Goal: Task Accomplishment & Management: Use online tool/utility

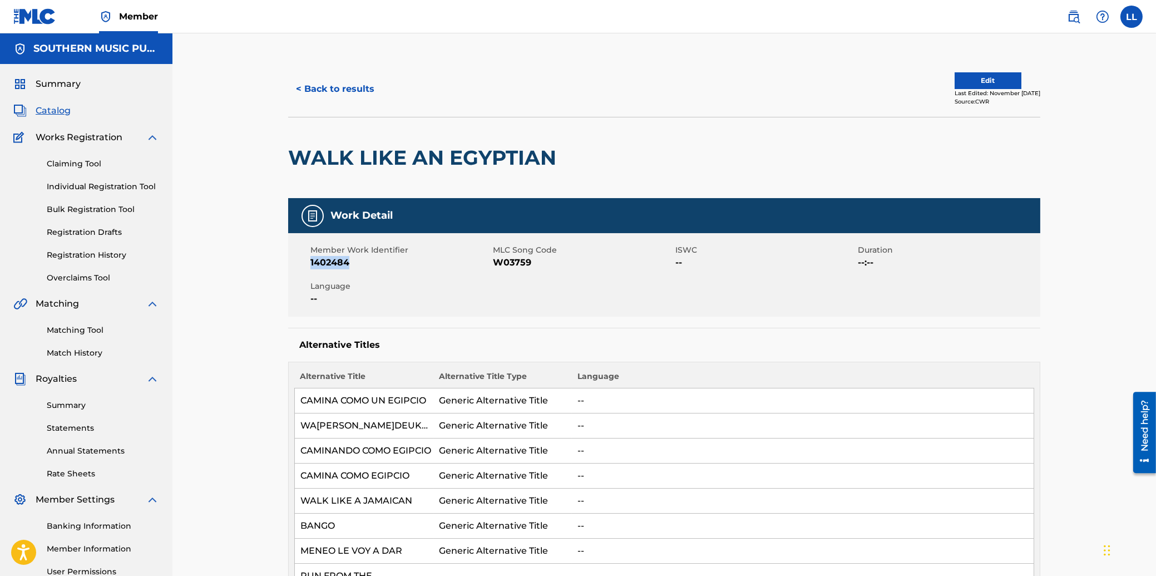
click at [62, 84] on span "Summary" at bounding box center [58, 83] width 45 height 13
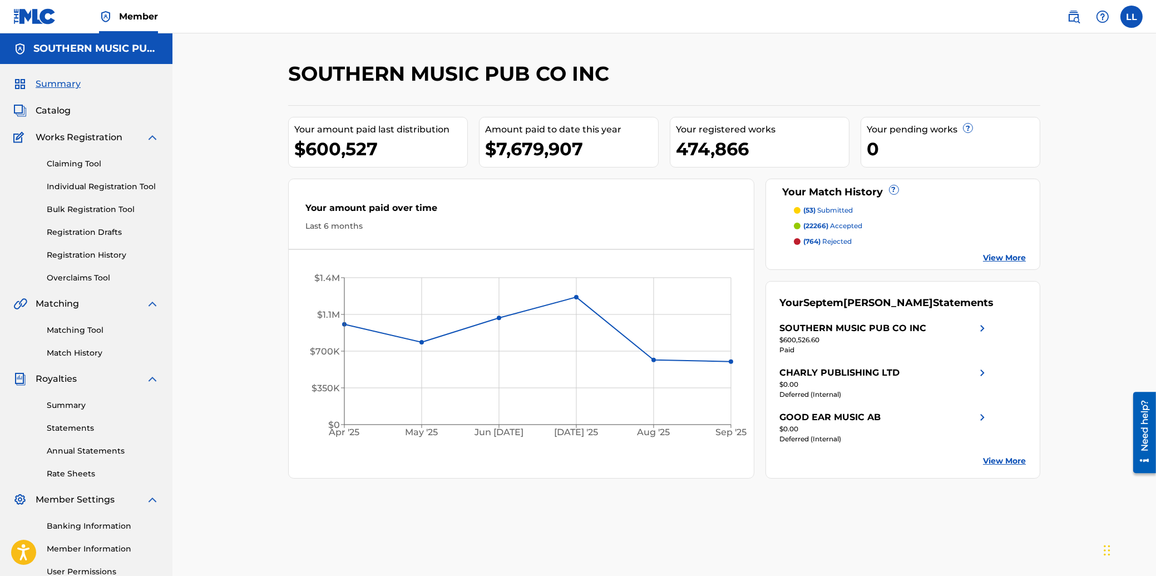
click at [830, 239] on p "(764) rejected" at bounding box center [828, 241] width 48 height 10
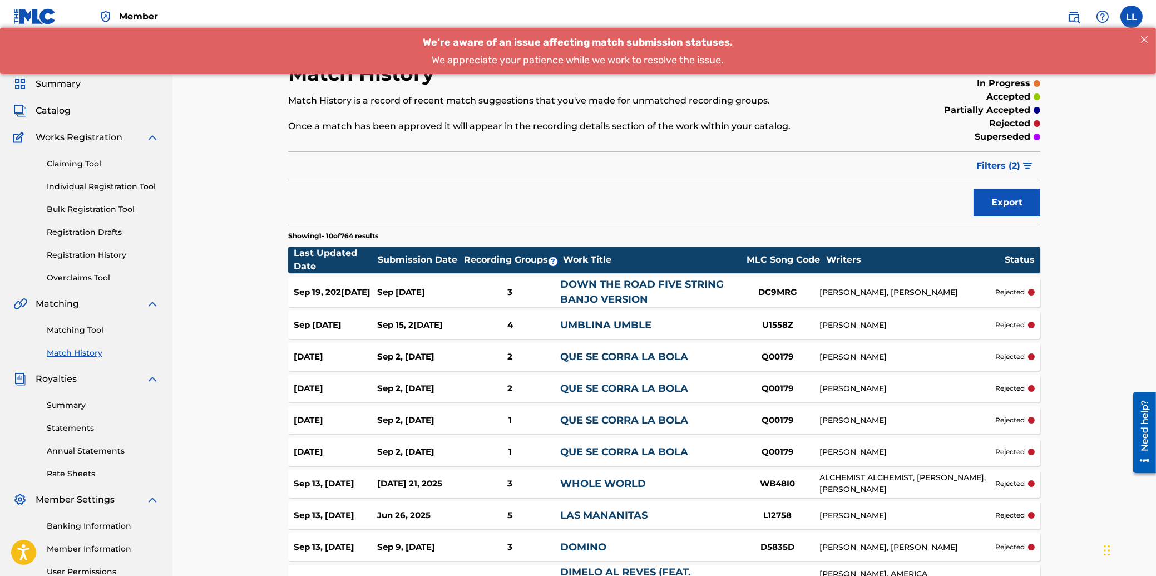
click at [1010, 167] on span "Filters ( 2 )" at bounding box center [998, 165] width 44 height 13
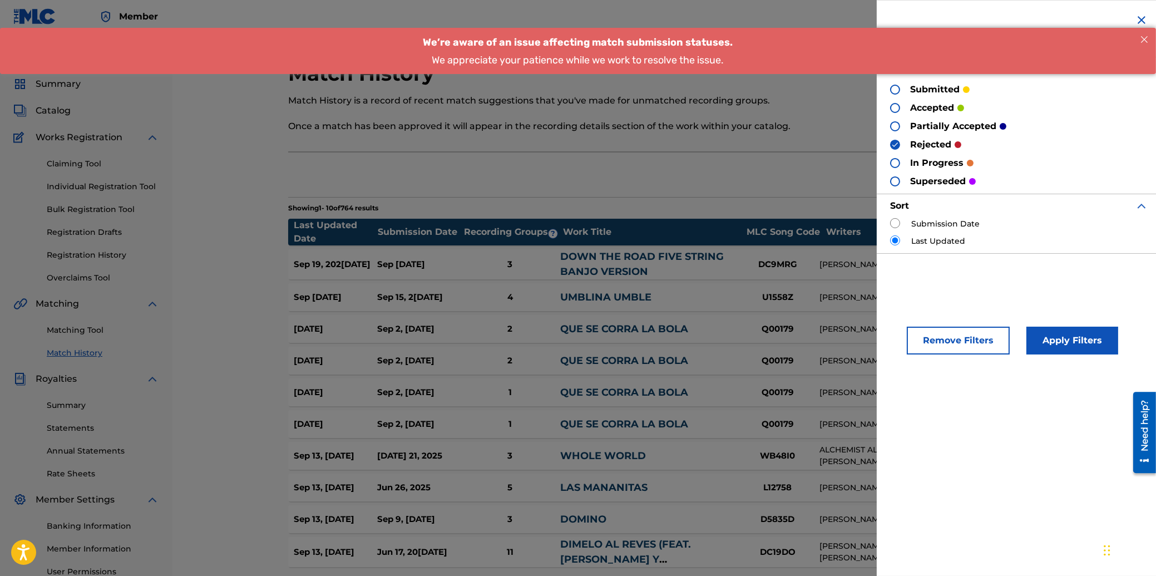
click at [635, 206] on section "Showing 1 - 10 of 764 results" at bounding box center [664, 205] width 752 height 16
click at [786, 190] on div "Match History Match History is a record of recent match suggestions that you've…" at bounding box center [664, 342] width 752 height 563
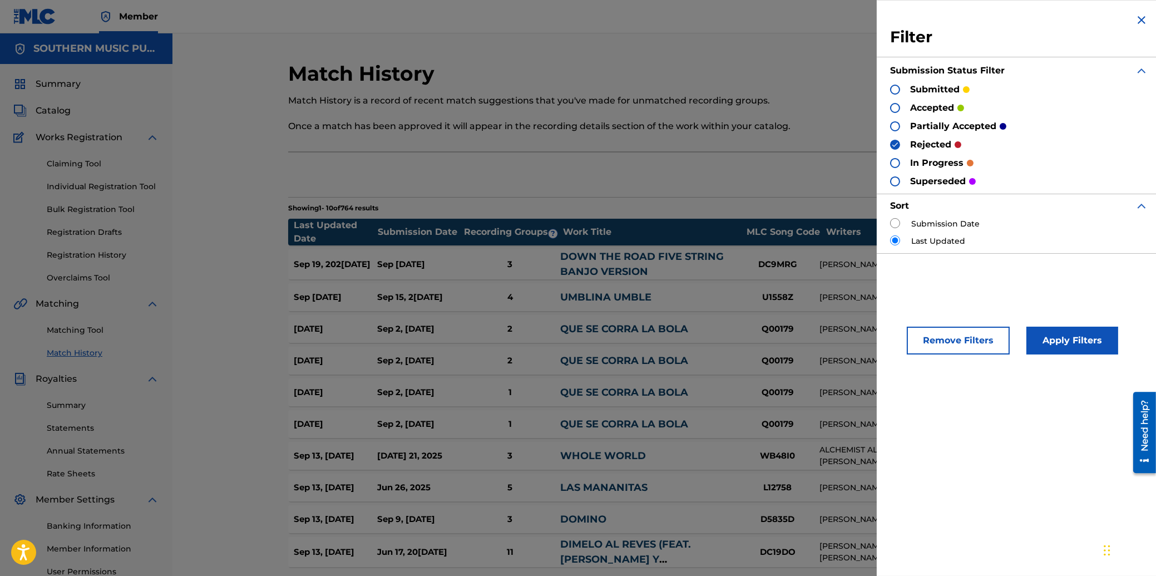
click at [1139, 22] on img at bounding box center [1141, 19] width 13 height 13
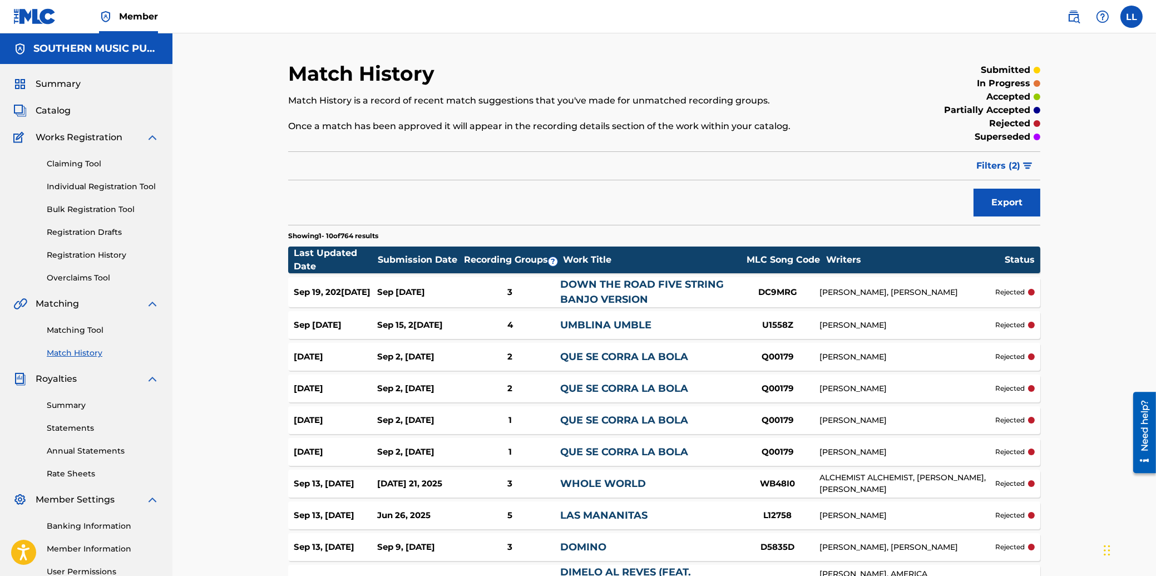
click at [318, 291] on div "Sep 19, 202[DATE]" at bounding box center [335, 292] width 83 height 13
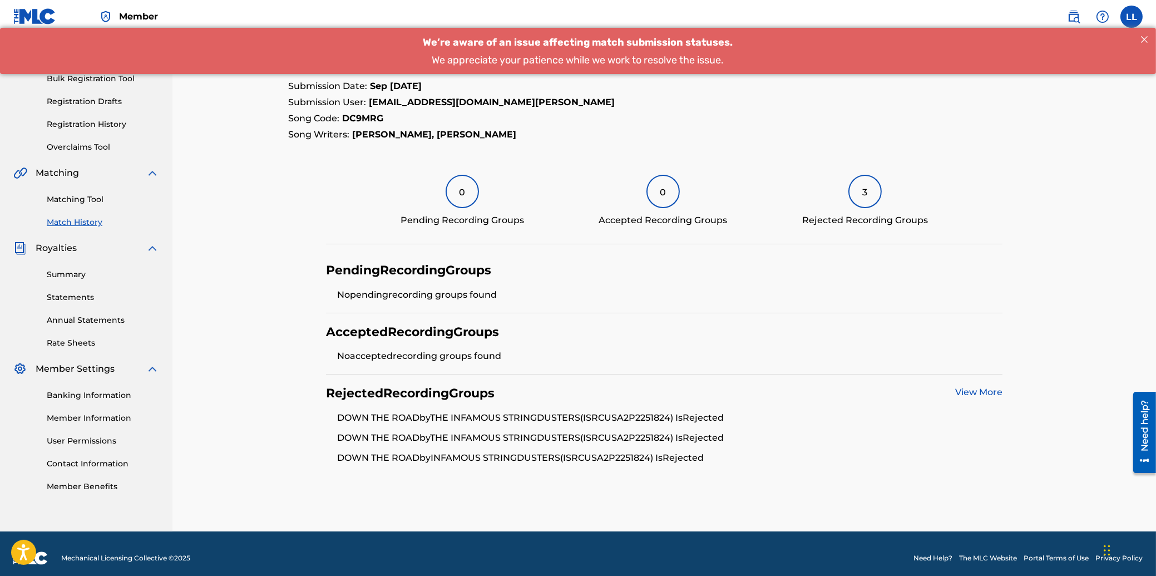
scroll to position [140, 0]
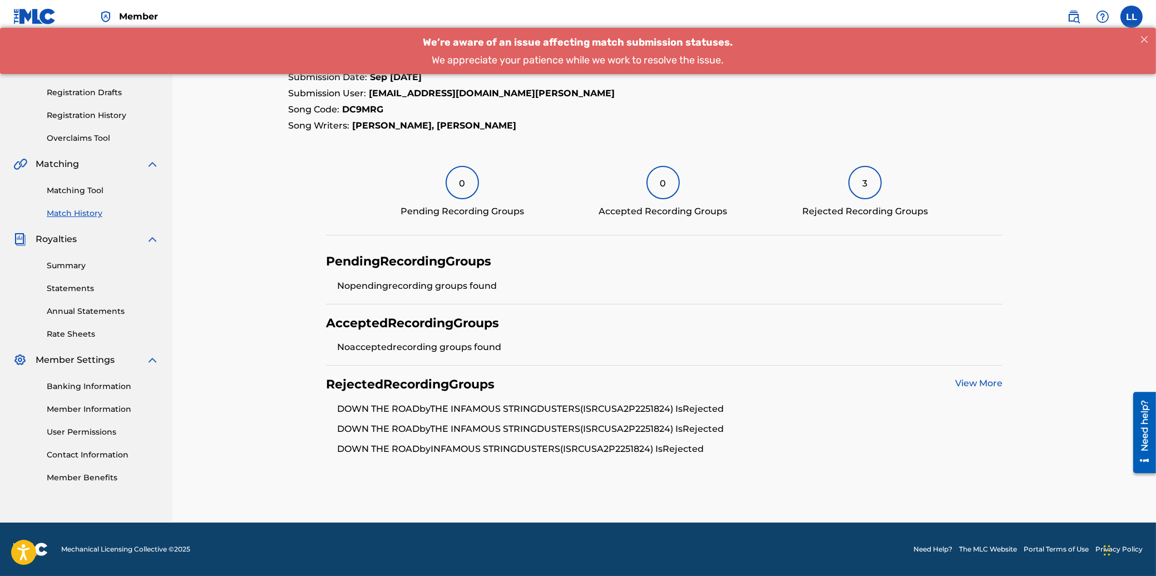
click at [981, 384] on link "View More" at bounding box center [978, 383] width 47 height 11
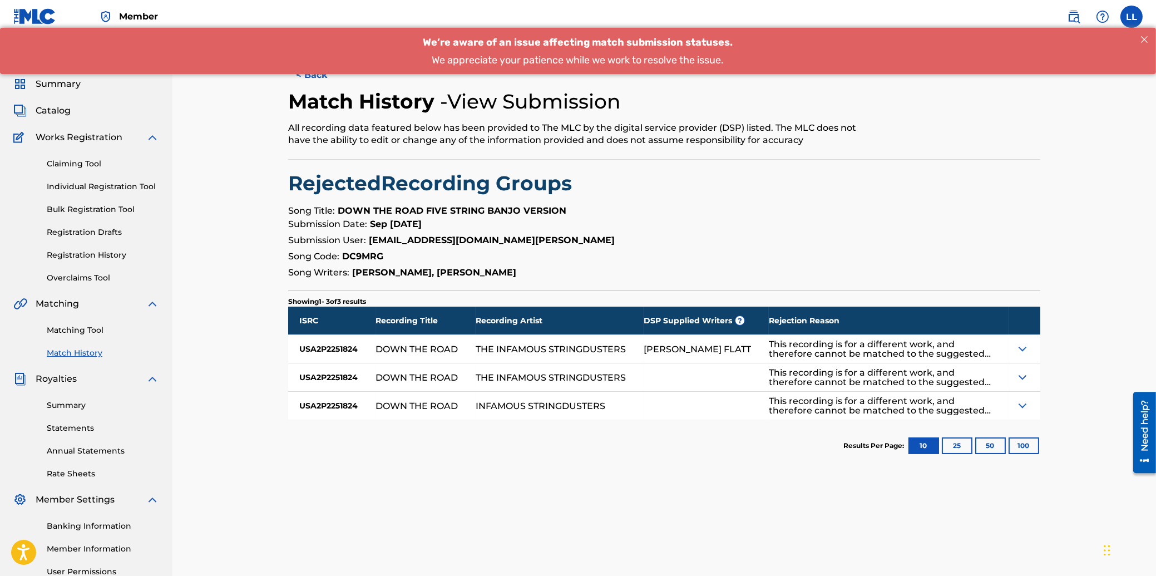
click at [1023, 348] on img at bounding box center [1022, 348] width 13 height 13
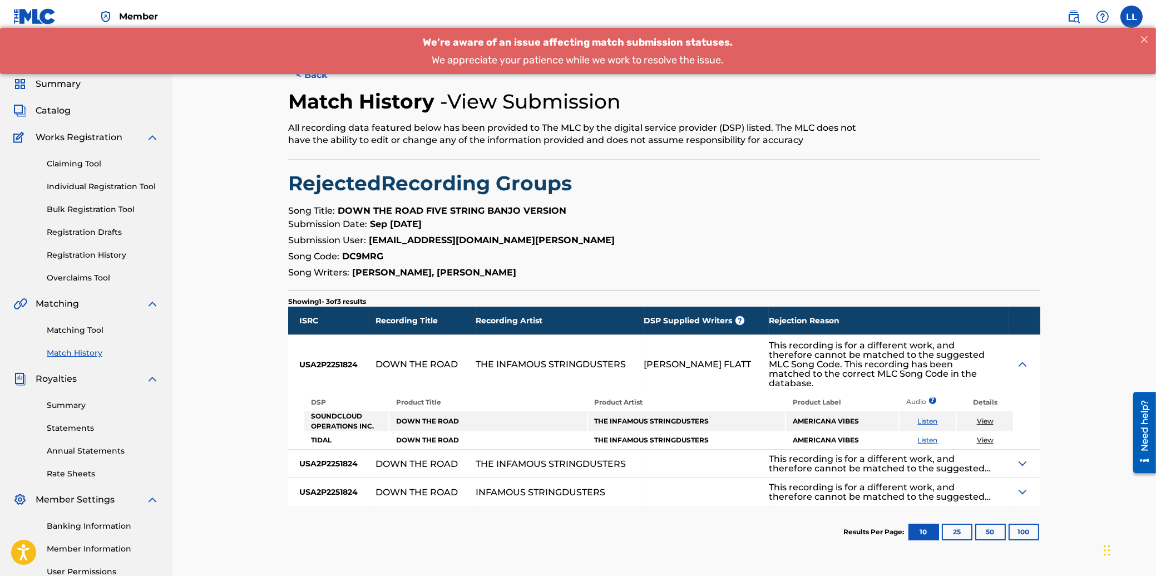
click at [227, 395] on div "< Back Match History - View Submission All recording data featured below has be…" at bounding box center [663, 334] width 983 height 603
click at [54, 80] on span "Summary" at bounding box center [58, 83] width 45 height 13
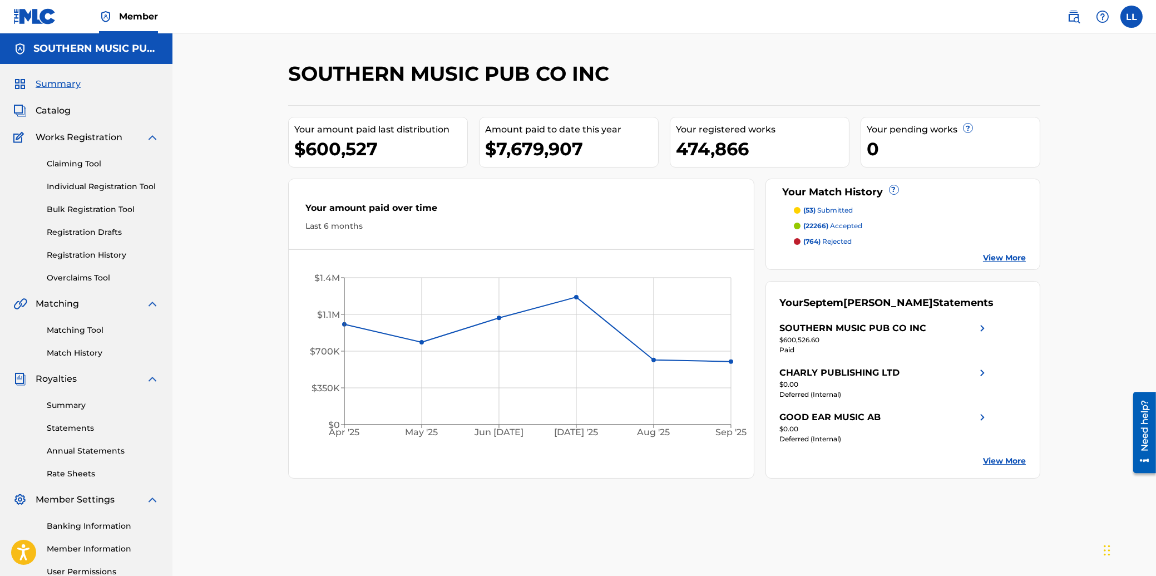
click at [83, 327] on link "Matching Tool" at bounding box center [103, 330] width 112 height 12
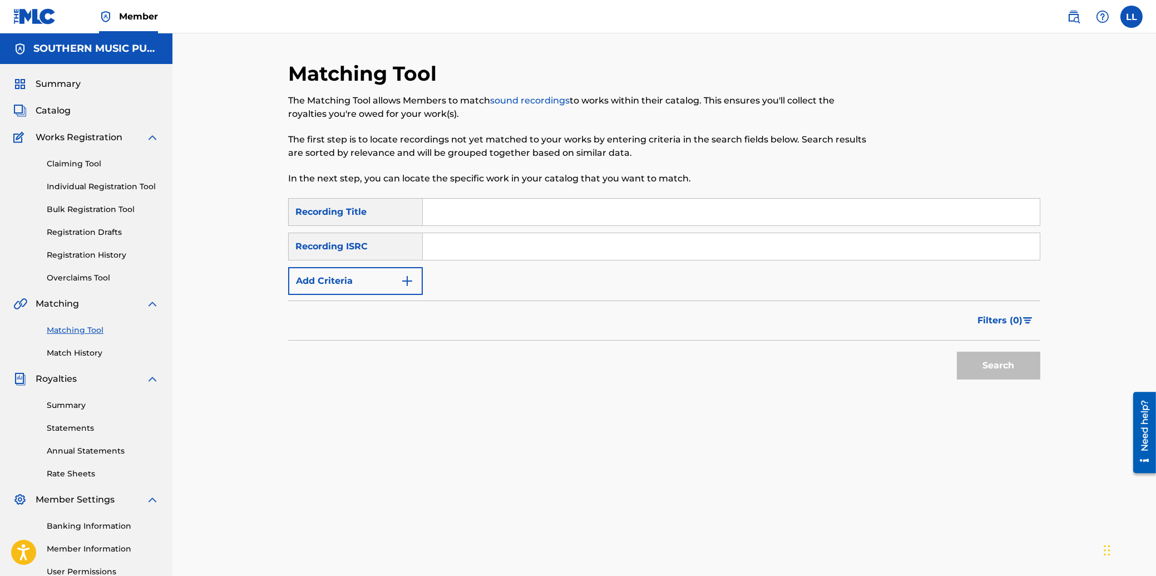
drag, startPoint x: 445, startPoint y: 243, endPoint x: 462, endPoint y: 246, distance: 17.6
click at [446, 243] on input "Search Form" at bounding box center [731, 246] width 617 height 27
paste input "THG010805058"
type input "THG010805058"
click at [995, 363] on button "Search" at bounding box center [998, 366] width 83 height 28
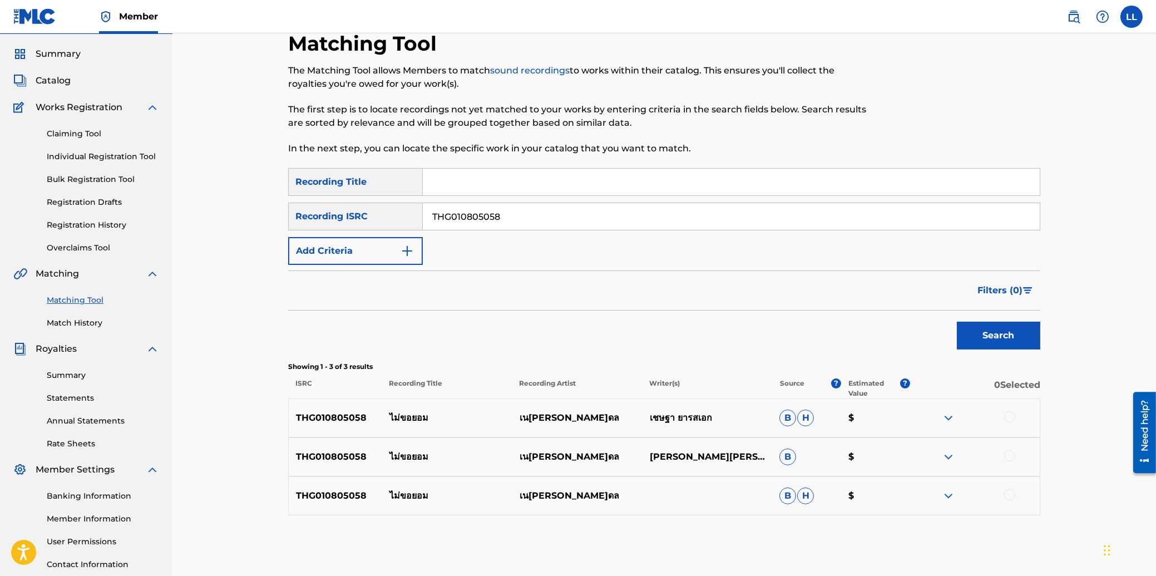
scroll to position [60, 0]
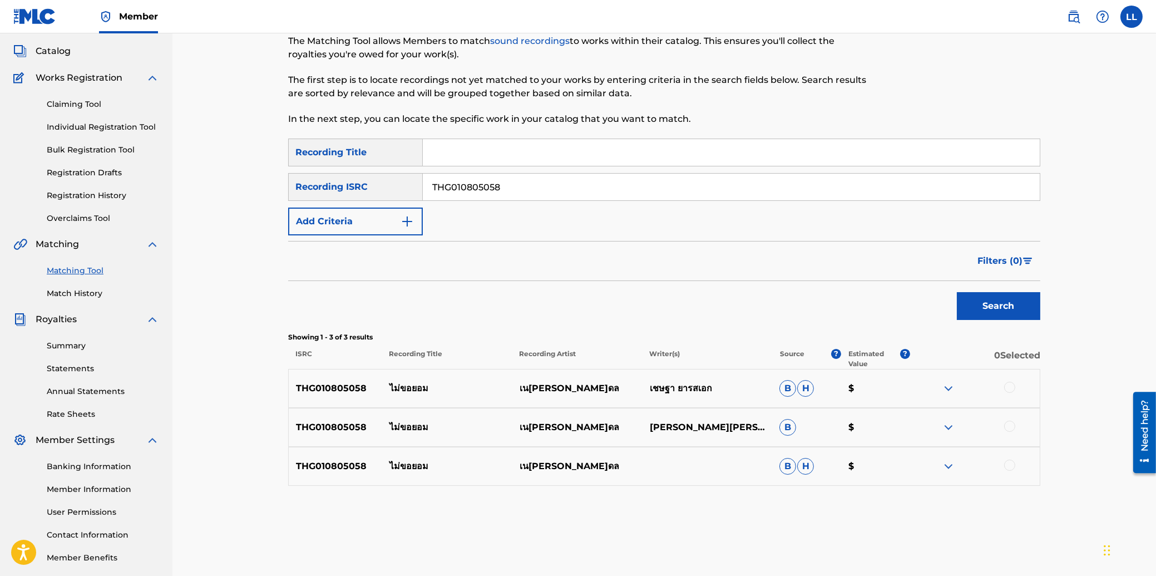
drag, startPoint x: 1006, startPoint y: 385, endPoint x: 1006, endPoint y: 395, distance: 10.0
click at [1006, 385] on div at bounding box center [1009, 387] width 11 height 11
click at [1013, 432] on div at bounding box center [974, 426] width 130 height 13
click at [1010, 425] on div at bounding box center [1009, 425] width 11 height 11
click at [1008, 466] on div at bounding box center [1009, 464] width 11 height 11
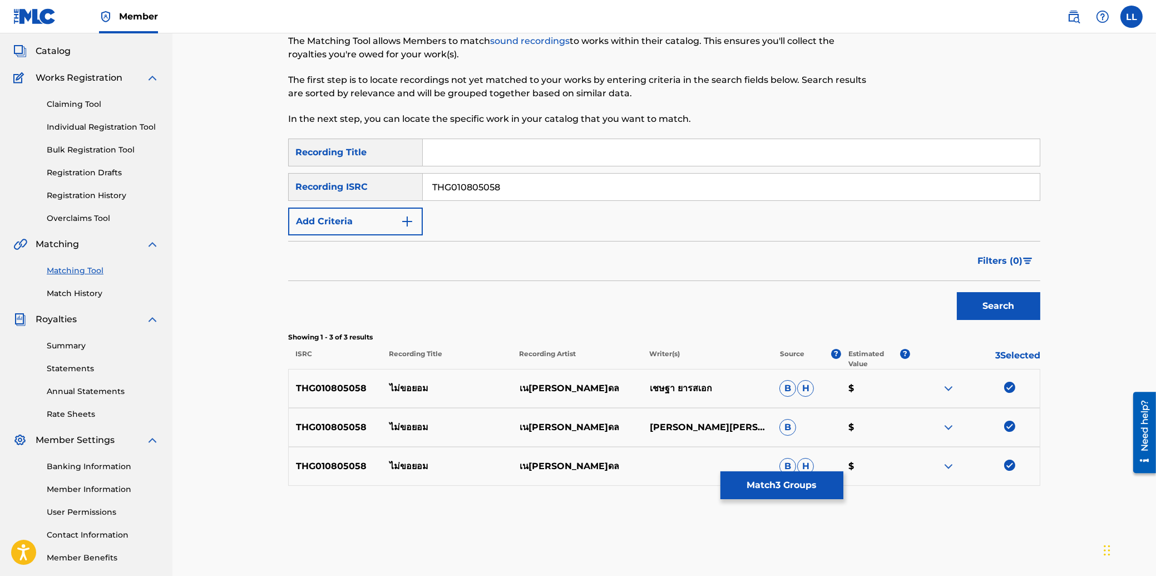
click at [773, 481] on button "Match 3 Groups" at bounding box center [781, 485] width 123 height 28
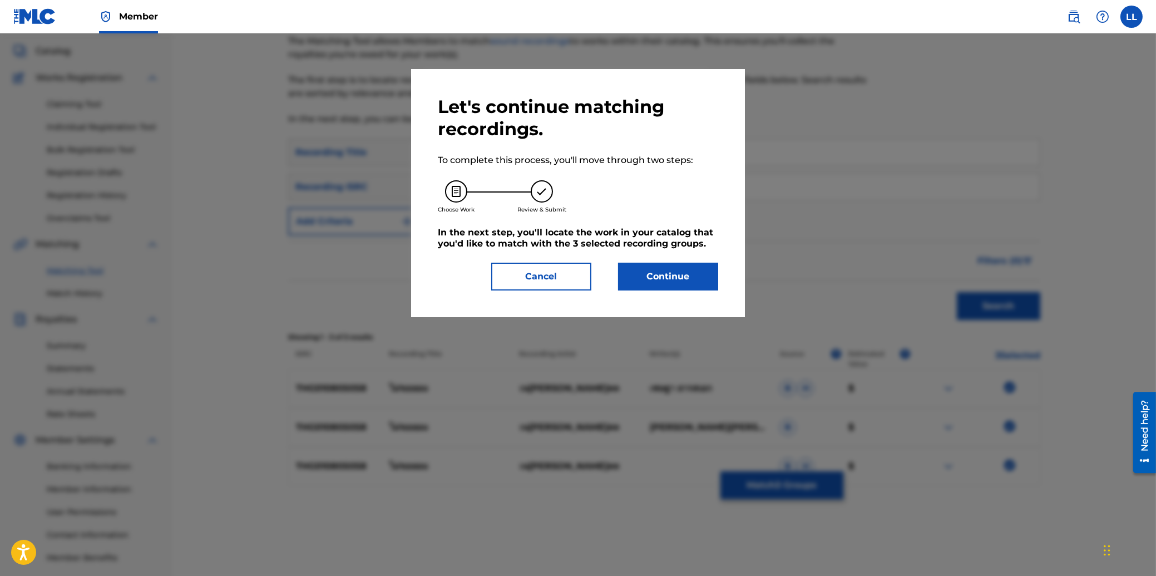
click at [662, 274] on button "Continue" at bounding box center [668, 277] width 100 height 28
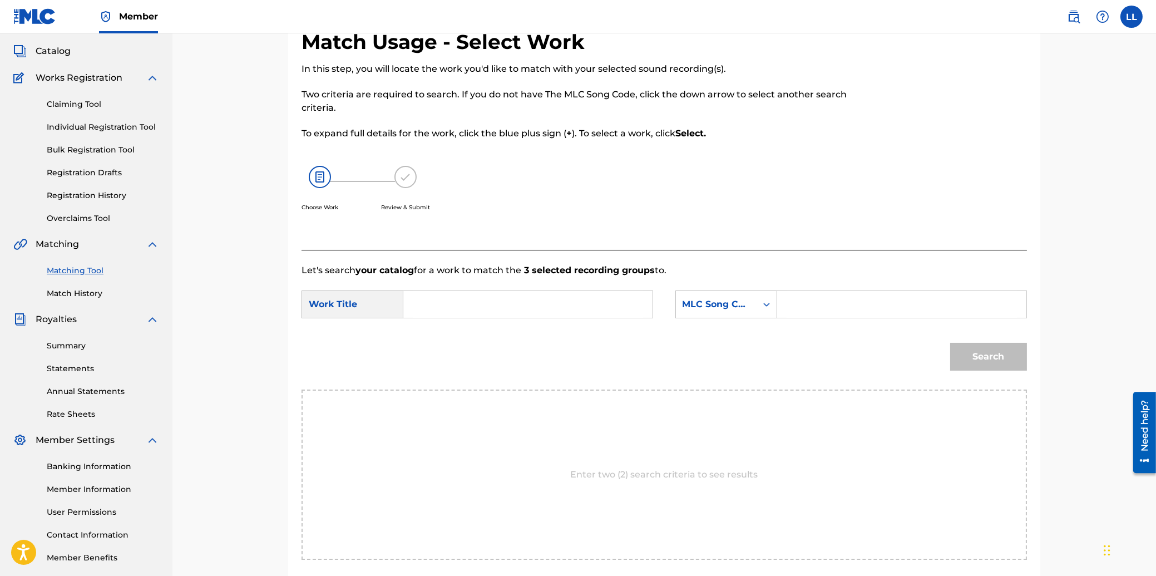
click at [441, 308] on input "Search Form" at bounding box center [528, 304] width 230 height 27
paste input "MAI KAU YAUM"
type input "MAI KAU YAUM"
drag, startPoint x: 799, startPoint y: 302, endPoint x: 791, endPoint y: 296, distance: 9.6
click at [800, 302] on input "Search Form" at bounding box center [901, 304] width 230 height 27
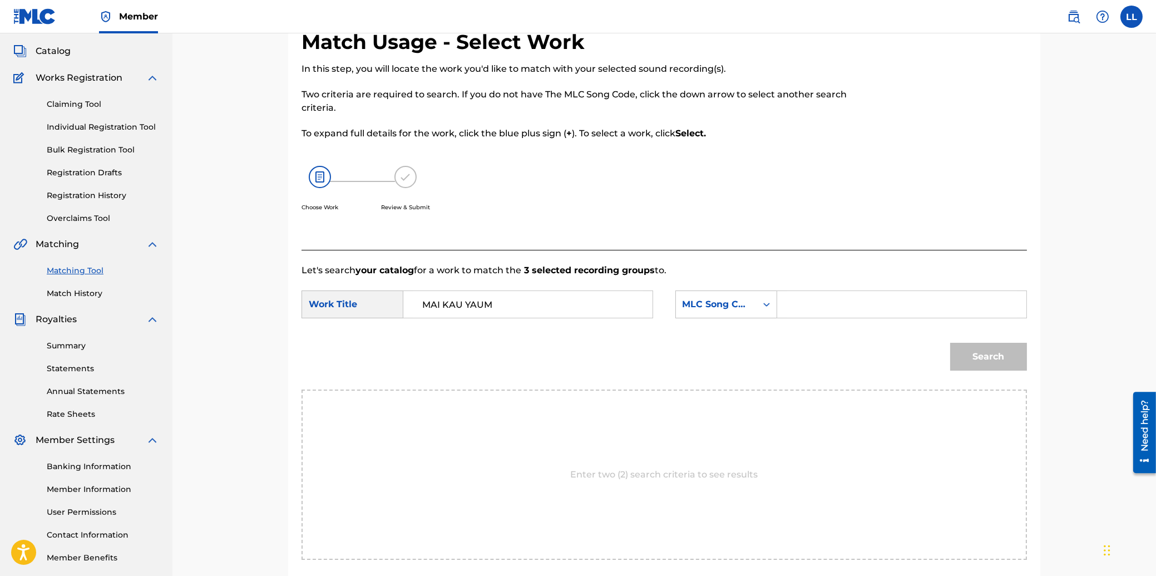
paste input "MA1MLA"
type input "MA1MLA"
click at [1003, 353] on button "Search" at bounding box center [988, 357] width 77 height 28
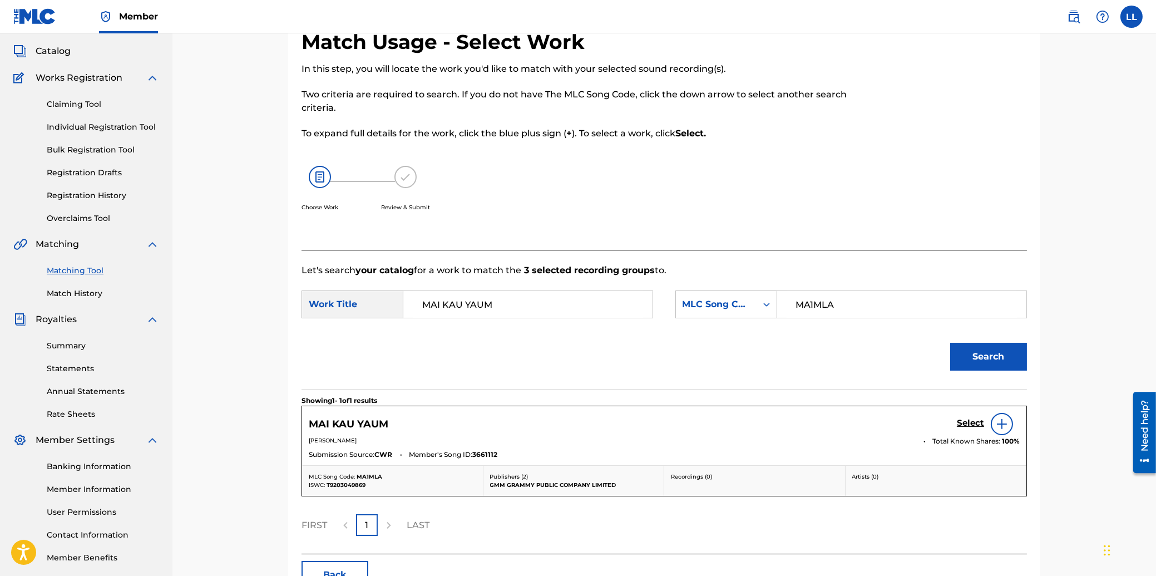
click at [973, 422] on h5 "Select" at bounding box center [970, 423] width 27 height 11
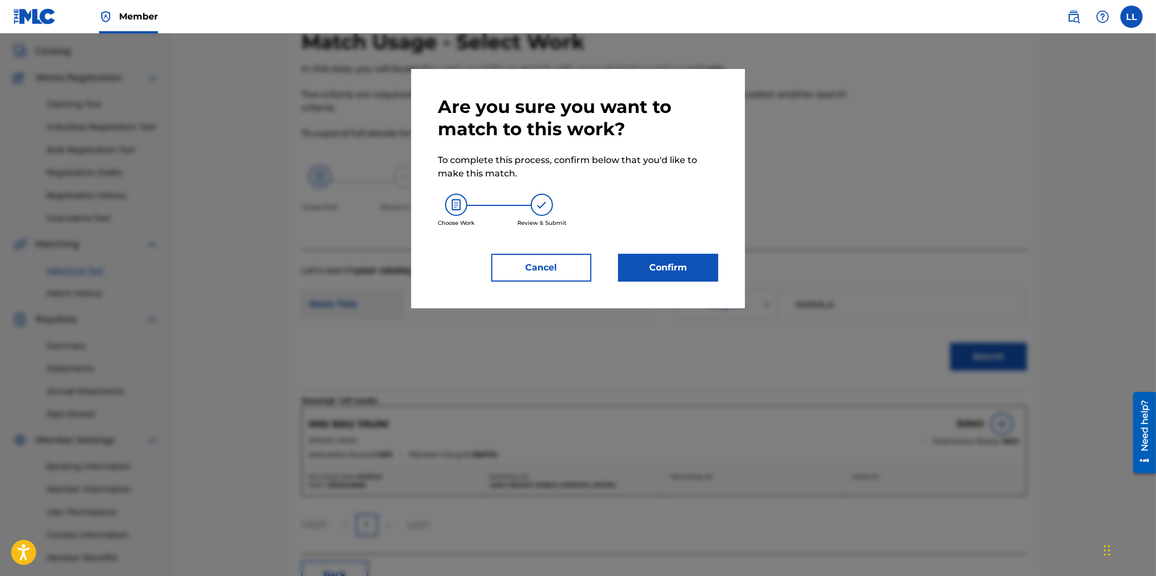
click at [671, 266] on button "Confirm" at bounding box center [668, 268] width 100 height 28
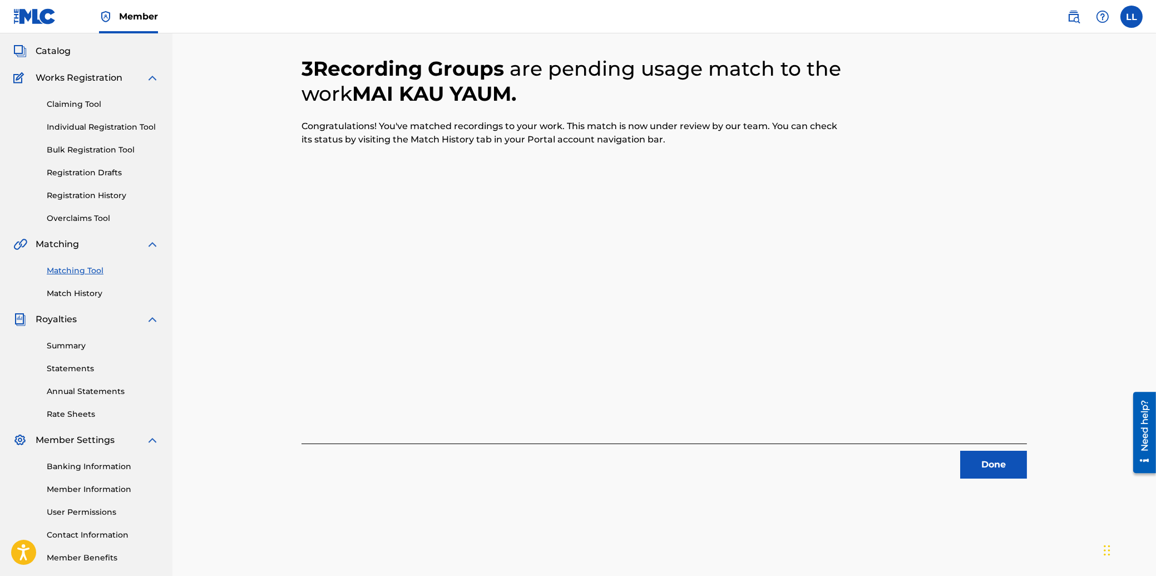
click at [1001, 460] on button "Done" at bounding box center [993, 465] width 67 height 28
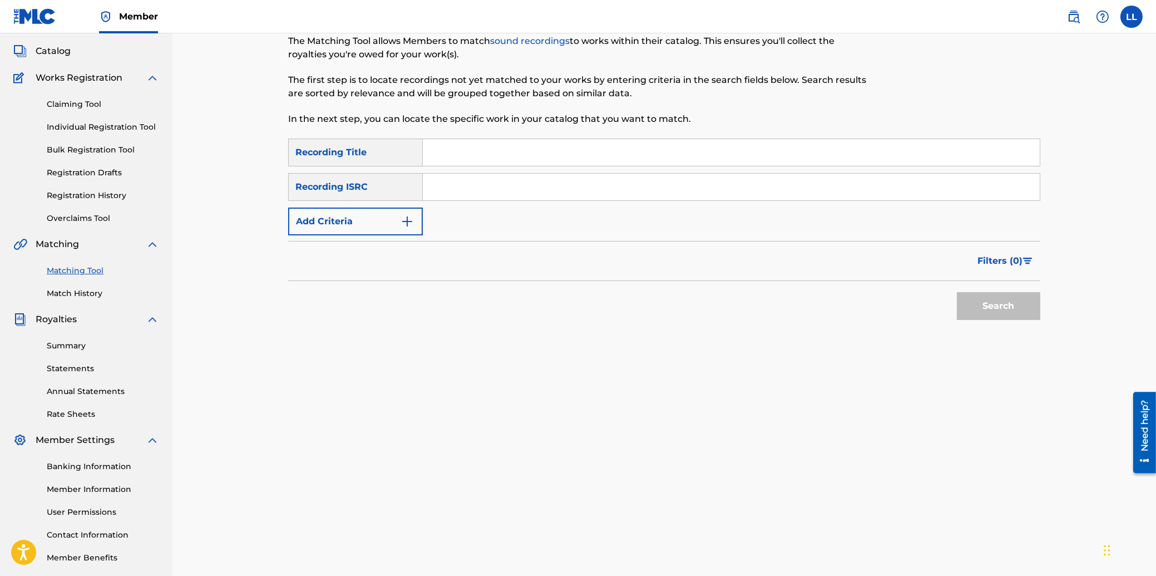
click at [459, 185] on input "Search Form" at bounding box center [731, 187] width 617 height 27
paste input "THG010806690"
click at [1015, 309] on button "Search" at bounding box center [998, 306] width 83 height 28
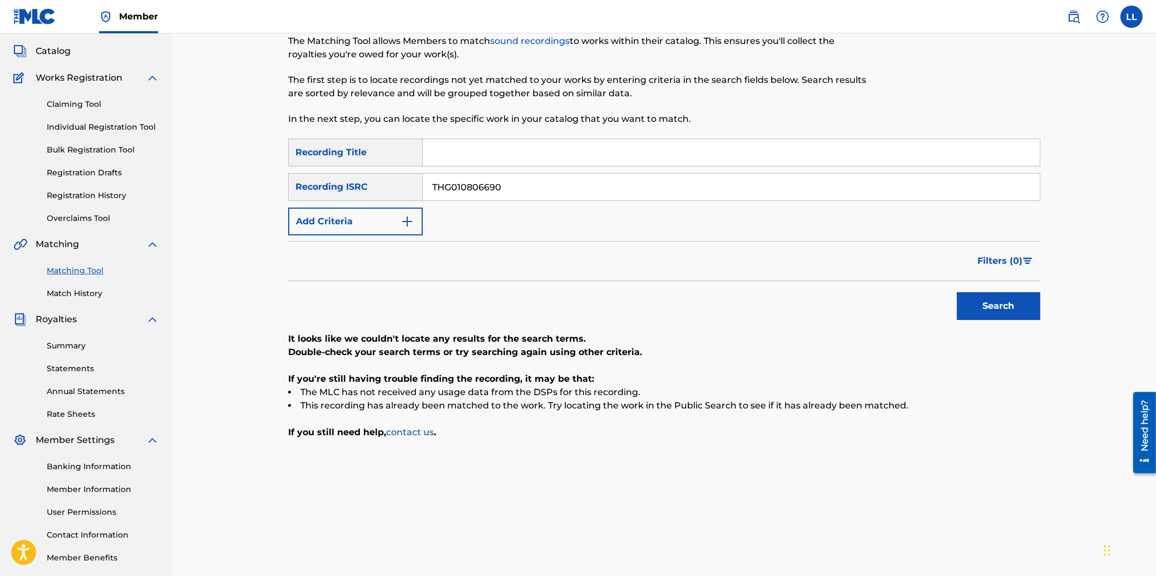
drag, startPoint x: 549, startPoint y: 187, endPoint x: 376, endPoint y: 180, distance: 173.1
click at [423, 180] on input "THG010806690" at bounding box center [731, 187] width 617 height 27
paste input "1200158"
type input "THG011200158"
click at [978, 300] on button "Search" at bounding box center [998, 306] width 83 height 28
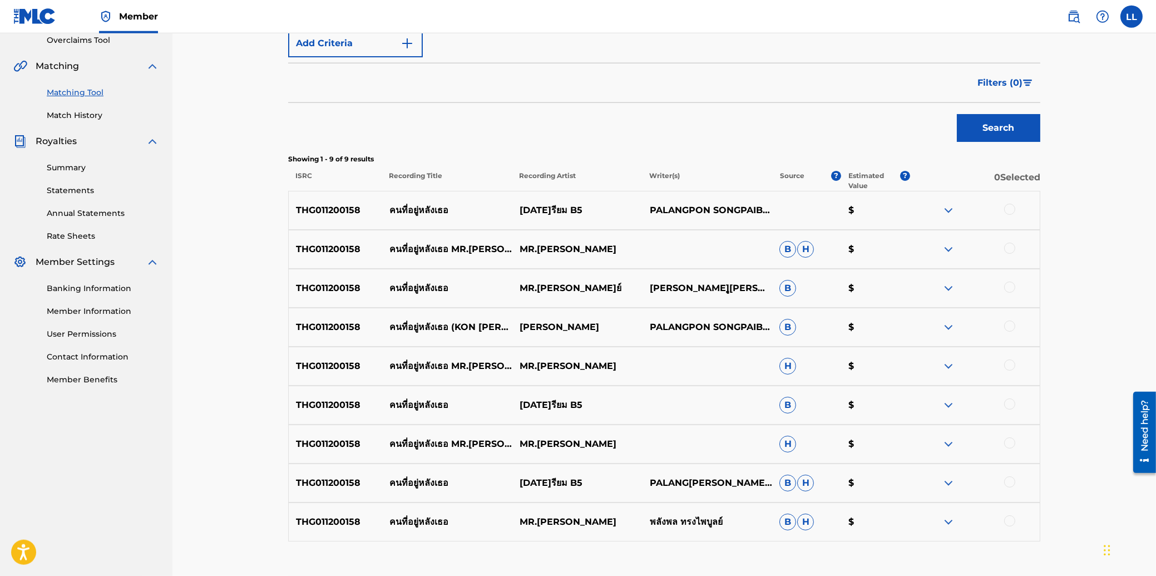
scroll to position [238, 0]
click at [1015, 206] on div at bounding box center [974, 209] width 130 height 13
click at [1010, 246] on div at bounding box center [1009, 247] width 11 height 11
click at [1008, 209] on div at bounding box center [1009, 208] width 11 height 11
click at [1008, 286] on div at bounding box center [1009, 286] width 11 height 11
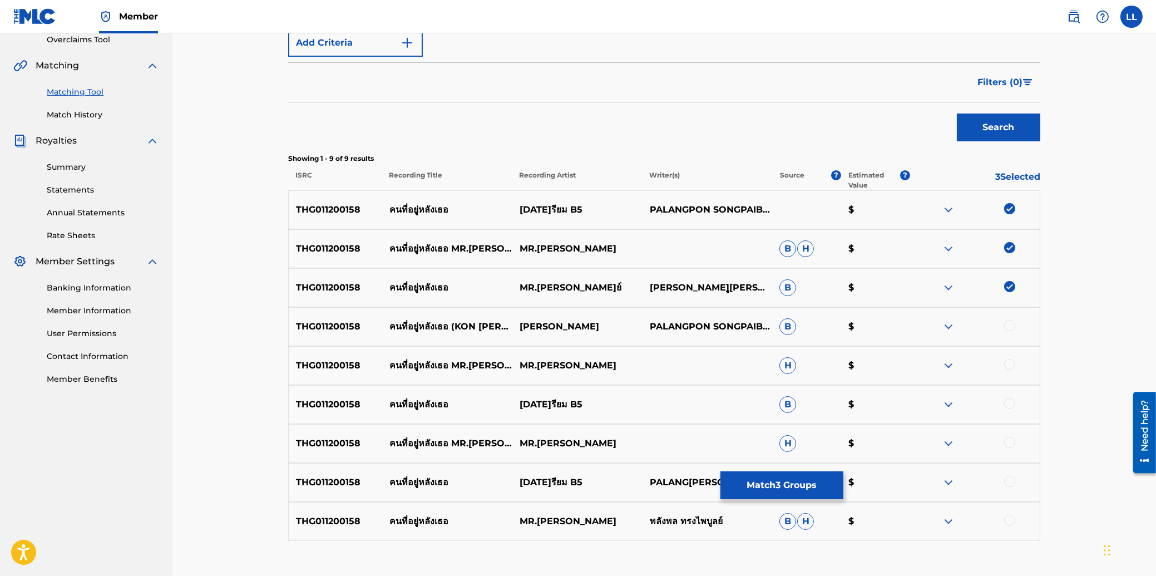
click at [1010, 323] on div at bounding box center [1009, 325] width 11 height 11
click at [1008, 364] on div at bounding box center [1009, 364] width 11 height 11
click at [1008, 402] on div at bounding box center [1009, 403] width 11 height 11
click at [1007, 449] on div at bounding box center [974, 443] width 130 height 13
click at [1010, 438] on div at bounding box center [1009, 442] width 11 height 11
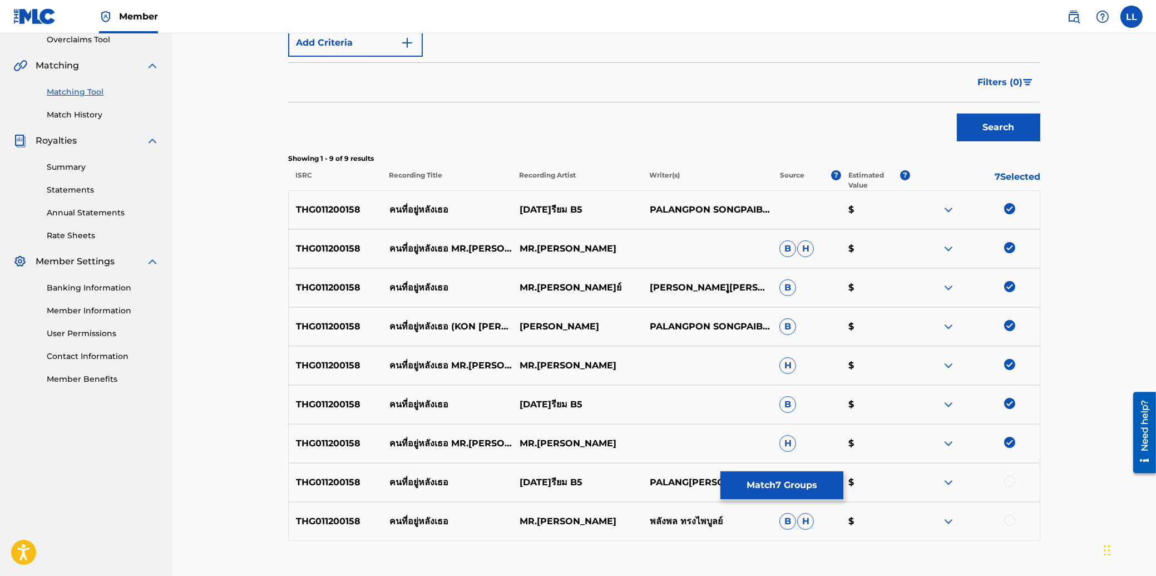
click at [1010, 481] on div at bounding box center [1009, 481] width 11 height 11
click at [1010, 522] on div at bounding box center [1009, 519] width 11 height 11
click at [773, 486] on button "Match 9 Groups" at bounding box center [781, 485] width 123 height 28
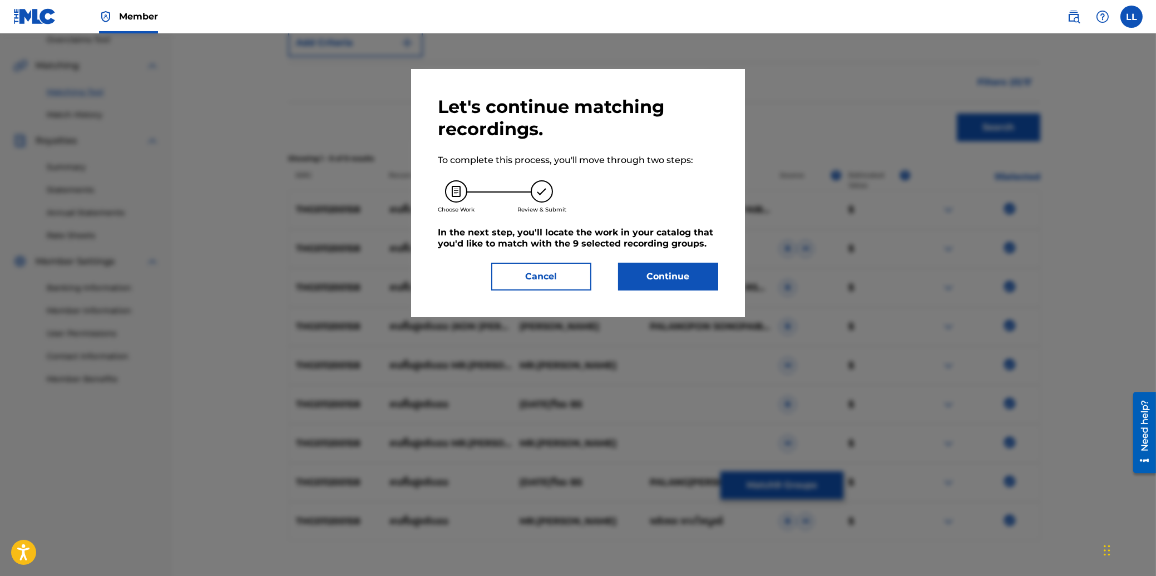
click at [675, 280] on button "Continue" at bounding box center [668, 277] width 100 height 28
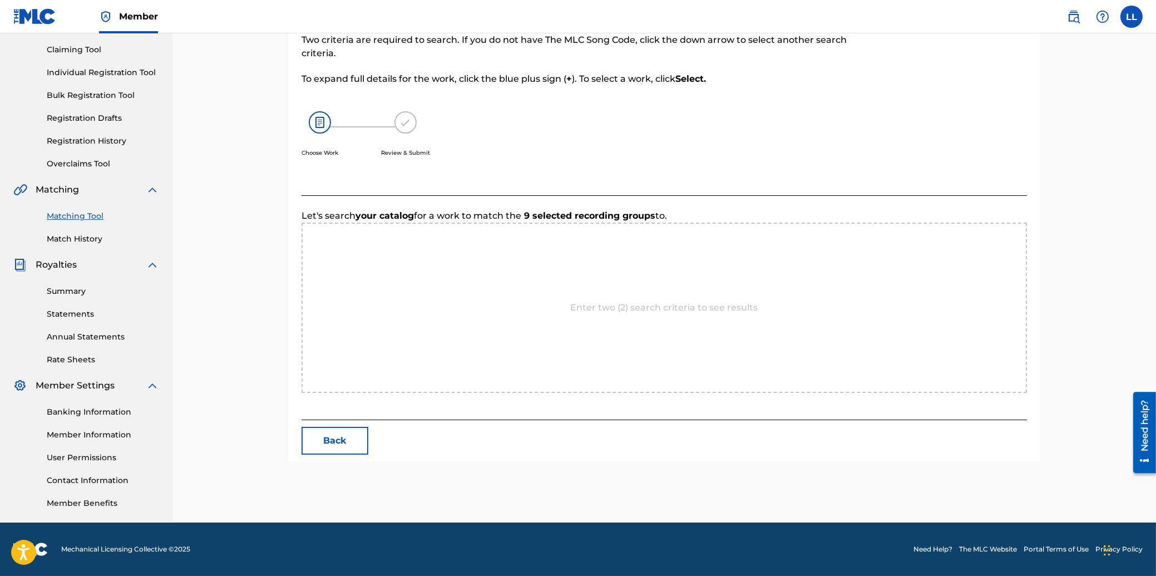
scroll to position [113, 0]
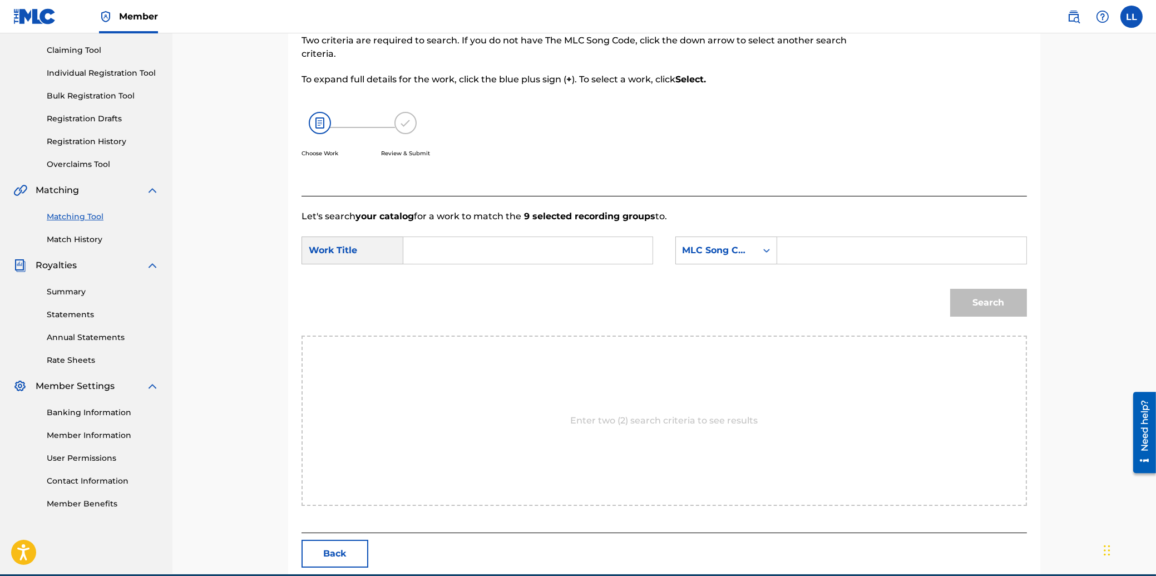
click at [493, 248] on input "Search Form" at bounding box center [528, 250] width 230 height 27
paste input "KON [PERSON_NAME]"
type input "KON [PERSON_NAME]"
click at [853, 251] on input "Search Form" at bounding box center [901, 250] width 230 height 27
paste input "KE88MP"
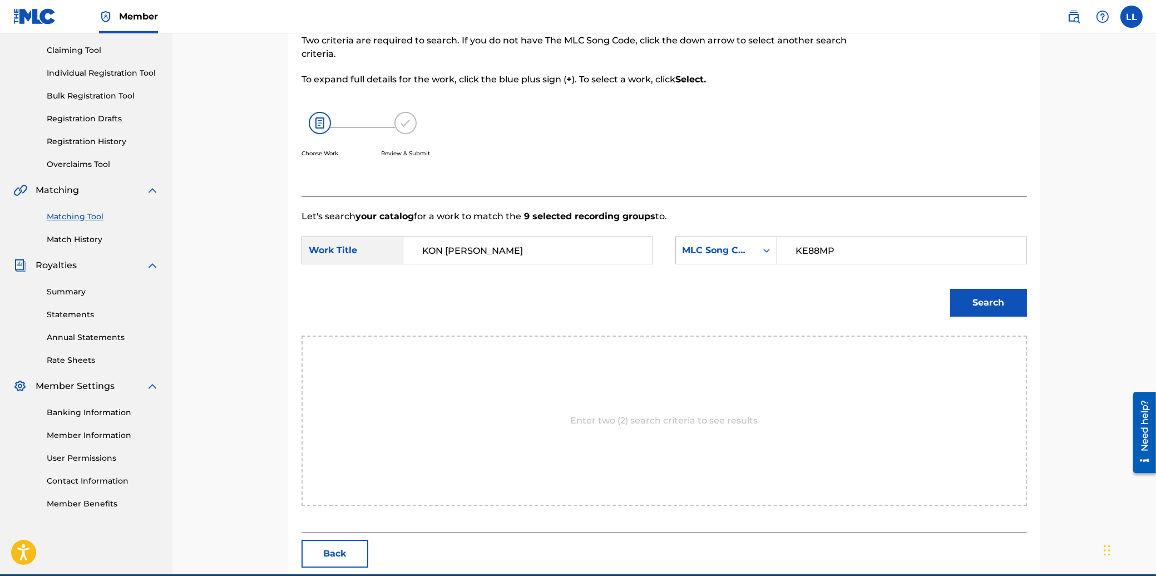
type input "KE88MP"
click at [963, 299] on button "Search" at bounding box center [988, 303] width 77 height 28
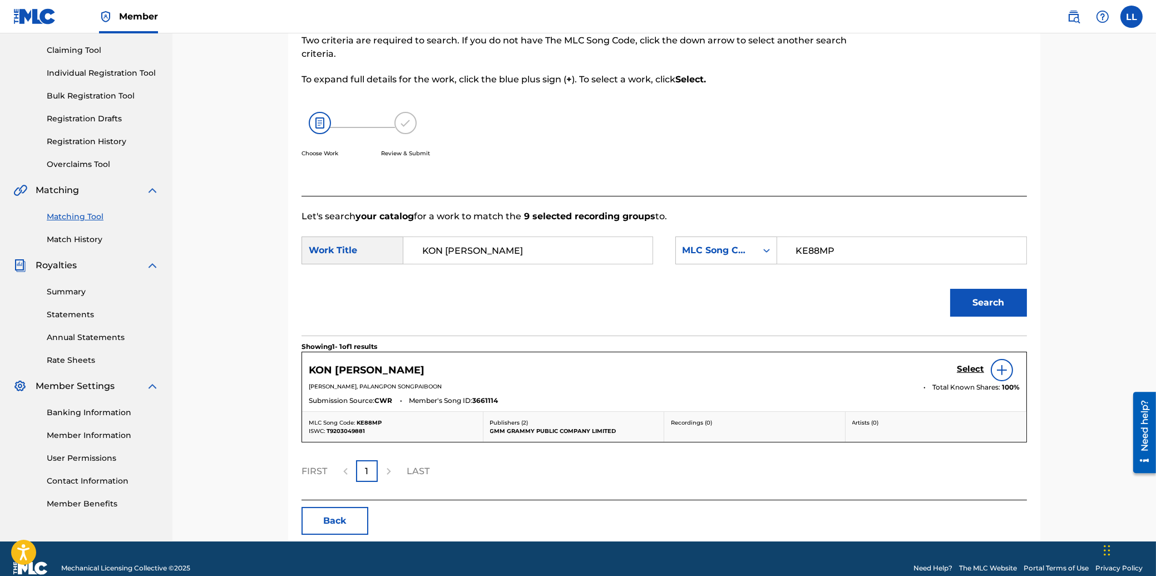
click at [967, 369] on h5 "Select" at bounding box center [970, 369] width 27 height 11
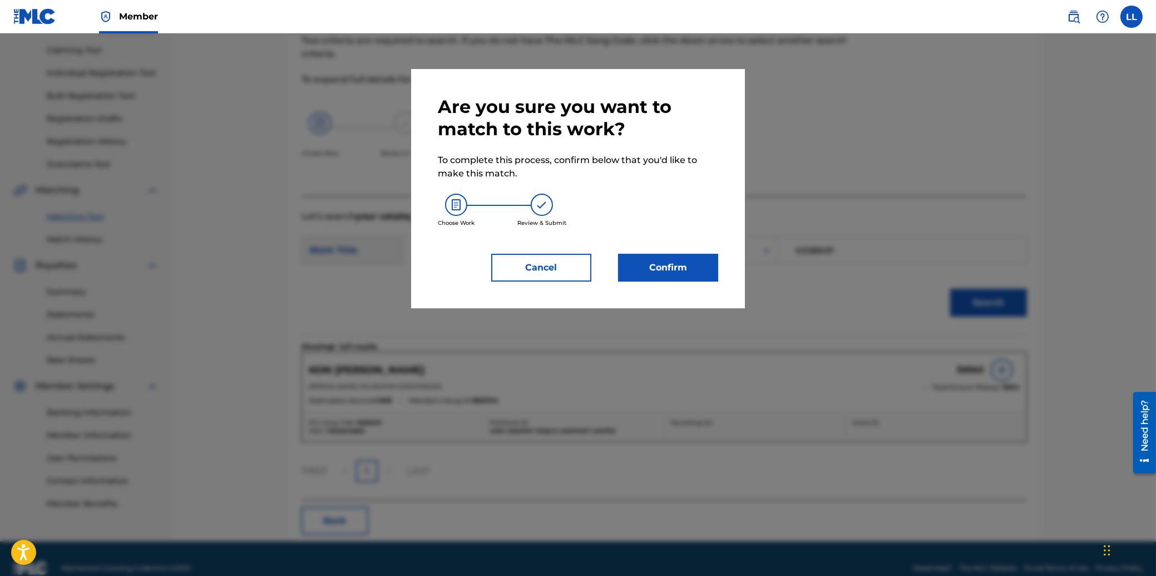
click at [681, 261] on button "Confirm" at bounding box center [668, 268] width 100 height 28
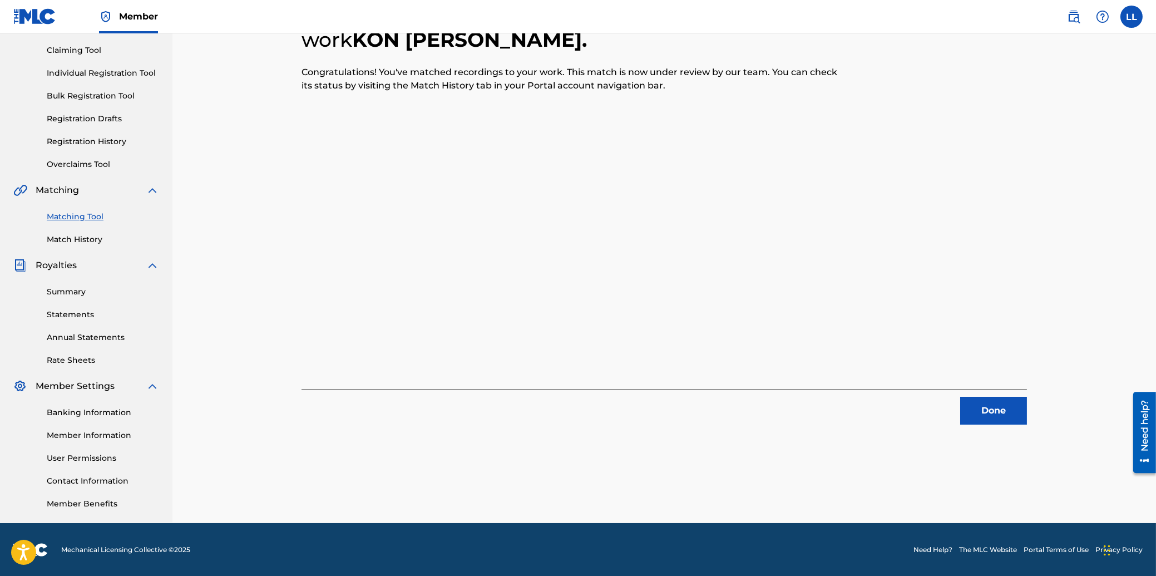
click at [995, 409] on button "Done" at bounding box center [993, 411] width 67 height 28
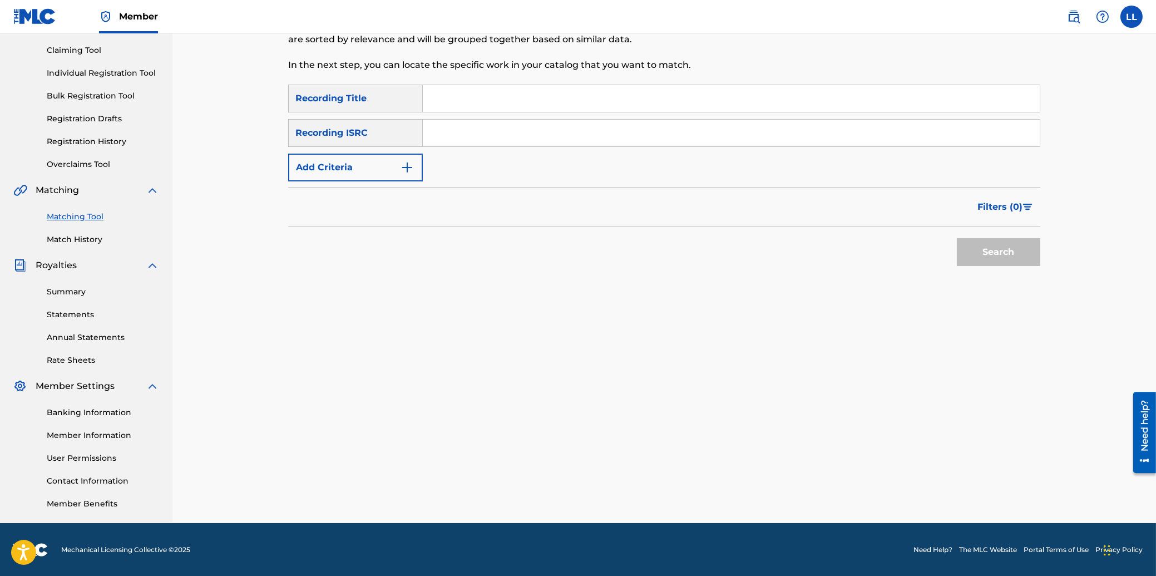
drag, startPoint x: 541, startPoint y: 131, endPoint x: 581, endPoint y: 136, distance: 40.4
click at [542, 131] on input "Search Form" at bounding box center [731, 133] width 617 height 27
paste input "THG010804655"
type input "THG010804655"
click at [990, 251] on button "Search" at bounding box center [998, 252] width 83 height 28
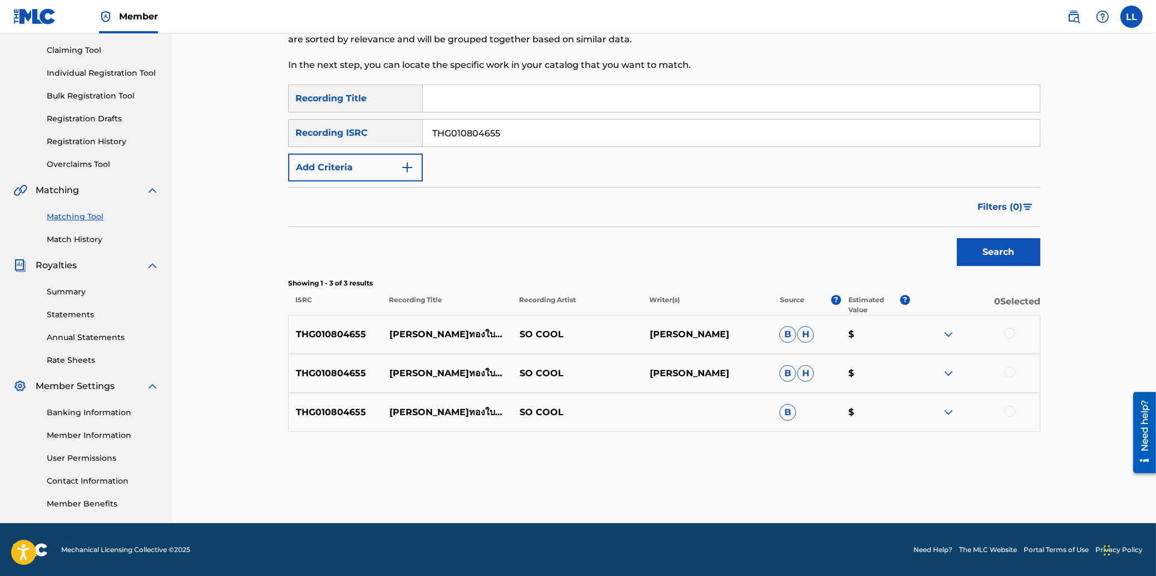
click at [1010, 327] on div "THG0108046[PERSON_NAME]บตำแย[PERSON_NAME]เจริญ [PERSON_NAME]" at bounding box center [664, 334] width 752 height 39
click at [1011, 334] on div at bounding box center [1009, 333] width 11 height 11
click at [1010, 369] on div at bounding box center [1009, 372] width 11 height 11
click at [1008, 409] on div at bounding box center [1009, 410] width 11 height 11
click at [779, 479] on button "Match 3 Groups" at bounding box center [781, 485] width 123 height 28
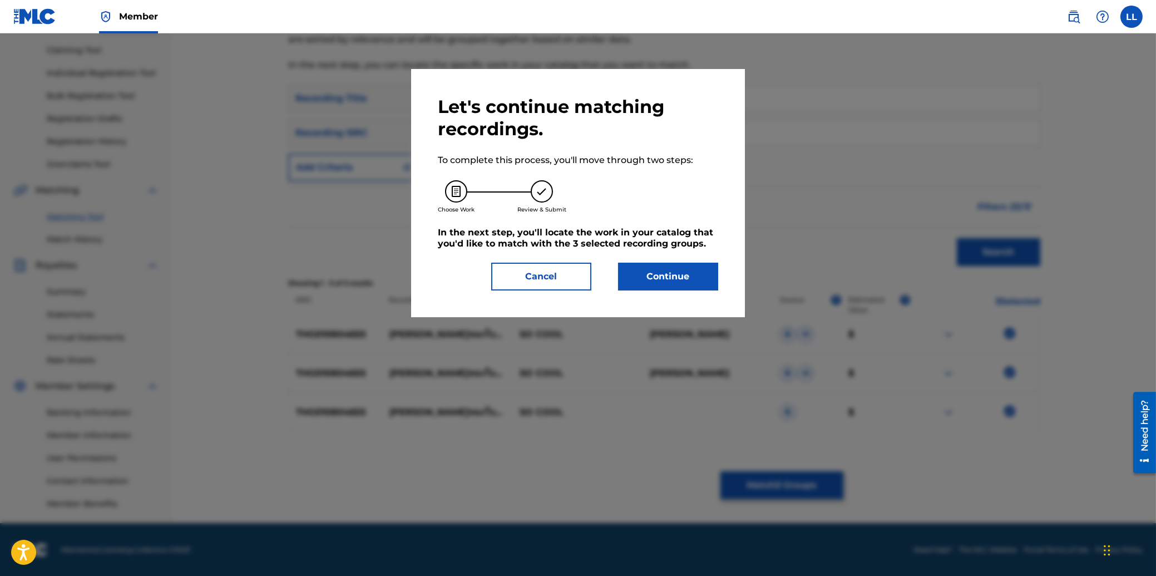
click at [660, 276] on button "Continue" at bounding box center [668, 277] width 100 height 28
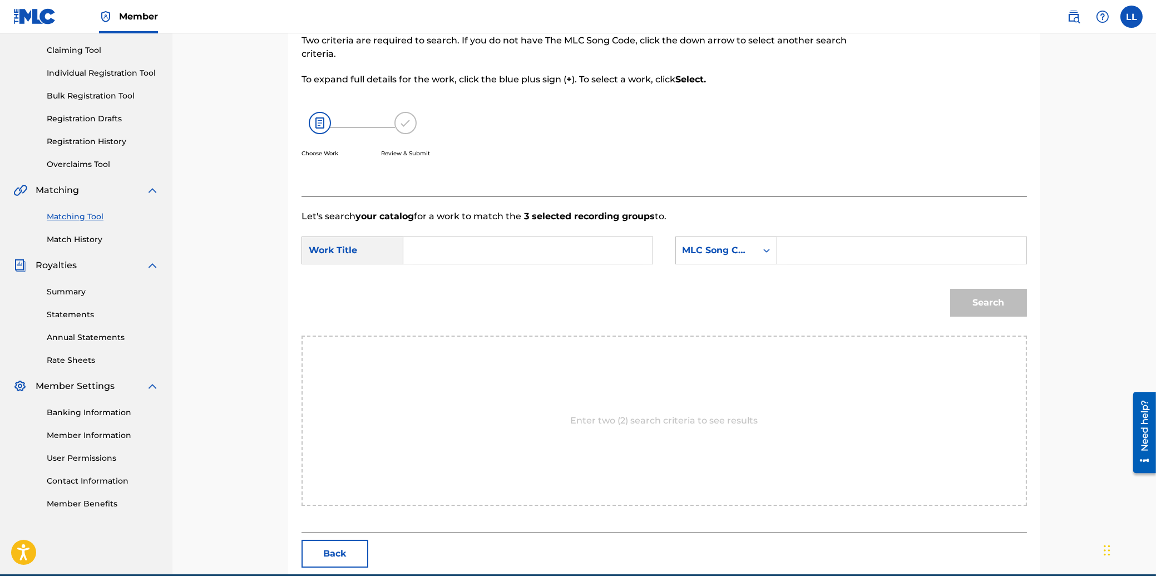
click at [438, 250] on input "Search Form" at bounding box center [528, 250] width 230 height 27
paste input "GING TAUNG BAI TUM YAE"
type input "GING TAUNG BAI TUM YAE"
click at [866, 244] on input "Search Form" at bounding box center [901, 250] width 230 height 27
paste input "GA5DWG"
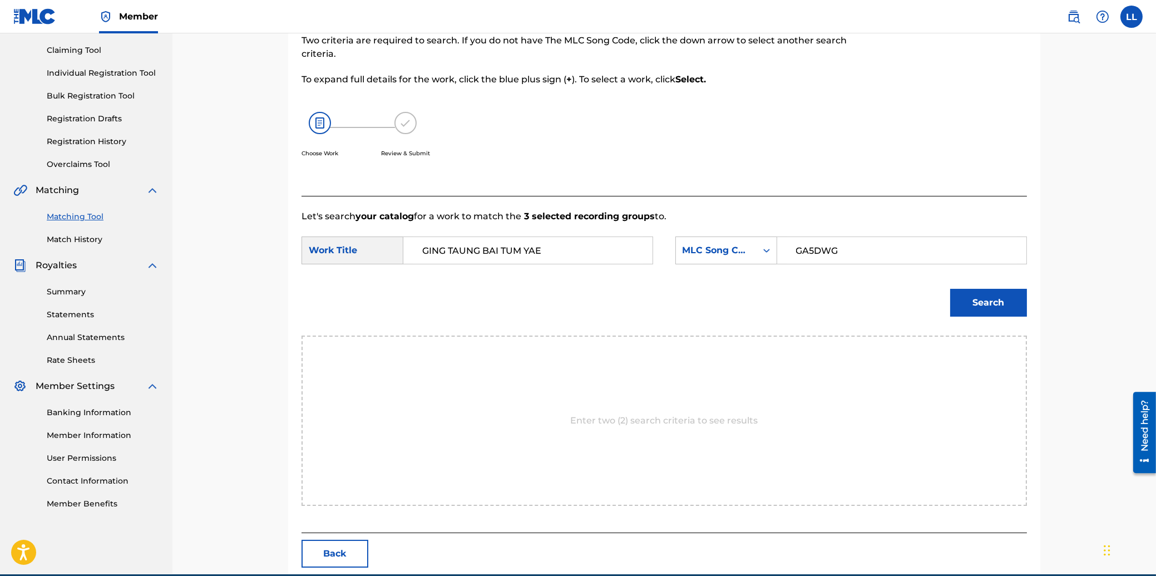
type input "GA5DWG"
click at [980, 302] on button "Search" at bounding box center [988, 303] width 77 height 28
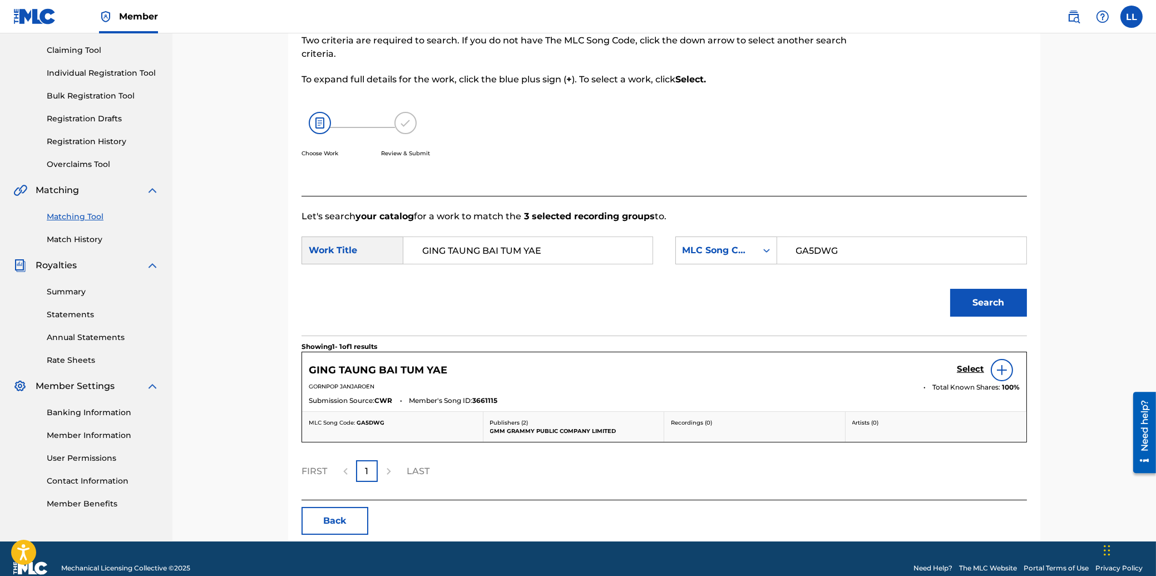
click at [968, 369] on h5 "Select" at bounding box center [970, 369] width 27 height 11
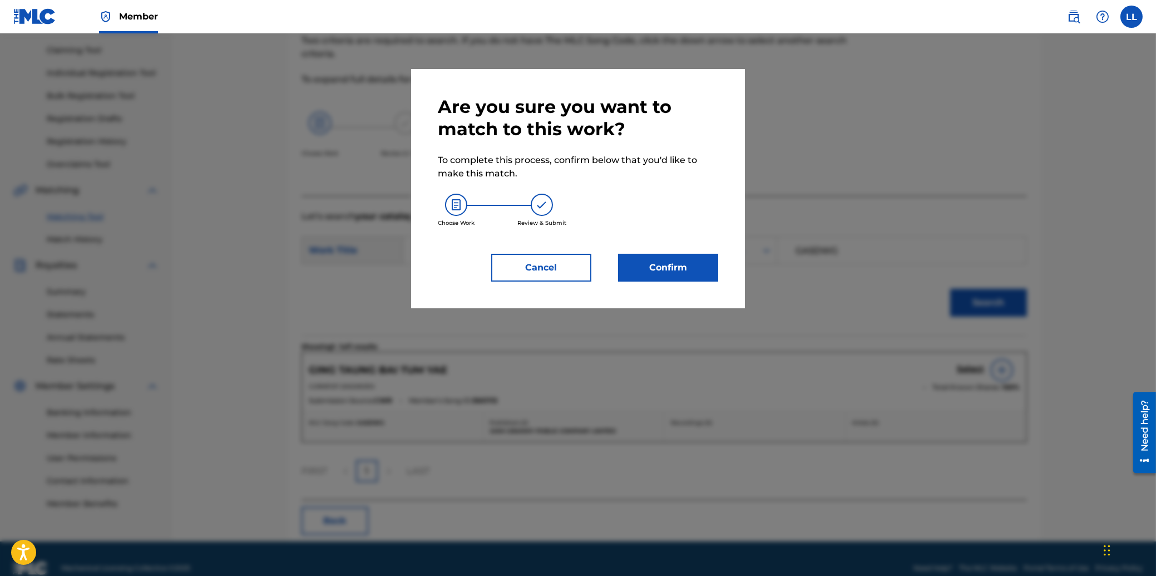
click at [686, 270] on button "Confirm" at bounding box center [668, 268] width 100 height 28
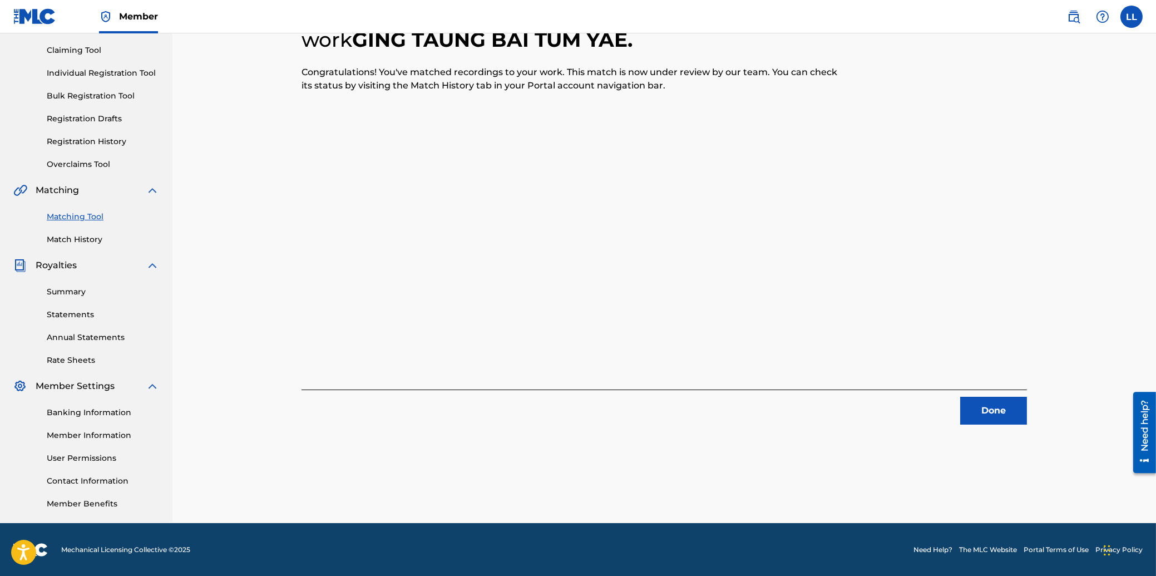
click at [991, 409] on button "Done" at bounding box center [993, 411] width 67 height 28
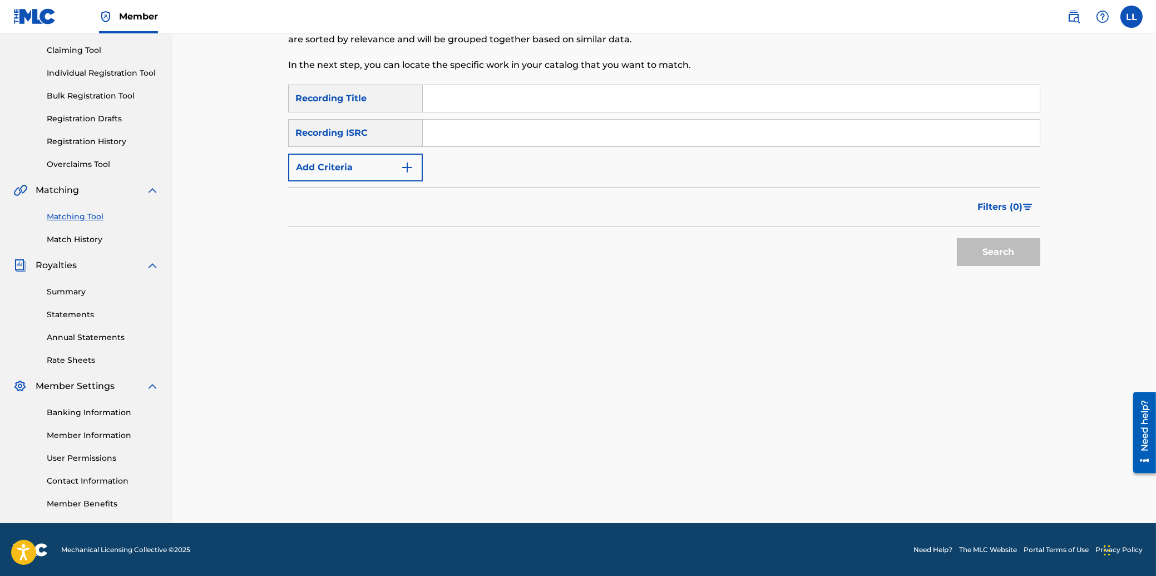
click at [597, 135] on input "Search Form" at bounding box center [731, 133] width 617 height 27
paste input "THG011200313"
type input "THG011200313"
click at [1015, 255] on button "Search" at bounding box center [998, 252] width 83 height 28
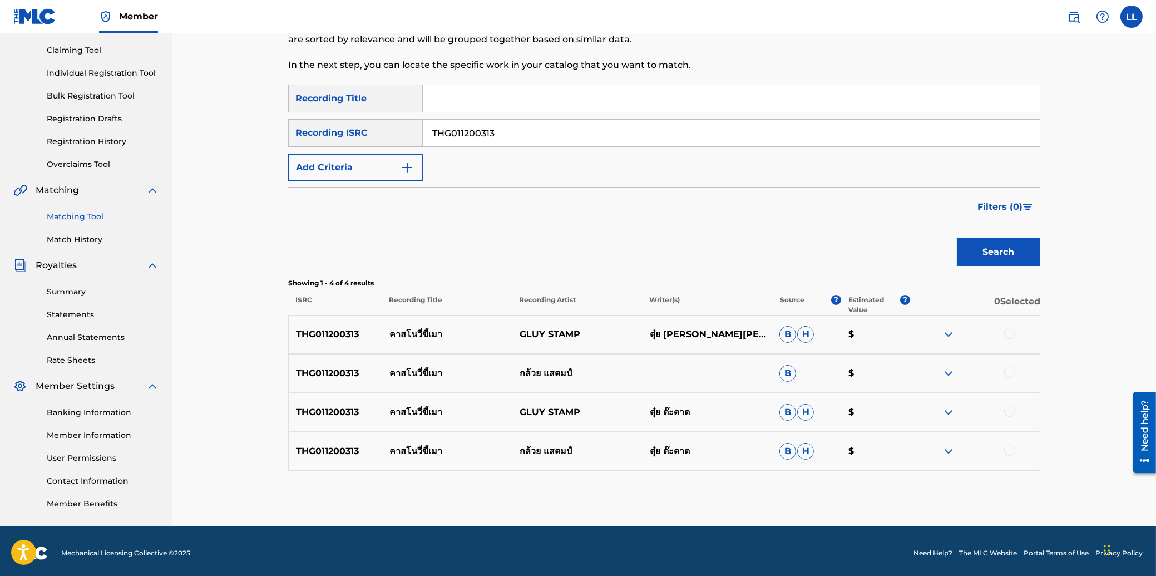
click at [1008, 332] on div at bounding box center [1009, 333] width 11 height 11
click at [1007, 372] on div at bounding box center [1009, 372] width 11 height 11
click at [1010, 409] on div at bounding box center [1009, 410] width 11 height 11
click at [1010, 451] on div at bounding box center [1009, 449] width 11 height 11
click at [799, 487] on button "Match 4 Groups" at bounding box center [781, 485] width 123 height 28
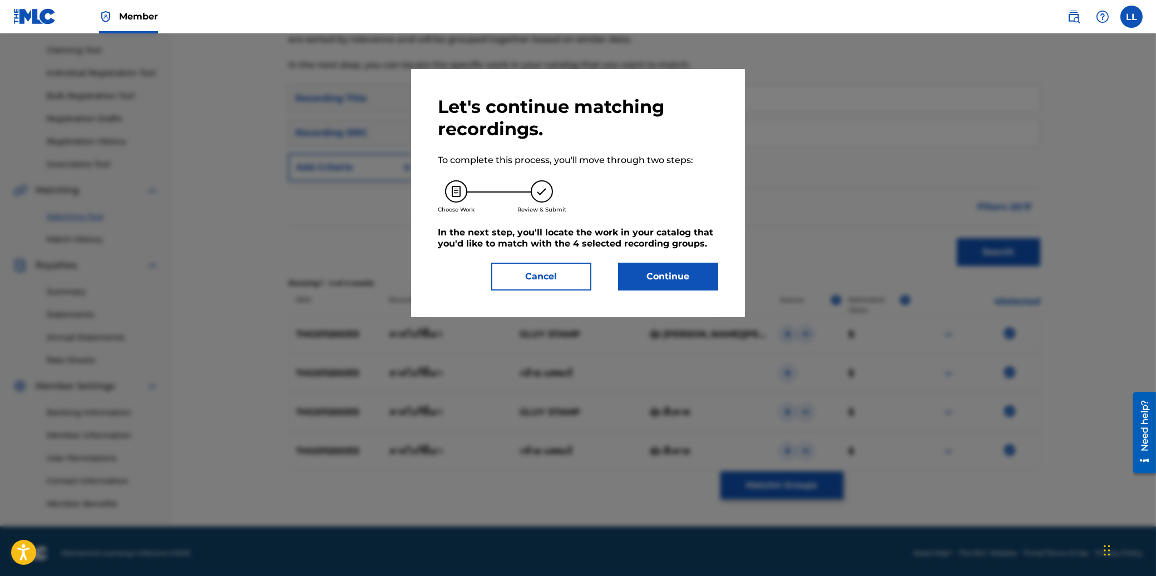
click at [684, 278] on button "Continue" at bounding box center [668, 277] width 100 height 28
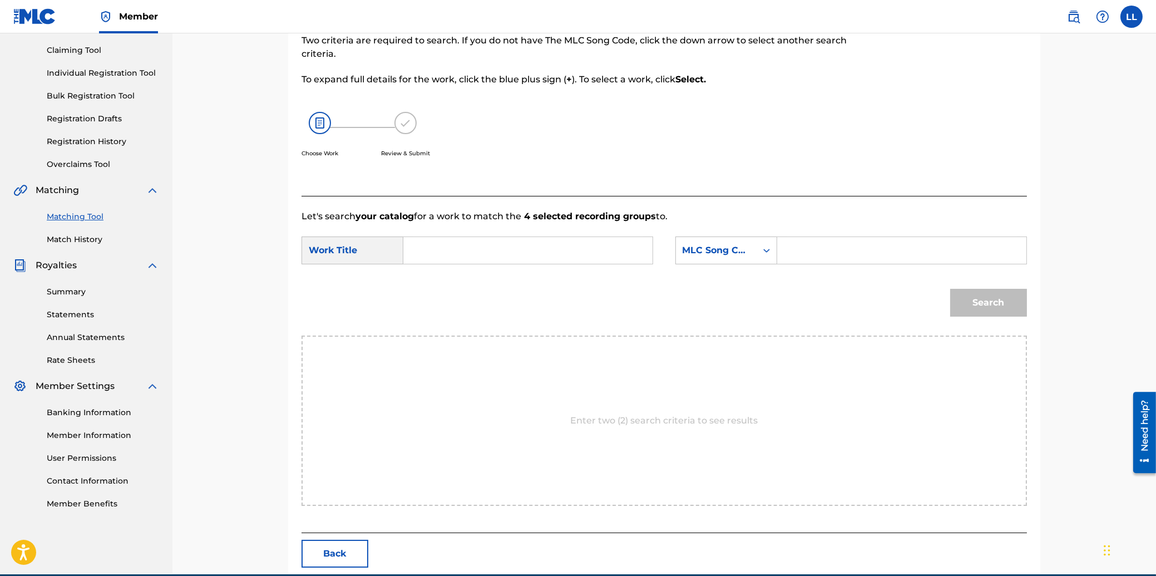
click at [512, 245] on input "Search Form" at bounding box center [528, 250] width 230 height 27
paste input "KAS SA NO WE KEE MAO"
type input "KAS SA NO WE KEE MAO"
drag, startPoint x: 818, startPoint y: 244, endPoint x: 903, endPoint y: 276, distance: 90.8
click at [820, 245] on input "Search Form" at bounding box center [901, 250] width 230 height 27
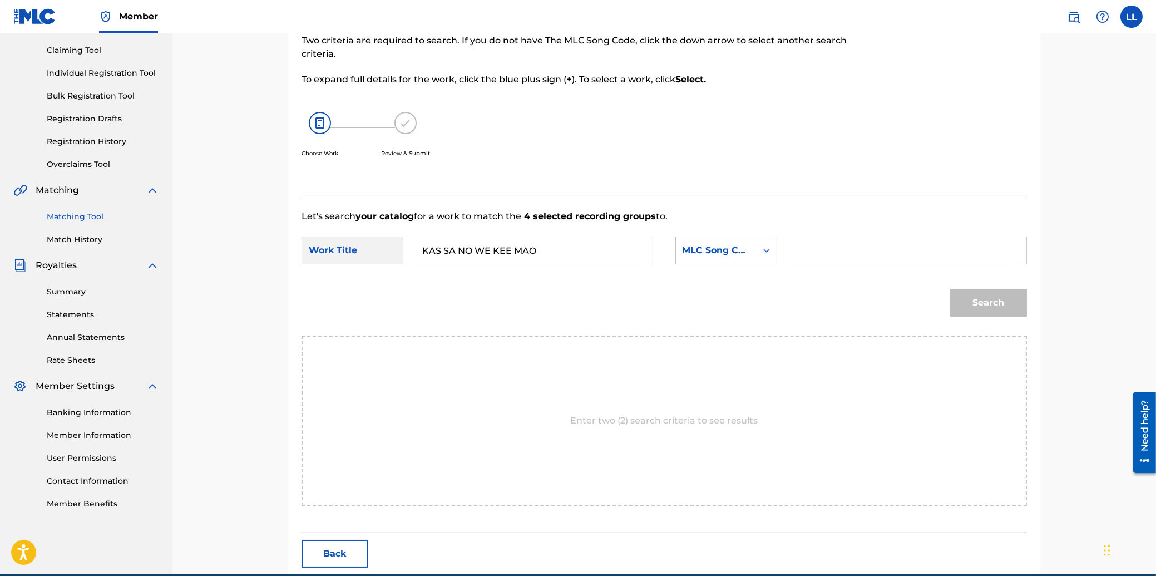
paste input "KE88QX"
type input "KE88QX"
click at [976, 300] on button "Search" at bounding box center [988, 303] width 77 height 28
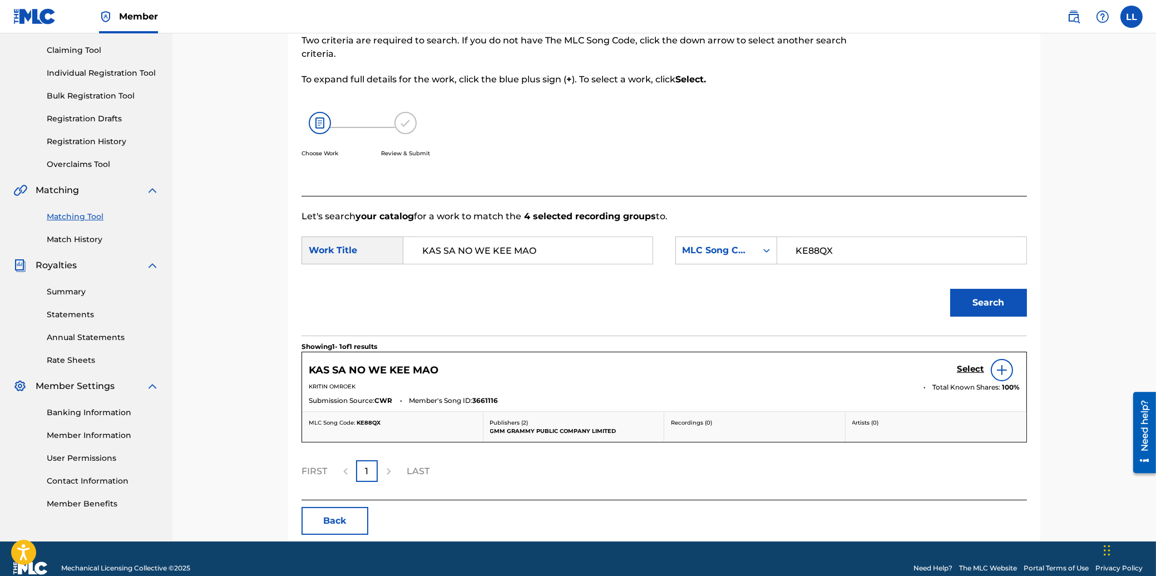
click at [968, 368] on h5 "Select" at bounding box center [970, 369] width 27 height 11
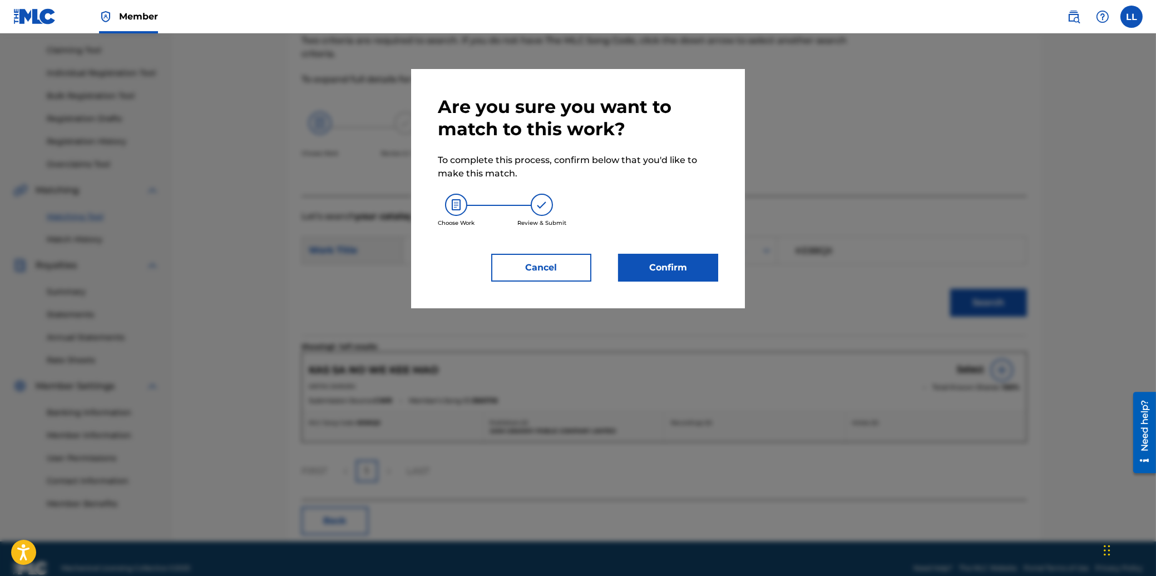
click at [670, 275] on button "Confirm" at bounding box center [668, 268] width 100 height 28
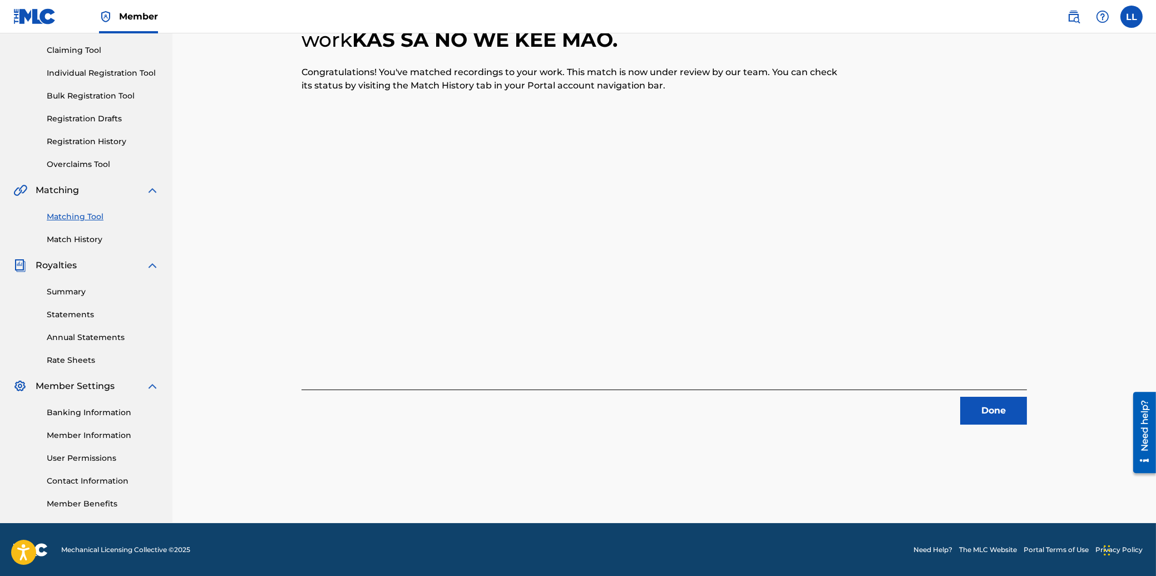
click at [996, 415] on button "Done" at bounding box center [993, 411] width 67 height 28
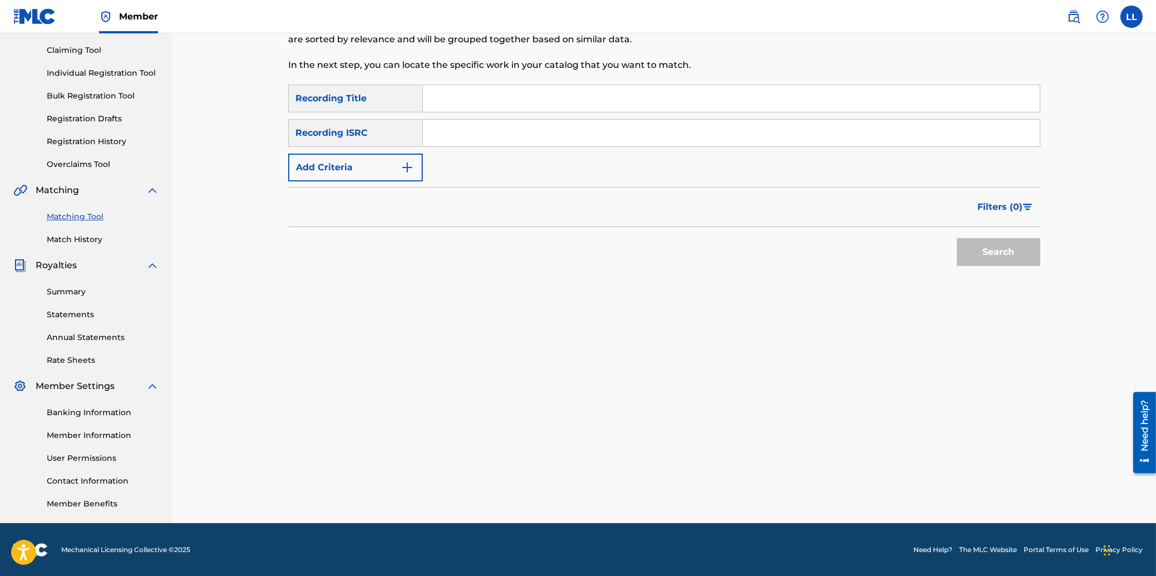
drag, startPoint x: 466, startPoint y: 135, endPoint x: 474, endPoint y: 135, distance: 8.3
click at [467, 135] on input "Search Form" at bounding box center [731, 133] width 617 height 27
paste input "THG010730061"
click at [1018, 266] on div "Search" at bounding box center [995, 249] width 89 height 44
click at [1000, 248] on button "Search" at bounding box center [998, 252] width 83 height 28
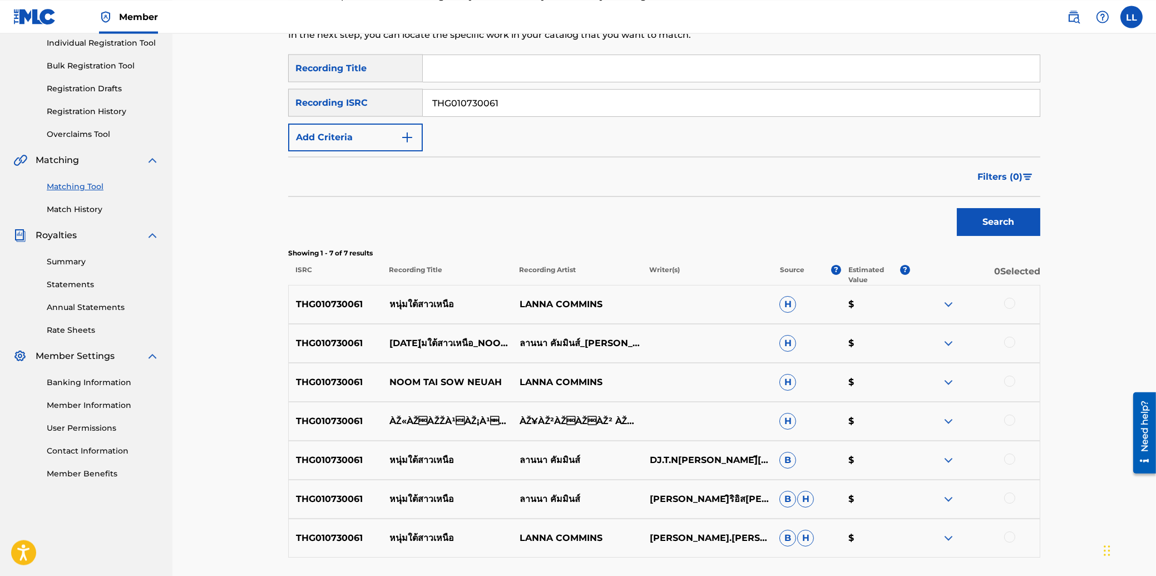
scroll to position [179, 0]
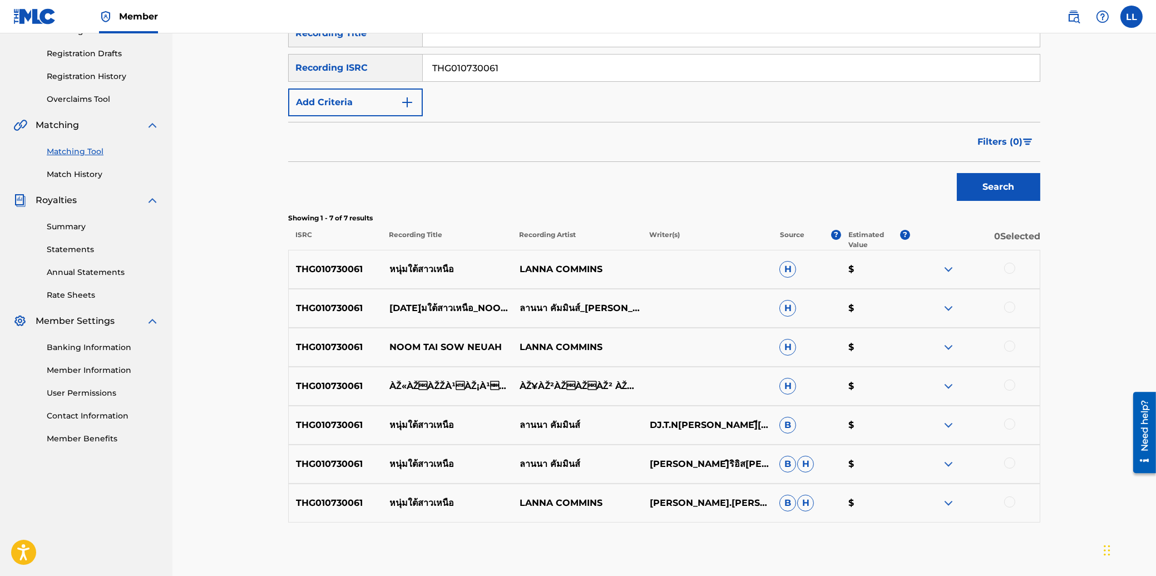
click at [1007, 268] on div at bounding box center [1009, 268] width 11 height 11
click at [1008, 304] on div at bounding box center [1009, 306] width 11 height 11
click at [1010, 345] on div at bounding box center [1009, 345] width 11 height 11
click at [1012, 385] on div at bounding box center [1009, 384] width 11 height 11
click at [1012, 421] on div at bounding box center [1009, 423] width 11 height 11
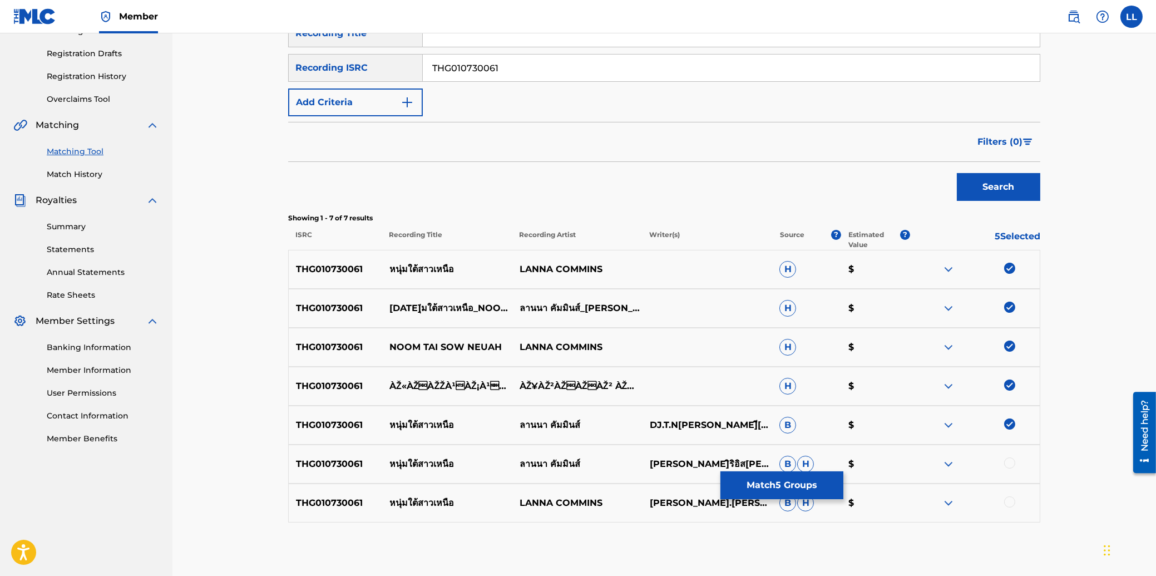
drag, startPoint x: 1010, startPoint y: 460, endPoint x: 1008, endPoint y: 476, distance: 16.3
click at [1008, 462] on div at bounding box center [1009, 462] width 11 height 11
click at [1012, 498] on div at bounding box center [1009, 501] width 11 height 11
drag, startPoint x: 530, startPoint y: 65, endPoint x: 392, endPoint y: 65, distance: 137.9
click at [423, 65] on input "THG010730061" at bounding box center [731, 68] width 617 height 27
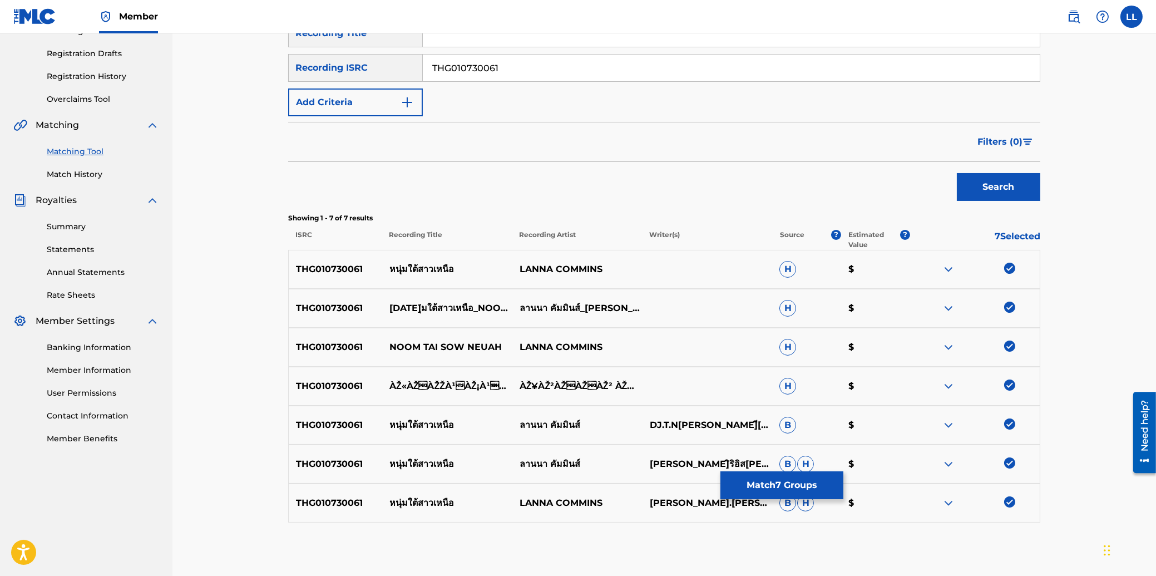
paste input "476"
type input "THG010730476"
click at [986, 181] on button "Search" at bounding box center [998, 187] width 83 height 28
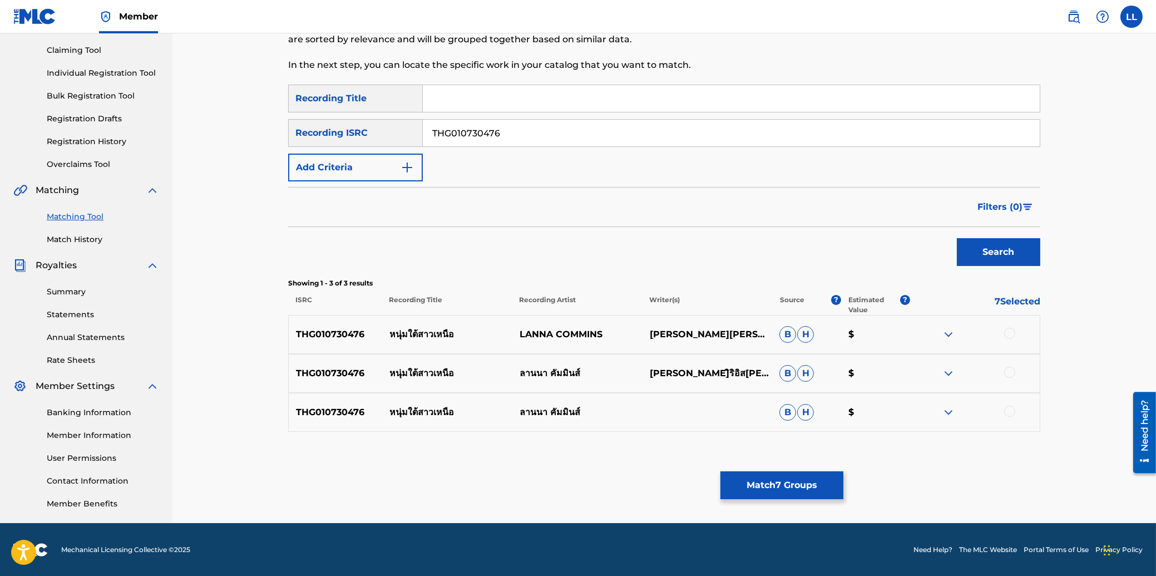
click at [1008, 331] on div at bounding box center [1009, 333] width 11 height 11
click at [1010, 369] on div at bounding box center [1009, 372] width 11 height 11
click at [1010, 409] on div at bounding box center [1009, 410] width 11 height 11
click at [791, 474] on button "Match 10 Groups" at bounding box center [781, 485] width 123 height 28
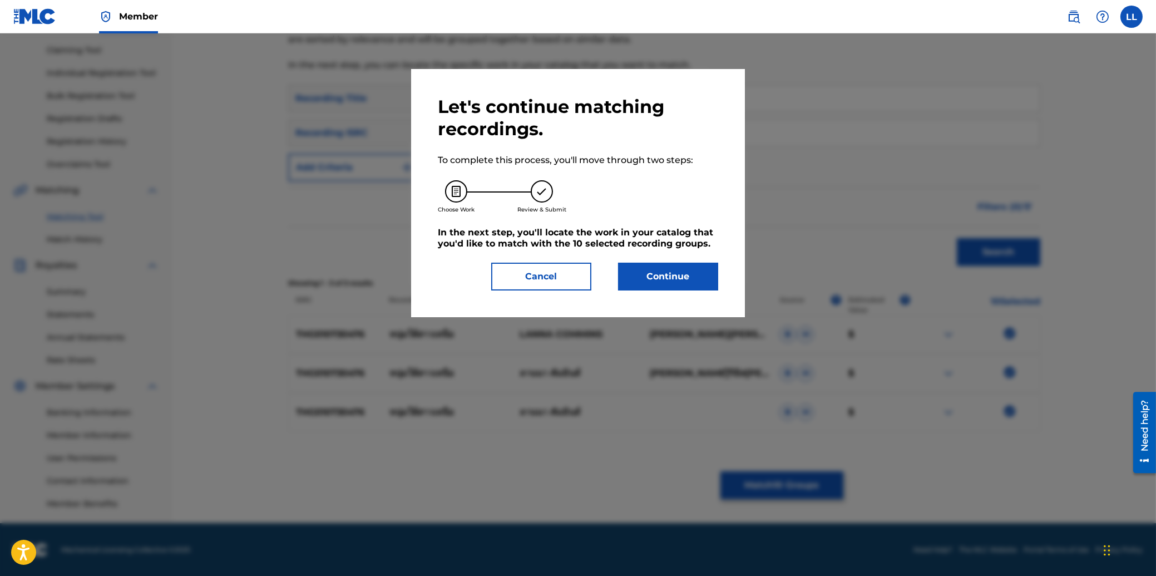
click at [682, 276] on button "Continue" at bounding box center [668, 277] width 100 height 28
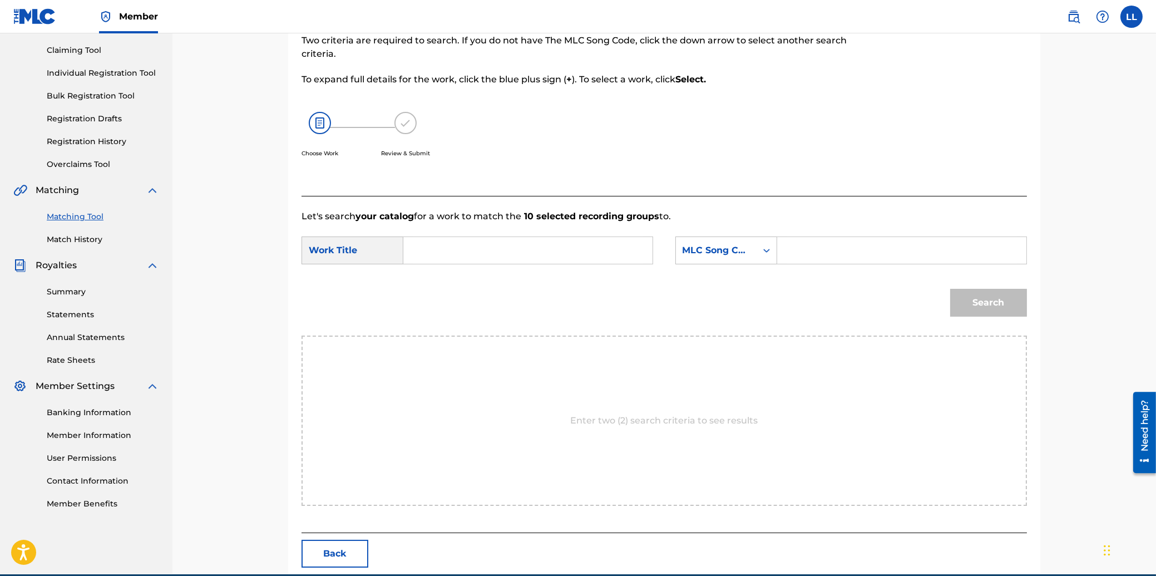
click at [523, 246] on input "Search Form" at bounding box center [528, 250] width 230 height 27
paste input "NOOM TAI SOW NEUAH"
type input "NOOM TAI SOW NEUAH"
click at [814, 251] on input "Search Form" at bounding box center [901, 250] width 230 height 27
paste input "NC9B3Q"
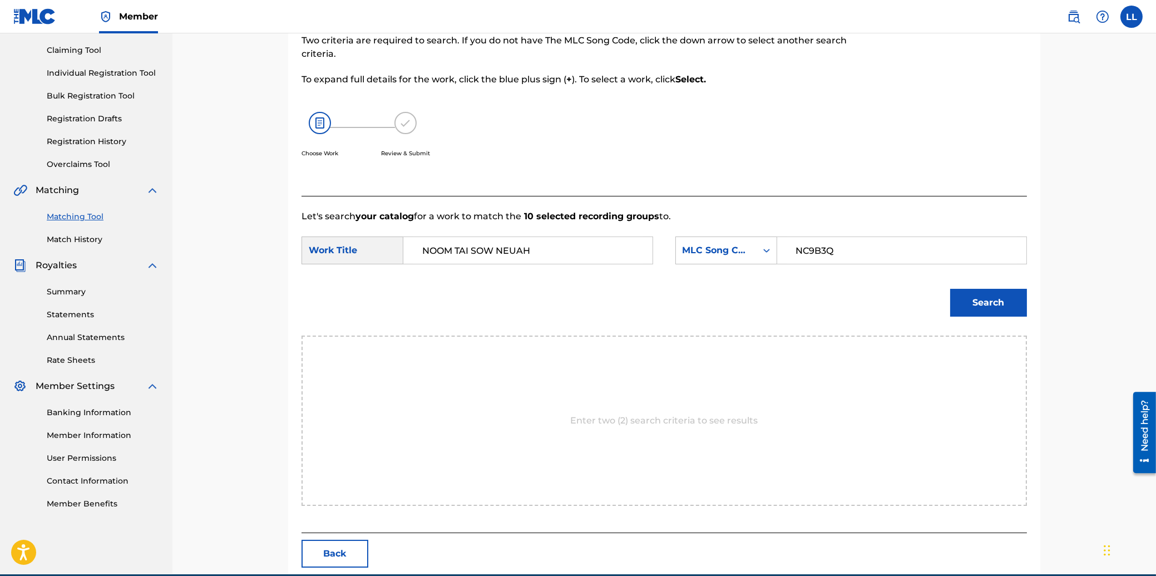
type input "NC9B3Q"
click at [973, 303] on button "Search" at bounding box center [988, 303] width 77 height 28
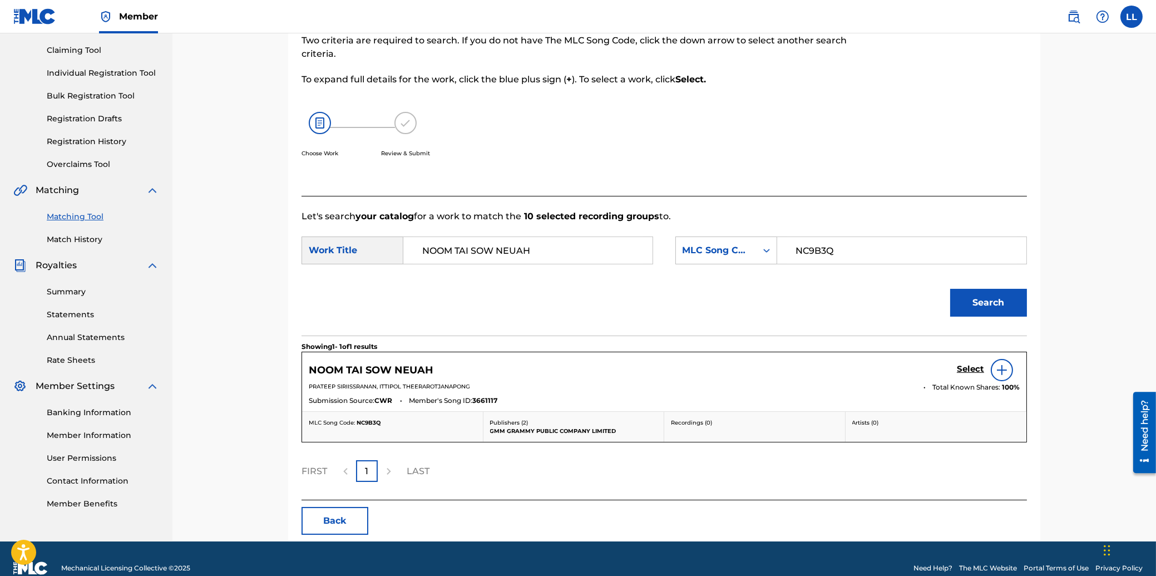
click at [971, 367] on h5 "Select" at bounding box center [970, 369] width 27 height 11
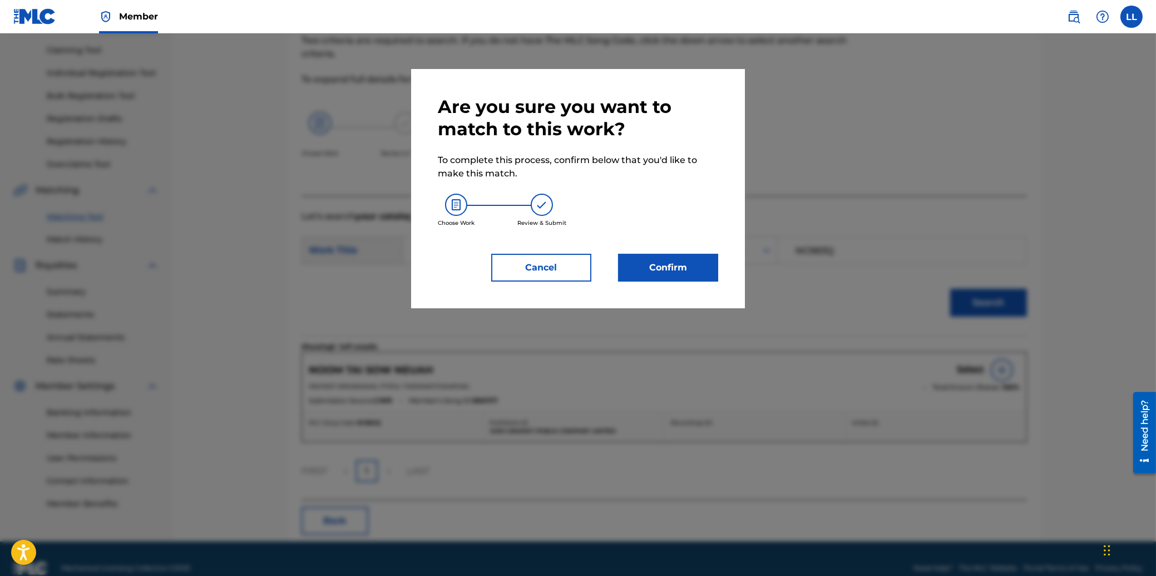
click at [685, 266] on button "Confirm" at bounding box center [668, 268] width 100 height 28
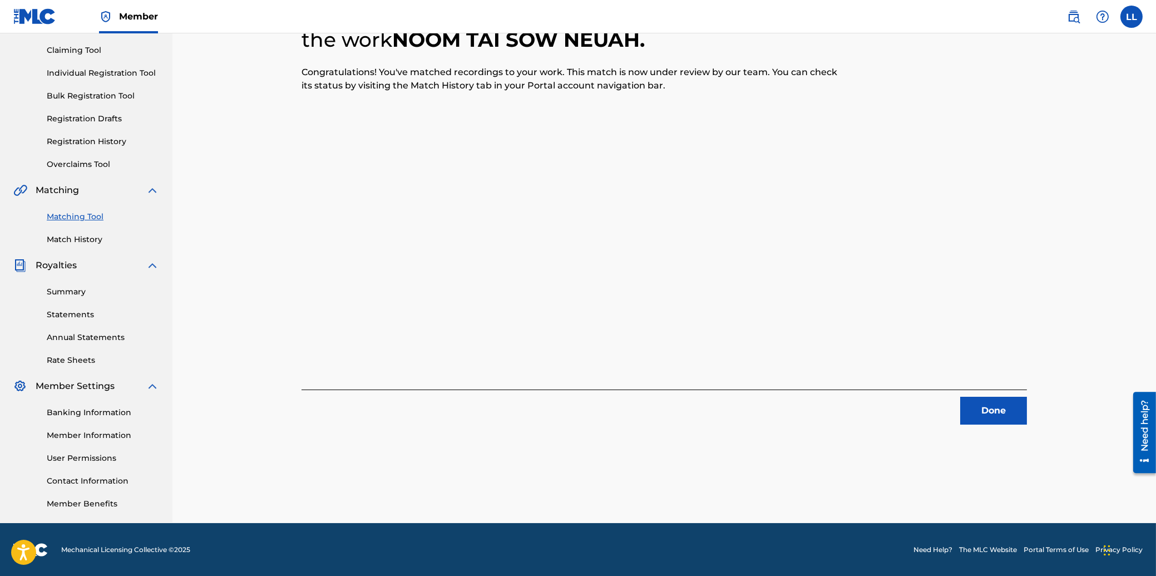
click at [992, 414] on button "Done" at bounding box center [993, 411] width 67 height 28
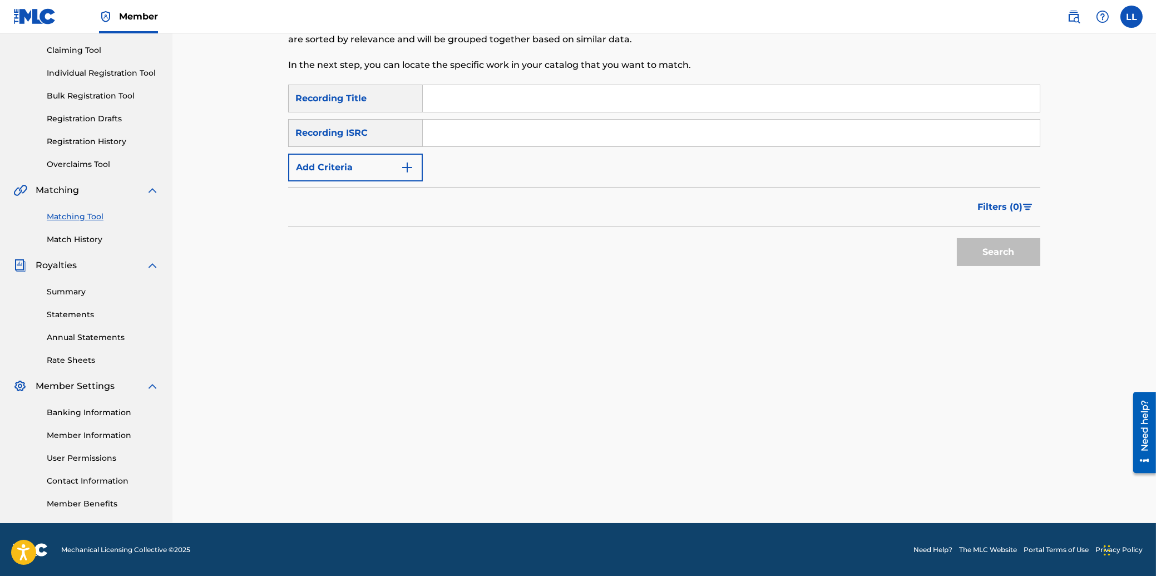
click at [506, 126] on input "Search Form" at bounding box center [731, 133] width 617 height 27
paste input "THG011200966"
type input "THG011200966"
click at [990, 251] on button "Search" at bounding box center [998, 252] width 83 height 28
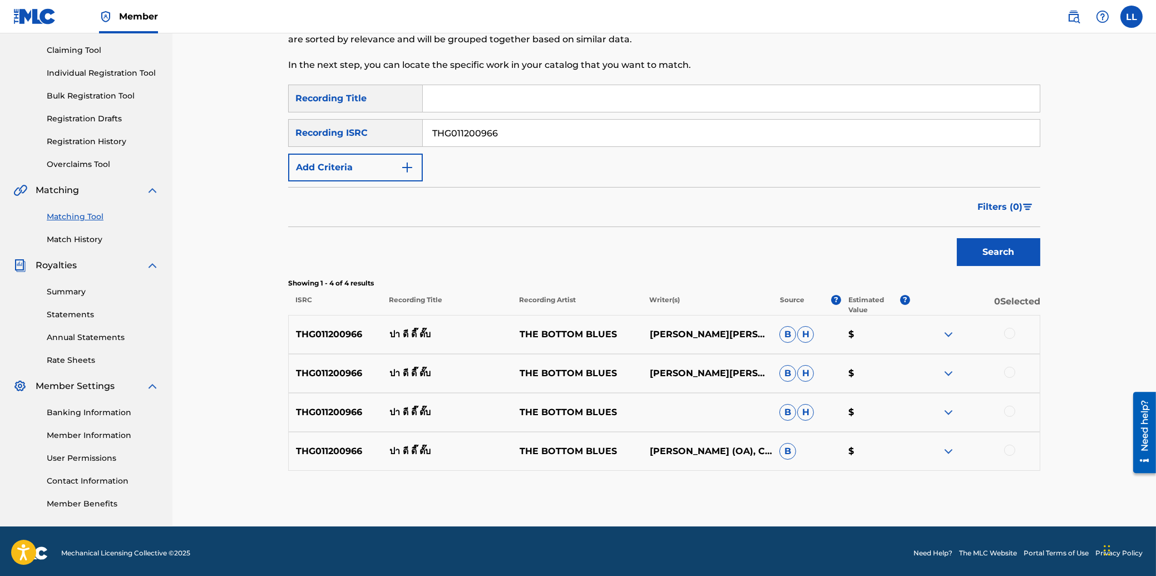
click at [1008, 330] on div at bounding box center [1009, 333] width 11 height 11
click at [1008, 368] on div at bounding box center [1009, 372] width 11 height 11
click at [1007, 412] on div at bounding box center [1009, 410] width 11 height 11
click at [1010, 451] on div at bounding box center [1009, 449] width 11 height 11
click at [783, 481] on button "Match 4 Groups" at bounding box center [781, 485] width 123 height 28
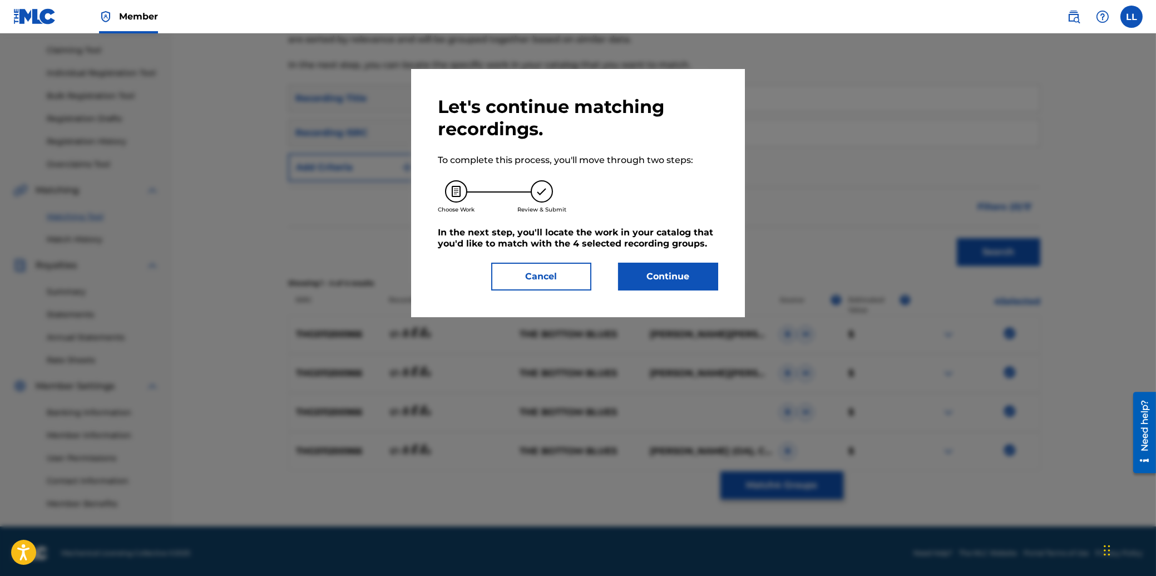
click at [677, 278] on button "Continue" at bounding box center [668, 277] width 100 height 28
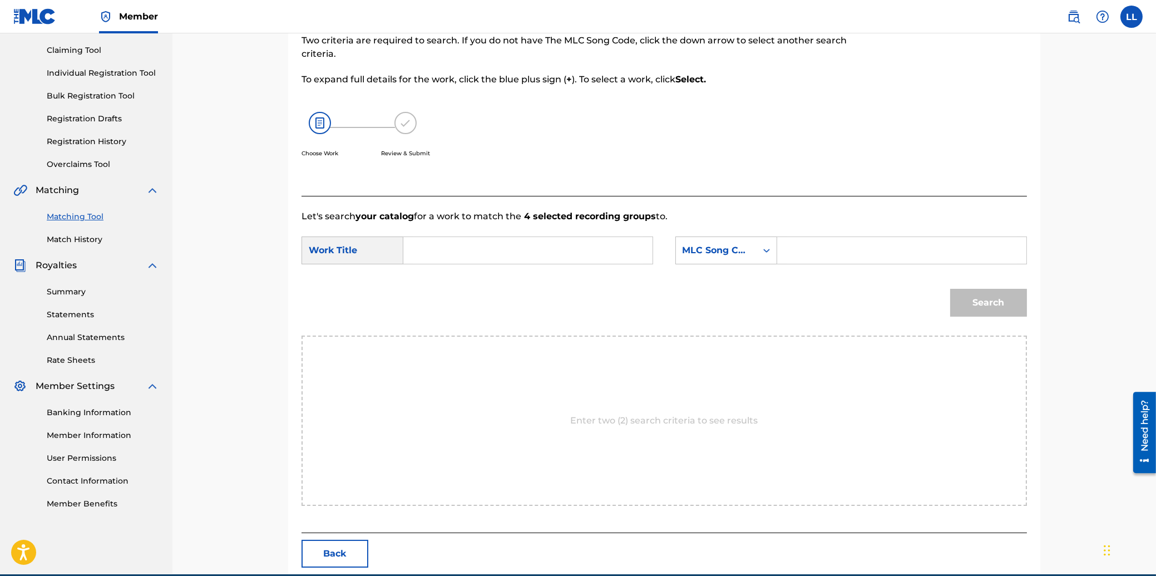
click at [490, 256] on input "Search Form" at bounding box center [528, 250] width 230 height 27
paste input "PA [PERSON_NAME] DUB"
type input "PA [PERSON_NAME] DUB"
click at [812, 256] on input "Search Form" at bounding box center [901, 250] width 230 height 27
paste input "PF7J0S"
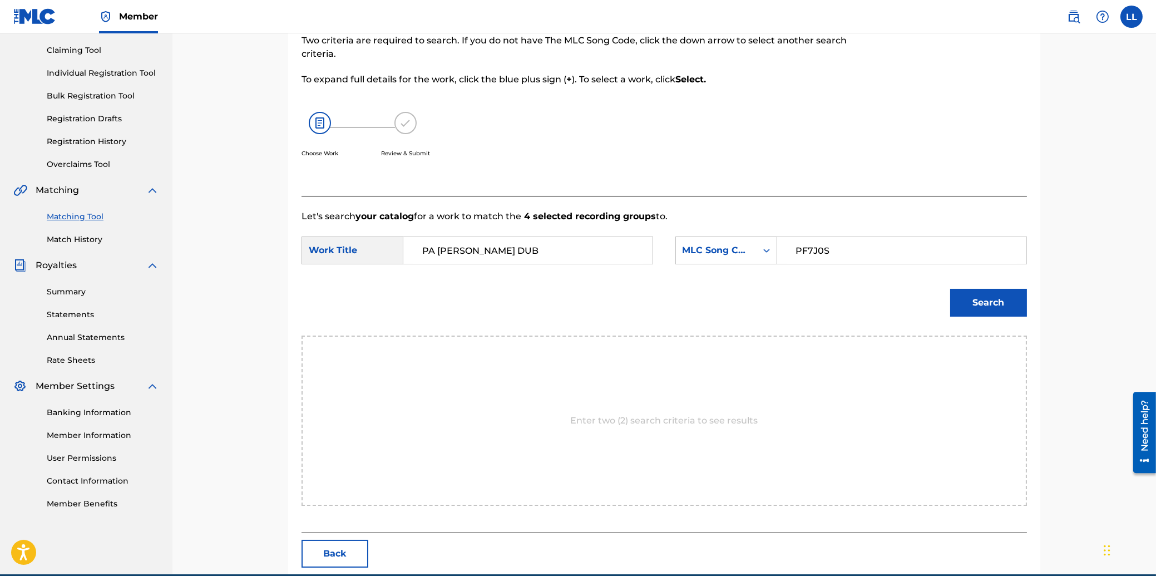
type input "PF7J0S"
click at [996, 304] on button "Search" at bounding box center [988, 303] width 77 height 28
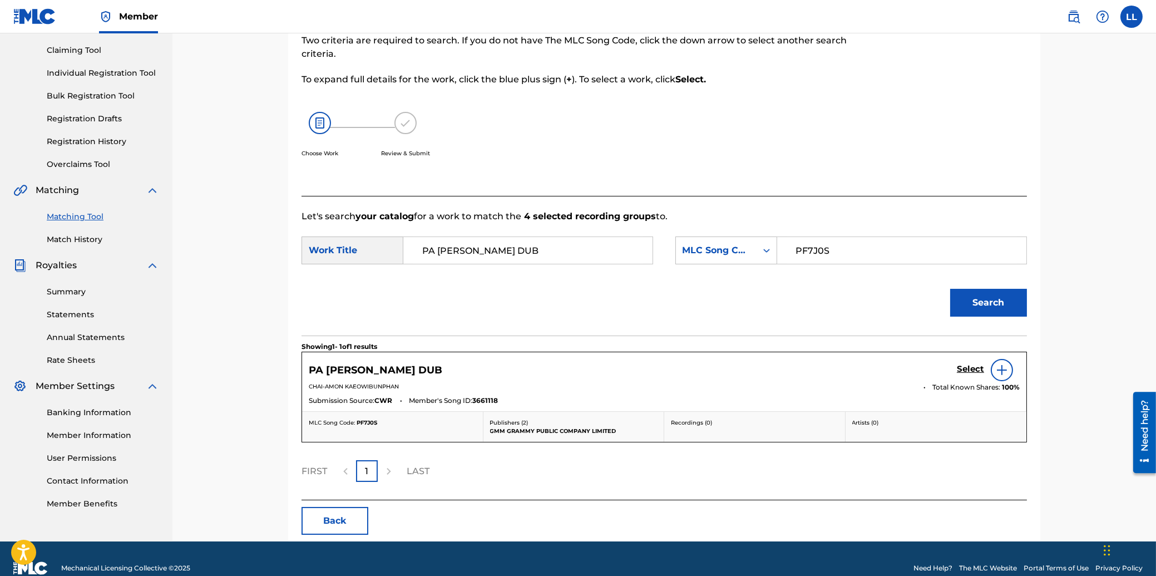
click at [964, 371] on h5 "Select" at bounding box center [970, 369] width 27 height 11
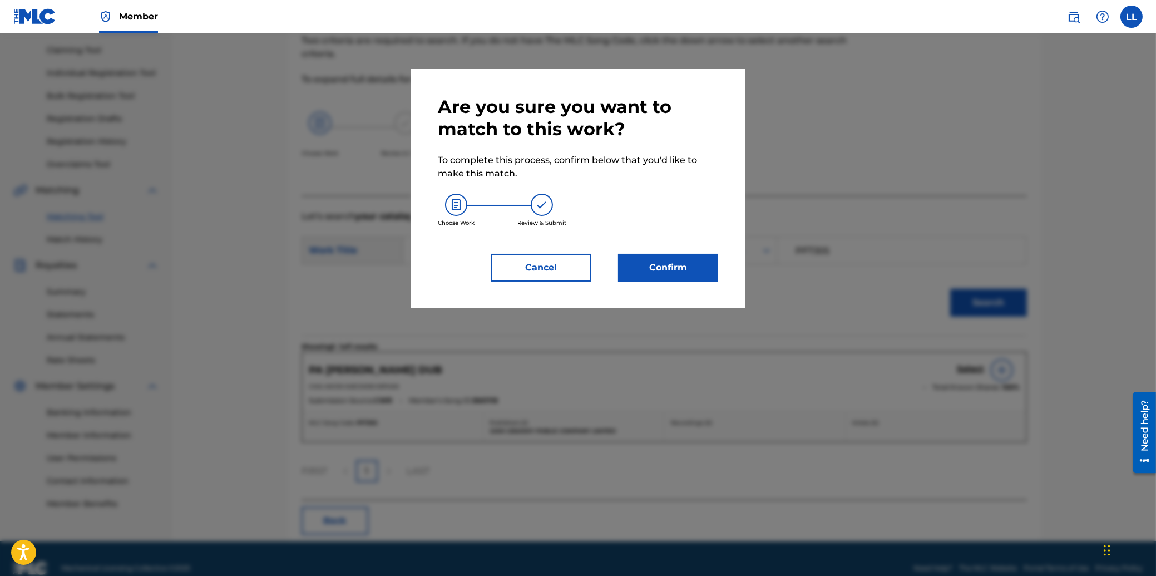
click at [682, 270] on button "Confirm" at bounding box center [668, 268] width 100 height 28
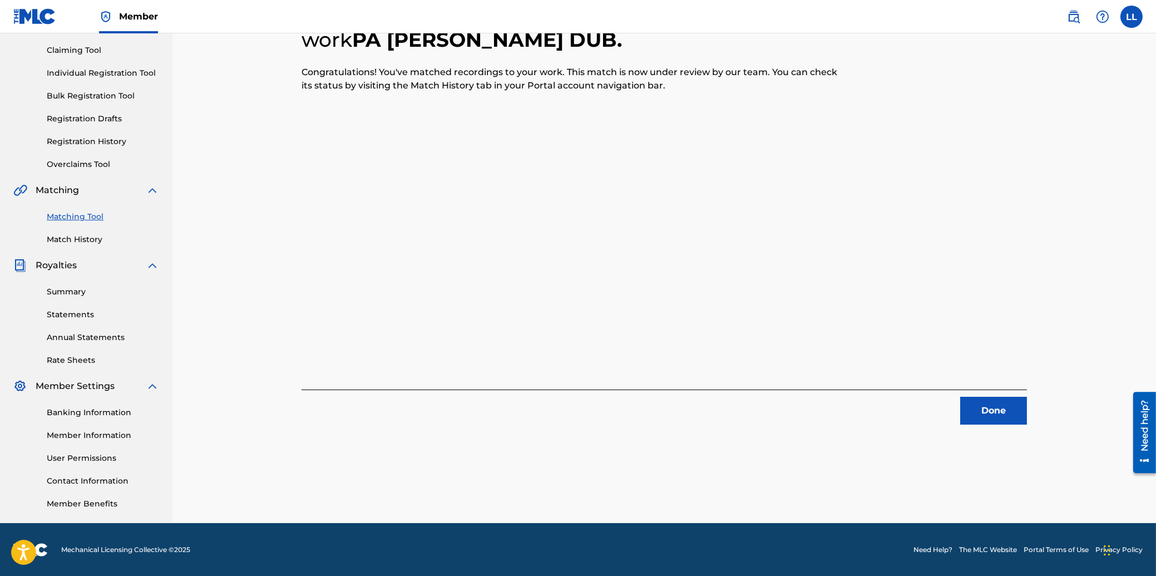
click at [1000, 407] on button "Done" at bounding box center [993, 411] width 67 height 28
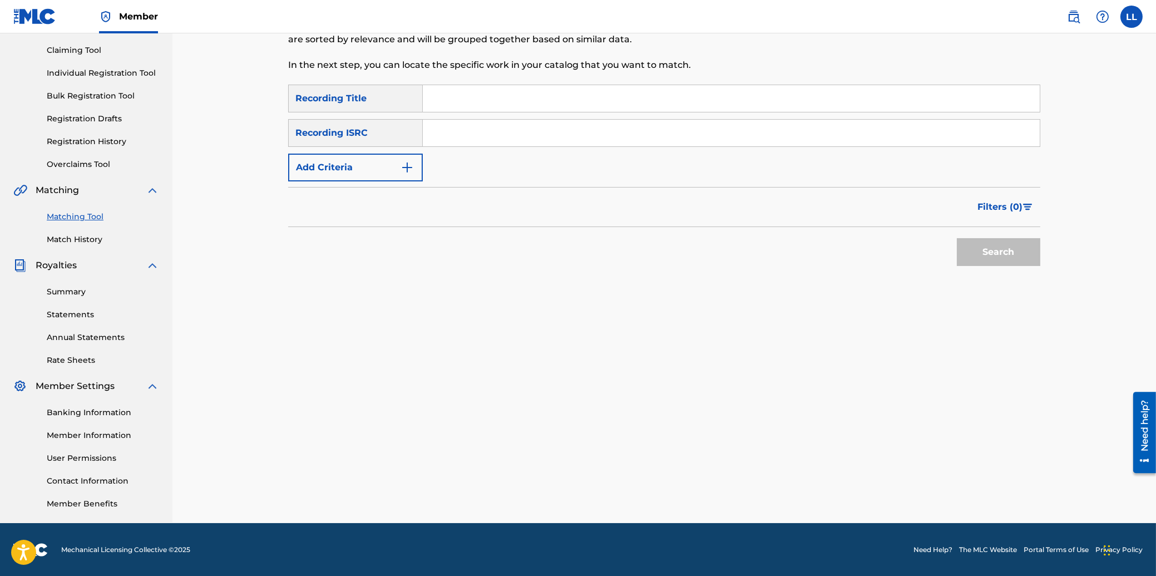
click at [627, 130] on input "Search Form" at bounding box center [731, 133] width 617 height 27
paste input "THG010730728"
type input "THG010730728"
click at [1007, 258] on button "Search" at bounding box center [998, 252] width 83 height 28
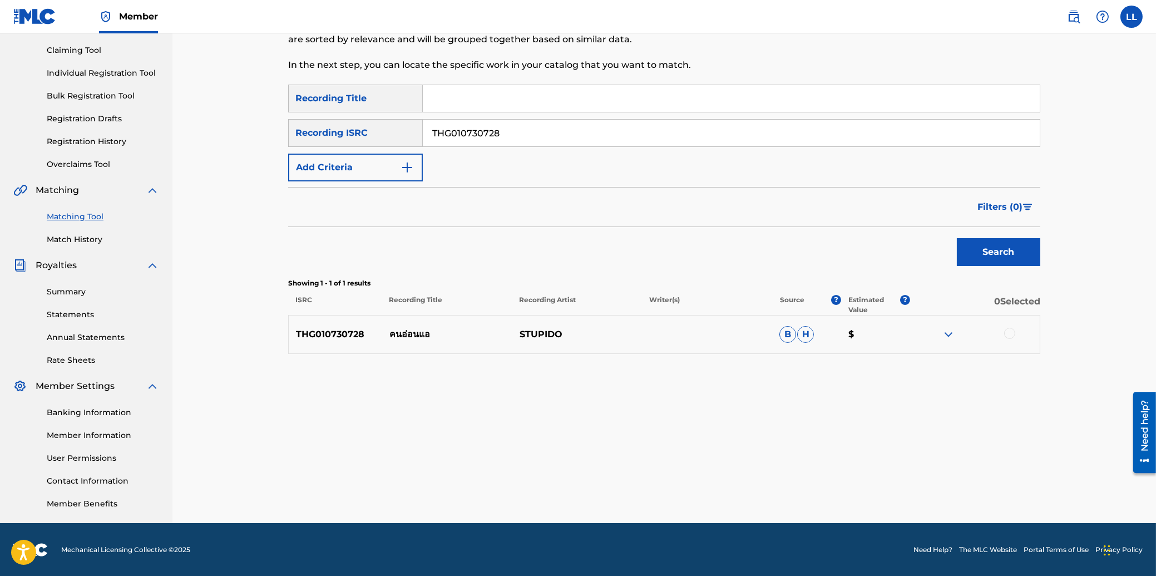
click at [1010, 330] on div at bounding box center [1009, 333] width 11 height 11
click at [789, 476] on button "Match 1 Group" at bounding box center [781, 485] width 123 height 28
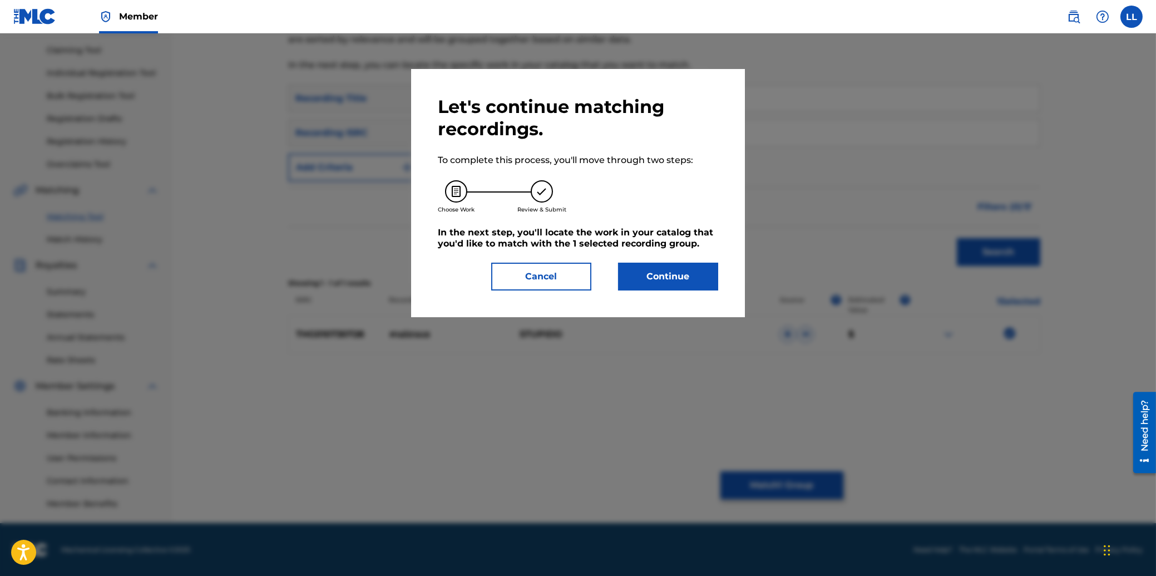
click at [672, 284] on button "Continue" at bounding box center [668, 277] width 100 height 28
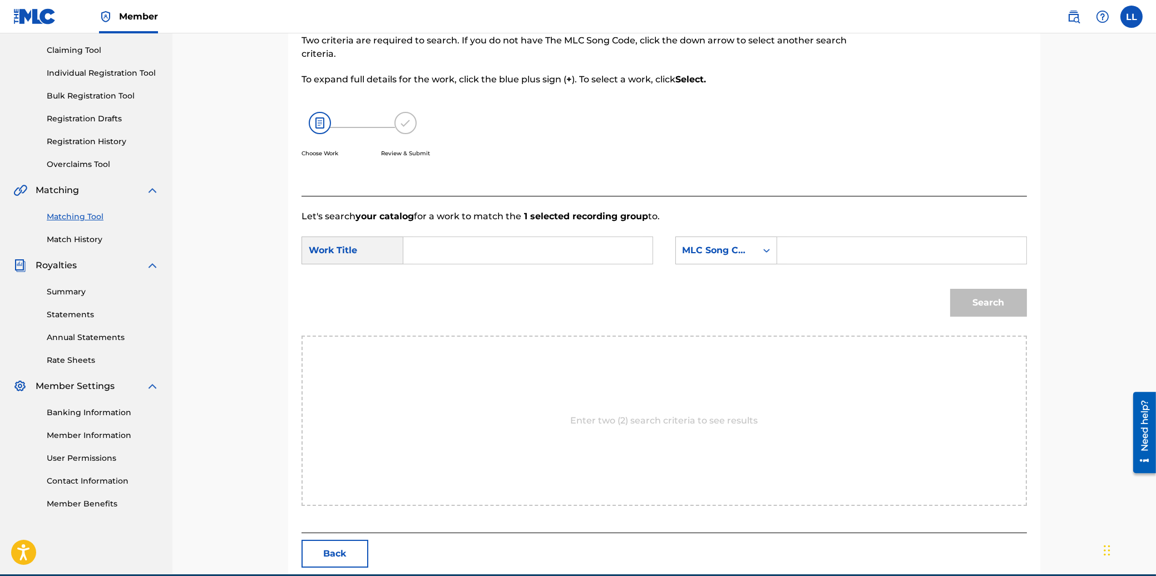
click at [494, 254] on input "Search Form" at bounding box center [528, 250] width 230 height 27
paste input "KON AUN AE"
type input "KON AUN AE"
drag, startPoint x: 813, startPoint y: 247, endPoint x: 830, endPoint y: 256, distance: 19.2
click at [814, 247] on input "Search Form" at bounding box center [901, 250] width 230 height 27
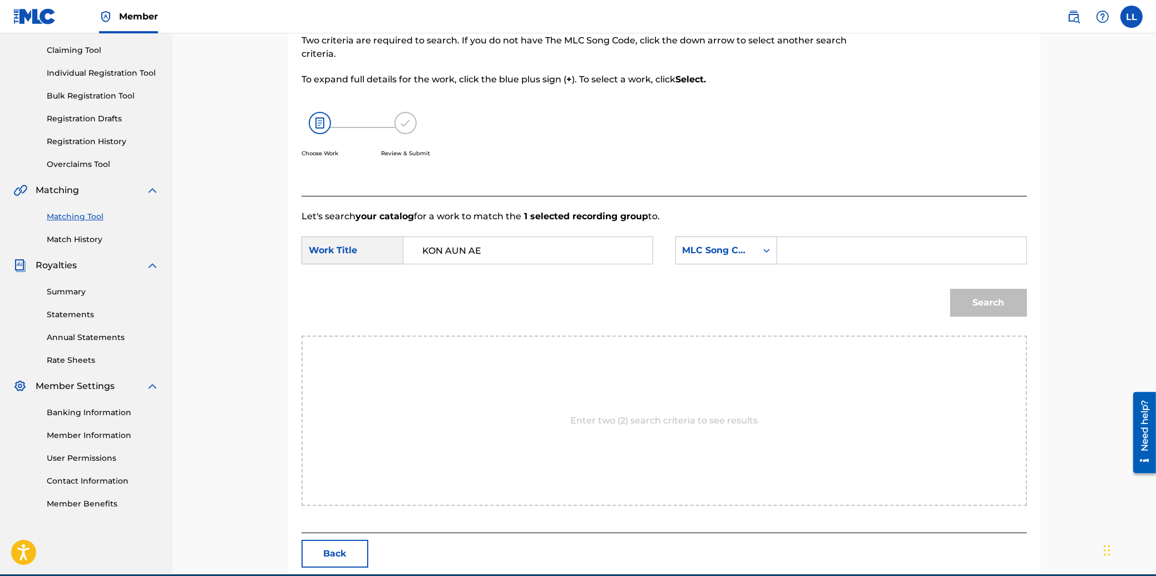
paste input "KE88EH"
type input "KE88EH"
click at [978, 298] on button "Search" at bounding box center [988, 303] width 77 height 28
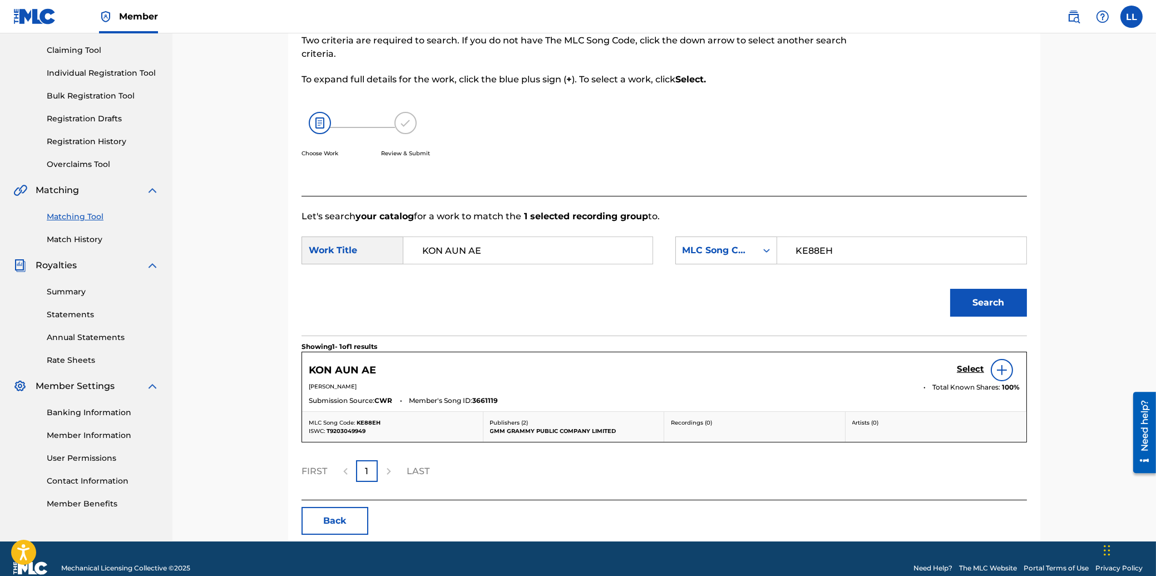
click at [963, 367] on h5 "Select" at bounding box center [970, 369] width 27 height 11
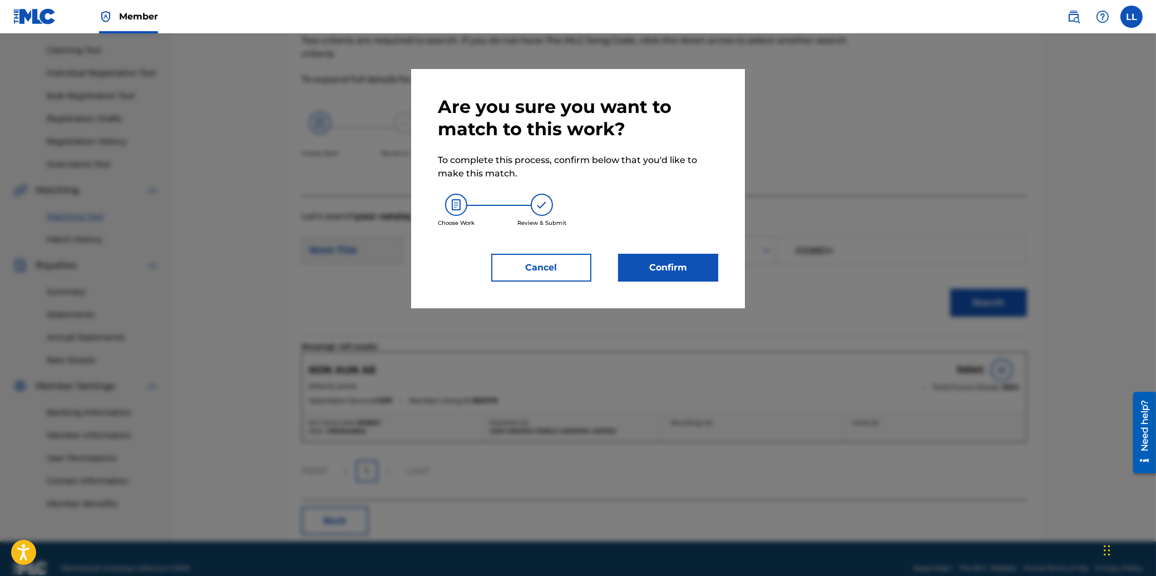
click at [659, 264] on button "Confirm" at bounding box center [668, 268] width 100 height 28
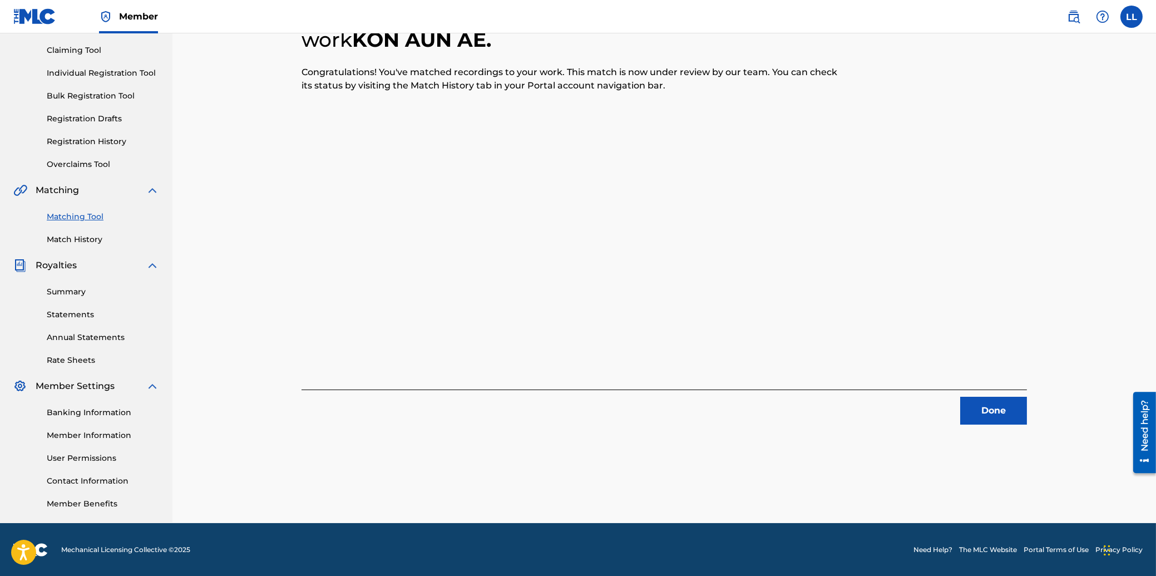
click at [987, 409] on button "Done" at bounding box center [993, 411] width 67 height 28
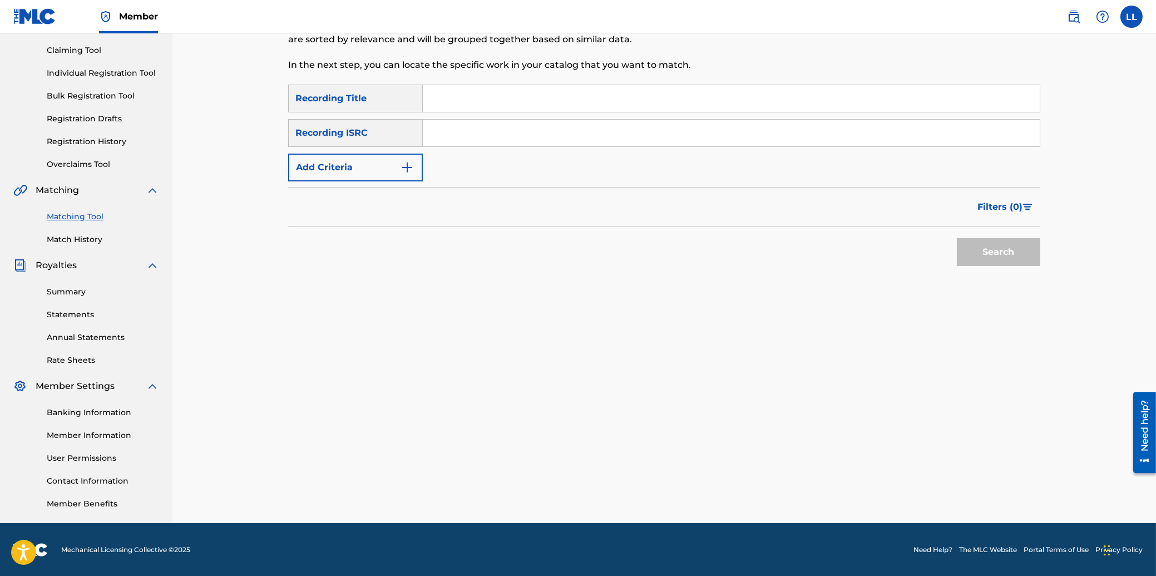
click at [483, 131] on input "Search Form" at bounding box center [731, 133] width 617 height 27
paste input "THG011200177"
type input "THG011200177"
click at [1026, 252] on button "Search" at bounding box center [998, 252] width 83 height 28
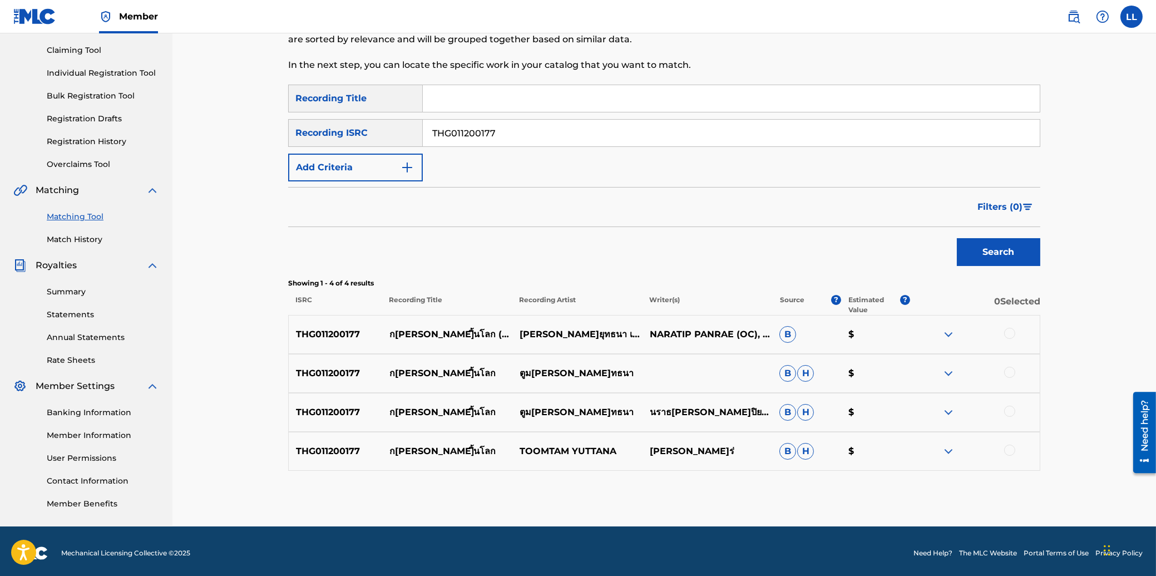
click at [1006, 334] on div at bounding box center [1009, 333] width 11 height 11
click at [1008, 373] on div at bounding box center [1009, 372] width 11 height 11
click at [1008, 407] on div at bounding box center [1009, 410] width 11 height 11
click at [1008, 447] on div at bounding box center [1009, 449] width 11 height 11
click at [751, 479] on button "Match 4 Groups" at bounding box center [781, 485] width 123 height 28
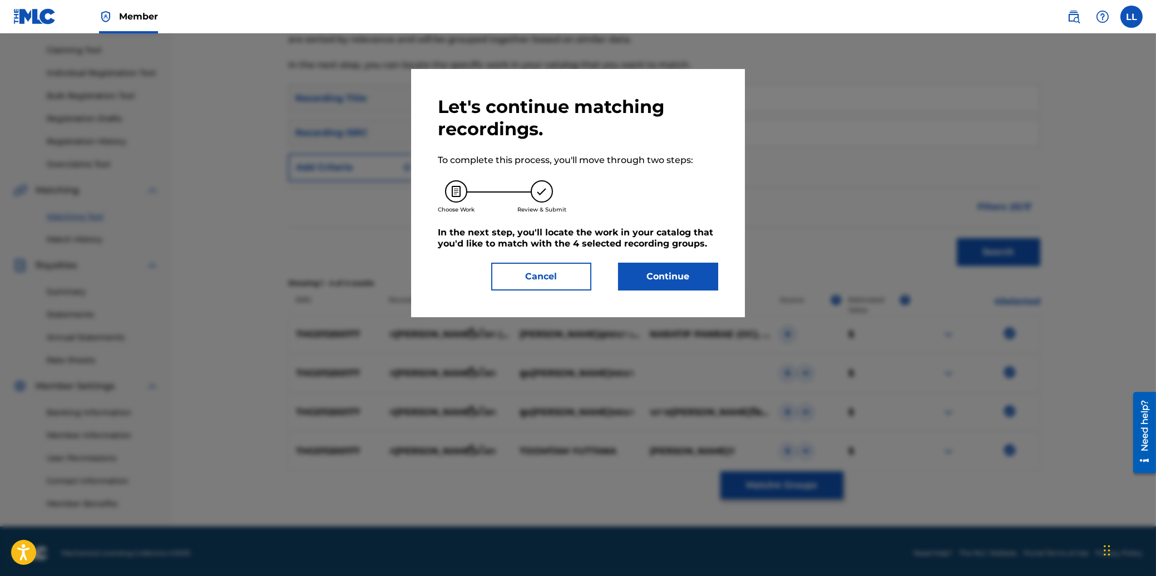
click at [664, 265] on button "Continue" at bounding box center [668, 277] width 100 height 28
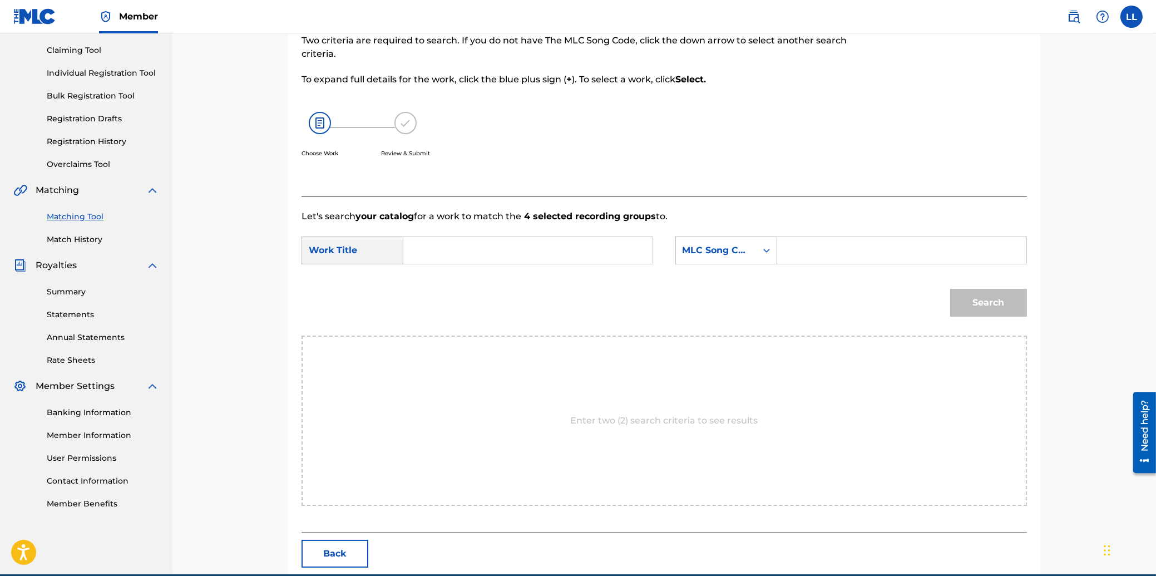
click at [516, 251] on input "Search Form" at bounding box center [528, 250] width 230 height 27
paste input "GAUN WUN SIN LOK"
type input "GAUN WUN SIN LOK"
click at [901, 253] on input "Search Form" at bounding box center [901, 250] width 230 height 27
paste input "GA5DUB"
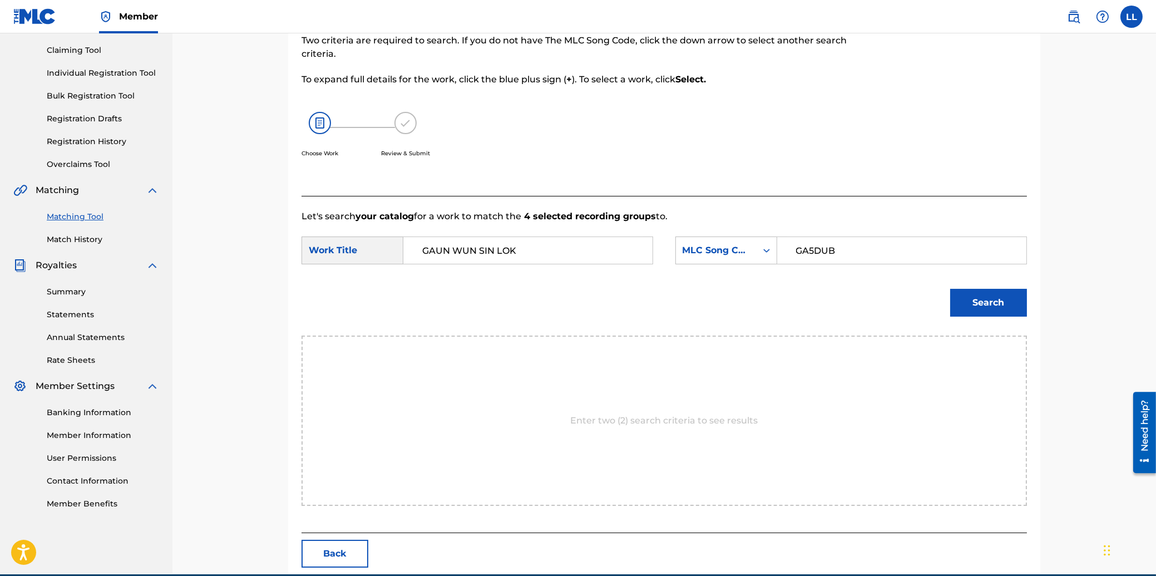
type input "GA5DUB"
click at [994, 300] on button "Search" at bounding box center [988, 303] width 77 height 28
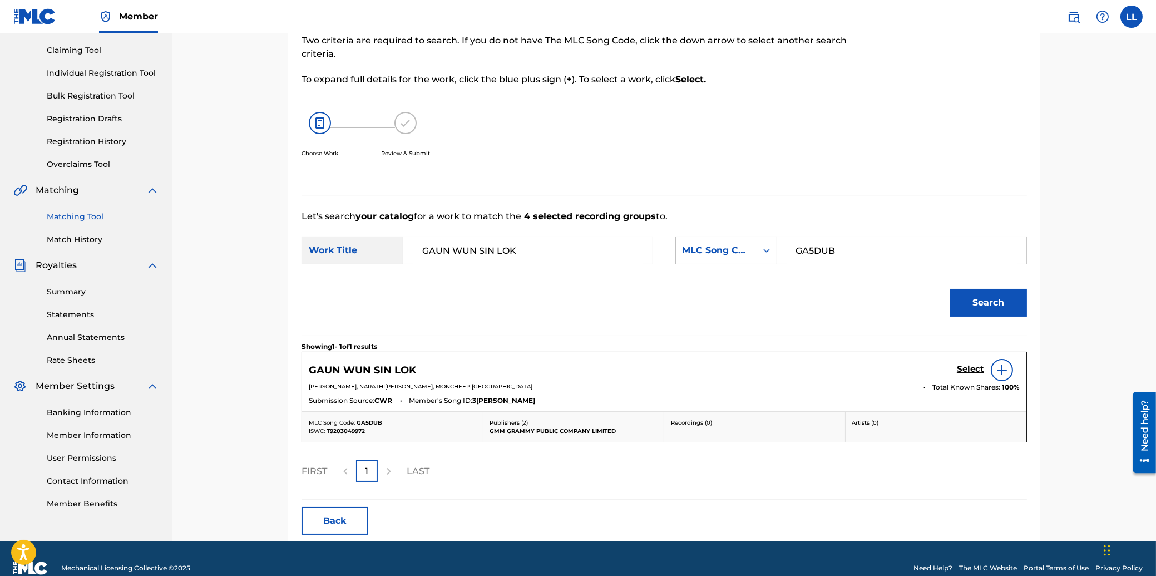
click at [969, 368] on h5 "Select" at bounding box center [970, 369] width 27 height 11
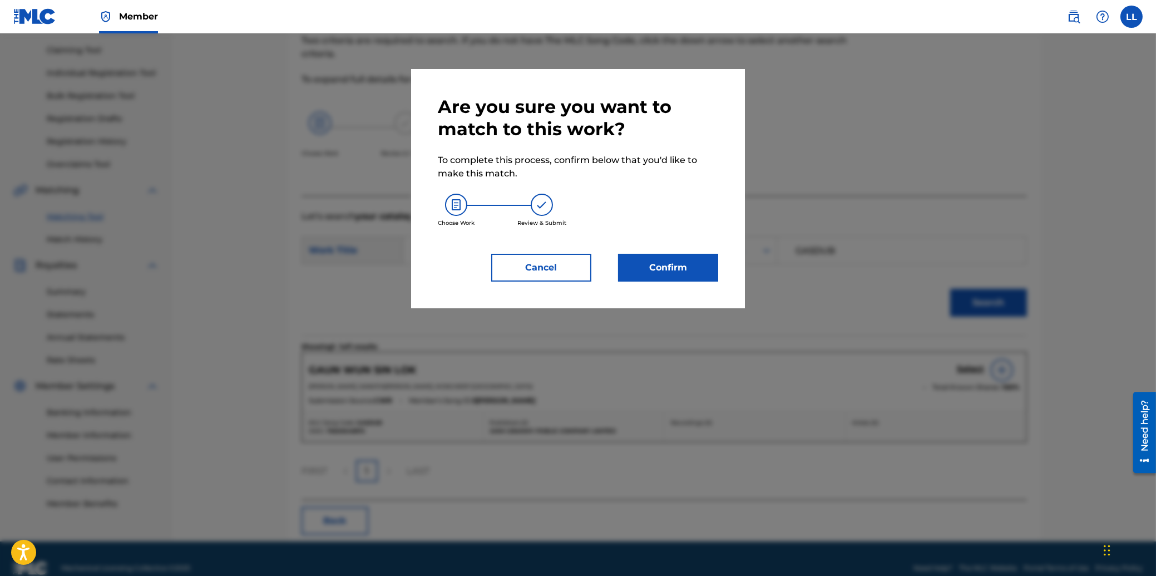
click at [686, 274] on button "Confirm" at bounding box center [668, 268] width 100 height 28
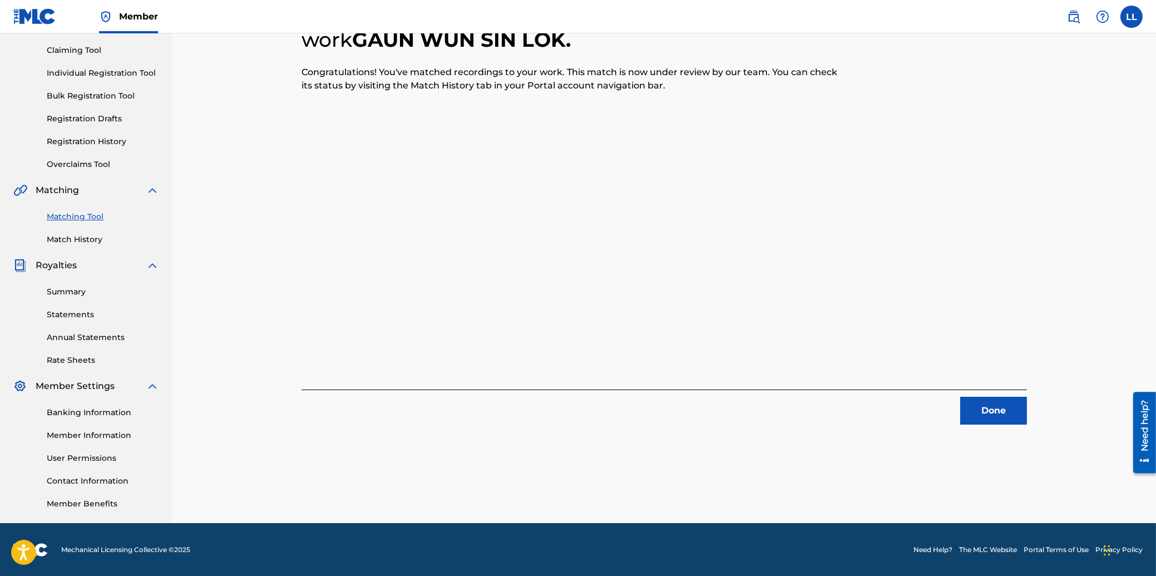
click at [1005, 410] on button "Done" at bounding box center [993, 411] width 67 height 28
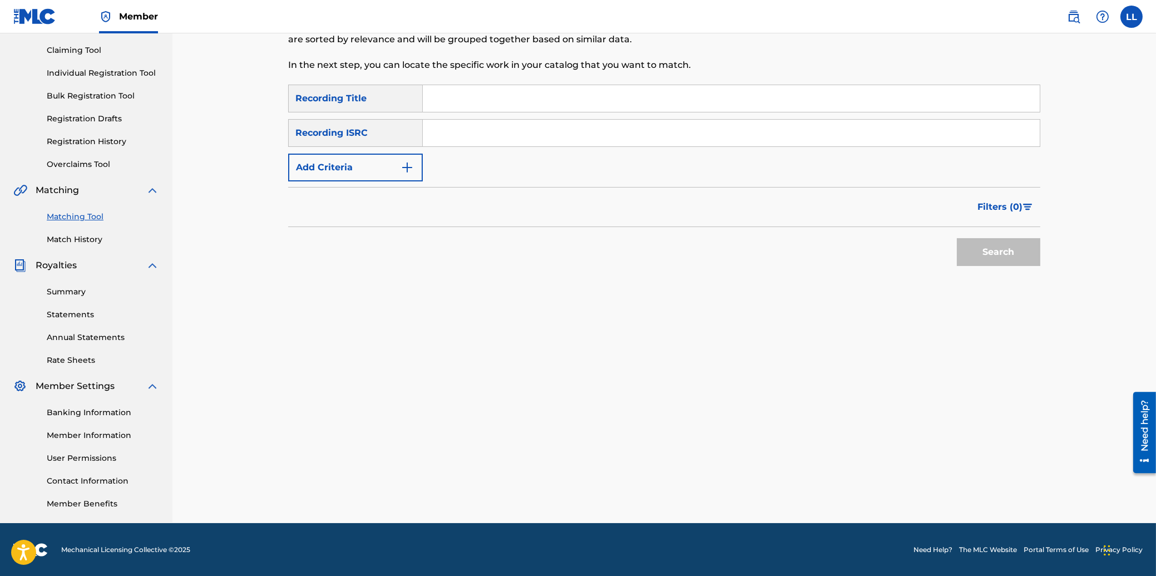
click at [80, 239] on link "Match History" at bounding box center [103, 240] width 112 height 12
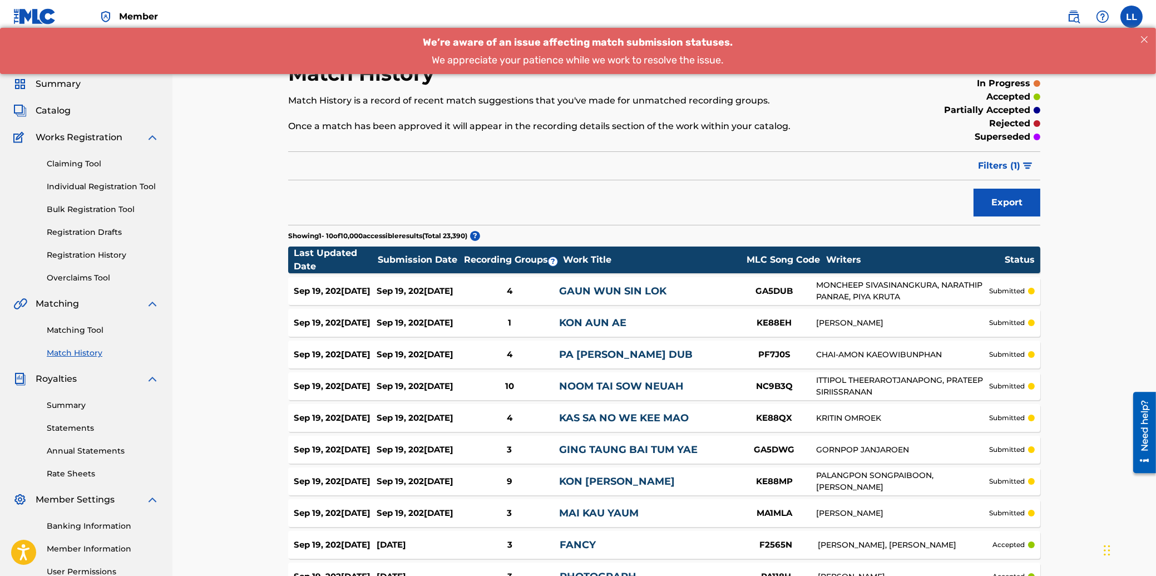
click at [1001, 164] on span "Filters ( 1 )" at bounding box center [999, 165] width 42 height 13
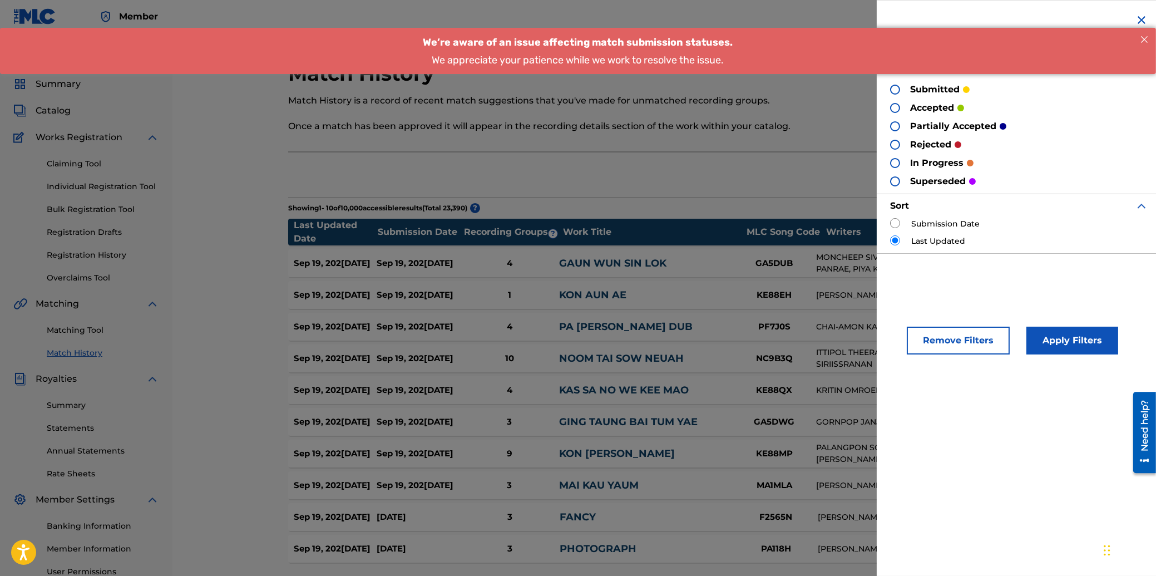
click at [890, 87] on div at bounding box center [895, 90] width 10 height 10
click at [894, 223] on input "radio" at bounding box center [895, 223] width 10 height 10
radio input "true"
click at [1059, 341] on button "Apply Filters" at bounding box center [1072, 340] width 92 height 28
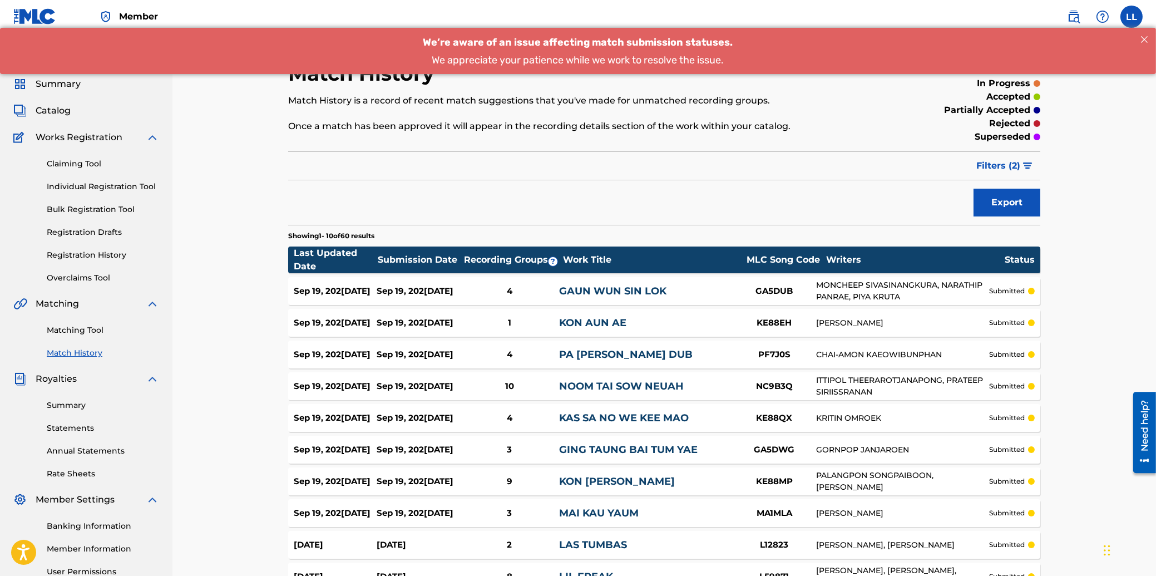
click at [57, 328] on link "Matching Tool" at bounding box center [103, 330] width 112 height 12
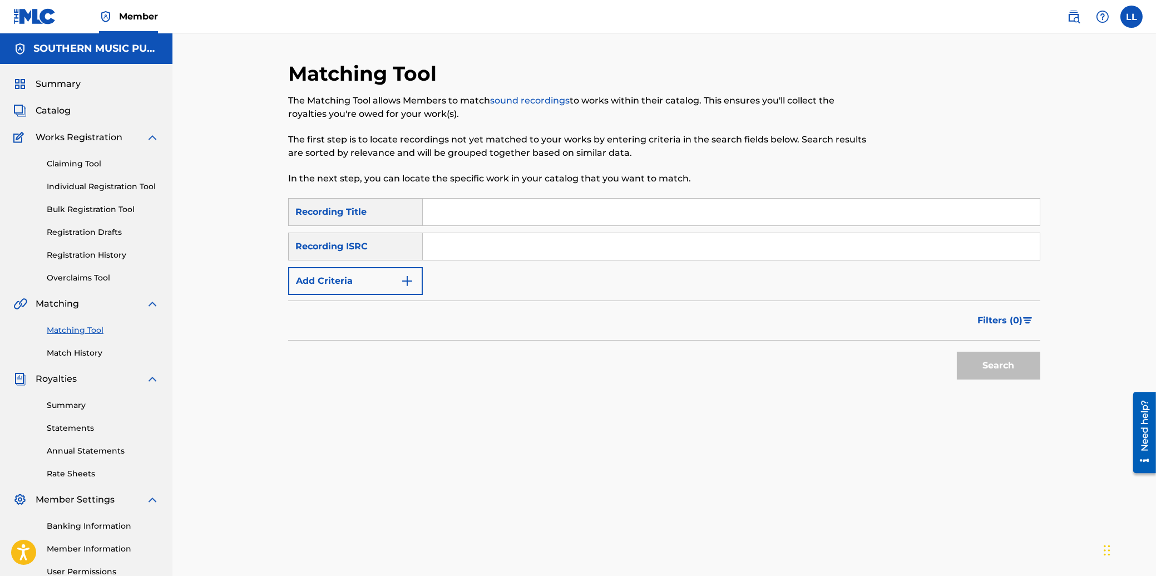
drag, startPoint x: 606, startPoint y: 239, endPoint x: 624, endPoint y: 255, distance: 24.0
click at [607, 241] on input "Search Form" at bounding box center [731, 246] width 617 height 27
paste input "THG010804795"
type input "THG010804795"
click at [1007, 366] on button "Search" at bounding box center [998, 366] width 83 height 28
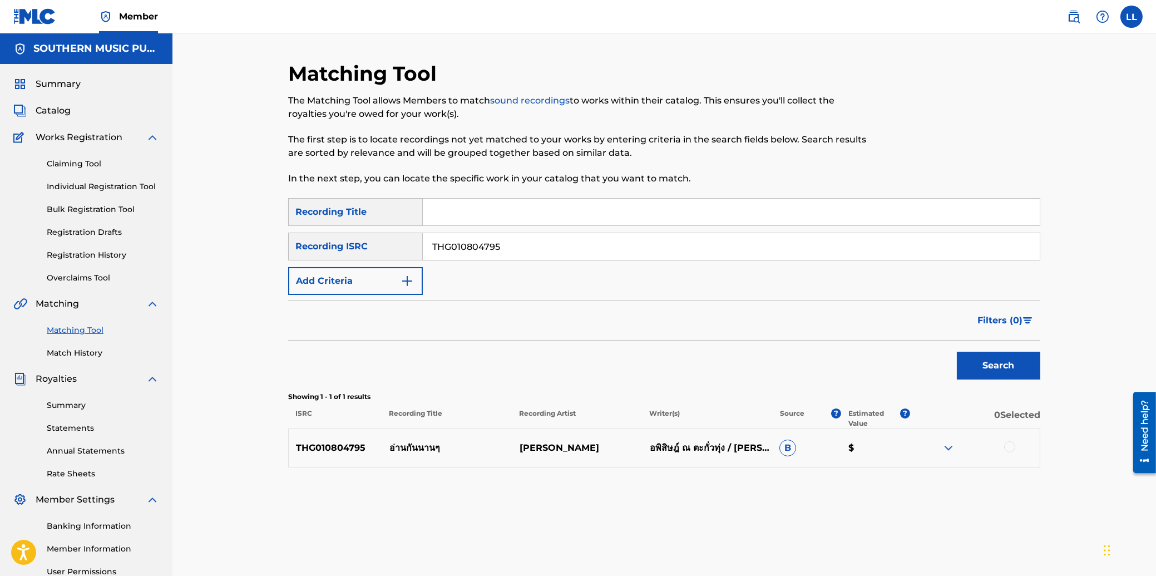
click at [1010, 444] on div at bounding box center [1009, 446] width 11 height 11
click at [768, 481] on button "Match 1 Group" at bounding box center [781, 485] width 123 height 28
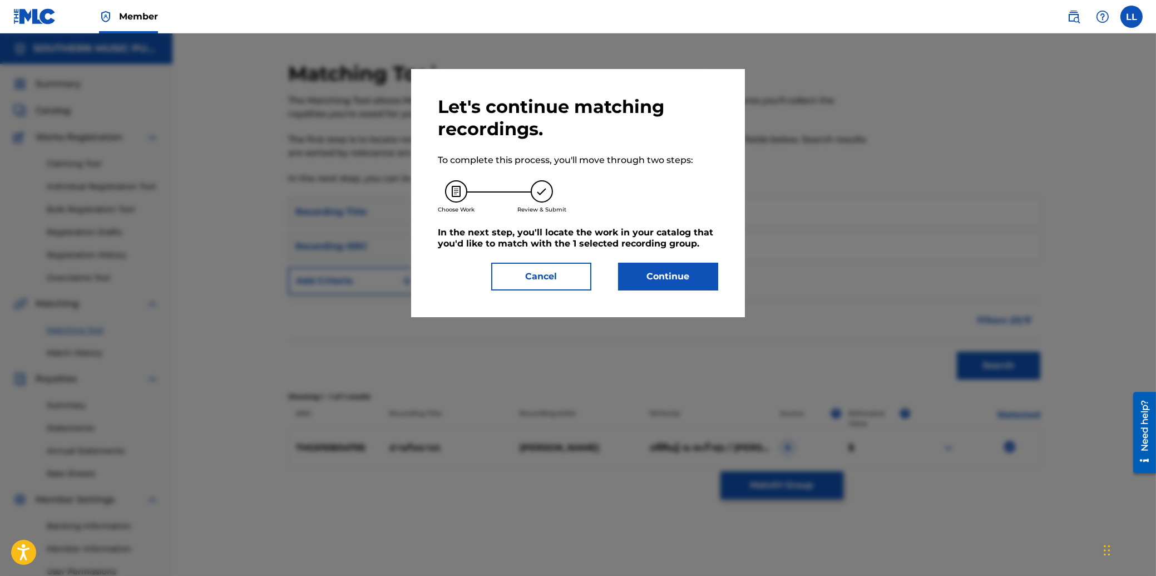
click at [669, 278] on button "Continue" at bounding box center [668, 277] width 100 height 28
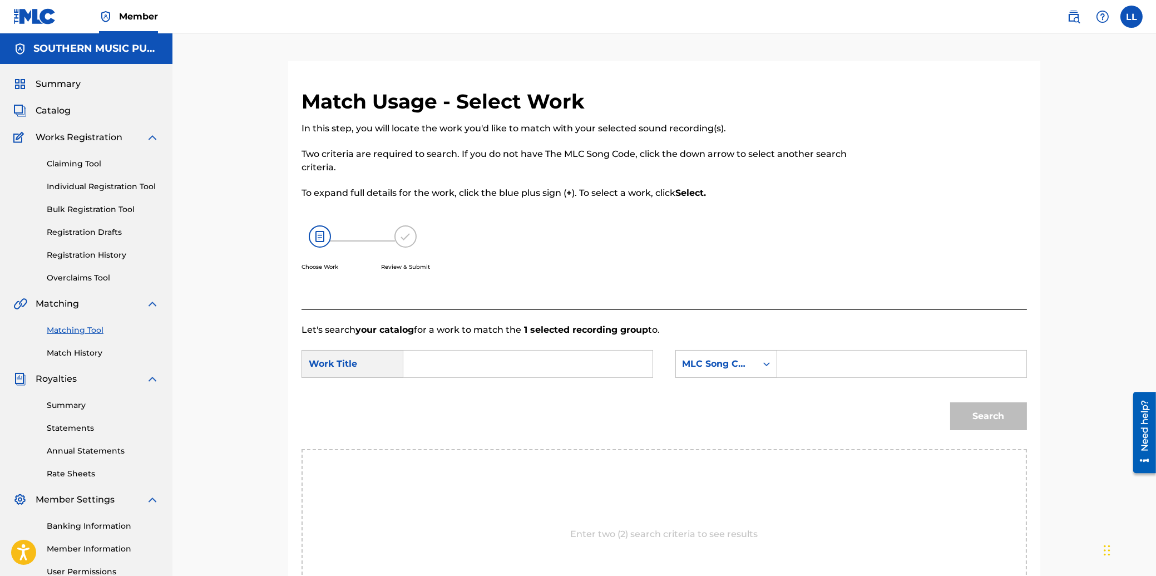
click at [434, 354] on input "Search Form" at bounding box center [528, 363] width 230 height 27
paste input "AHN GUN NAAN NAAN"
type input "AHN GUN NAAN NAAN"
click at [842, 367] on input "Search Form" at bounding box center [901, 363] width 230 height 27
paste input "AB3K82"
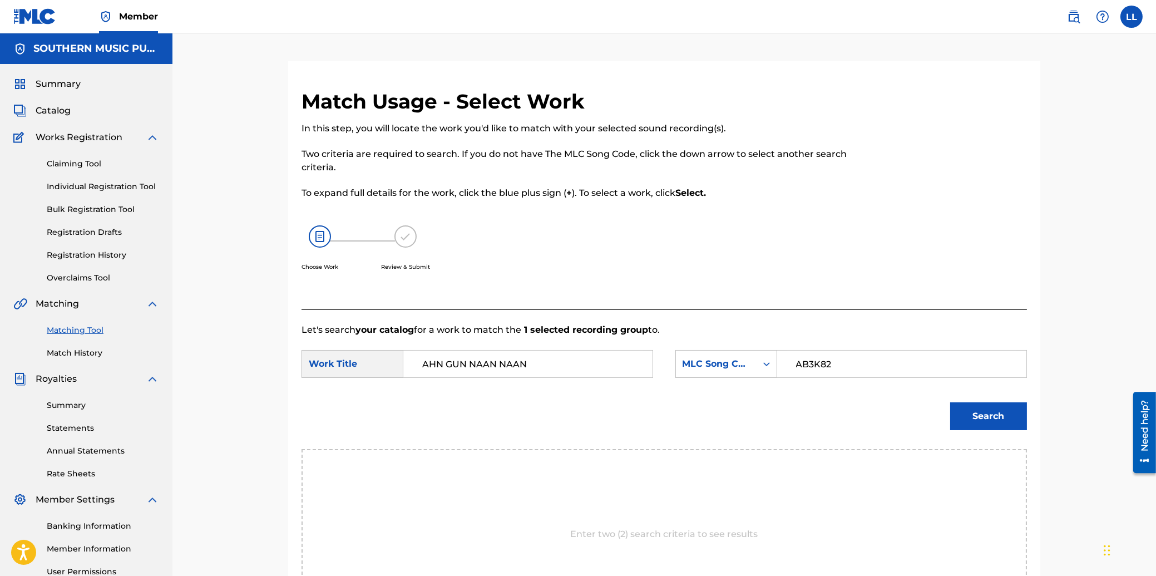
type input "AB3K82"
click at [979, 410] on button "Search" at bounding box center [988, 416] width 77 height 28
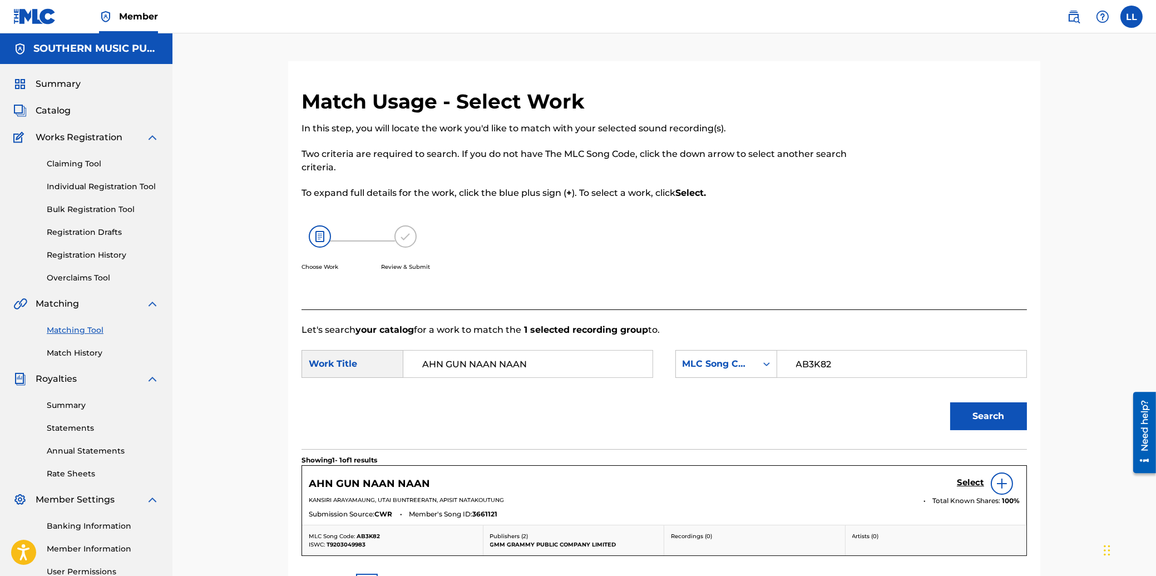
click at [970, 484] on h5 "Select" at bounding box center [970, 482] width 27 height 11
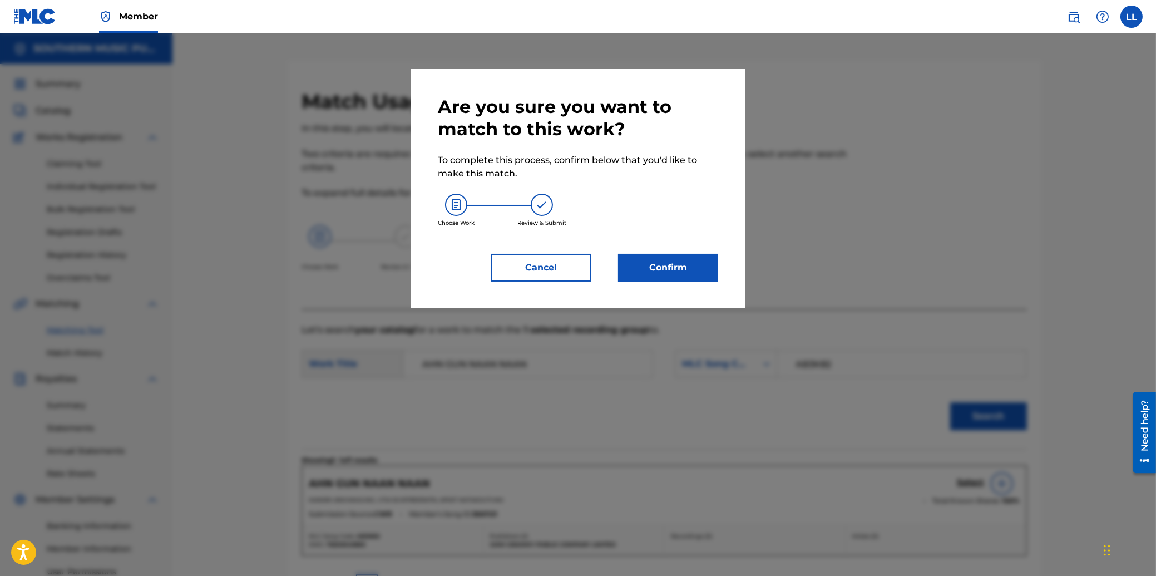
click at [667, 271] on button "Confirm" at bounding box center [668, 268] width 100 height 28
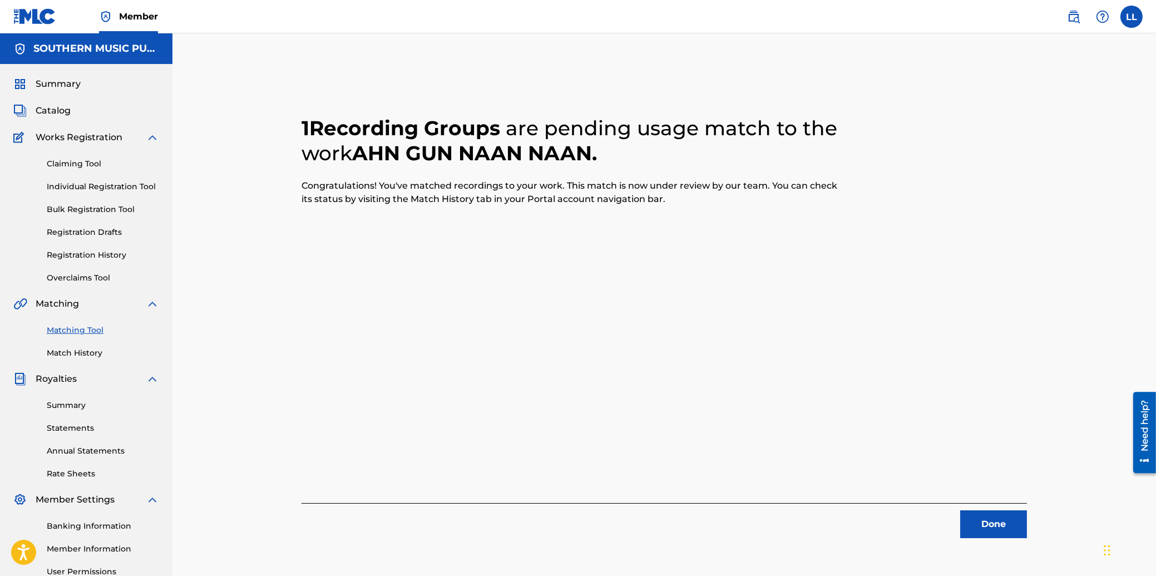
click at [1001, 521] on button "Done" at bounding box center [993, 524] width 67 height 28
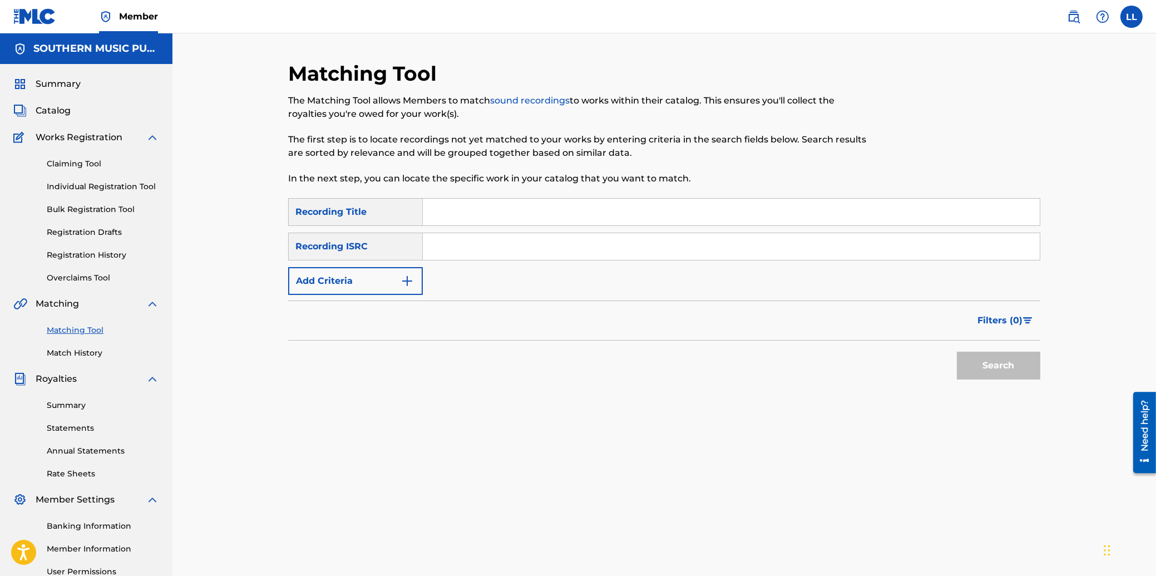
click at [533, 234] on input "Search Form" at bounding box center [731, 246] width 617 height 27
paste input "THG010804659"
click at [991, 363] on button "Search" at bounding box center [998, 366] width 83 height 28
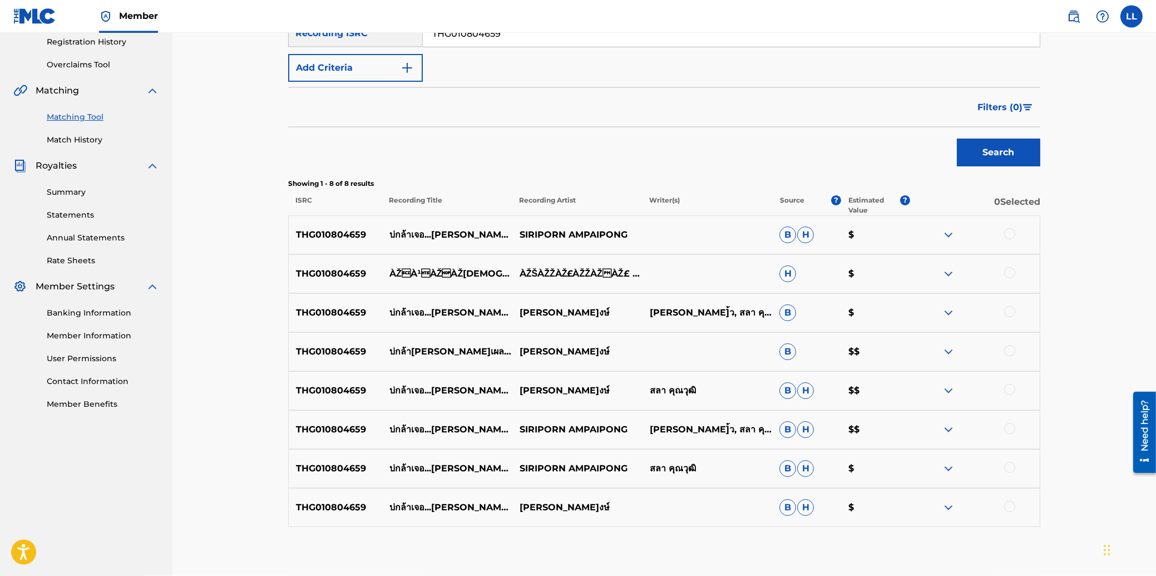
scroll to position [238, 0]
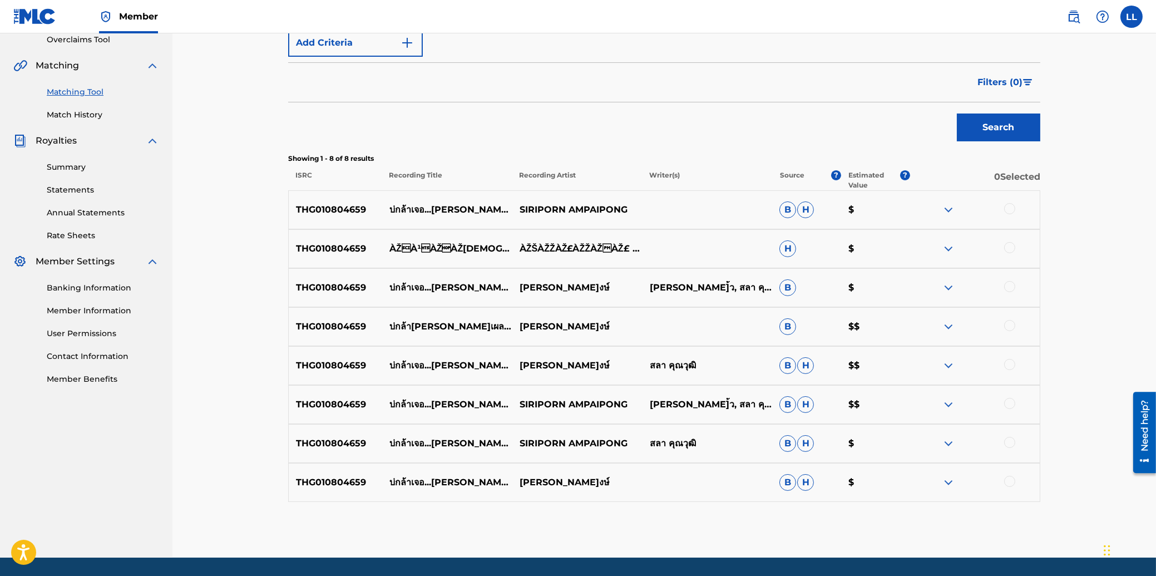
click at [1008, 208] on div at bounding box center [1009, 208] width 11 height 11
click at [1008, 246] on div at bounding box center [1009, 247] width 11 height 11
click at [1012, 287] on div at bounding box center [1009, 286] width 11 height 11
drag, startPoint x: 1008, startPoint y: 319, endPoint x: 1015, endPoint y: 340, distance: 22.3
click at [1008, 323] on div "THG010804659 บ่กล้าเจ[PERSON_NAME]ลอกอ[PERSON_NAME]ษ์ B $$" at bounding box center [664, 326] width 752 height 39
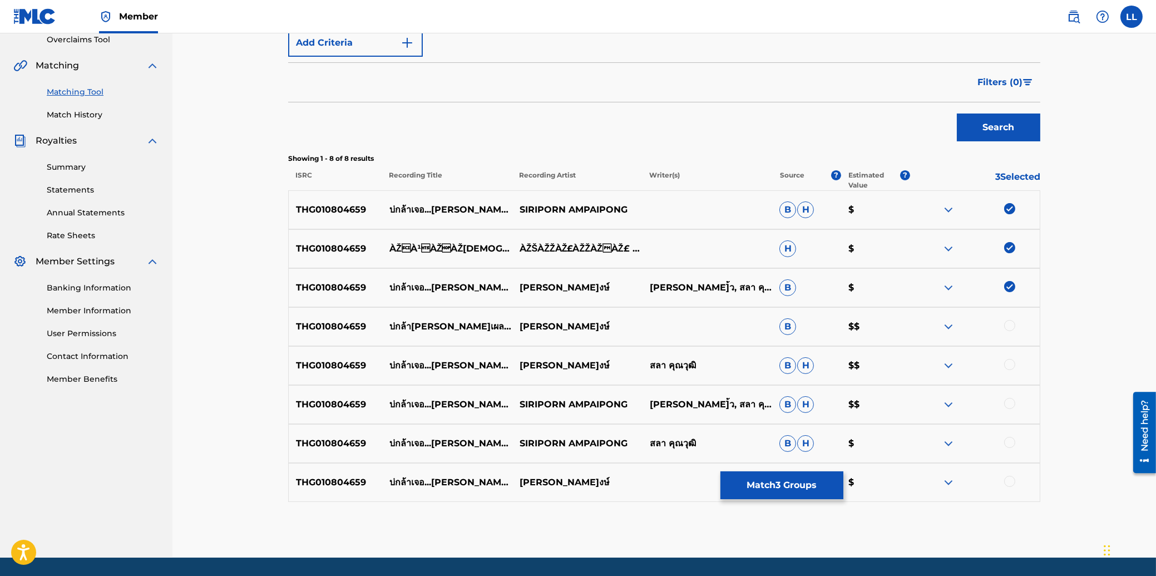
click at [1012, 363] on div at bounding box center [1009, 364] width 11 height 11
click at [1012, 323] on div at bounding box center [1009, 325] width 11 height 11
click at [1007, 403] on div at bounding box center [1009, 403] width 11 height 11
click at [1010, 438] on div at bounding box center [1009, 442] width 11 height 11
click at [1013, 479] on div at bounding box center [1009, 481] width 11 height 11
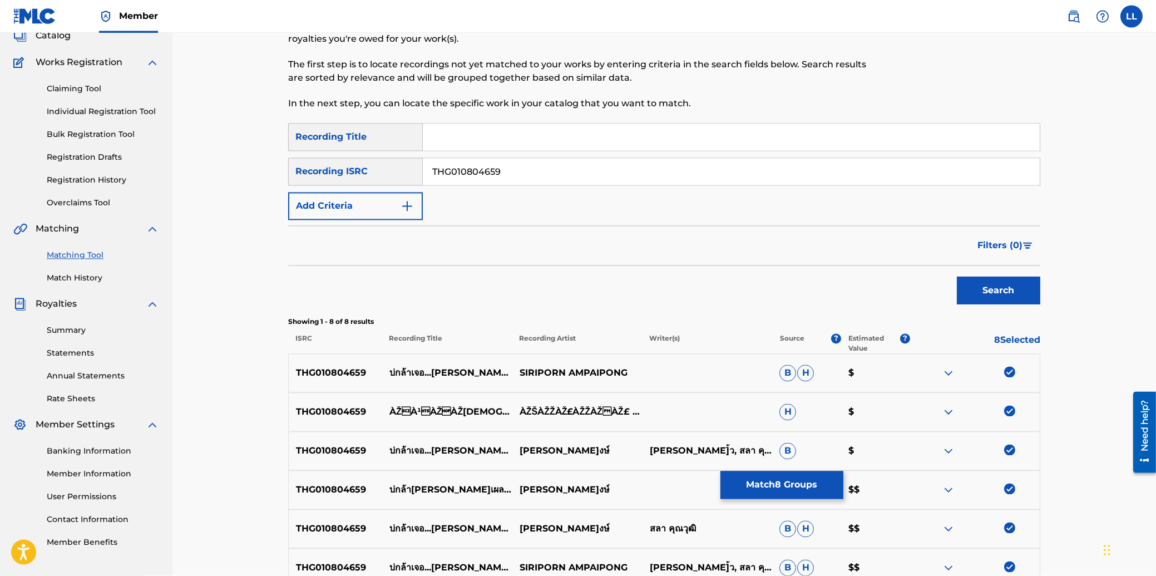
scroll to position [60, 0]
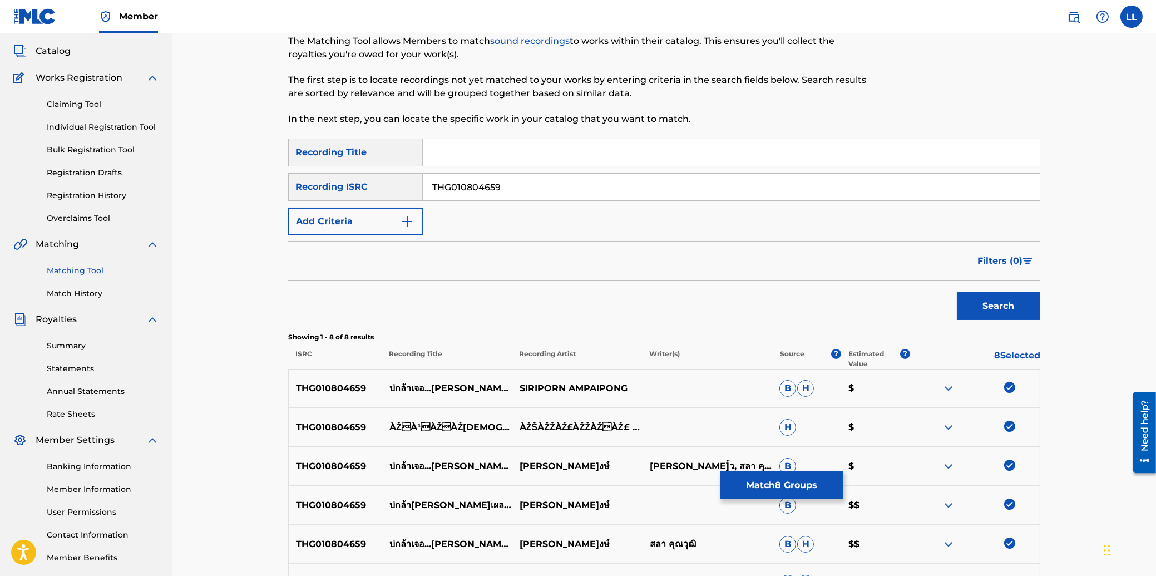
drag, startPoint x: 522, startPoint y: 186, endPoint x: 382, endPoint y: 186, distance: 140.2
click at [423, 186] on input "THG010804659" at bounding box center [731, 187] width 617 height 27
paste input "23928"
type input "THG010823928"
click at [976, 303] on button "Search" at bounding box center [998, 306] width 83 height 28
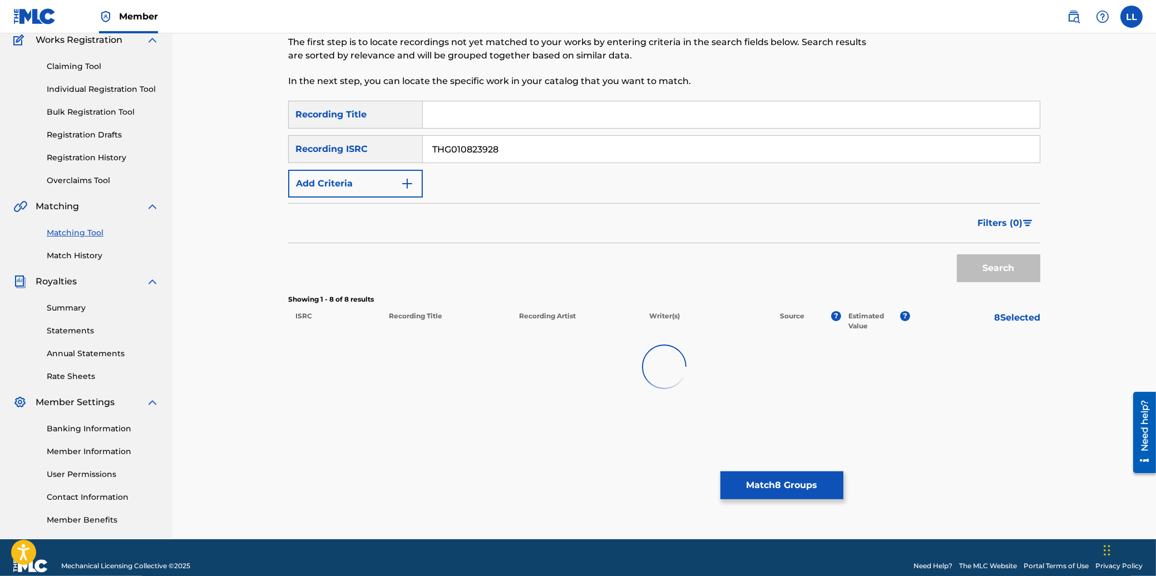
scroll to position [113, 0]
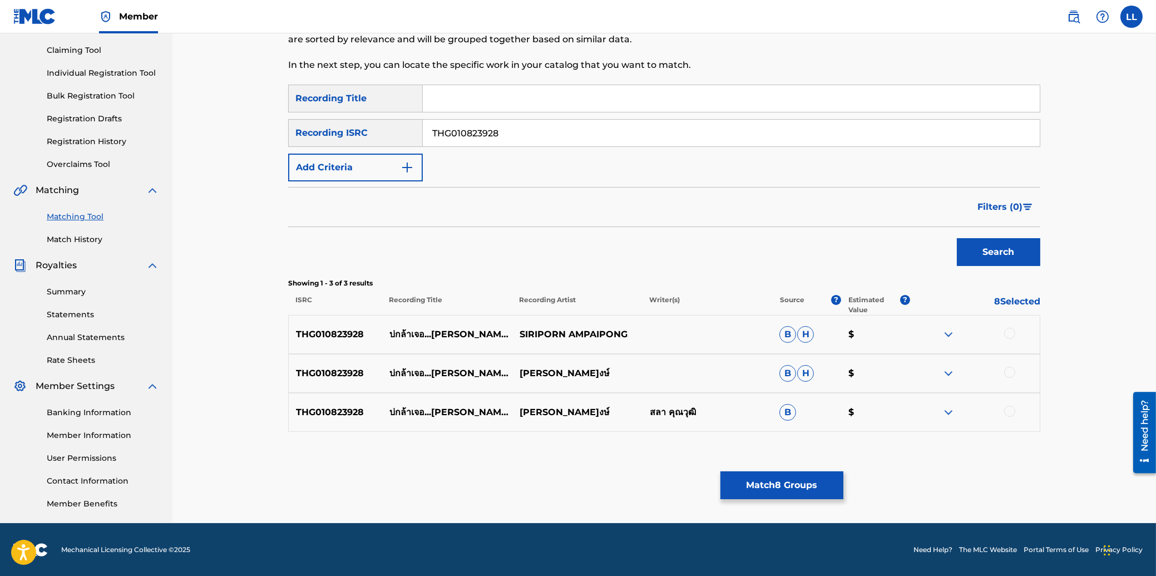
click at [1013, 332] on div at bounding box center [1009, 333] width 11 height 11
click at [1007, 371] on div at bounding box center [1009, 372] width 11 height 11
click at [1010, 409] on div at bounding box center [1009, 410] width 11 height 11
click at [765, 479] on button "Match 11 Groups" at bounding box center [781, 485] width 123 height 28
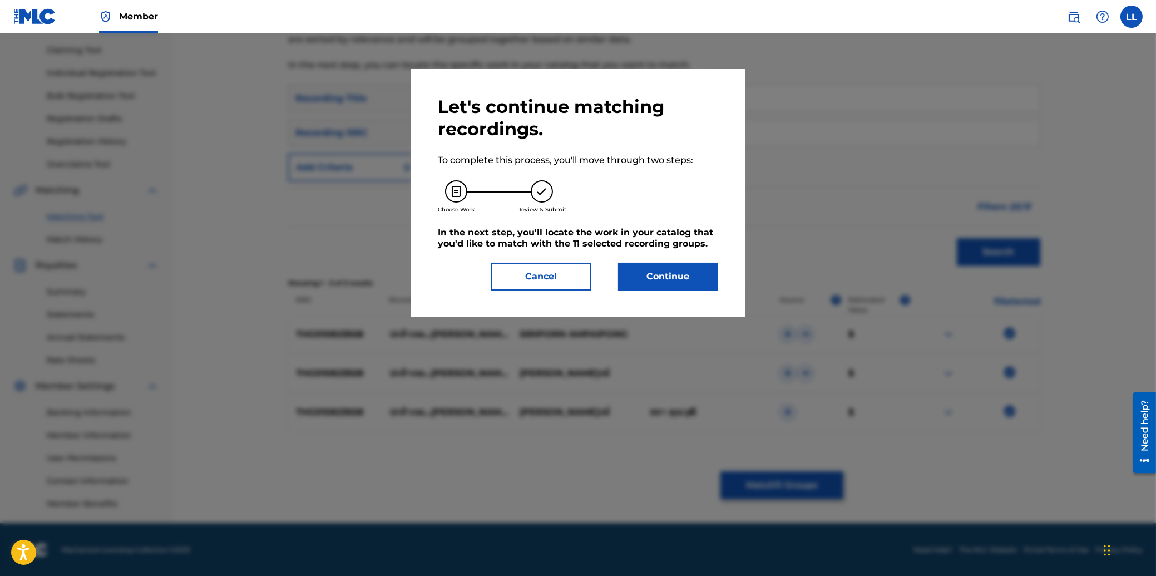
click at [686, 273] on button "Continue" at bounding box center [668, 277] width 100 height 28
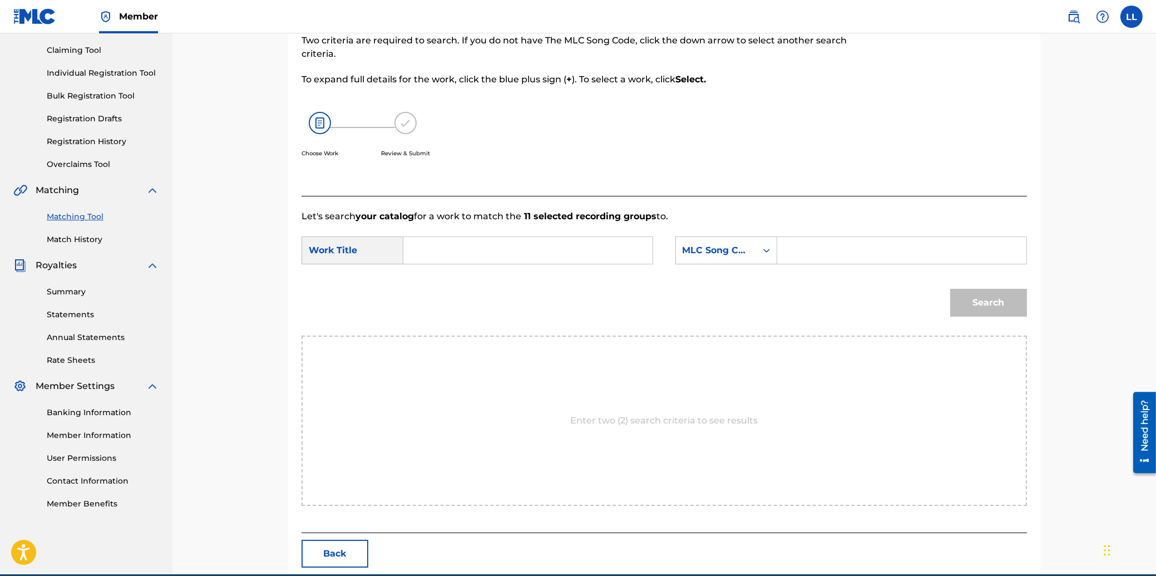
click at [487, 248] on input "Search Form" at bounding box center [528, 250] width 230 height 27
paste input "BAU GLAH JUR YAH PLUR GAUD"
type input "BAU GLAH JUR YAH PLUR GAUD"
click at [901, 251] on input "Search Form" at bounding box center [901, 250] width 230 height 27
paste input "BB03FJ"
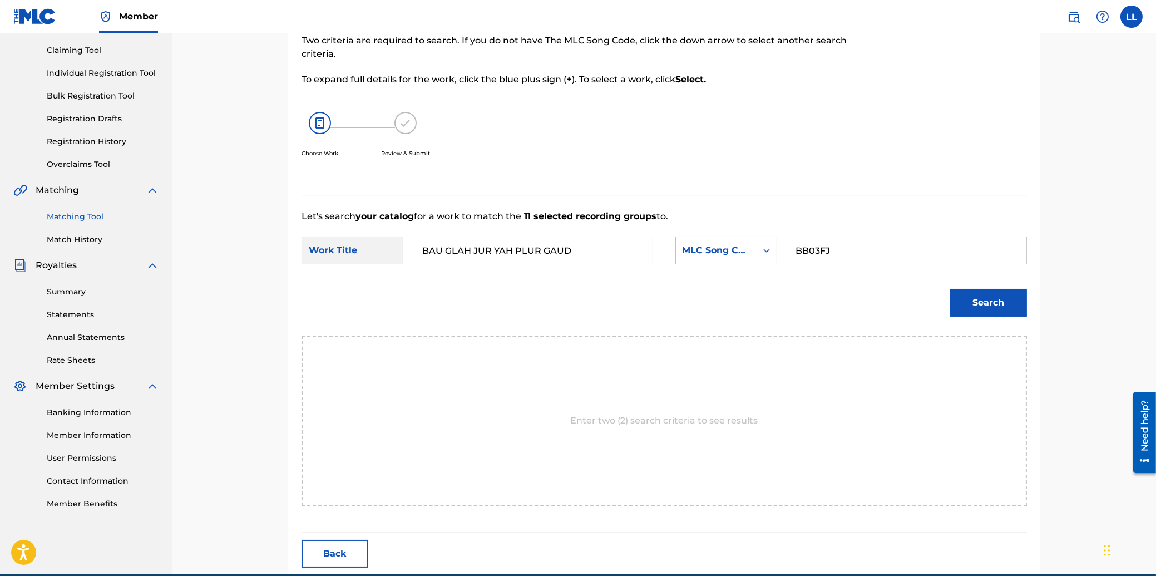
type input "BB03FJ"
click at [975, 303] on button "Search" at bounding box center [988, 303] width 77 height 28
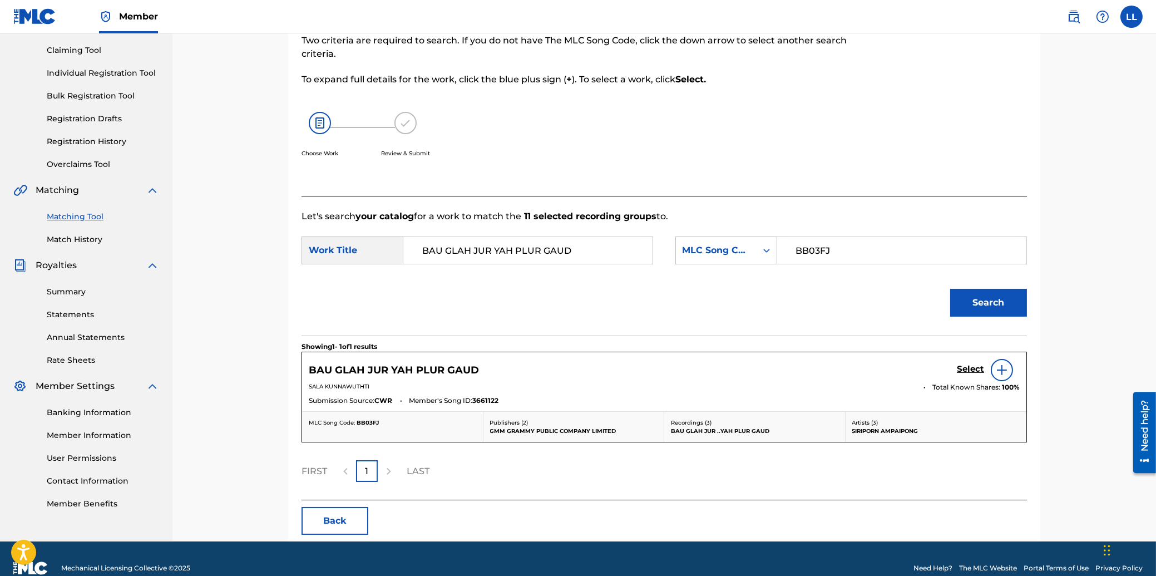
click at [970, 366] on h5 "Select" at bounding box center [970, 369] width 27 height 11
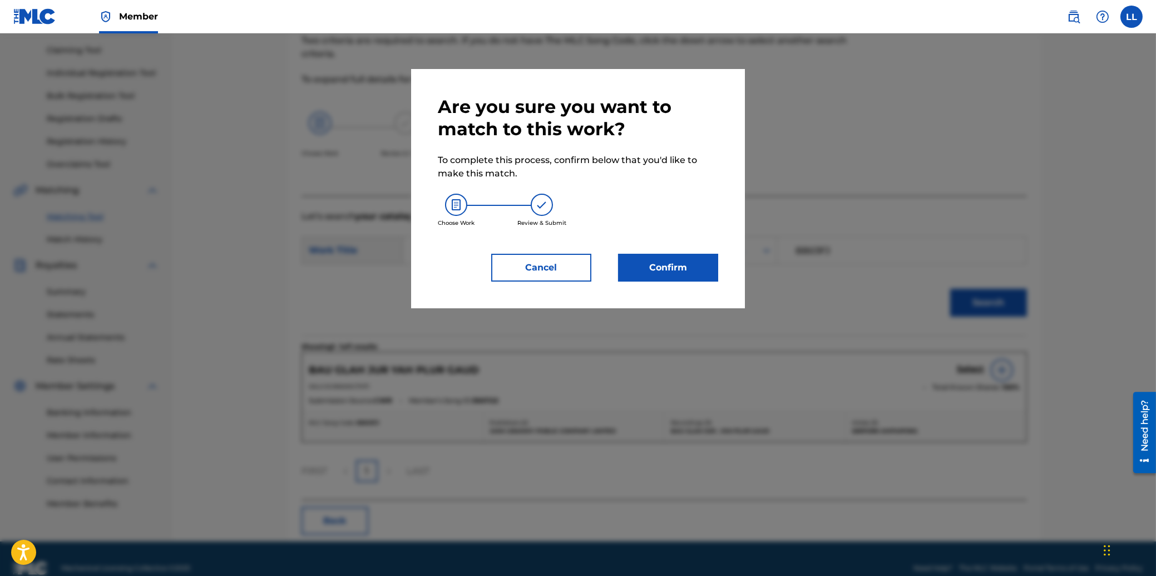
click at [677, 263] on button "Confirm" at bounding box center [668, 268] width 100 height 28
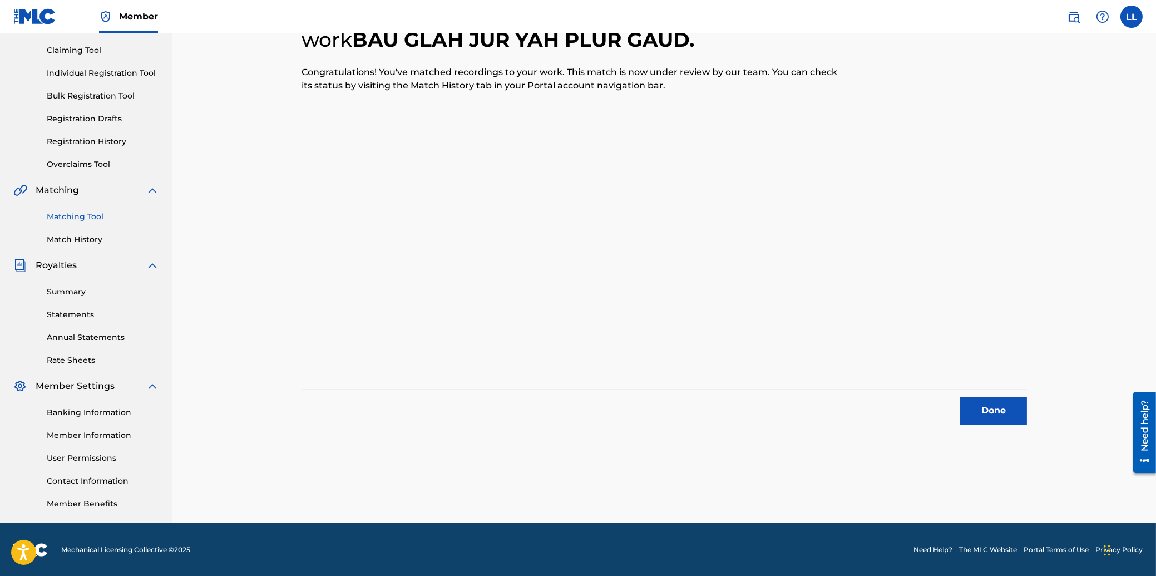
click at [1000, 410] on button "Done" at bounding box center [993, 411] width 67 height 28
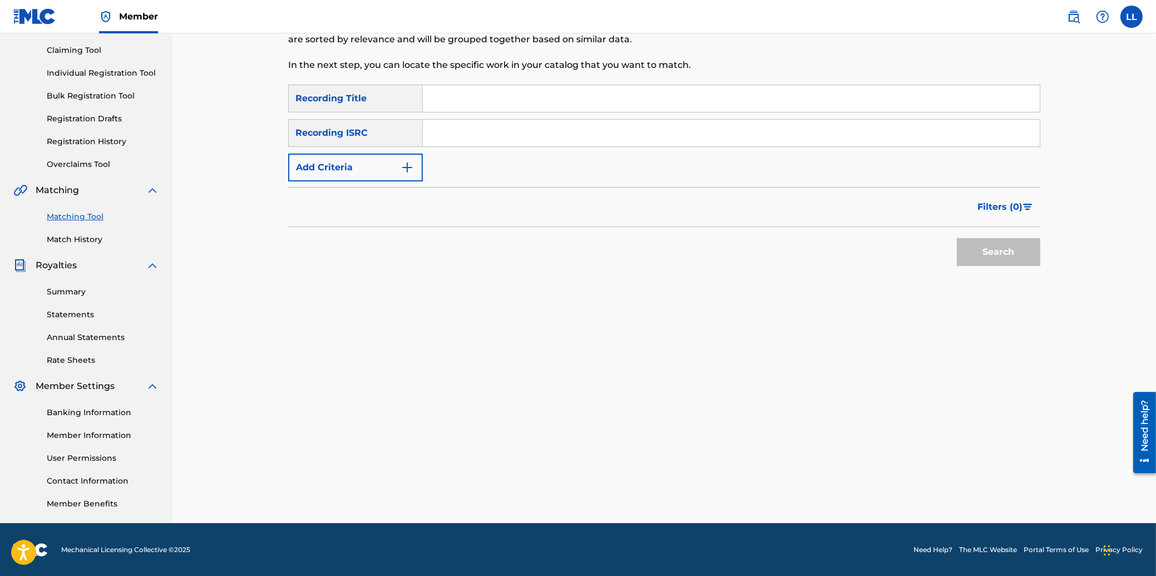
click at [456, 134] on input "Search Form" at bounding box center [731, 133] width 617 height 27
paste input "THG010804532"
type input "THG010804532"
click at [1001, 252] on button "Search" at bounding box center [998, 252] width 83 height 28
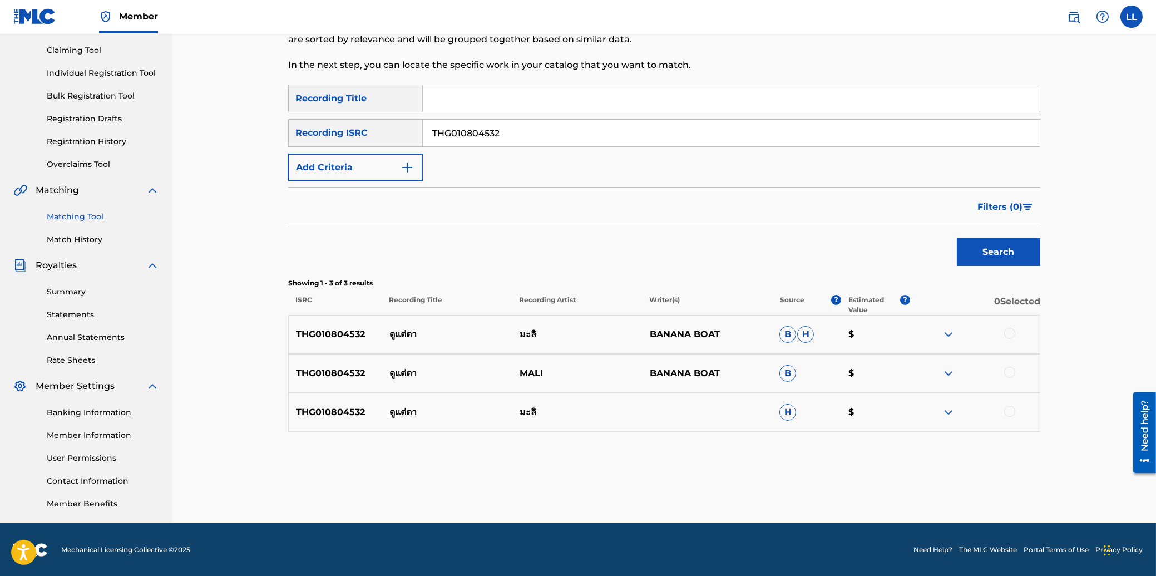
click at [1008, 334] on div at bounding box center [1009, 333] width 11 height 11
click at [1008, 372] on div at bounding box center [1009, 372] width 11 height 11
click at [1008, 411] on div at bounding box center [1009, 410] width 11 height 11
click at [786, 488] on button "Match 3 Groups" at bounding box center [781, 485] width 123 height 28
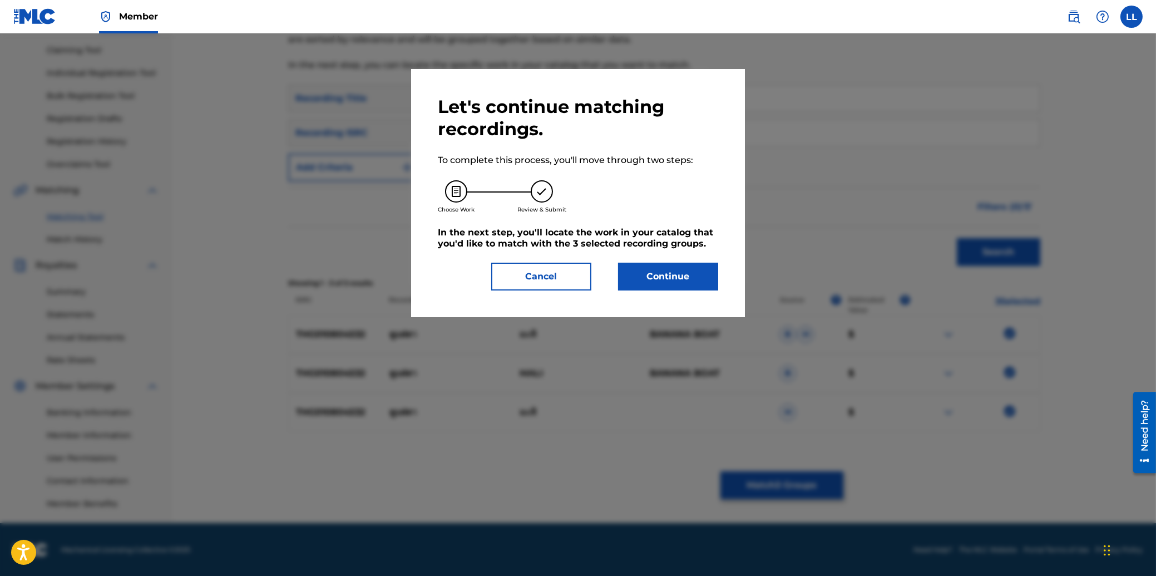
click at [670, 278] on button "Continue" at bounding box center [668, 277] width 100 height 28
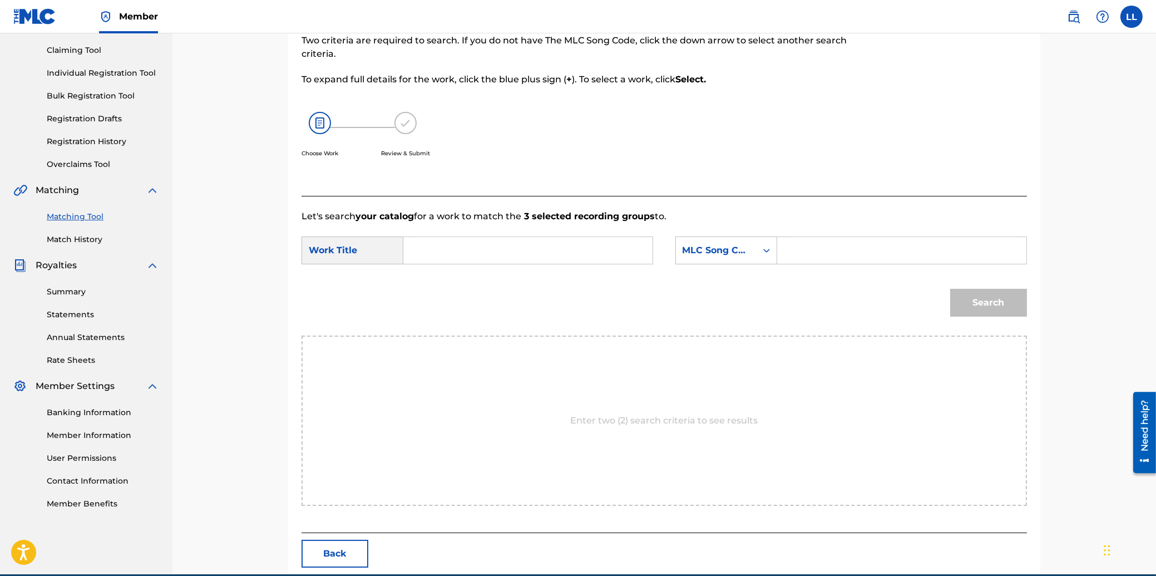
click at [468, 249] on input "Search Form" at bounding box center [528, 250] width 230 height 27
paste input "DOO TAE TAH"
type input "DOO TAE TAH"
click at [882, 244] on input "Search Form" at bounding box center [901, 250] width 230 height 27
paste input "DA56KK"
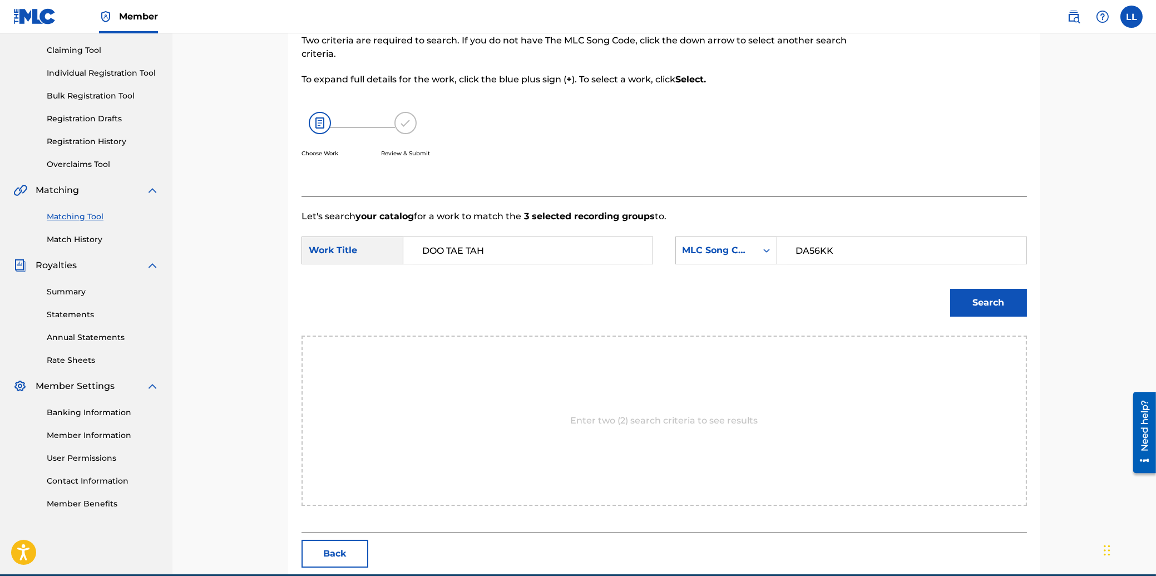
type input "DA56KK"
click at [1000, 302] on button "Search" at bounding box center [988, 303] width 77 height 28
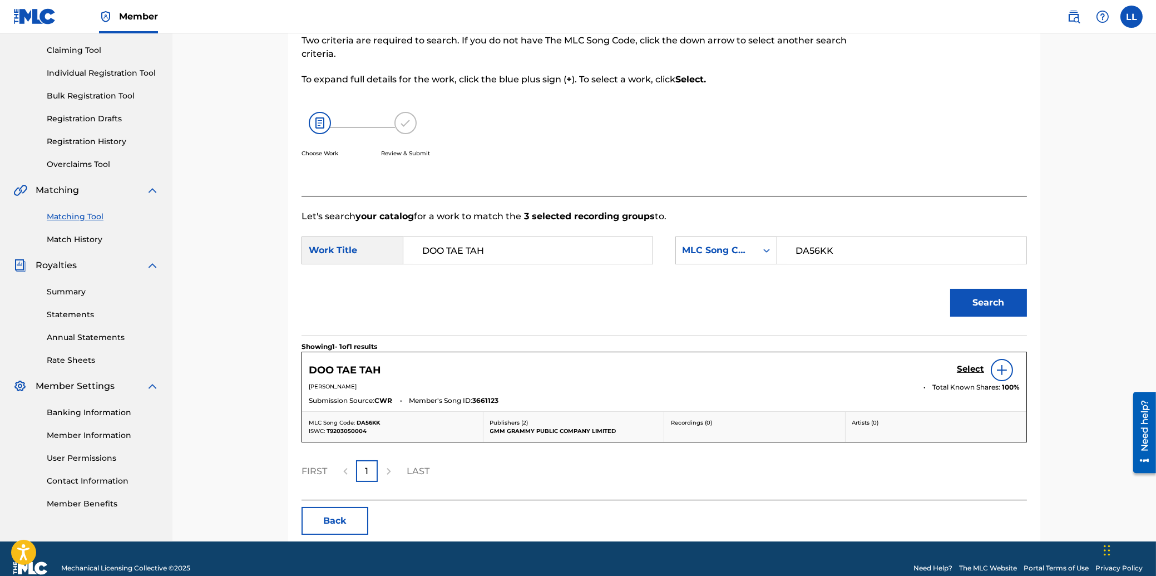
click at [973, 367] on h5 "Select" at bounding box center [970, 369] width 27 height 11
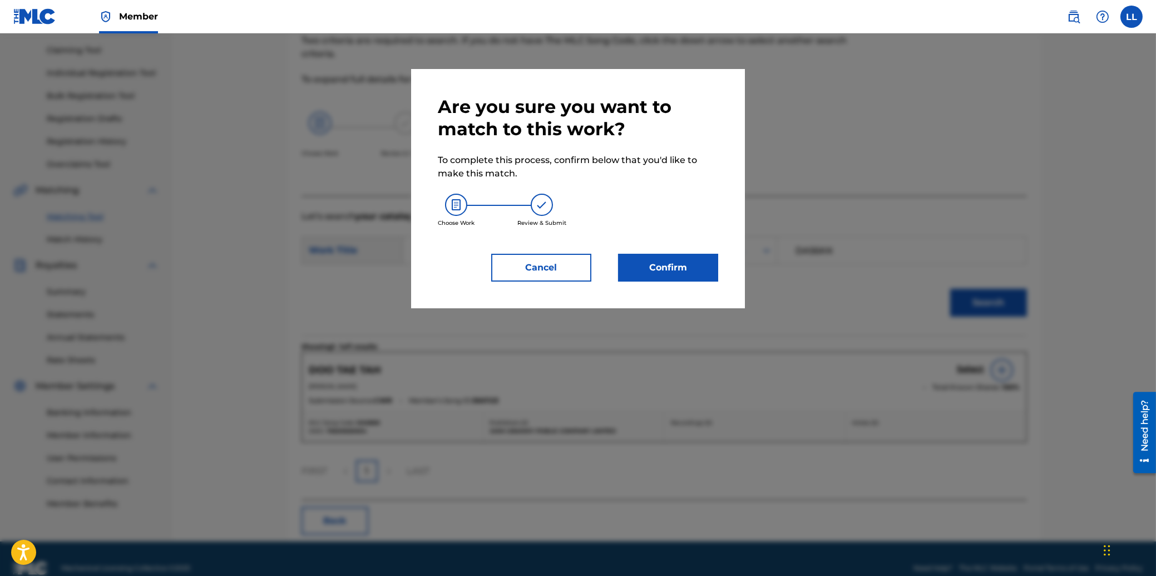
click at [677, 267] on button "Confirm" at bounding box center [668, 268] width 100 height 28
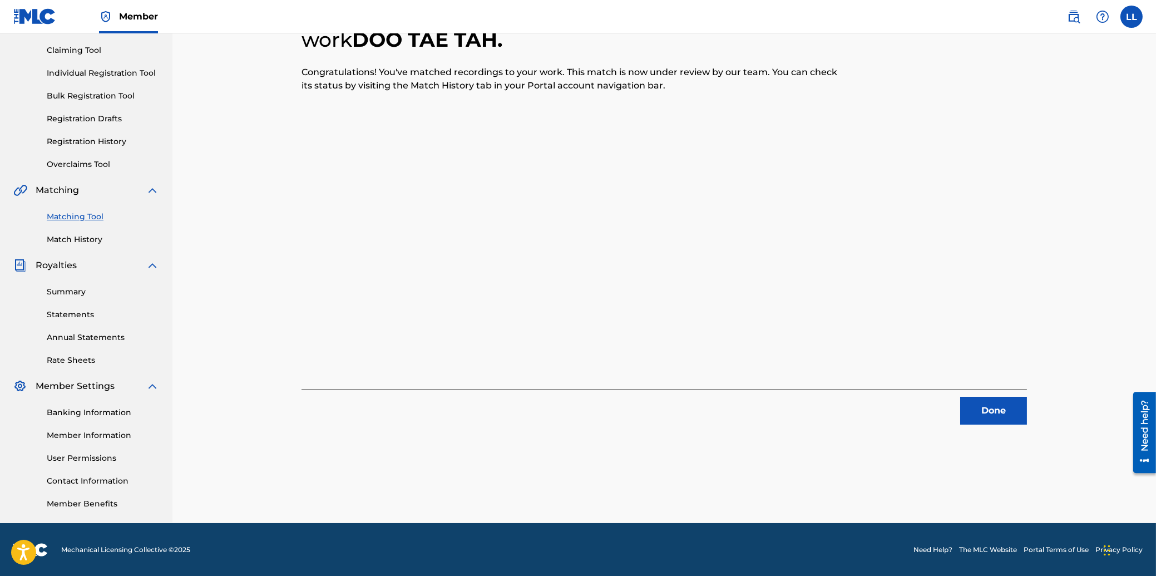
click at [1000, 410] on button "Done" at bounding box center [993, 411] width 67 height 28
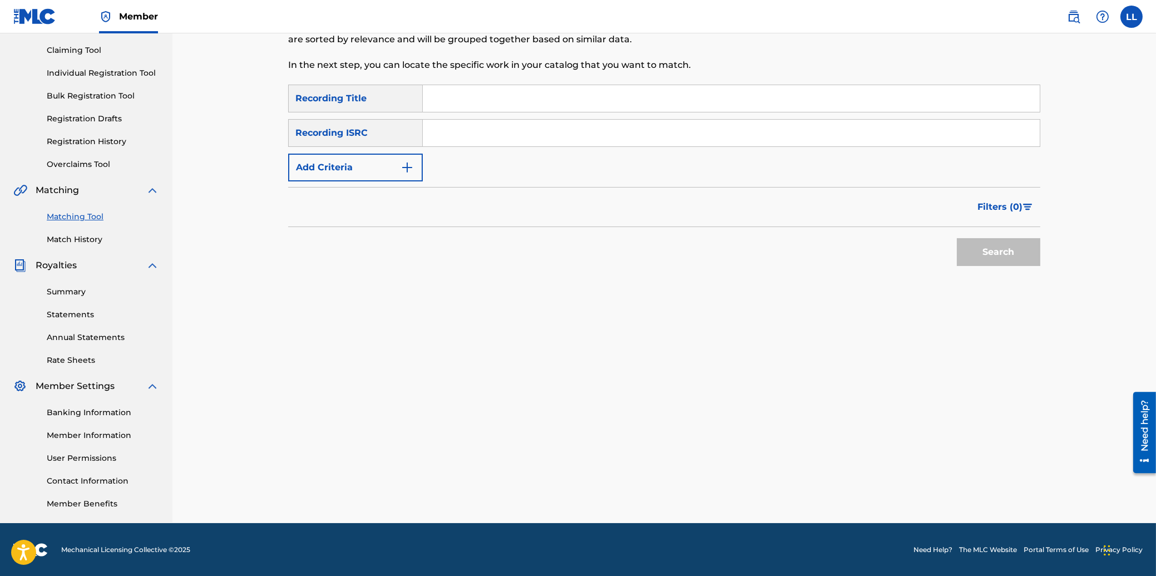
click at [628, 133] on input "Search Form" at bounding box center [731, 133] width 617 height 27
paste input "THG010804971"
type input "THG010804971"
click at [991, 250] on button "Search" at bounding box center [998, 252] width 83 height 28
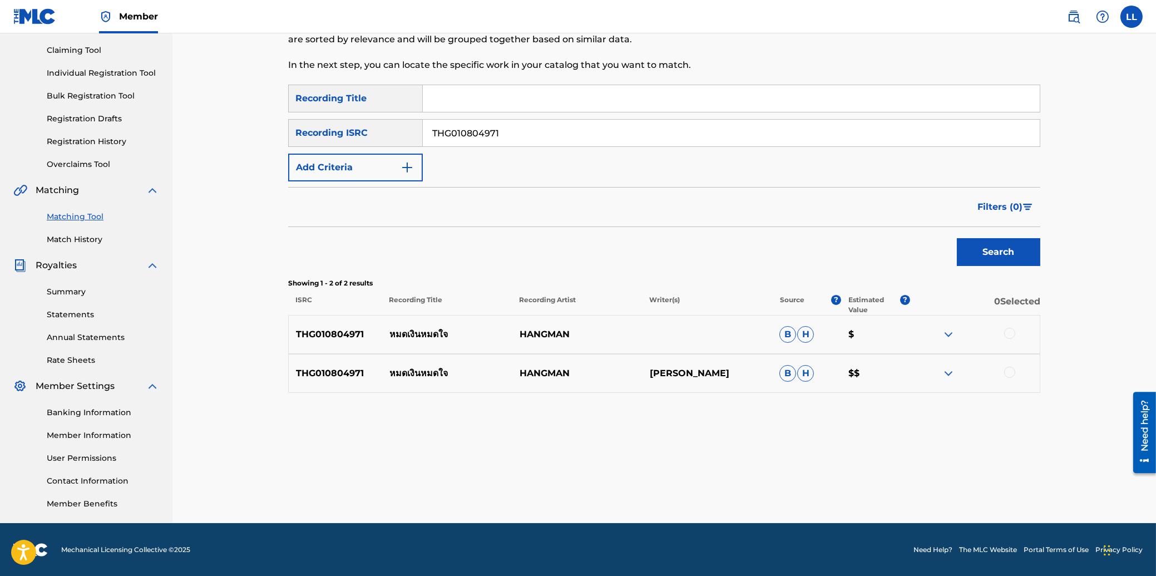
click at [1008, 332] on div at bounding box center [1009, 333] width 11 height 11
click at [1010, 373] on div at bounding box center [1009, 372] width 11 height 11
click at [751, 484] on button "Match 2 Groups" at bounding box center [781, 485] width 123 height 28
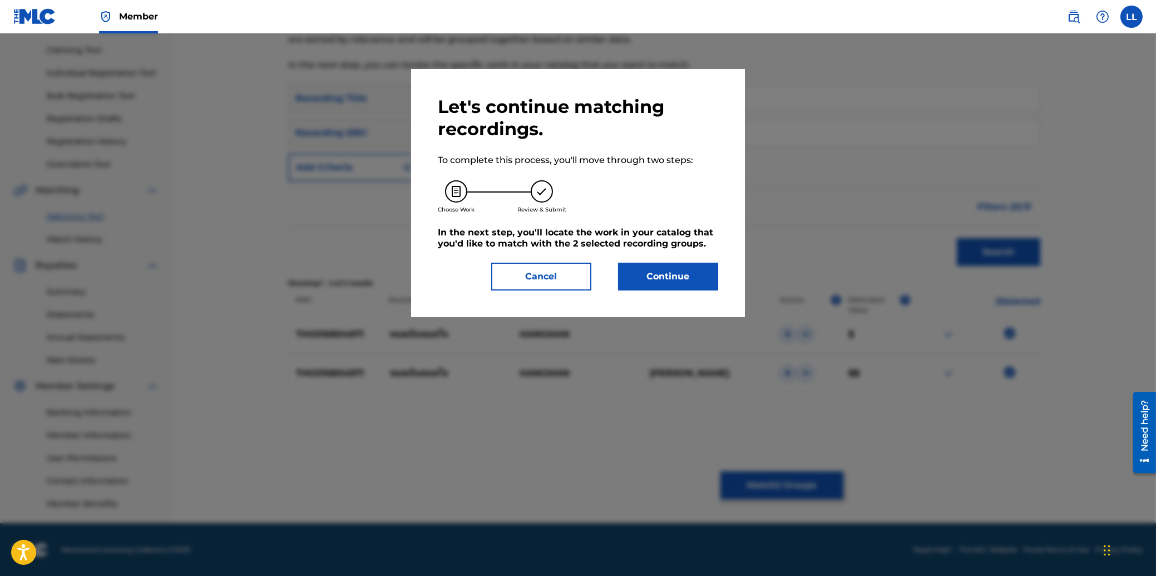
click at [661, 276] on button "Continue" at bounding box center [668, 277] width 100 height 28
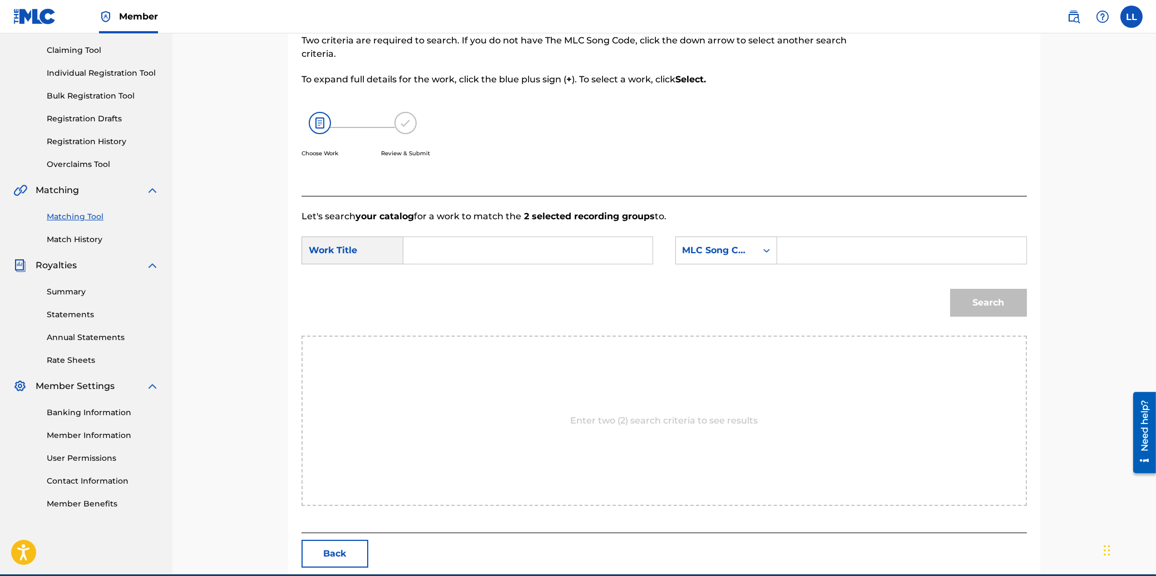
drag, startPoint x: 493, startPoint y: 245, endPoint x: 521, endPoint y: 267, distance: 35.3
click at [493, 245] on input "Search Form" at bounding box center [528, 250] width 230 height 27
paste input "MOT NGURN MOT JAI"
type input "MOT NGURN MOT JAI"
click at [816, 255] on input "Search Form" at bounding box center [901, 250] width 230 height 27
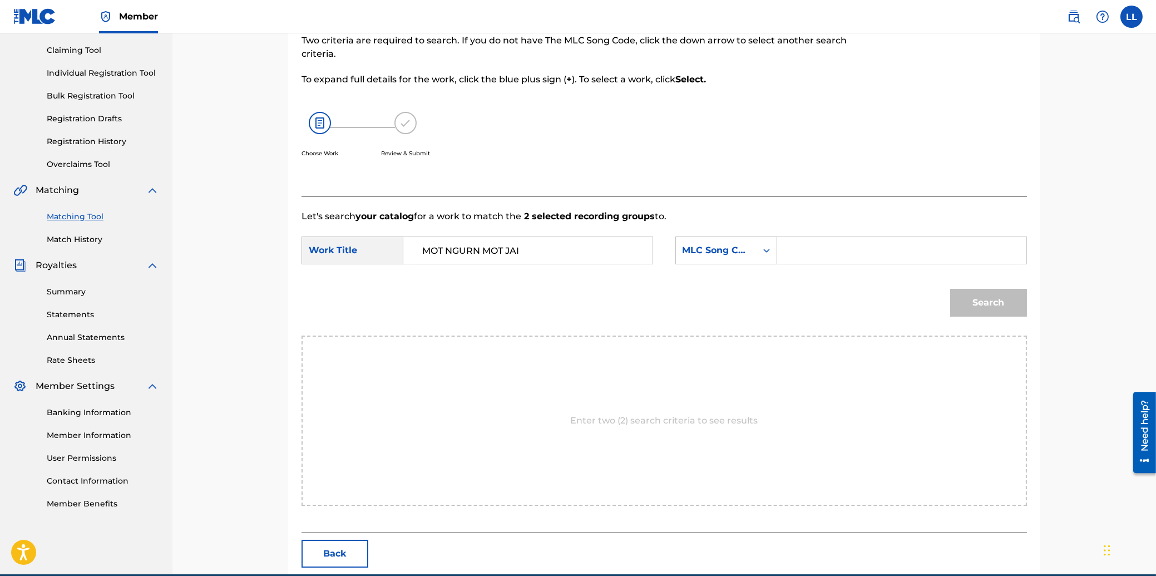
paste input "MA1T6D"
type input "MA1T6D"
click at [978, 298] on button "Search" at bounding box center [988, 303] width 77 height 28
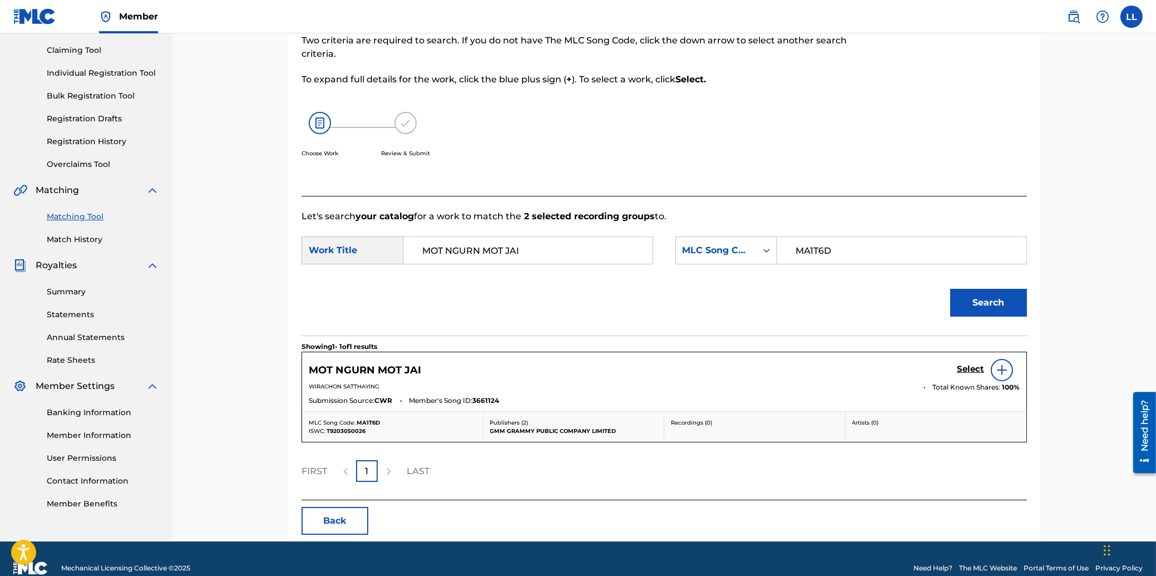
click at [975, 368] on h5 "Select" at bounding box center [970, 369] width 27 height 11
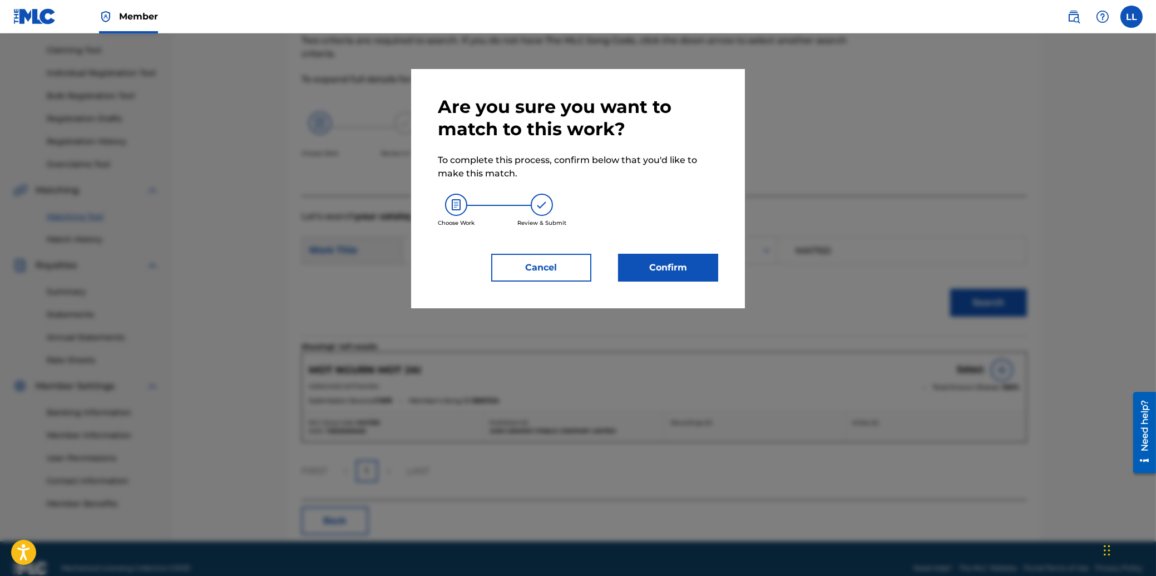
click at [684, 271] on button "Confirm" at bounding box center [668, 268] width 100 height 28
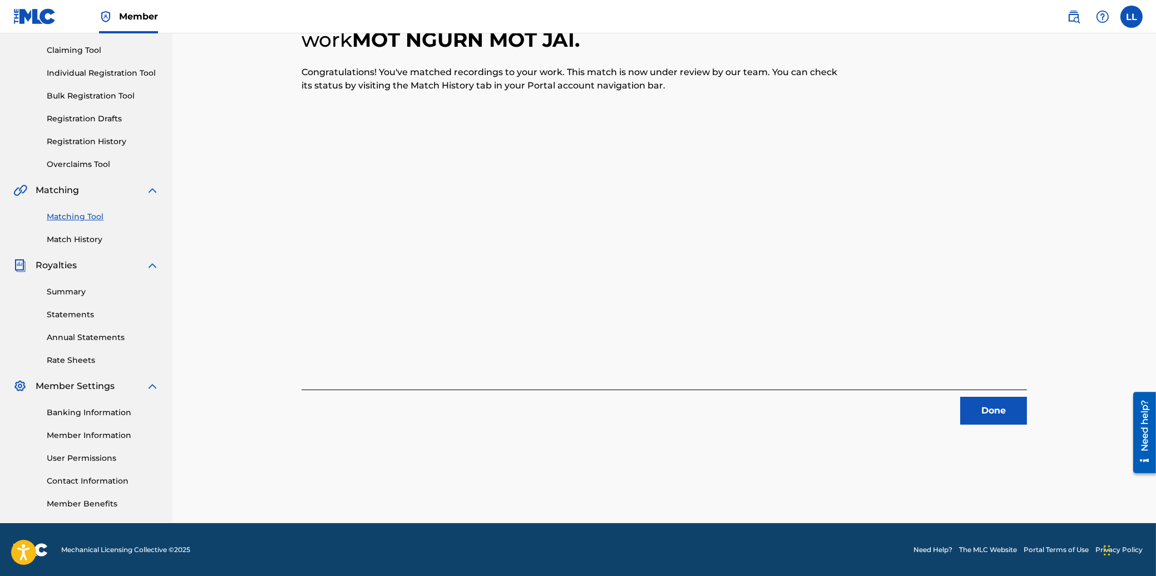
click at [981, 406] on button "Done" at bounding box center [993, 411] width 67 height 28
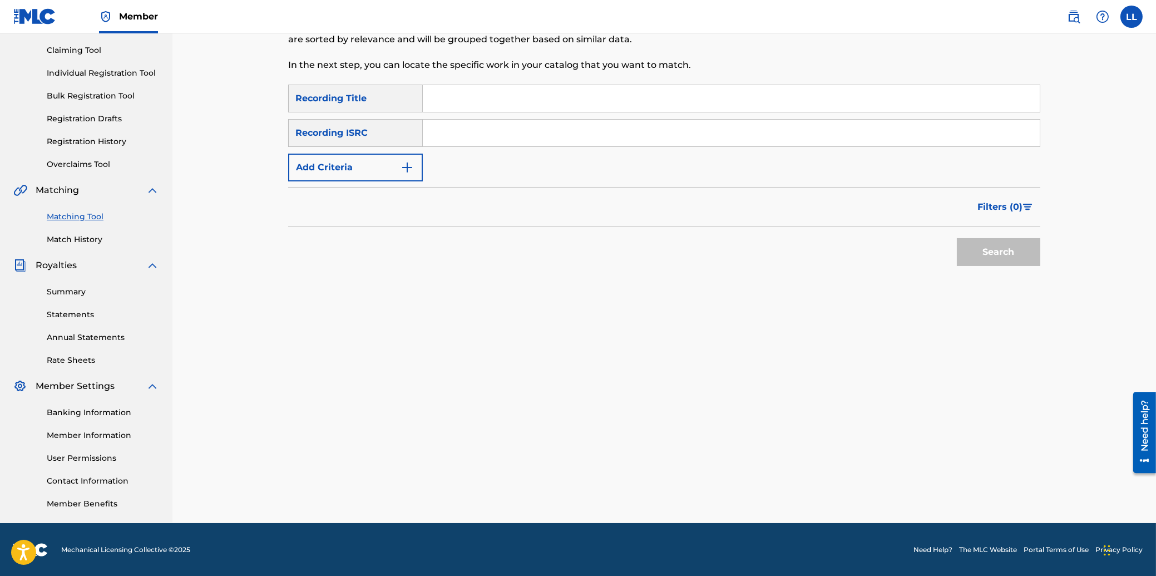
click at [472, 127] on input "Search Form" at bounding box center [731, 133] width 617 height 27
paste input "THG010730607"
type input "THG010730607"
click at [985, 248] on button "Search" at bounding box center [998, 252] width 83 height 28
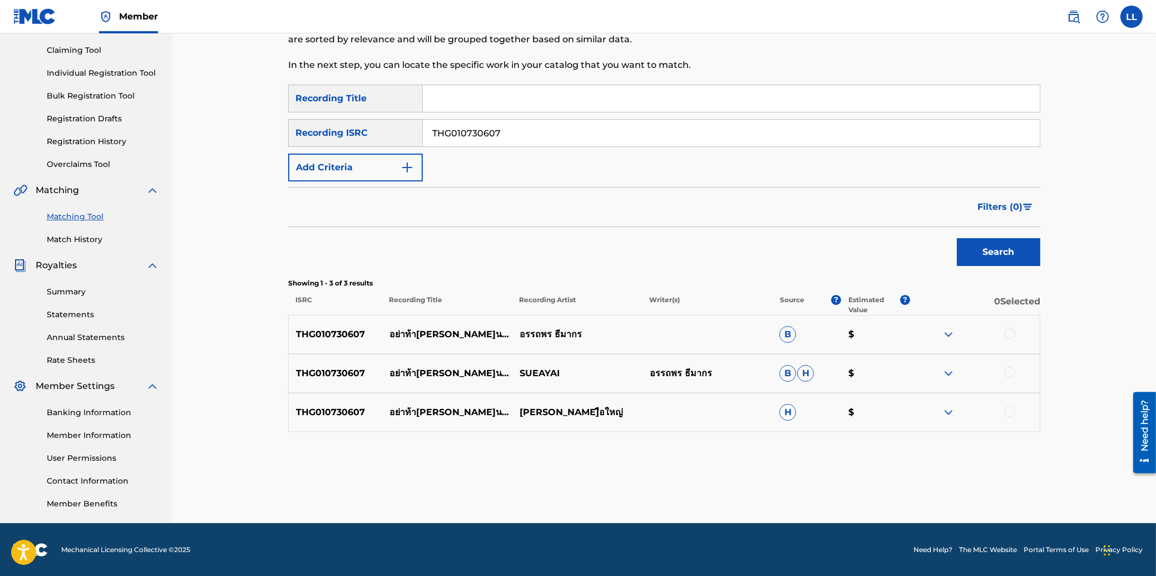
click at [1007, 331] on div at bounding box center [1009, 333] width 11 height 11
drag, startPoint x: 1011, startPoint y: 369, endPoint x: 1018, endPoint y: 400, distance: 31.4
click at [1011, 371] on div at bounding box center [1009, 372] width 11 height 11
click at [1012, 410] on div at bounding box center [1009, 410] width 11 height 11
click at [778, 489] on button "Match 3 Groups" at bounding box center [781, 485] width 123 height 28
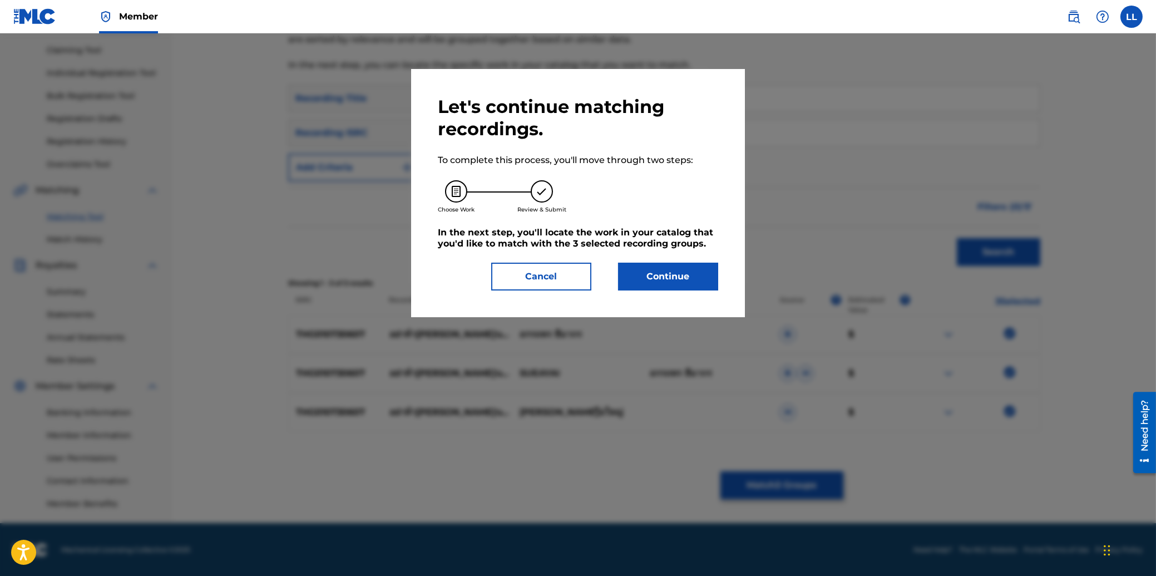
click at [670, 271] on button "Continue" at bounding box center [668, 277] width 100 height 28
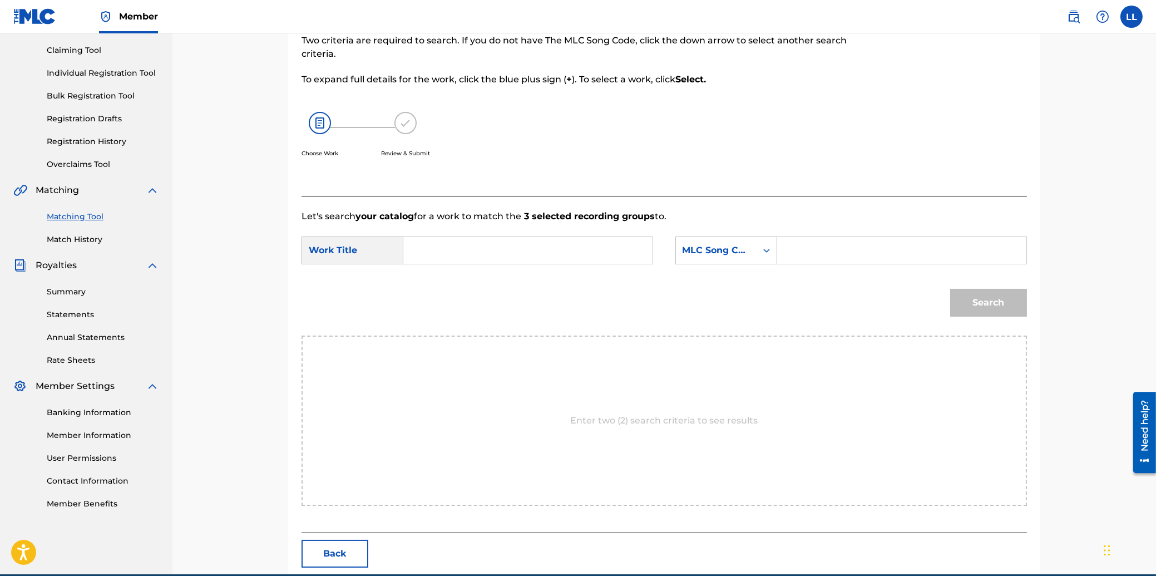
click at [498, 241] on input "Search Form" at bounding box center [528, 250] width 230 height 27
paste input "YAH TAH TAI UM NAHT RUK"
type input "YAH TAH TAI UM NAHT RUK"
click at [894, 238] on input "Search Form" at bounding box center [901, 250] width 230 height 27
paste input "YA2ZWN"
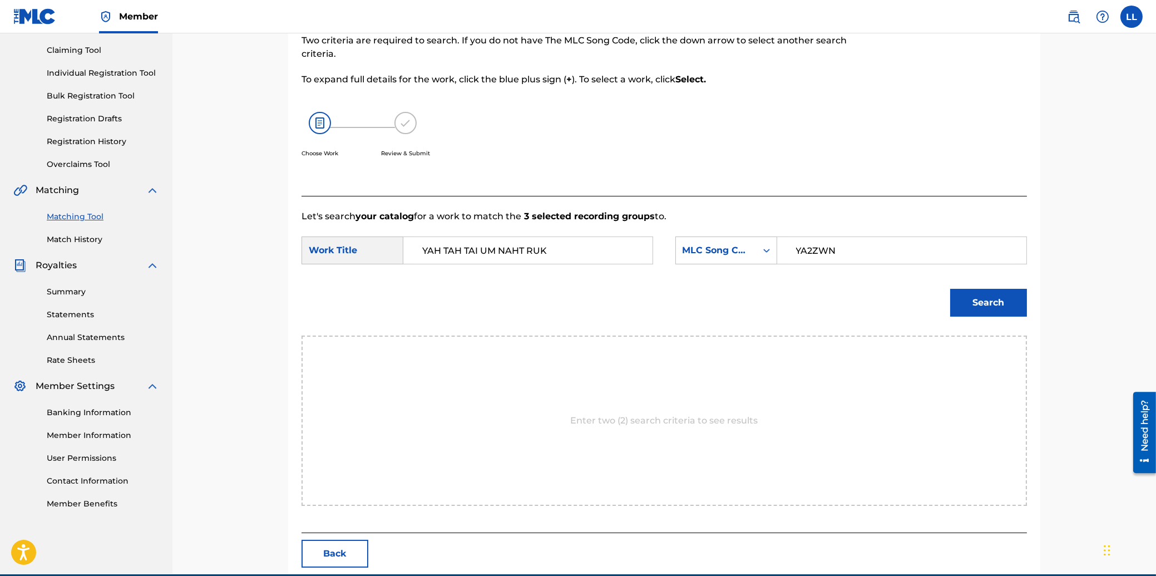
type input "YA2ZWN"
click at [971, 294] on button "Search" at bounding box center [988, 303] width 77 height 28
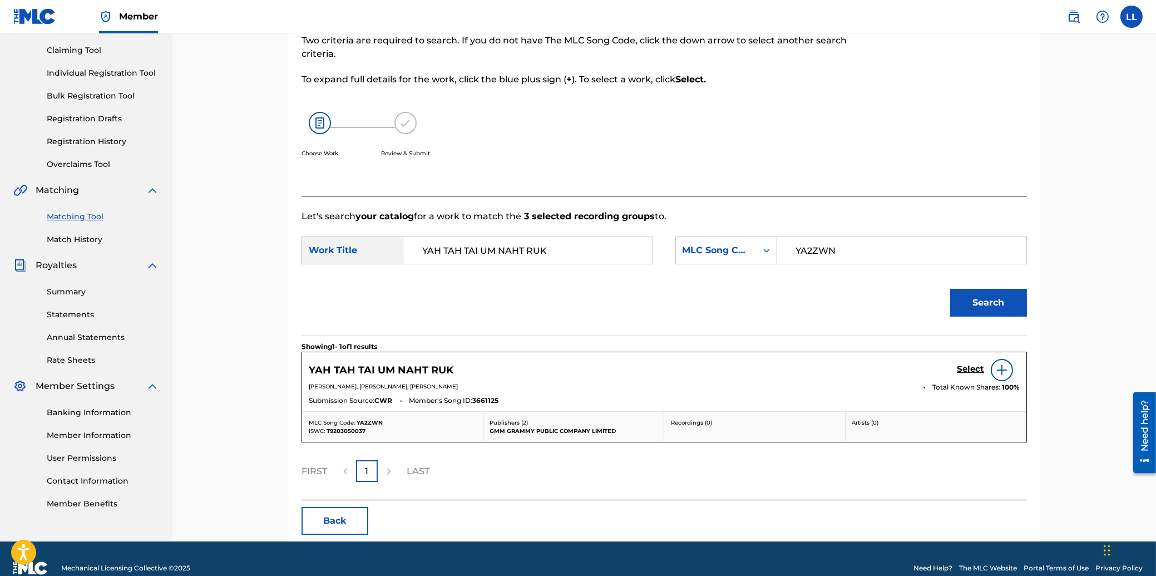
click at [967, 369] on h5 "Select" at bounding box center [970, 369] width 27 height 11
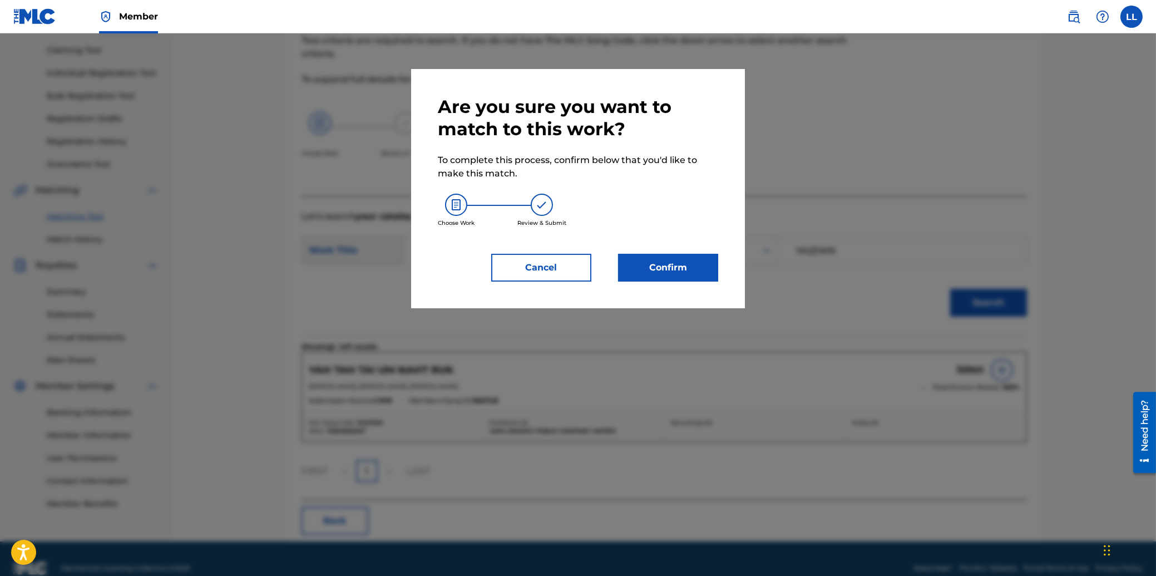
click at [640, 262] on button "Confirm" at bounding box center [668, 268] width 100 height 28
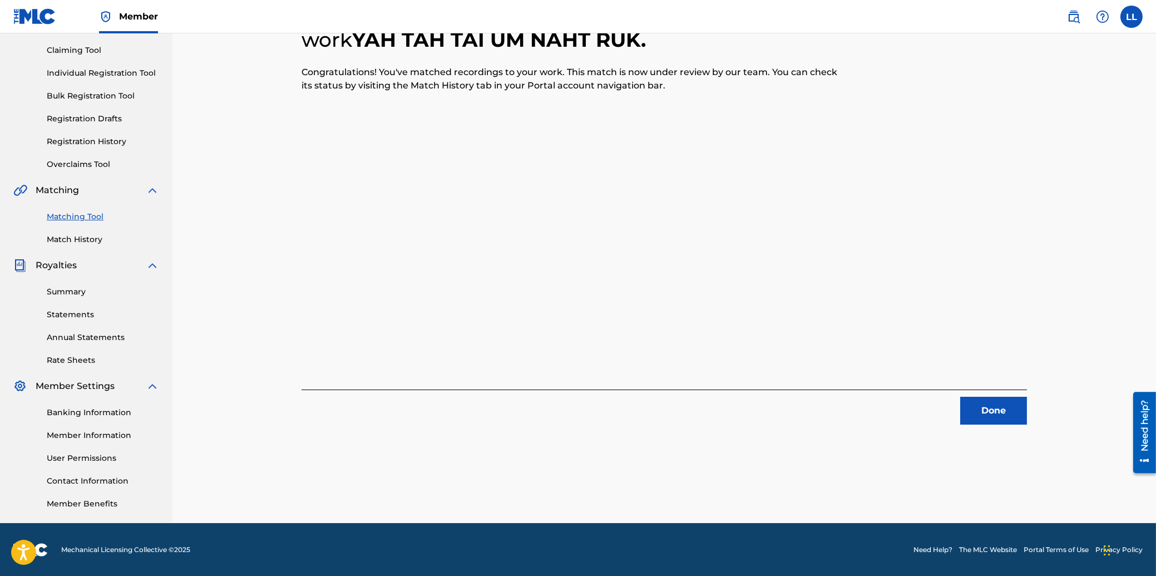
click at [984, 409] on button "Done" at bounding box center [993, 411] width 67 height 28
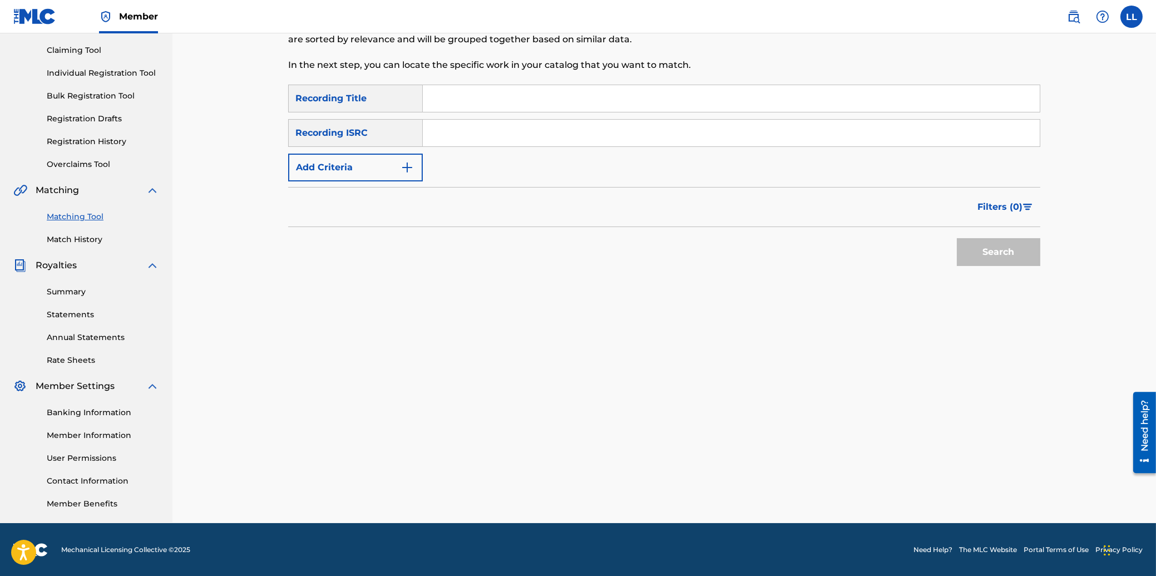
click at [460, 133] on input "Search Form" at bounding box center [731, 133] width 617 height 27
paste input "THG011200381"
type input "THG011200381"
click at [1018, 254] on button "Search" at bounding box center [998, 252] width 83 height 28
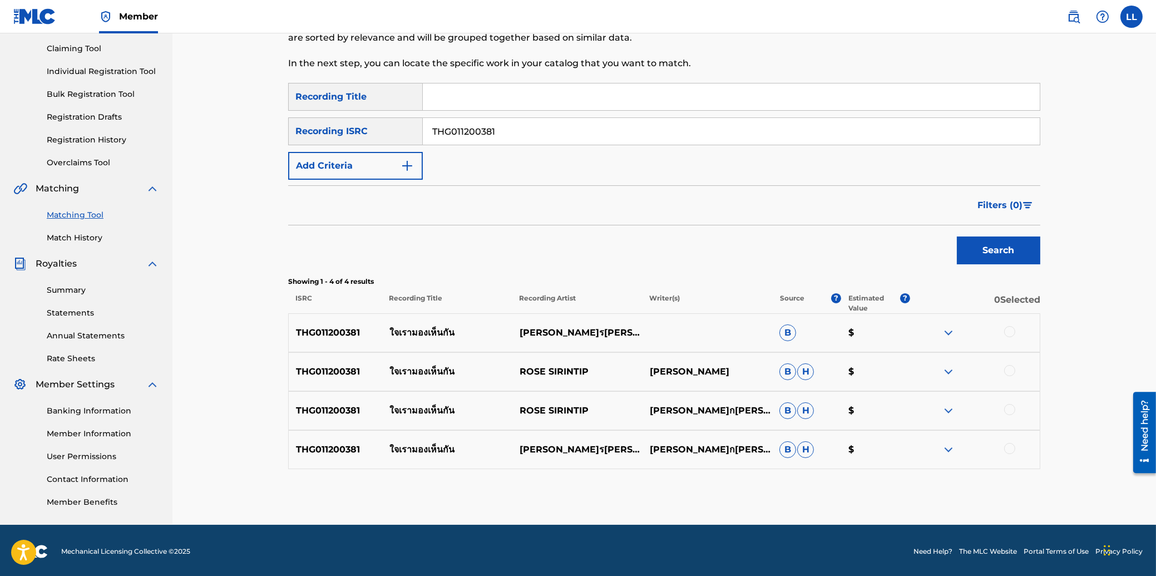
scroll to position [117, 0]
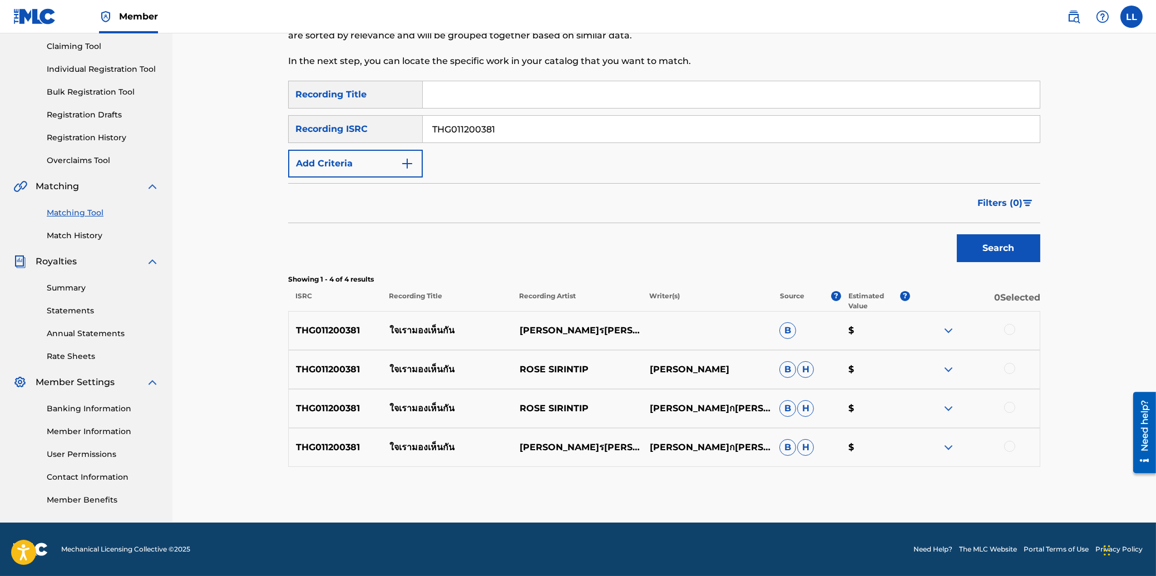
click at [1006, 329] on div at bounding box center [1009, 329] width 11 height 11
click at [1011, 364] on div at bounding box center [1009, 368] width 11 height 11
click at [1010, 406] on div at bounding box center [1009, 407] width 11 height 11
click at [1013, 443] on div at bounding box center [1009, 446] width 11 height 11
click at [758, 486] on button "Match 4 Groups" at bounding box center [781, 485] width 123 height 28
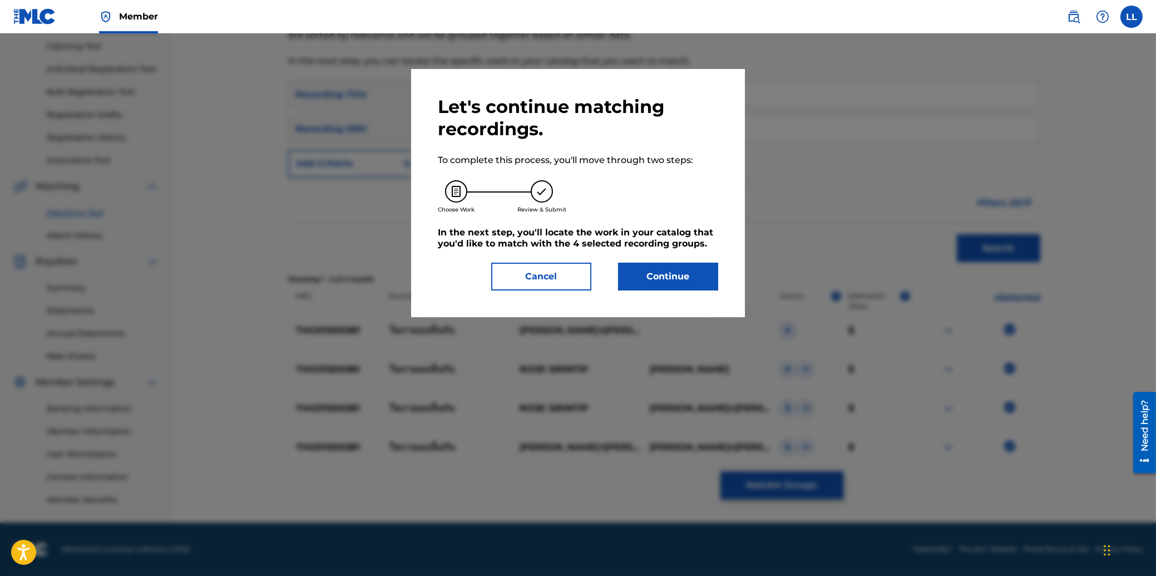
click at [686, 273] on button "Continue" at bounding box center [668, 277] width 100 height 28
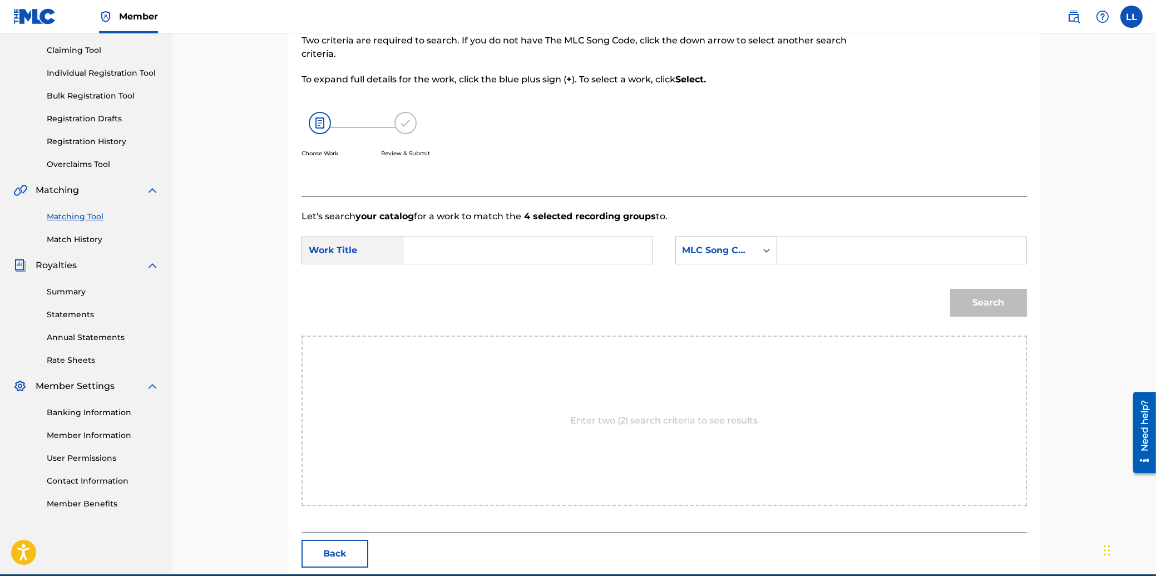
click at [466, 251] on input "Search Form" at bounding box center [528, 250] width 230 height 27
paste input "JAI ROW MAUNG HEN GUN"
type input "JAI ROW MAUNG HEN GUN"
drag, startPoint x: 802, startPoint y: 247, endPoint x: 813, endPoint y: 249, distance: 11.2
click at [805, 247] on input "Search Form" at bounding box center [901, 250] width 230 height 27
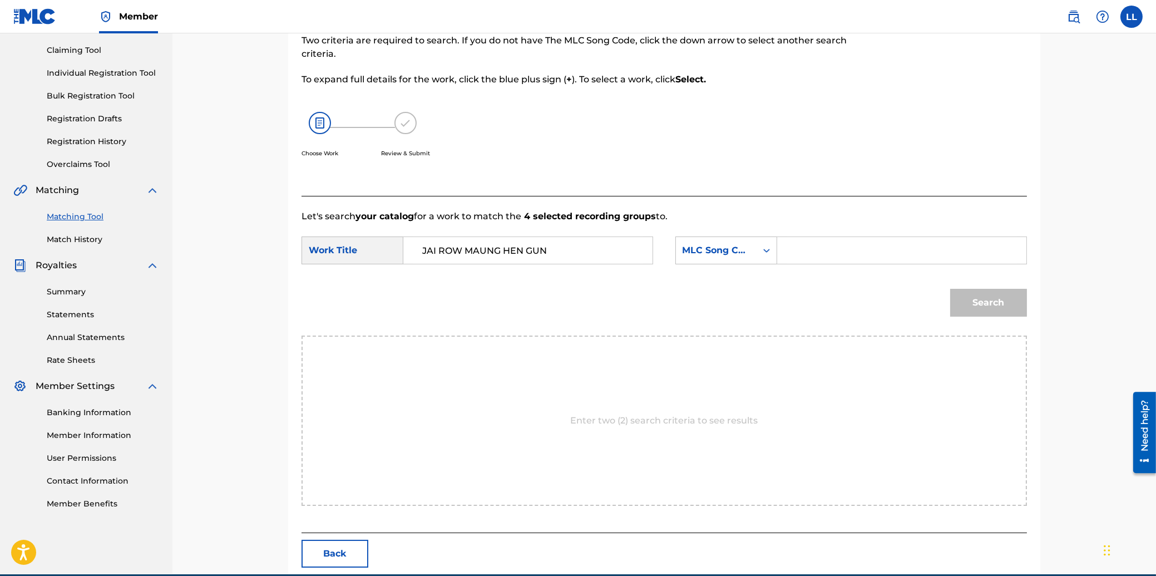
paste input "JC9E9B"
type input "JC9E9B"
click at [975, 303] on button "Search" at bounding box center [988, 303] width 77 height 28
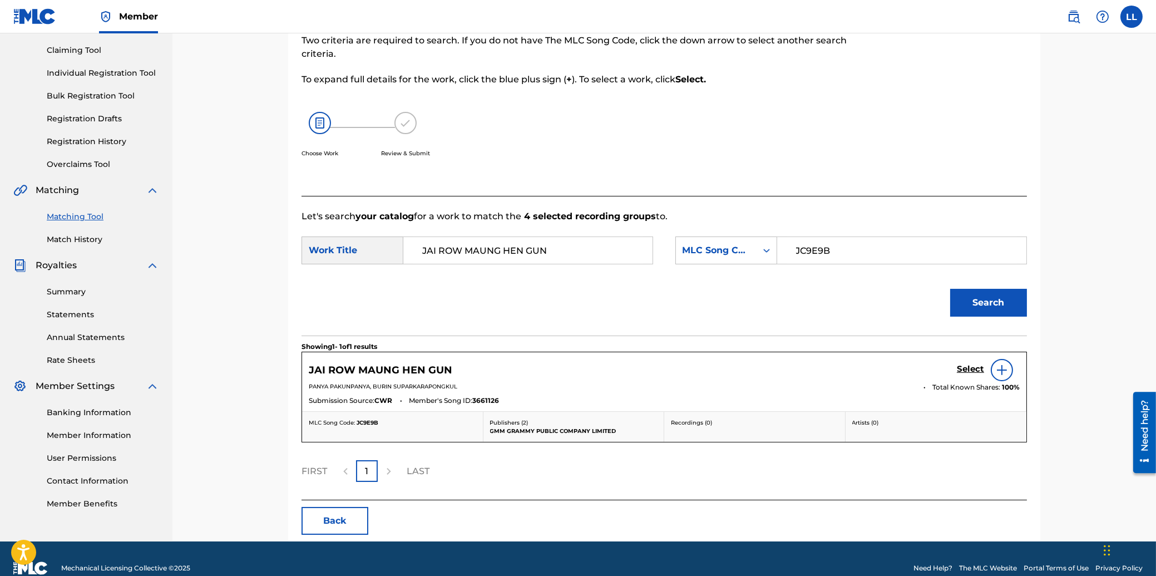
click at [968, 371] on h5 "Select" at bounding box center [970, 369] width 27 height 11
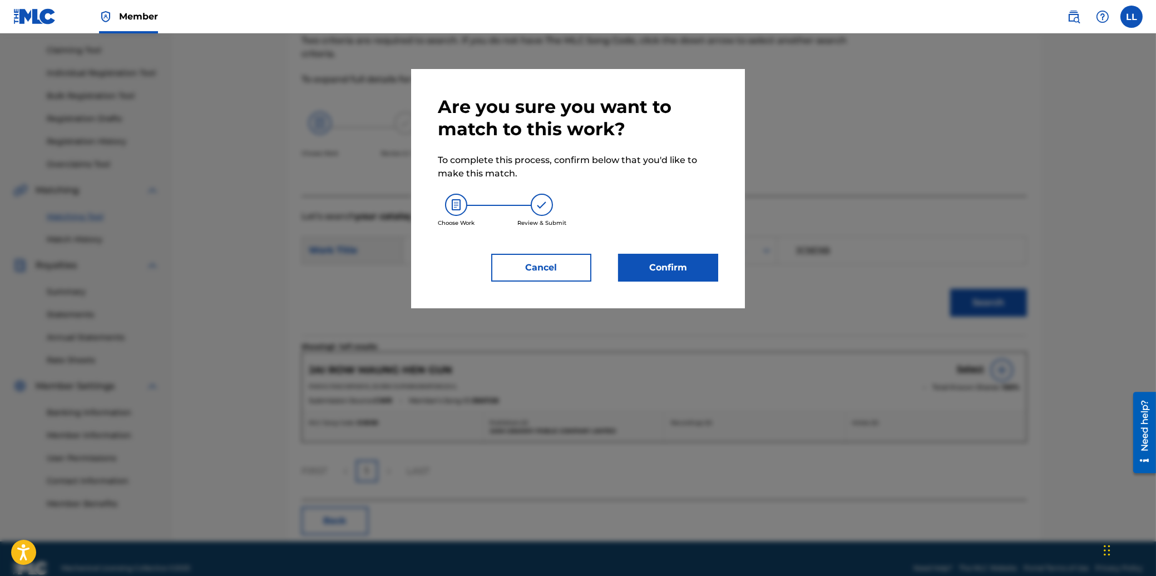
click at [642, 271] on button "Confirm" at bounding box center [668, 268] width 100 height 28
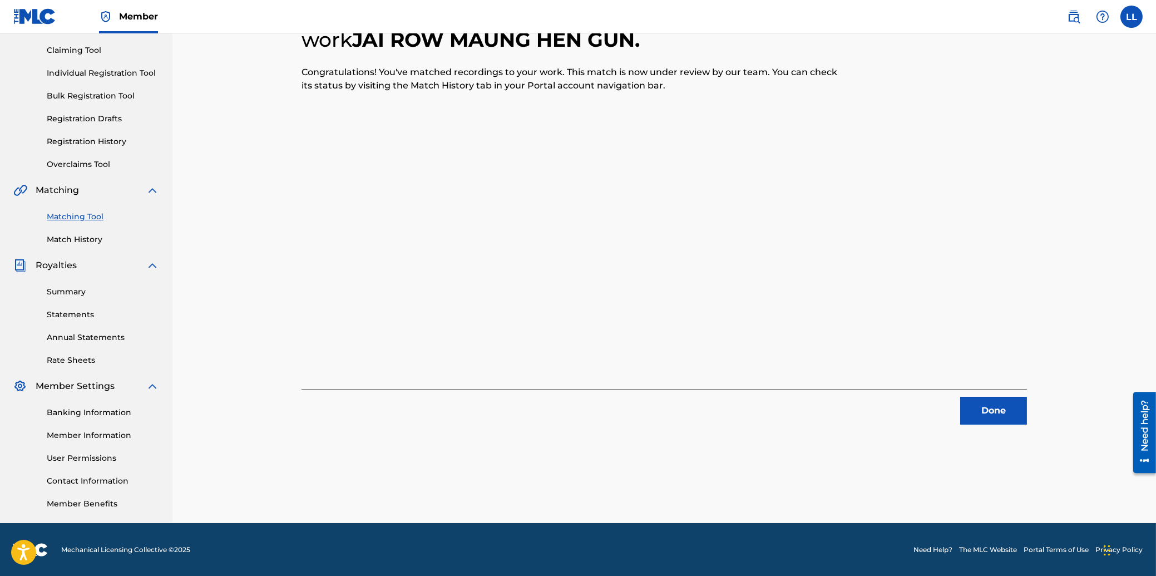
click at [1008, 412] on button "Done" at bounding box center [993, 411] width 67 height 28
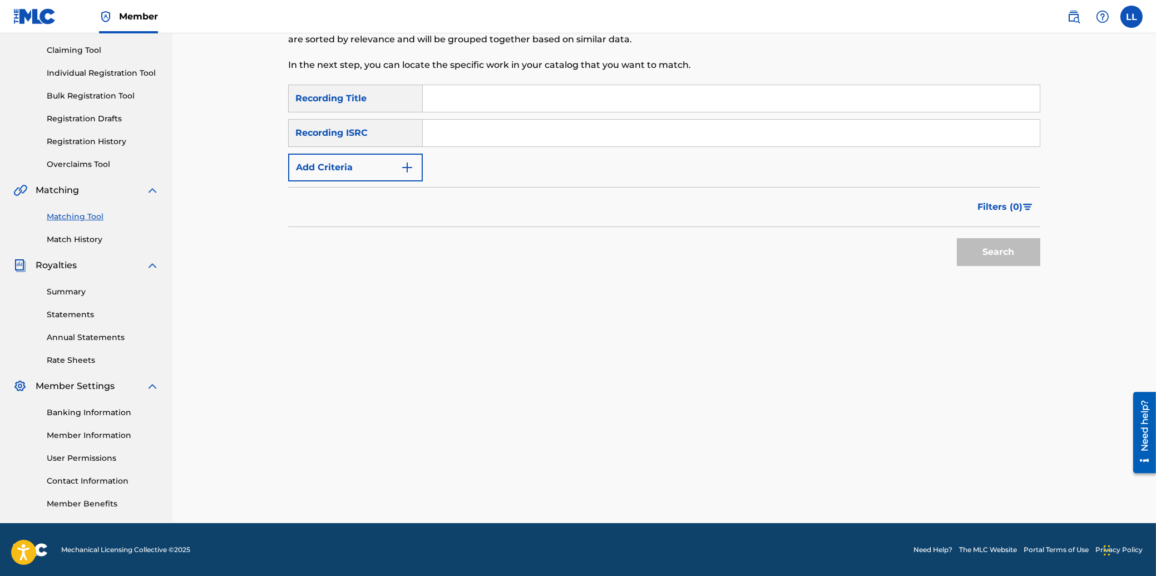
drag, startPoint x: 468, startPoint y: 135, endPoint x: 481, endPoint y: 141, distance: 14.7
click at [468, 135] on input "Search Form" at bounding box center [731, 133] width 617 height 27
paste input "THG010730564"
type input "THG010730564"
click at [1006, 245] on button "Search" at bounding box center [998, 252] width 83 height 28
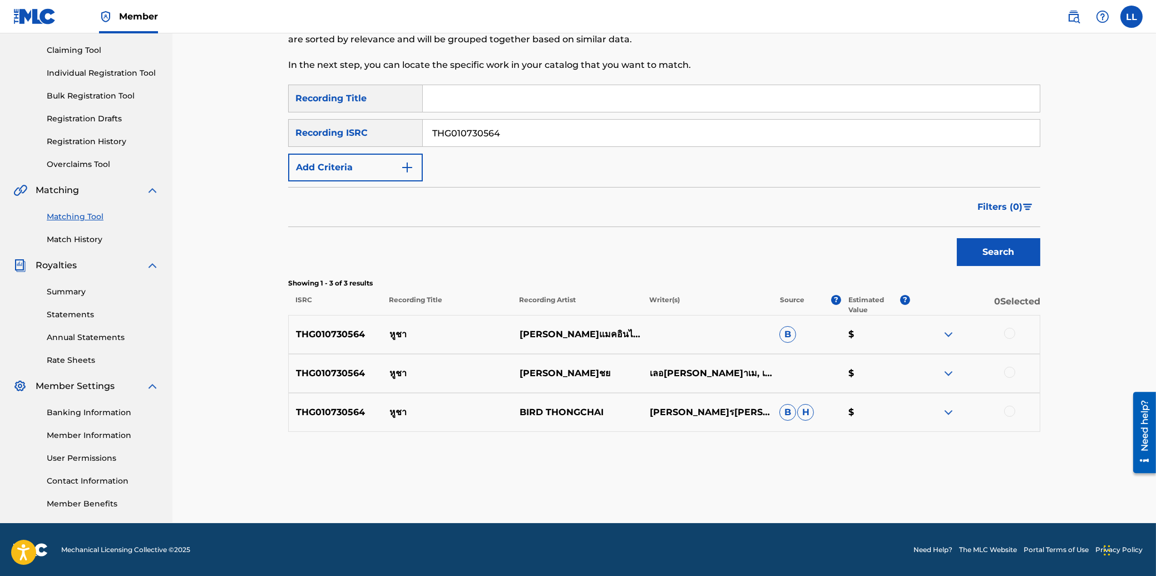
click at [1006, 332] on div at bounding box center [1009, 333] width 11 height 11
click at [1008, 369] on div at bounding box center [1009, 372] width 11 height 11
click at [1010, 409] on div at bounding box center [1009, 410] width 11 height 11
click at [798, 479] on button "Match 3 Groups" at bounding box center [781, 485] width 123 height 28
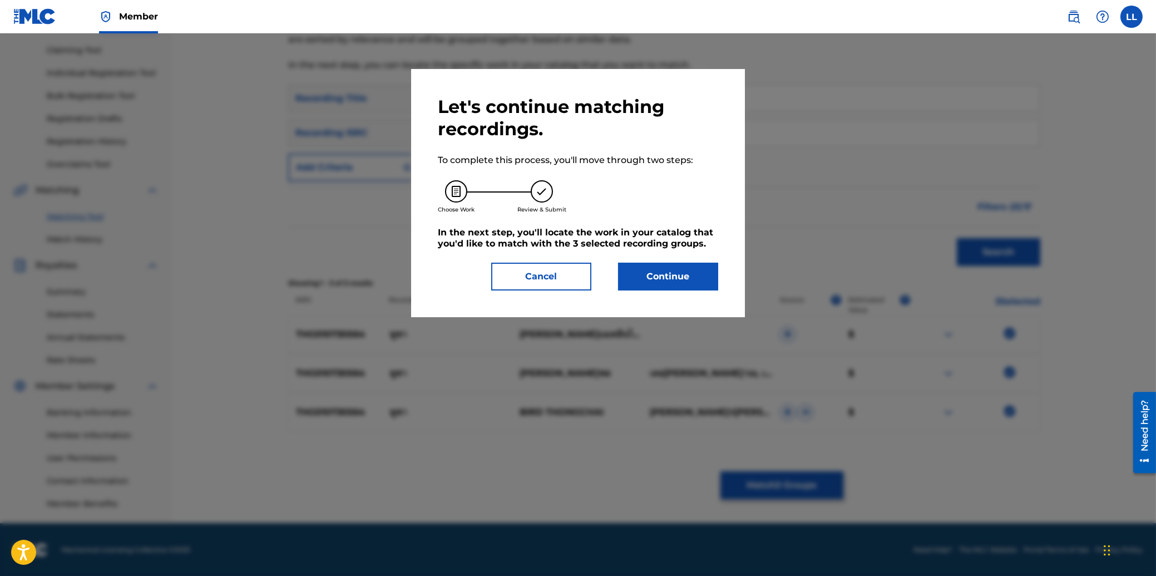
click at [672, 281] on button "Continue" at bounding box center [668, 277] width 100 height 28
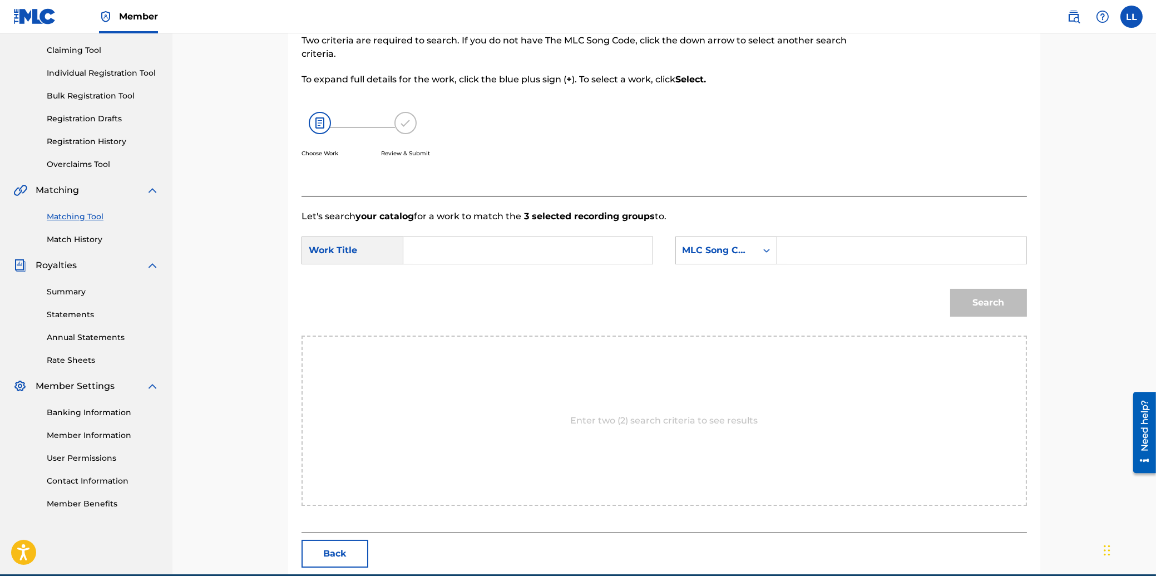
drag, startPoint x: 460, startPoint y: 252, endPoint x: 483, endPoint y: 250, distance: 23.4
click at [462, 252] on input "Search Form" at bounding box center [528, 250] width 230 height 27
paste input "HOO CHAH"
type input "HOO CHAH"
click at [907, 251] on input "Search Form" at bounding box center [901, 250] width 230 height 27
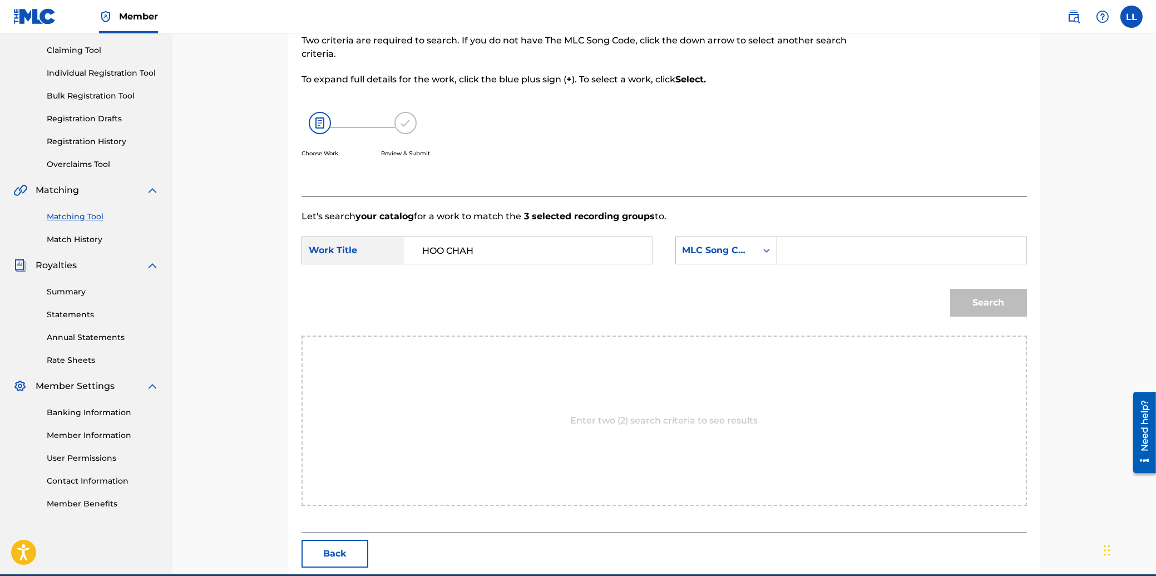
paste input "HB56YV"
type input "HB56YV"
click at [978, 299] on button "Search" at bounding box center [988, 303] width 77 height 28
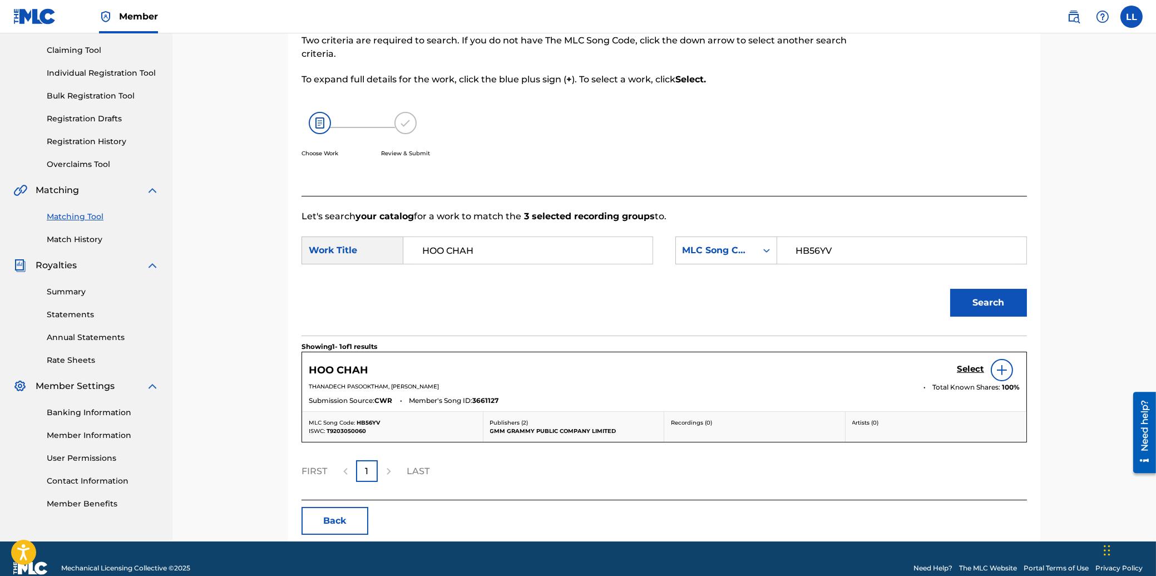
click at [971, 371] on h5 "Select" at bounding box center [970, 369] width 27 height 11
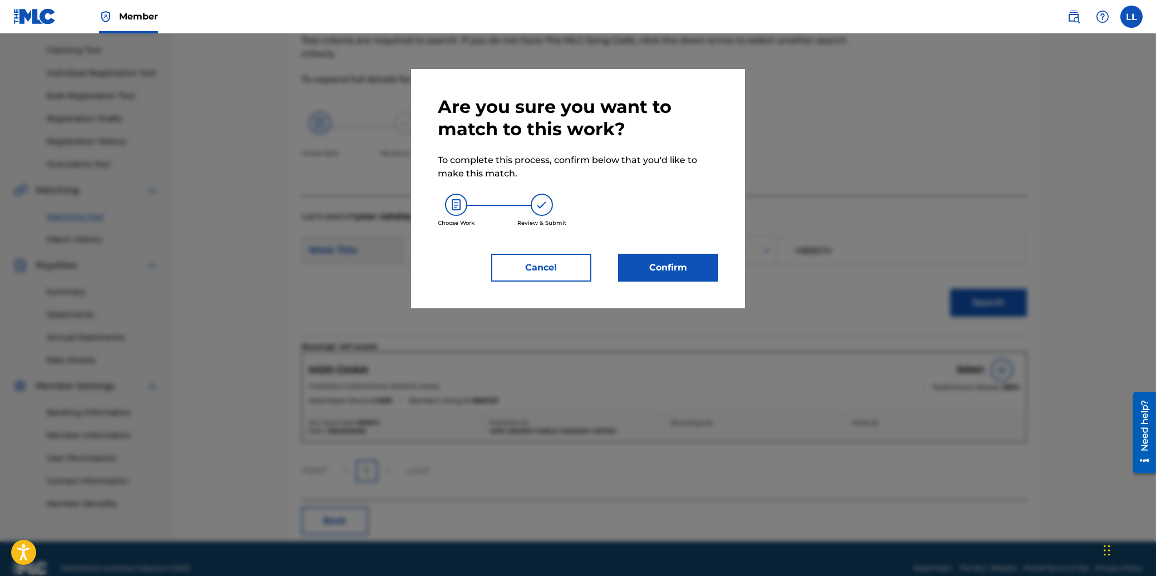
click at [680, 271] on button "Confirm" at bounding box center [668, 268] width 100 height 28
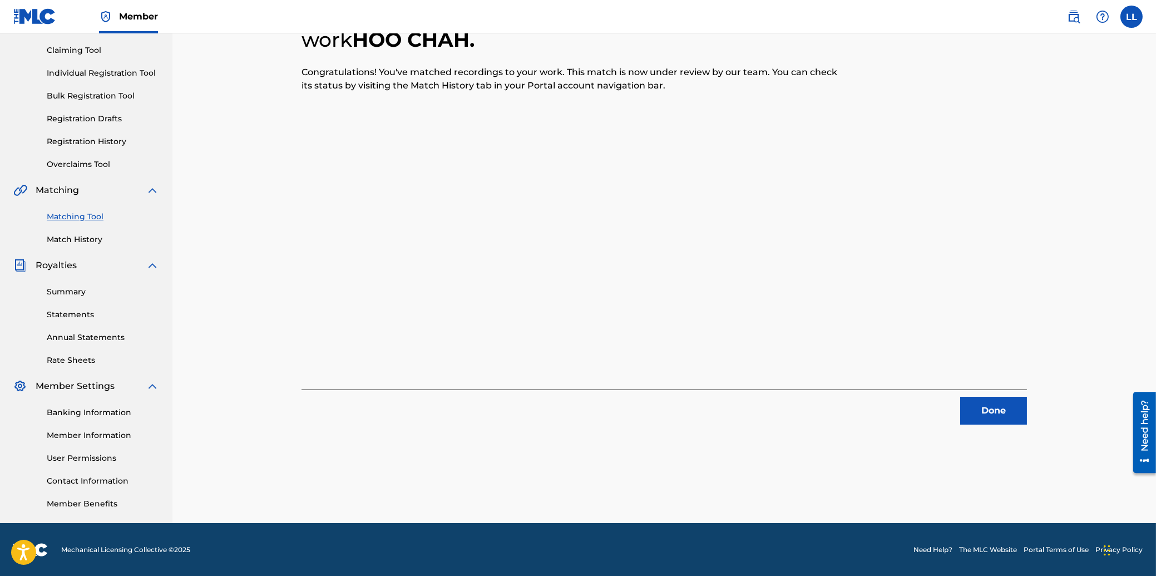
click at [997, 416] on button "Done" at bounding box center [993, 411] width 67 height 28
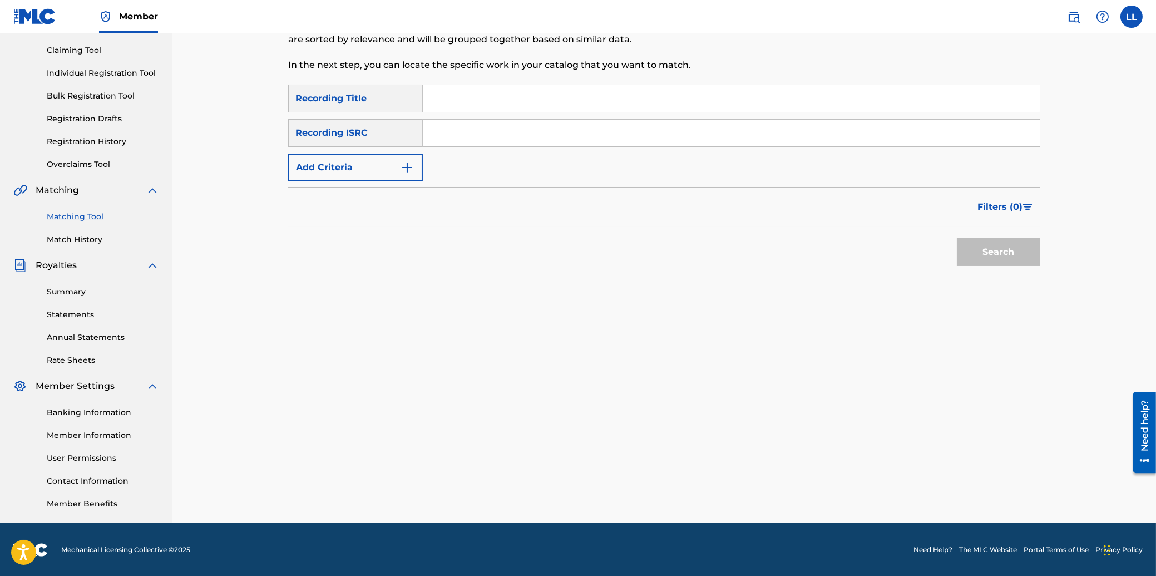
click at [510, 119] on div "Search Form" at bounding box center [731, 133] width 617 height 28
click at [517, 125] on input "Search Form" at bounding box center [731, 133] width 617 height 27
paste input "THG011201028"
type input "THG011201028"
click at [1010, 246] on button "Search" at bounding box center [998, 252] width 83 height 28
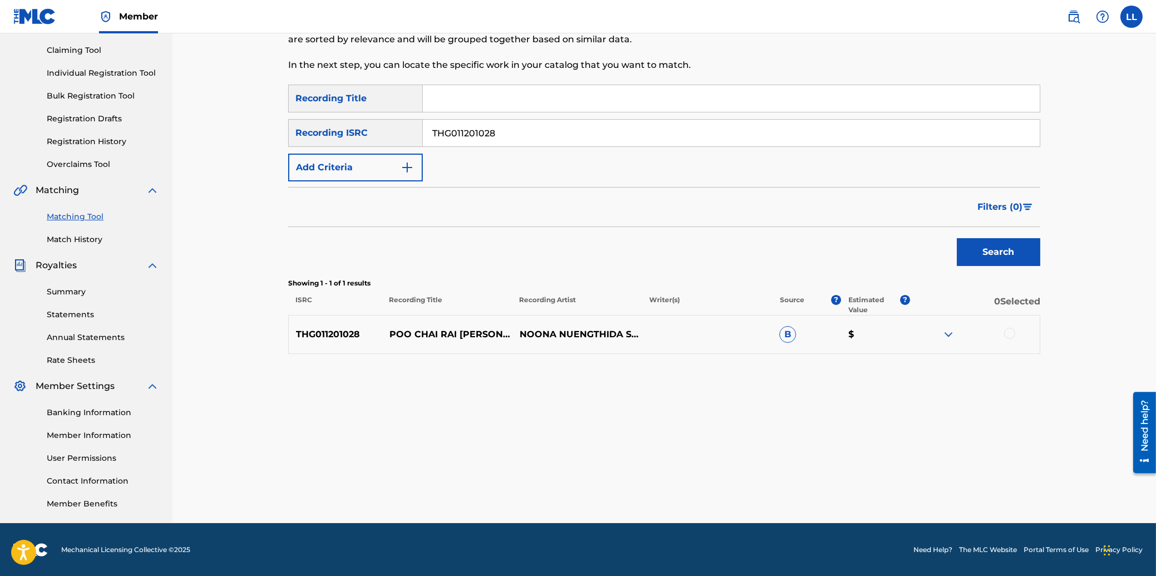
click at [1010, 331] on div at bounding box center [1009, 333] width 11 height 11
click at [778, 489] on button "Match 1 Group" at bounding box center [781, 485] width 123 height 28
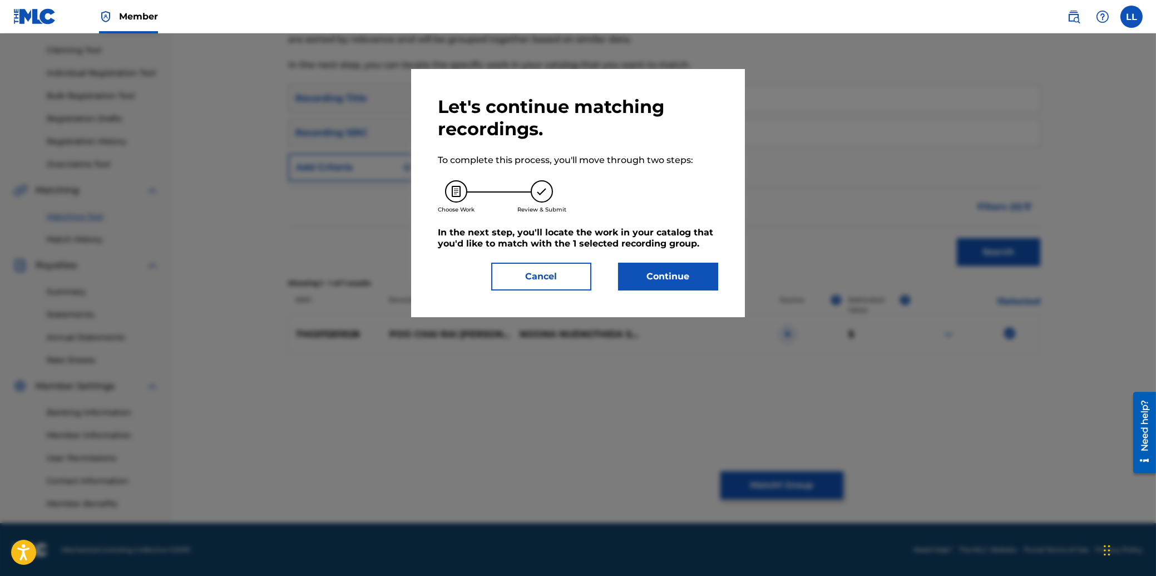
click at [678, 278] on button "Continue" at bounding box center [668, 277] width 100 height 28
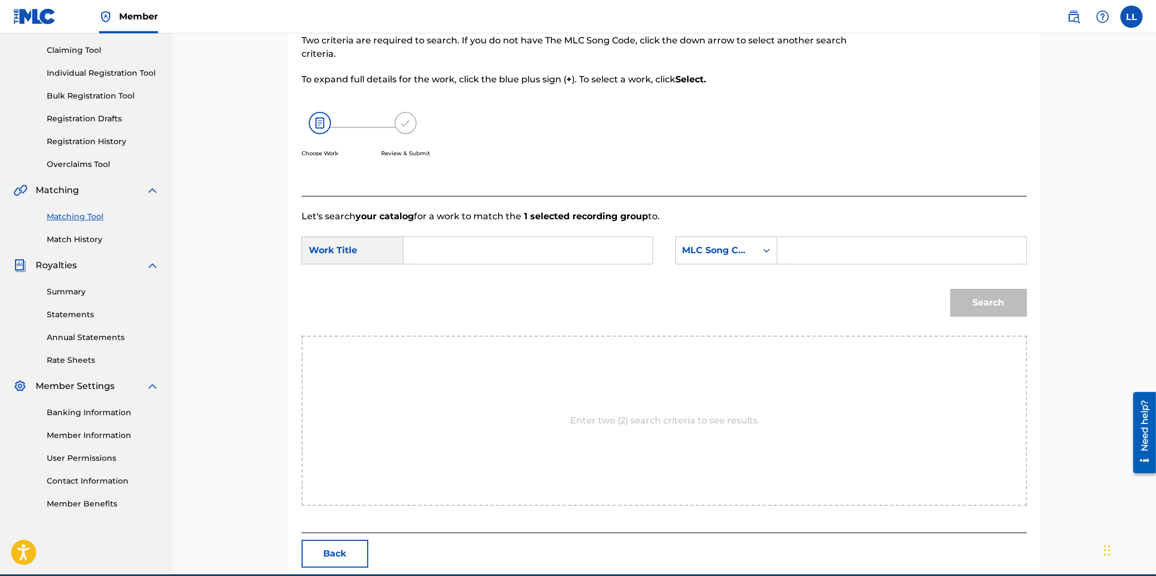
click at [497, 251] on input "Search Form" at bounding box center [528, 250] width 230 height 27
paste input "POO CHAI RAI [PERSON_NAME]"
type input "POO CHAI RAI [PERSON_NAME]"
click at [868, 245] on input "Search Form" at bounding box center [901, 250] width 230 height 27
paste input "PF7RJ5"
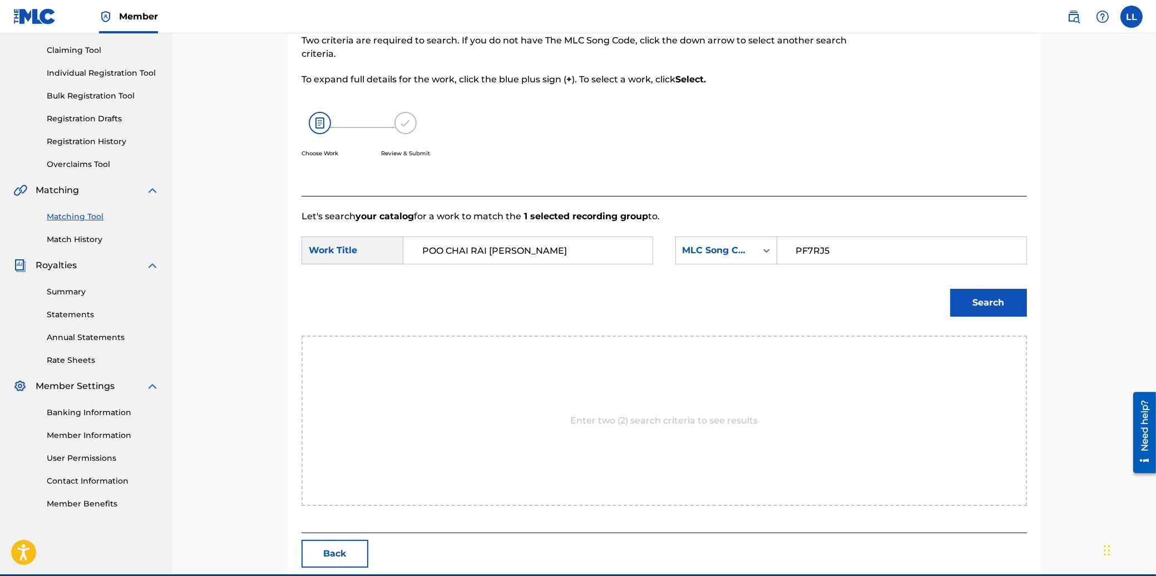
type input "PF7RJ5"
click at [978, 299] on button "Search" at bounding box center [988, 303] width 77 height 28
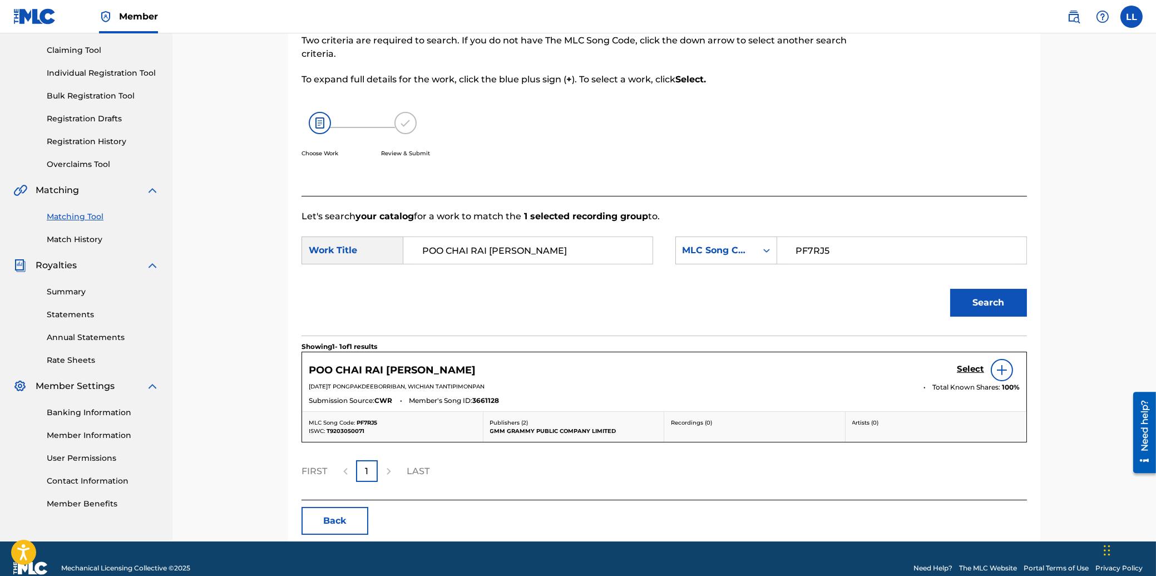
click at [970, 369] on h5 "Select" at bounding box center [970, 369] width 27 height 11
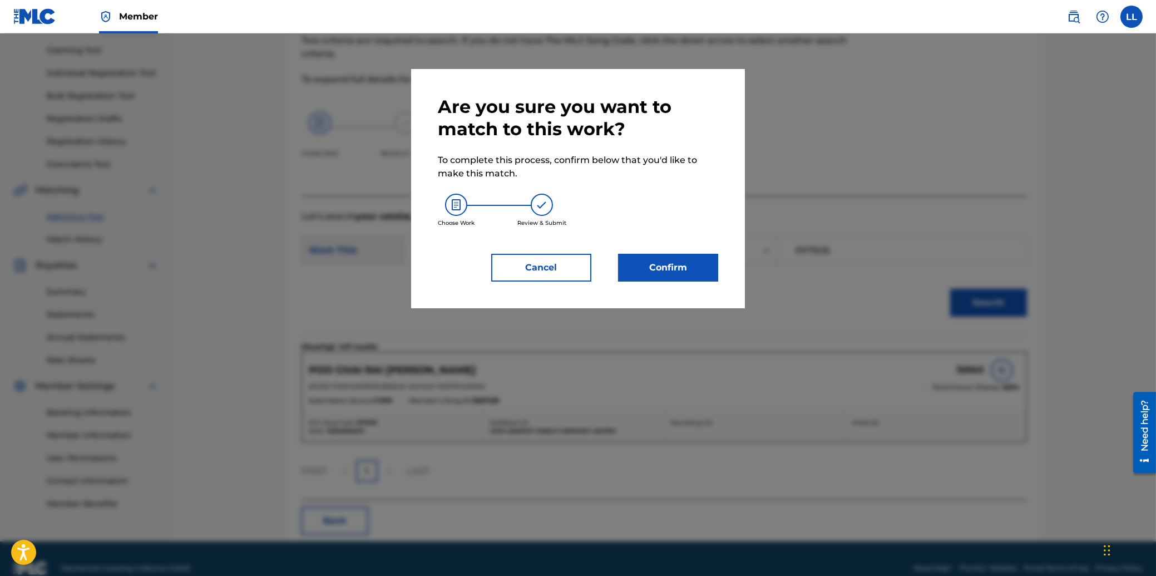
click at [686, 267] on button "Confirm" at bounding box center [668, 268] width 100 height 28
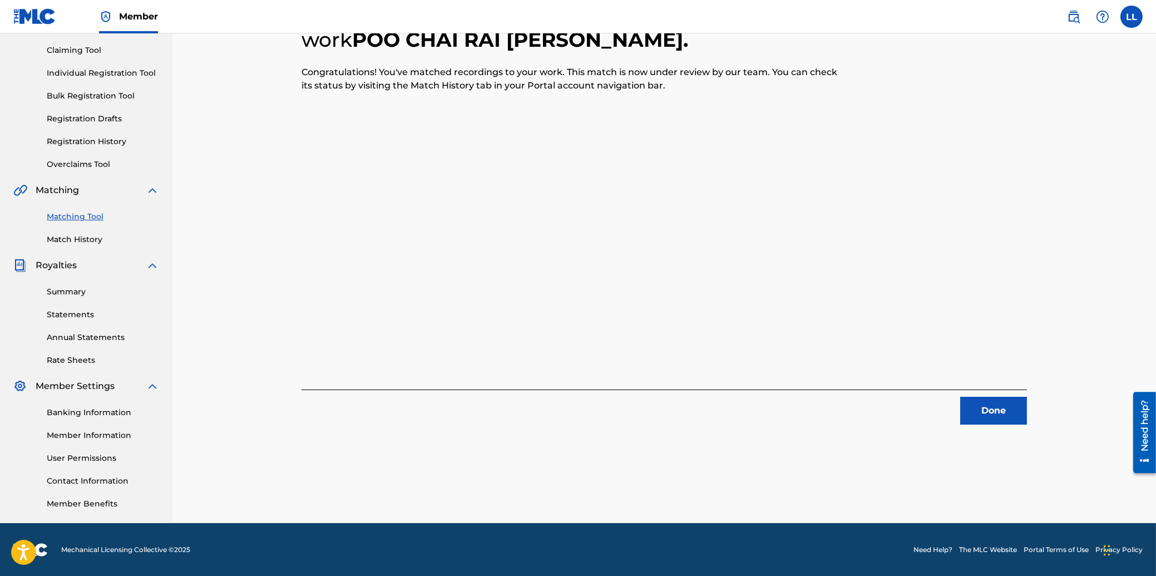
click at [979, 409] on button "Done" at bounding box center [993, 411] width 67 height 28
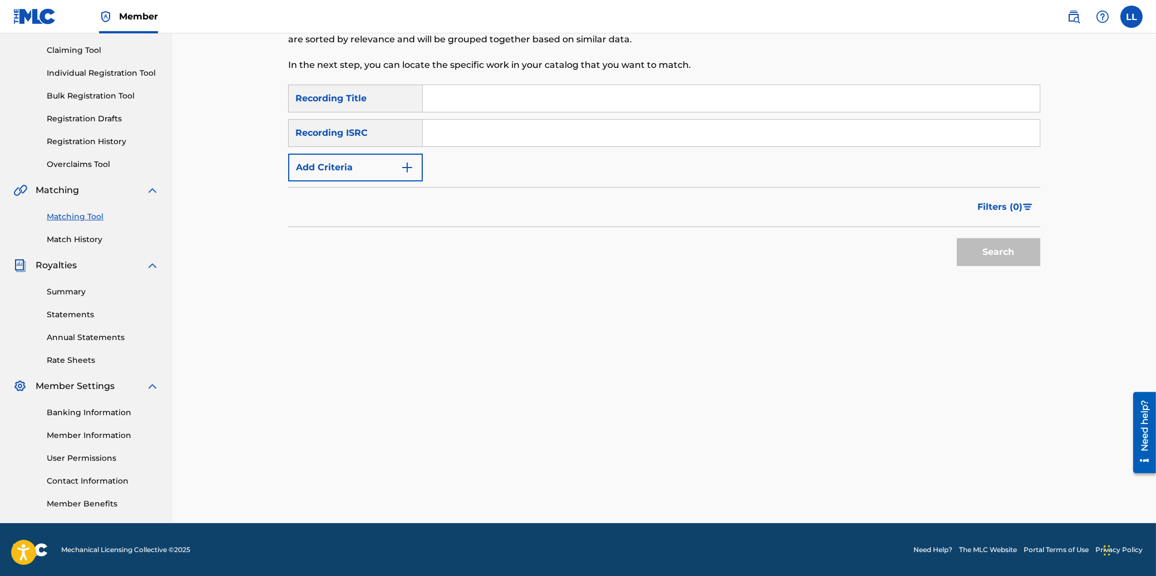
click at [578, 131] on input "Search Form" at bounding box center [731, 133] width 617 height 27
paste input "THG010805531"
type input "THG010805531"
click at [998, 254] on button "Search" at bounding box center [998, 252] width 83 height 28
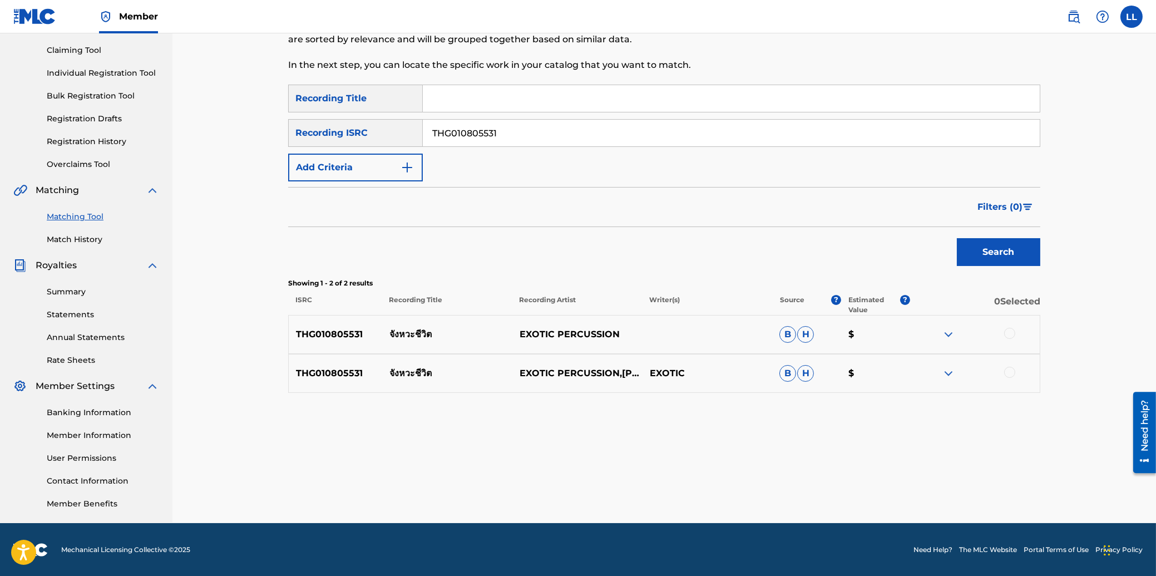
click at [1013, 334] on div at bounding box center [1009, 333] width 11 height 11
click at [1008, 371] on div at bounding box center [1009, 372] width 11 height 11
click at [766, 483] on button "Match 2 Groups" at bounding box center [781, 485] width 123 height 28
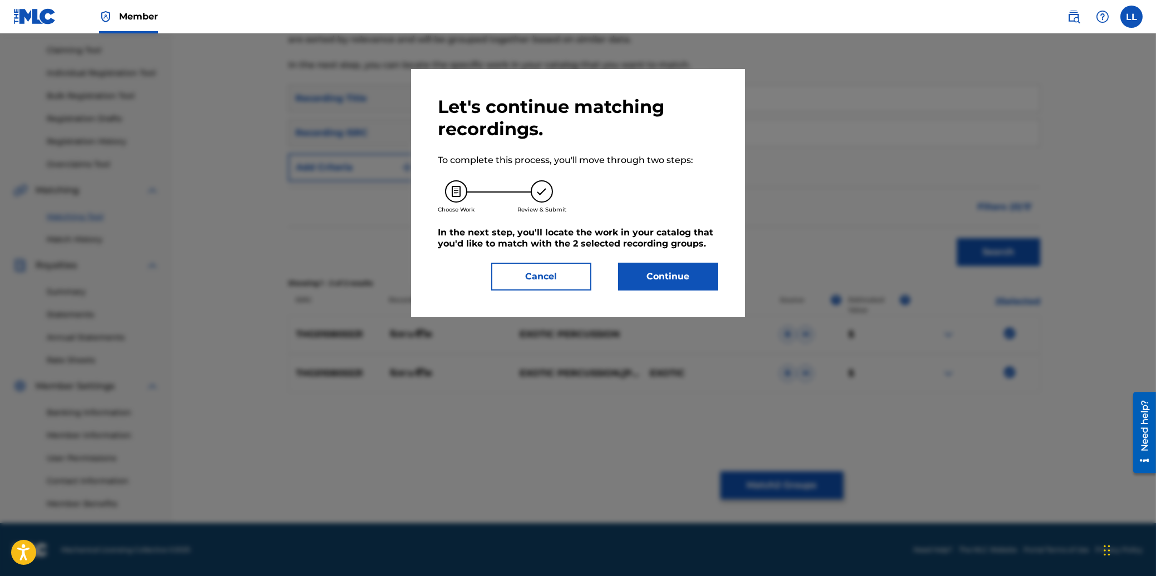
click at [670, 273] on button "Continue" at bounding box center [668, 277] width 100 height 28
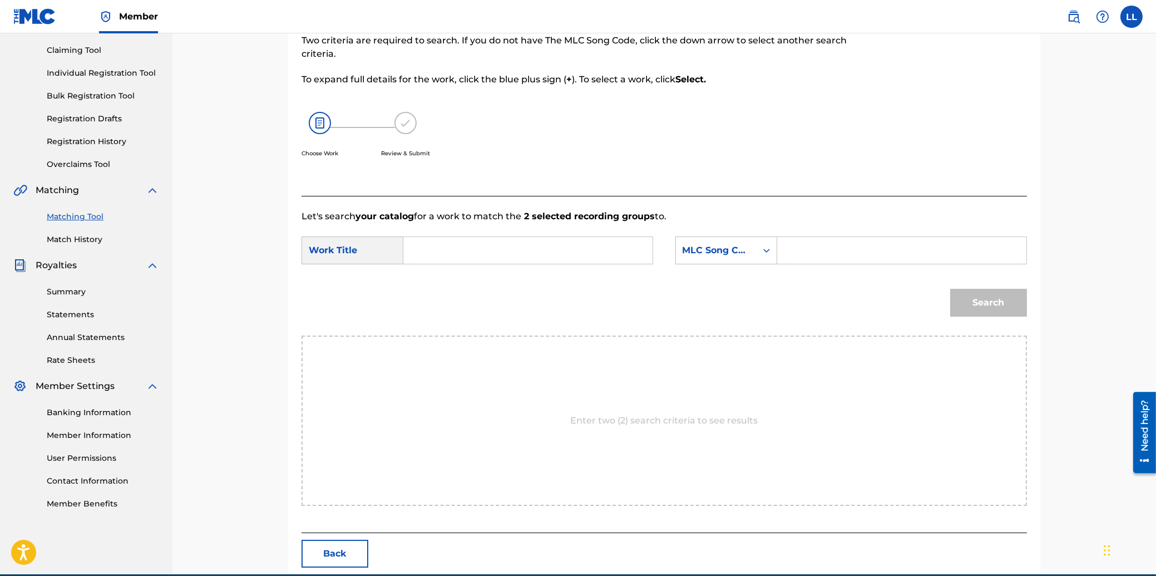
click at [546, 244] on input "Search Form" at bounding box center [528, 250] width 230 height 27
paste input "JUNG WA CHEE WIT"
type input "JUNG WA CHEE WIT"
drag, startPoint x: 800, startPoint y: 249, endPoint x: 837, endPoint y: 263, distance: 39.3
click at [802, 249] on input "Search Form" at bounding box center [901, 250] width 230 height 27
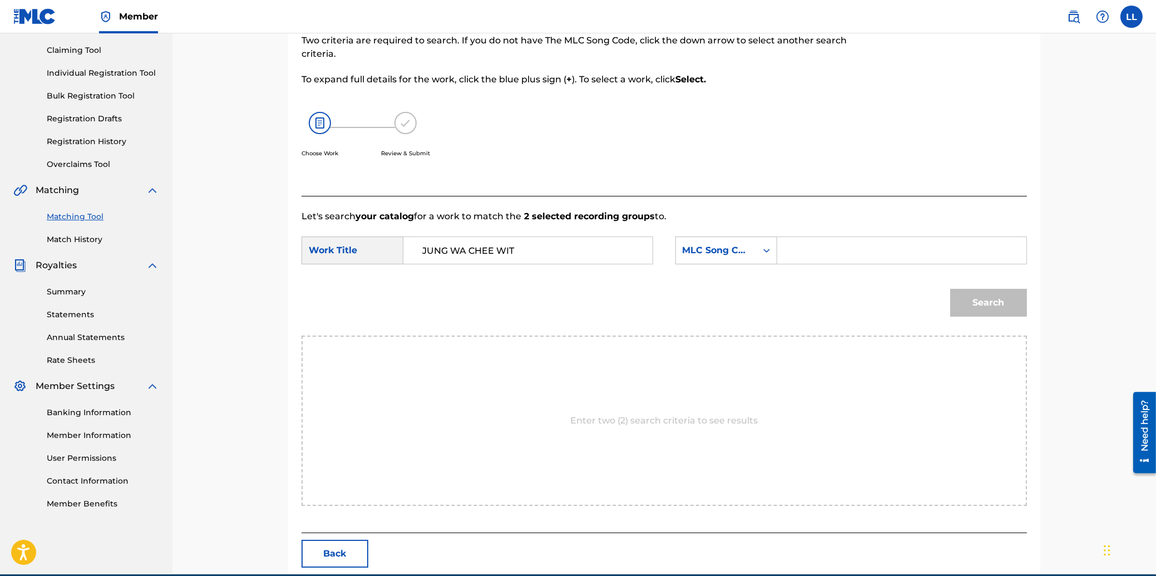
paste input "JC87XL"
type input "JC87XL"
click at [970, 294] on button "Search" at bounding box center [988, 303] width 77 height 28
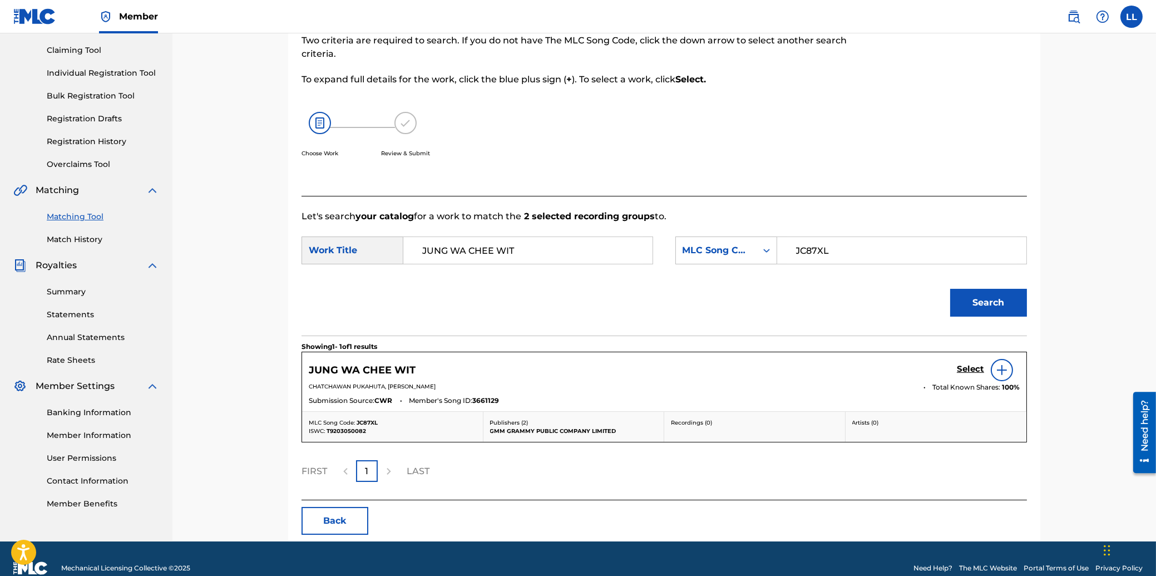
click at [973, 367] on h5 "Select" at bounding box center [970, 369] width 27 height 11
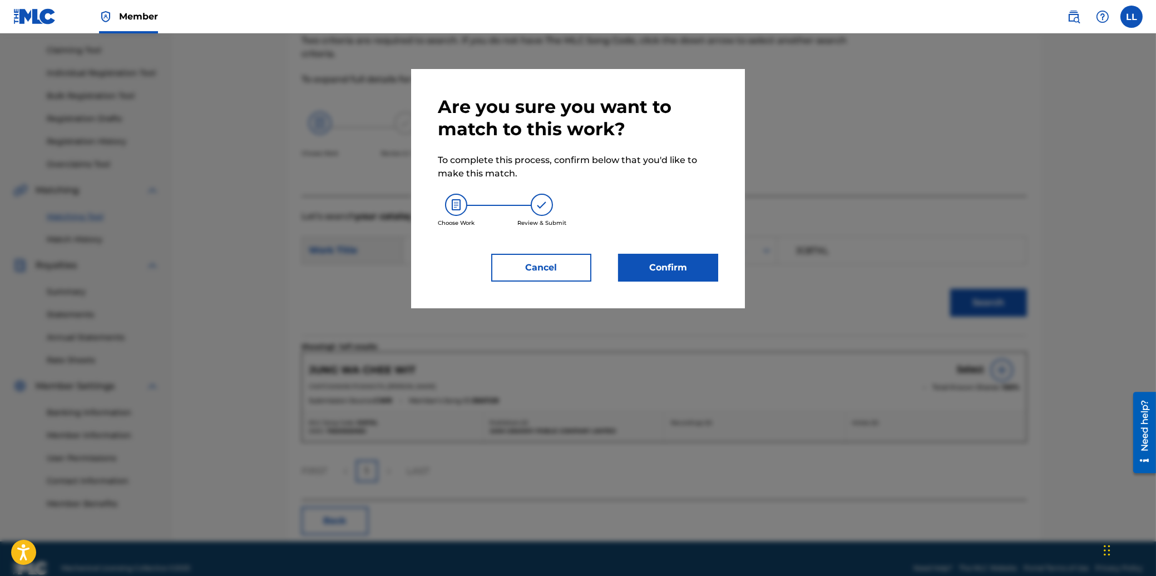
click at [679, 271] on button "Confirm" at bounding box center [668, 268] width 100 height 28
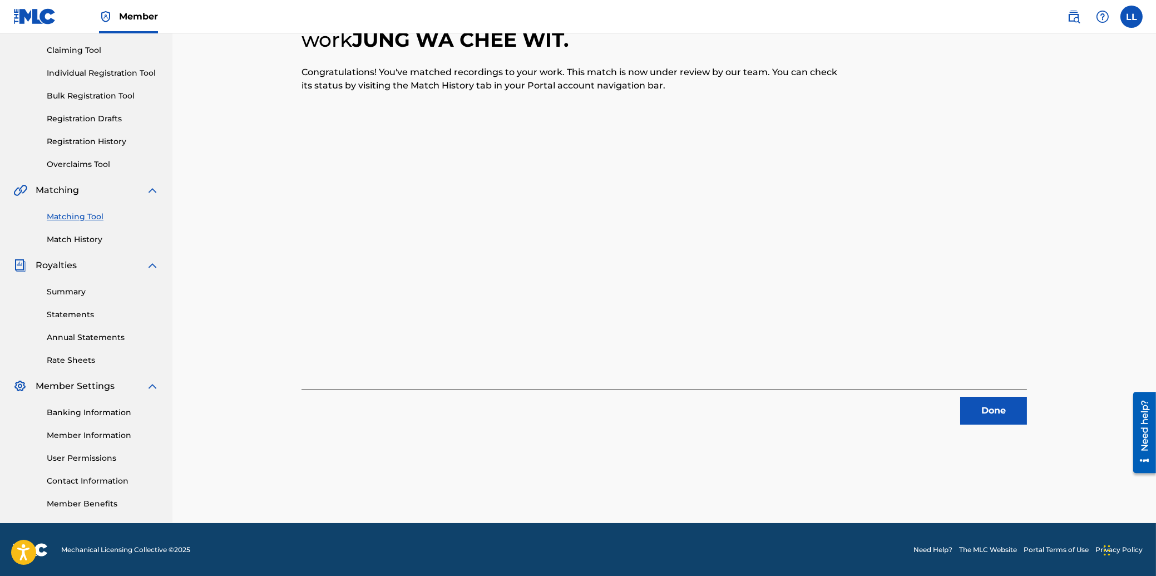
click at [990, 408] on button "Done" at bounding box center [993, 411] width 67 height 28
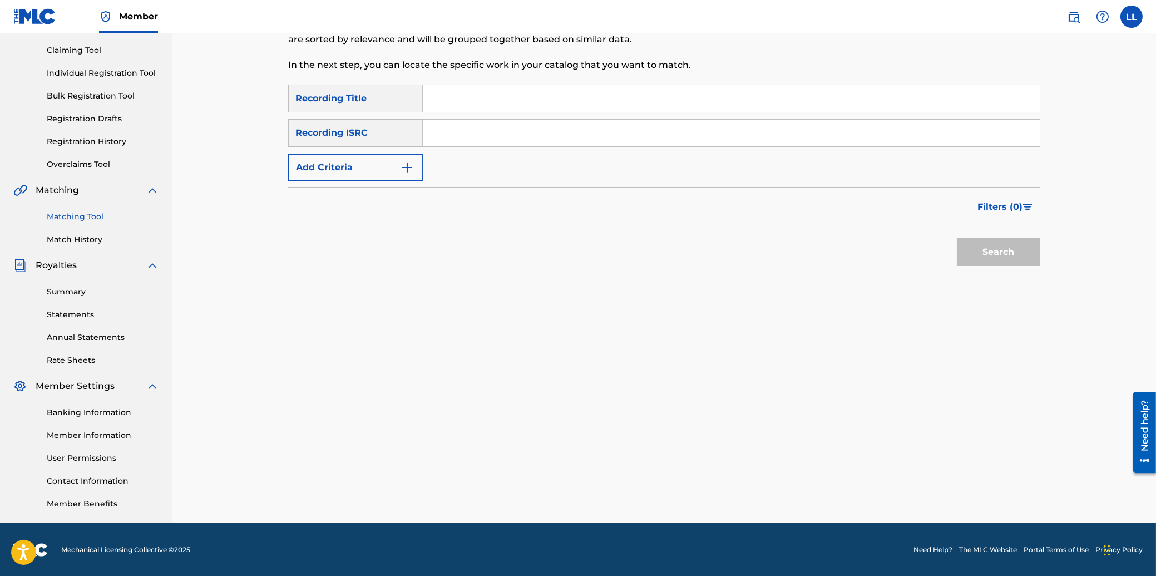
click at [557, 131] on input "Search Form" at bounding box center [731, 133] width 617 height 27
paste input "THG011101183"
type input "THG011101183"
click at [1016, 247] on button "Search" at bounding box center [998, 252] width 83 height 28
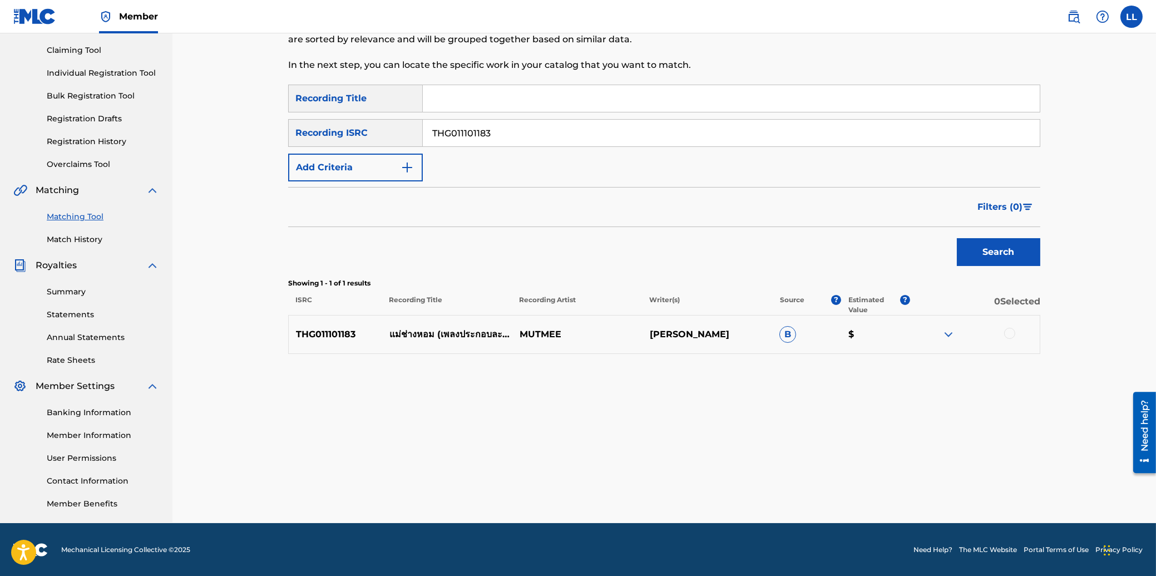
click at [1010, 332] on div at bounding box center [1009, 333] width 11 height 11
click at [776, 489] on button "Match 1 Group" at bounding box center [781, 485] width 123 height 28
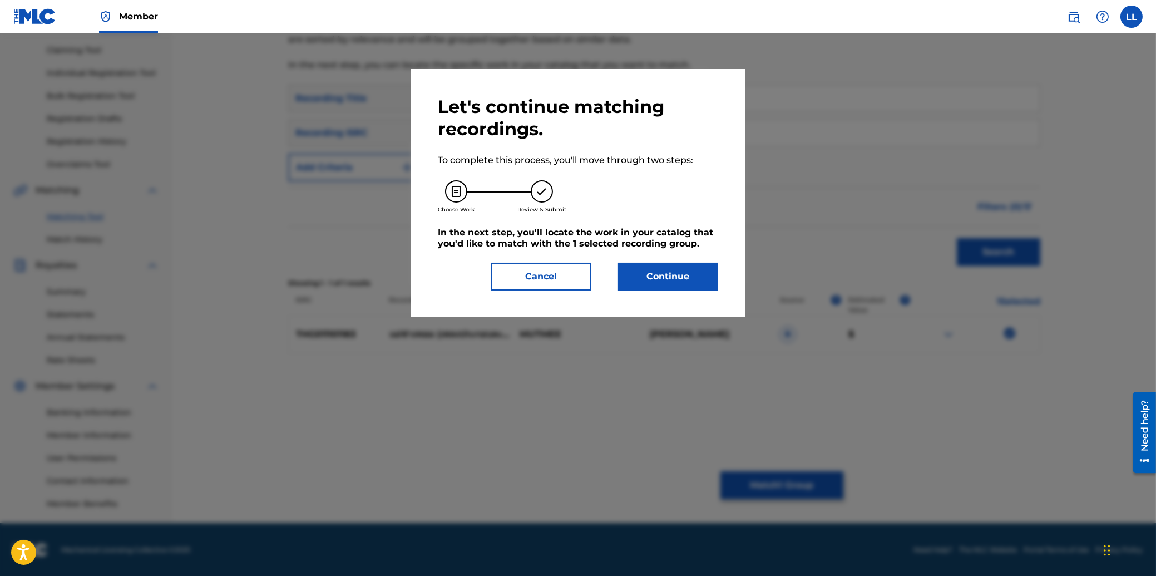
click at [672, 278] on button "Continue" at bounding box center [668, 277] width 100 height 28
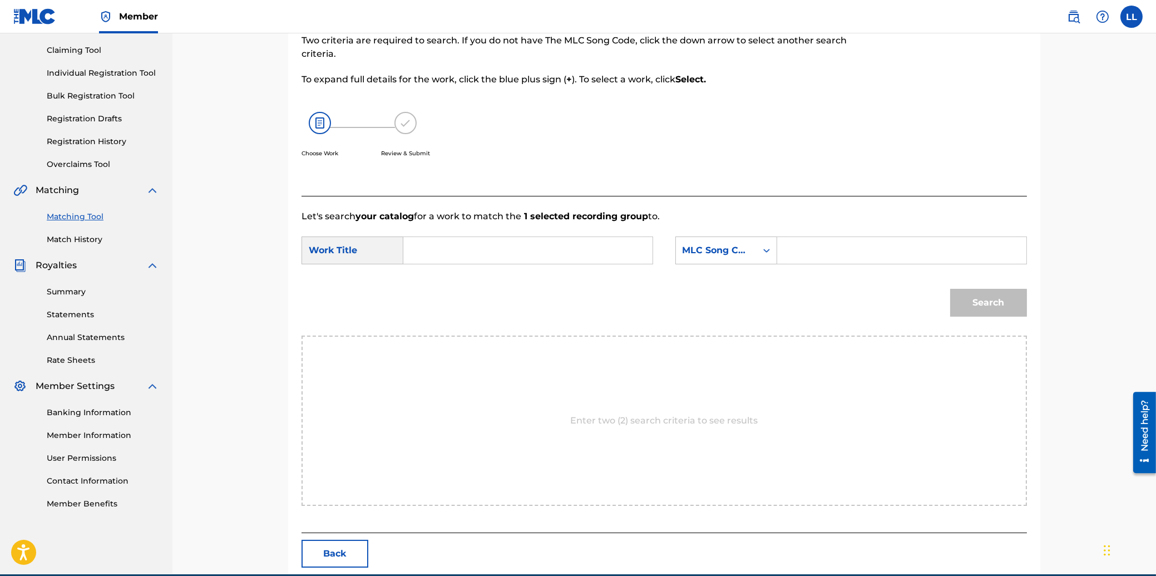
click at [468, 249] on input "Search Form" at bounding box center [528, 250] width 230 height 27
paste input "MAE CHARNG HAUM"
type input "MAE CHARNG HAUM"
click at [848, 238] on input "Search Form" at bounding box center [901, 250] width 230 height 27
paste input "MA188U"
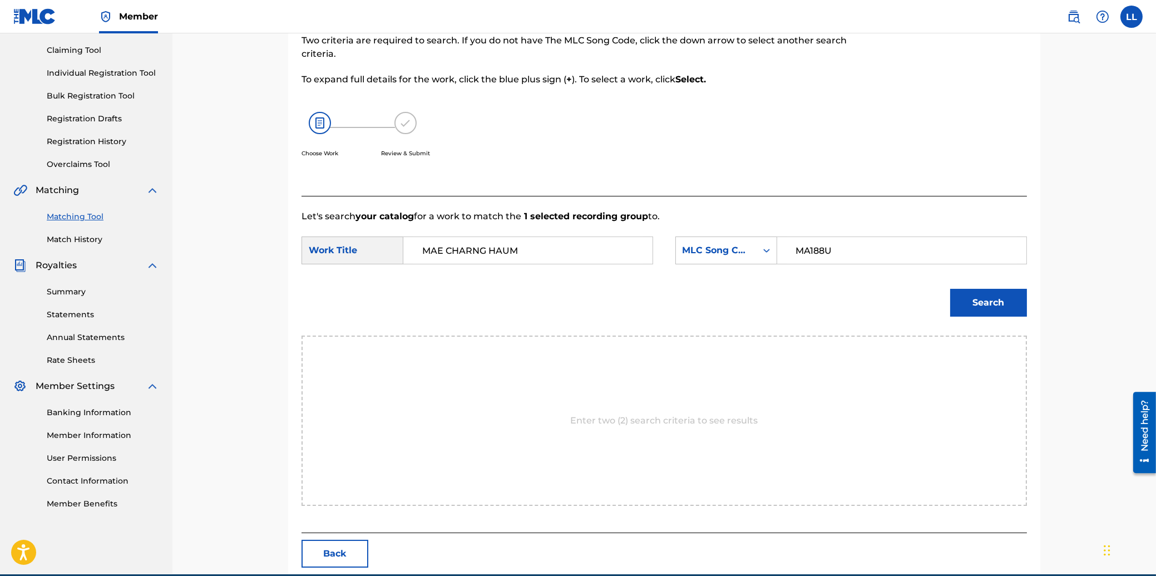
type input "MA188U"
click at [981, 296] on button "Search" at bounding box center [988, 303] width 77 height 28
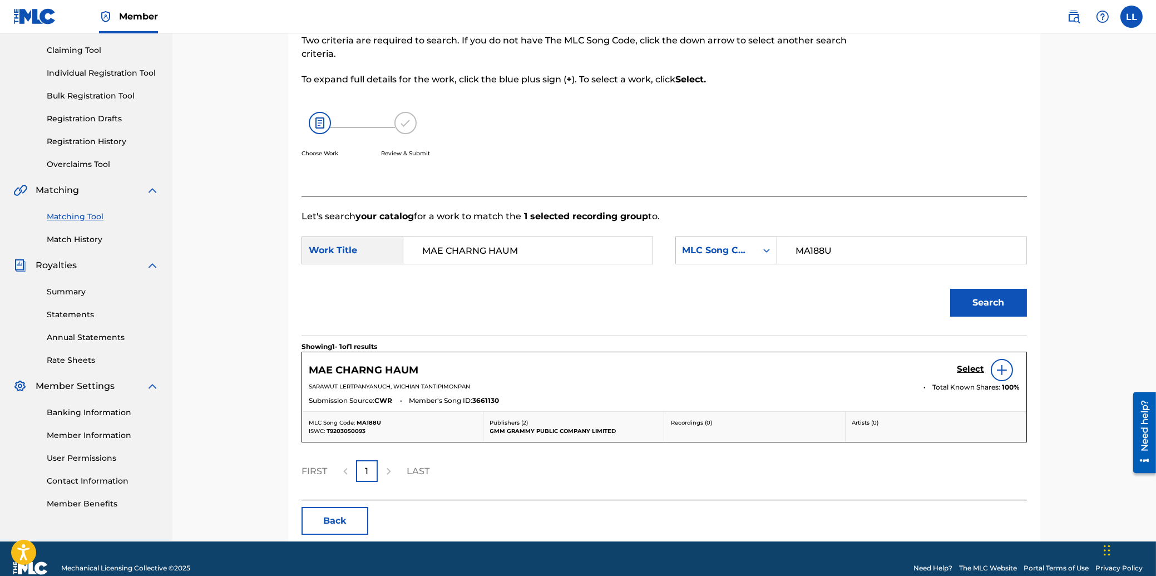
click at [959, 371] on h5 "Select" at bounding box center [970, 369] width 27 height 11
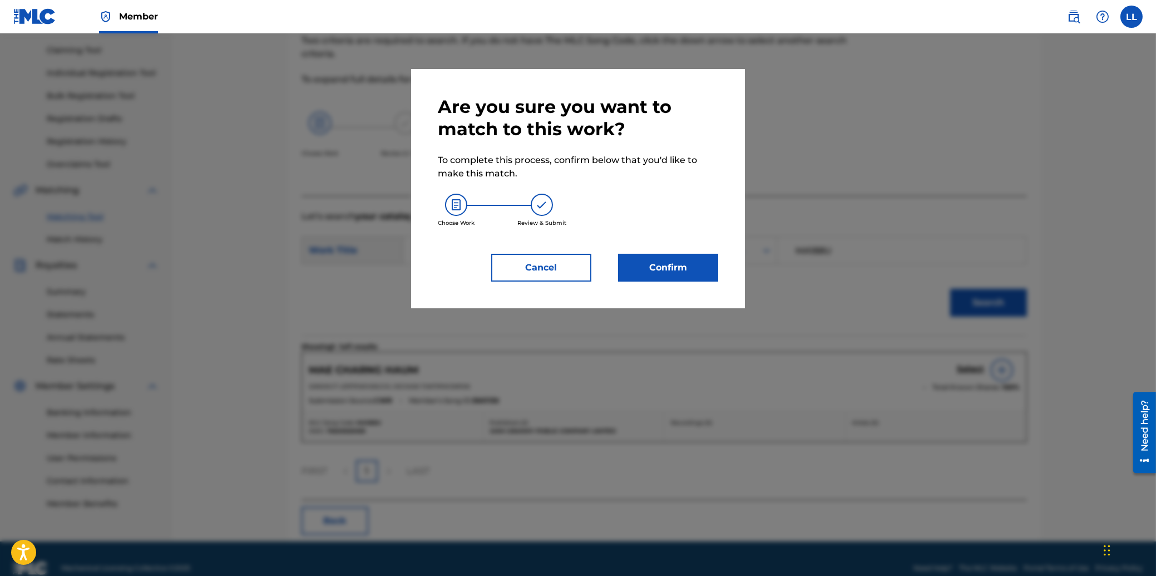
click at [681, 263] on button "Confirm" at bounding box center [668, 268] width 100 height 28
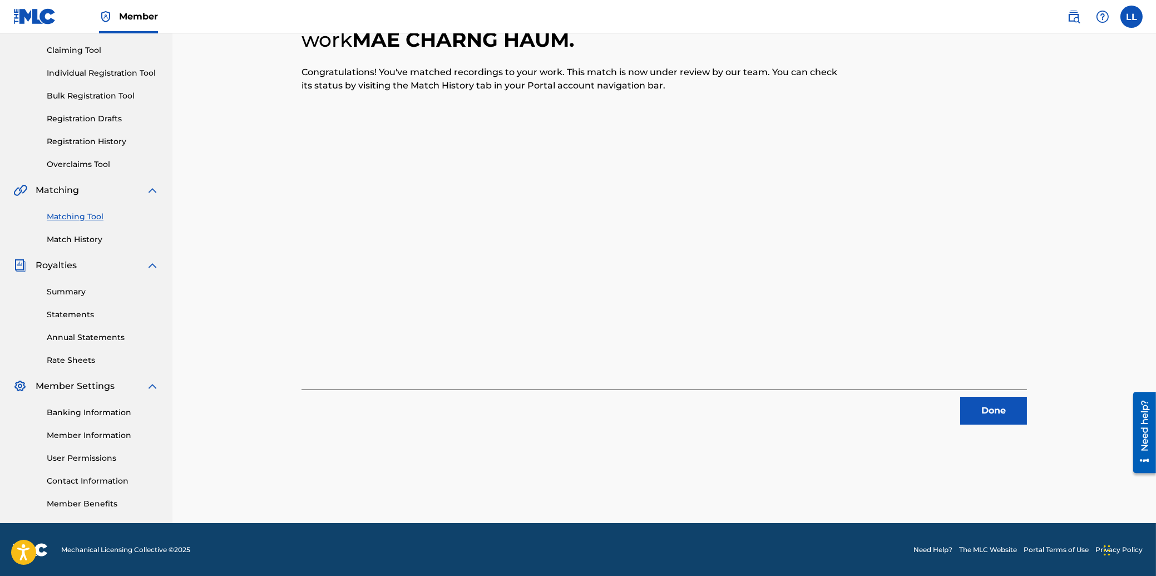
click at [991, 410] on button "Done" at bounding box center [993, 411] width 67 height 28
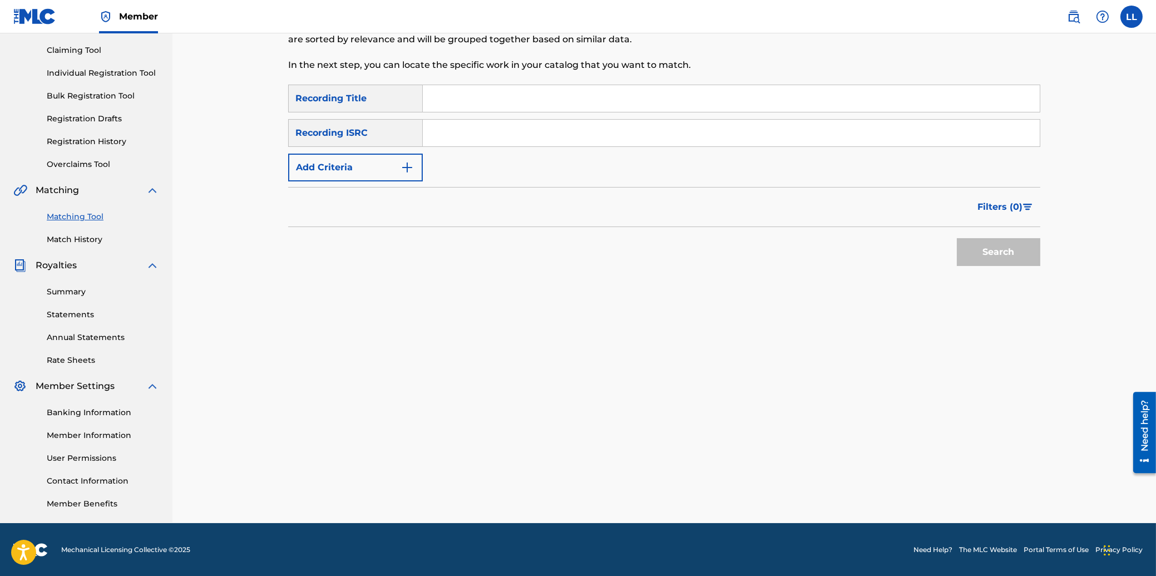
click at [506, 128] on input "Search Form" at bounding box center [731, 133] width 617 height 27
paste input "THG011100671"
type input "THG011100671"
click at [977, 247] on button "Search" at bounding box center [998, 252] width 83 height 28
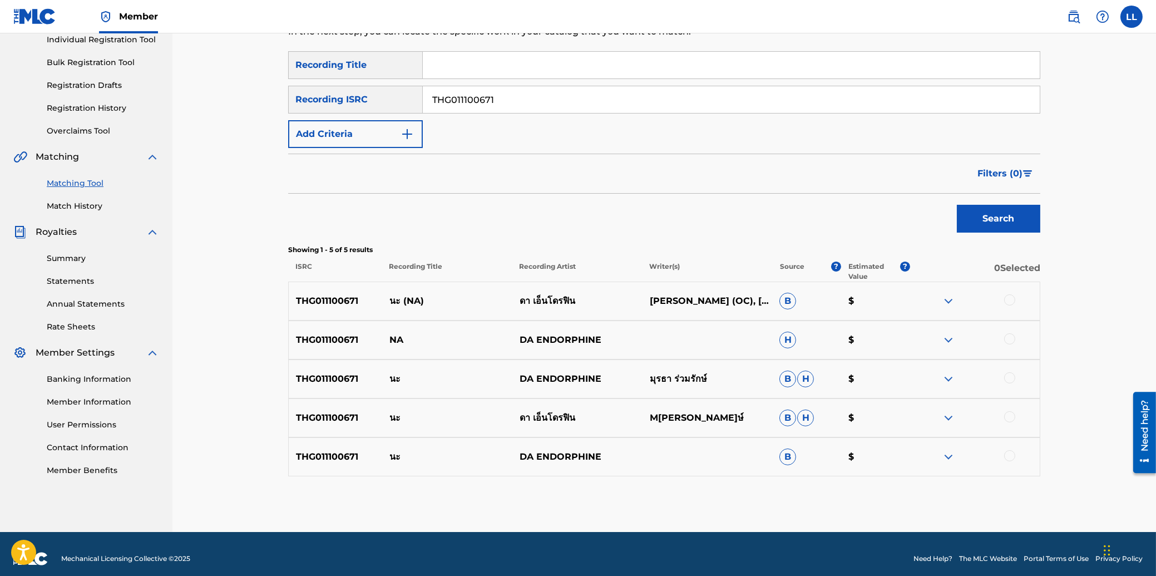
scroll to position [156, 0]
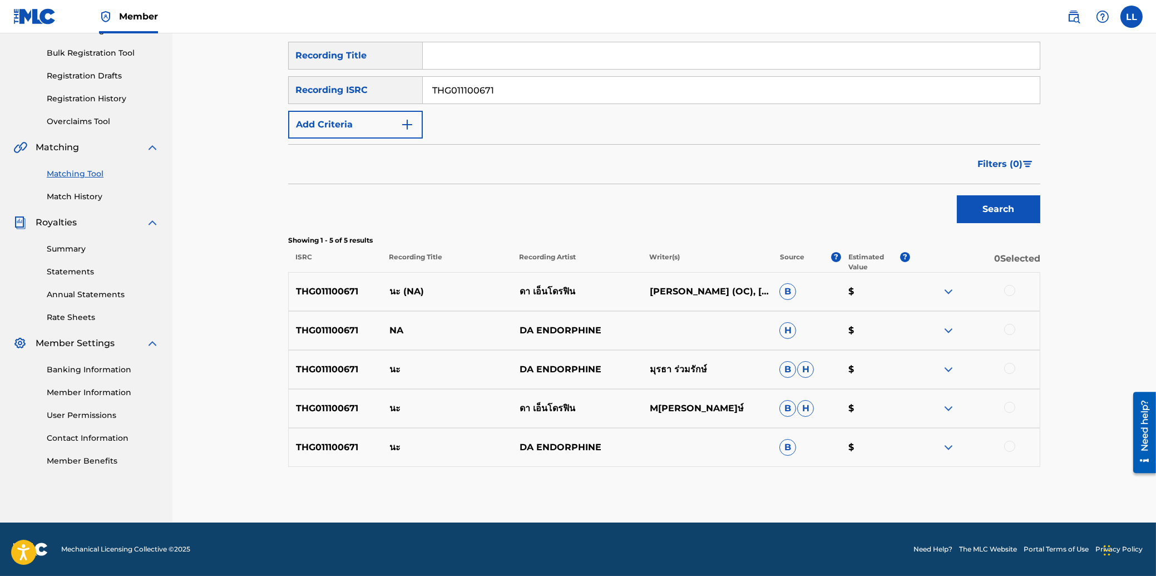
click at [1010, 289] on div at bounding box center [1009, 290] width 11 height 11
click at [1008, 329] on div at bounding box center [1009, 329] width 11 height 11
click at [1008, 364] on div at bounding box center [1009, 368] width 11 height 11
click at [1010, 405] on div at bounding box center [1009, 407] width 11 height 11
click at [1008, 444] on div at bounding box center [1009, 446] width 11 height 11
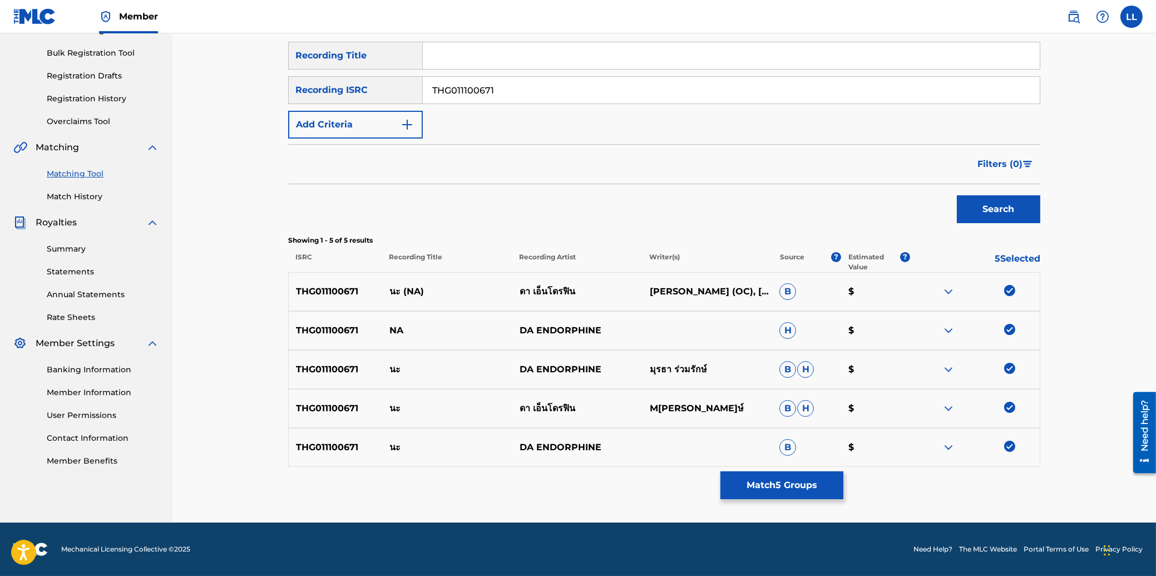
click at [773, 481] on button "Match 5 Groups" at bounding box center [781, 485] width 123 height 28
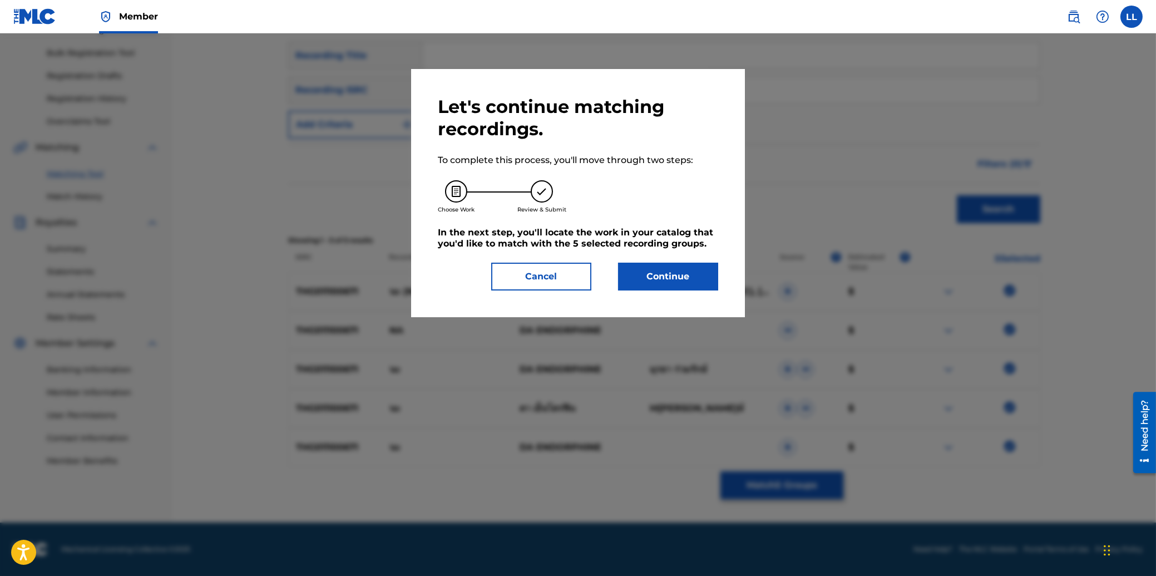
click at [669, 272] on button "Continue" at bounding box center [668, 277] width 100 height 28
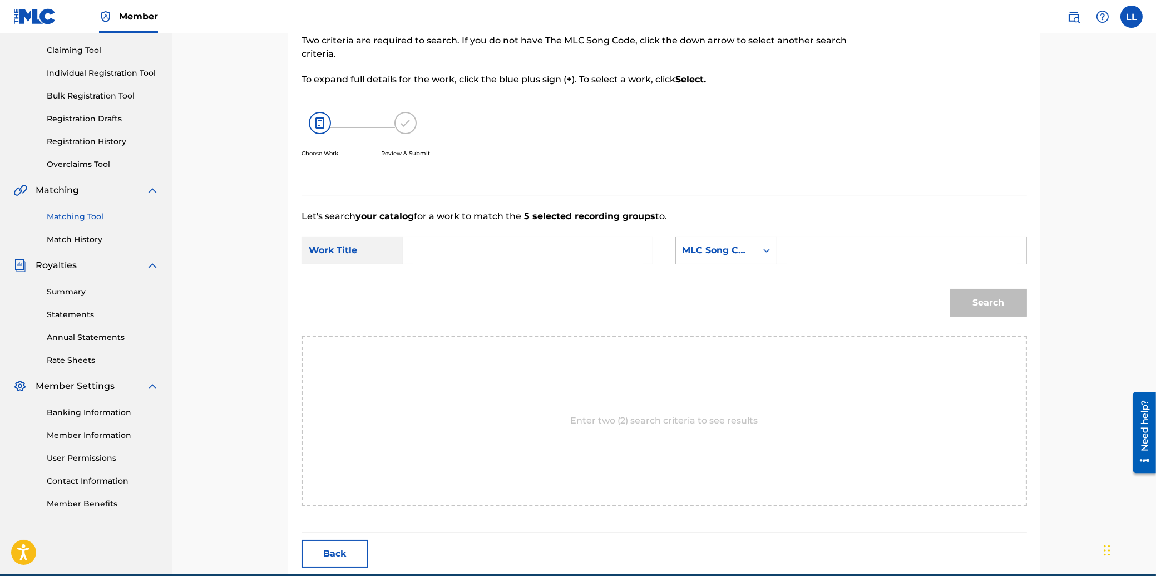
click at [532, 252] on input "Search Form" at bounding box center [528, 250] width 230 height 27
paste input "NA"
type input "NA"
click at [878, 252] on input "Search Form" at bounding box center [901, 250] width 230 height 27
paste input "NC969R"
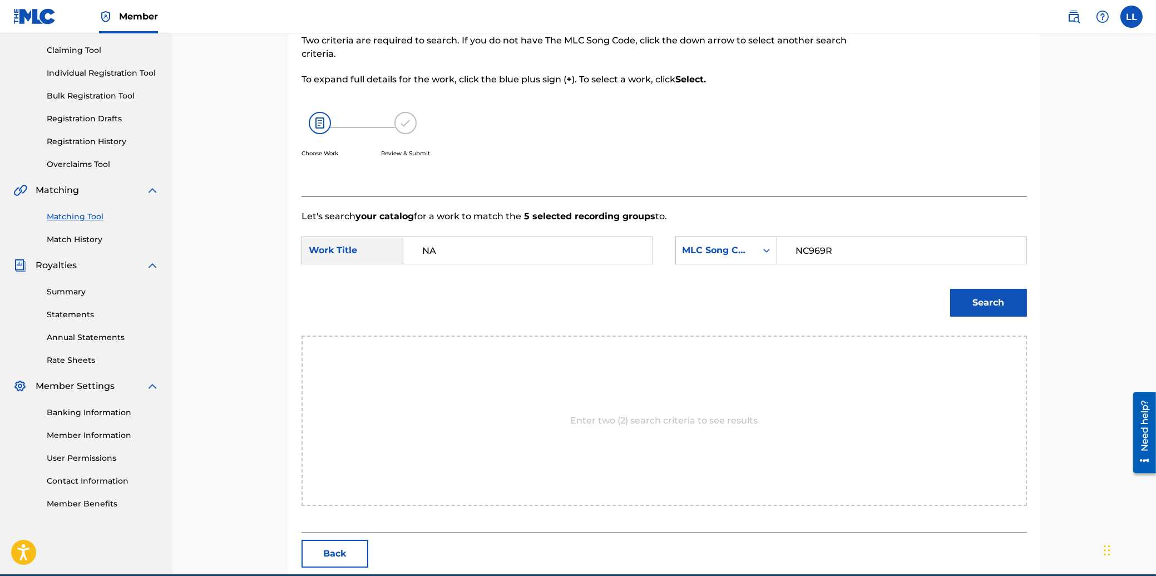
type input "NC969R"
click at [991, 302] on button "Search" at bounding box center [988, 303] width 77 height 28
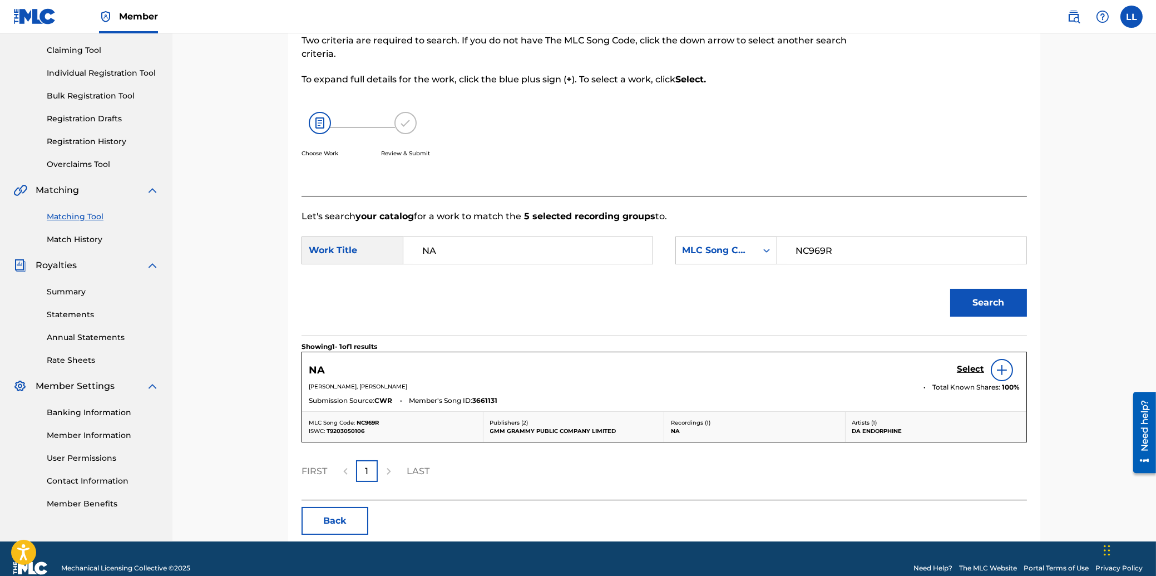
click at [969, 367] on h5 "Select" at bounding box center [970, 369] width 27 height 11
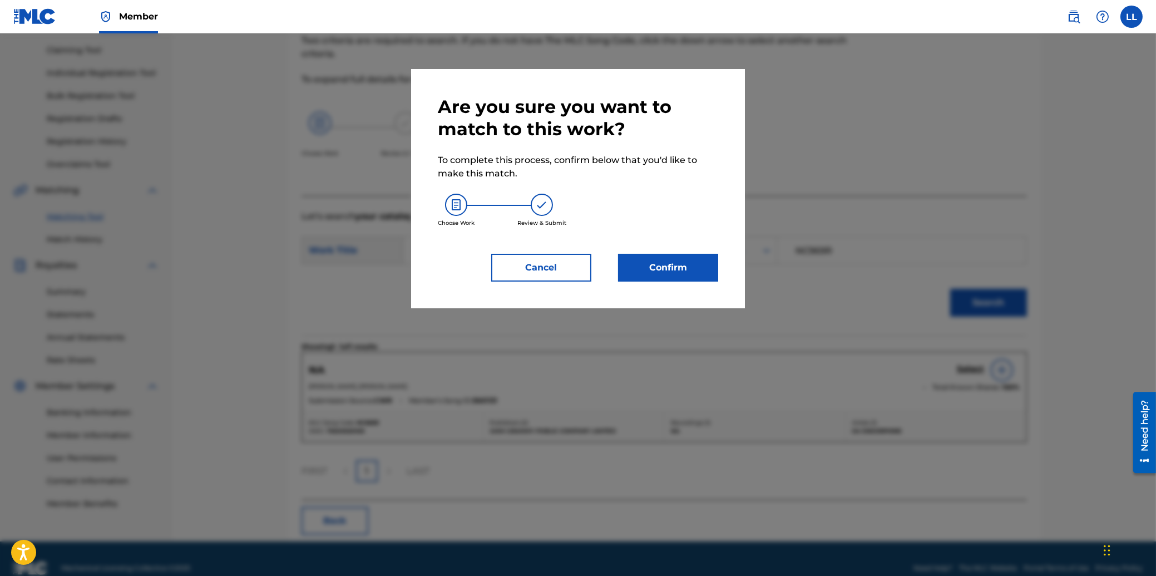
click at [687, 264] on button "Confirm" at bounding box center [668, 268] width 100 height 28
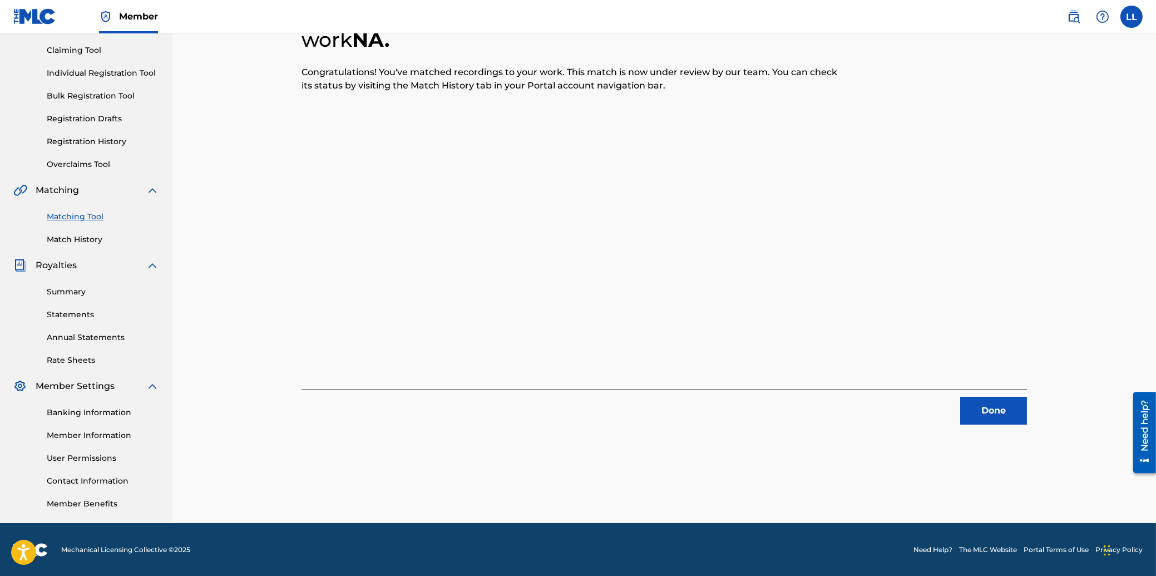
click at [1000, 412] on button "Done" at bounding box center [993, 411] width 67 height 28
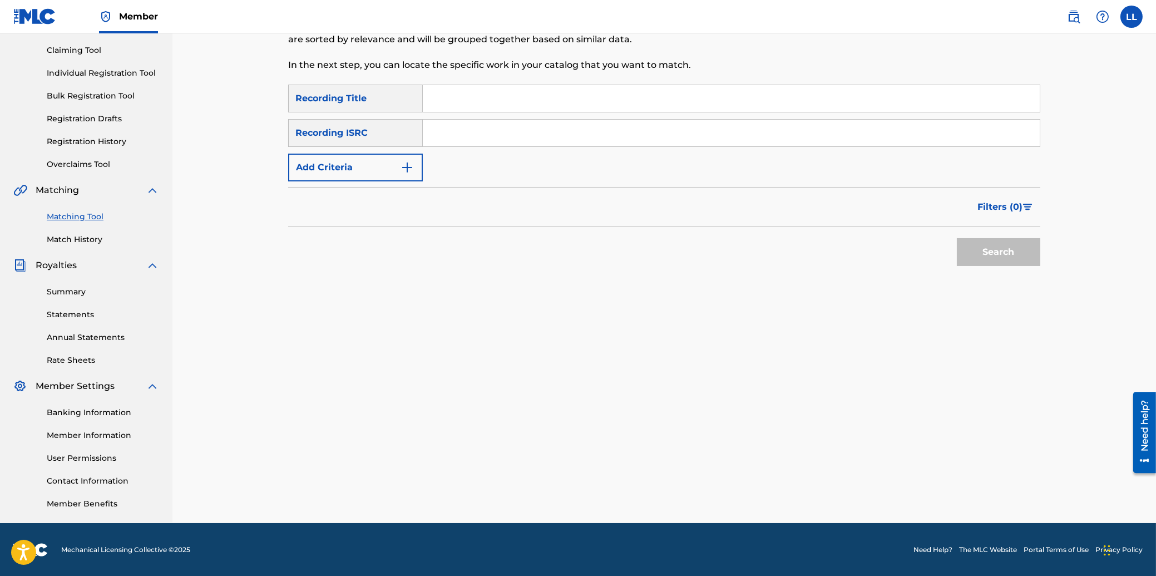
drag, startPoint x: 584, startPoint y: 139, endPoint x: 596, endPoint y: 139, distance: 11.7
click at [593, 137] on input "Search Form" at bounding box center [731, 133] width 617 height 27
paste input "THG010820265"
type input "THG010820265"
click at [980, 245] on button "Search" at bounding box center [998, 252] width 83 height 28
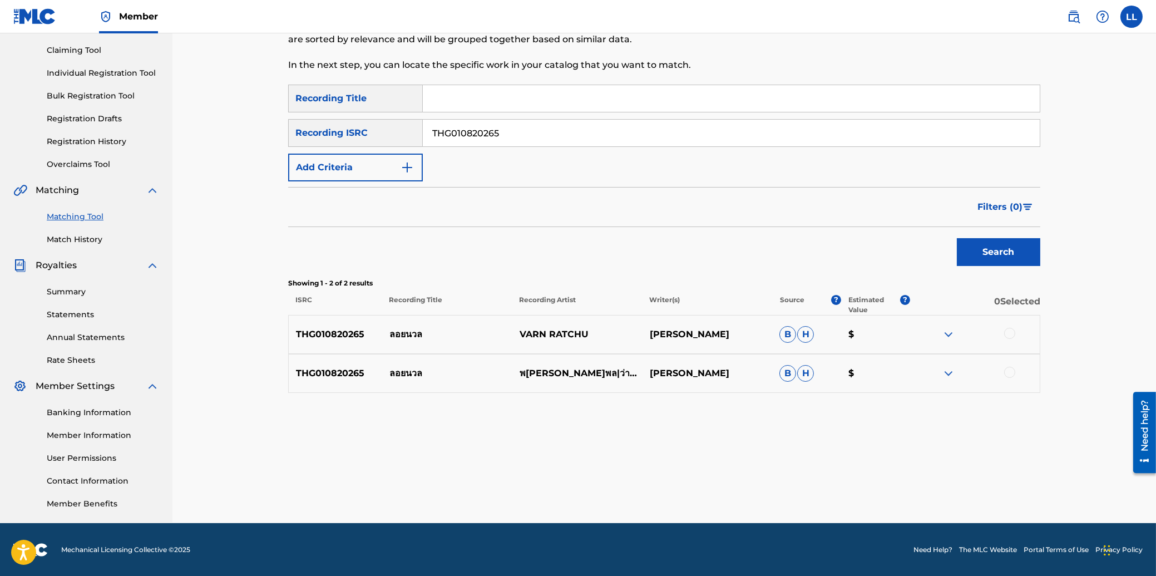
click at [1007, 332] on div at bounding box center [1009, 333] width 11 height 11
click at [1007, 372] on div at bounding box center [1009, 372] width 11 height 11
click at [773, 483] on button "Match 2 Groups" at bounding box center [781, 485] width 123 height 28
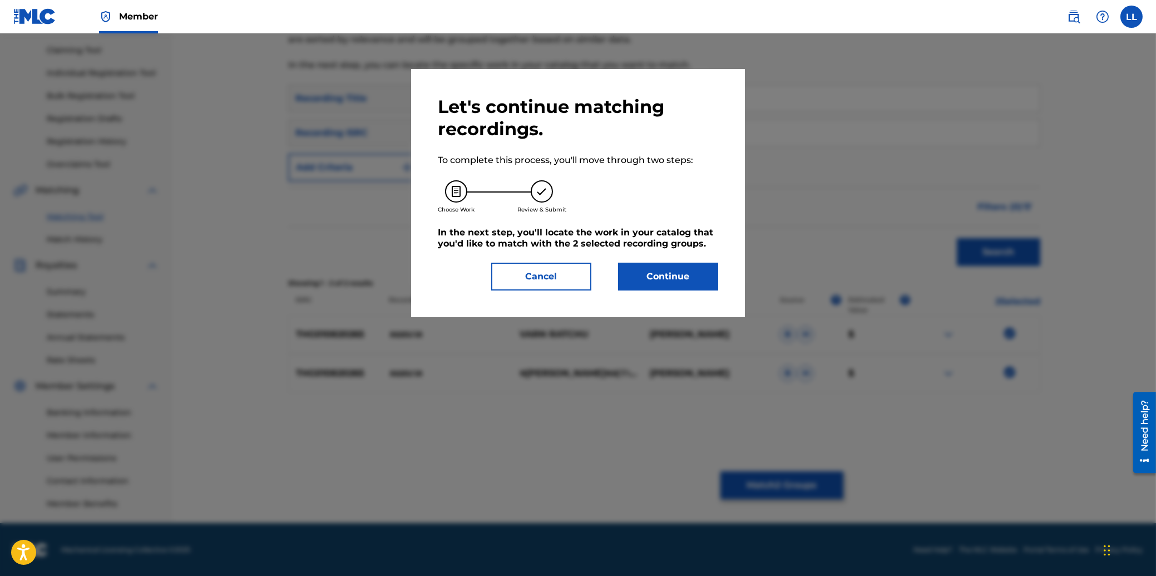
click at [676, 279] on button "Continue" at bounding box center [668, 277] width 100 height 28
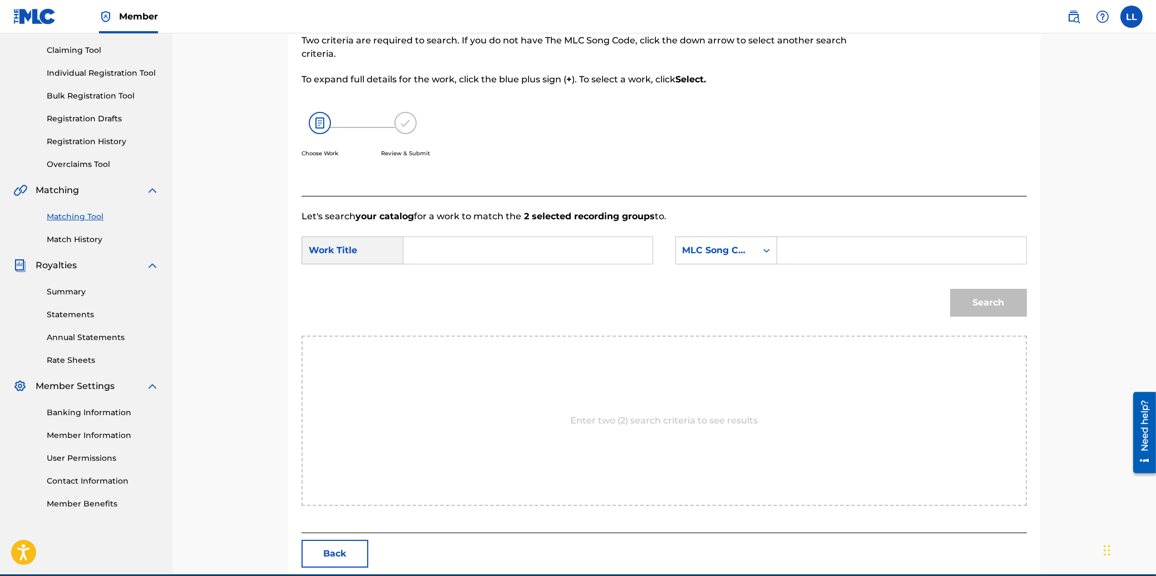
click at [577, 243] on input "Search Form" at bounding box center [528, 250] width 230 height 27
paste input "LOY NUAN PARB YON PIT TERM YAI"
type input "LOY NUAN PARB YON PIT TERM YAI"
click at [960, 251] on input "Search Form" at bounding box center [901, 250] width 230 height 27
paste input "LB0QXX"
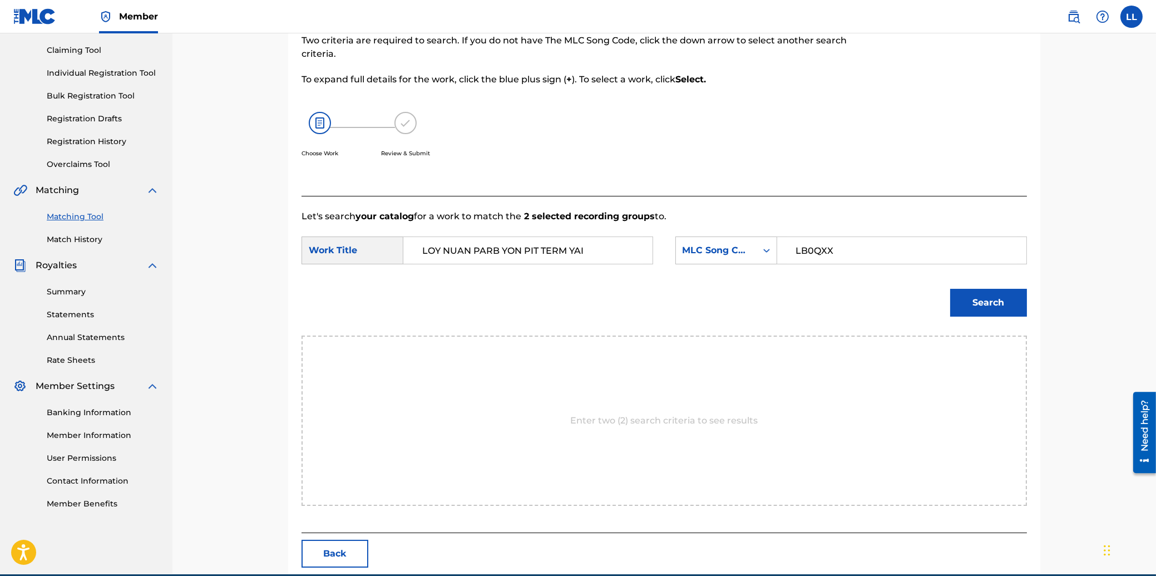
type input "LB0QXX"
click at [989, 299] on button "Search" at bounding box center [988, 303] width 77 height 28
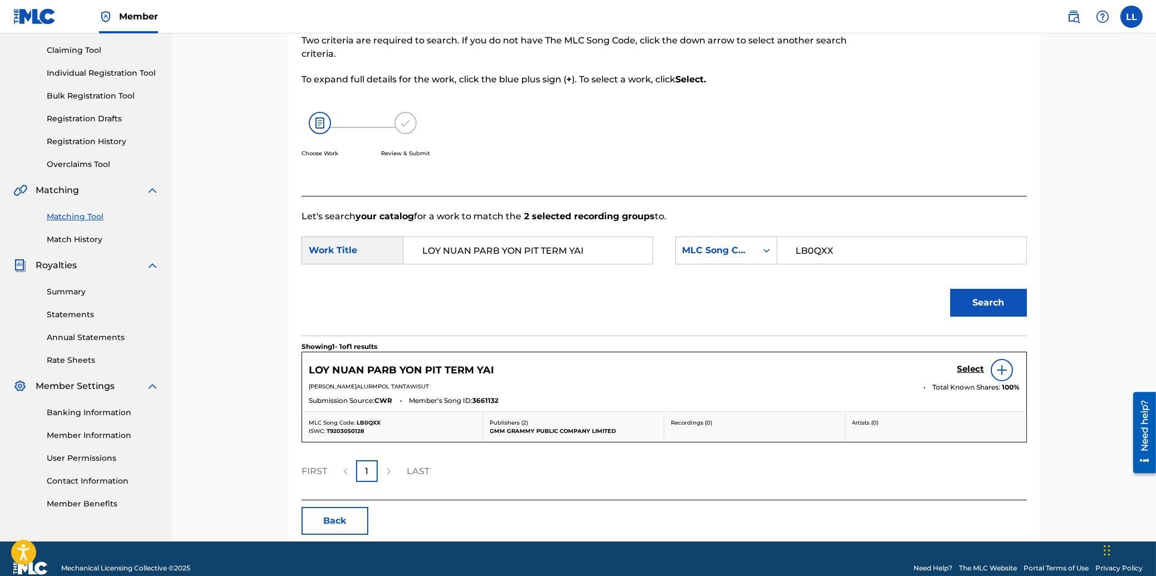
click at [973, 367] on h5 "Select" at bounding box center [970, 369] width 27 height 11
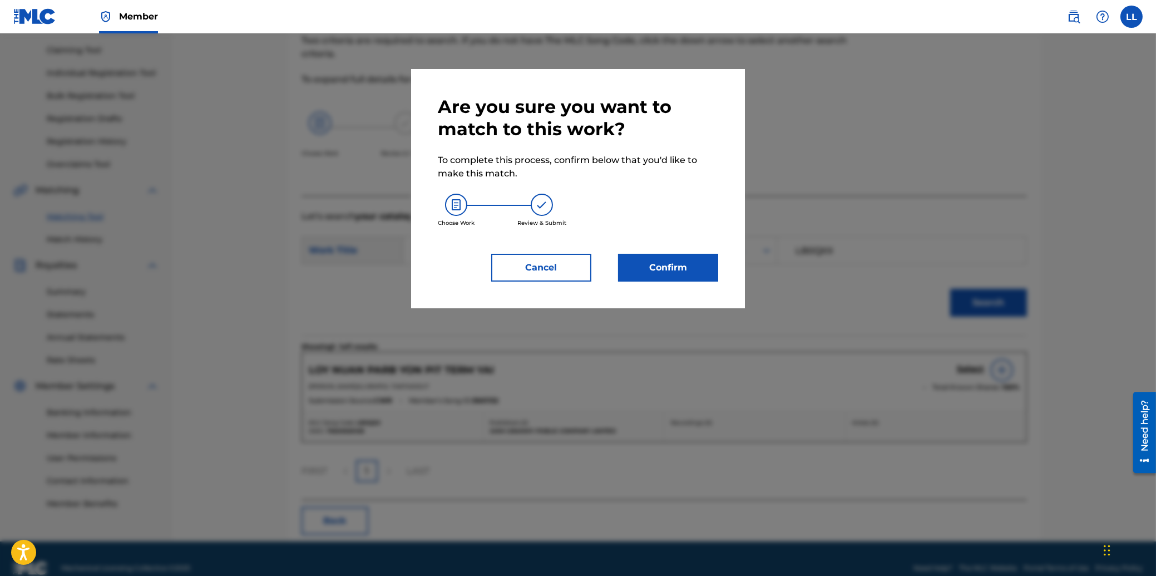
click at [670, 268] on button "Confirm" at bounding box center [668, 268] width 100 height 28
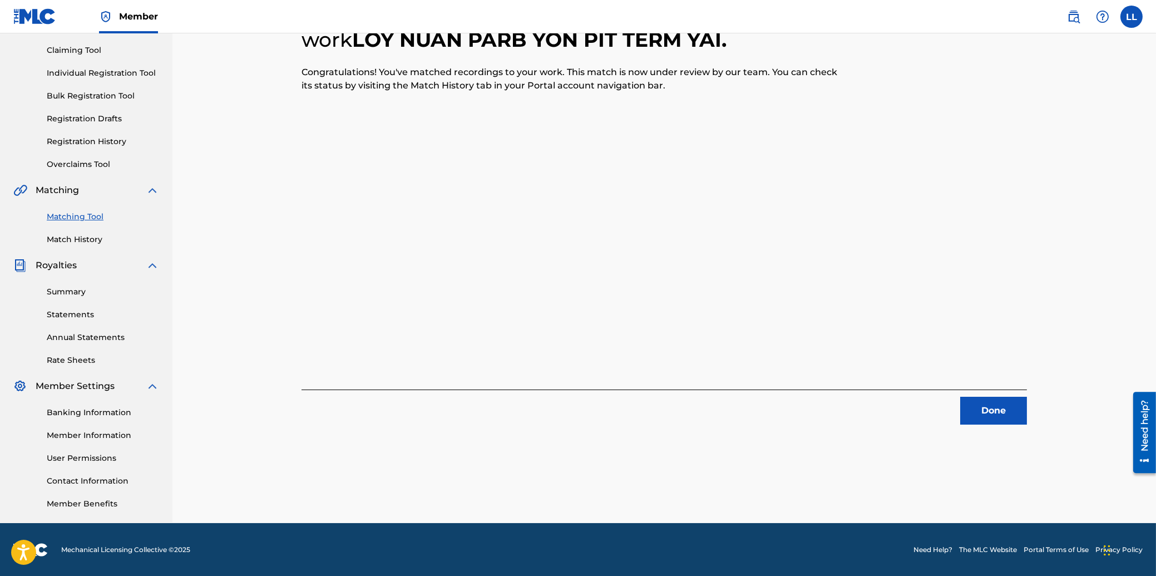
click at [988, 414] on button "Done" at bounding box center [993, 411] width 67 height 28
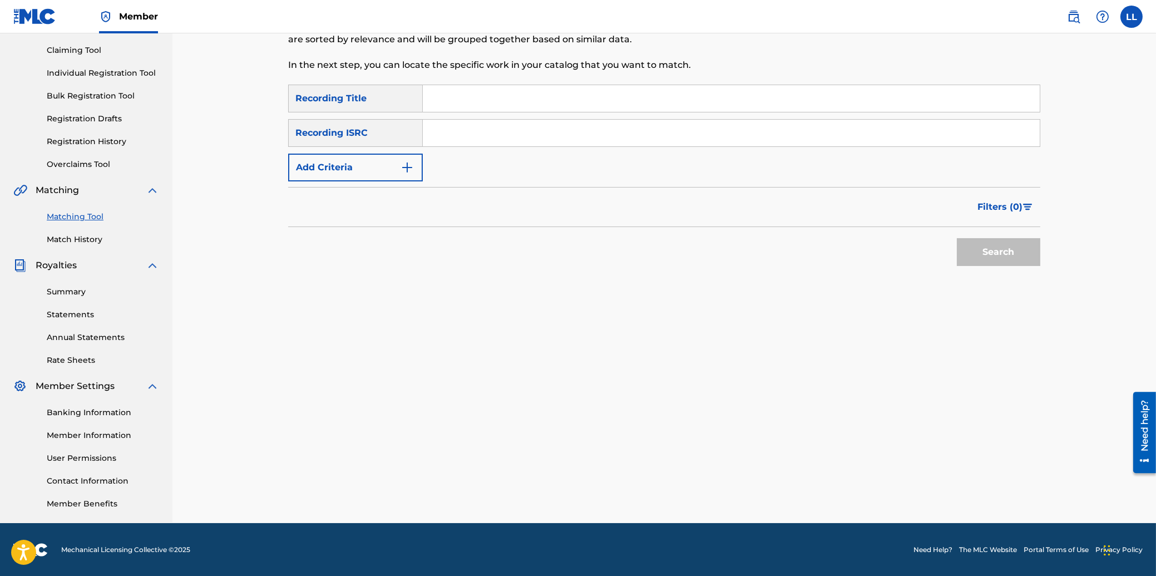
click at [585, 125] on input "Search Form" at bounding box center [731, 133] width 617 height 27
paste input "THG010804883"
type input "THG010804883"
click at [997, 254] on button "Search" at bounding box center [998, 252] width 83 height 28
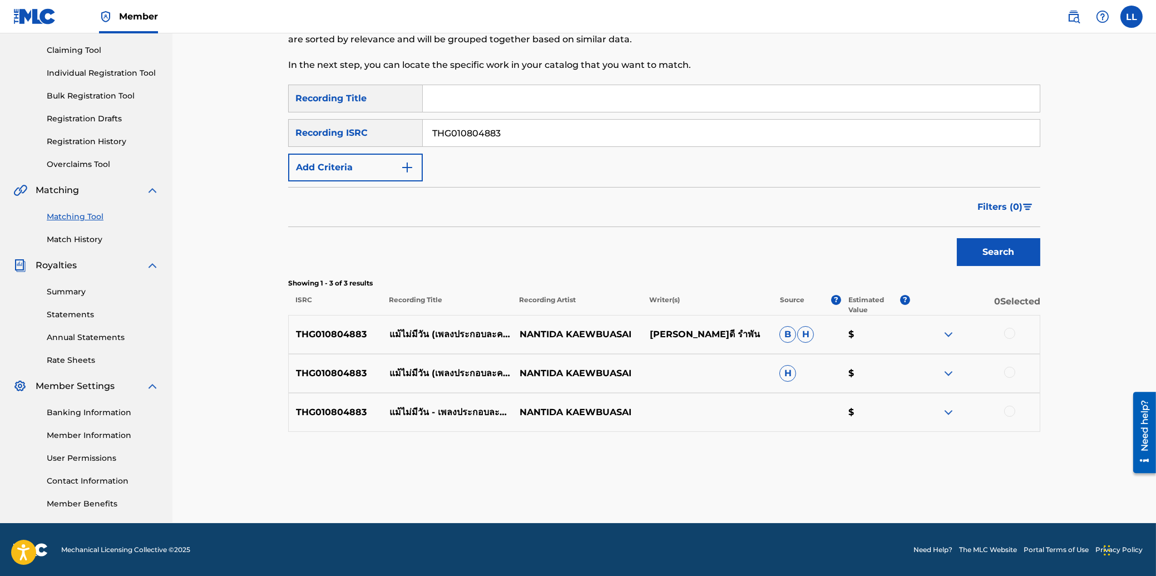
click at [1007, 334] on div at bounding box center [1009, 333] width 11 height 11
click at [1010, 372] on div at bounding box center [1009, 372] width 11 height 11
click at [1007, 412] on div at bounding box center [1009, 410] width 11 height 11
click at [781, 490] on button "Match 3 Groups" at bounding box center [781, 485] width 123 height 28
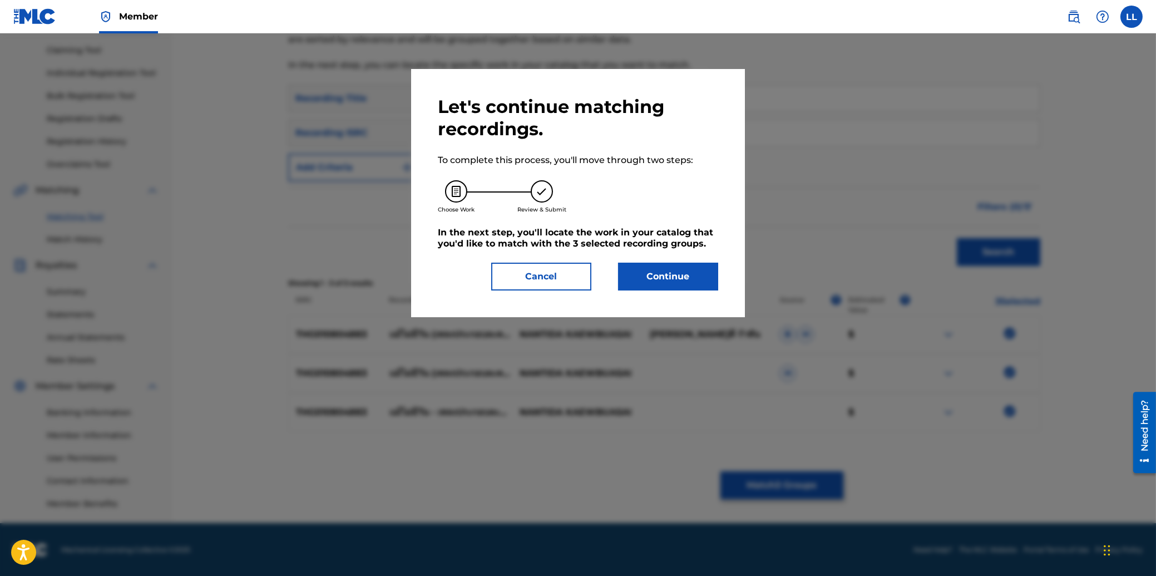
click at [671, 276] on button "Continue" at bounding box center [668, 277] width 100 height 28
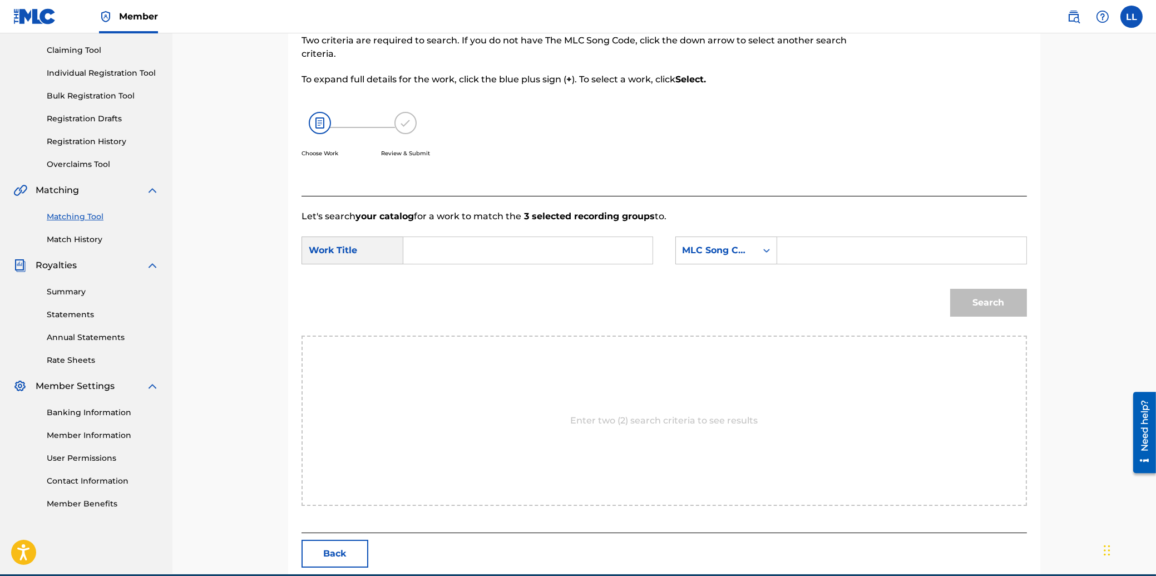
click at [468, 245] on input "Search Form" at bounding box center [528, 250] width 230 height 27
paste input "MAE MAI MEE WUN"
type input "MAE MAI MEE WUN"
click at [915, 250] on input "Search Form" at bounding box center [901, 250] width 230 height 27
paste input "MA1MRN"
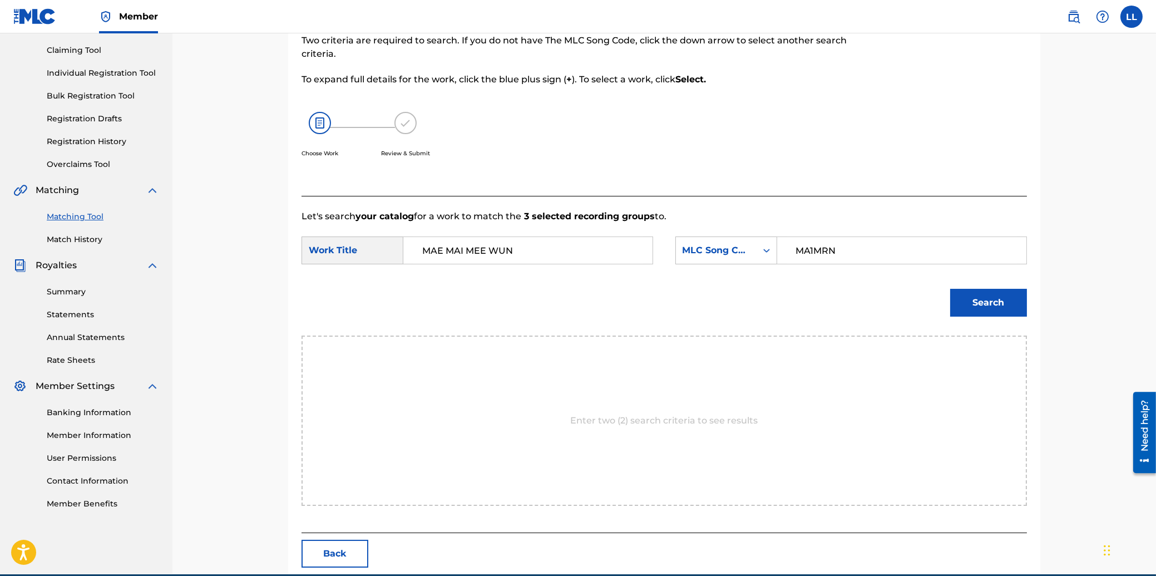
type input "MA1MRN"
click at [982, 298] on button "Search" at bounding box center [988, 303] width 77 height 28
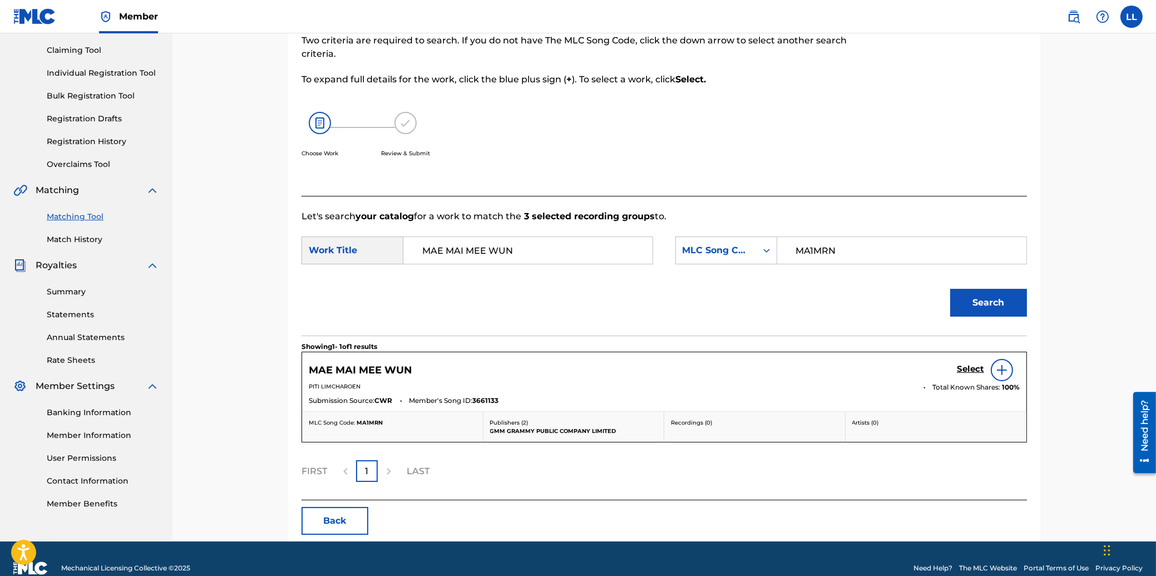
click at [970, 368] on h5 "Select" at bounding box center [970, 369] width 27 height 11
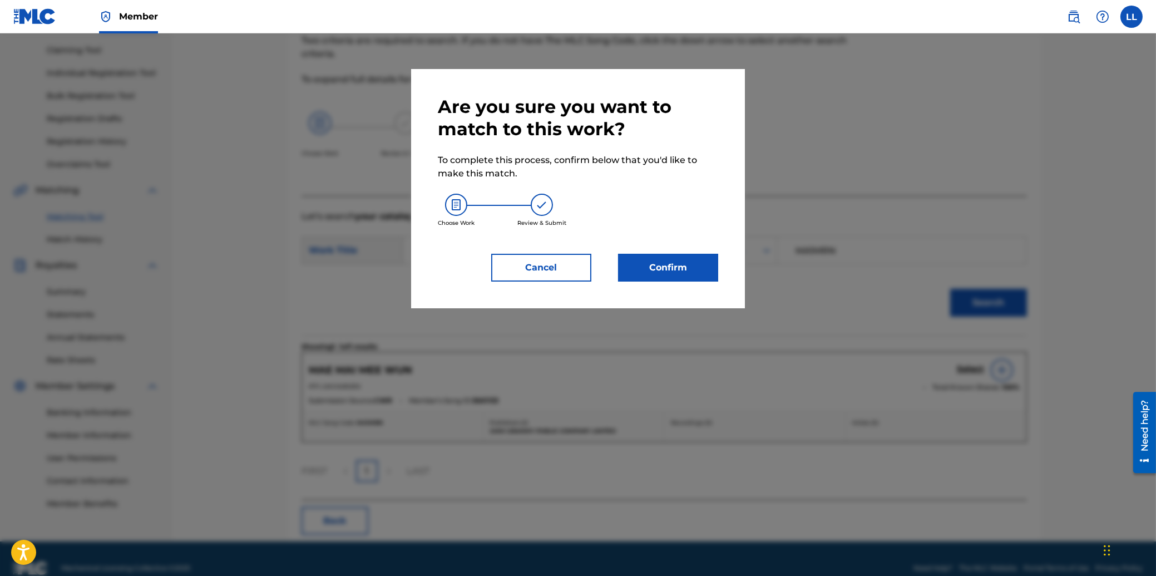
click at [672, 264] on button "Confirm" at bounding box center [668, 268] width 100 height 28
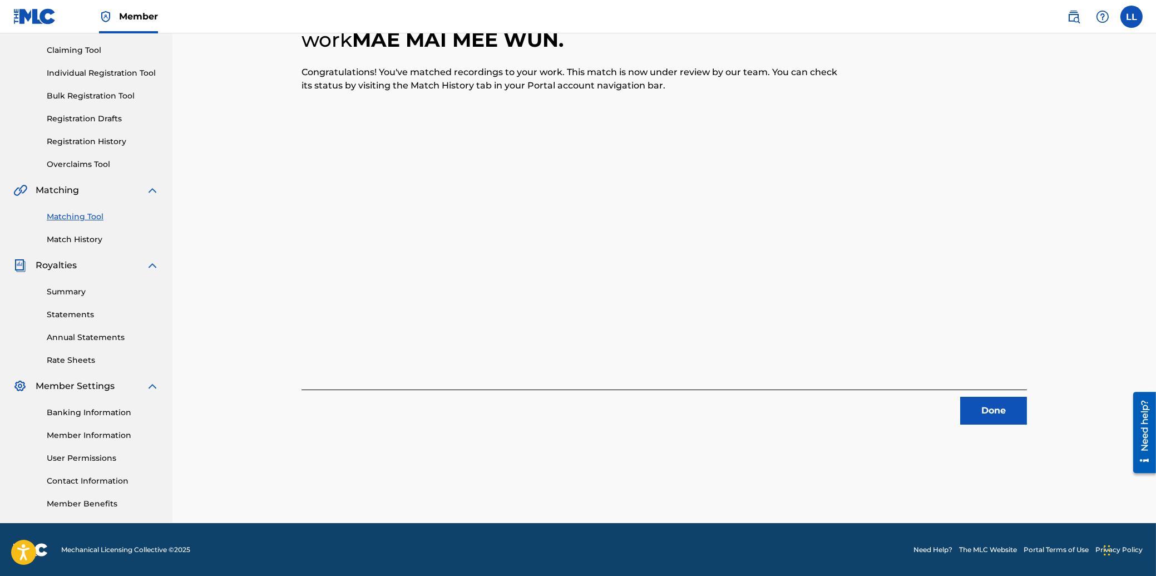
click at [996, 411] on button "Done" at bounding box center [993, 411] width 67 height 28
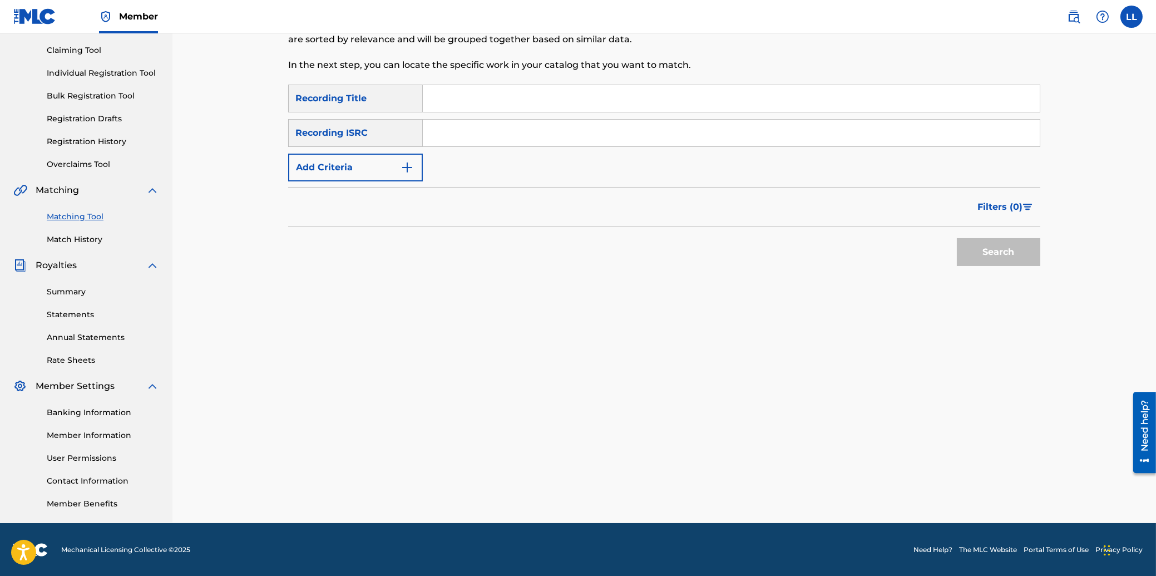
click at [580, 135] on input "Search Form" at bounding box center [731, 133] width 617 height 27
paste input "THG011200707"
type input "THG011200707"
drag, startPoint x: 997, startPoint y: 245, endPoint x: 1006, endPoint y: 251, distance: 10.8
click at [998, 245] on button "Search" at bounding box center [998, 252] width 83 height 28
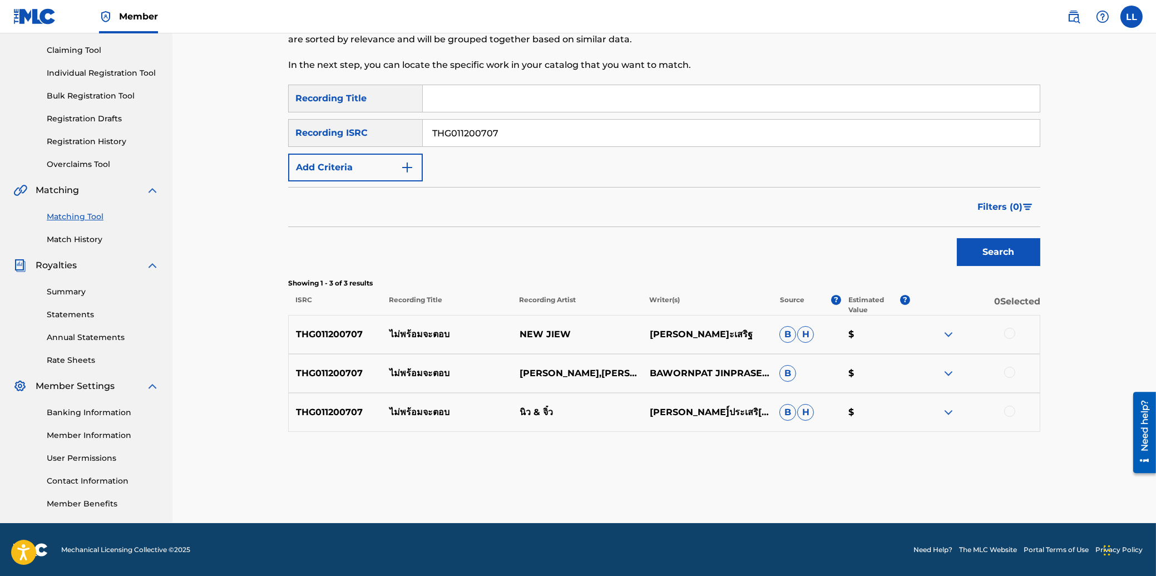
click at [1010, 334] on div at bounding box center [1009, 333] width 11 height 11
click at [1008, 369] on div at bounding box center [1009, 372] width 11 height 11
click at [1010, 410] on div at bounding box center [1009, 410] width 11 height 11
click at [773, 489] on button "Match 3 Groups" at bounding box center [781, 485] width 123 height 28
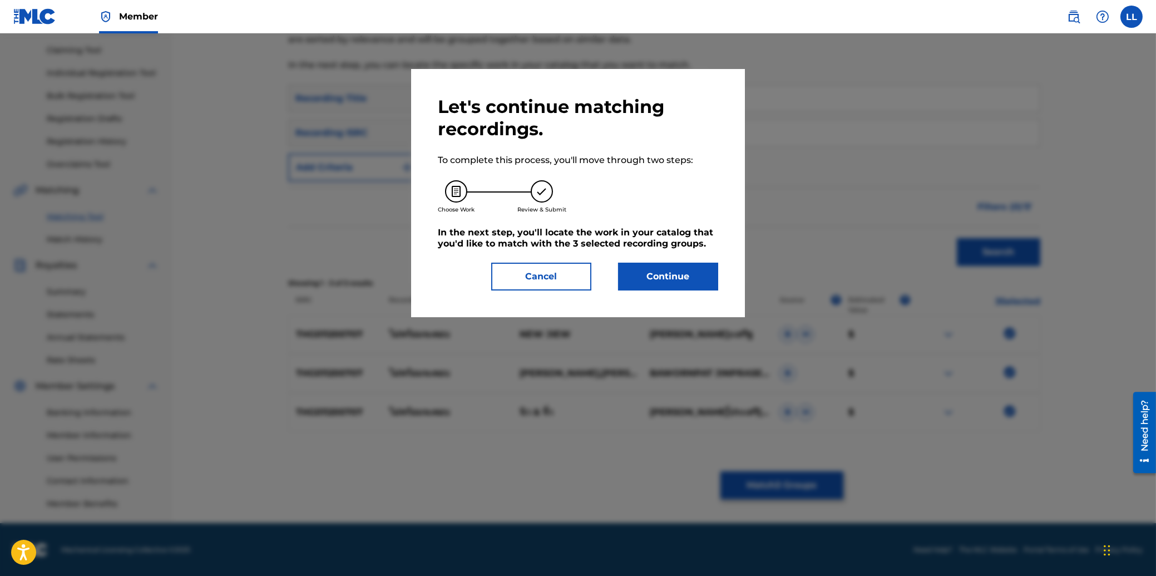
click at [682, 276] on button "Continue" at bounding box center [668, 277] width 100 height 28
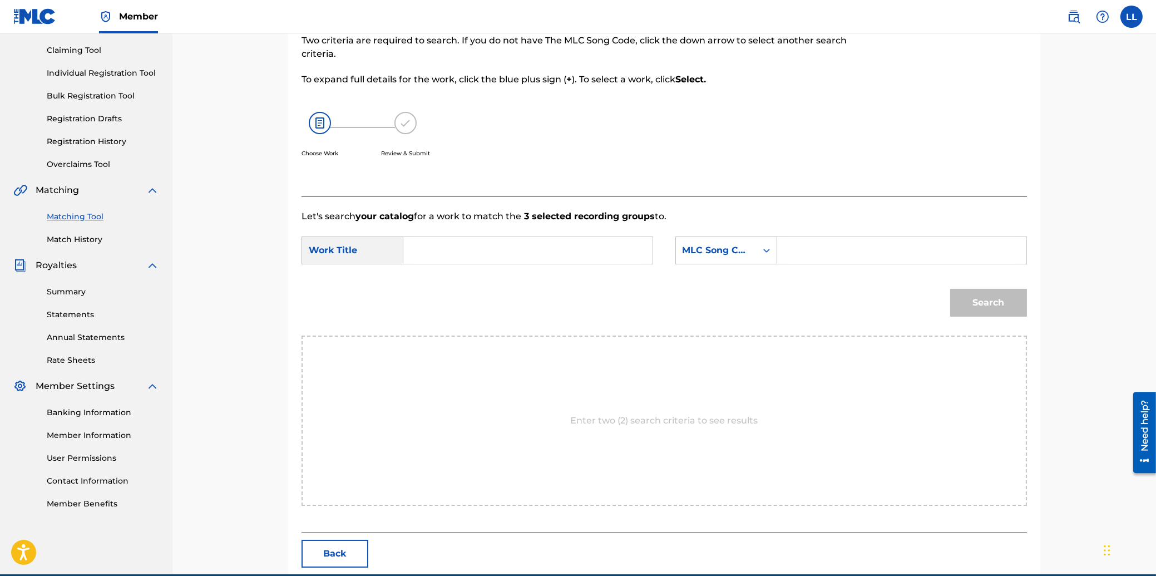
click at [467, 250] on input "Search Form" at bounding box center [528, 250] width 230 height 27
paste input "MAI PROM JA TAUB"
type input "MAI PROM JA TAUB"
click at [860, 246] on input "Search Form" at bounding box center [901, 250] width 230 height 27
paste input "MA11M8"
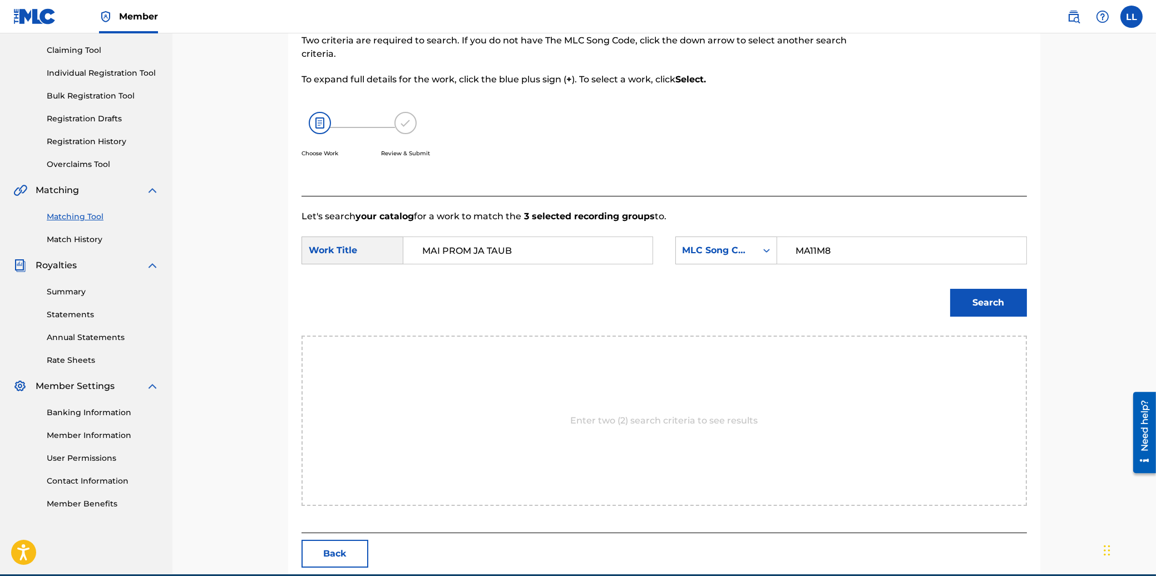
type input "MA11M8"
click at [978, 298] on button "Search" at bounding box center [988, 303] width 77 height 28
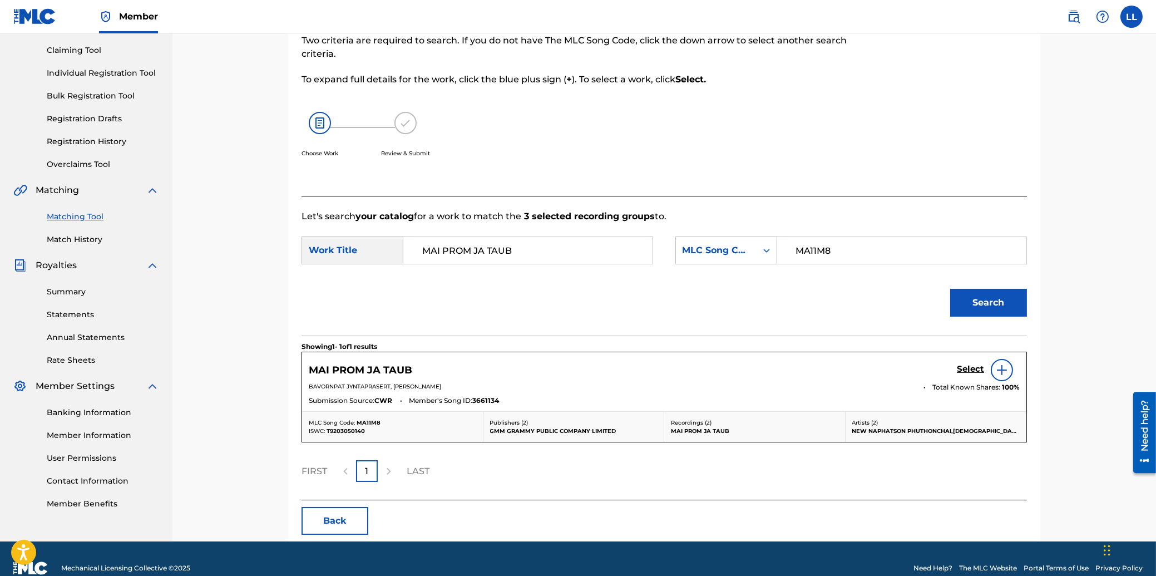
click at [972, 365] on h5 "Select" at bounding box center [970, 369] width 27 height 11
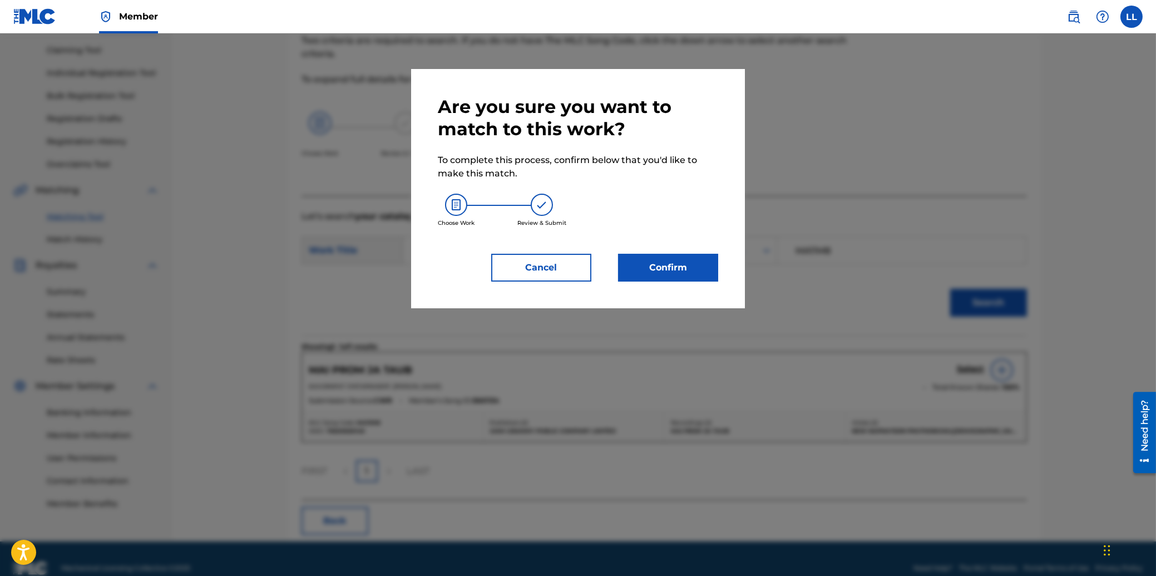
click at [682, 265] on button "Confirm" at bounding box center [668, 268] width 100 height 28
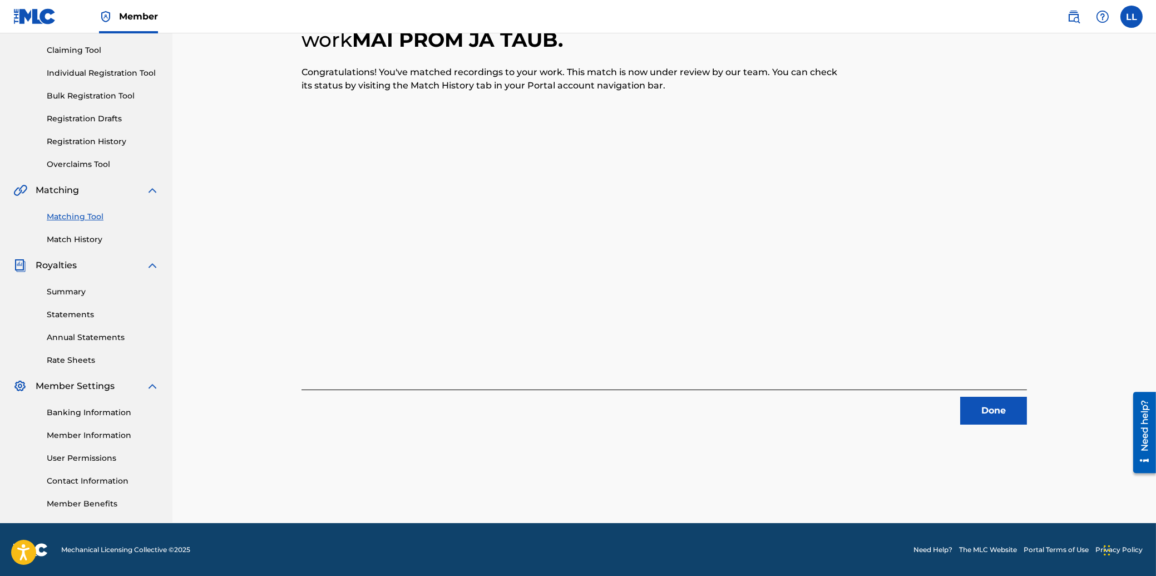
click at [991, 406] on button "Done" at bounding box center [993, 411] width 67 height 28
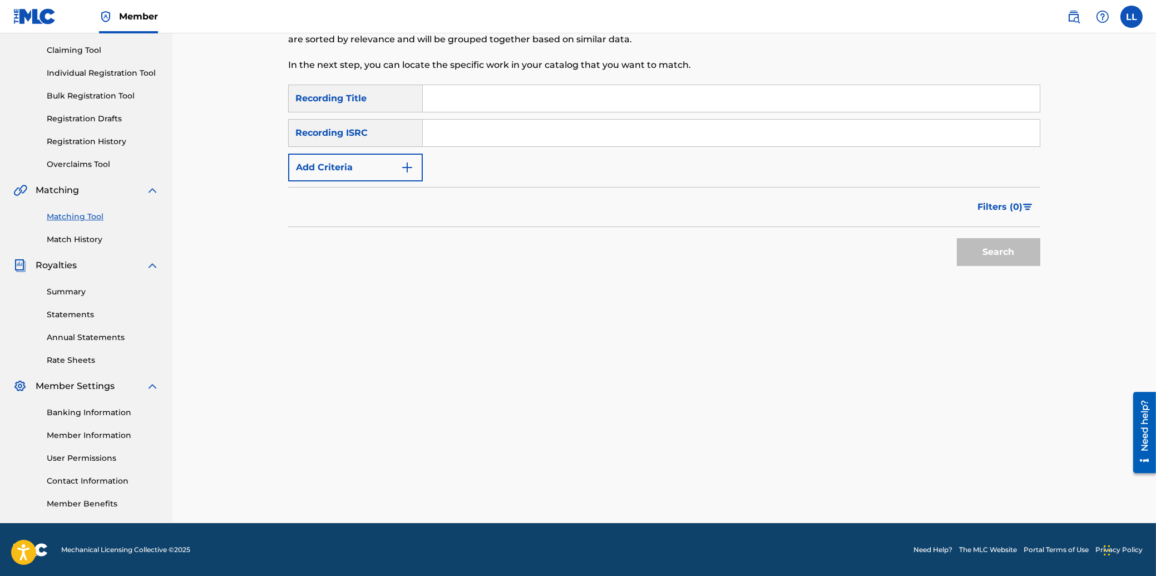
click at [494, 133] on input "Search Form" at bounding box center [731, 133] width 617 height 27
paste input "THG010806683"
type input "THG010806683"
click at [1004, 247] on button "Search" at bounding box center [998, 252] width 83 height 28
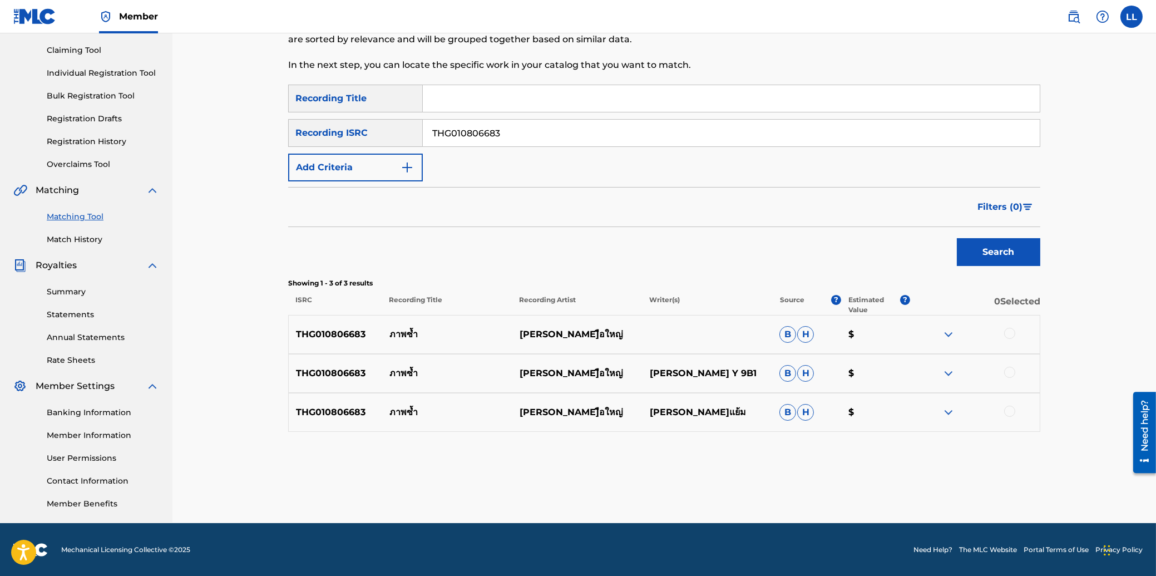
drag, startPoint x: 1011, startPoint y: 334, endPoint x: 1012, endPoint y: 363, distance: 29.0
click at [1012, 334] on div at bounding box center [1009, 333] width 11 height 11
click at [1012, 373] on div at bounding box center [1009, 372] width 11 height 11
click at [1010, 409] on div at bounding box center [1009, 410] width 11 height 11
click at [779, 486] on button "Match 3 Groups" at bounding box center [781, 485] width 123 height 28
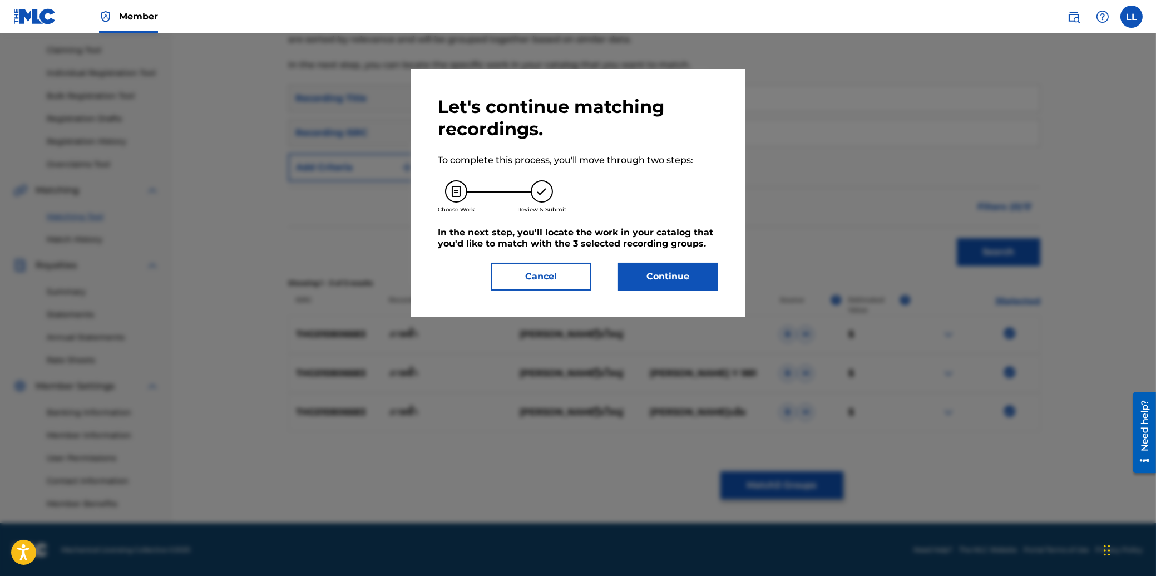
click at [678, 276] on button "Continue" at bounding box center [668, 277] width 100 height 28
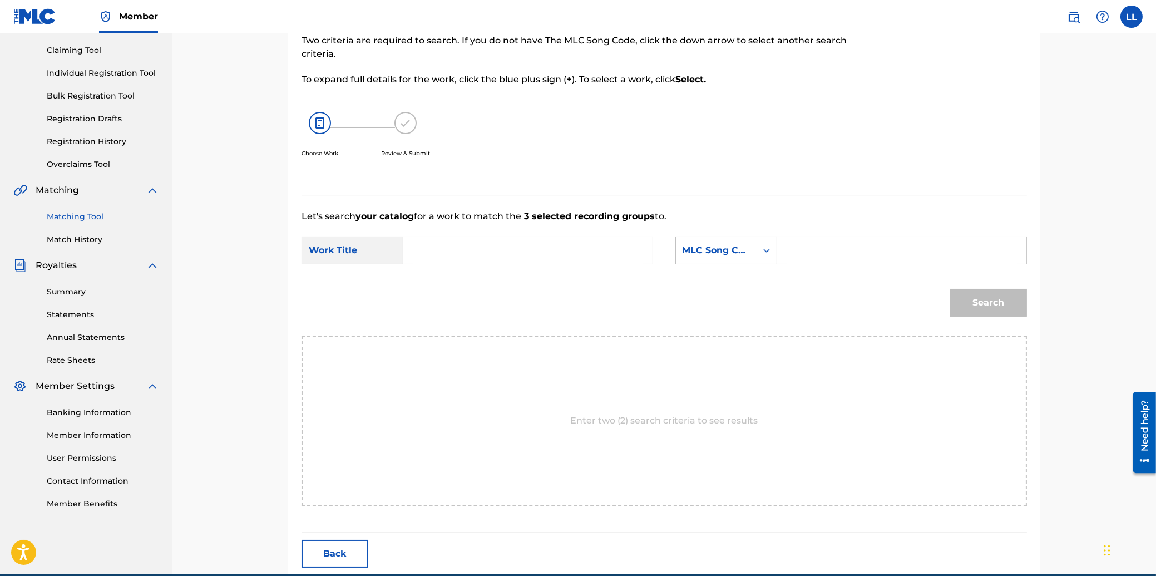
click at [452, 249] on input "Search Form" at bounding box center [528, 250] width 230 height 27
paste input "PARB SUM"
type input "PARB SUM"
click at [809, 249] on input "Search Form" at bounding box center [901, 250] width 230 height 27
paste input "PF7J10"
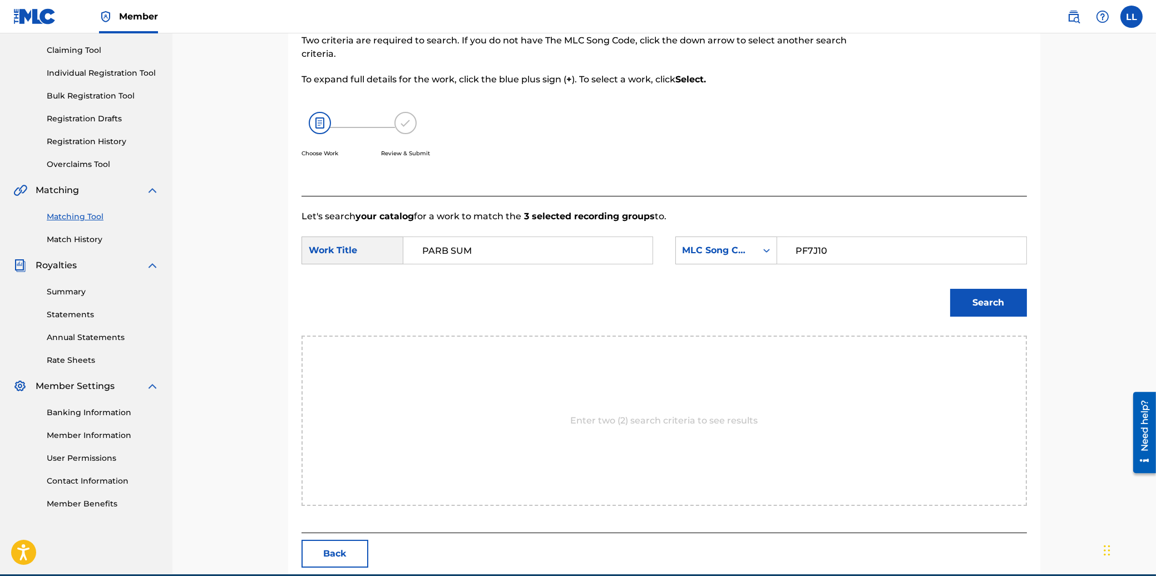
type input "PF7J10"
click at [986, 294] on button "Search" at bounding box center [988, 303] width 77 height 28
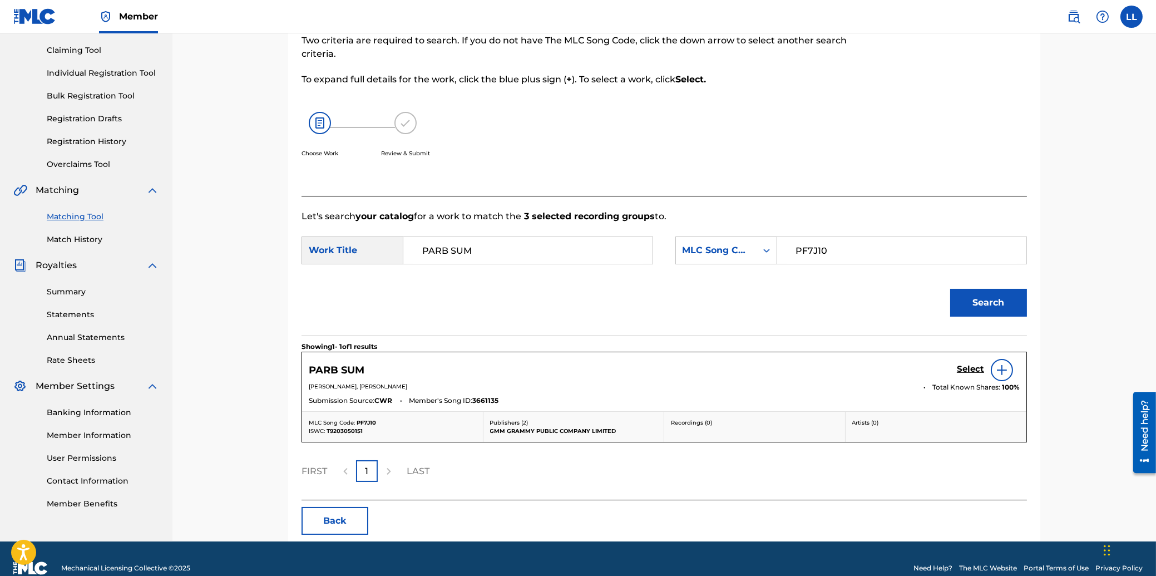
click at [975, 369] on h5 "Select" at bounding box center [970, 369] width 27 height 11
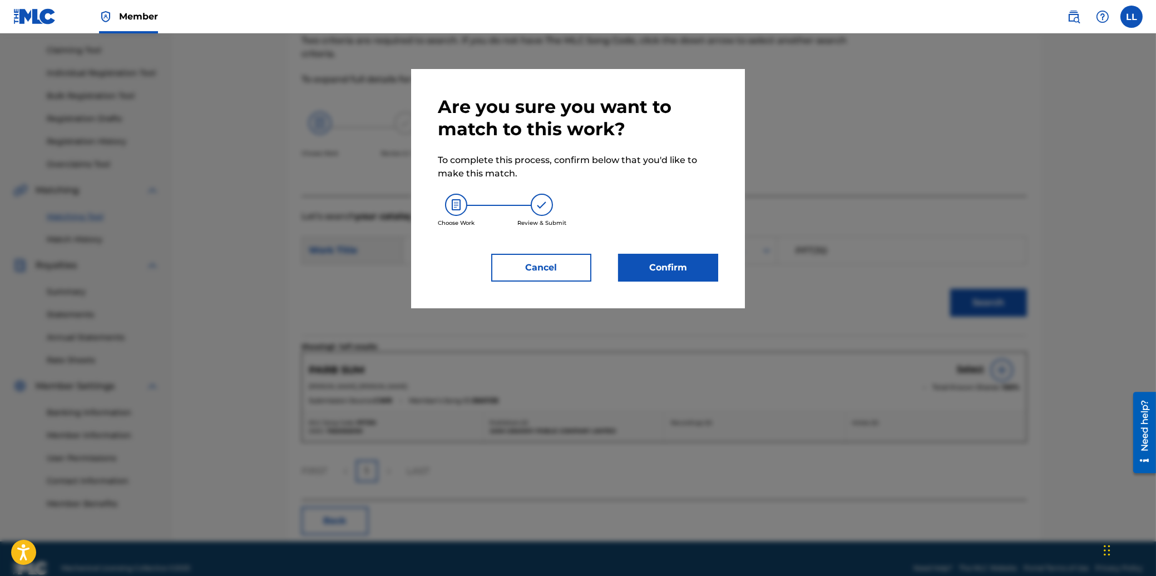
click at [687, 262] on button "Confirm" at bounding box center [668, 268] width 100 height 28
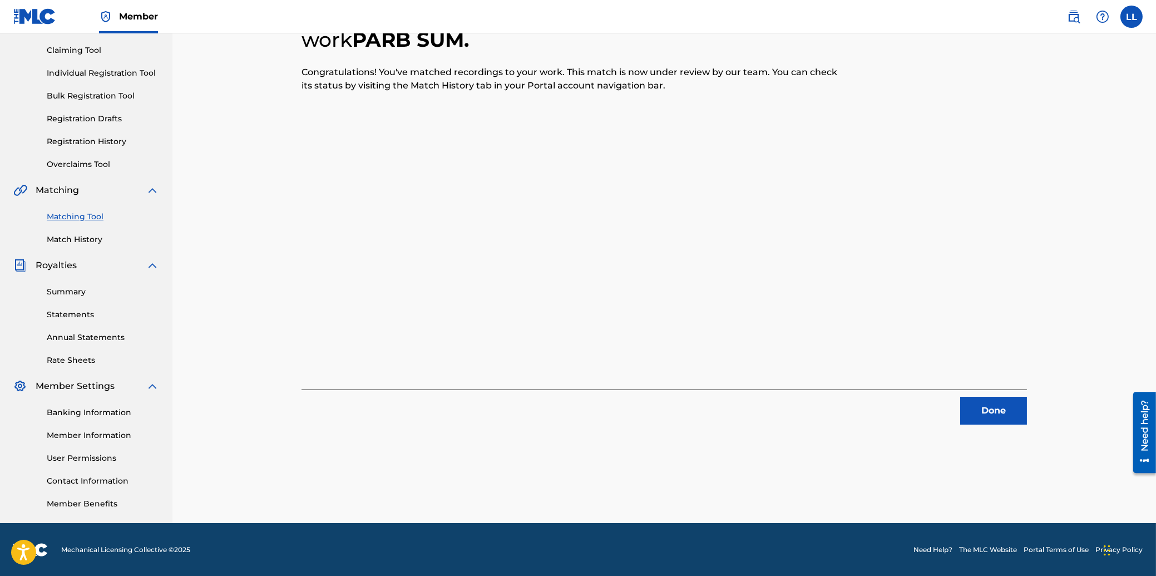
click at [991, 411] on button "Done" at bounding box center [993, 411] width 67 height 28
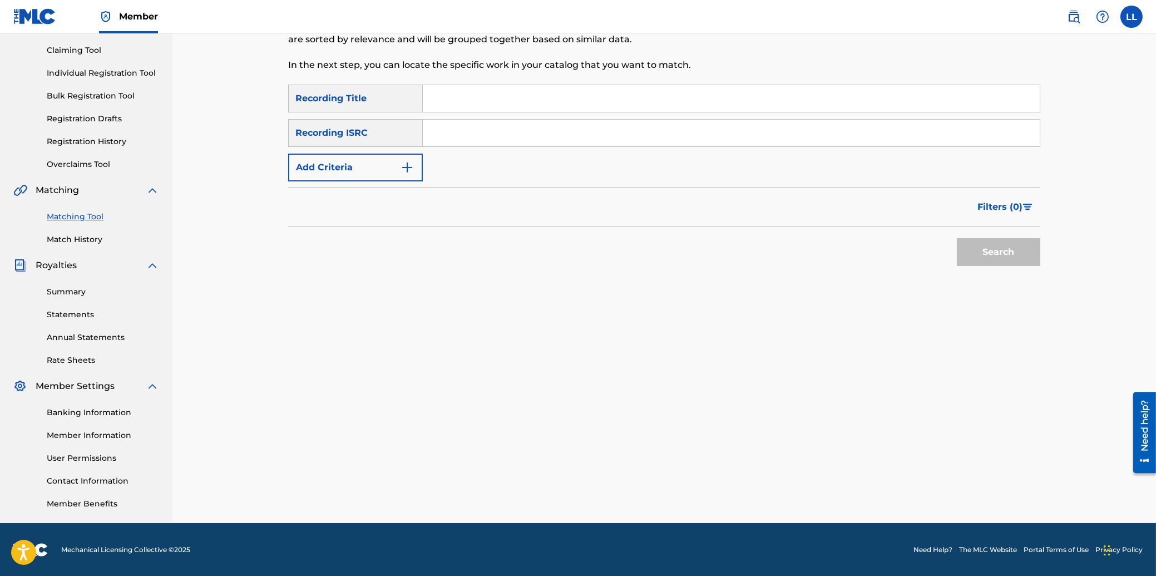
drag, startPoint x: 514, startPoint y: 120, endPoint x: 521, endPoint y: 133, distance: 14.9
click at [515, 120] on input "Search Form" at bounding box center [731, 133] width 617 height 27
click at [521, 133] on input "Search Form" at bounding box center [731, 133] width 617 height 27
paste input "THG010805101"
click at [1007, 256] on button "Search" at bounding box center [998, 252] width 83 height 28
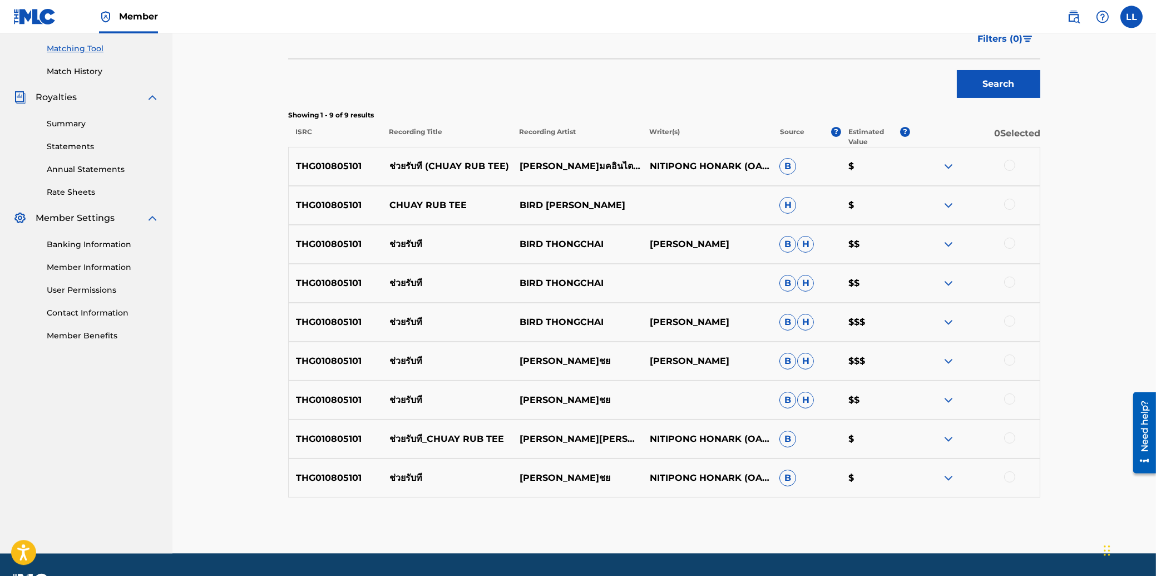
scroll to position [292, 0]
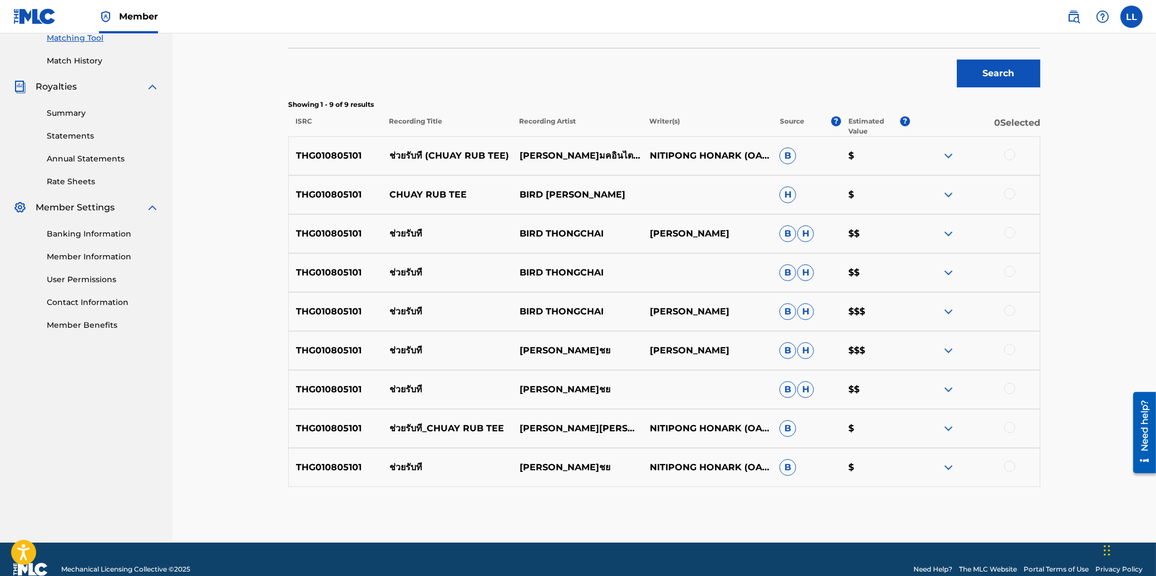
click at [1008, 155] on div at bounding box center [1009, 154] width 11 height 11
drag, startPoint x: 1012, startPoint y: 188, endPoint x: 1012, endPoint y: 202, distance: 13.9
click at [1012, 190] on div at bounding box center [1009, 193] width 11 height 11
click at [1010, 229] on div at bounding box center [1009, 232] width 11 height 11
click at [1011, 270] on div at bounding box center [1009, 271] width 11 height 11
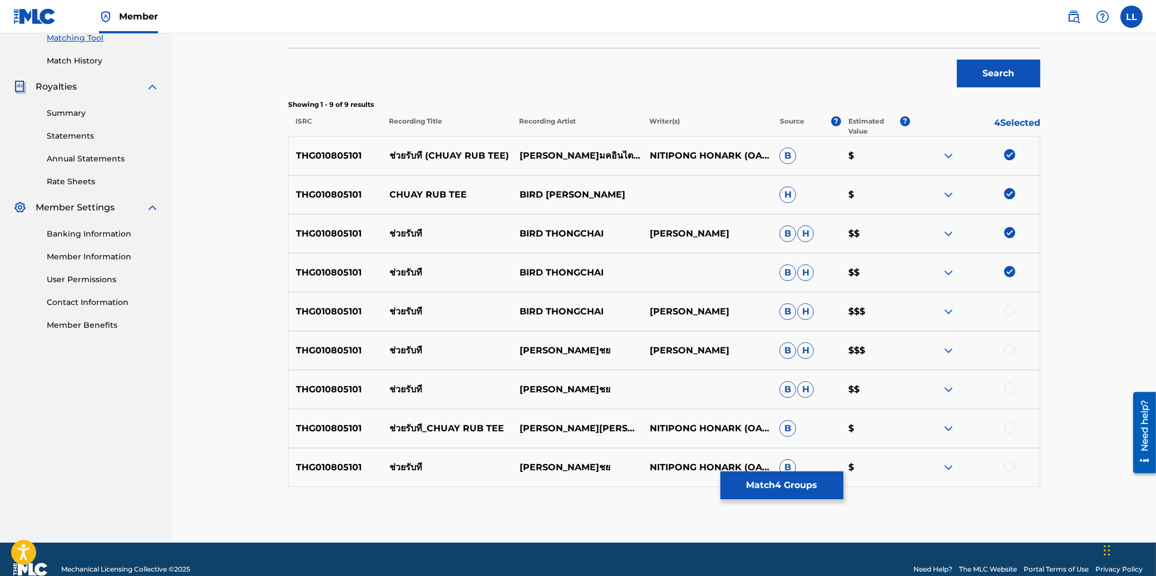
click at [1012, 310] on div at bounding box center [1009, 310] width 11 height 11
click at [1010, 351] on div at bounding box center [1009, 349] width 11 height 11
click at [1006, 385] on div at bounding box center [1009, 388] width 11 height 11
click at [1010, 425] on div at bounding box center [1009, 427] width 11 height 11
click at [1008, 465] on div at bounding box center [1009, 466] width 11 height 11
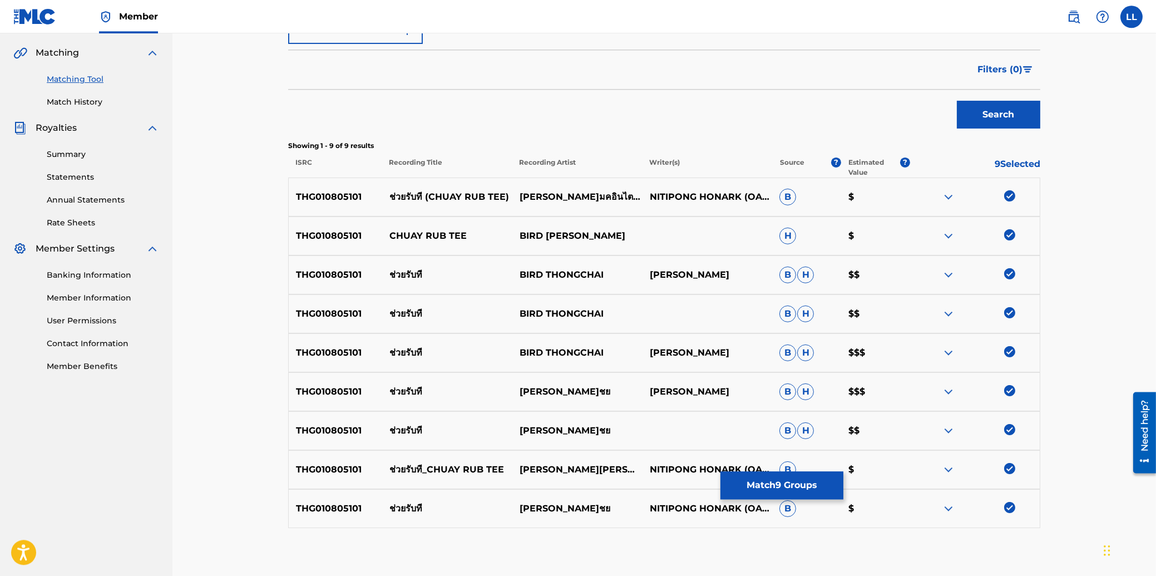
scroll to position [173, 0]
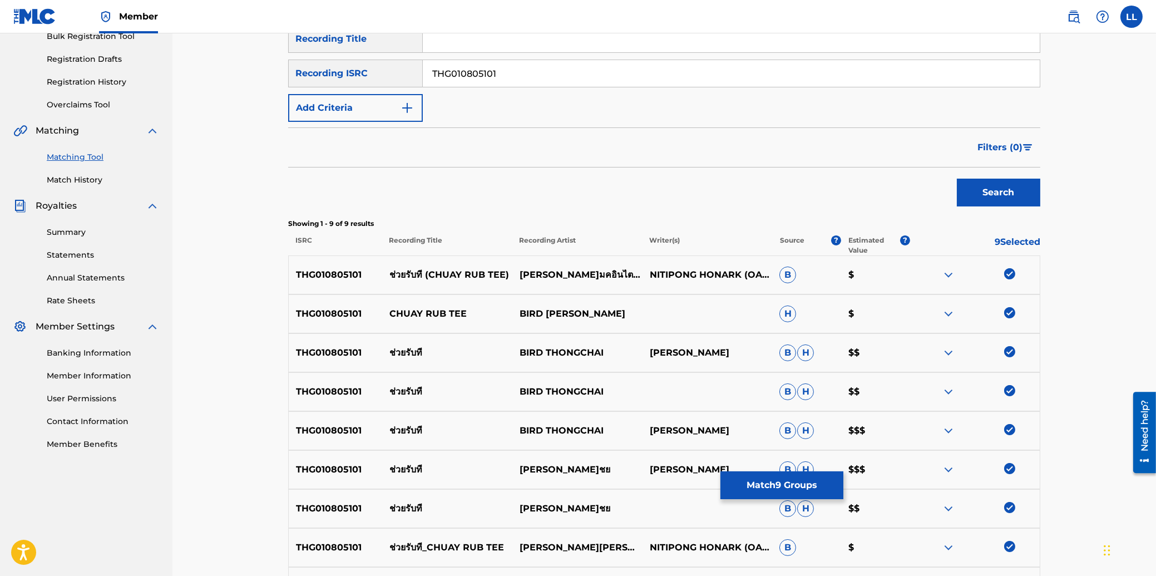
drag, startPoint x: 516, startPoint y: 68, endPoint x: 385, endPoint y: 69, distance: 130.2
click at [423, 69] on input "THG010805101" at bounding box center [731, 73] width 617 height 27
paste input "6757"
click at [1001, 190] on button "Search" at bounding box center [998, 193] width 83 height 28
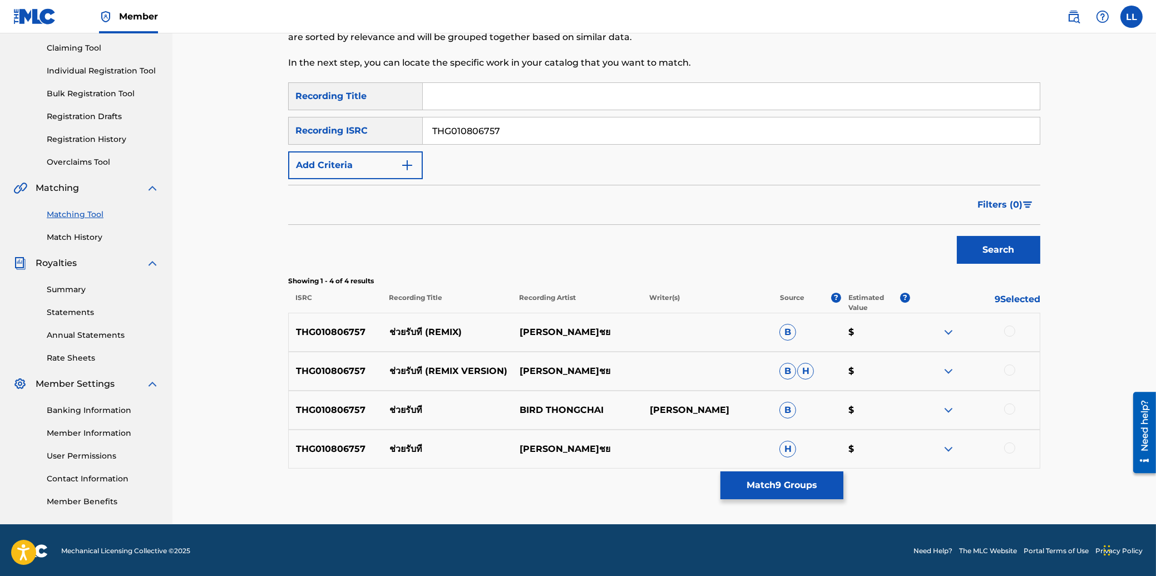
scroll to position [117, 0]
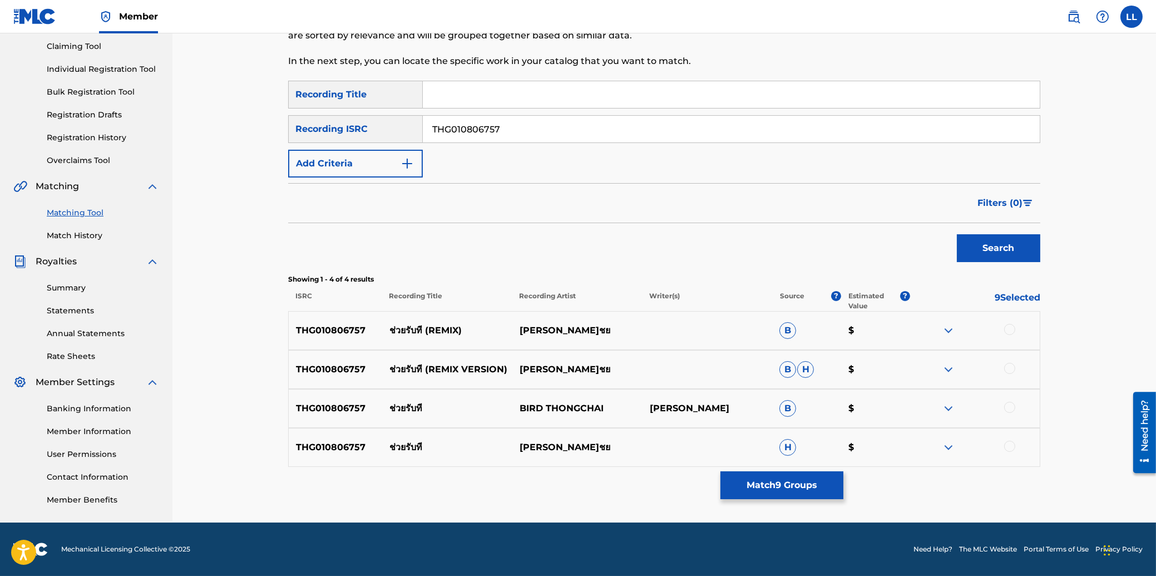
click at [1008, 326] on div at bounding box center [1009, 329] width 11 height 11
click at [1012, 369] on div at bounding box center [1009, 368] width 11 height 11
click at [1013, 409] on div at bounding box center [1009, 407] width 11 height 11
click at [1010, 447] on div at bounding box center [1009, 446] width 11 height 11
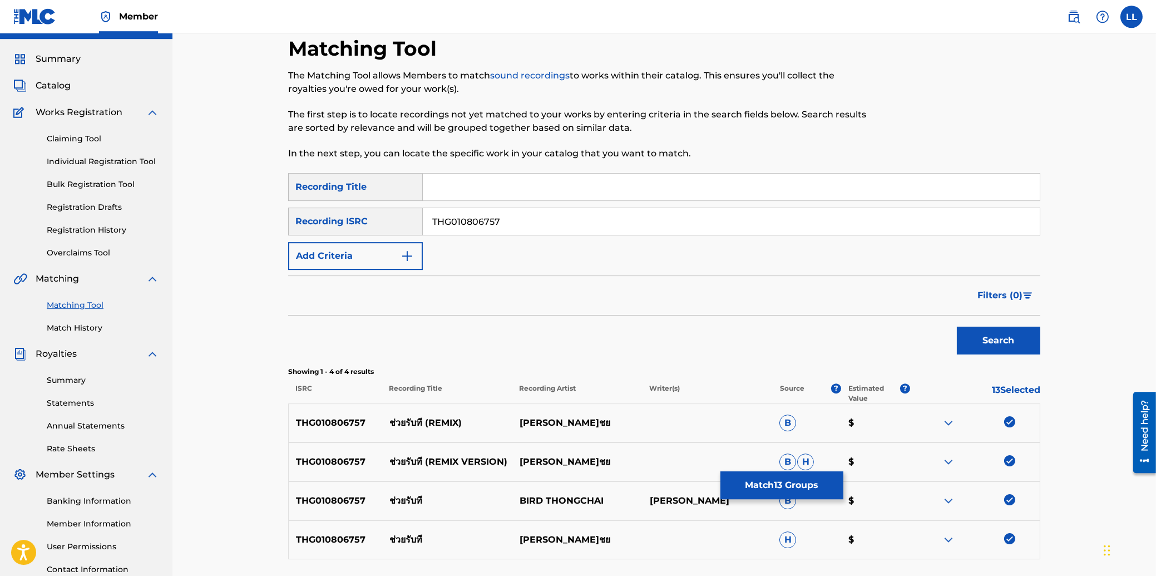
scroll to position [0, 0]
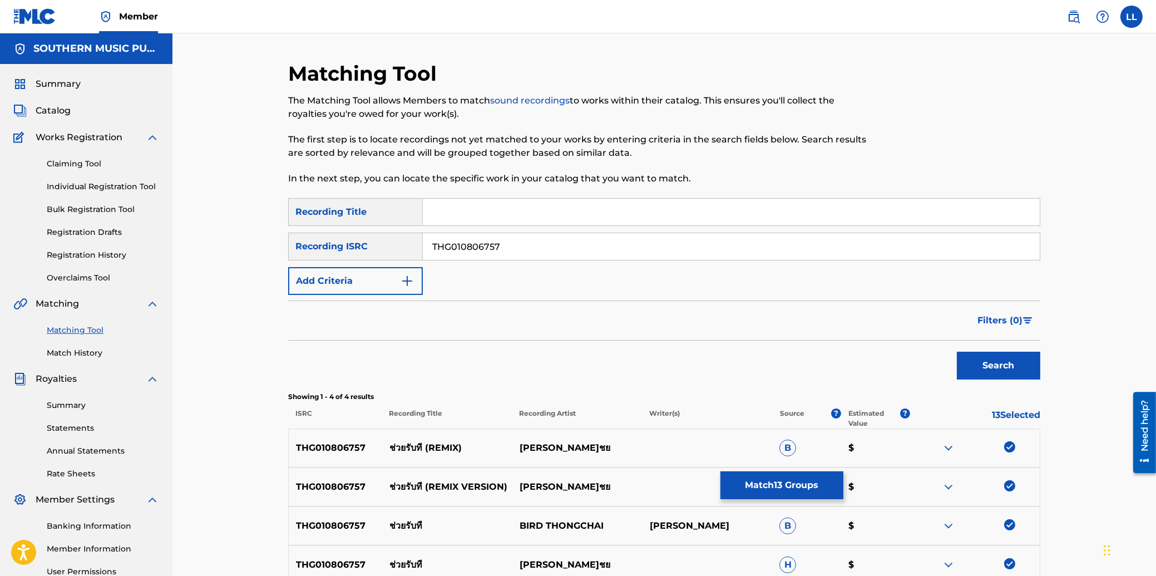
drag, startPoint x: 532, startPoint y: 246, endPoint x: 384, endPoint y: 239, distance: 148.1
click at [423, 239] on input "THG010806757" at bounding box center [731, 246] width 617 height 27
paste input "8"
click at [984, 367] on button "Search" at bounding box center [998, 366] width 83 height 28
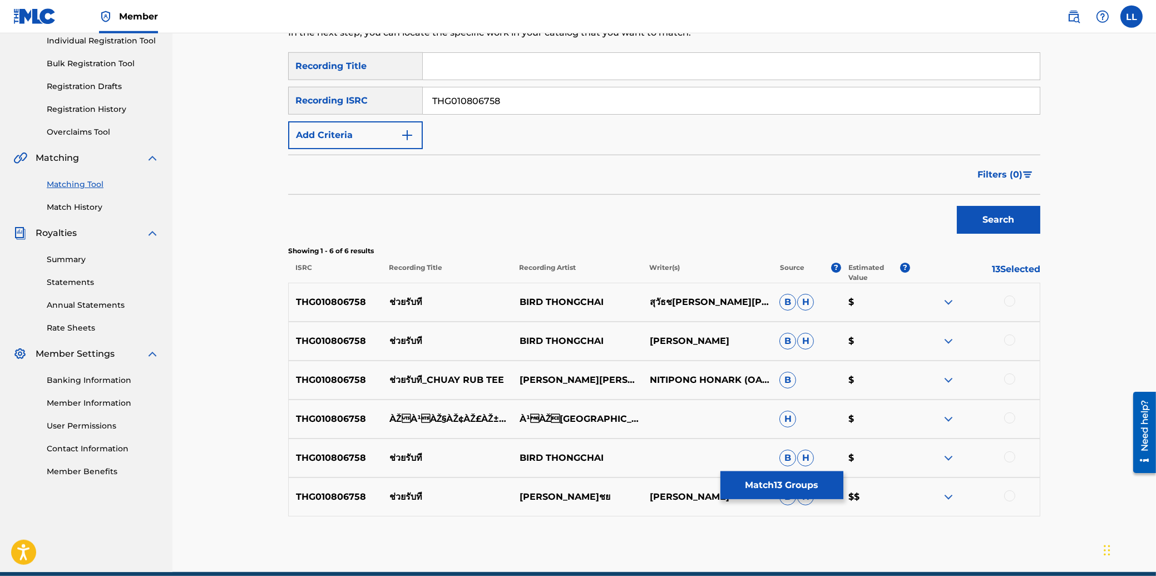
scroll to position [195, 0]
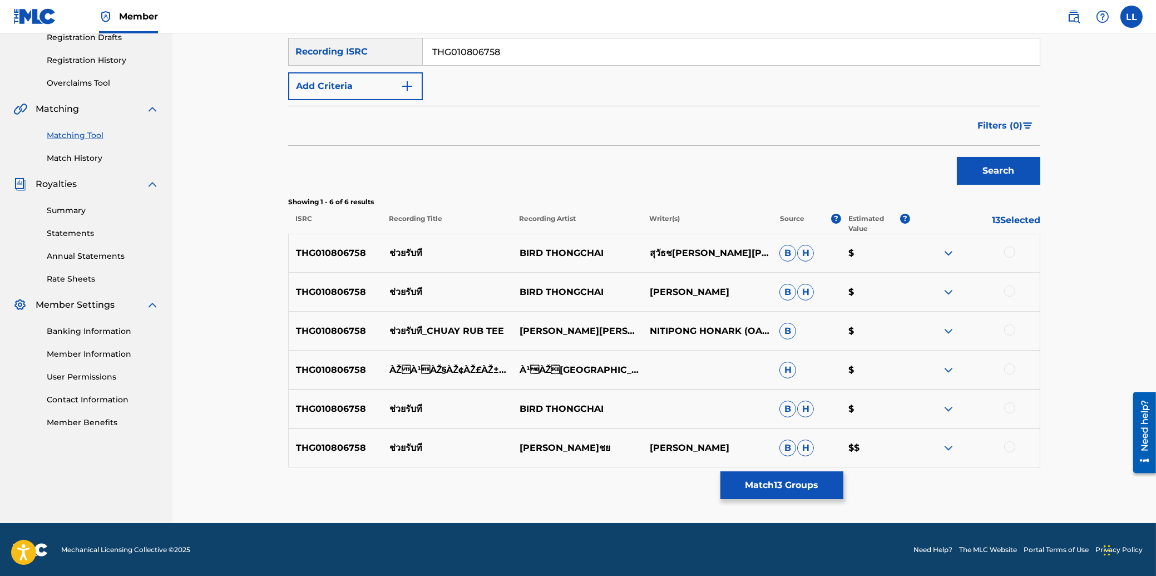
click at [1007, 250] on div at bounding box center [1009, 251] width 11 height 11
click at [1010, 291] on div at bounding box center [1009, 290] width 11 height 11
click at [1010, 326] on div at bounding box center [1009, 329] width 11 height 11
click at [1008, 363] on div at bounding box center [1009, 368] width 11 height 11
click at [1008, 405] on div at bounding box center [1009, 407] width 11 height 11
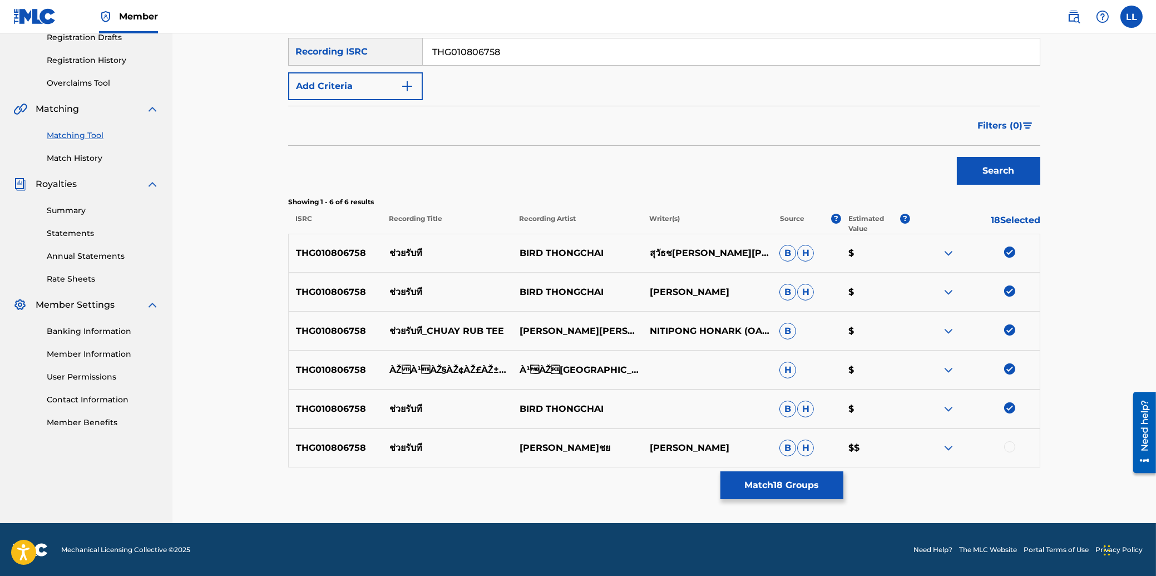
click at [1010, 446] on div at bounding box center [1009, 446] width 11 height 11
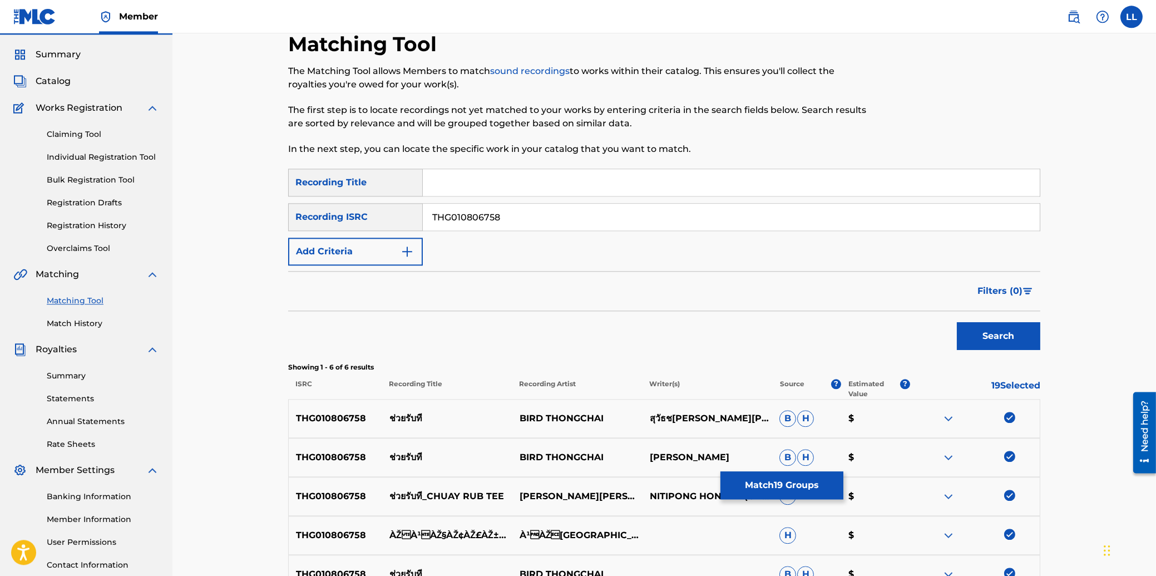
scroll to position [16, 0]
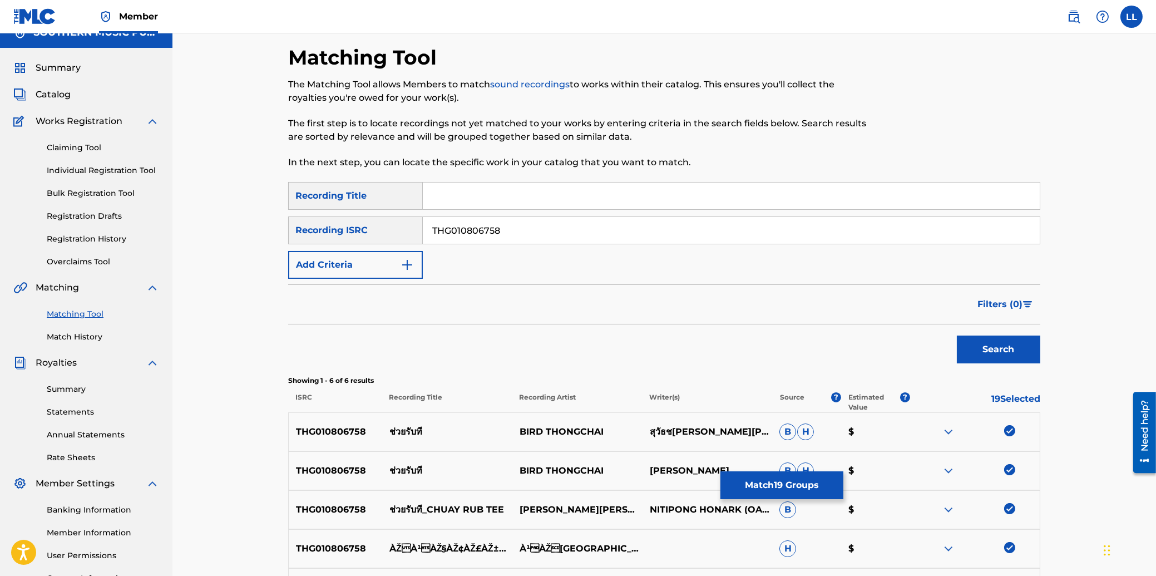
drag, startPoint x: 528, startPoint y: 231, endPoint x: 373, endPoint y: 231, distance: 154.6
click at [423, 231] on input "THG010806758" at bounding box center [731, 230] width 617 height 27
paste input "1101125"
click at [986, 344] on button "Search" at bounding box center [998, 349] width 83 height 28
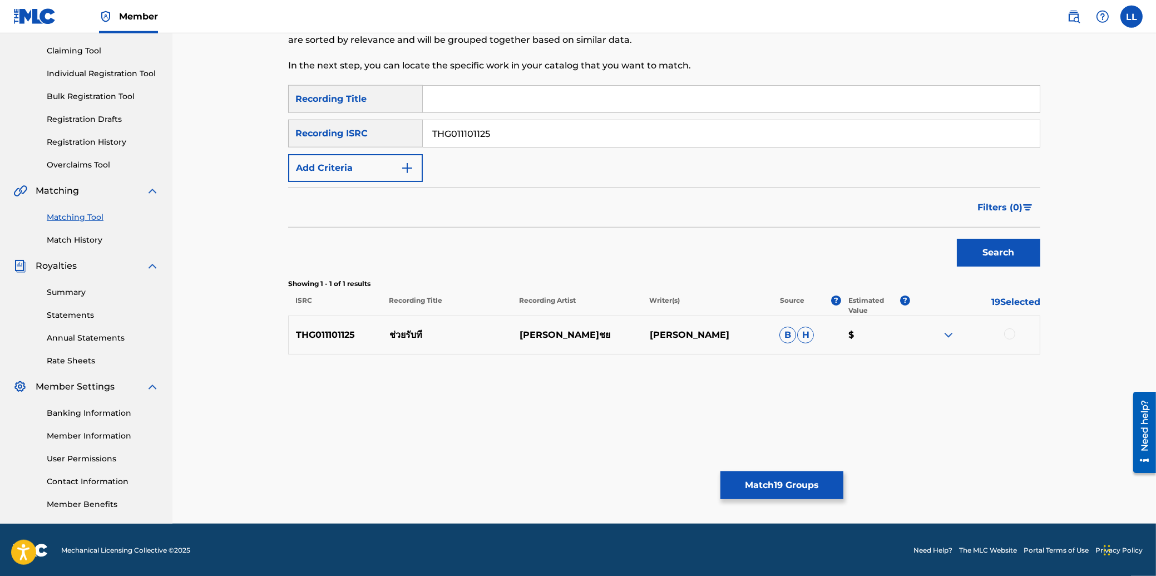
scroll to position [113, 0]
click at [1007, 334] on div at bounding box center [1009, 333] width 11 height 11
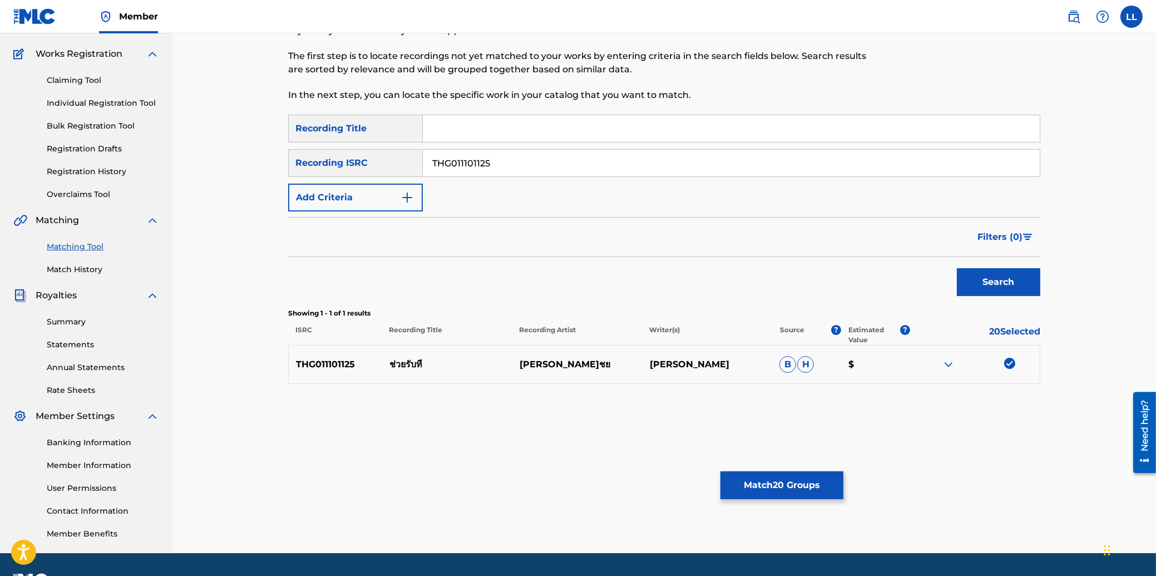
scroll to position [0, 0]
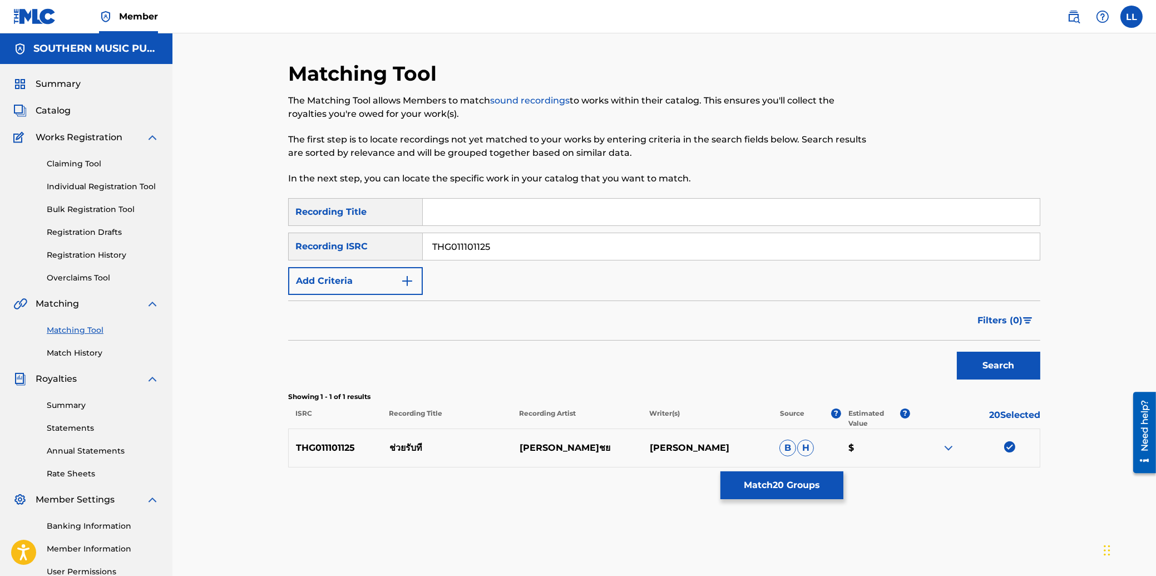
drag, startPoint x: 521, startPoint y: 245, endPoint x: 364, endPoint y: 245, distance: 157.4
click at [423, 245] on input "THG011101125" at bounding box center [731, 246] width 617 height 27
paste input "0823213"
click at [997, 368] on button "Search" at bounding box center [998, 366] width 83 height 28
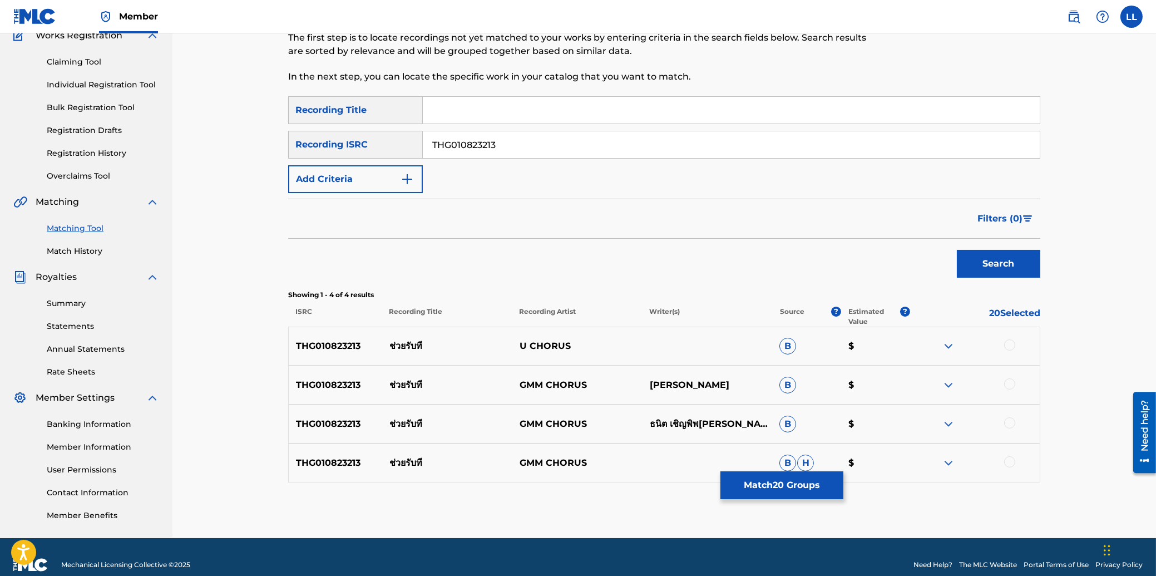
scroll to position [117, 0]
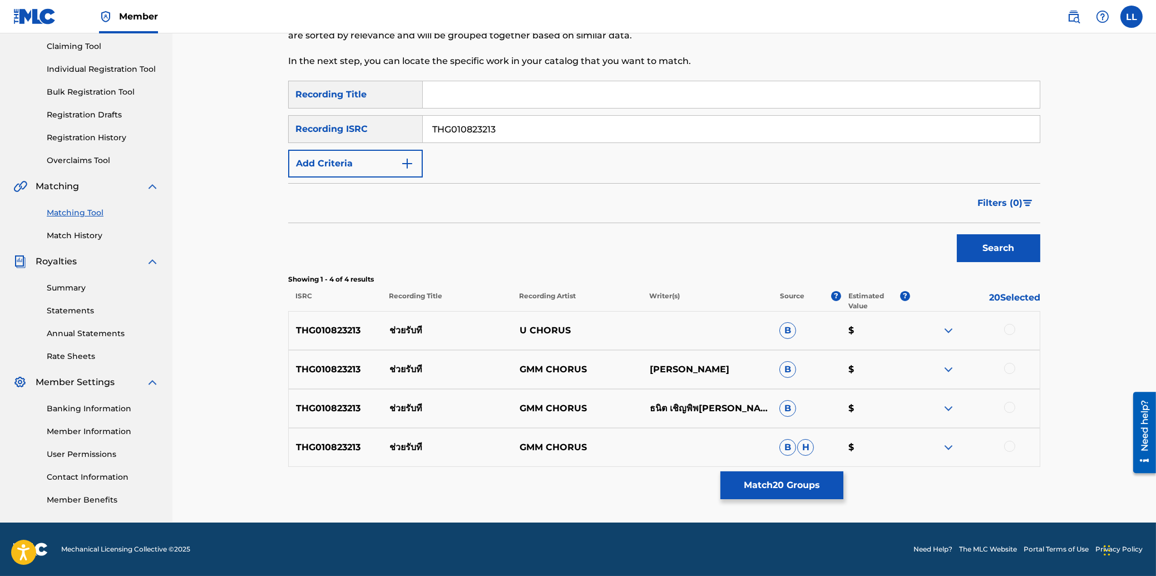
click at [1011, 329] on div at bounding box center [1009, 329] width 11 height 11
click at [1010, 365] on div at bounding box center [1009, 368] width 11 height 11
click at [1010, 410] on div at bounding box center [1009, 407] width 11 height 11
click at [1010, 444] on div at bounding box center [1009, 446] width 11 height 11
drag, startPoint x: 529, startPoint y: 133, endPoint x: 367, endPoint y: 129, distance: 162.5
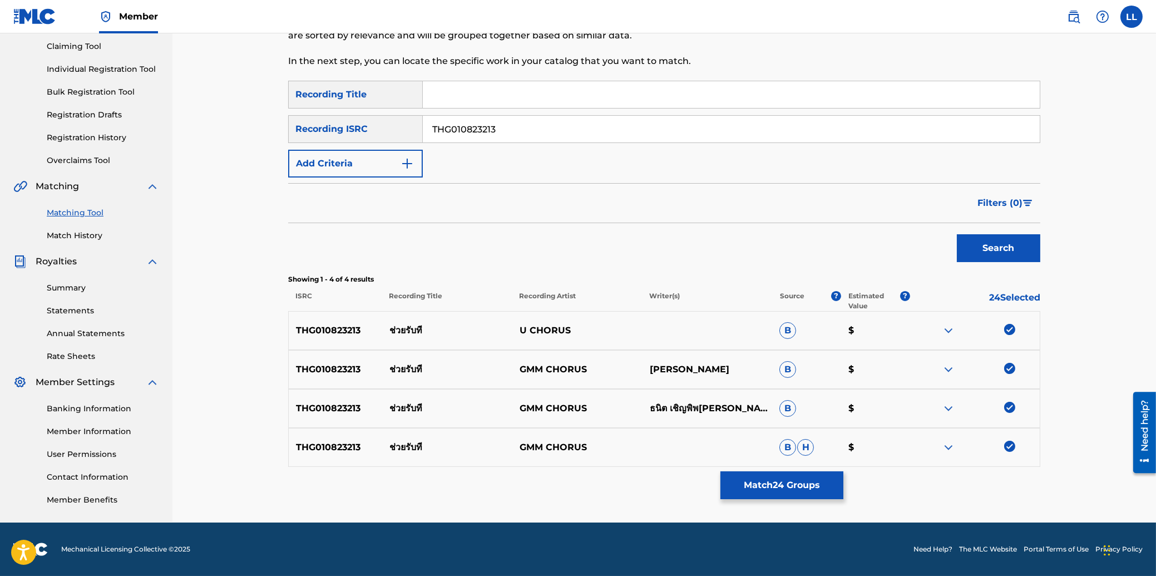
click at [423, 129] on input "THG010823213" at bounding box center [731, 129] width 617 height 27
paste input "3"
type input "THG010823313"
click at [979, 249] on button "Search" at bounding box center [998, 248] width 83 height 28
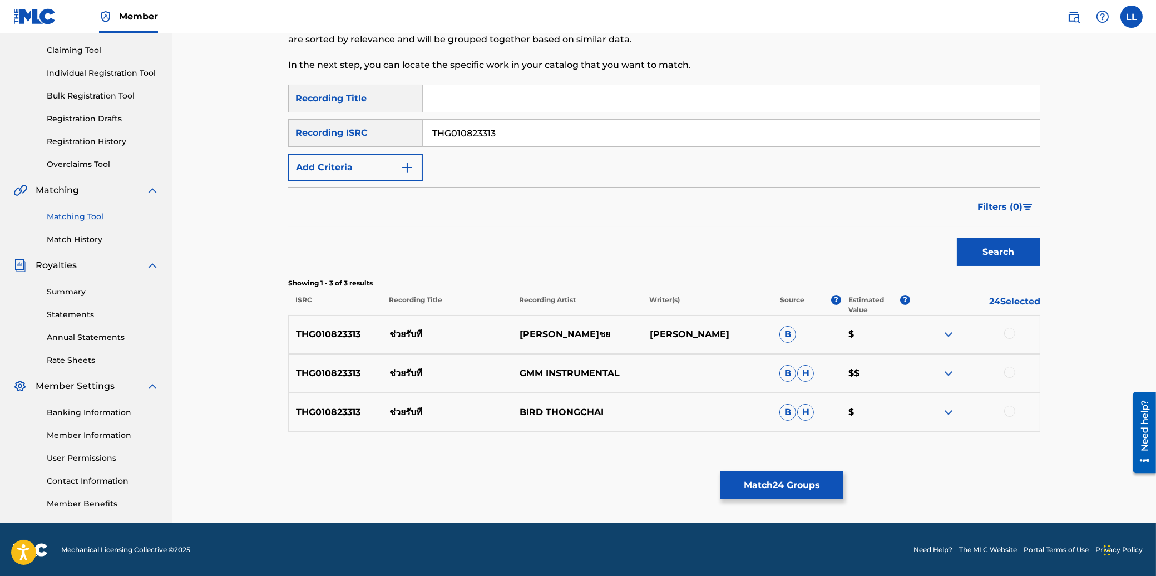
click at [1008, 332] on div at bounding box center [1009, 333] width 11 height 11
click at [1013, 369] on div at bounding box center [1009, 372] width 11 height 11
click at [1008, 410] on div at bounding box center [1009, 410] width 11 height 11
click at [776, 483] on button "Match 27 Groups" at bounding box center [781, 485] width 123 height 28
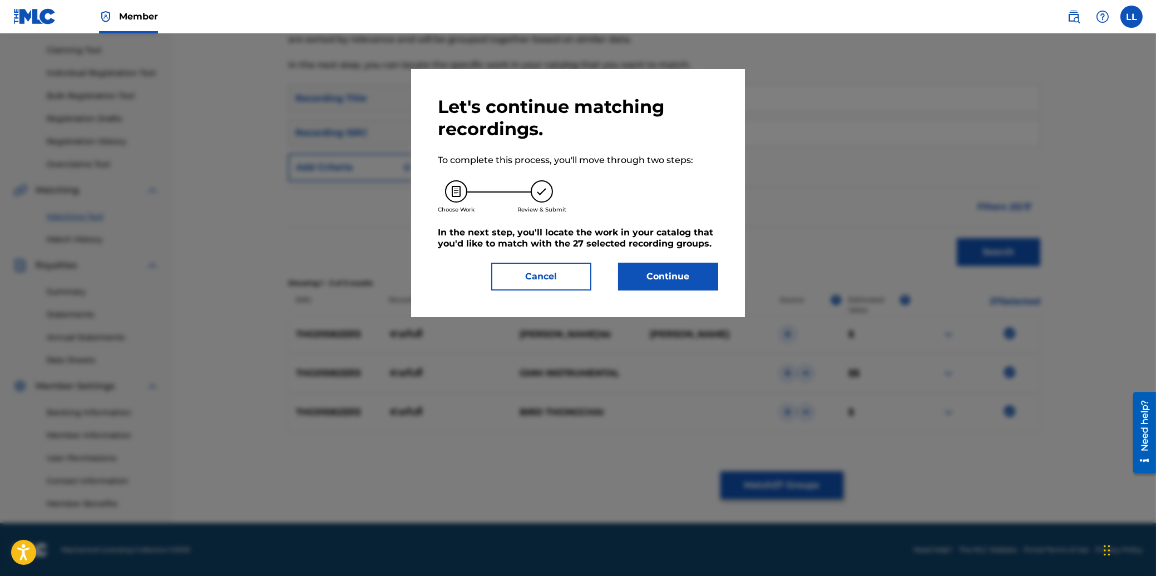
click at [674, 279] on button "Continue" at bounding box center [668, 277] width 100 height 28
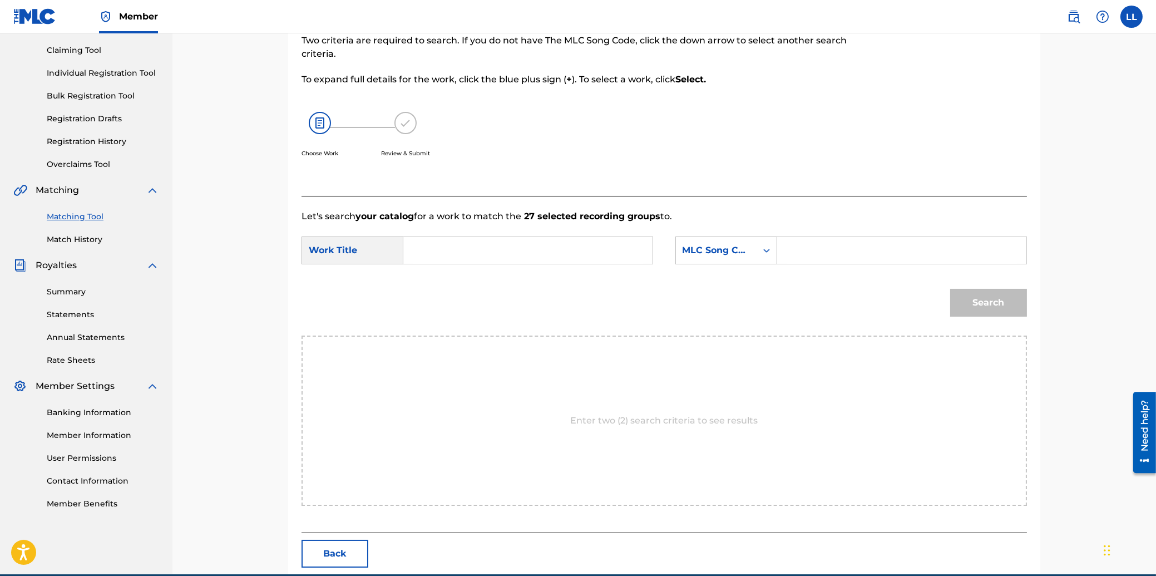
click at [494, 250] on input "Search Form" at bounding box center [528, 250] width 230 height 27
paste input "CHUAY RUB TEE"
type input "CHUAY RUB TEE"
click at [840, 239] on input "Search Form" at bounding box center [901, 250] width 230 height 27
paste input "[DATE]"
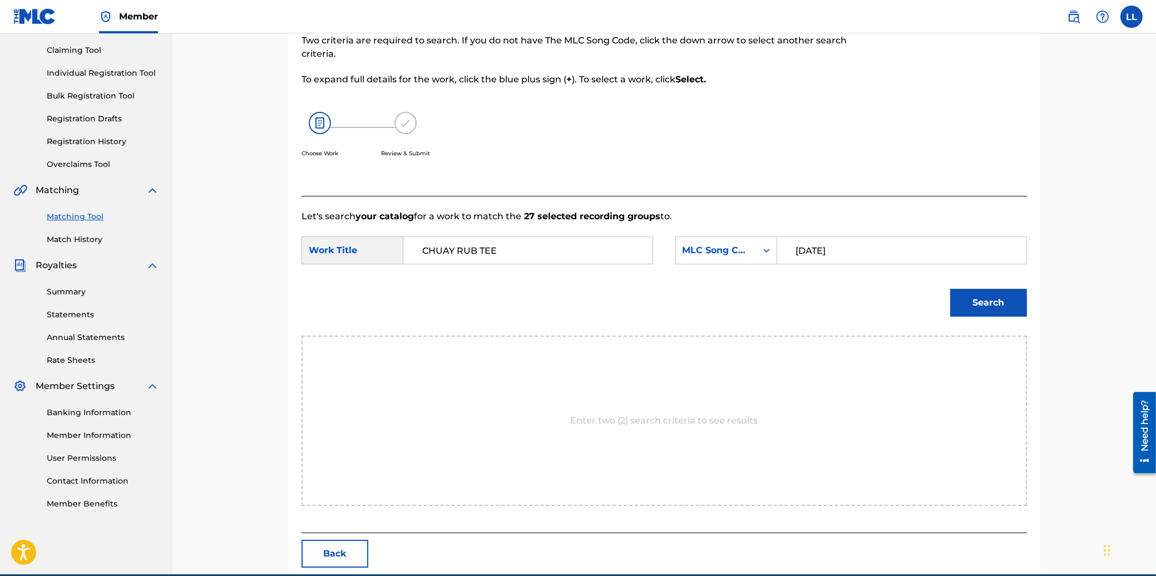
type input "[DATE]"
click at [976, 301] on button "Search" at bounding box center [988, 303] width 77 height 28
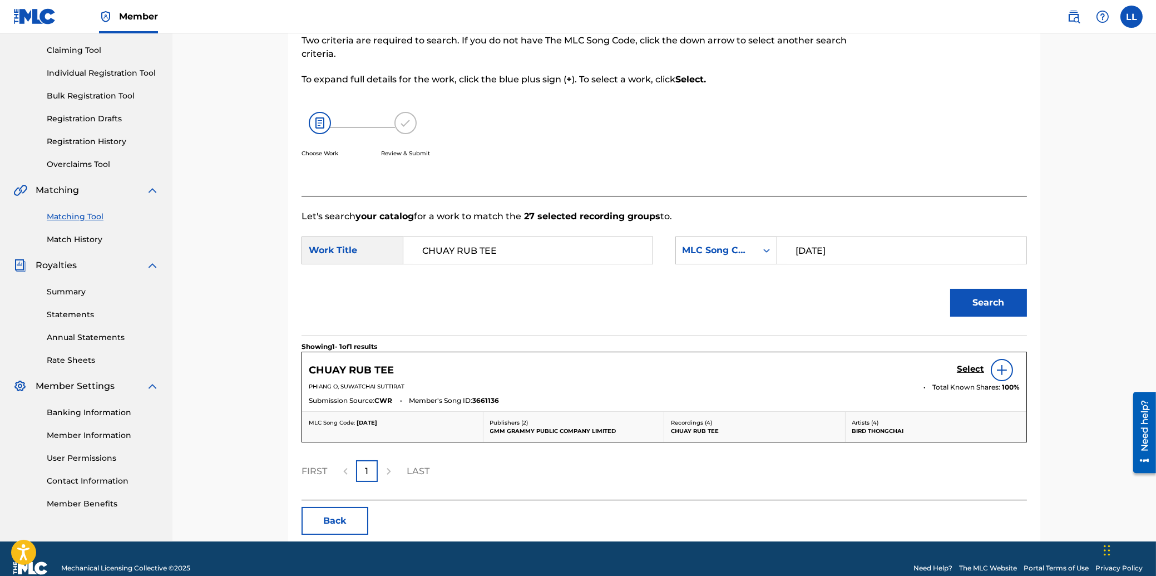
click at [964, 367] on h5 "Select" at bounding box center [970, 369] width 27 height 11
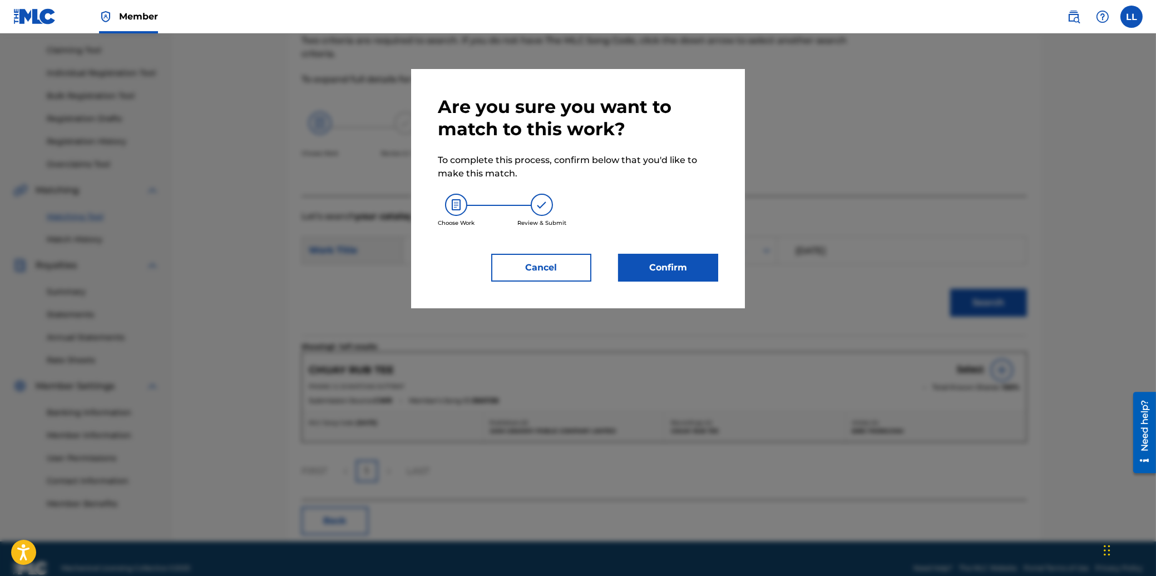
click at [666, 269] on button "Confirm" at bounding box center [668, 268] width 100 height 28
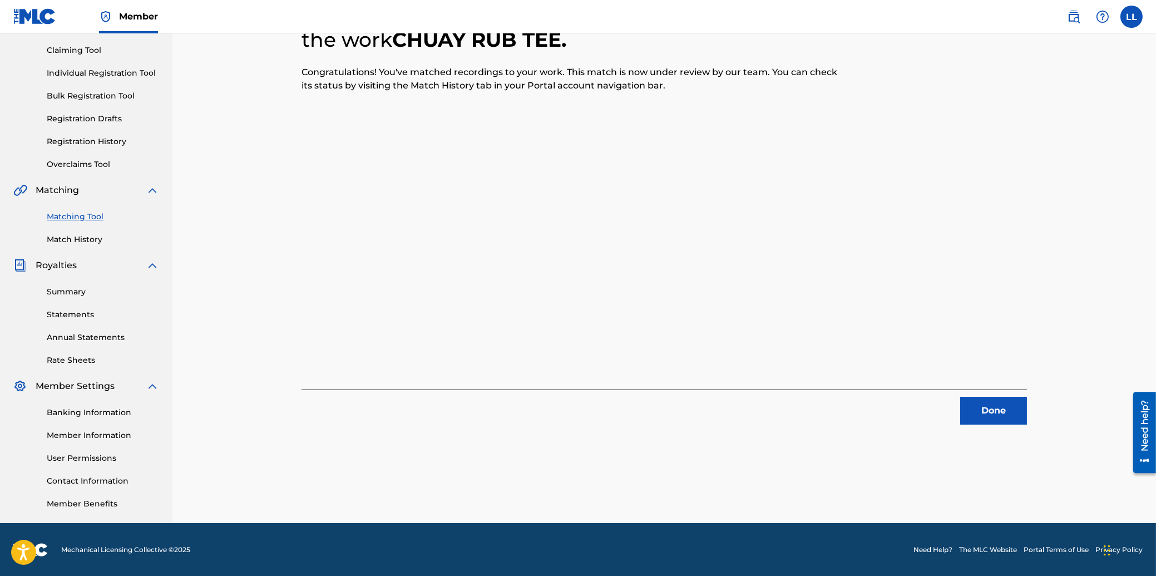
click at [991, 410] on button "Done" at bounding box center [993, 411] width 67 height 28
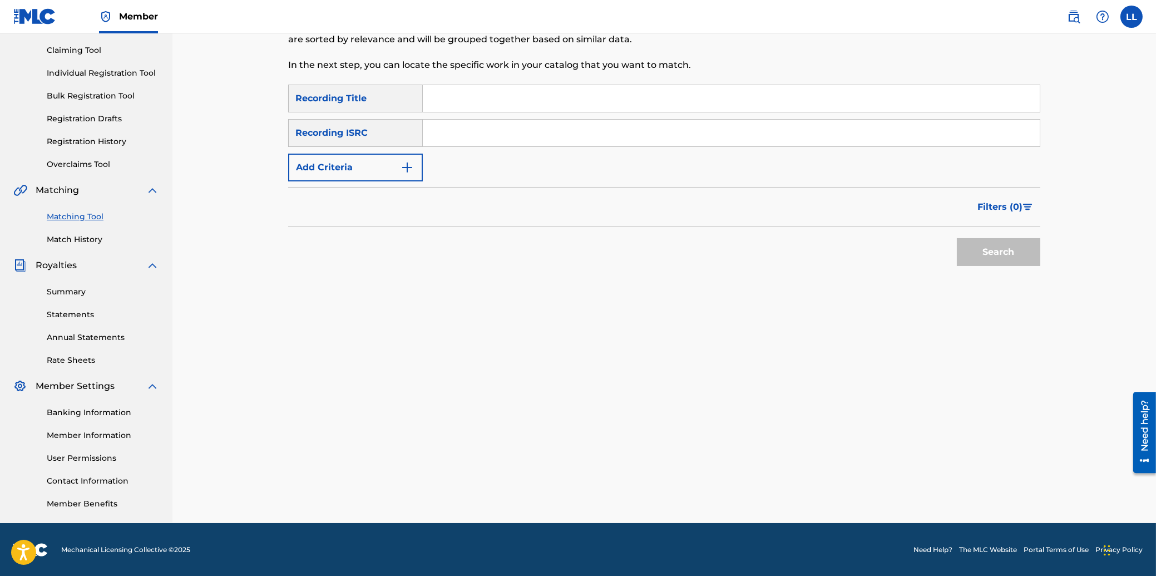
drag, startPoint x: 440, startPoint y: 131, endPoint x: 463, endPoint y: 141, distance: 25.4
click at [441, 130] on input "Search Form" at bounding box center [731, 133] width 617 height 27
paste input "THG011101177"
type input "THG011101177"
click at [1000, 257] on button "Search" at bounding box center [998, 252] width 83 height 28
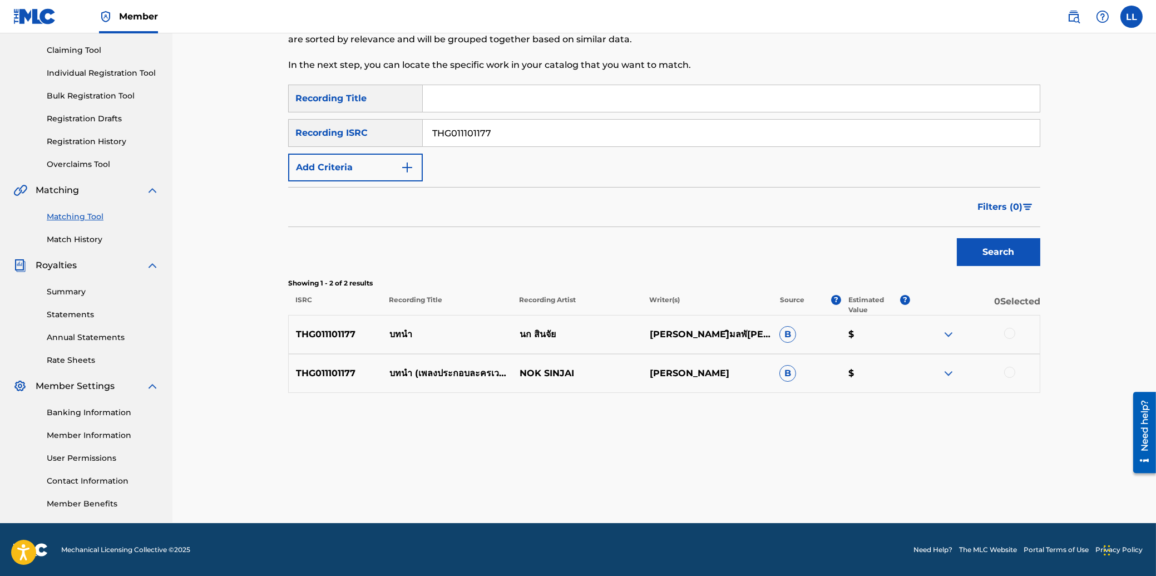
click at [1007, 330] on div at bounding box center [1009, 333] width 11 height 11
click at [1011, 369] on div at bounding box center [1009, 372] width 11 height 11
click at [778, 476] on button "Match 2 Groups" at bounding box center [781, 485] width 123 height 28
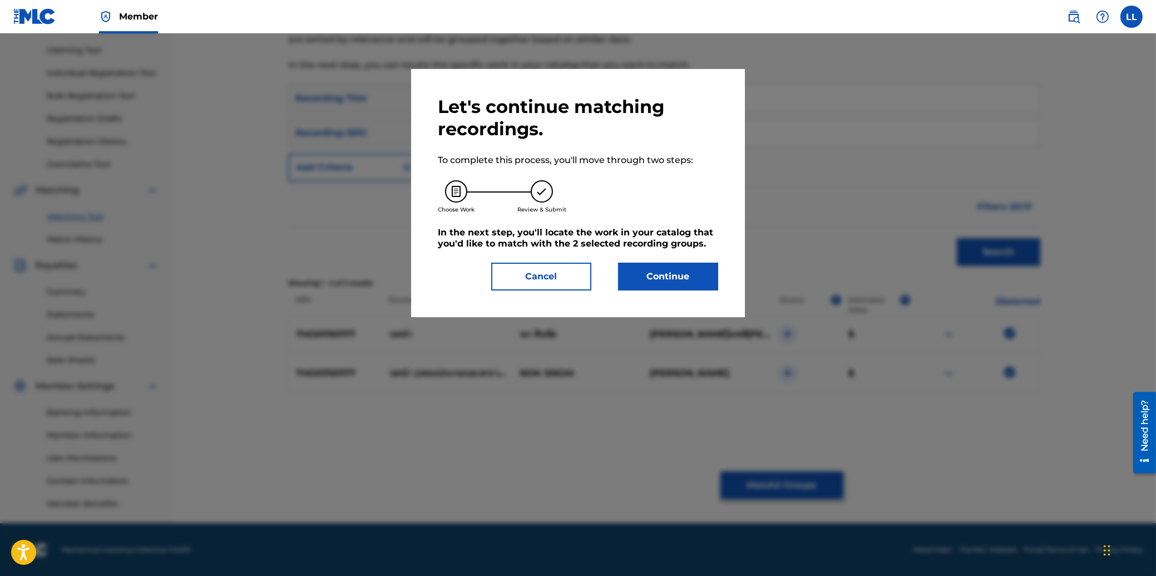
click at [656, 274] on button "Continue" at bounding box center [668, 277] width 100 height 28
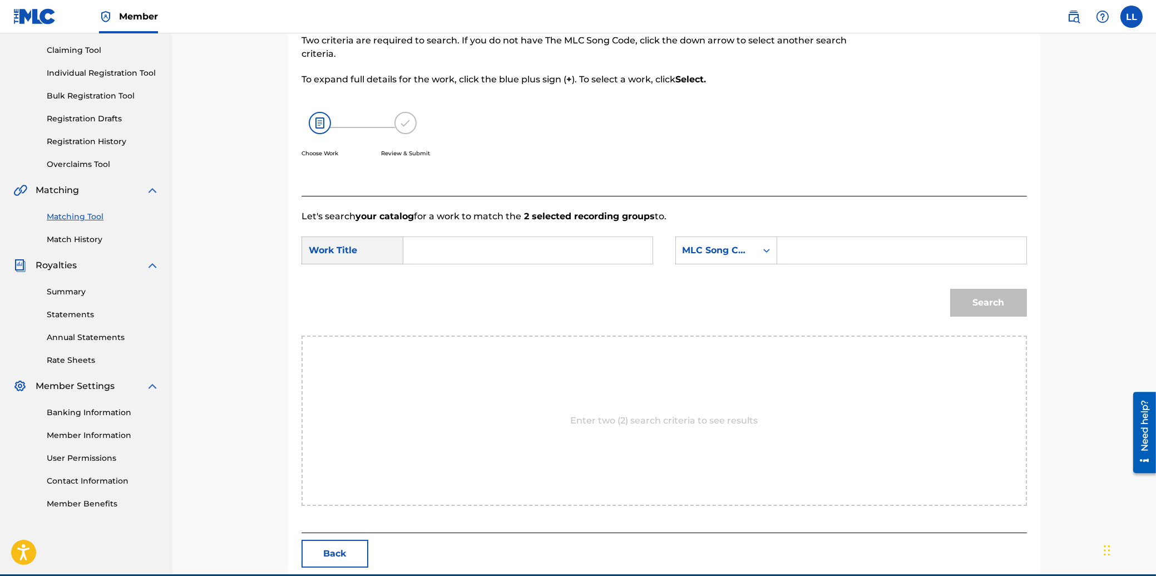
click at [467, 241] on input "Search Form" at bounding box center [528, 250] width 230 height 27
paste input "BOT NUM"
type input "BOT NUM"
drag, startPoint x: 834, startPoint y: 251, endPoint x: 845, endPoint y: 253, distance: 11.2
click at [836, 251] on input "Search Form" at bounding box center [901, 250] width 230 height 27
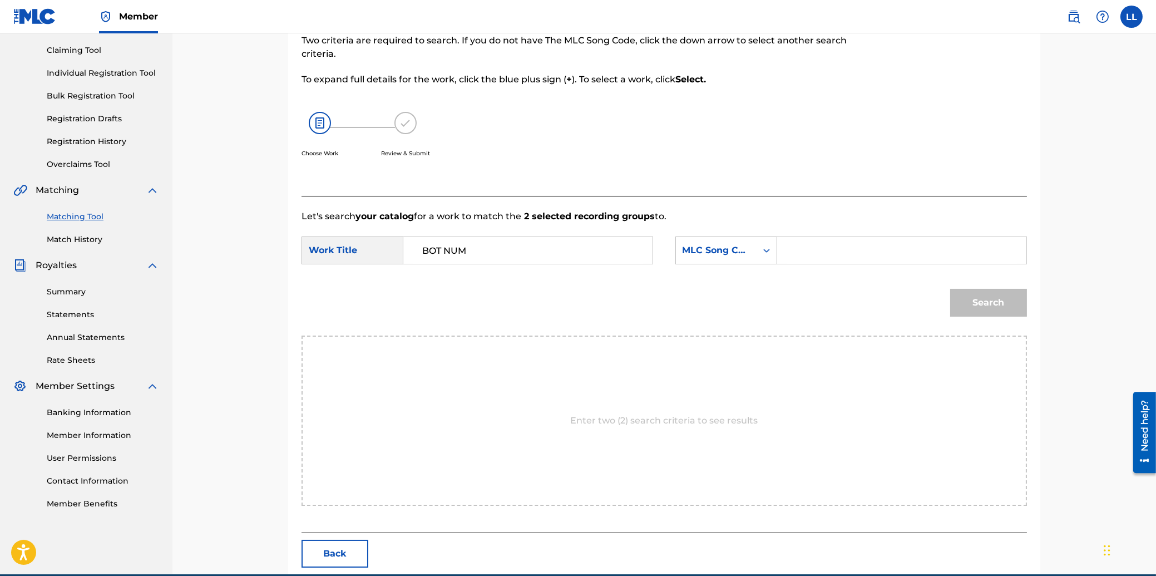
paste input "BB543G"
type input "BB543G"
click at [974, 299] on button "Search" at bounding box center [988, 303] width 77 height 28
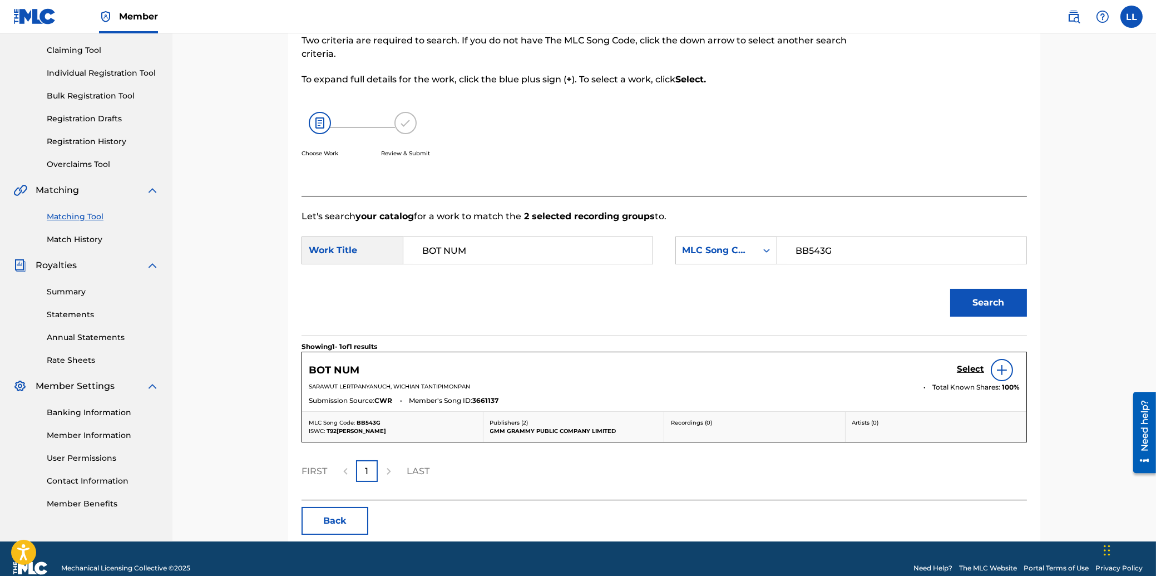
click at [969, 367] on h5 "Select" at bounding box center [970, 369] width 27 height 11
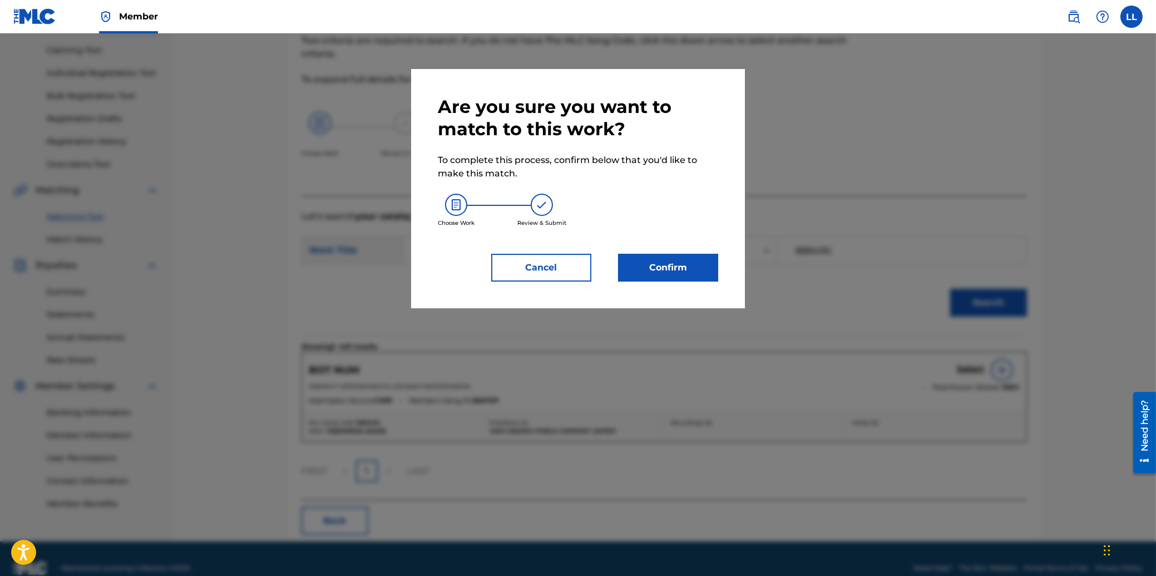
click at [645, 271] on button "Confirm" at bounding box center [668, 268] width 100 height 28
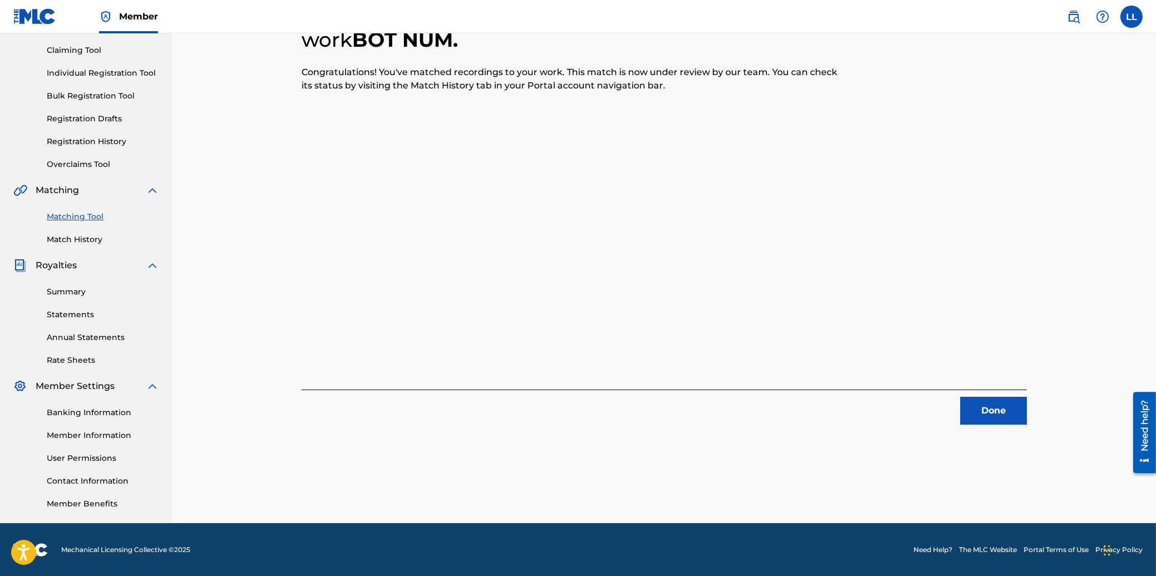
click at [996, 411] on button "Done" at bounding box center [993, 411] width 67 height 28
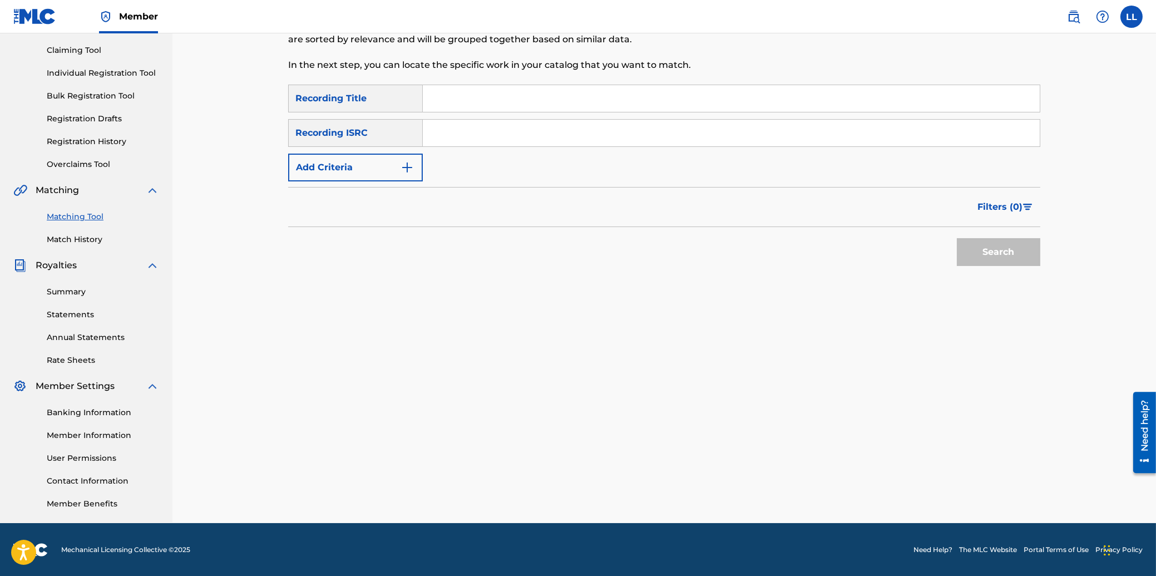
click at [449, 133] on input "Search Form" at bounding box center [731, 133] width 617 height 27
paste input "THG010805488"
type input "THG010805488"
click at [988, 247] on button "Search" at bounding box center [998, 252] width 83 height 28
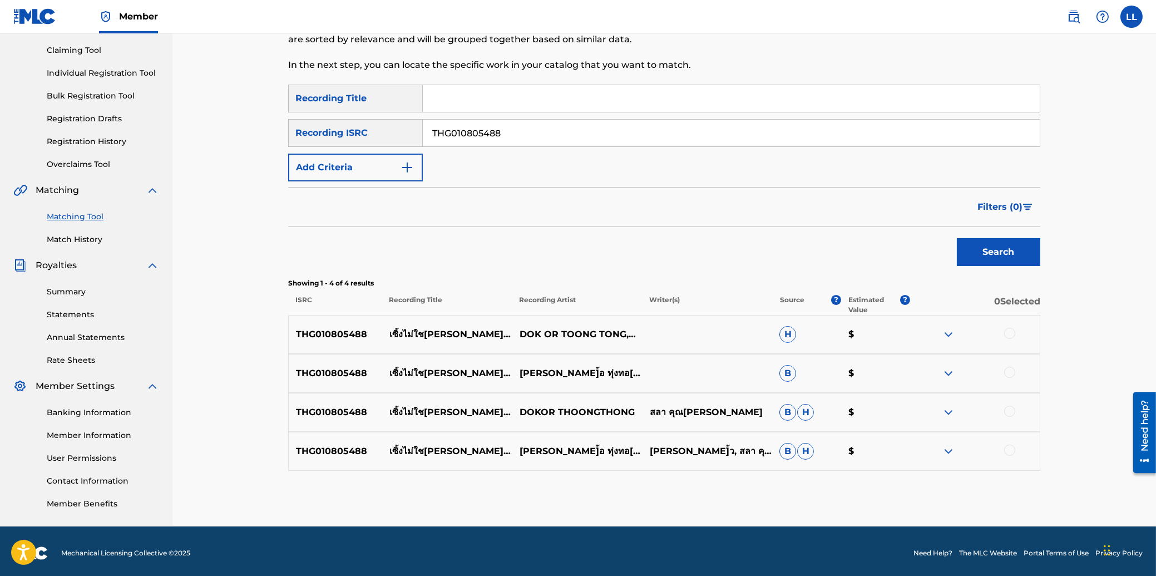
drag, startPoint x: 1012, startPoint y: 331, endPoint x: 1012, endPoint y: 355, distance: 23.9
click at [1012, 332] on div at bounding box center [1009, 333] width 11 height 11
click at [1010, 372] on div at bounding box center [1009, 372] width 11 height 11
click at [1012, 407] on div at bounding box center [1009, 410] width 11 height 11
click at [1008, 451] on div at bounding box center [1009, 449] width 11 height 11
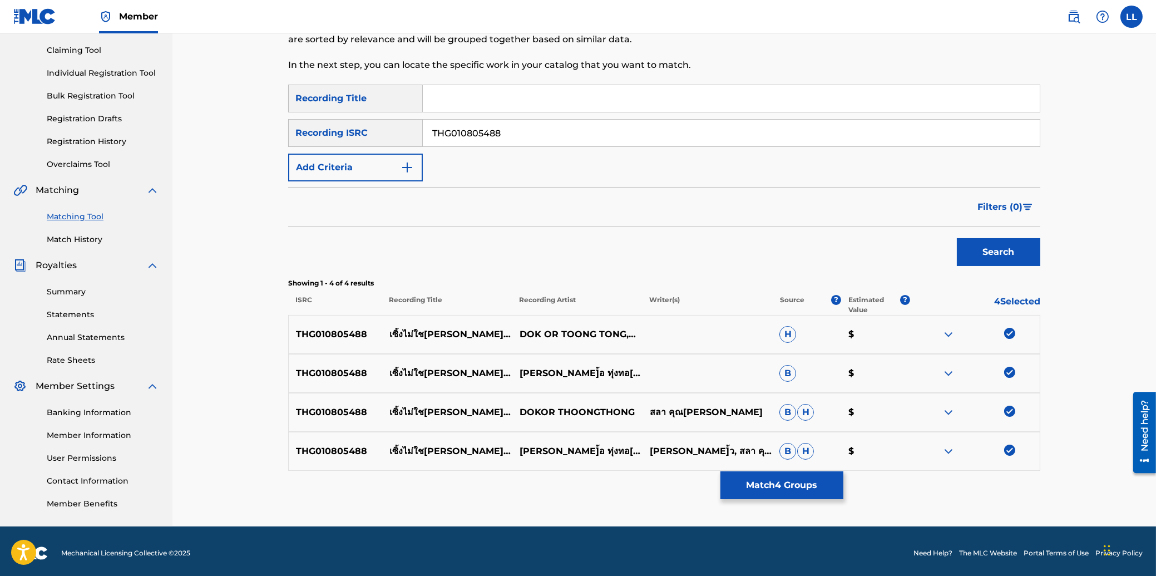
click at [779, 489] on button "Match 4 Groups" at bounding box center [781, 485] width 123 height 28
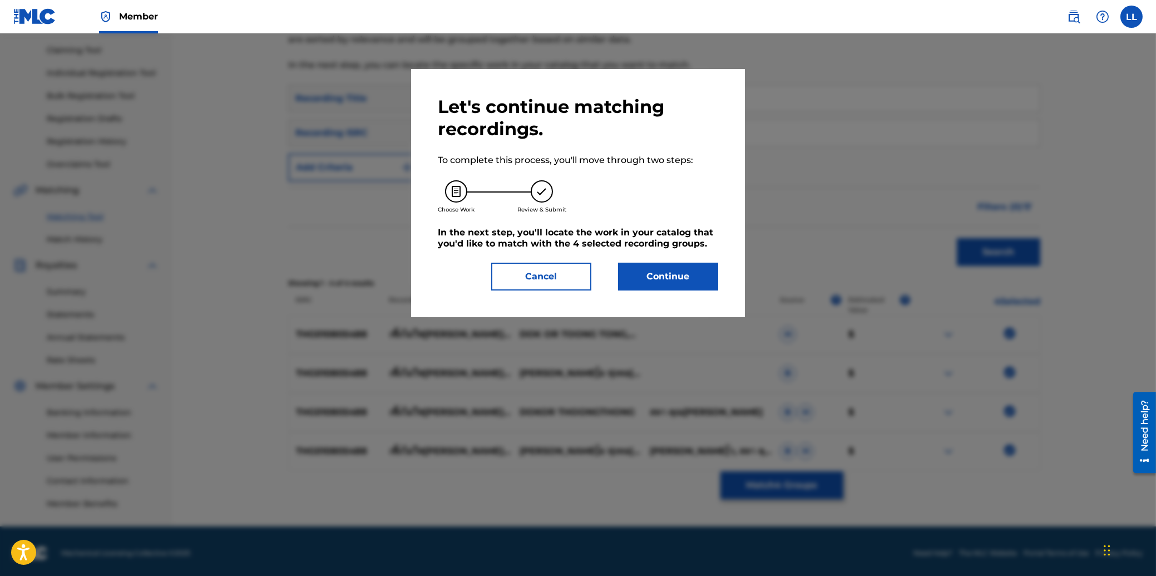
click at [688, 267] on button "Continue" at bounding box center [668, 277] width 100 height 28
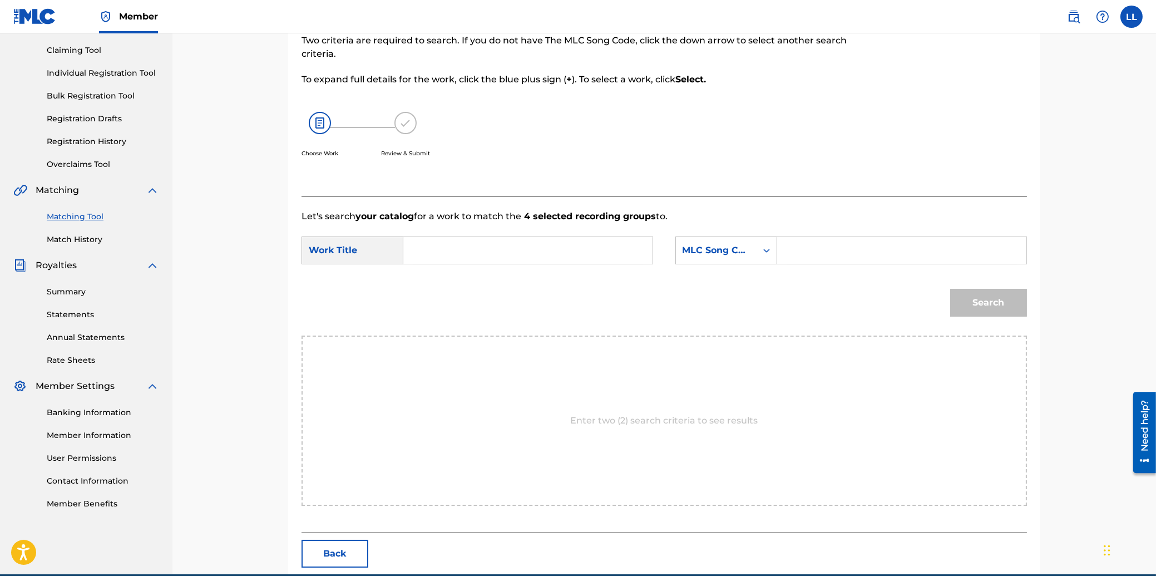
drag, startPoint x: 520, startPoint y: 252, endPoint x: 530, endPoint y: 263, distance: 15.0
click at [520, 252] on input "Search Form" at bounding box center [528, 250] width 230 height 27
paste input "SERNG MAI CHAI FAN TUM TAN MAI DAI"
type input "SERNG MAI CHAI FAN TUM TAN MAI DAI"
drag, startPoint x: 882, startPoint y: 252, endPoint x: 894, endPoint y: 260, distance: 15.3
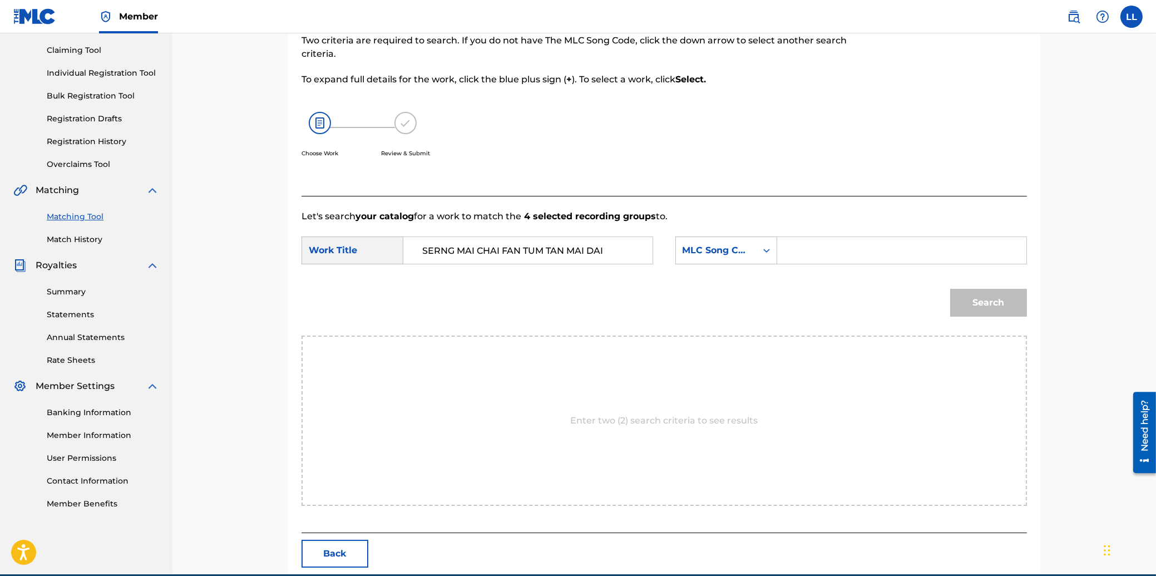
click at [880, 251] on input "Search Form" at bounding box center [901, 250] width 230 height 27
paste input "SH6LJZ"
type input "SH6LJZ"
click at [981, 295] on button "Search" at bounding box center [988, 303] width 77 height 28
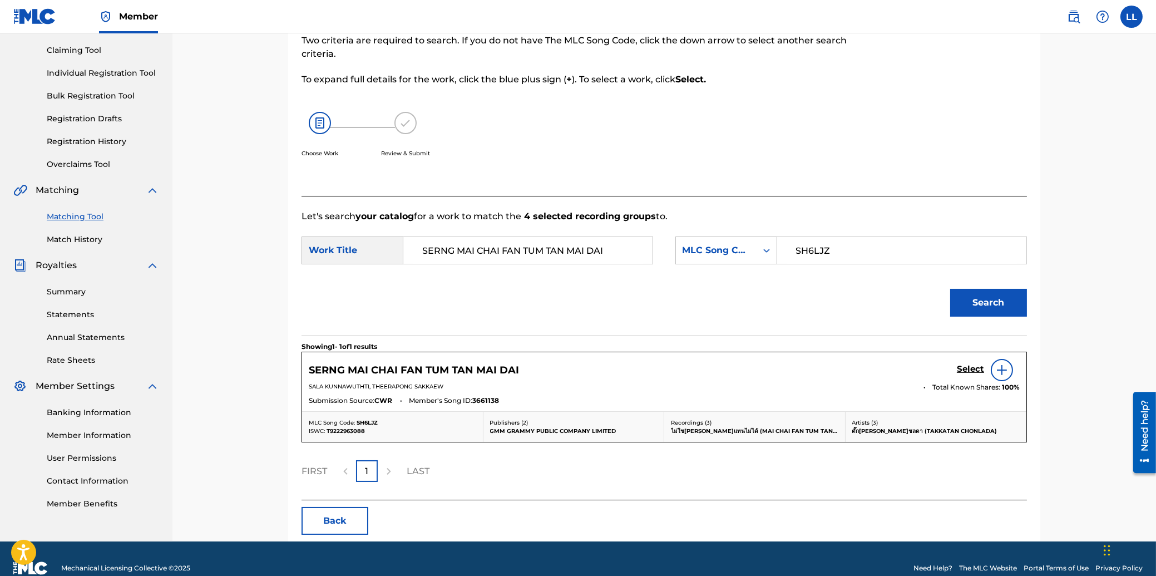
click at [970, 368] on h5 "Select" at bounding box center [970, 369] width 27 height 11
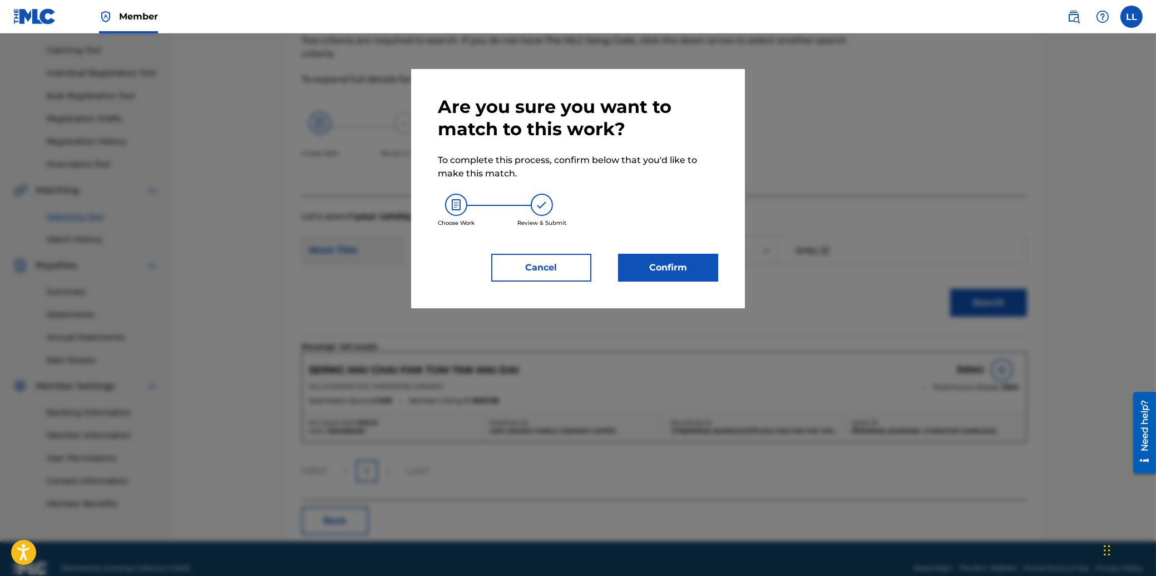
click at [674, 271] on button "Confirm" at bounding box center [668, 268] width 100 height 28
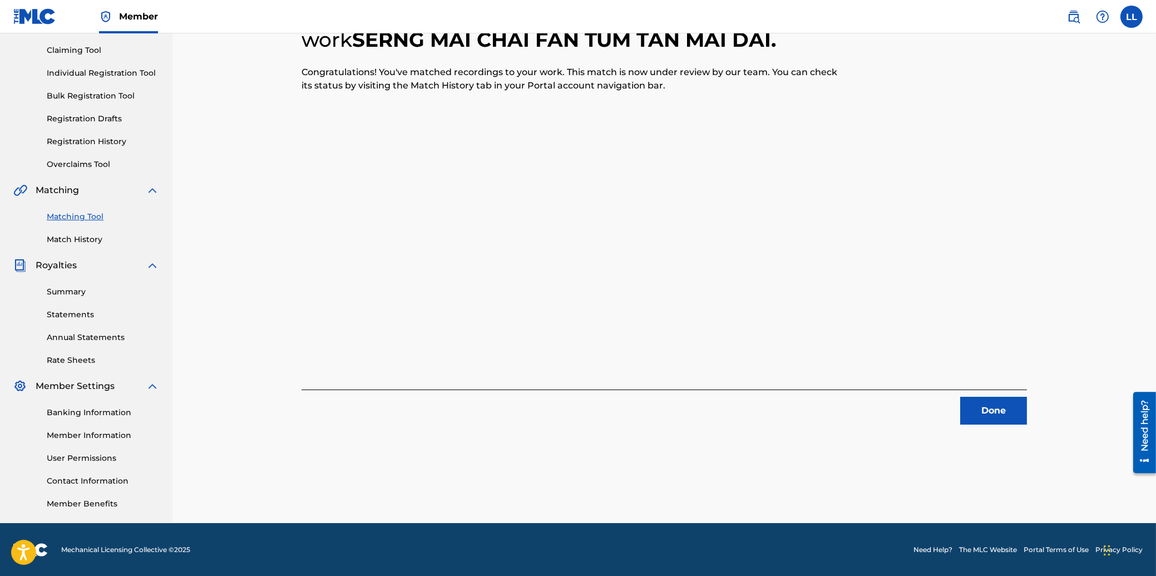
click at [984, 408] on button "Done" at bounding box center [993, 411] width 67 height 28
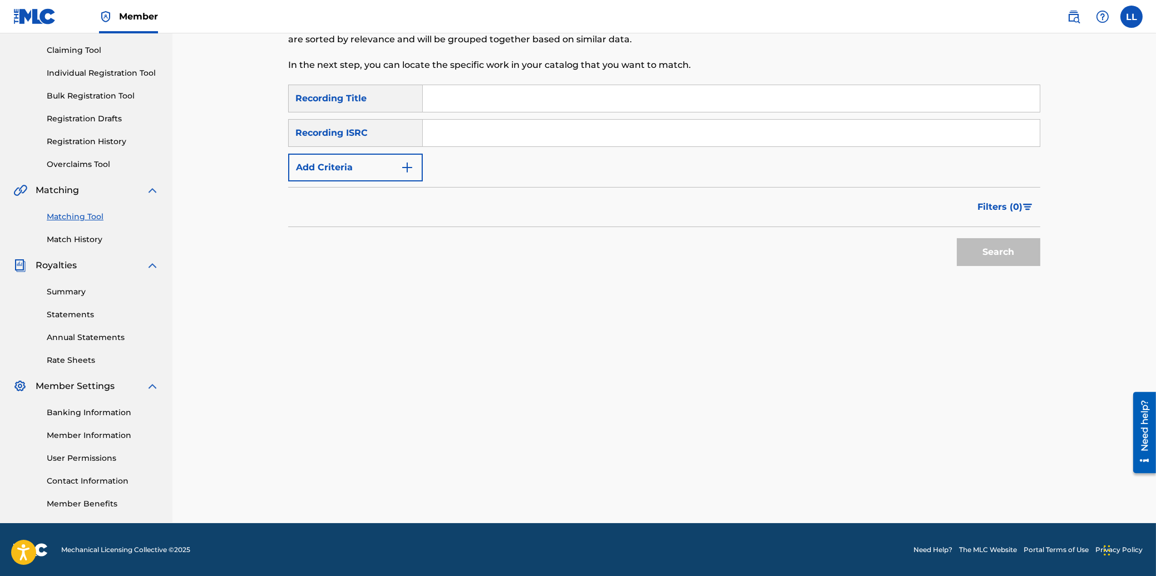
drag, startPoint x: 537, startPoint y: 130, endPoint x: 542, endPoint y: 133, distance: 6.0
click at [541, 132] on input "Search Form" at bounding box center [731, 133] width 617 height 27
paste input "THG011101184"
type input "THG011101184"
click at [996, 243] on button "Search" at bounding box center [998, 252] width 83 height 28
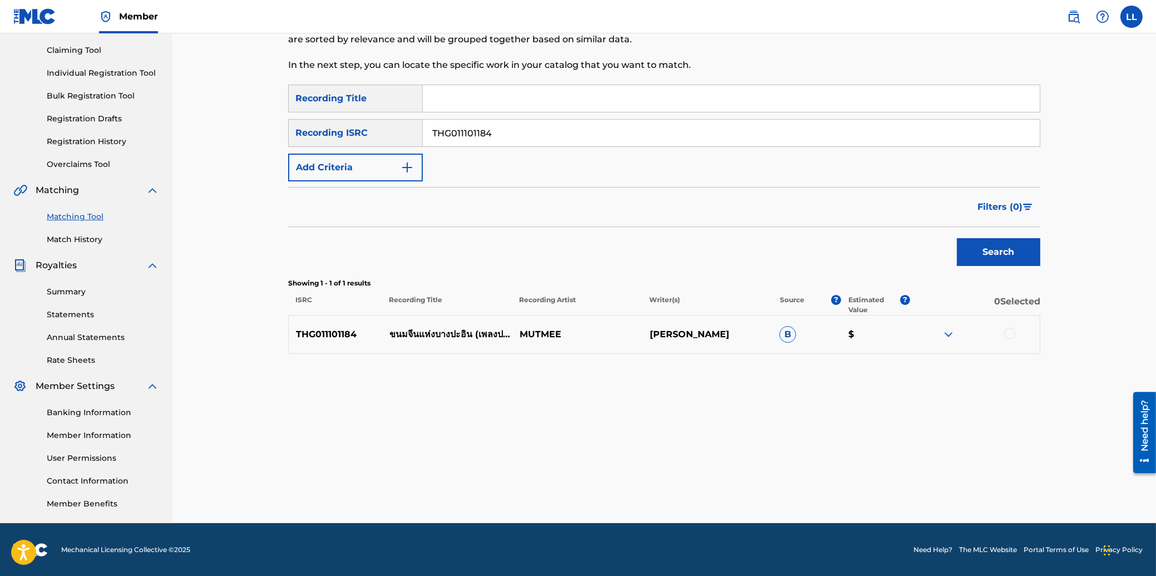
click at [1010, 334] on div at bounding box center [1009, 333] width 11 height 11
click at [793, 484] on button "Match 1 Group" at bounding box center [781, 485] width 123 height 28
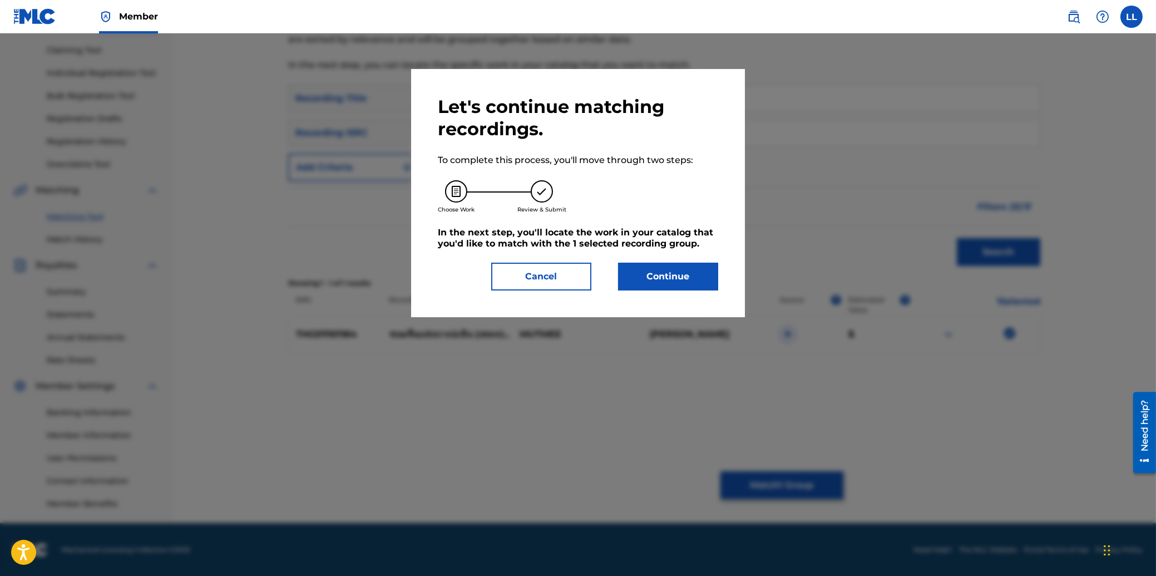
click at [682, 271] on button "Continue" at bounding box center [668, 277] width 100 height 28
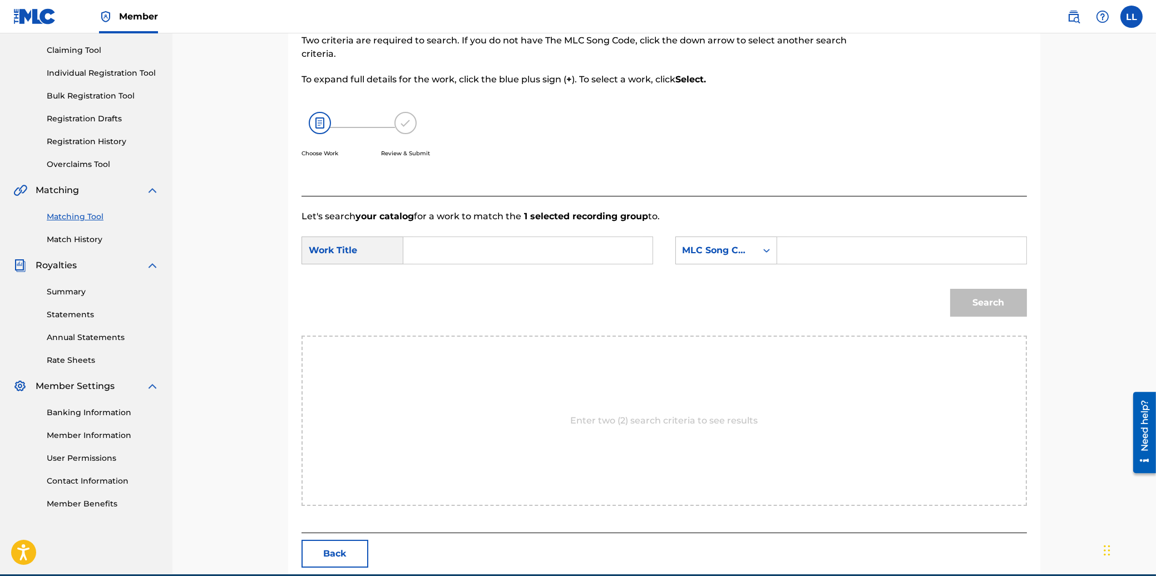
click at [482, 246] on input "Search Form" at bounding box center [528, 250] width 230 height 27
paste input "KA NOM [PERSON_NAME] PA EIN"
type input "KA NOM [PERSON_NAME] PA EIN"
click at [876, 249] on input "Search Form" at bounding box center [901, 250] width 230 height 27
paste input "KE9F0S"
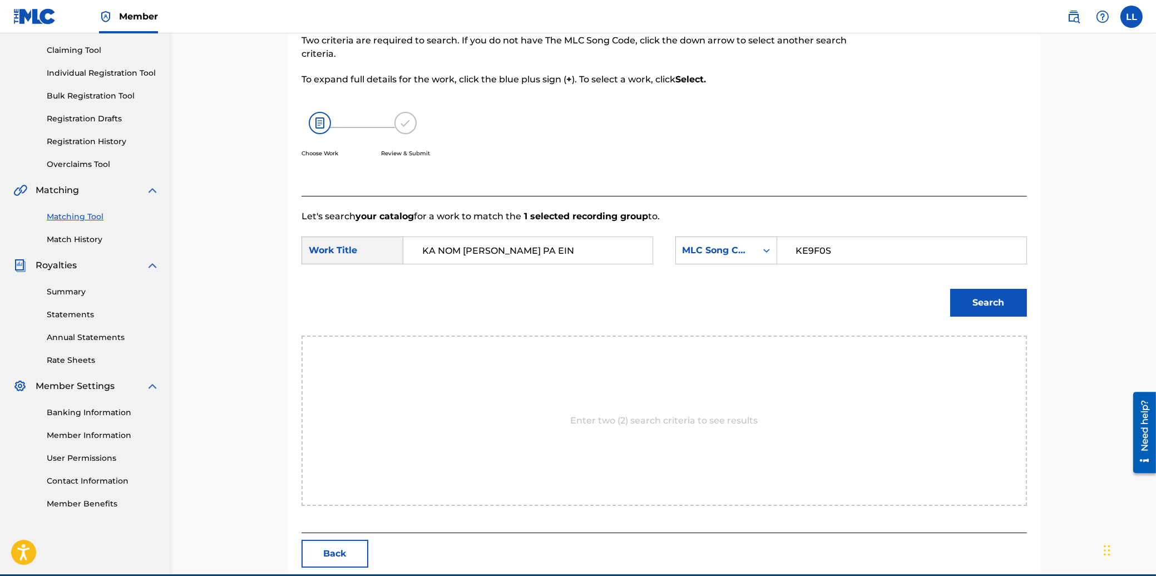
type input "KE9F0S"
click at [963, 301] on button "Search" at bounding box center [988, 303] width 77 height 28
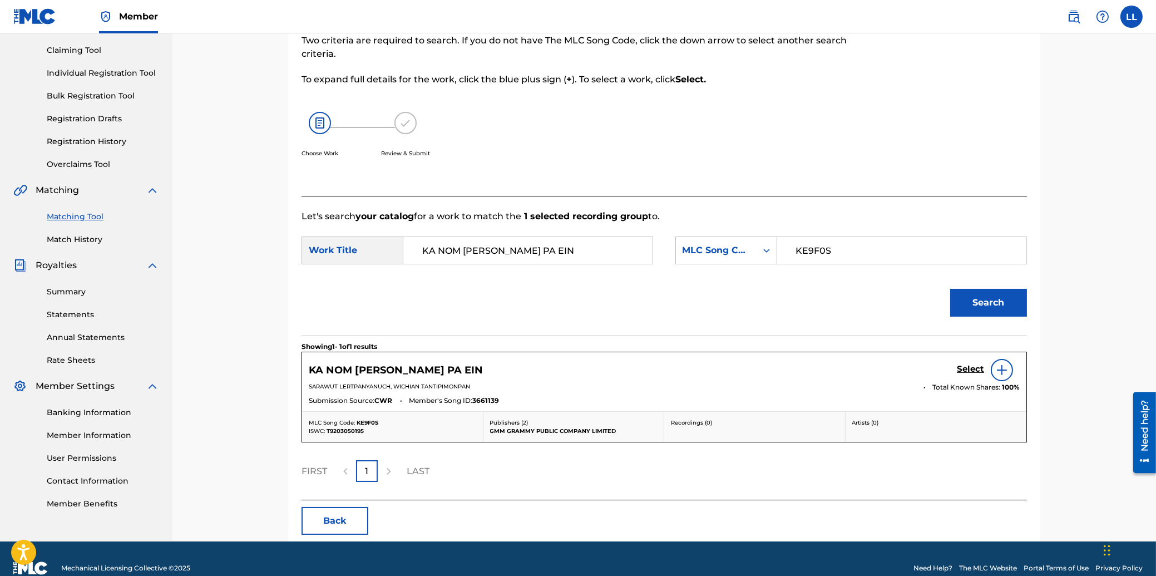
click at [969, 367] on h5 "Select" at bounding box center [970, 369] width 27 height 11
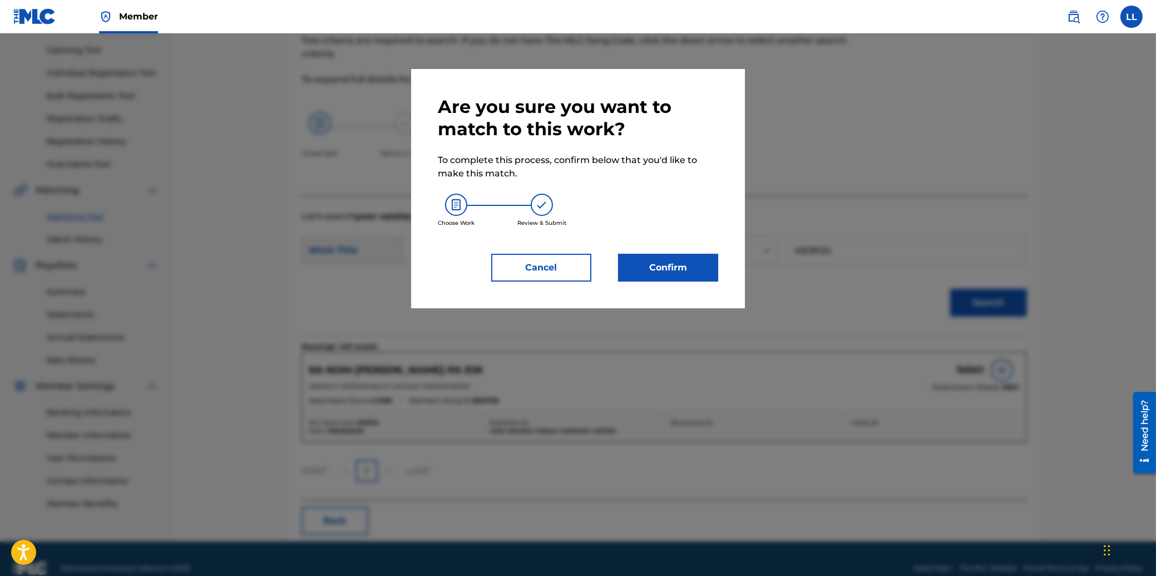
click at [672, 265] on button "Confirm" at bounding box center [668, 268] width 100 height 28
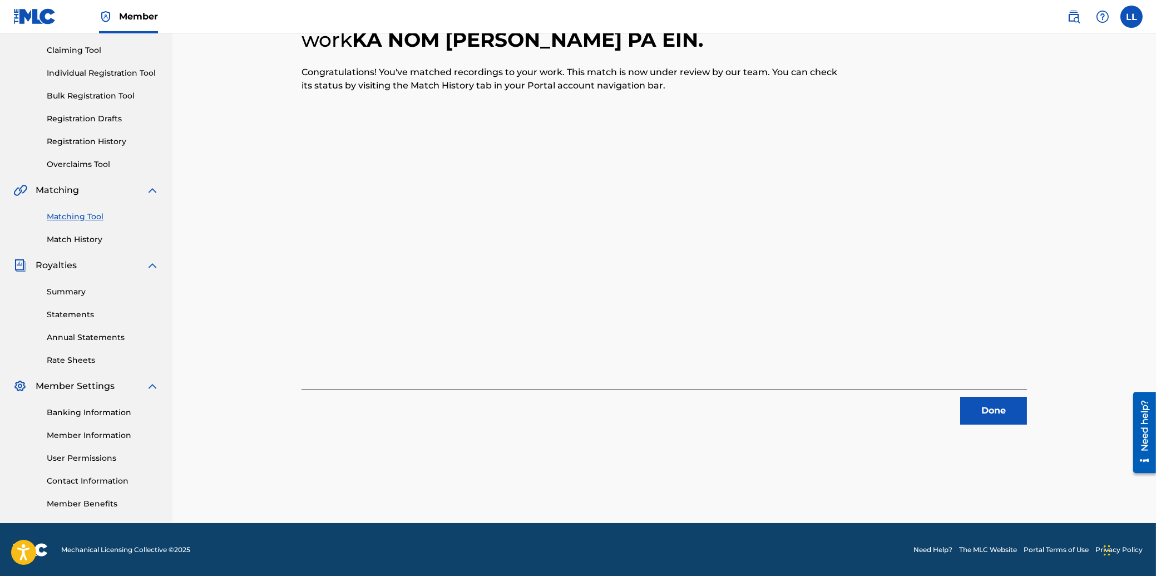
click at [990, 405] on button "Done" at bounding box center [993, 411] width 67 height 28
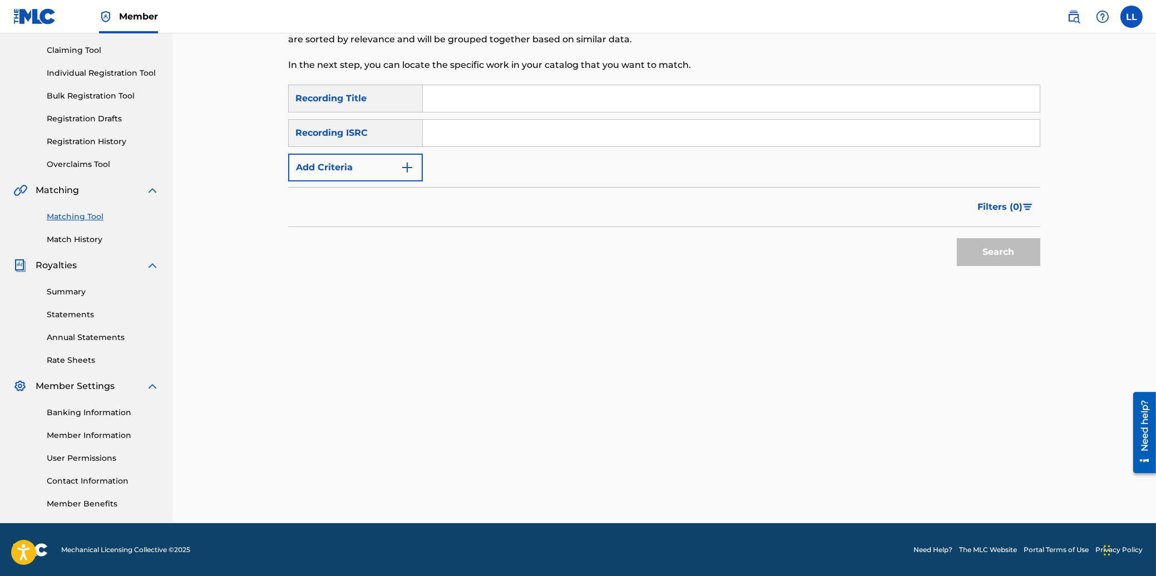
click at [481, 132] on input "Search Form" at bounding box center [731, 133] width 617 height 27
paste input "THG010812782"
type input "THG010812782"
click at [994, 246] on button "Search" at bounding box center [998, 252] width 83 height 28
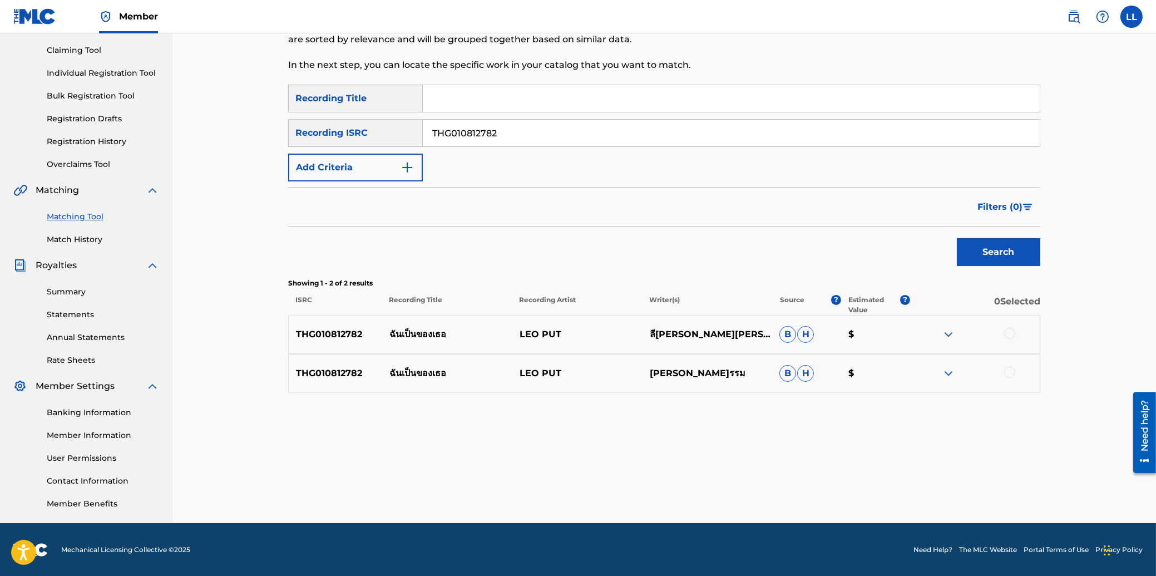
click at [1008, 332] on div at bounding box center [1009, 333] width 11 height 11
click at [1010, 369] on div at bounding box center [1009, 372] width 11 height 11
click at [768, 478] on button "Match 2 Groups" at bounding box center [781, 485] width 123 height 28
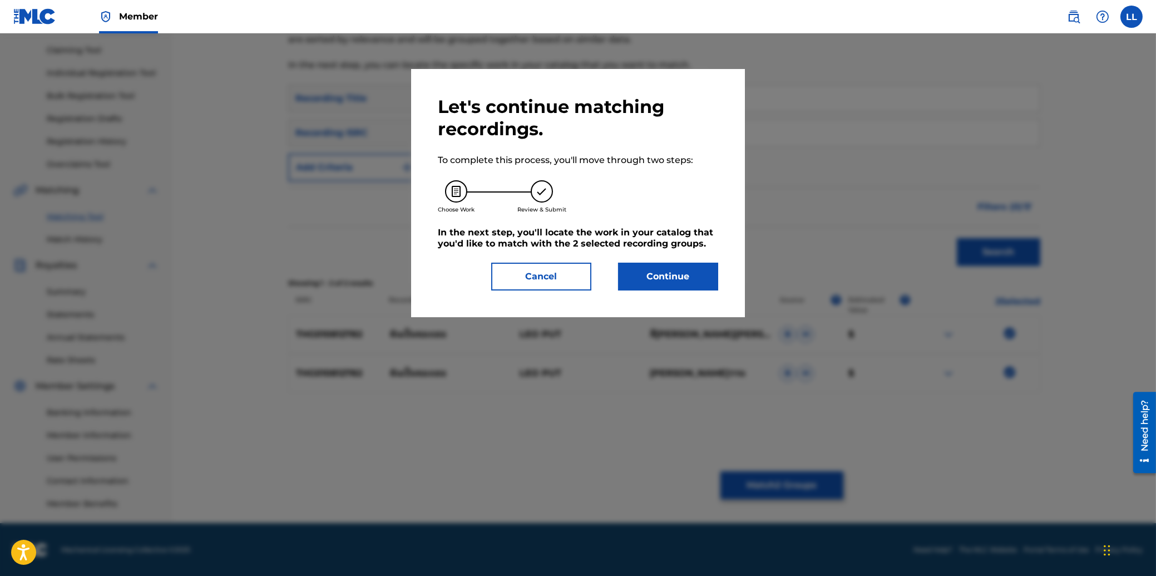
click at [675, 280] on button "Continue" at bounding box center [668, 277] width 100 height 28
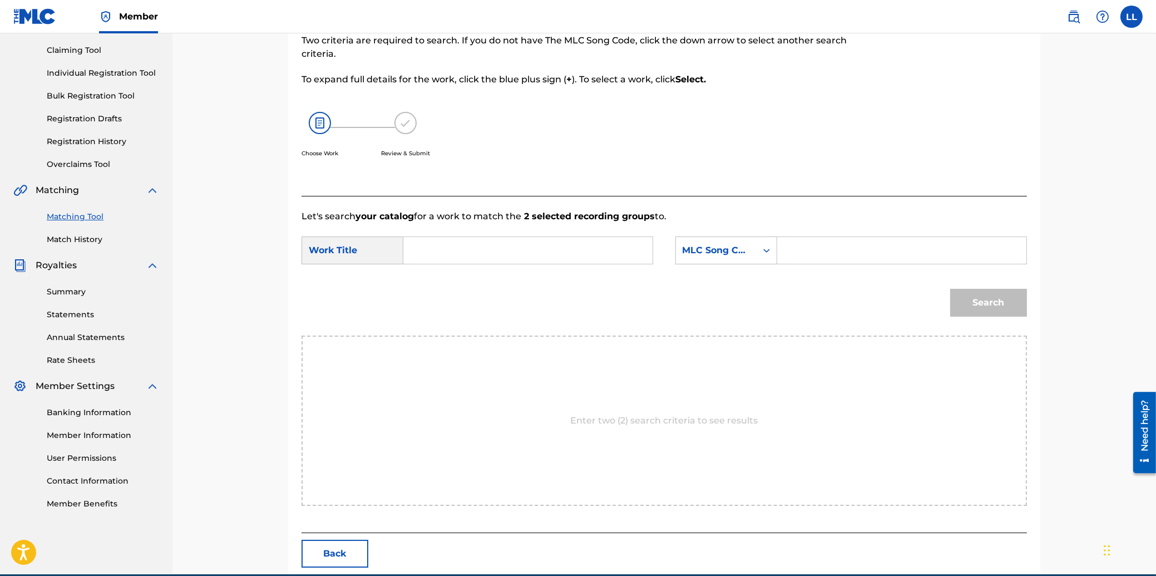
click at [545, 245] on input "Search Form" at bounding box center [528, 250] width 230 height 27
paste input "CHUN PEN KAUNG TUR"
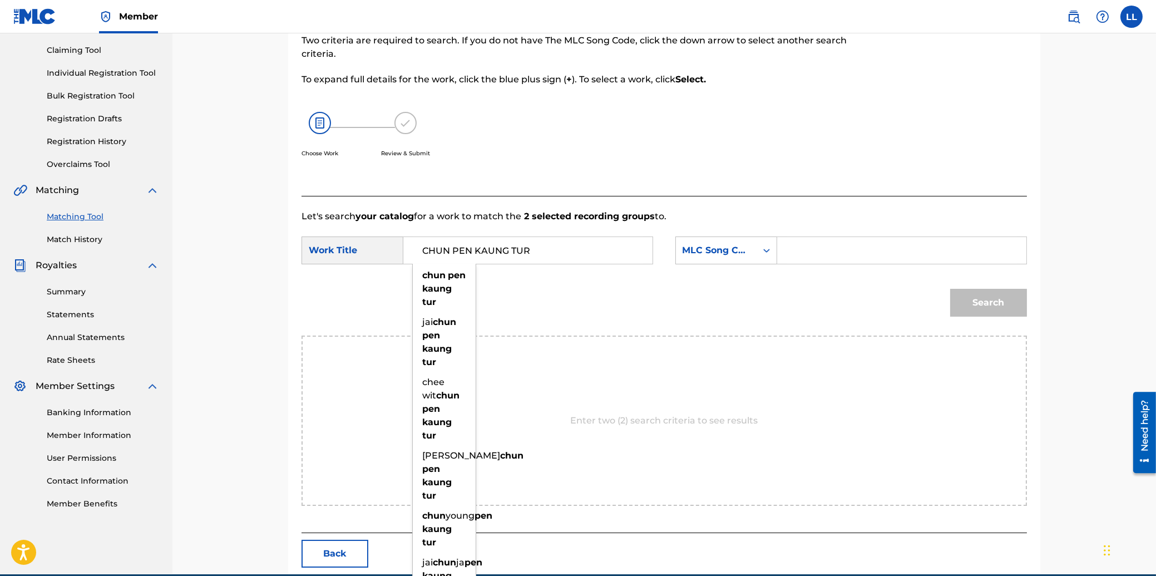
type input "CHUN PEN KAUNG TUR"
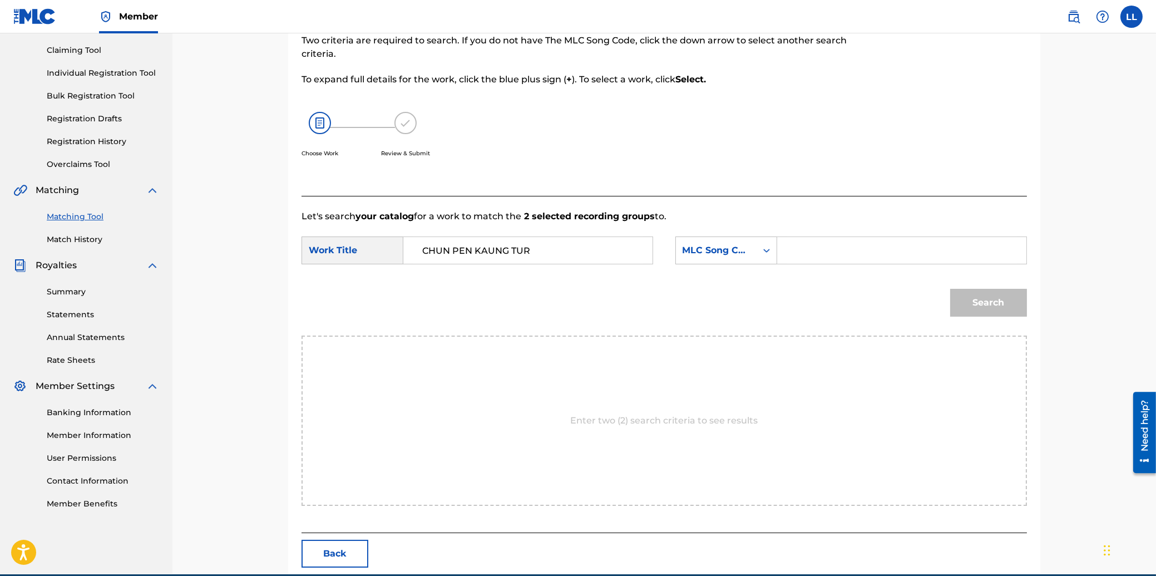
click at [865, 244] on input "Search Form" at bounding box center [901, 250] width 230 height 27
paste input "CB8ZO5"
type input "CB8ZO5"
click at [987, 310] on button "Search" at bounding box center [988, 303] width 77 height 28
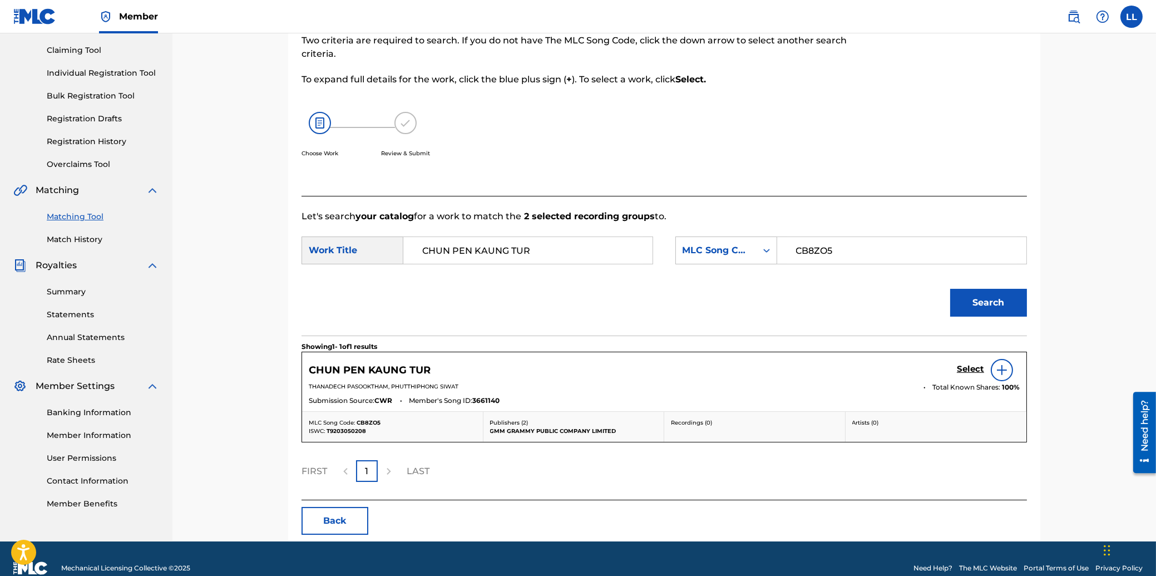
click at [969, 367] on h5 "Select" at bounding box center [970, 369] width 27 height 11
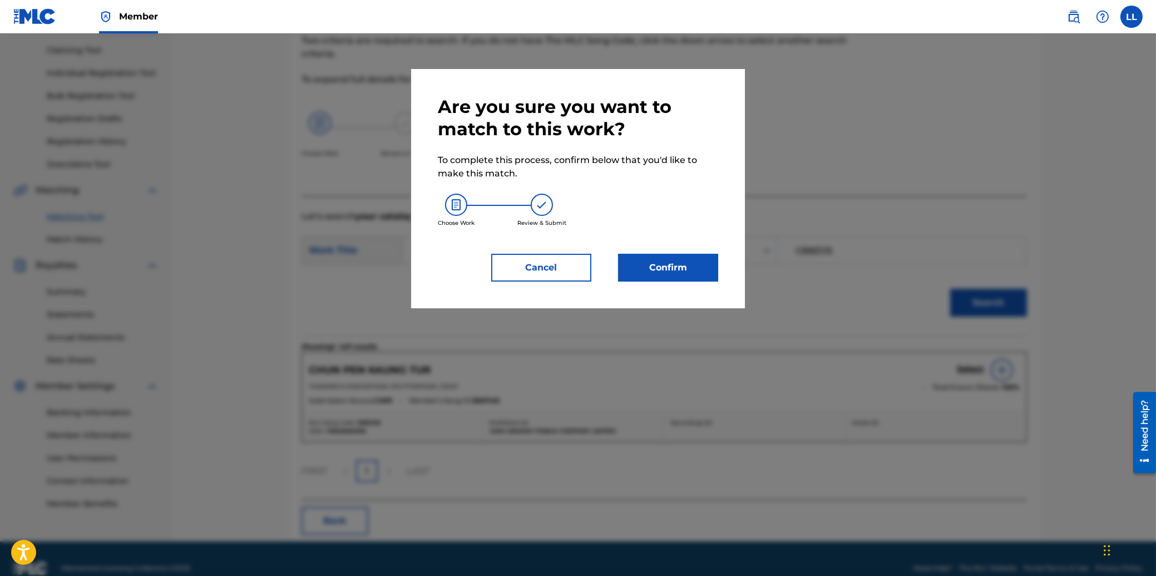
click at [682, 266] on button "Confirm" at bounding box center [668, 268] width 100 height 28
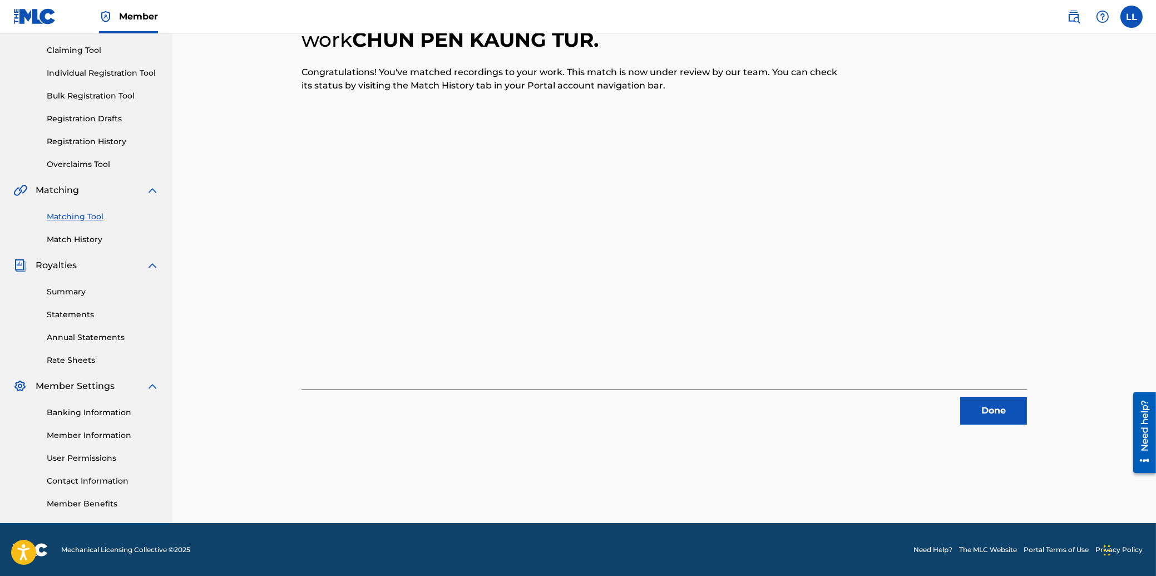
click at [1001, 407] on button "Done" at bounding box center [993, 411] width 67 height 28
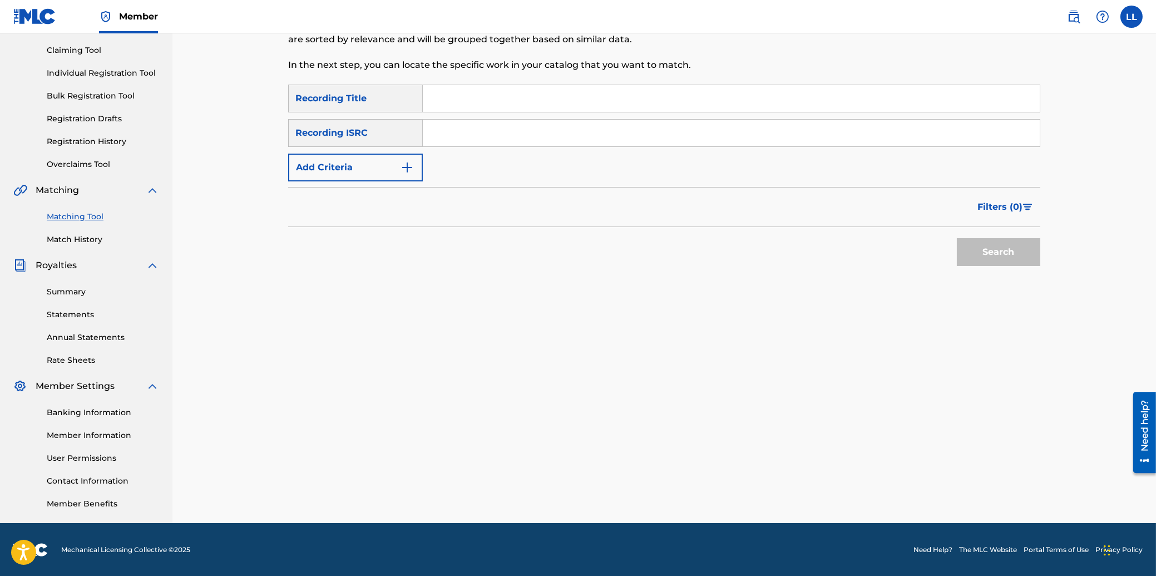
click at [504, 131] on input "Search Form" at bounding box center [731, 133] width 617 height 27
paste input "THG011100661"
type input "THG011100661"
click at [1007, 244] on button "Search" at bounding box center [998, 252] width 83 height 28
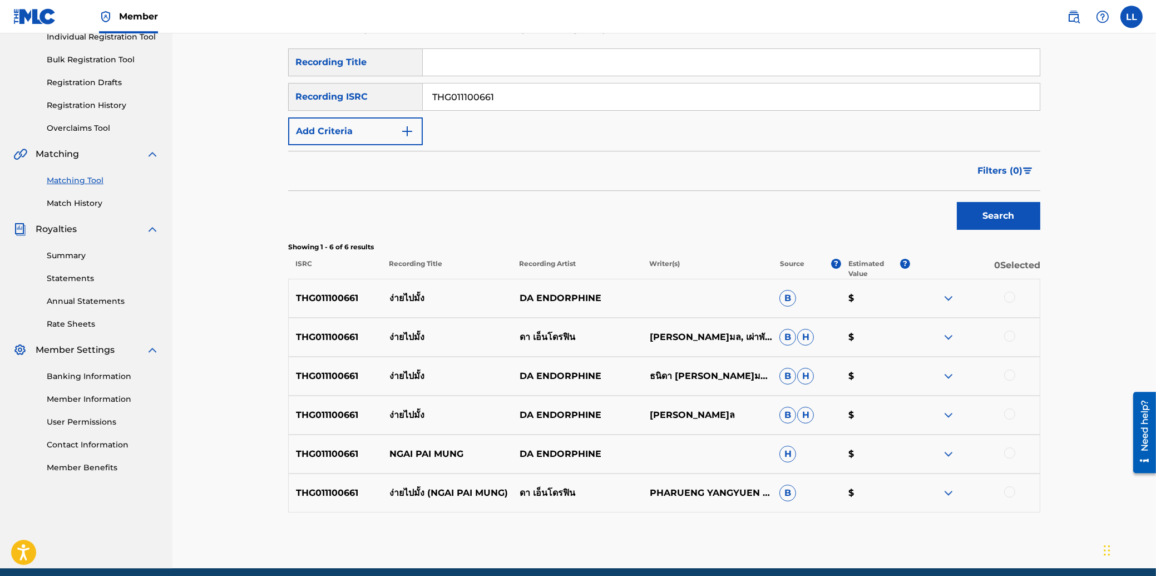
scroll to position [173, 0]
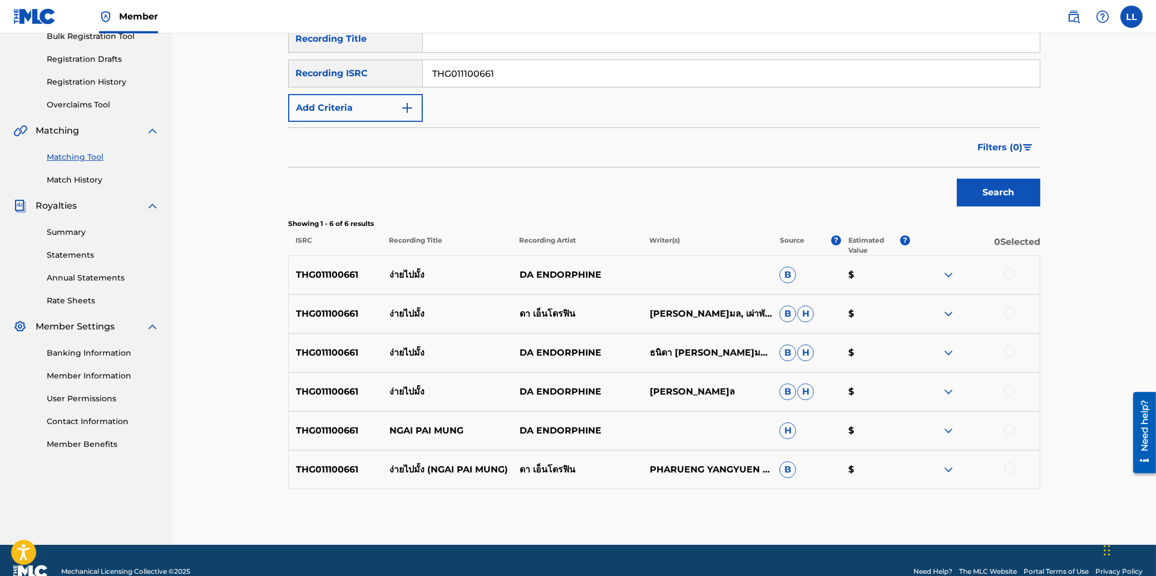
drag, startPoint x: 1012, startPoint y: 272, endPoint x: 1012, endPoint y: 302, distance: 30.0
click at [1012, 273] on div at bounding box center [1009, 273] width 11 height 11
click at [1012, 310] on div at bounding box center [1009, 312] width 11 height 11
click at [1010, 348] on div at bounding box center [1009, 351] width 11 height 11
click at [1010, 388] on div at bounding box center [1009, 390] width 11 height 11
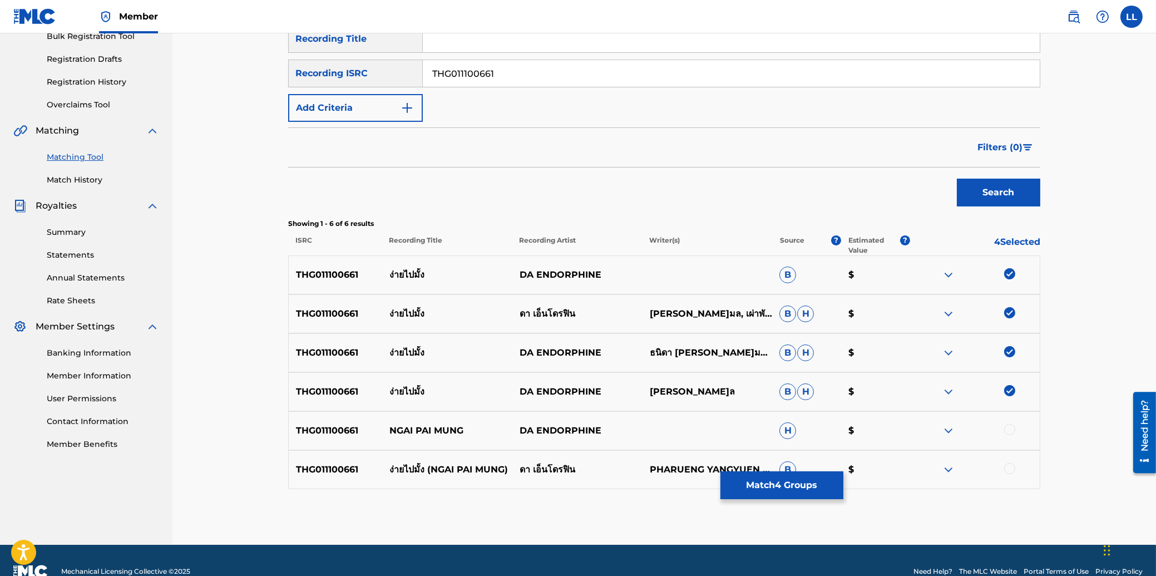
click at [1008, 425] on div at bounding box center [1009, 429] width 11 height 11
click at [1012, 468] on div at bounding box center [1009, 468] width 11 height 11
click at [807, 483] on button "Match 6 Groups" at bounding box center [781, 485] width 123 height 28
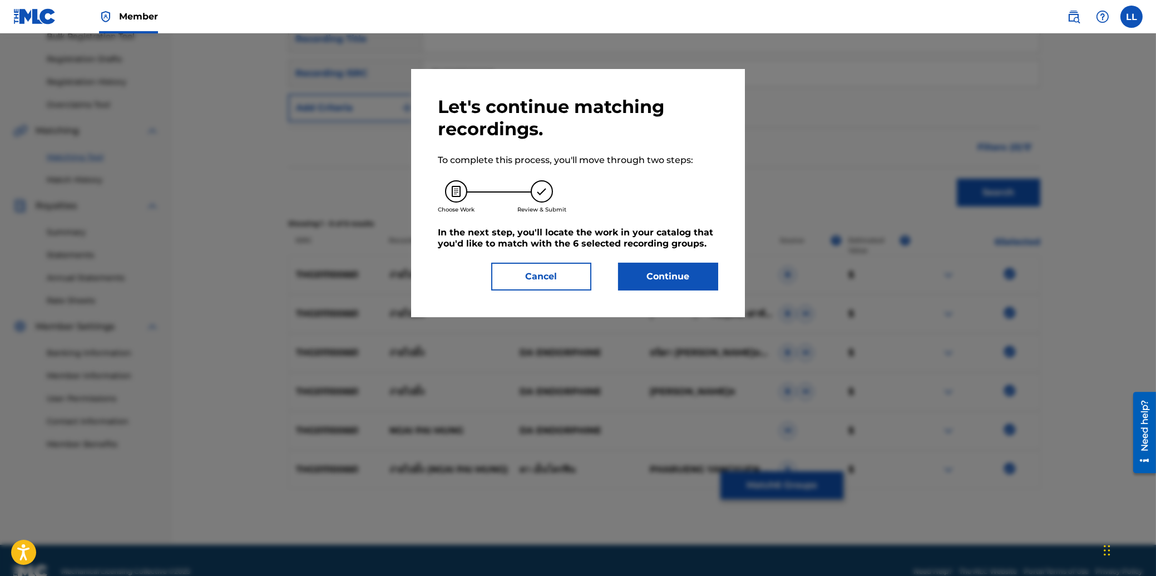
click at [687, 272] on button "Continue" at bounding box center [668, 277] width 100 height 28
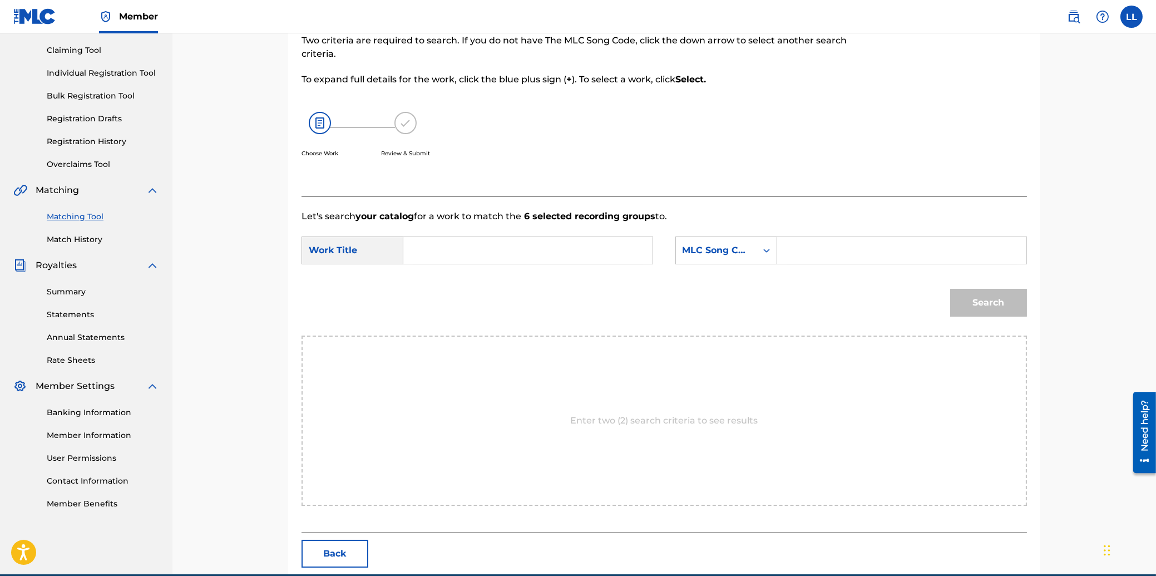
click at [511, 249] on input "Search Form" at bounding box center [528, 250] width 230 height 27
paste input "NGAI PAI MUNG"
type input "NGAI PAI MUNG"
click at [896, 252] on input "Search Form" at bounding box center [901, 250] width 230 height 27
paste input "ND0BB9"
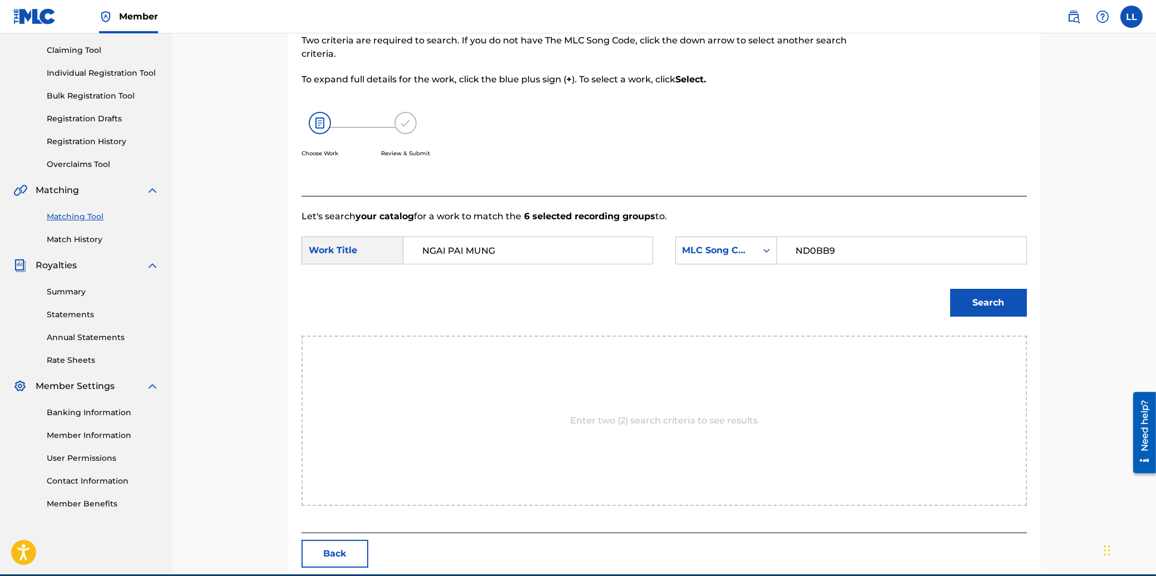
type input "ND0BB9"
click at [986, 303] on button "Search" at bounding box center [988, 303] width 77 height 28
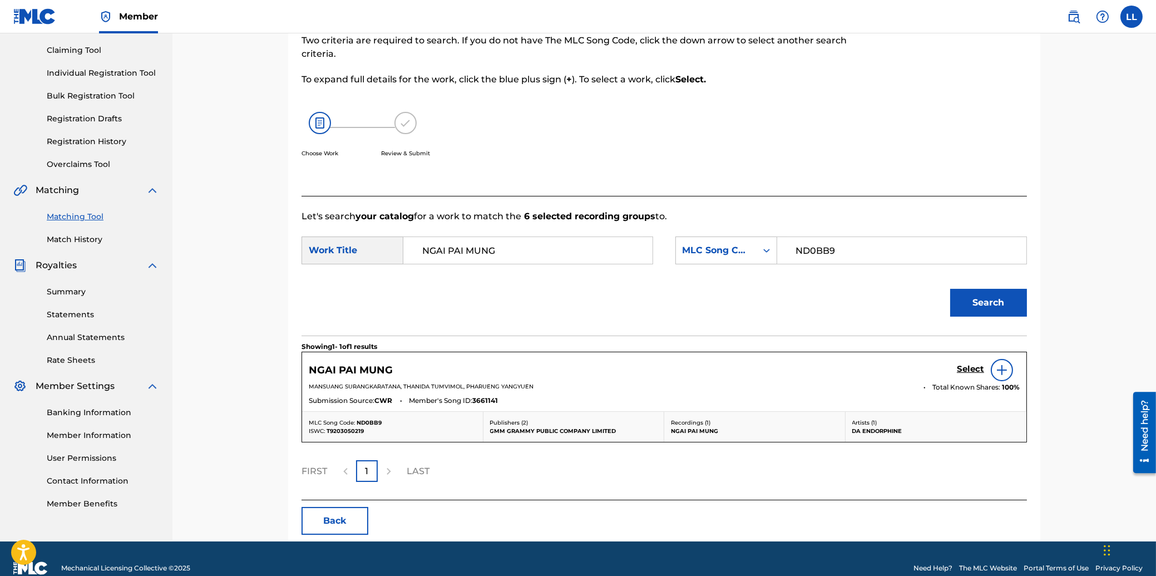
click at [966, 369] on h5 "Select" at bounding box center [970, 369] width 27 height 11
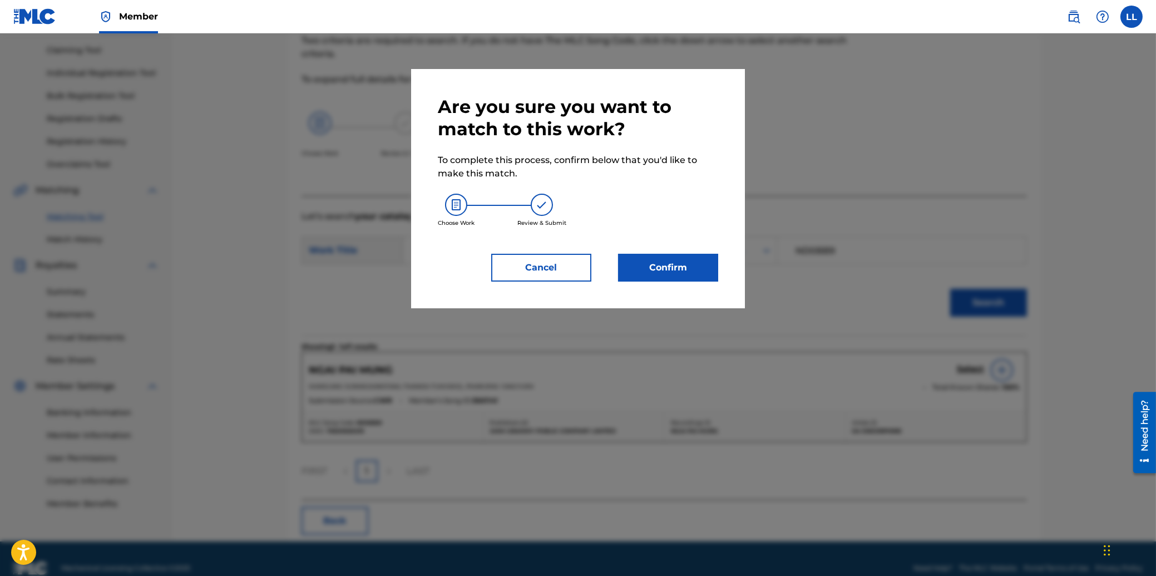
click at [651, 251] on div "Are you sure you want to match to this work? To complete this process, confirm …" at bounding box center [578, 189] width 280 height 186
click at [660, 260] on button "Confirm" at bounding box center [668, 268] width 100 height 28
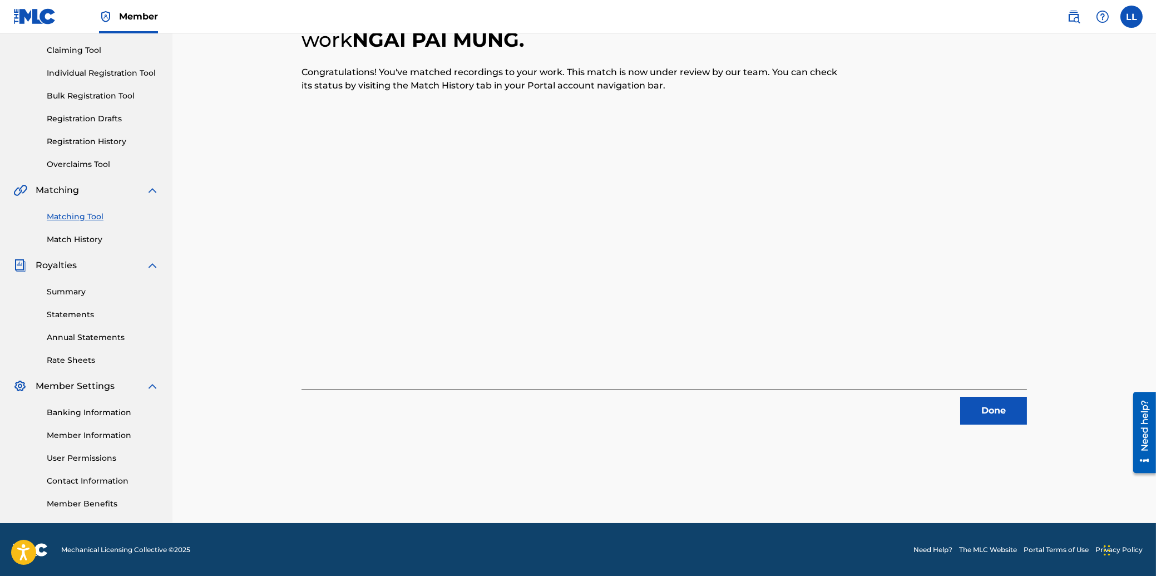
click at [990, 403] on button "Done" at bounding box center [993, 411] width 67 height 28
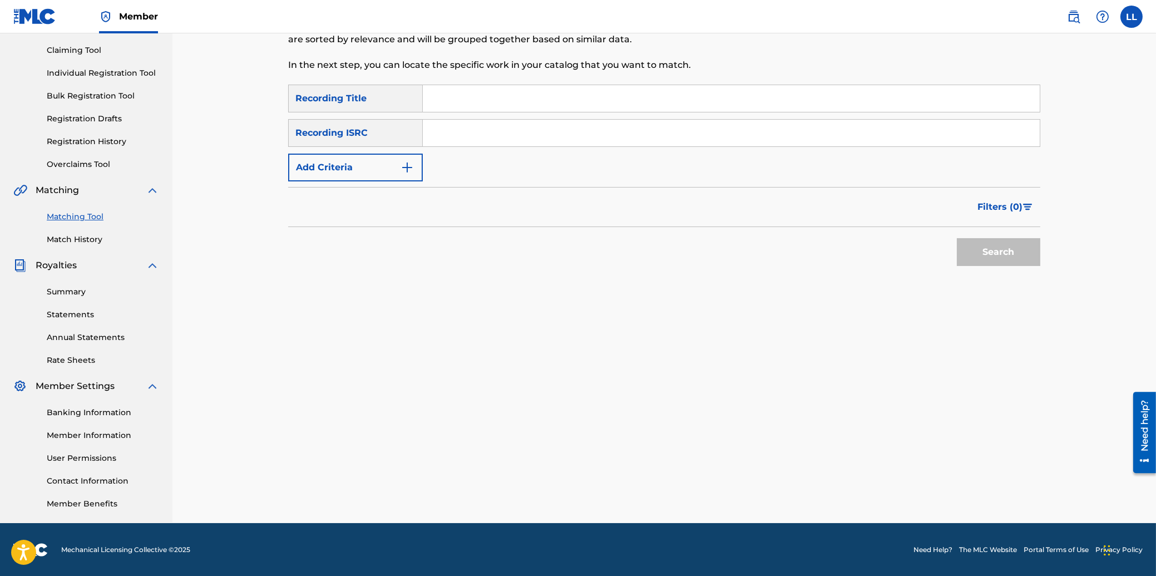
drag, startPoint x: 521, startPoint y: 129, endPoint x: 524, endPoint y: 143, distance: 14.2
click at [522, 135] on input "Search Form" at bounding box center [731, 133] width 617 height 27
paste input "THG010804832"
type input "THG010804832"
click at [1007, 254] on button "Search" at bounding box center [998, 252] width 83 height 28
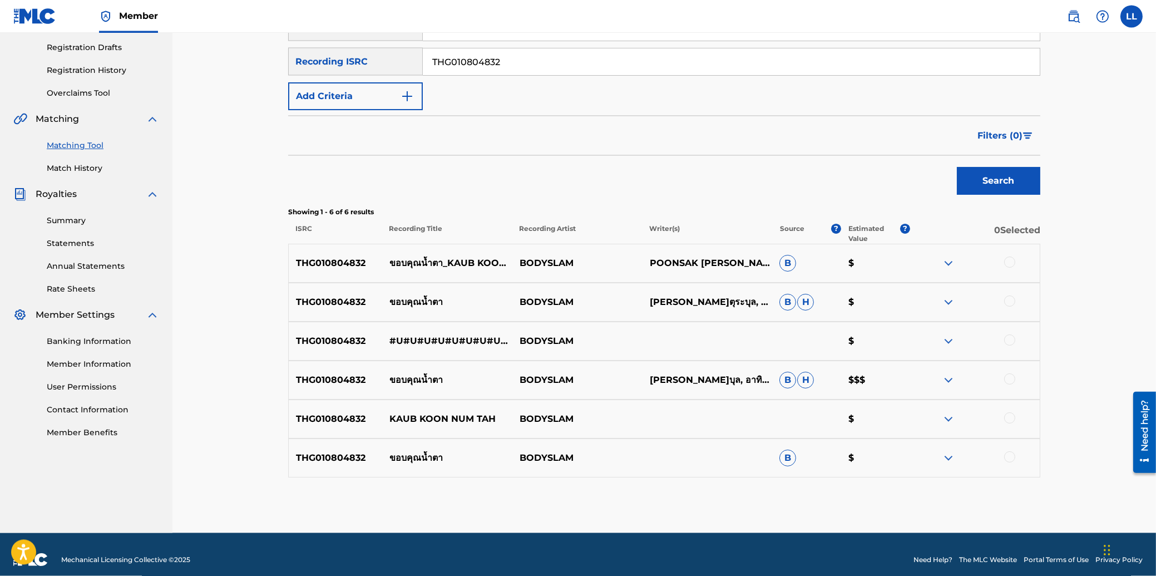
scroll to position [195, 0]
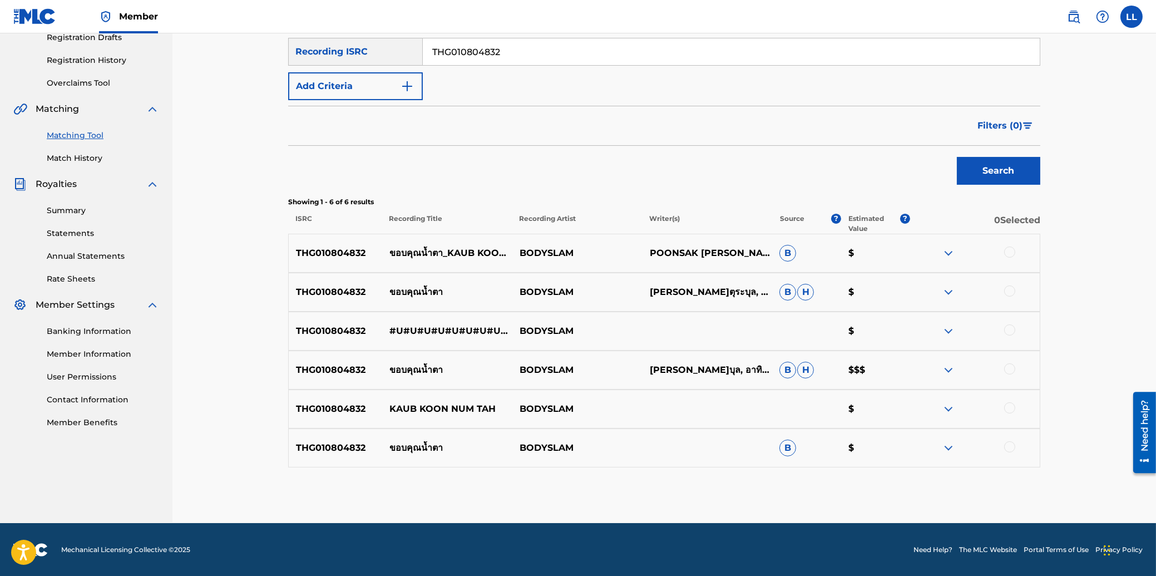
click at [1008, 250] on div at bounding box center [1009, 251] width 11 height 11
click at [1006, 290] on div at bounding box center [1009, 290] width 11 height 11
click at [1013, 326] on div at bounding box center [1009, 329] width 11 height 11
click at [1010, 367] on div at bounding box center [1009, 368] width 11 height 11
click at [1013, 405] on div at bounding box center [1009, 407] width 11 height 11
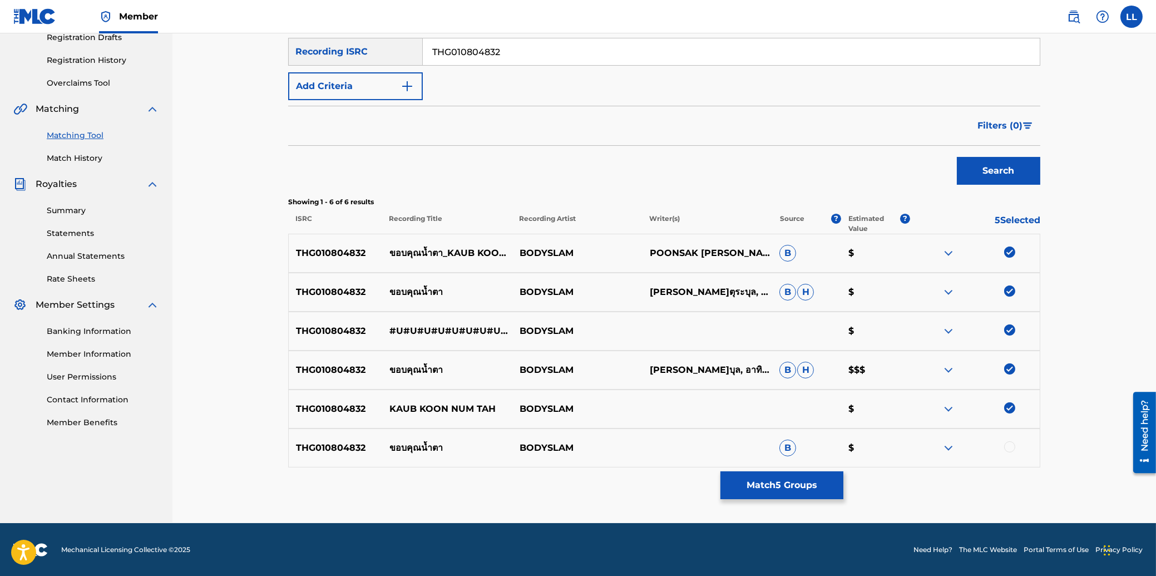
click at [1010, 446] on div at bounding box center [1009, 446] width 11 height 11
click at [776, 486] on button "Match 6 Groups" at bounding box center [781, 485] width 123 height 28
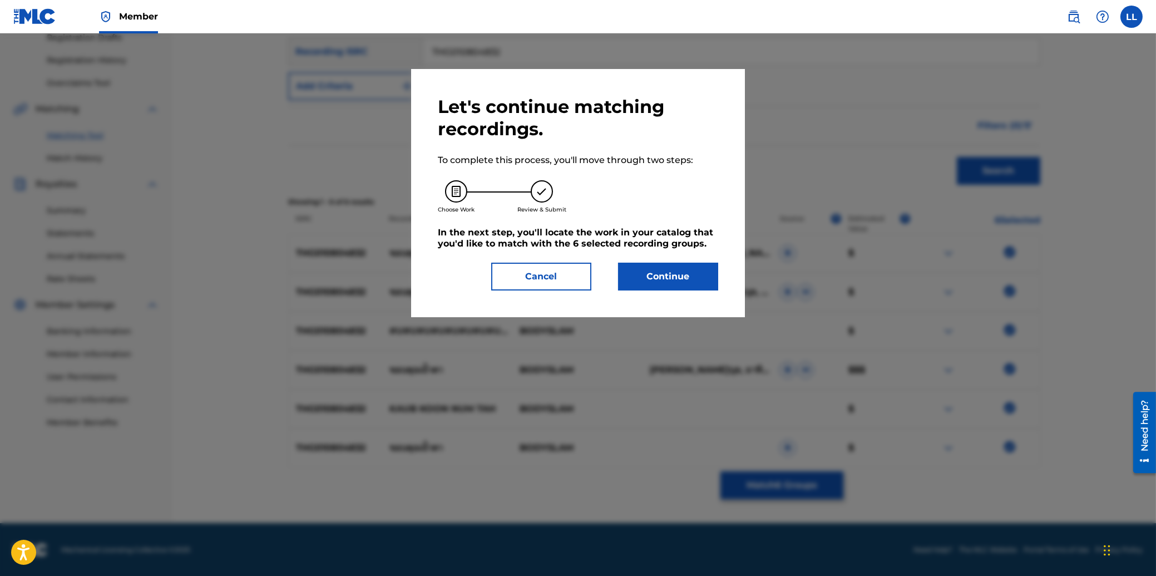
click at [656, 271] on button "Continue" at bounding box center [668, 277] width 100 height 28
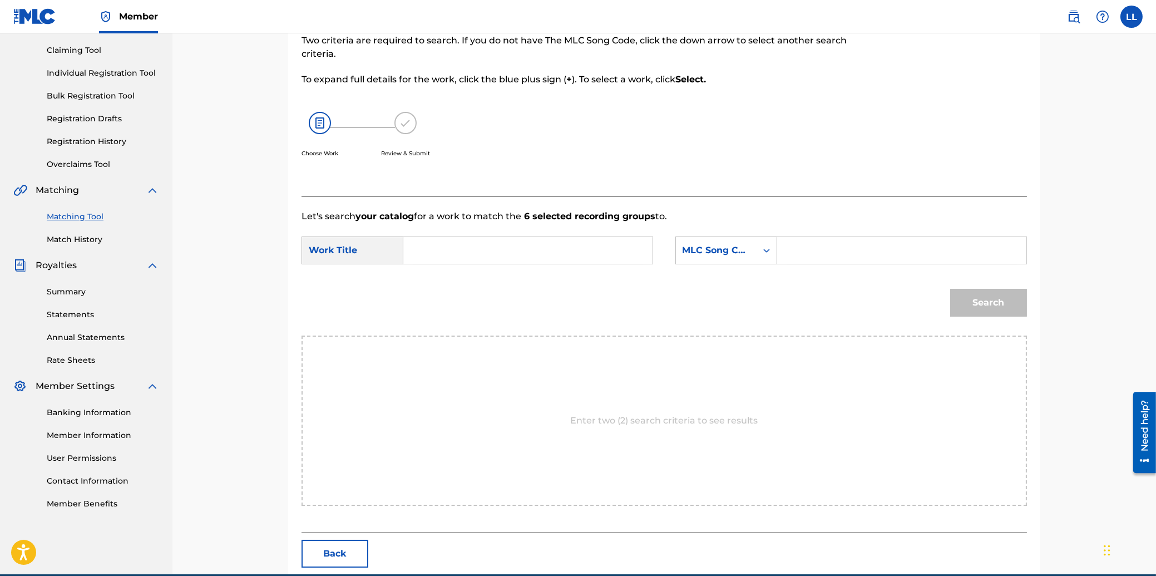
click at [479, 244] on input "Search Form" at bounding box center [528, 250] width 230 height 27
paste input "KAUB KOON NUM TAH"
type input "KAUB KOON NUM TAH"
click at [855, 254] on input "Search Form" at bounding box center [901, 250] width 230 height 27
paste input "KE88DE"
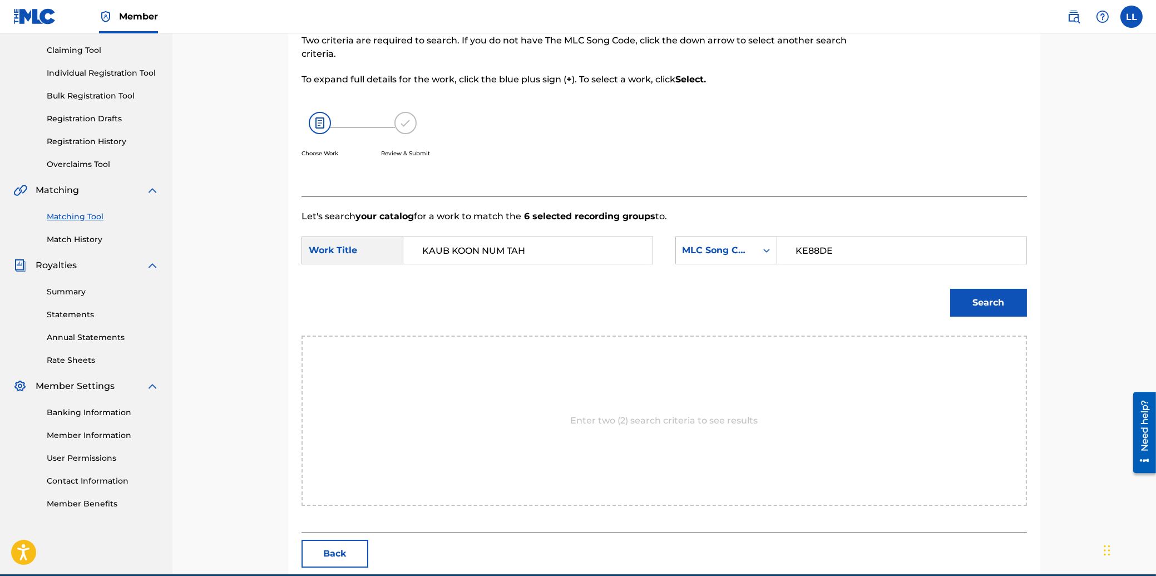
type input "KE88DE"
click at [1002, 301] on button "Search" at bounding box center [988, 303] width 77 height 28
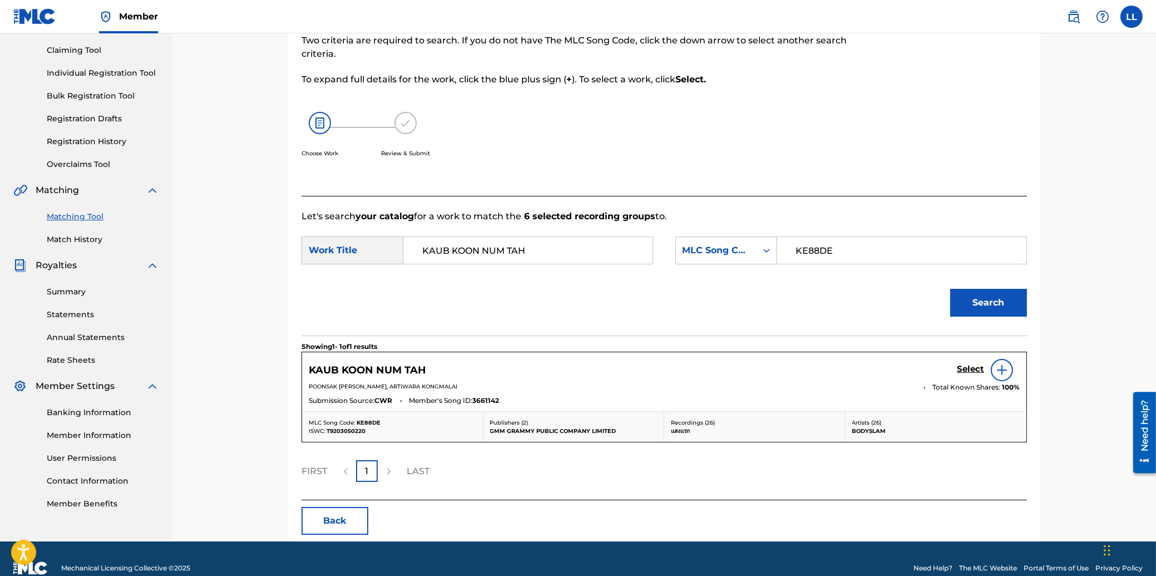
click at [971, 368] on h5 "Select" at bounding box center [970, 369] width 27 height 11
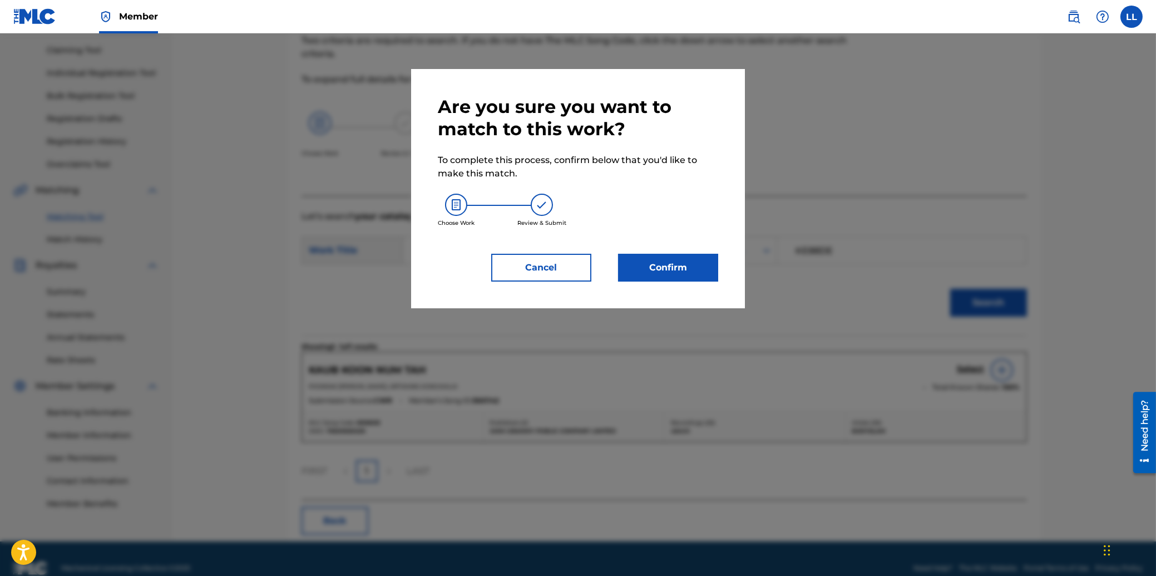
click at [642, 262] on button "Confirm" at bounding box center [668, 268] width 100 height 28
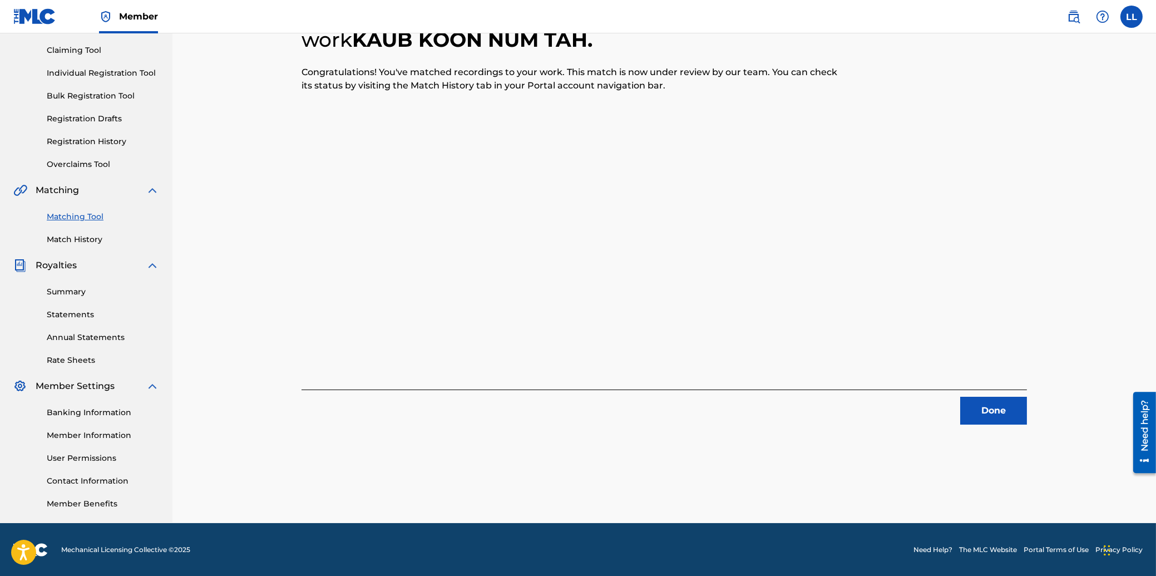
click at [996, 412] on button "Done" at bounding box center [993, 411] width 67 height 28
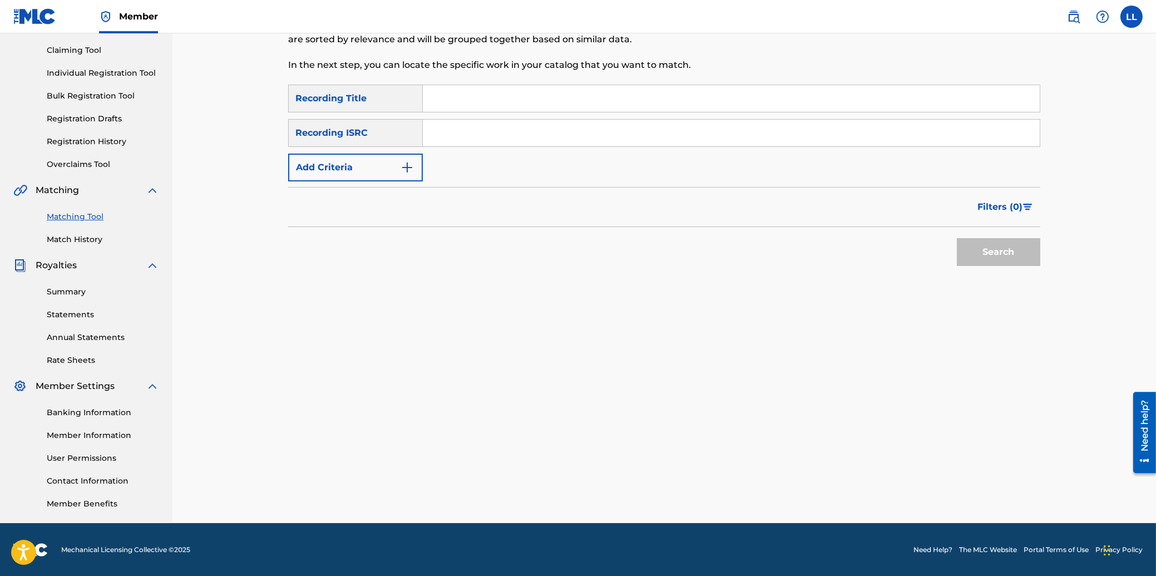
click at [464, 124] on input "Search Form" at bounding box center [731, 133] width 617 height 27
paste input "THG011200584"
type input "THG011200584"
click at [987, 246] on button "Search" at bounding box center [998, 252] width 83 height 28
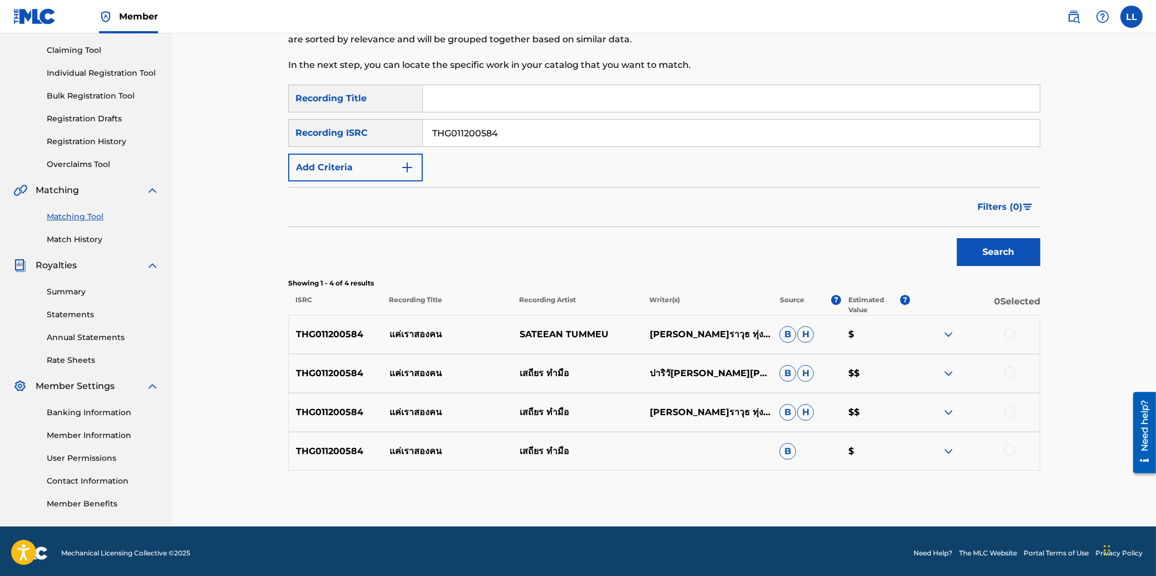
click at [1010, 334] on div at bounding box center [1009, 333] width 11 height 11
click at [1010, 373] on div at bounding box center [1009, 372] width 11 height 11
click at [1011, 408] on div at bounding box center [1009, 410] width 11 height 11
click at [1008, 449] on div at bounding box center [1009, 449] width 11 height 11
click at [768, 484] on button "Match 4 Groups" at bounding box center [781, 485] width 123 height 28
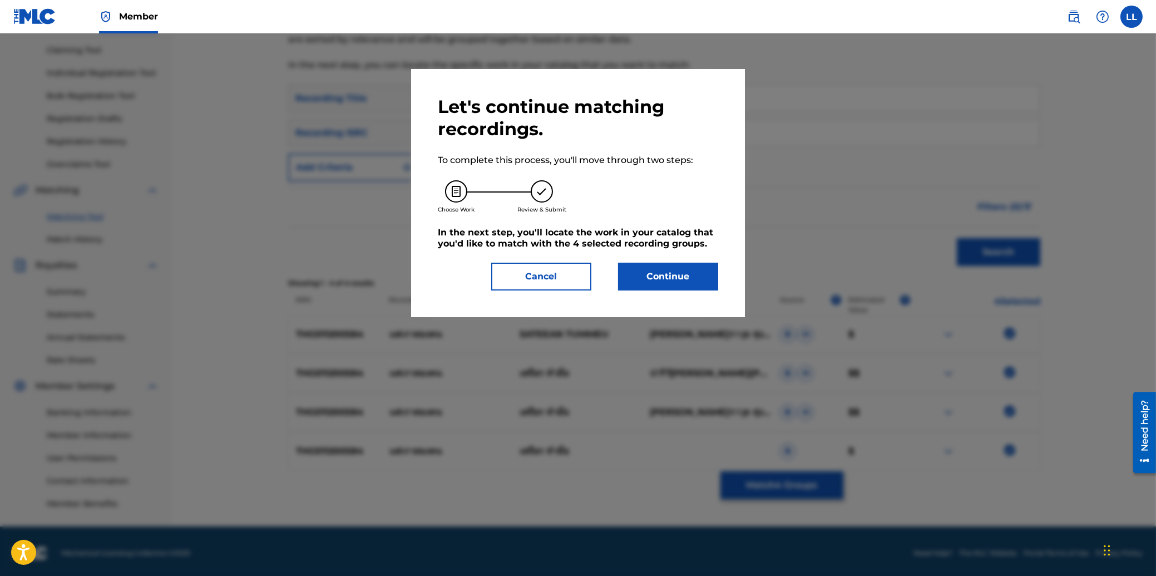
click at [673, 278] on button "Continue" at bounding box center [668, 277] width 100 height 28
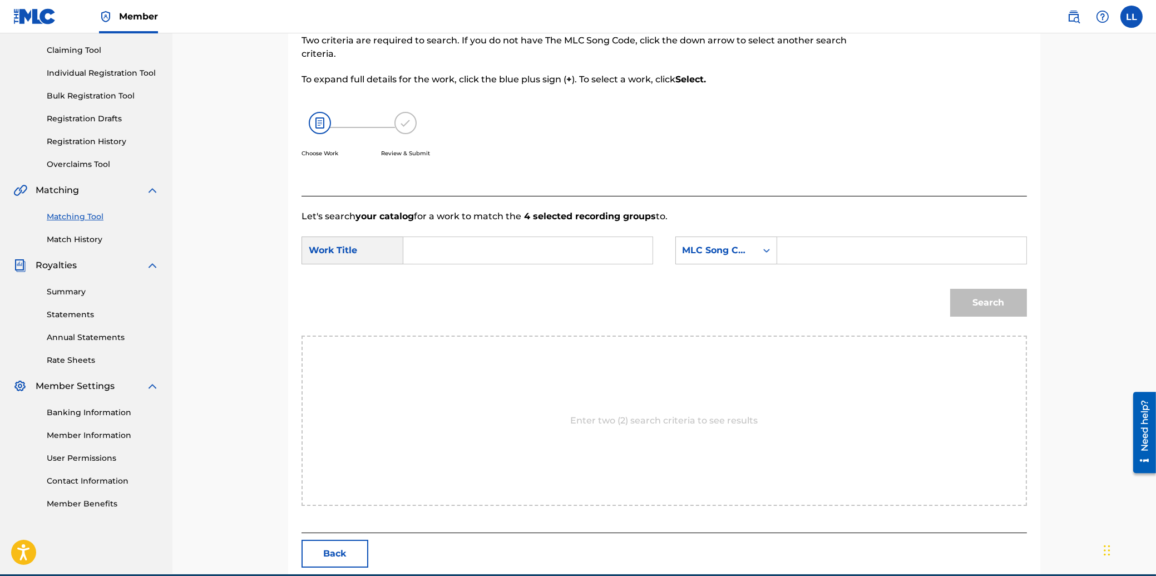
click at [492, 252] on input "Search Form" at bounding box center [528, 250] width 230 height 27
paste input "KAE ROW SAUNG KON"
type input "KAE ROW SAUNG KON"
click at [819, 246] on input "Search Form" at bounding box center [901, 250] width 230 height 27
paste
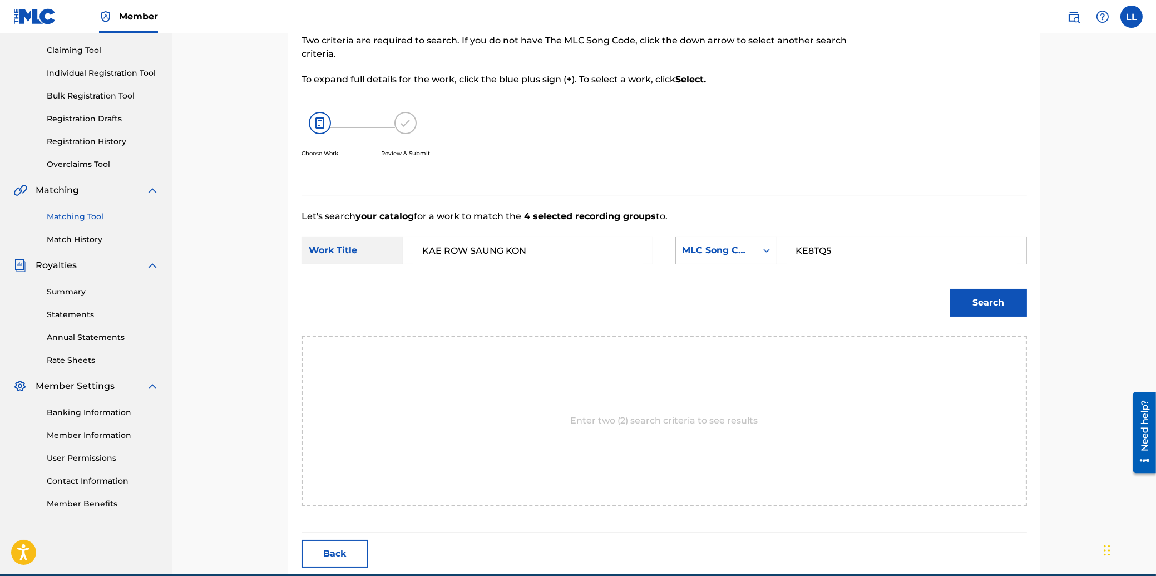
type input "KE8TQ5"
click at [986, 302] on button "Search" at bounding box center [988, 303] width 77 height 28
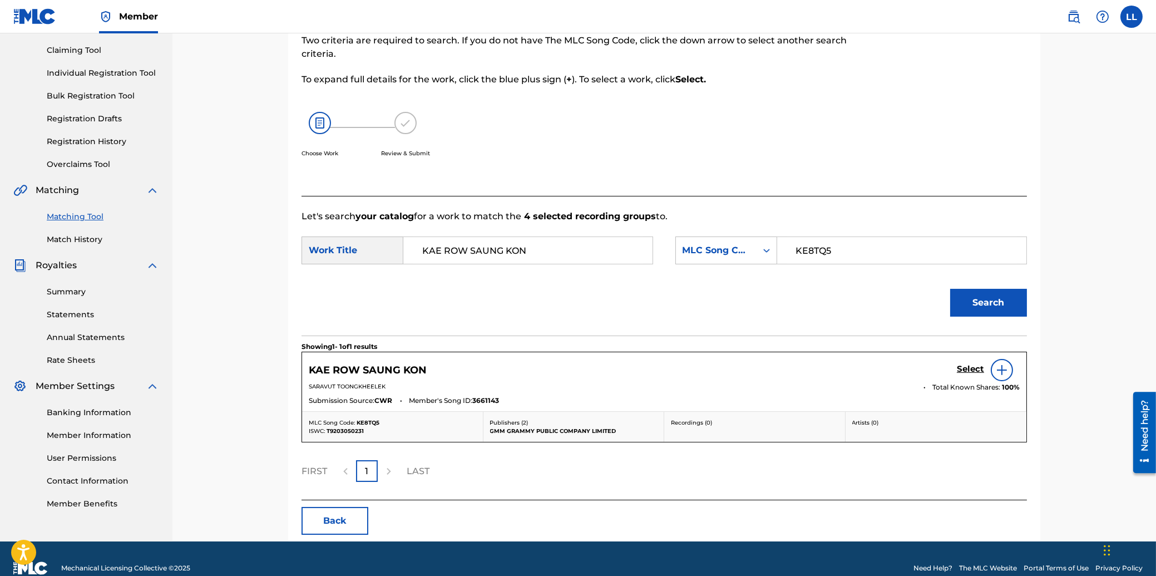
click at [972, 369] on h5 "Select" at bounding box center [970, 369] width 27 height 11
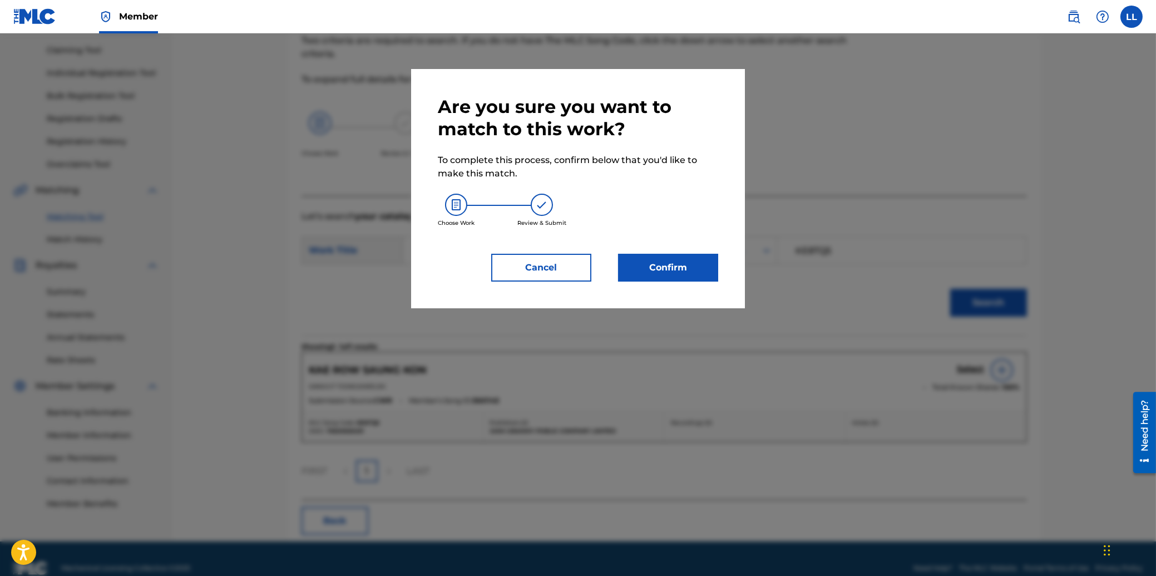
click at [665, 270] on button "Confirm" at bounding box center [668, 268] width 100 height 28
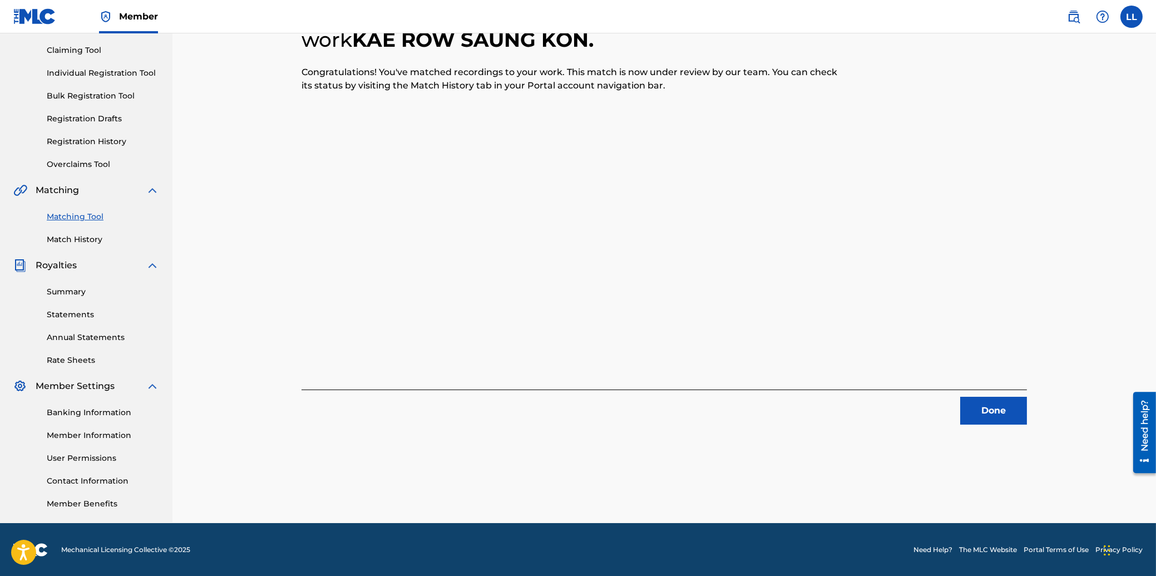
click at [999, 405] on button "Done" at bounding box center [993, 411] width 67 height 28
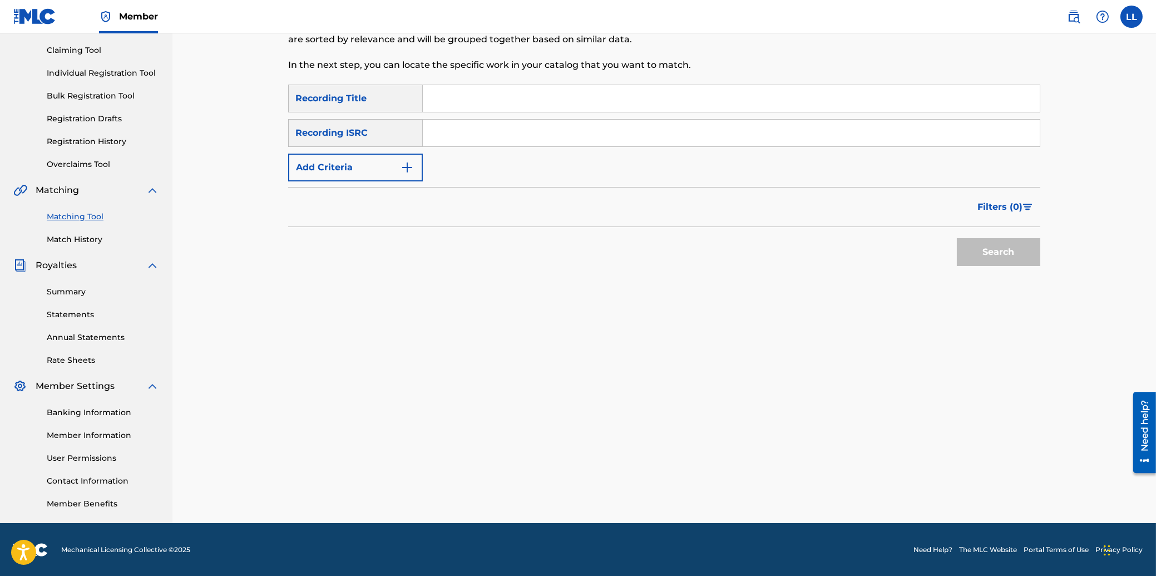
click at [553, 135] on input "Search Form" at bounding box center [731, 133] width 617 height 27
type input "THG011200186"
click at [984, 248] on button "Search" at bounding box center [998, 252] width 83 height 28
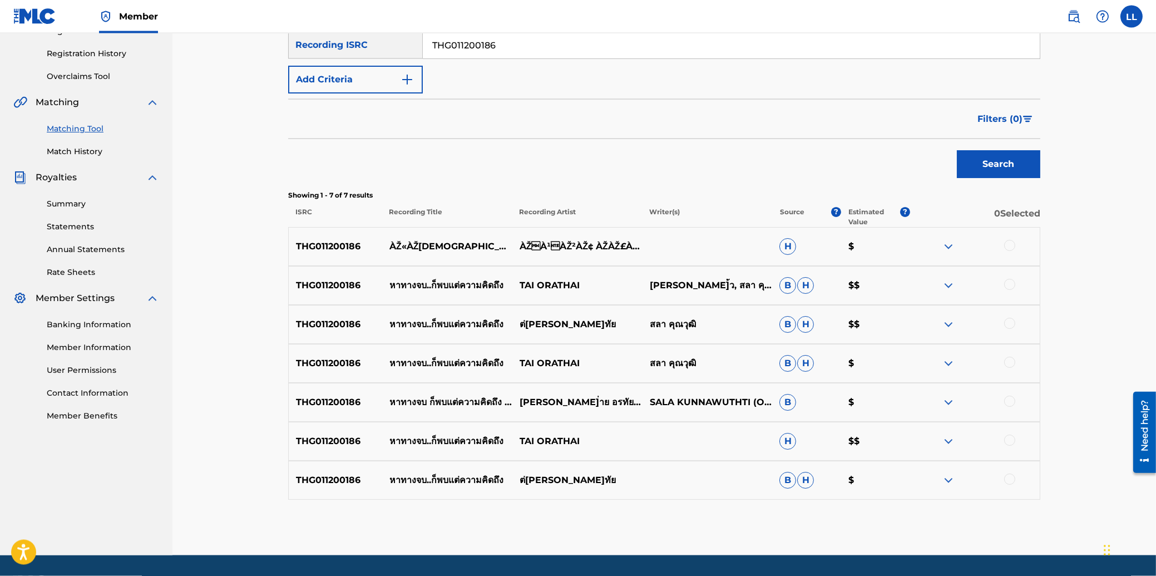
scroll to position [234, 0]
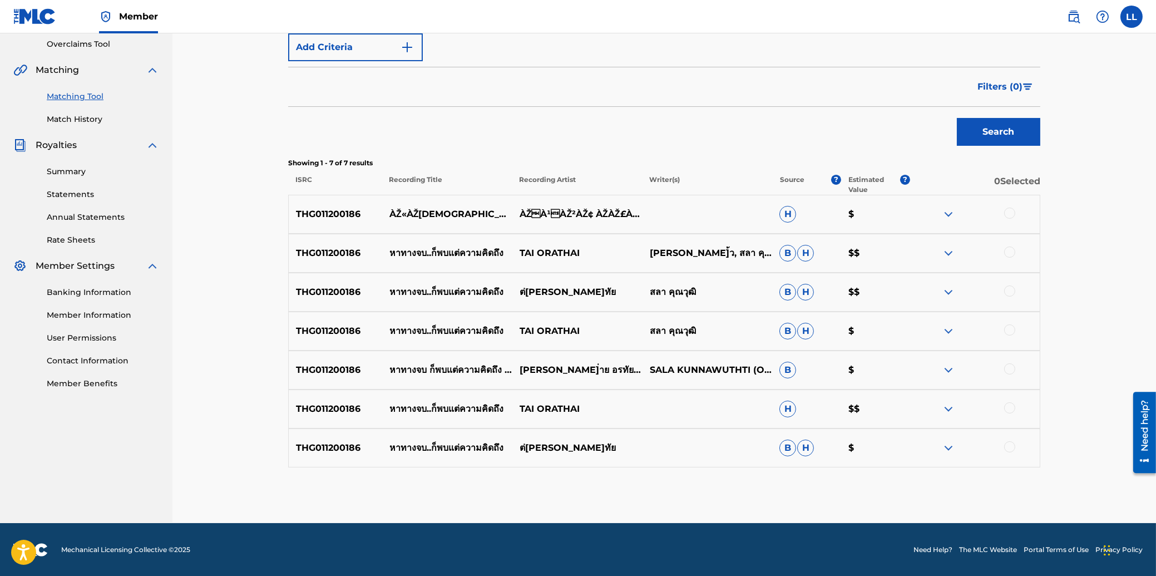
click at [1010, 211] on div at bounding box center [1009, 212] width 11 height 11
click at [1007, 253] on div at bounding box center [1009, 251] width 11 height 11
click at [1008, 289] on div at bounding box center [1009, 290] width 11 height 11
click at [1010, 328] on div at bounding box center [1009, 329] width 11 height 11
click at [1008, 367] on div at bounding box center [1009, 368] width 11 height 11
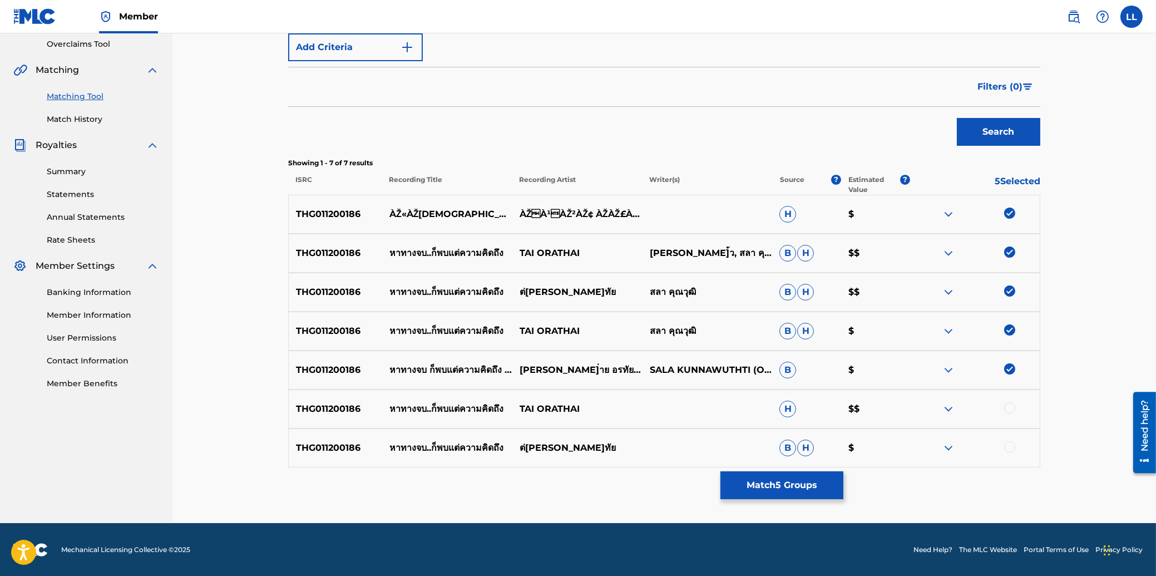
click at [1011, 404] on div at bounding box center [1009, 407] width 11 height 11
click at [1008, 443] on div at bounding box center [1009, 446] width 11 height 11
click at [788, 484] on button "Match 7 Groups" at bounding box center [781, 485] width 123 height 28
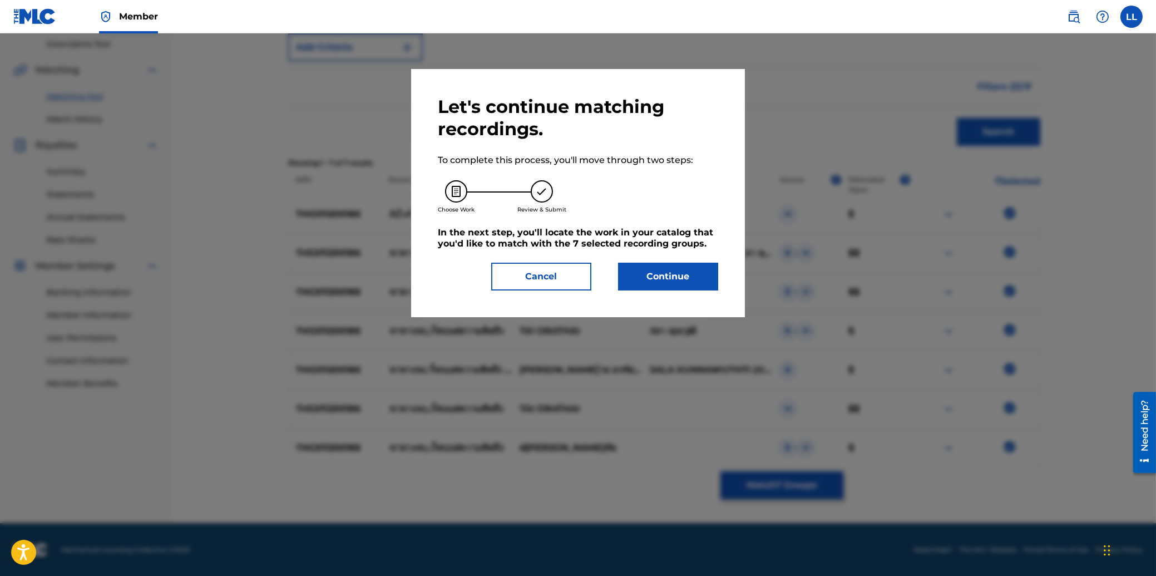
click at [675, 280] on button "Continue" at bounding box center [668, 277] width 100 height 28
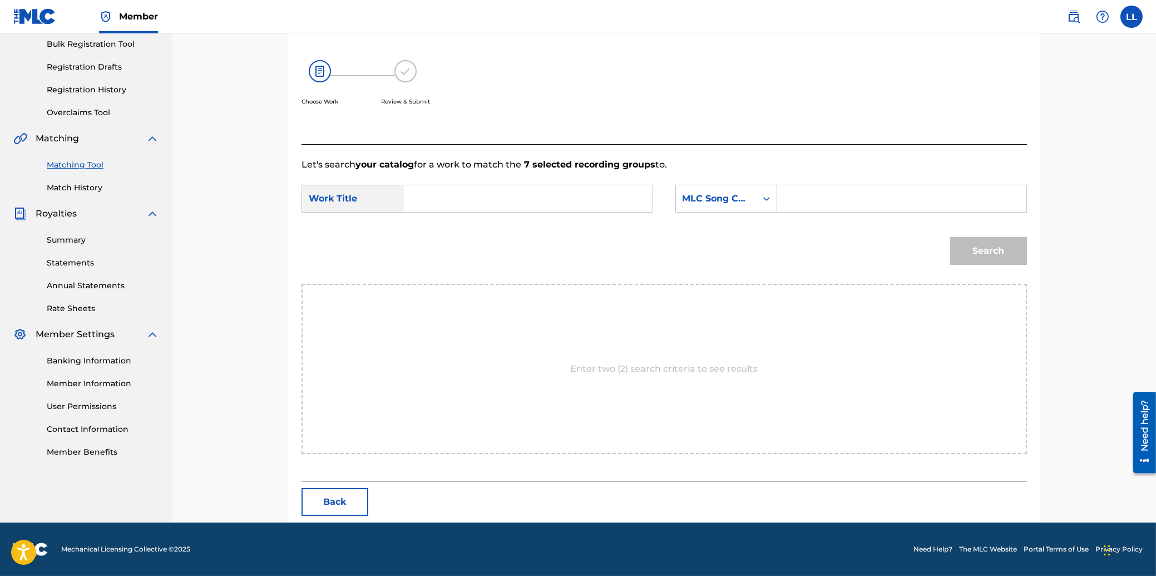
scroll to position [113, 0]
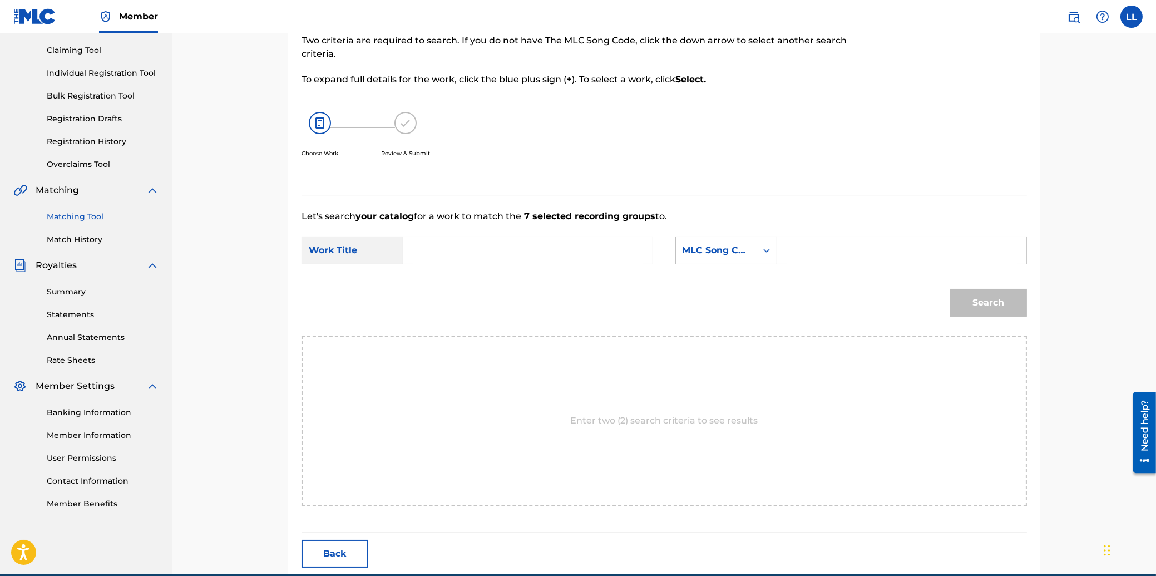
click at [464, 253] on input "Search Form" at bounding box center [528, 250] width 230 height 27
type input "HAH TAANG JOB GAW POB TAE KWARM KID TEUNG"
click at [822, 251] on input "Search Form" at bounding box center [901, 250] width 230 height 27
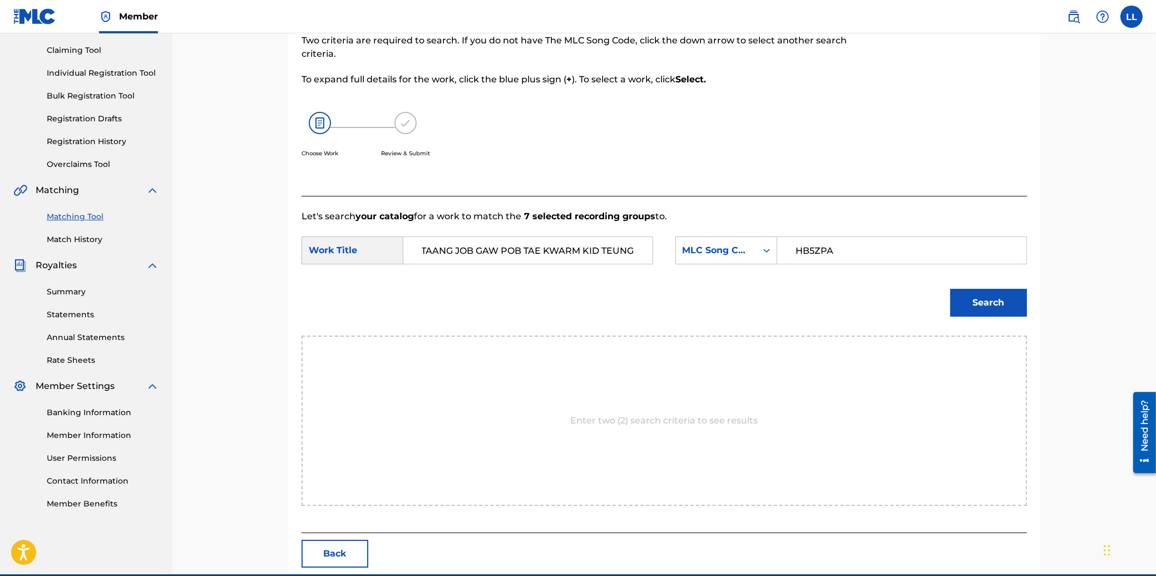
type input "HB5ZPA"
click at [993, 300] on button "Search" at bounding box center [988, 303] width 77 height 28
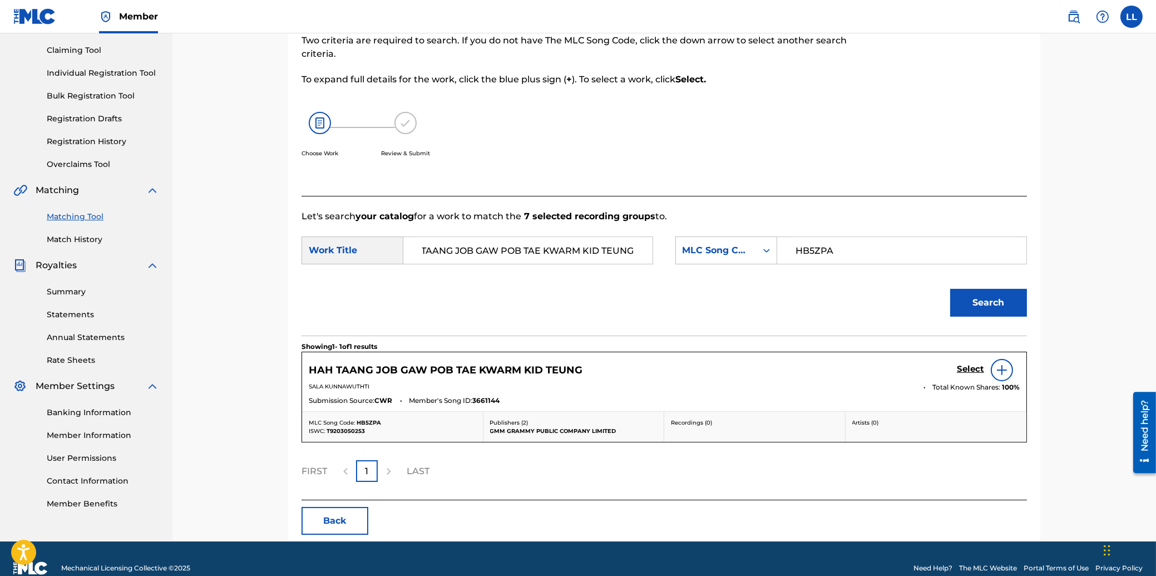
click at [975, 364] on div "Select" at bounding box center [988, 370] width 63 height 22
click at [973, 368] on h5 "Select" at bounding box center [970, 369] width 27 height 11
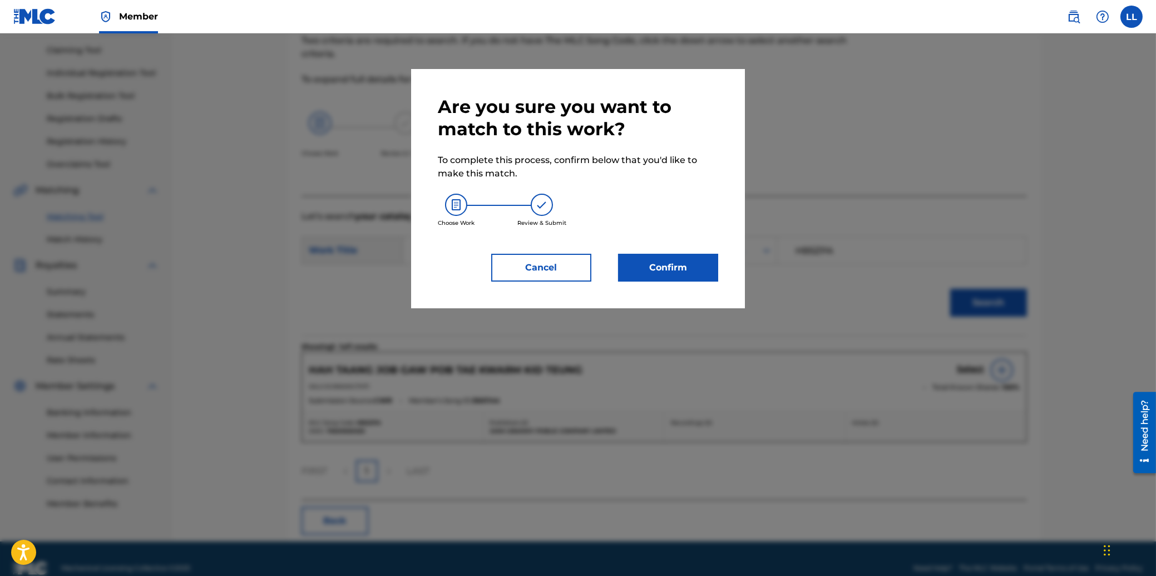
click at [688, 271] on button "Confirm" at bounding box center [668, 268] width 100 height 28
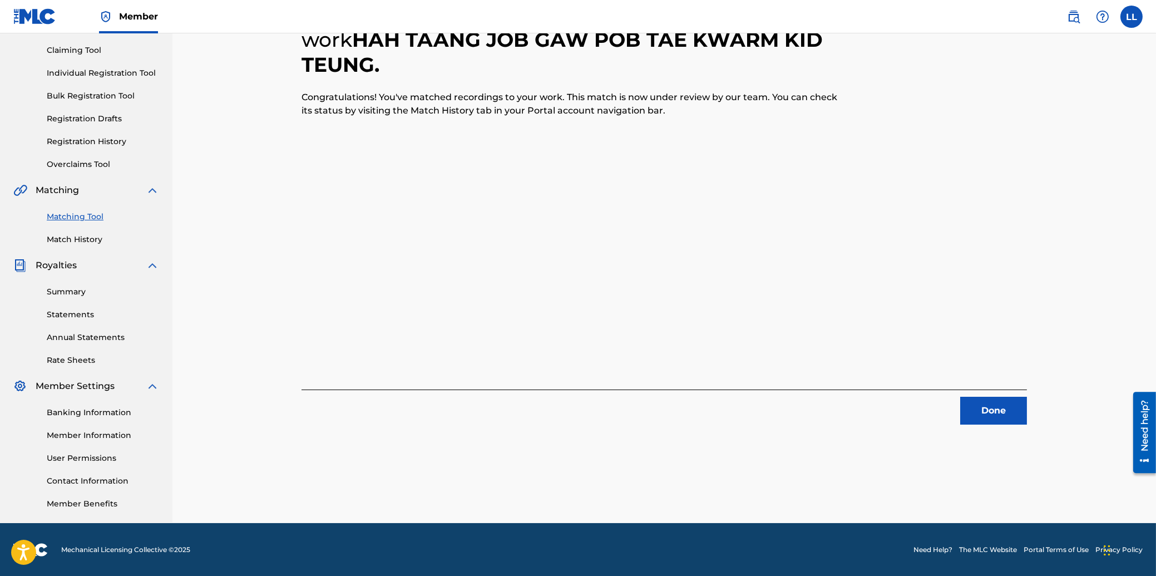
click at [988, 412] on button "Done" at bounding box center [993, 411] width 67 height 28
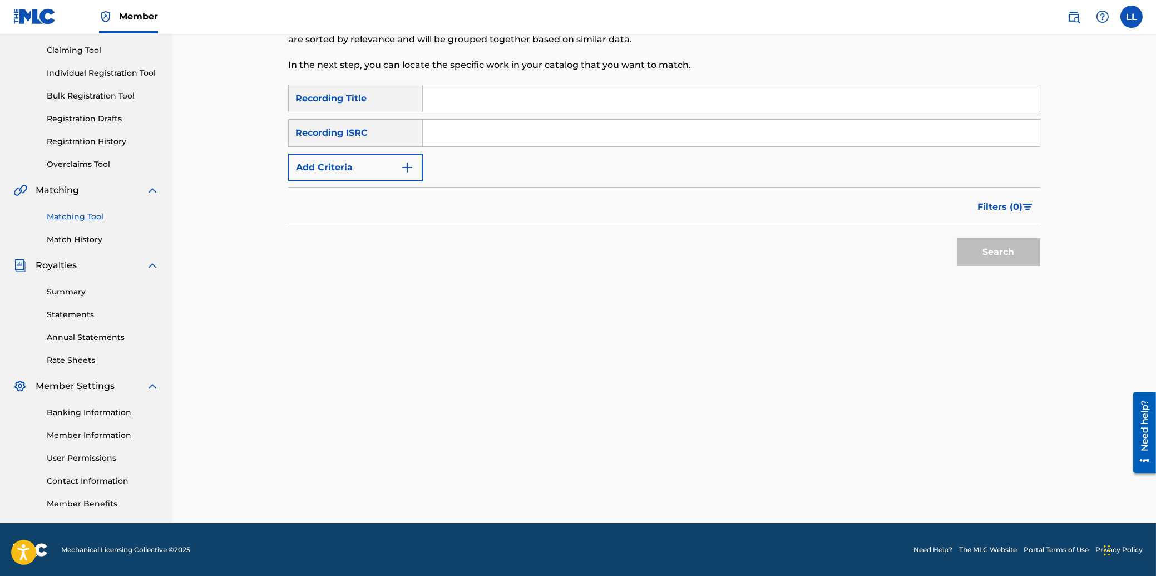
click at [486, 132] on input "Search Form" at bounding box center [731, 133] width 617 height 27
type input "THG011200246"
click at [995, 250] on button "Search" at bounding box center [998, 252] width 83 height 28
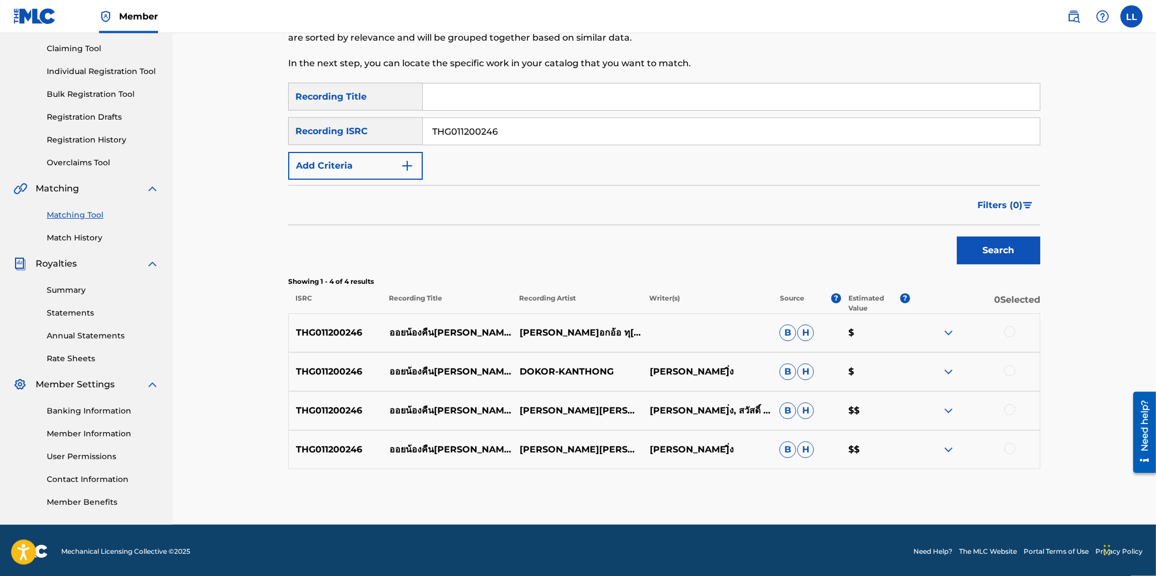
scroll to position [117, 0]
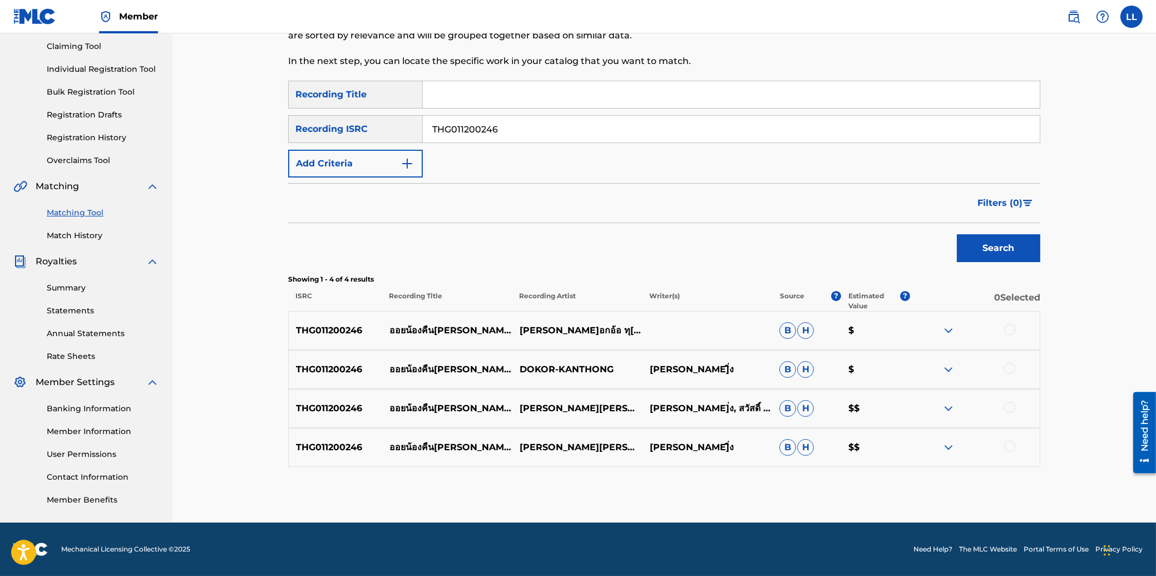
click at [1008, 329] on div at bounding box center [1009, 329] width 11 height 11
click at [1010, 367] on div at bounding box center [1009, 368] width 11 height 11
click at [1010, 403] on div at bounding box center [1009, 407] width 11 height 11
drag, startPoint x: 1008, startPoint y: 443, endPoint x: 871, endPoint y: 456, distance: 138.0
click at [1008, 443] on div at bounding box center [1009, 446] width 11 height 11
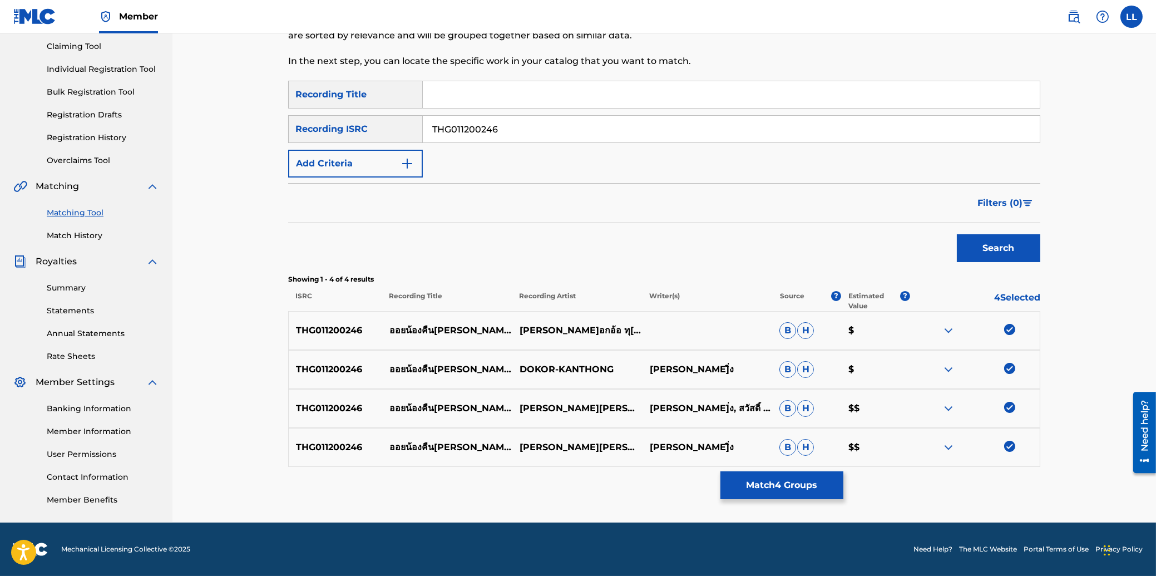
click at [791, 486] on button "Match 4 Groups" at bounding box center [781, 485] width 123 height 28
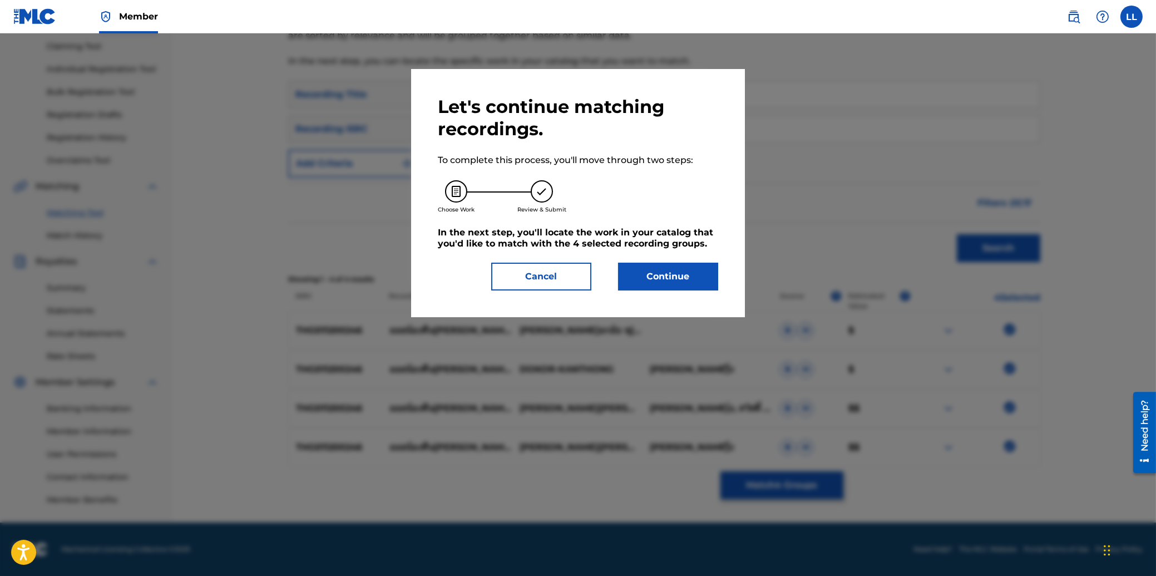
click at [672, 281] on button "Continue" at bounding box center [668, 277] width 100 height 28
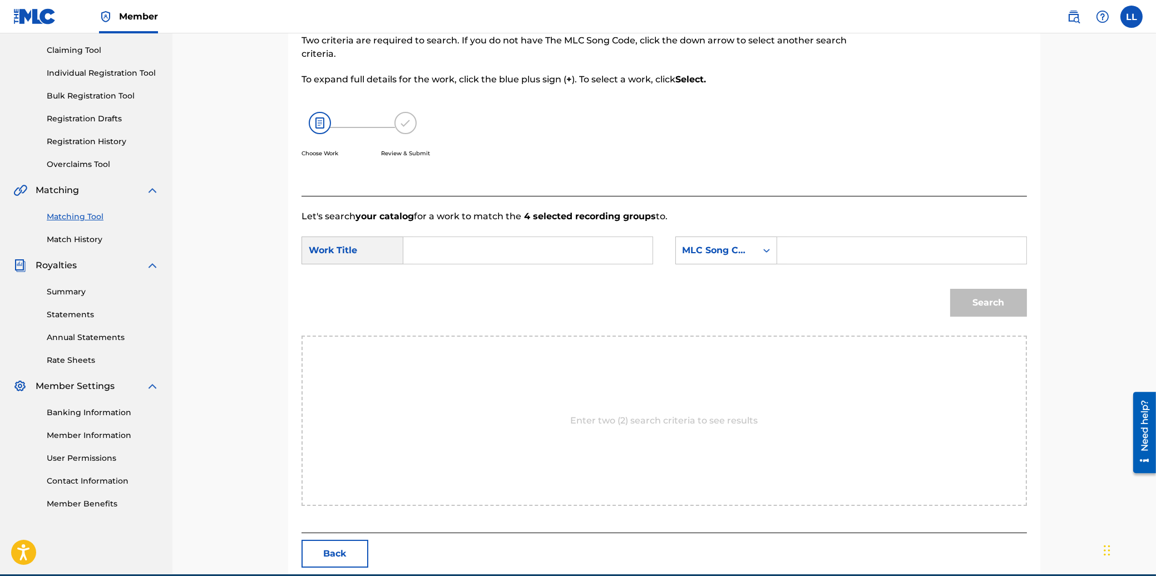
click at [485, 241] on input "Search Form" at bounding box center [528, 250] width 230 height 27
type input "AOI NAUNG KEUN TONG"
click at [913, 254] on input "Search Form" at bounding box center [901, 250] width 230 height 27
type input "AB3LNI"
click at [971, 299] on button "Search" at bounding box center [988, 303] width 77 height 28
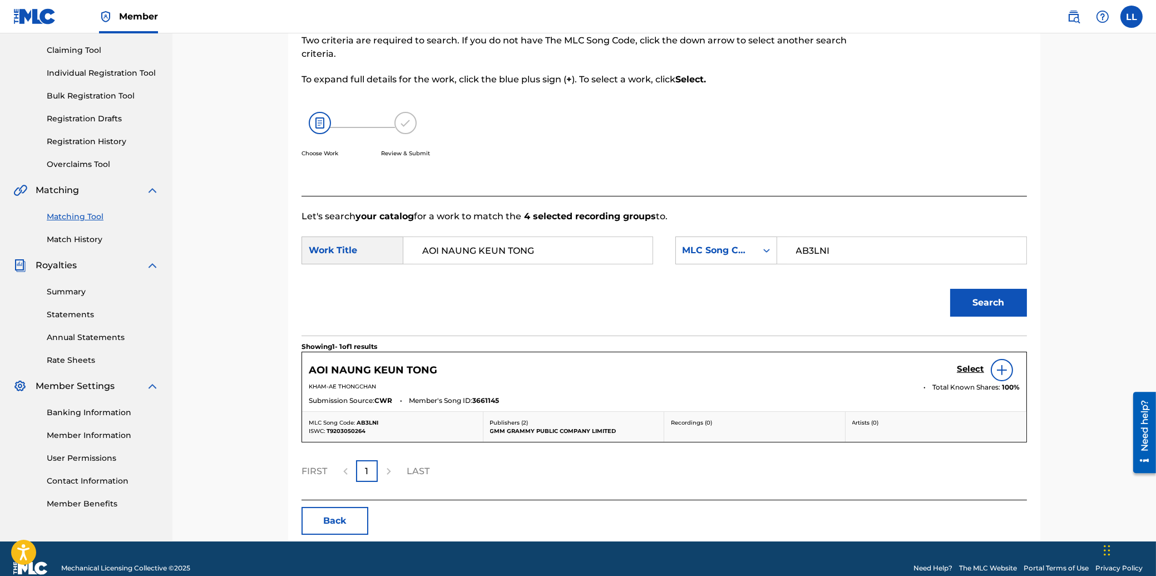
click at [968, 367] on h5 "Select" at bounding box center [970, 369] width 27 height 11
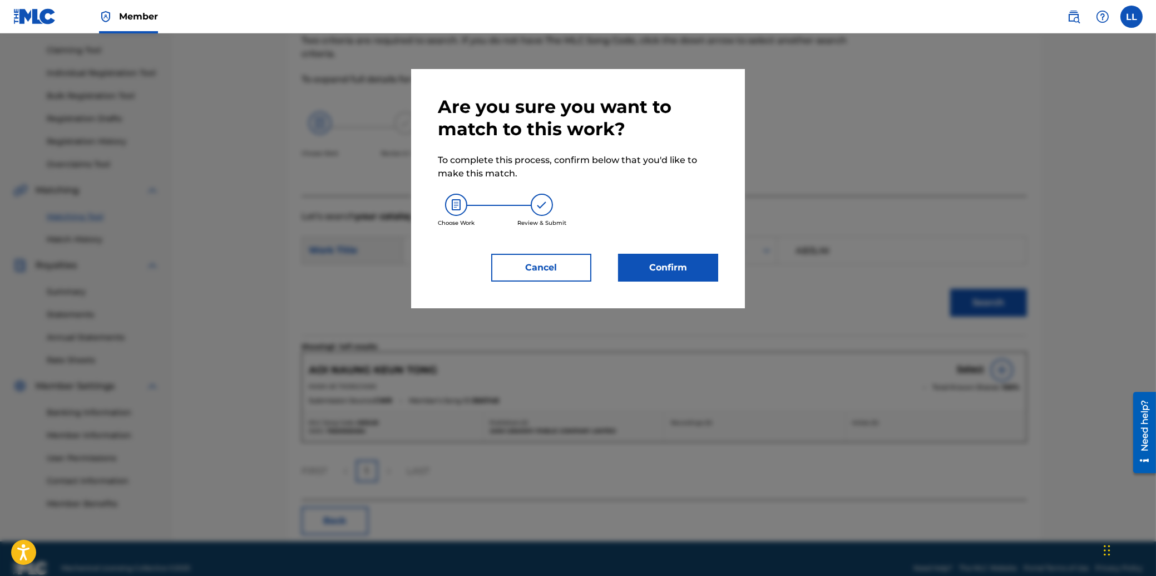
click at [679, 271] on button "Confirm" at bounding box center [668, 268] width 100 height 28
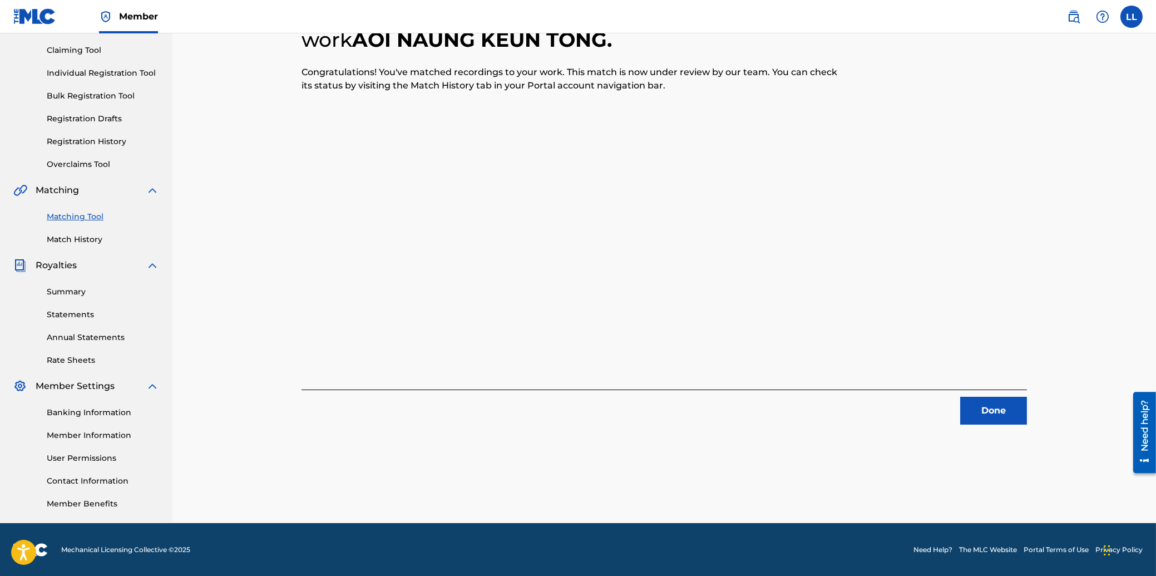
click at [989, 400] on button "Done" at bounding box center [993, 411] width 67 height 28
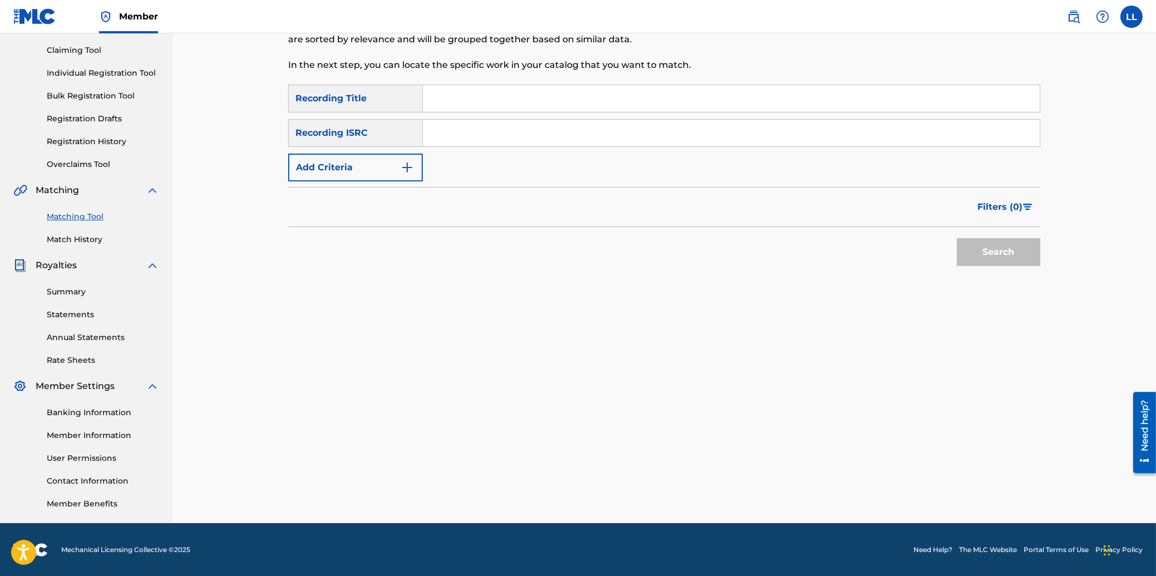
click at [494, 129] on input "Search Form" at bounding box center [731, 133] width 617 height 27
type input "THG010812238"
click at [1001, 250] on button "Search" at bounding box center [998, 252] width 83 height 28
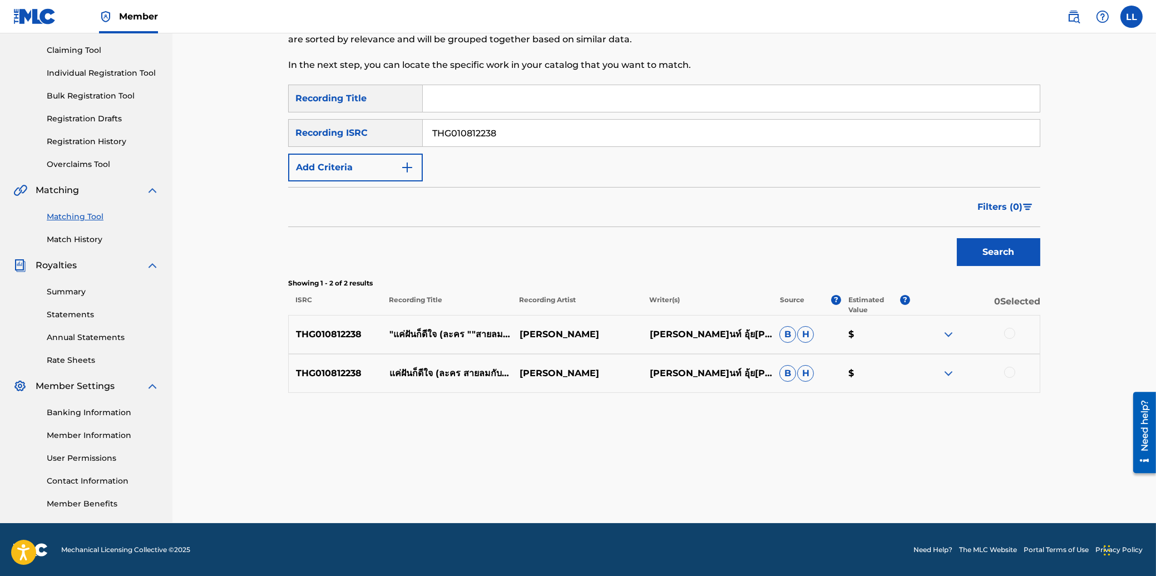
click at [1012, 330] on div at bounding box center [1009, 333] width 11 height 11
click at [1008, 371] on div at bounding box center [1009, 372] width 11 height 11
click at [799, 479] on button "Match 2 Groups" at bounding box center [781, 485] width 123 height 28
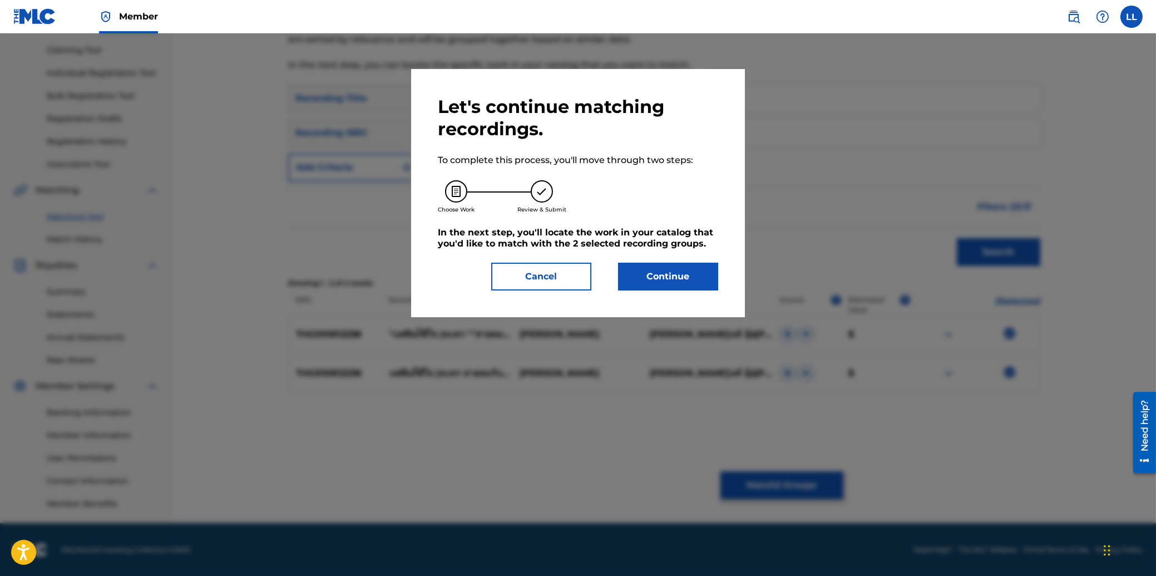
click at [686, 270] on button "Continue" at bounding box center [668, 277] width 100 height 28
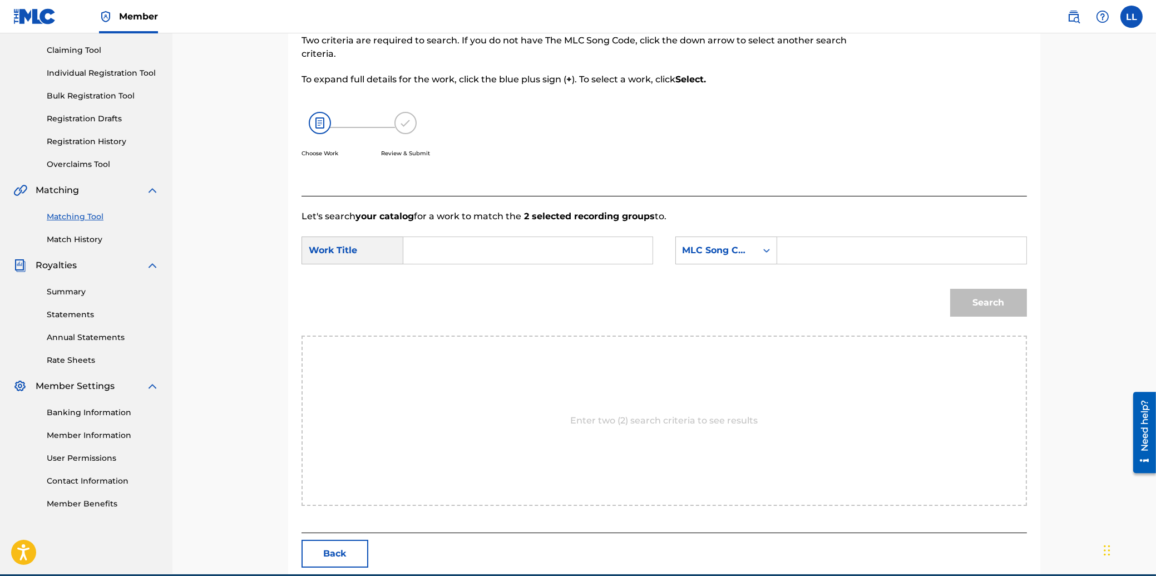
click at [506, 249] on input "Search Form" at bounding box center [528, 250] width 230 height 27
type input "KAE FUN GAW [PERSON_NAME]"
click at [839, 253] on input "Search Form" at bounding box center [901, 250] width 230 height 27
type input "KE8051"
click at [997, 304] on button "Search" at bounding box center [988, 303] width 77 height 28
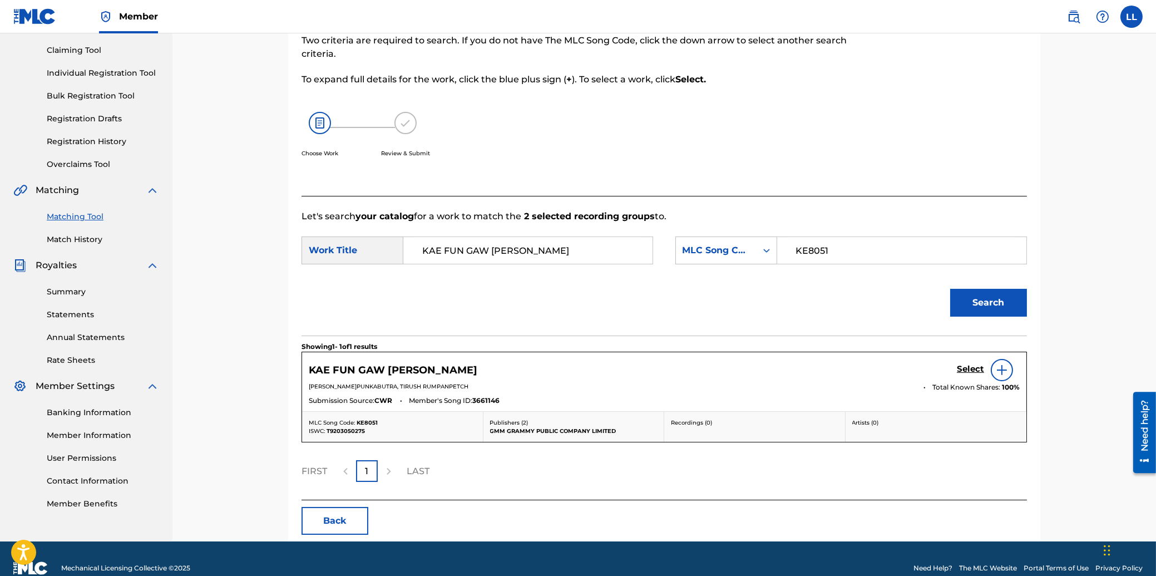
click at [968, 369] on h5 "Select" at bounding box center [970, 369] width 27 height 11
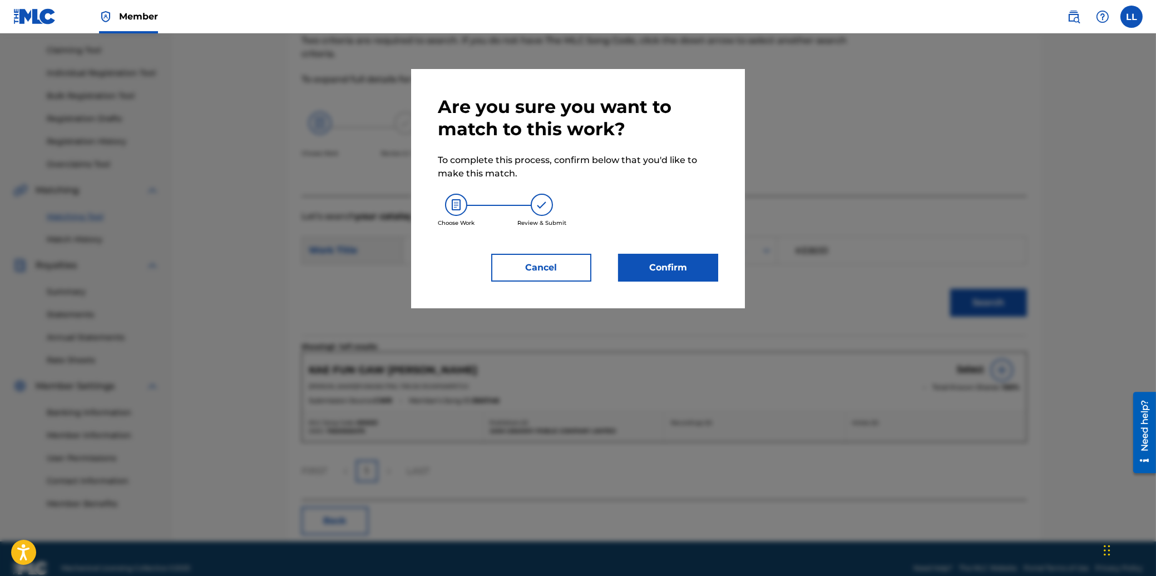
click at [672, 266] on button "Confirm" at bounding box center [668, 268] width 100 height 28
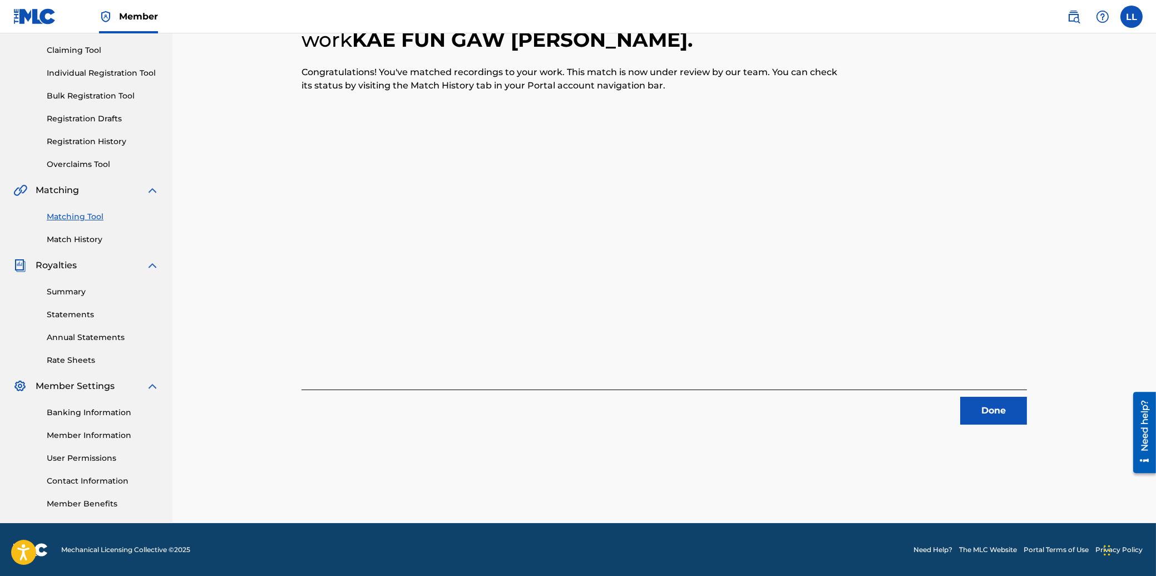
click at [1001, 403] on button "Done" at bounding box center [993, 411] width 67 height 28
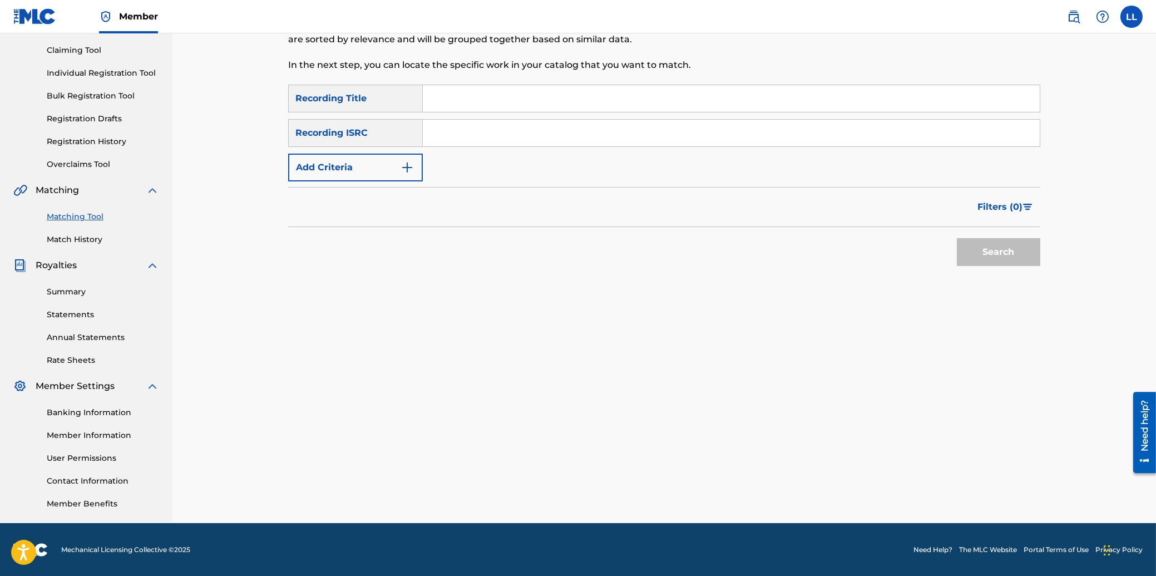
click at [463, 133] on input "Search Form" at bounding box center [731, 133] width 617 height 27
type input "THG010731088"
click at [978, 253] on button "Search" at bounding box center [998, 252] width 83 height 28
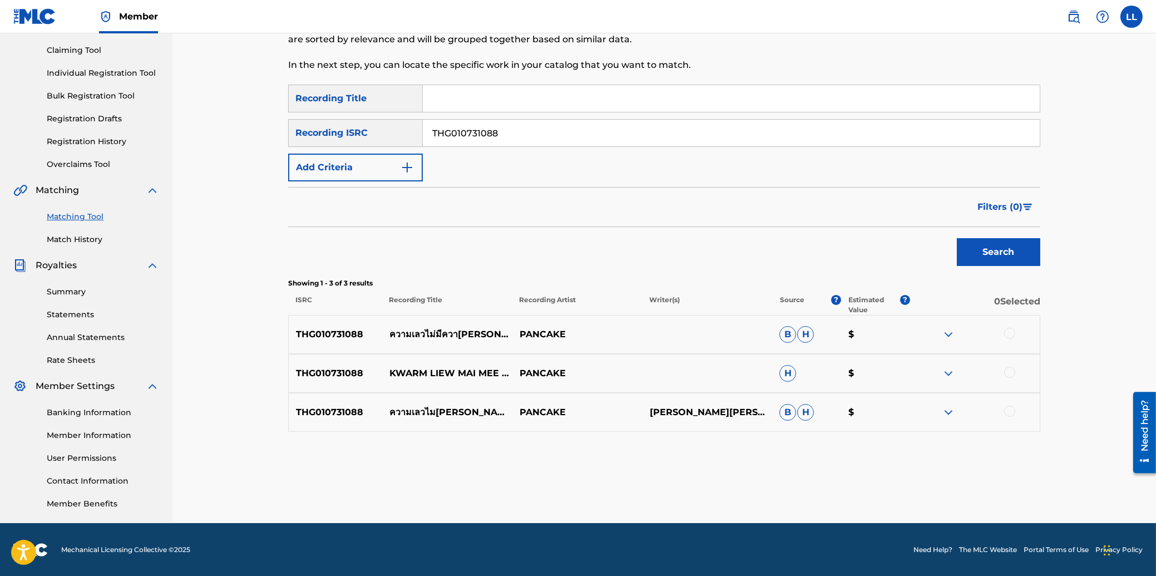
click at [1012, 330] on div at bounding box center [1009, 333] width 11 height 11
click at [1010, 369] on div at bounding box center [1009, 372] width 11 height 11
click at [1010, 409] on div at bounding box center [1009, 410] width 11 height 11
click at [779, 484] on button "Match 3 Groups" at bounding box center [781, 485] width 123 height 28
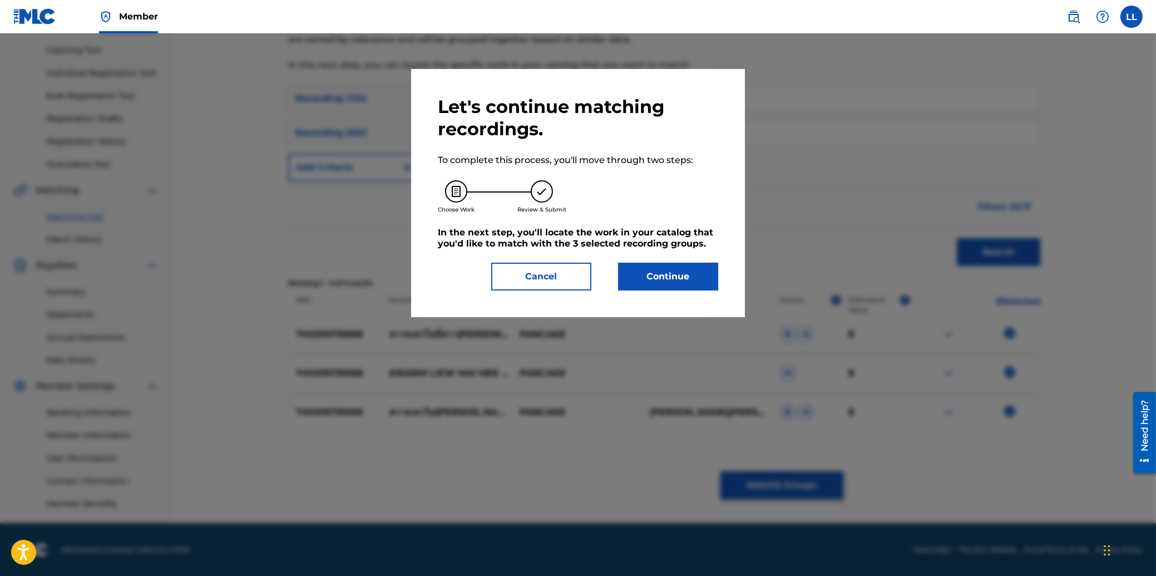
click at [696, 281] on button "Continue" at bounding box center [668, 277] width 100 height 28
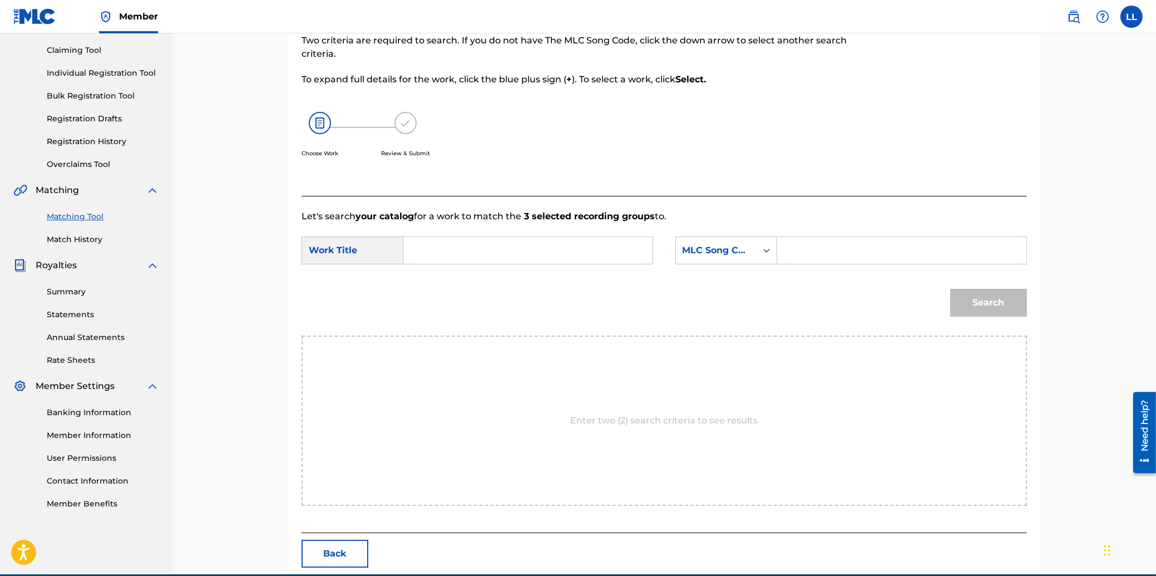
click at [528, 252] on input "Search Form" at bounding box center [528, 250] width 230 height 27
type input "KWARM LIEW MAI MEE KWARM DEE MAI PRA KOT"
click at [857, 241] on input "Search Form" at bounding box center [901, 250] width 230 height 27
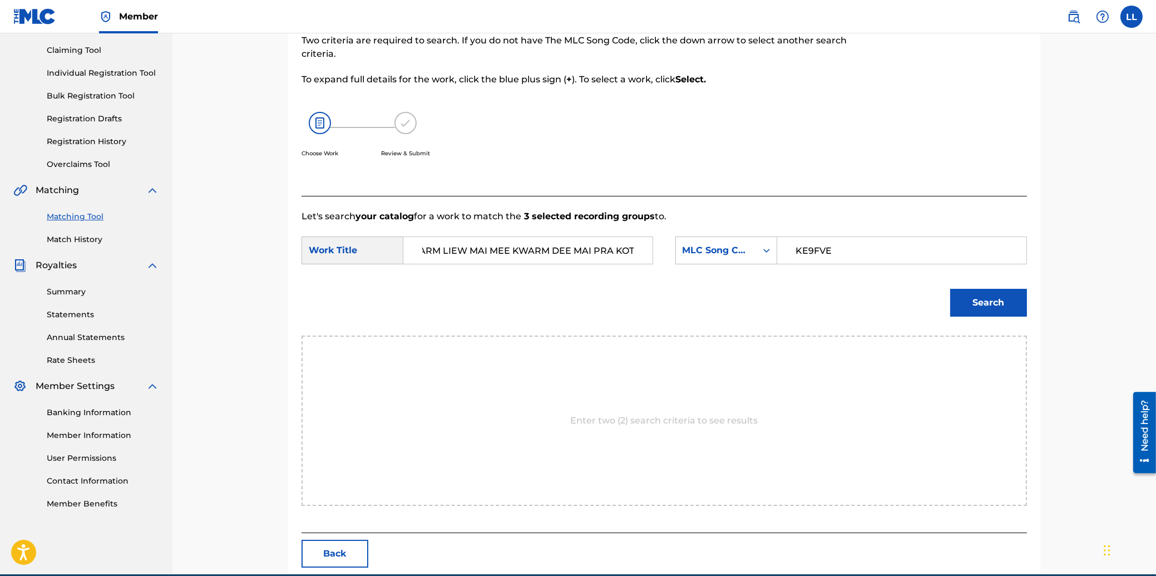
type input "KE9FVE"
click at [981, 292] on button "Search" at bounding box center [988, 303] width 77 height 28
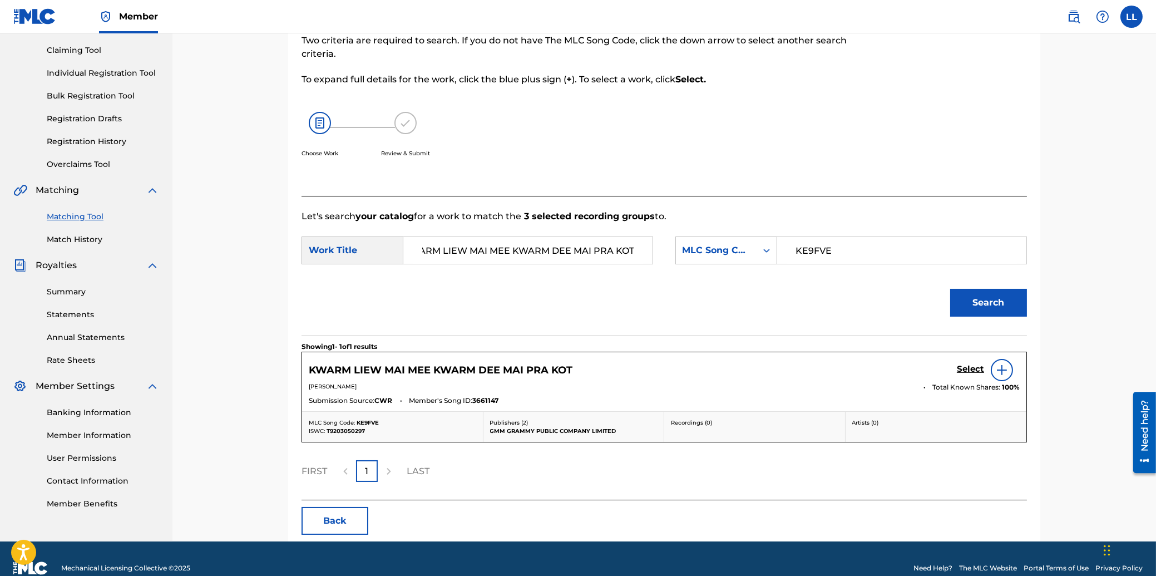
click at [970, 368] on h5 "Select" at bounding box center [970, 369] width 27 height 11
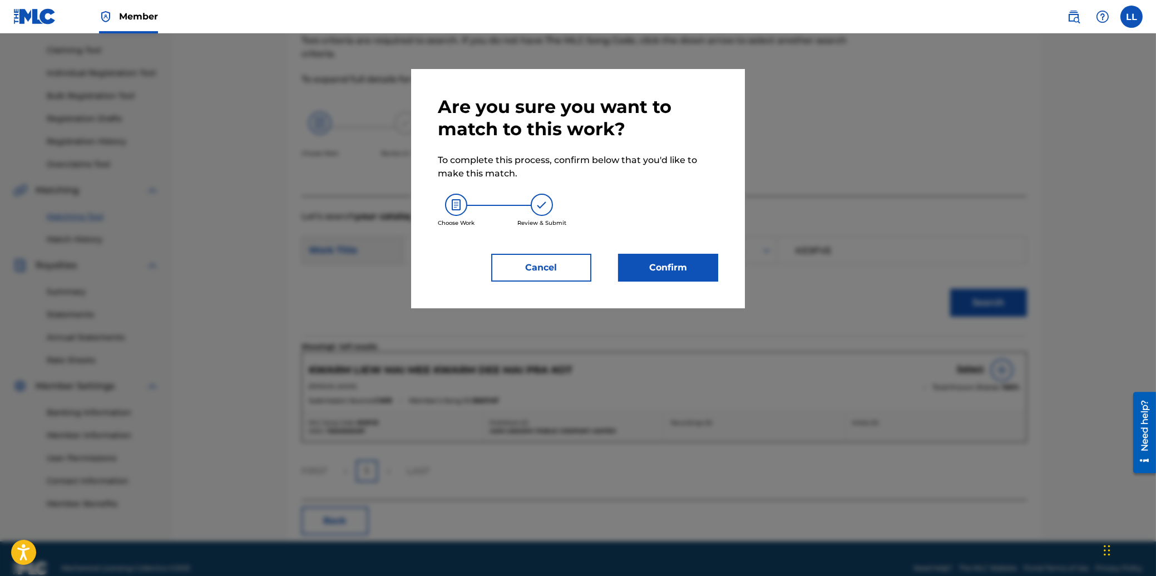
click at [680, 260] on button "Confirm" at bounding box center [668, 268] width 100 height 28
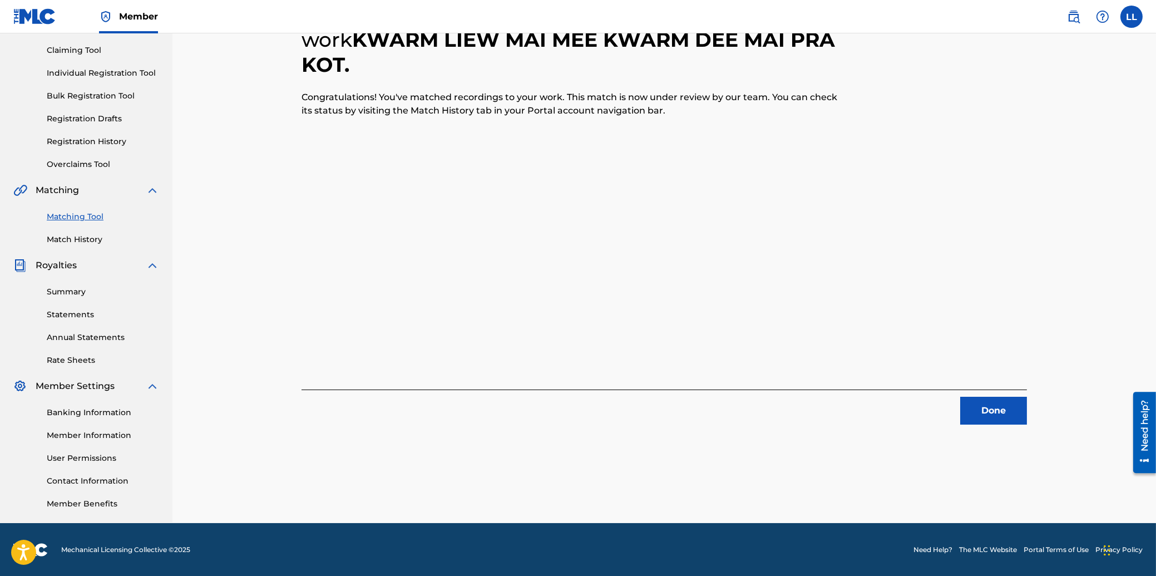
click at [988, 413] on button "Done" at bounding box center [993, 411] width 67 height 28
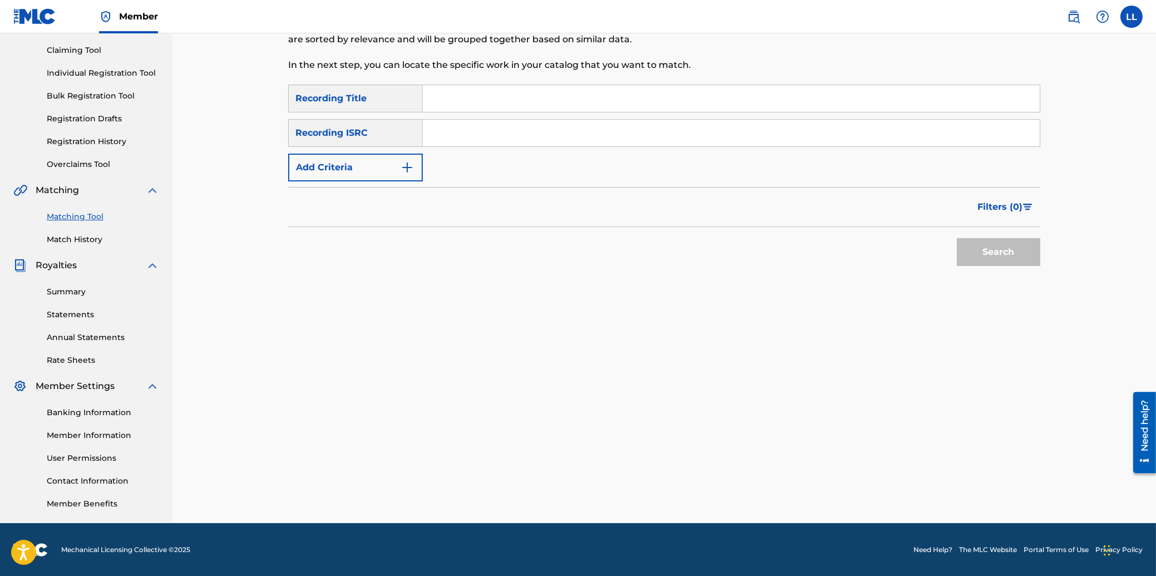
click at [627, 128] on input "Search Form" at bounding box center [731, 133] width 617 height 27
type input "THG010815946"
click at [996, 260] on button "Search" at bounding box center [998, 252] width 83 height 28
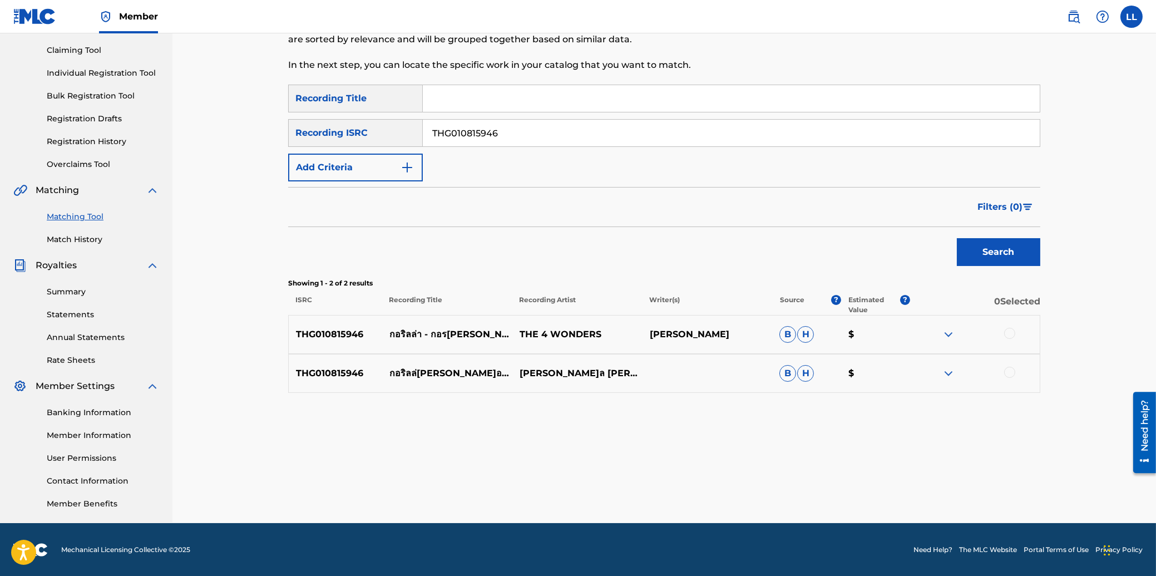
click at [1010, 331] on div at bounding box center [1009, 333] width 11 height 11
click at [1010, 369] on div at bounding box center [1009, 372] width 11 height 11
click at [790, 488] on button "Match 2 Groups" at bounding box center [781, 485] width 123 height 28
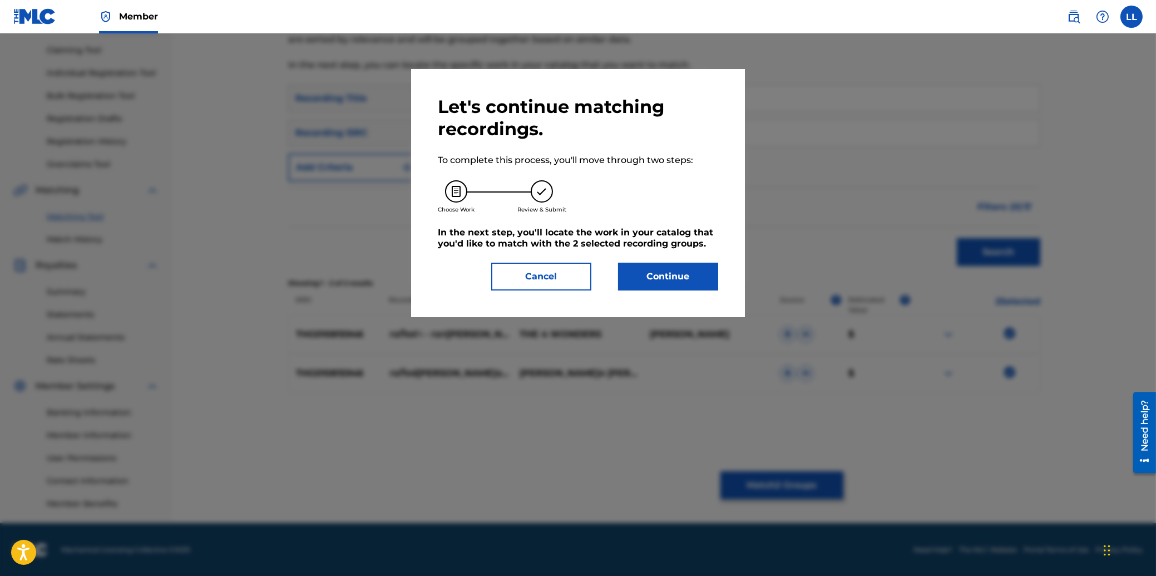
click at [692, 276] on button "Continue" at bounding box center [668, 277] width 100 height 28
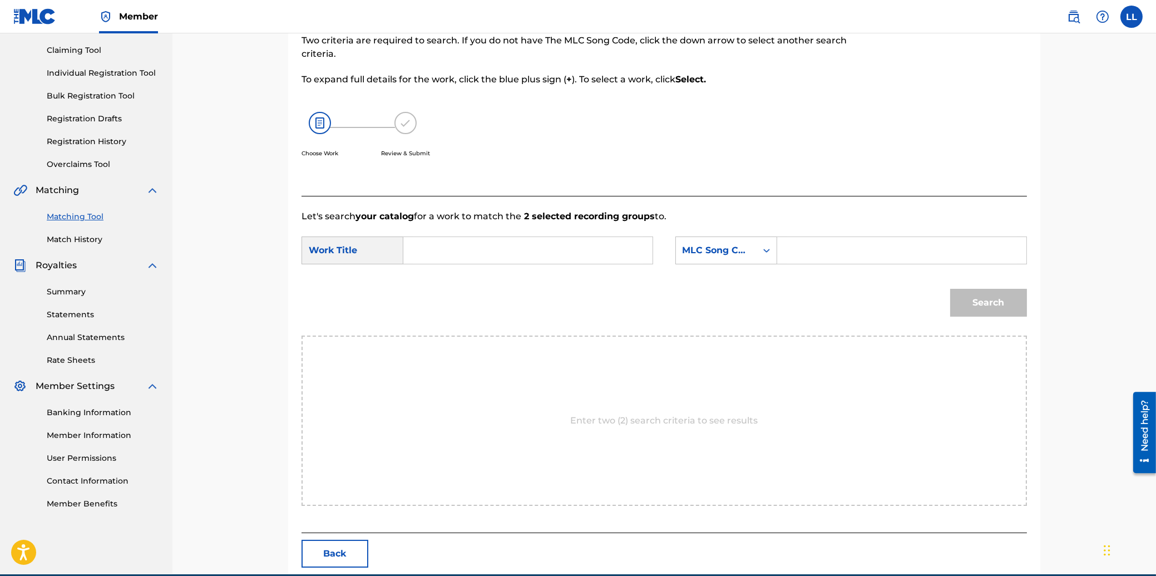
click at [494, 250] on input "Search Form" at bounding box center [528, 250] width 230 height 27
type input "GORILLA GORILLEE"
drag, startPoint x: 822, startPoint y: 248, endPoint x: 941, endPoint y: 273, distance: 121.5
click at [823, 247] on input "Search Form" at bounding box center [901, 250] width 230 height 27
type input "GA5IOU"
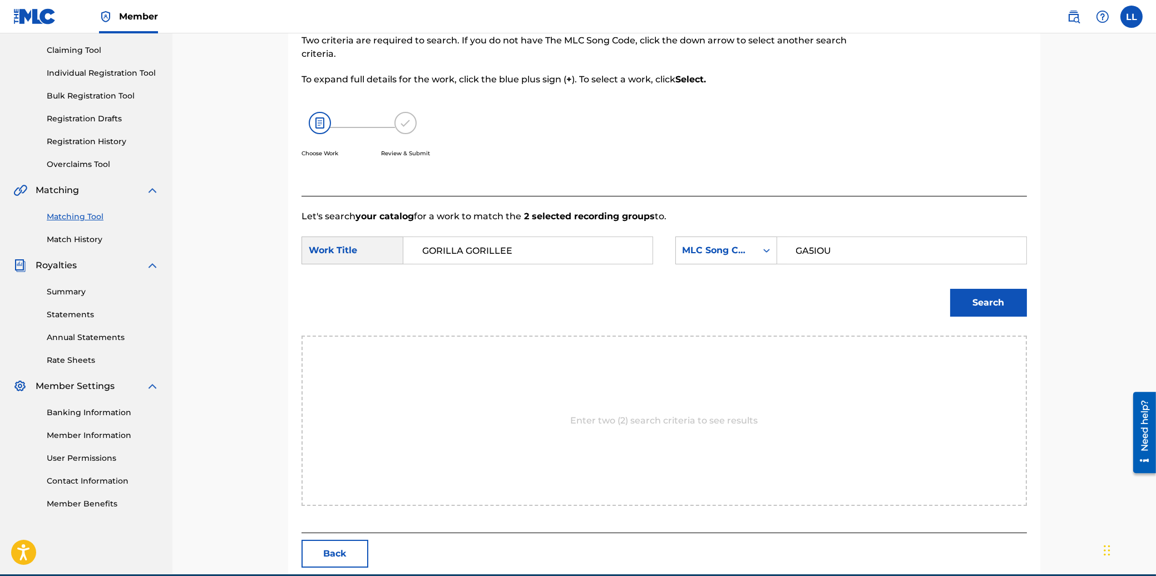
click at [993, 305] on button "Search" at bounding box center [988, 303] width 77 height 28
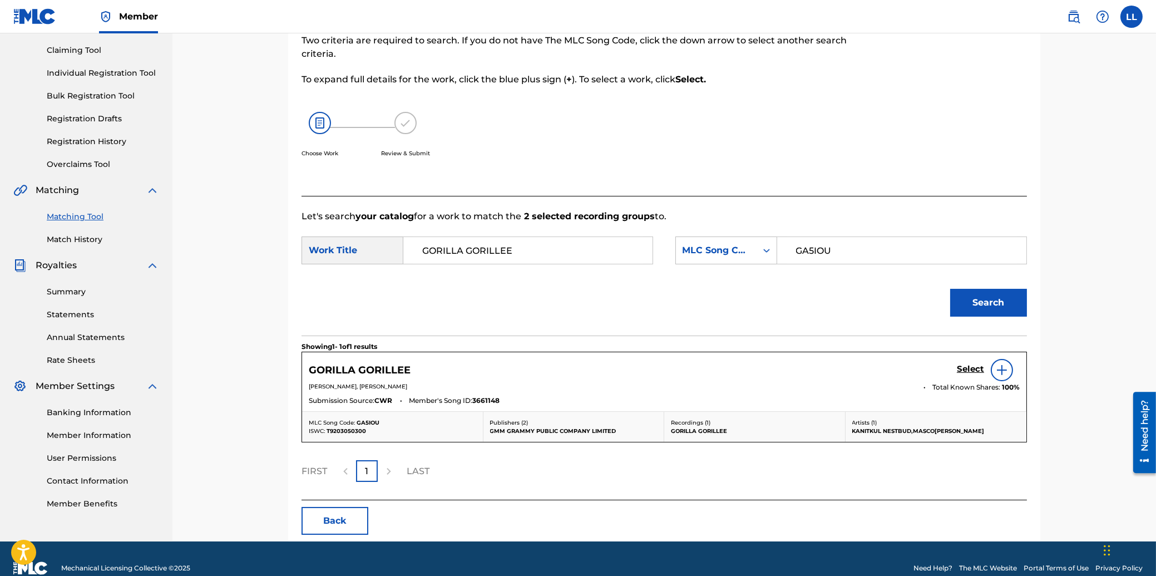
click at [971, 371] on h5 "Select" at bounding box center [970, 369] width 27 height 11
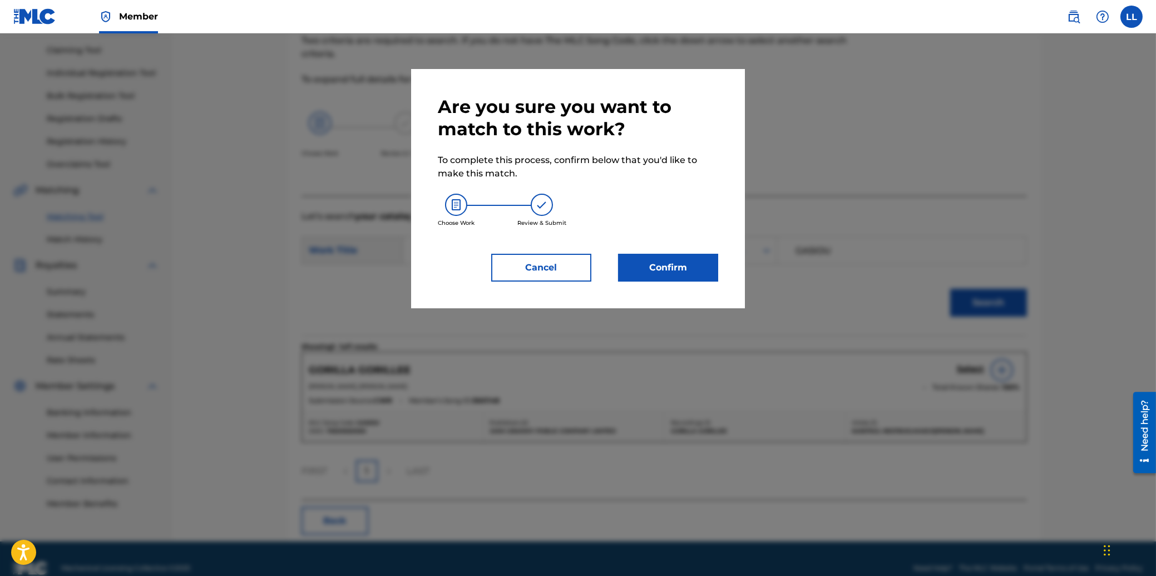
click at [682, 273] on button "Confirm" at bounding box center [668, 268] width 100 height 28
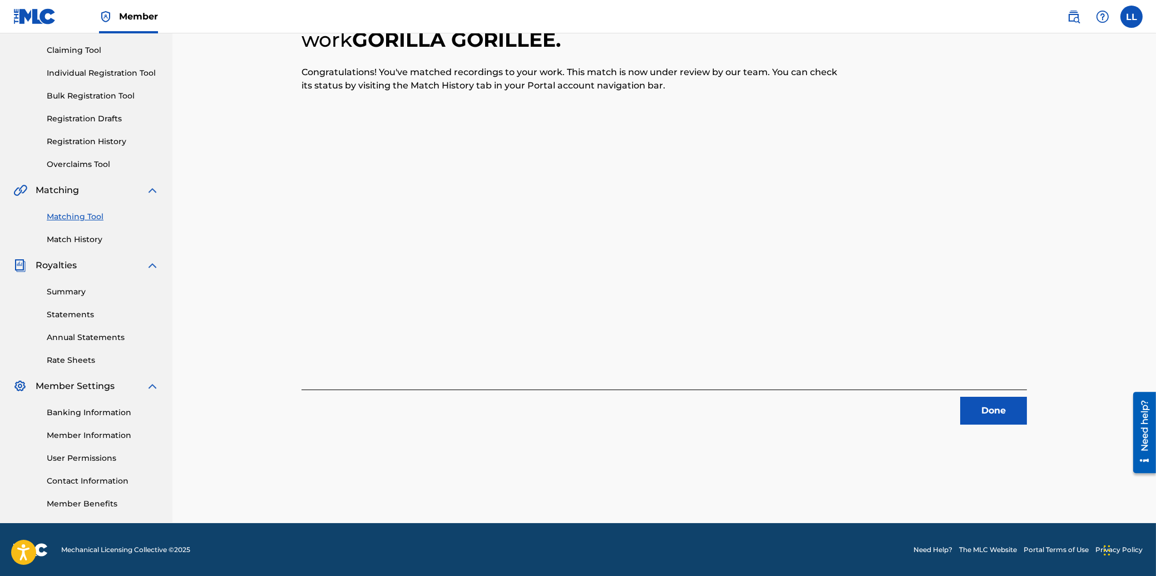
click at [989, 409] on button "Done" at bounding box center [993, 411] width 67 height 28
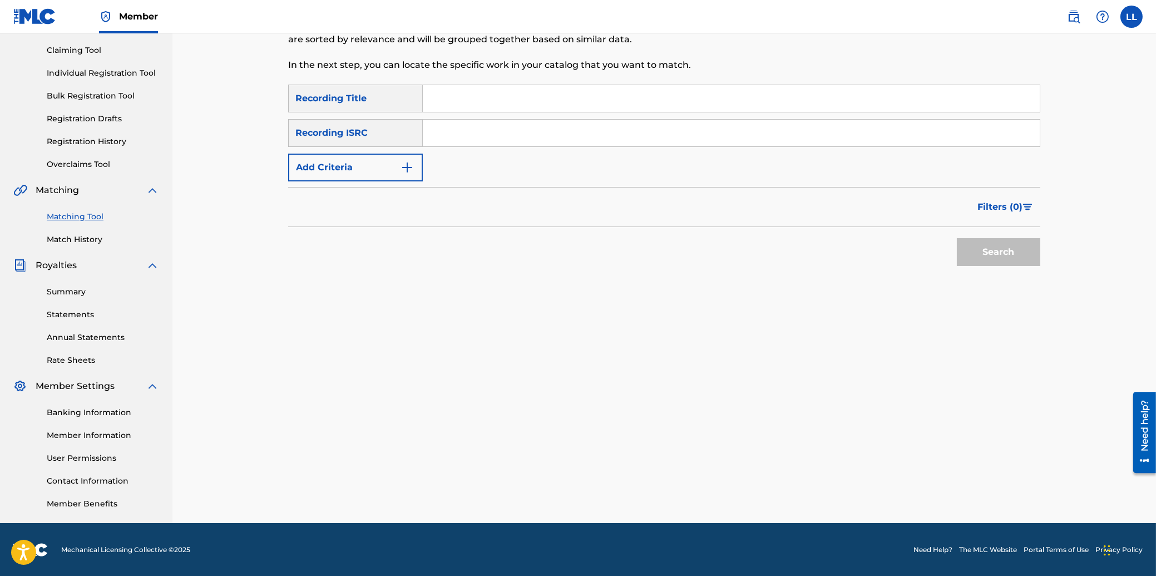
click at [452, 133] on input "Search Form" at bounding box center [731, 133] width 617 height 27
type input "THG010812148"
click at [986, 254] on button "Search" at bounding box center [998, 252] width 83 height 28
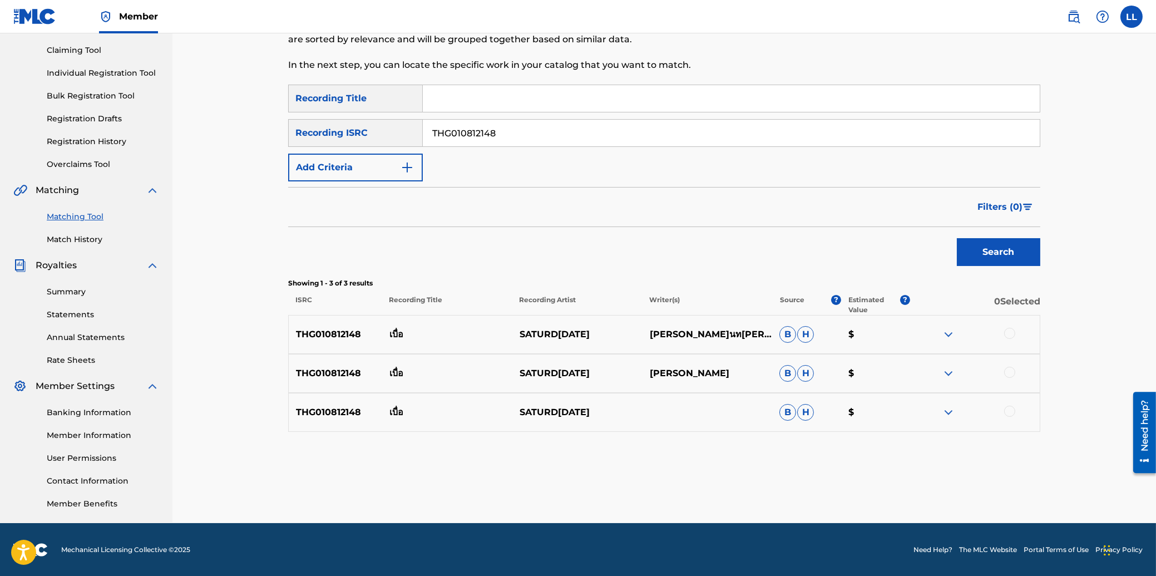
click at [1010, 332] on div at bounding box center [1009, 333] width 11 height 11
click at [1008, 368] on div at bounding box center [1009, 372] width 11 height 11
click at [1010, 409] on div at bounding box center [1009, 410] width 11 height 11
click at [789, 486] on button "Match 3 Groups" at bounding box center [781, 485] width 123 height 28
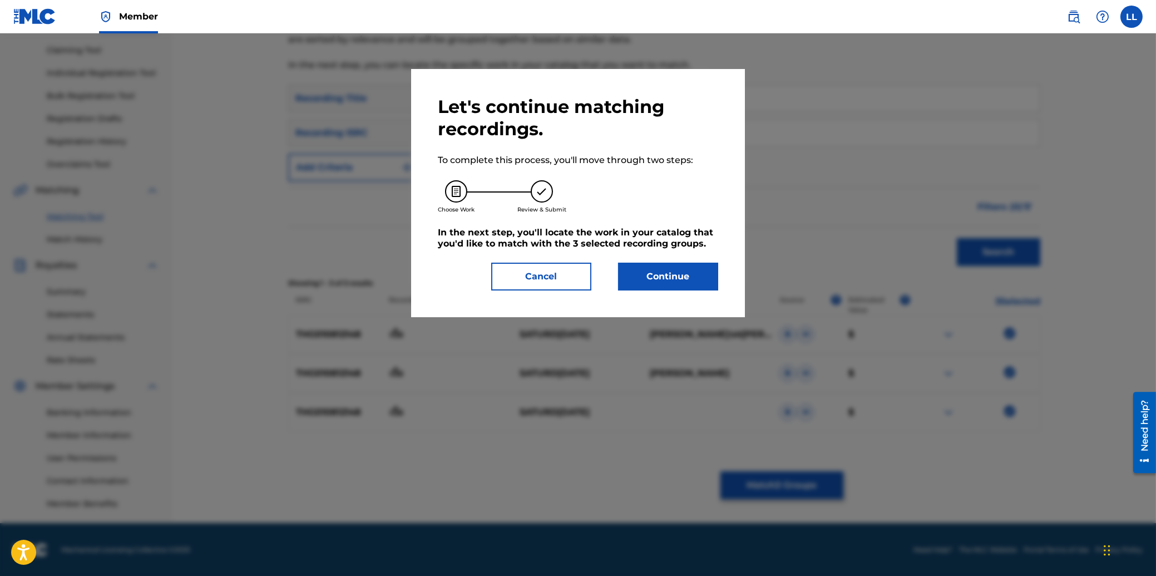
click at [655, 283] on button "Continue" at bounding box center [668, 277] width 100 height 28
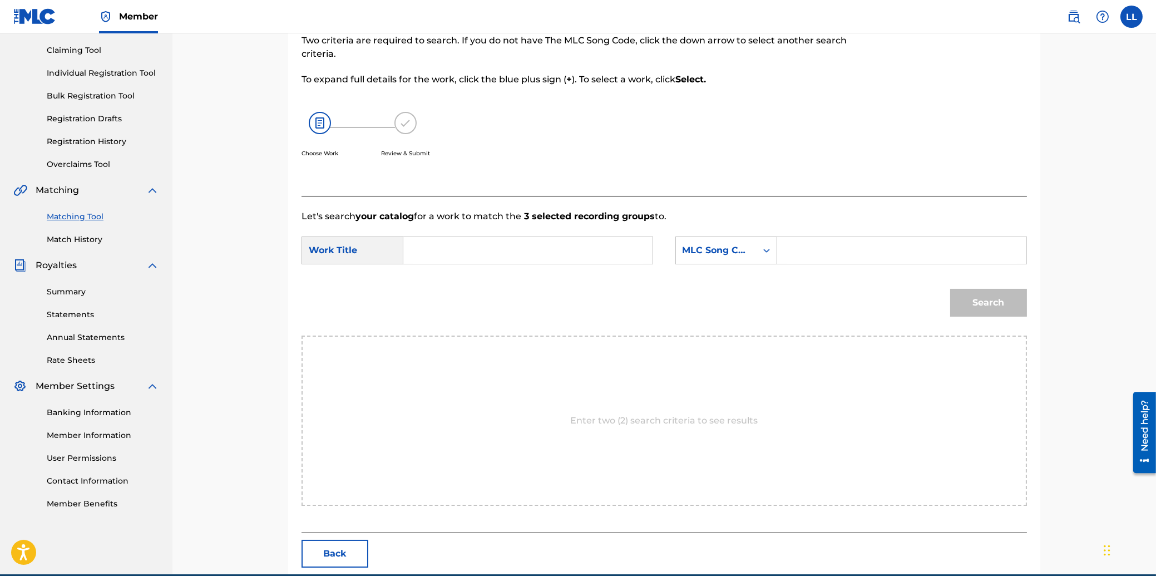
click at [459, 251] on input "Search Form" at bounding box center [528, 250] width 230 height 27
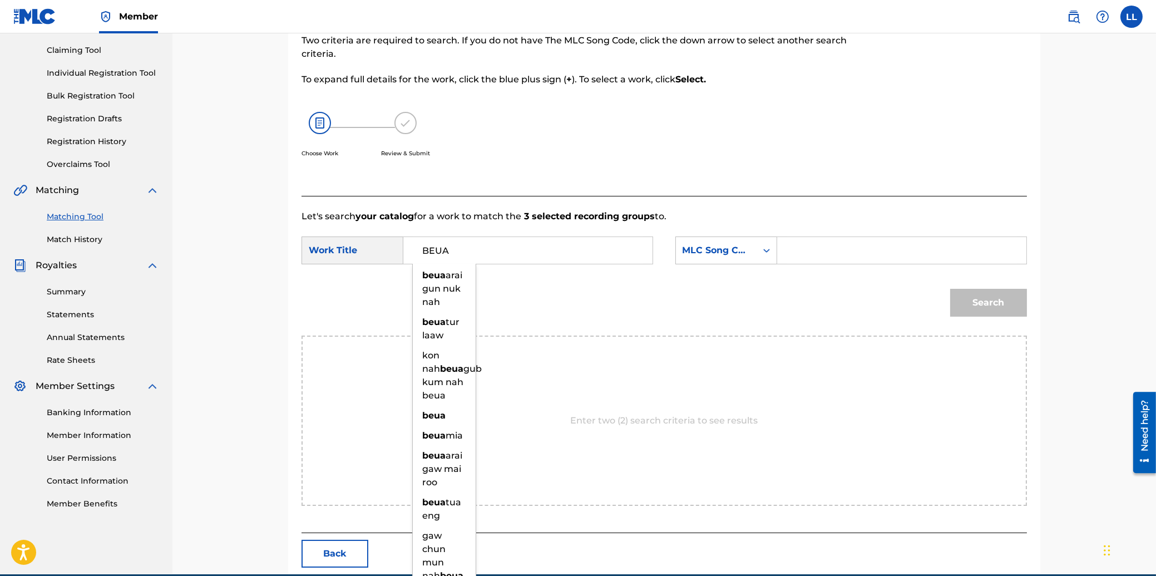
type input "BEUA"
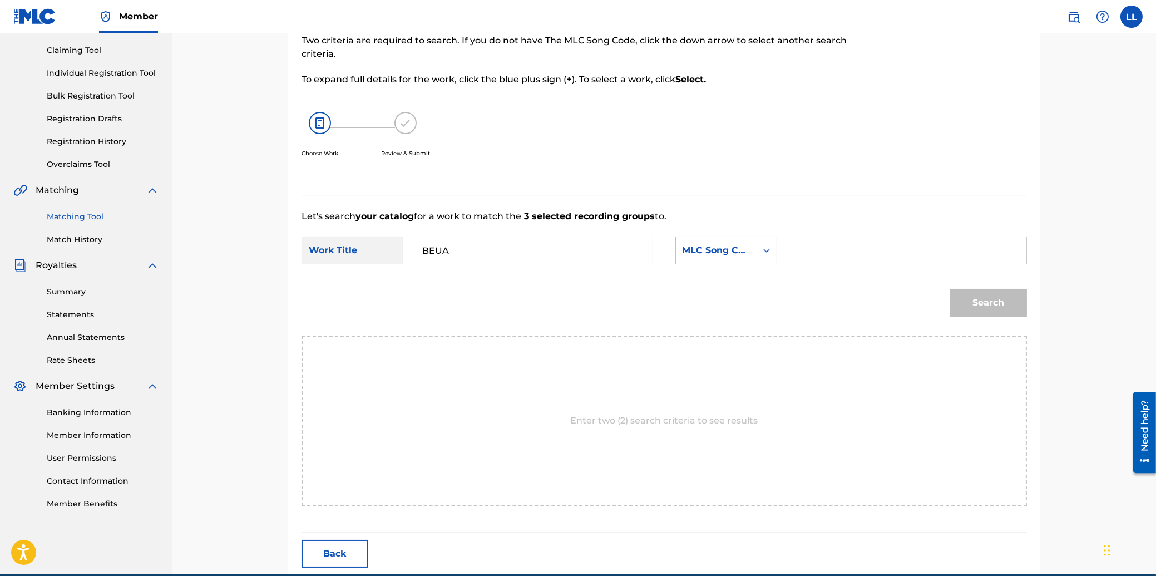
click at [821, 247] on input "Search Form" at bounding box center [901, 250] width 230 height 27
type input "BB03DZ"
click at [1005, 303] on button "Search" at bounding box center [988, 303] width 77 height 28
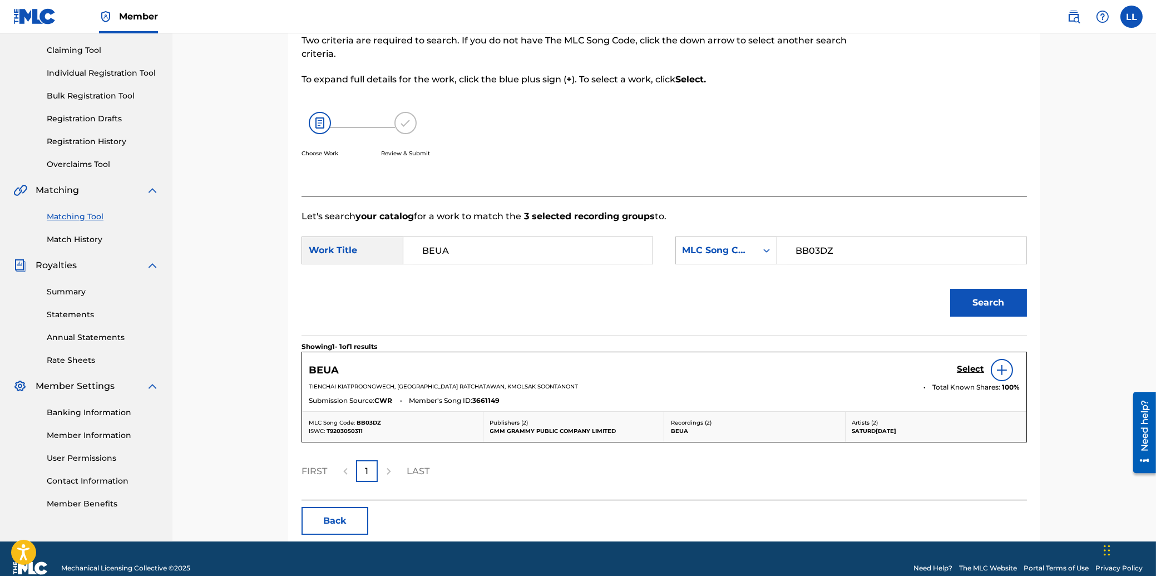
click at [969, 369] on h5 "Select" at bounding box center [970, 369] width 27 height 11
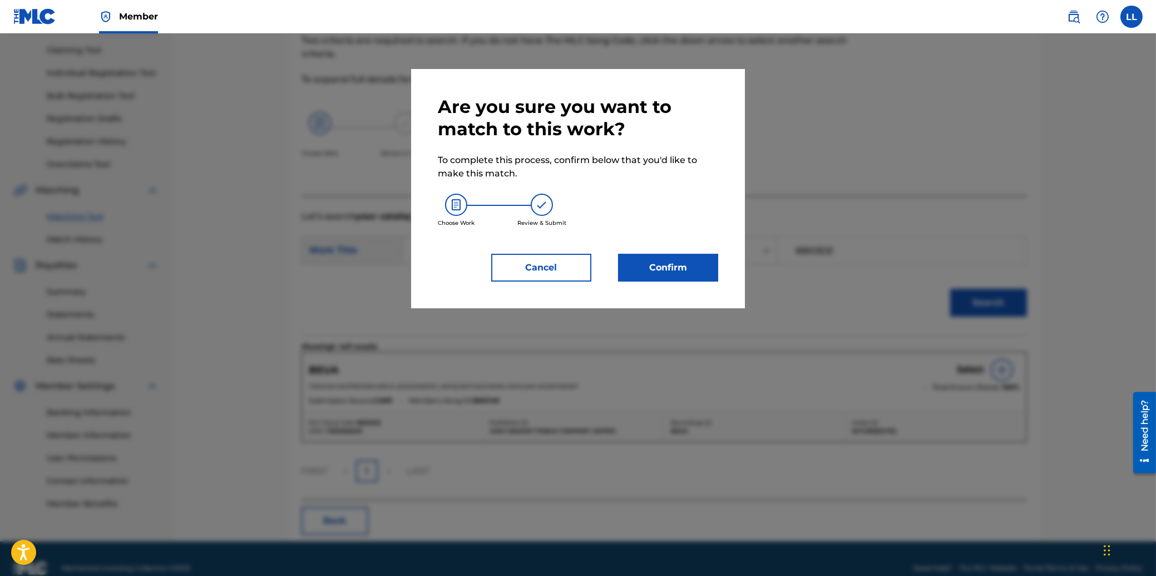
click at [669, 270] on button "Confirm" at bounding box center [668, 268] width 100 height 28
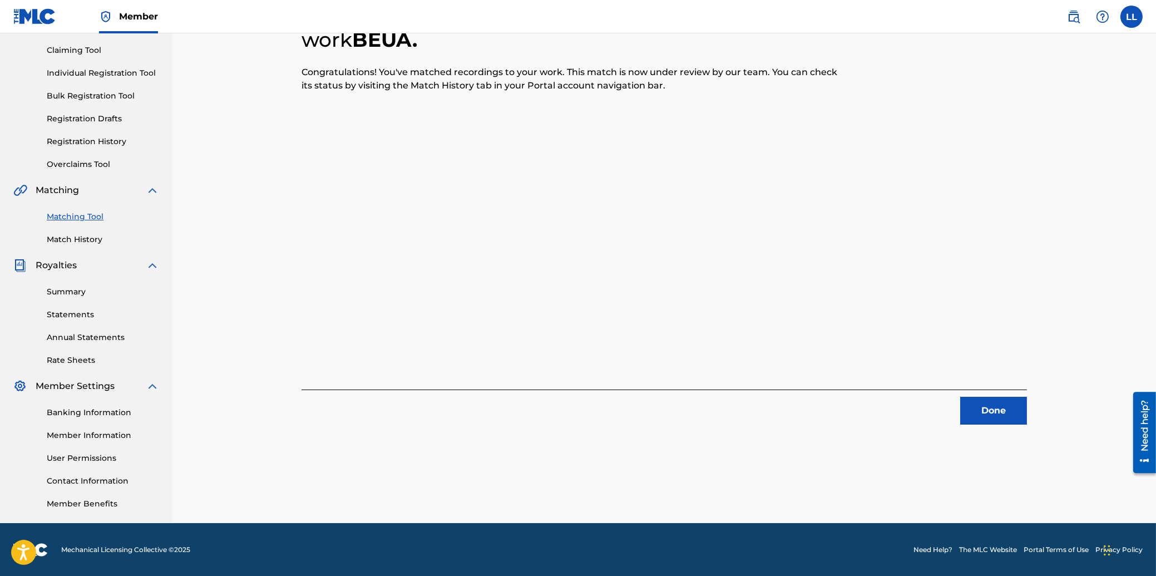
click at [990, 410] on button "Done" at bounding box center [993, 411] width 67 height 28
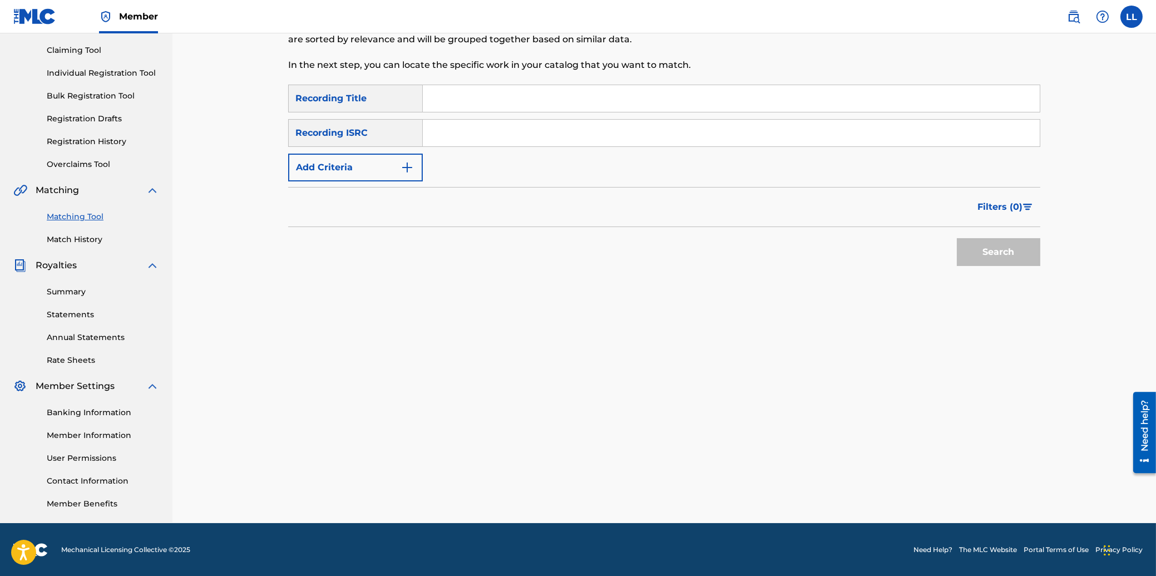
click at [468, 132] on input "Search Form" at bounding box center [731, 133] width 617 height 27
click at [982, 248] on button "Search" at bounding box center [998, 252] width 83 height 28
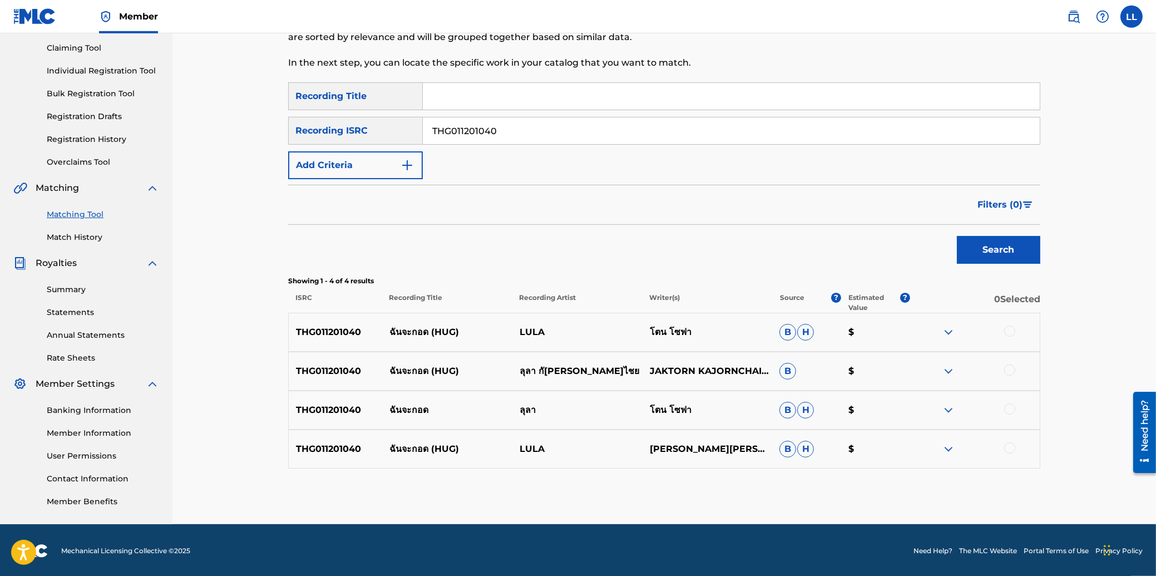
scroll to position [117, 0]
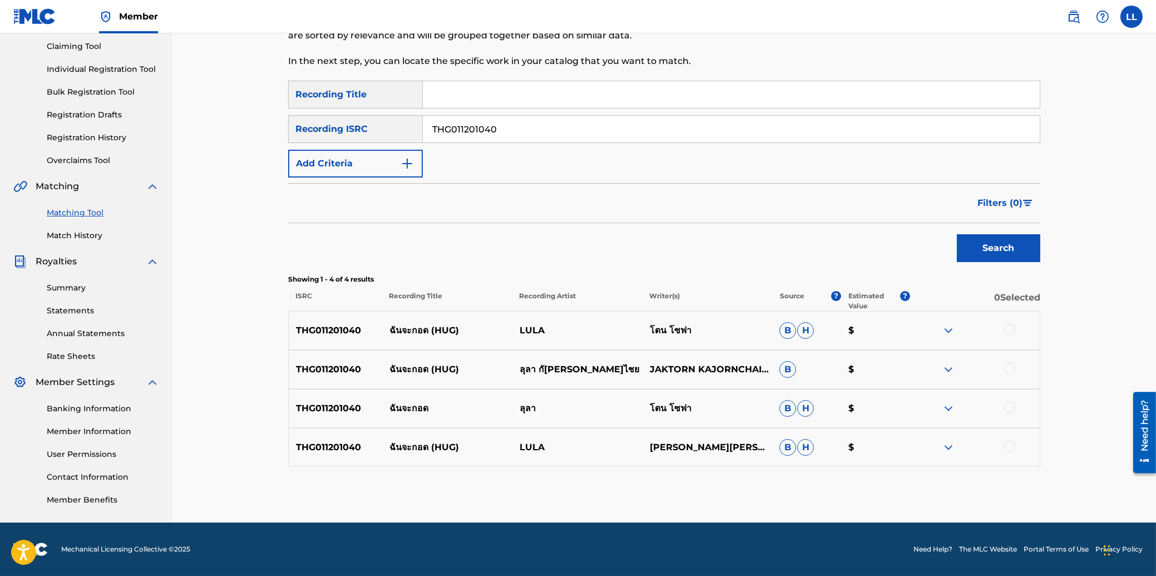
click at [1012, 326] on div at bounding box center [1009, 329] width 11 height 11
click at [1010, 366] on div at bounding box center [1009, 368] width 11 height 11
drag, startPoint x: 1010, startPoint y: 404, endPoint x: 1010, endPoint y: 429, distance: 24.5
click at [1010, 405] on div at bounding box center [1009, 407] width 11 height 11
click at [1010, 444] on div at bounding box center [1009, 446] width 11 height 11
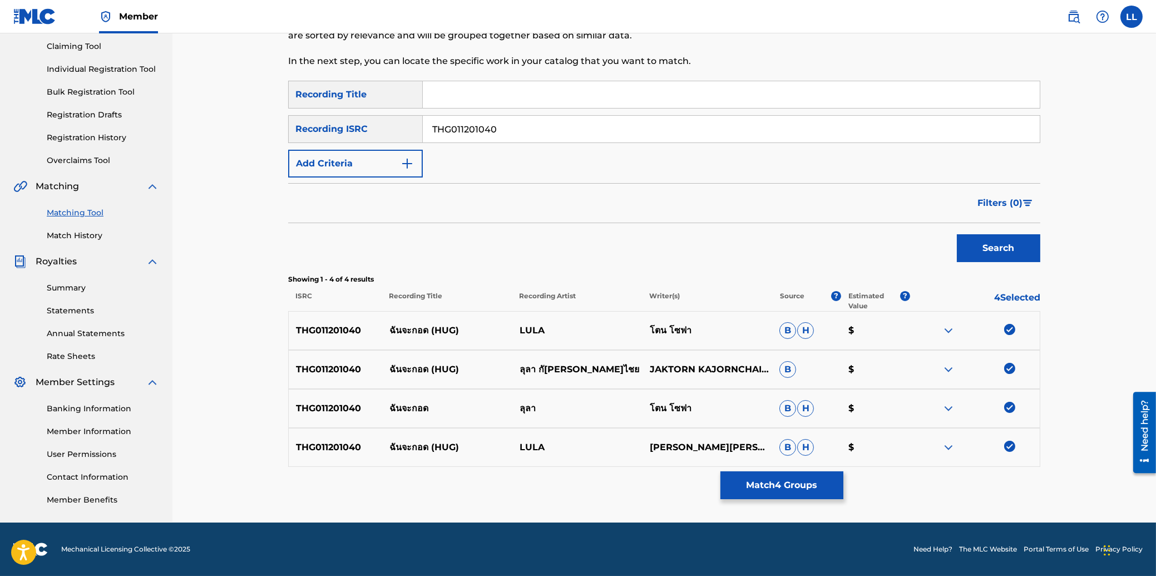
drag, startPoint x: 463, startPoint y: 132, endPoint x: 374, endPoint y: 130, distance: 89.0
click at [423, 130] on input "THG011201040" at bounding box center [731, 129] width 617 height 27
type input "THG011200540"
click at [971, 249] on button "Search" at bounding box center [998, 248] width 83 height 28
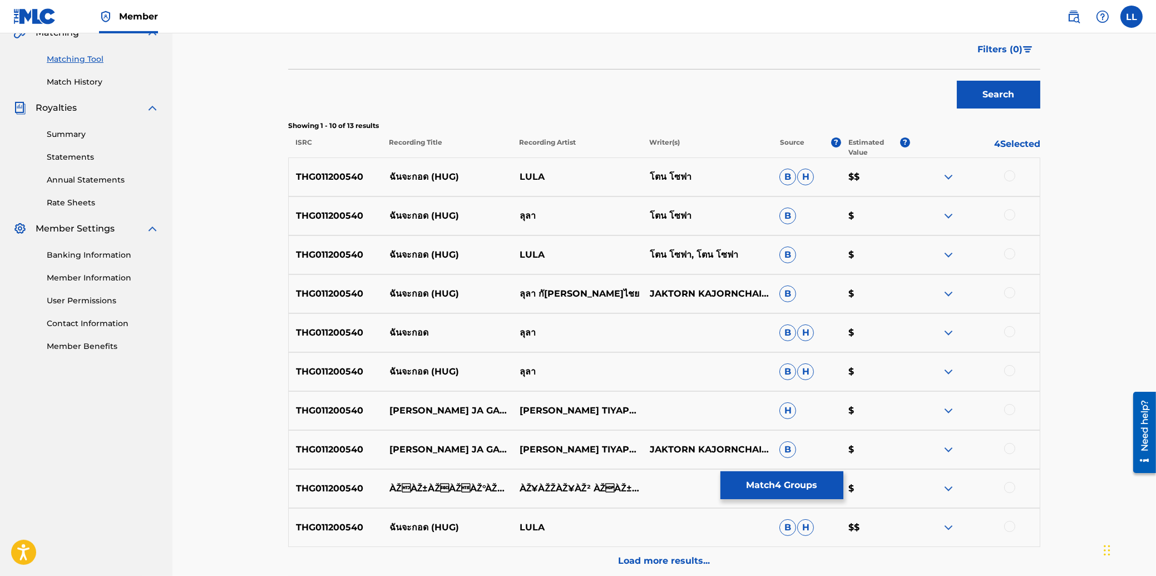
scroll to position [352, 0]
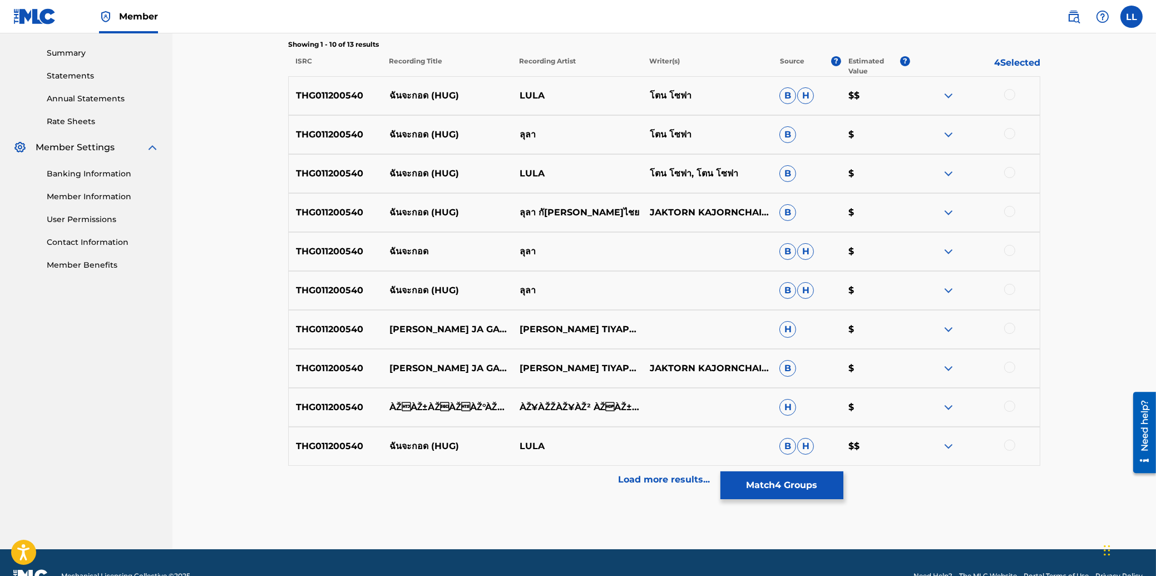
click at [675, 476] on p "Load more results..." at bounding box center [665, 479] width 92 height 13
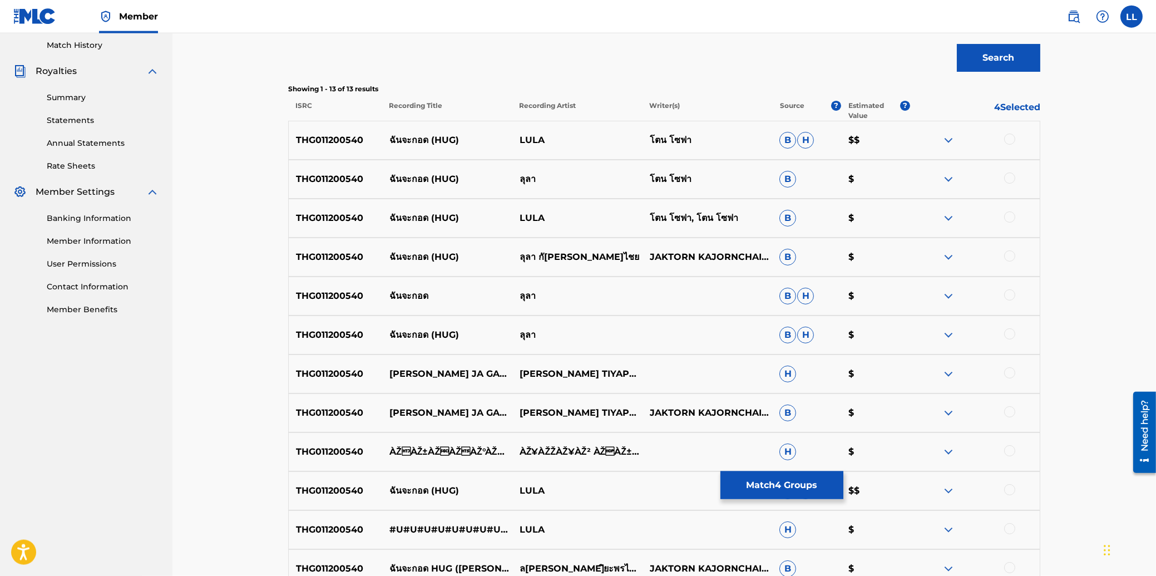
scroll to position [229, 0]
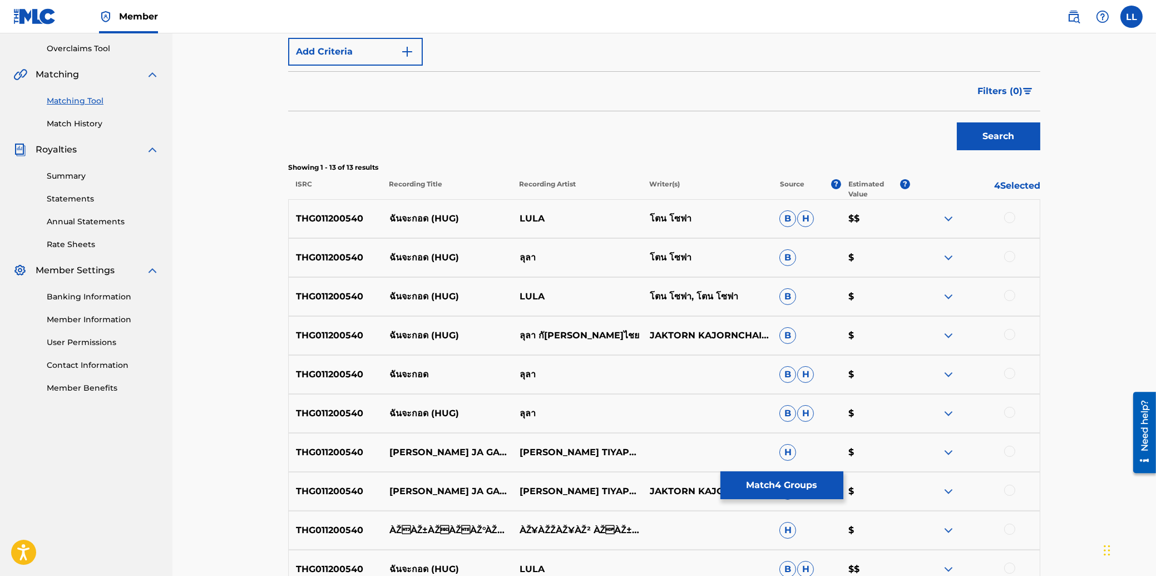
click at [1010, 216] on div at bounding box center [1009, 217] width 11 height 11
click at [1012, 255] on div at bounding box center [1009, 256] width 11 height 11
click at [1008, 296] on div at bounding box center [1009, 295] width 11 height 11
click at [1013, 335] on div at bounding box center [1009, 334] width 11 height 11
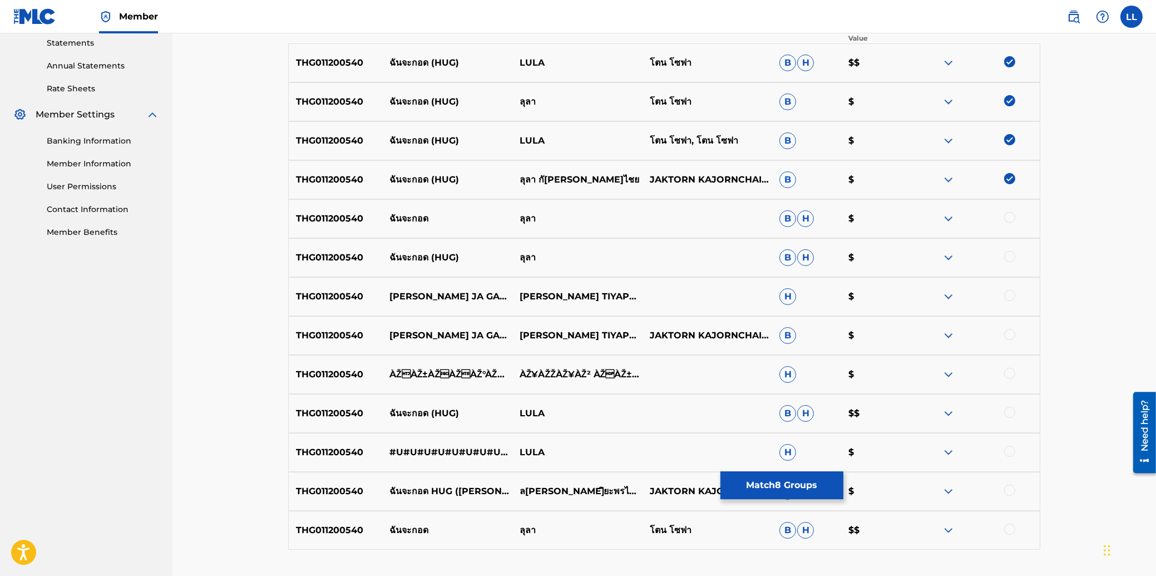
scroll to position [408, 0]
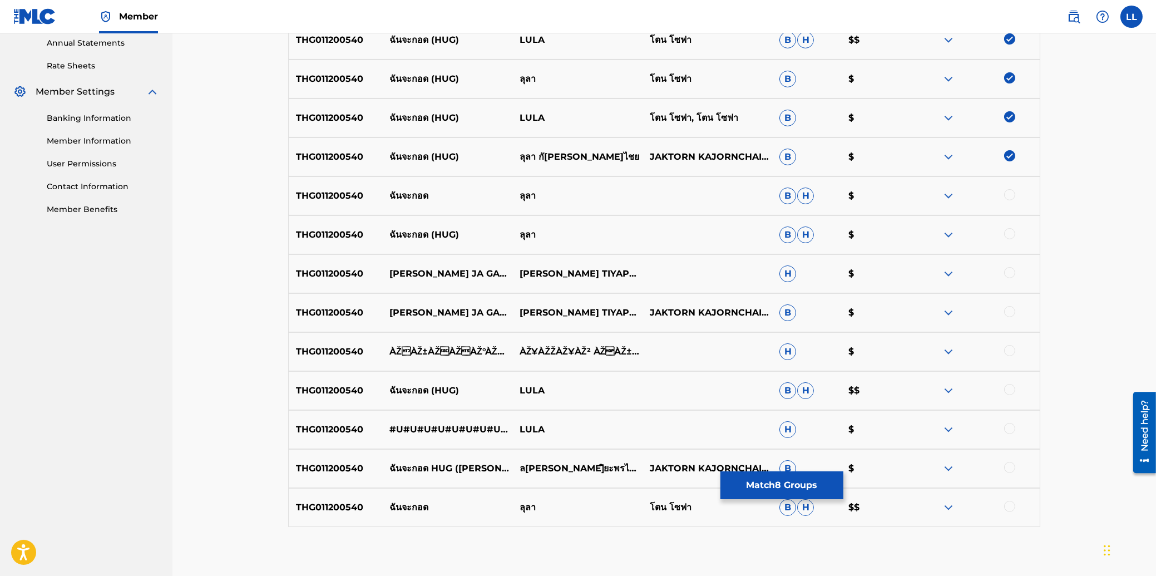
click at [1011, 194] on div at bounding box center [1009, 194] width 11 height 11
drag, startPoint x: 1010, startPoint y: 232, endPoint x: 1010, endPoint y: 256, distance: 23.9
click at [1010, 233] on div at bounding box center [1009, 233] width 11 height 11
click at [1010, 271] on div at bounding box center [1009, 272] width 11 height 11
click at [1011, 310] on div at bounding box center [1009, 311] width 11 height 11
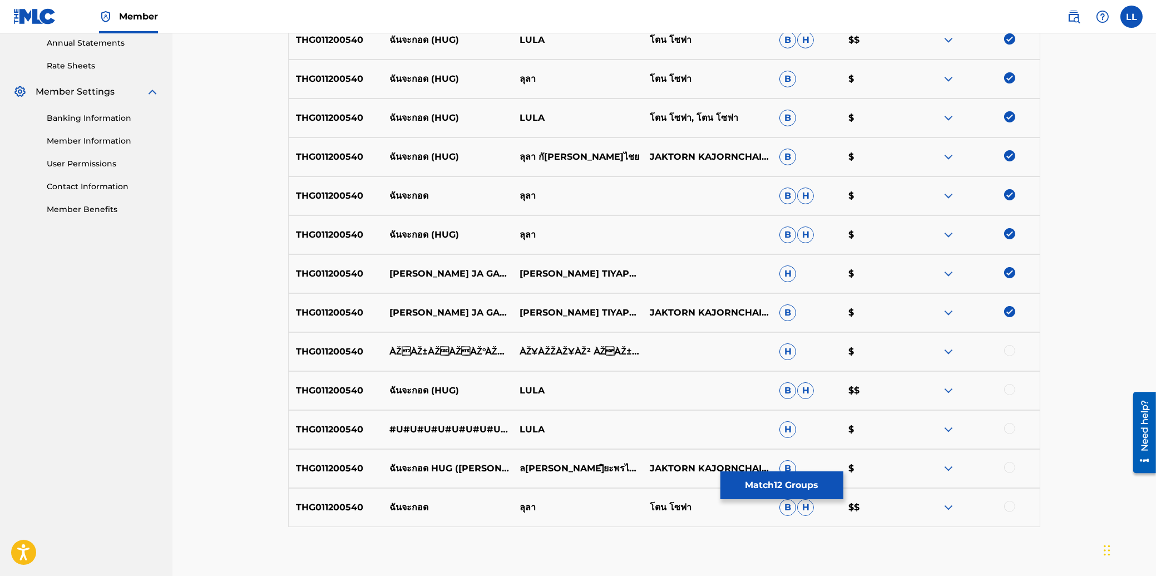
click at [1010, 349] on div at bounding box center [1009, 350] width 11 height 11
click at [1010, 388] on div at bounding box center [1009, 389] width 11 height 11
click at [1010, 424] on div at bounding box center [1009, 428] width 11 height 11
click at [1010, 464] on div at bounding box center [1009, 467] width 11 height 11
click at [1010, 506] on div at bounding box center [1009, 506] width 11 height 11
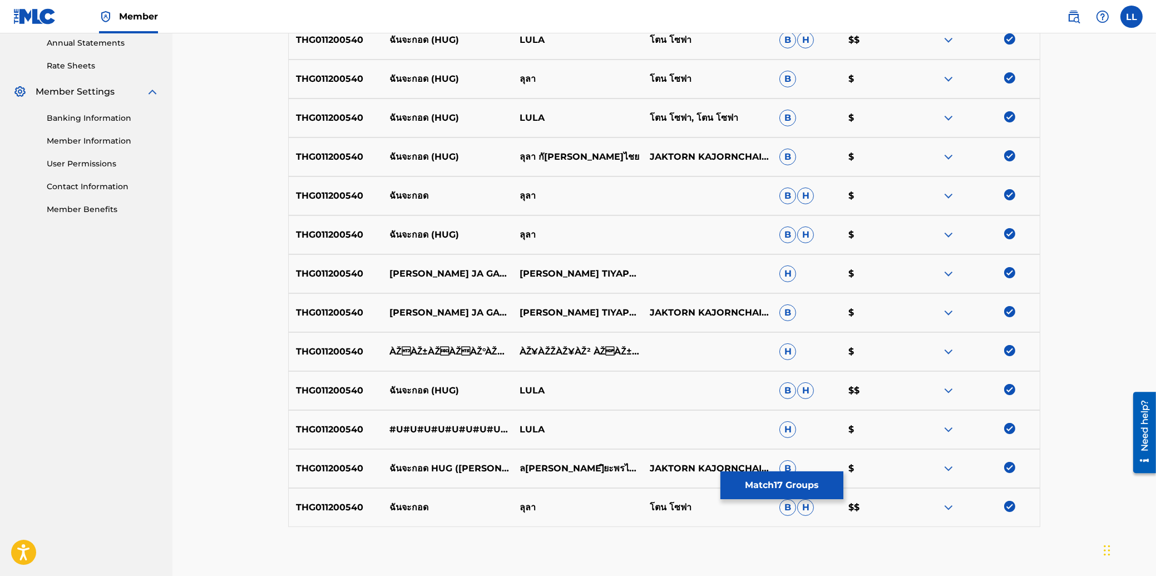
click at [772, 486] on button "Match 17 Groups" at bounding box center [781, 485] width 123 height 28
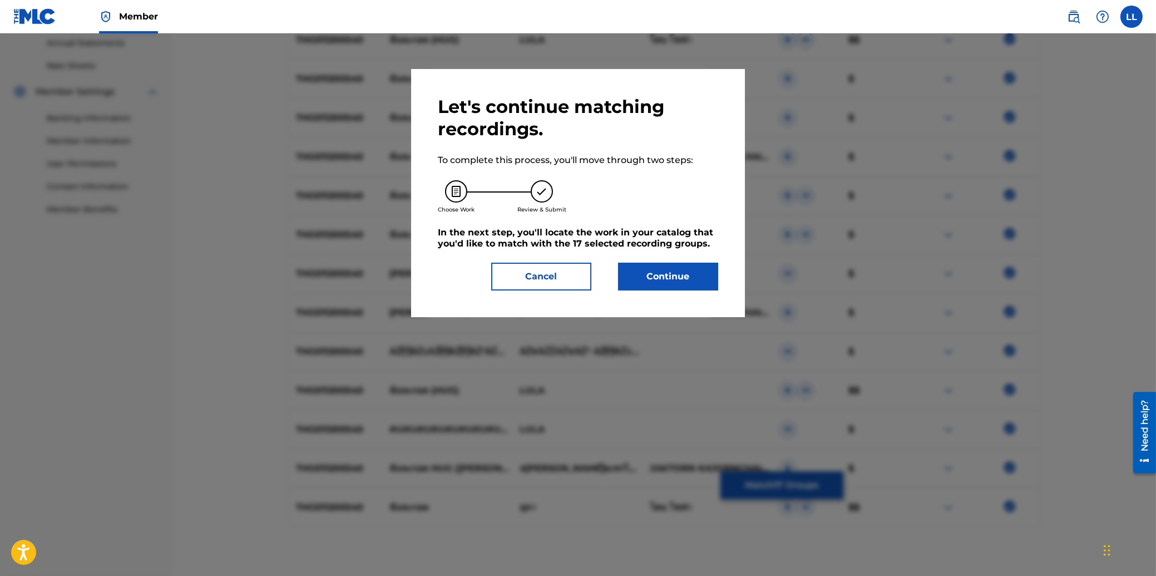
click at [675, 272] on button "Continue" at bounding box center [668, 277] width 100 height 28
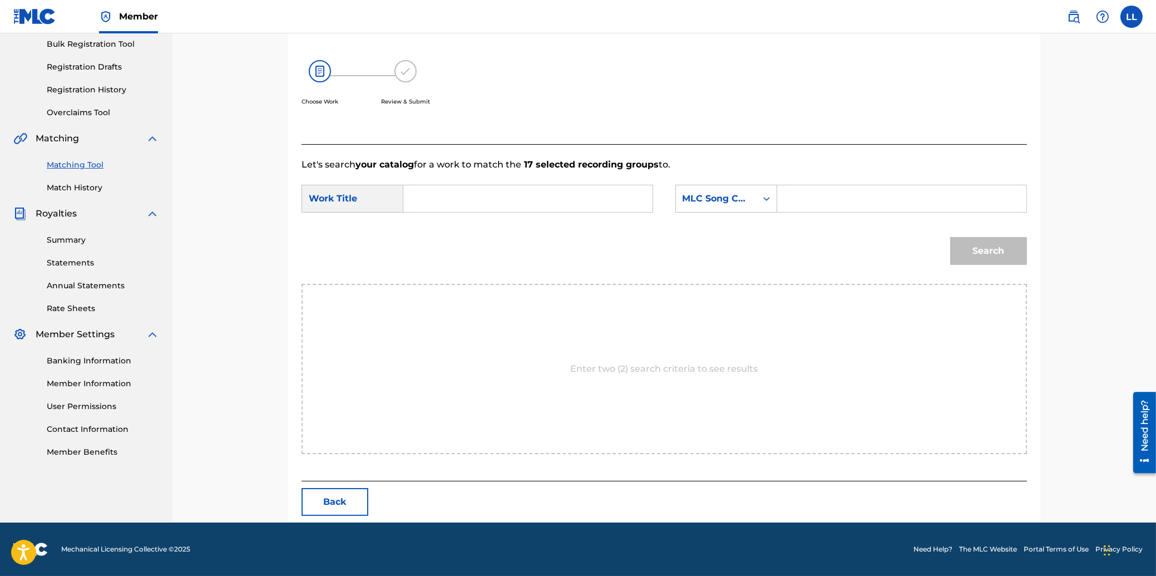
scroll to position [113, 0]
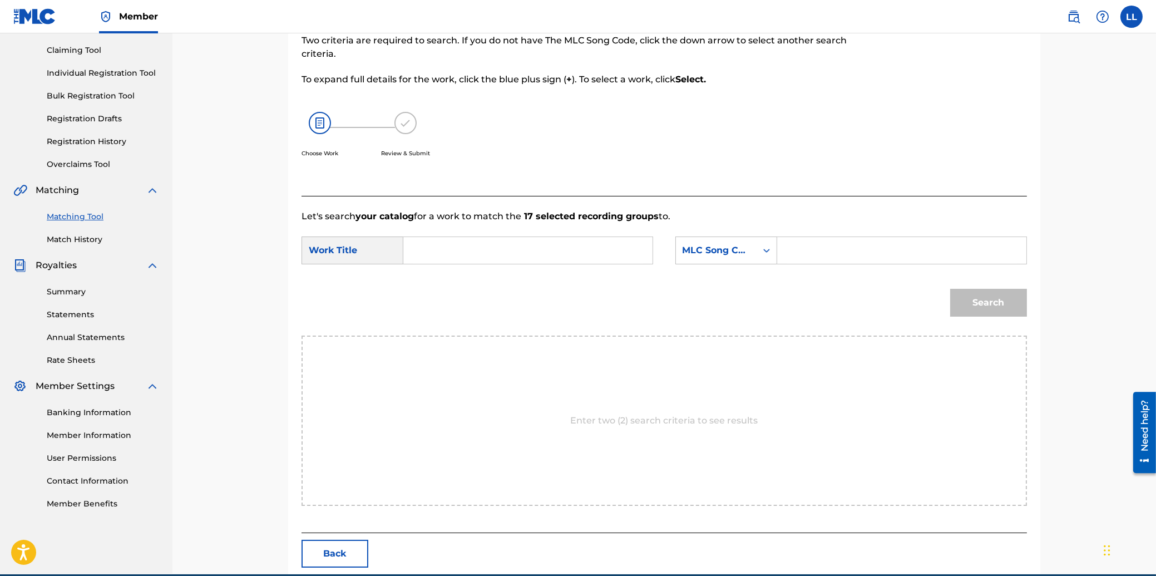
click at [493, 250] on input "Search Form" at bounding box center [528, 250] width 230 height 27
type input "CHUN JA GAUD HUG"
click at [826, 248] on input "Search Form" at bounding box center [901, 250] width 230 height 27
type input "CB8695"
click at [990, 299] on button "Search" at bounding box center [988, 303] width 77 height 28
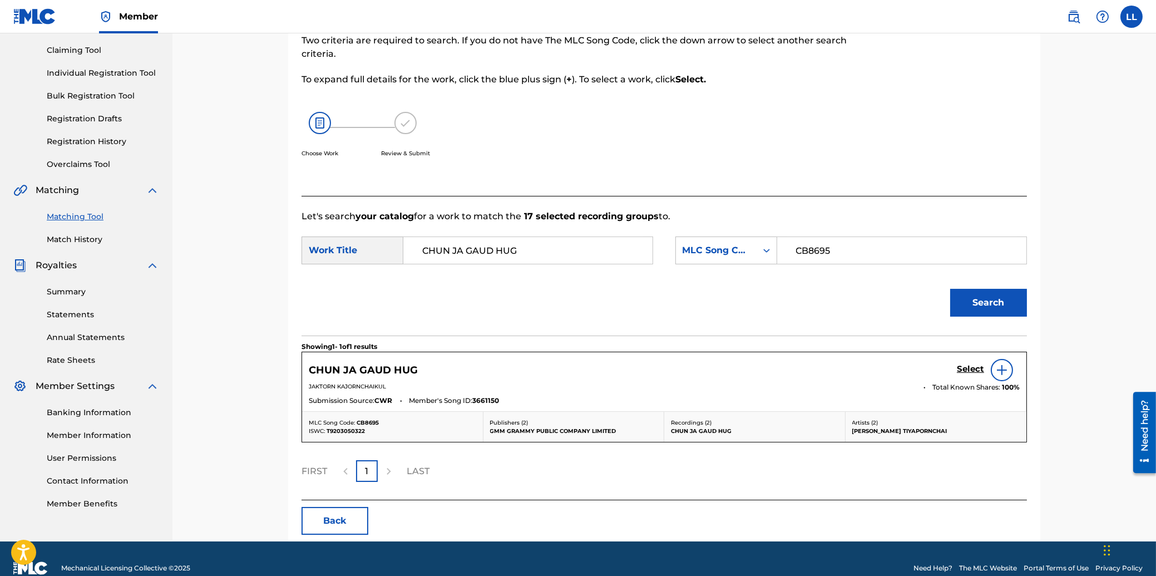
click at [971, 369] on h5 "Select" at bounding box center [970, 369] width 27 height 11
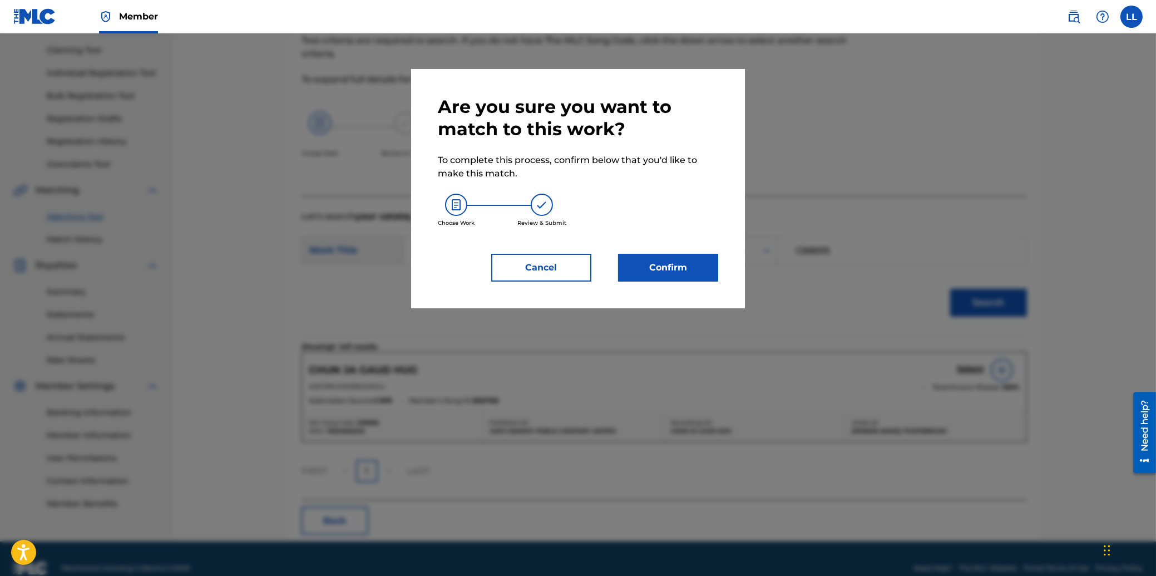
click at [674, 266] on button "Confirm" at bounding box center [668, 268] width 100 height 28
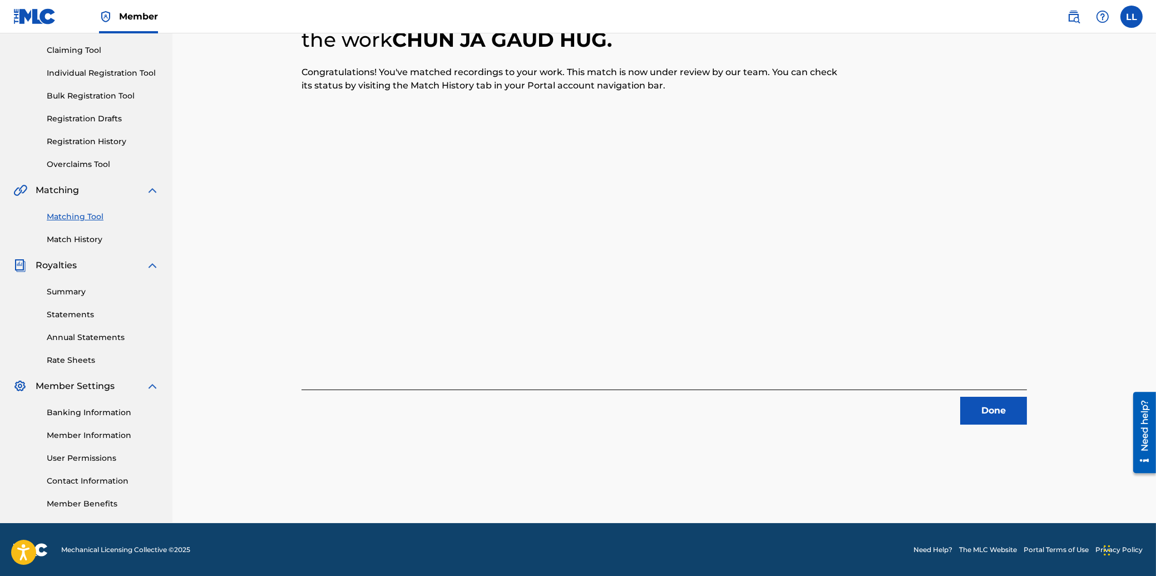
click at [988, 406] on button "Done" at bounding box center [993, 411] width 67 height 28
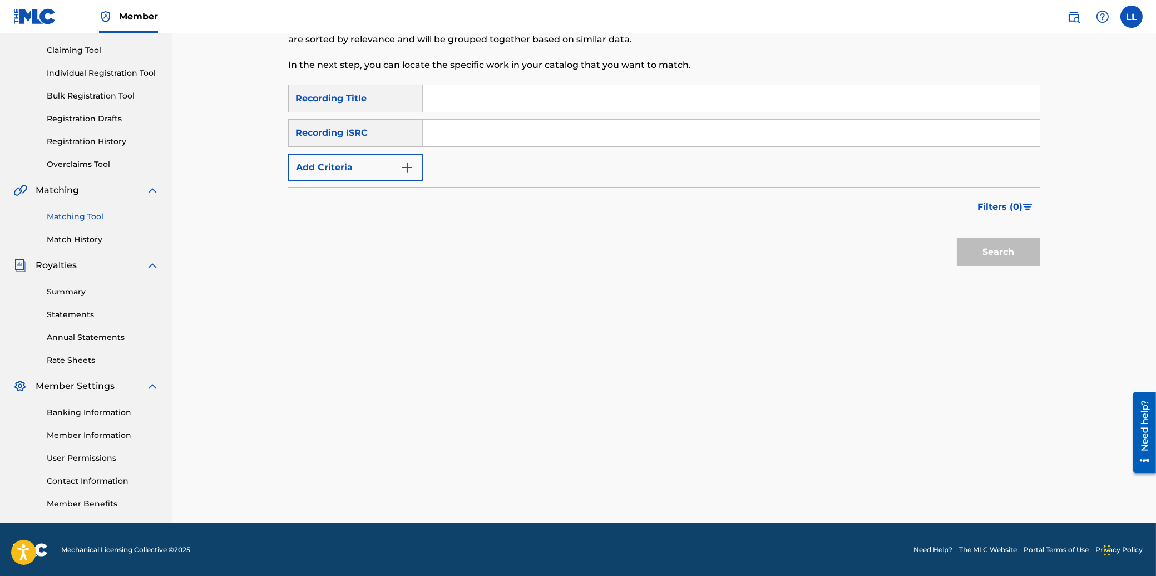
click at [477, 133] on input "Search Form" at bounding box center [731, 133] width 617 height 27
type input "THG010815876"
click at [1015, 261] on button "Search" at bounding box center [998, 252] width 83 height 28
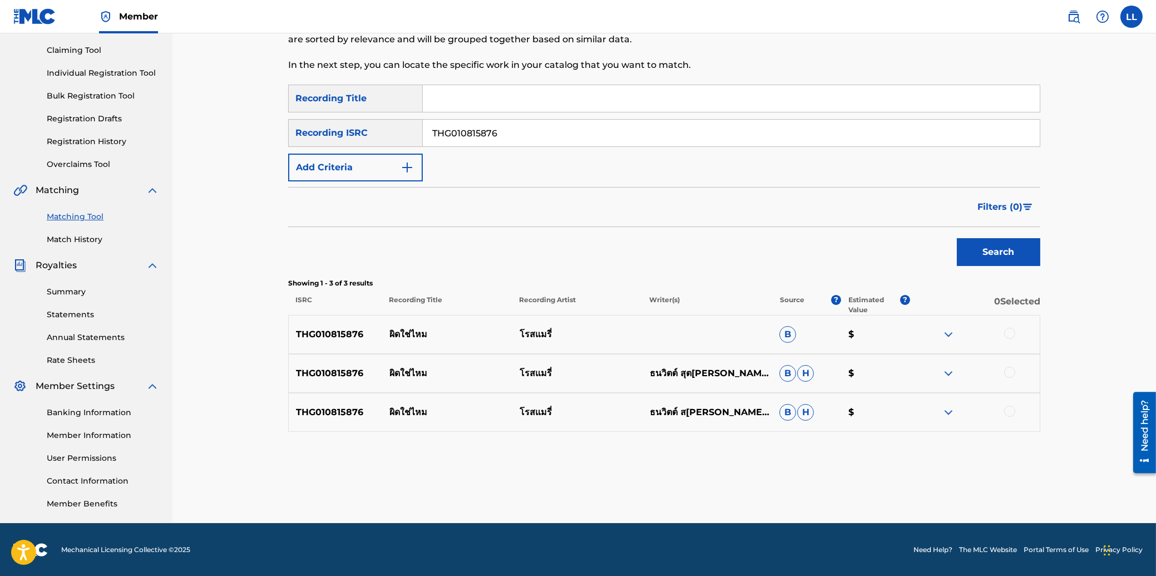
click at [1008, 335] on div at bounding box center [1009, 333] width 11 height 11
click at [1011, 369] on div at bounding box center [1009, 372] width 11 height 11
click at [1010, 409] on div at bounding box center [1009, 410] width 11 height 11
click at [765, 483] on button "Match 3 Groups" at bounding box center [781, 485] width 123 height 28
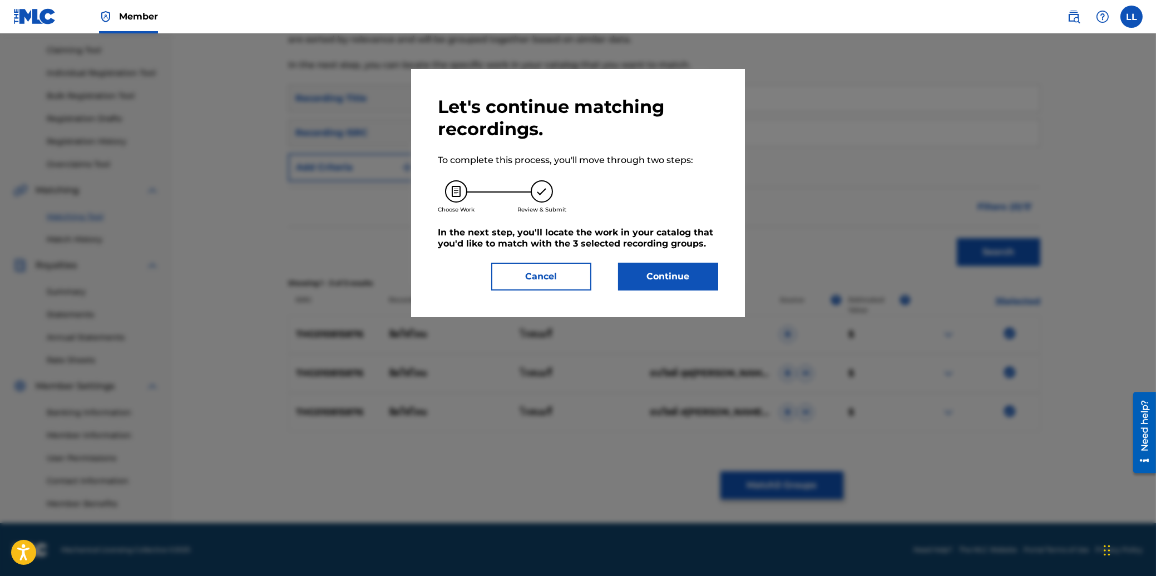
click at [683, 271] on button "Continue" at bounding box center [668, 277] width 100 height 28
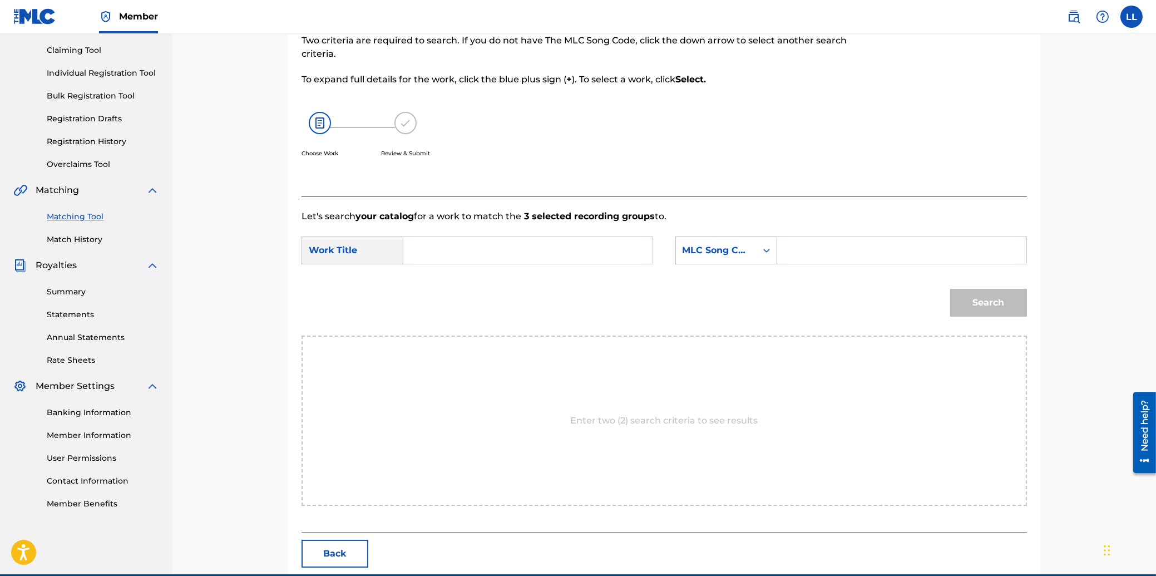
click at [451, 250] on input "Search Form" at bounding box center [528, 250] width 230 height 27
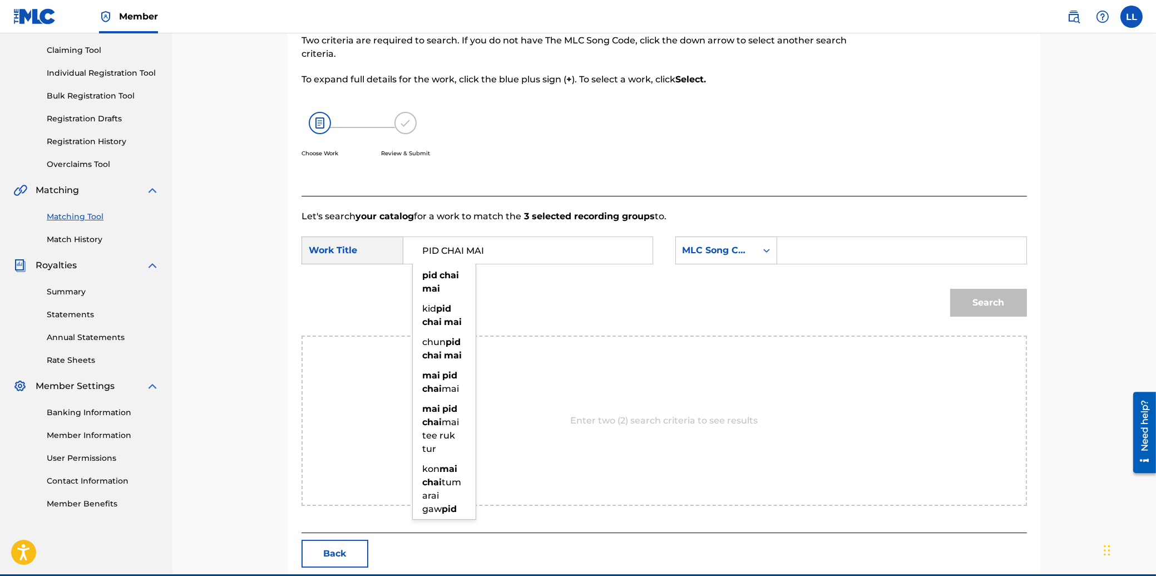
type input "PID CHAI MAI"
drag, startPoint x: 795, startPoint y: 251, endPoint x: 822, endPoint y: 256, distance: 27.7
click at [798, 251] on input "Search Form" at bounding box center [901, 250] width 230 height 27
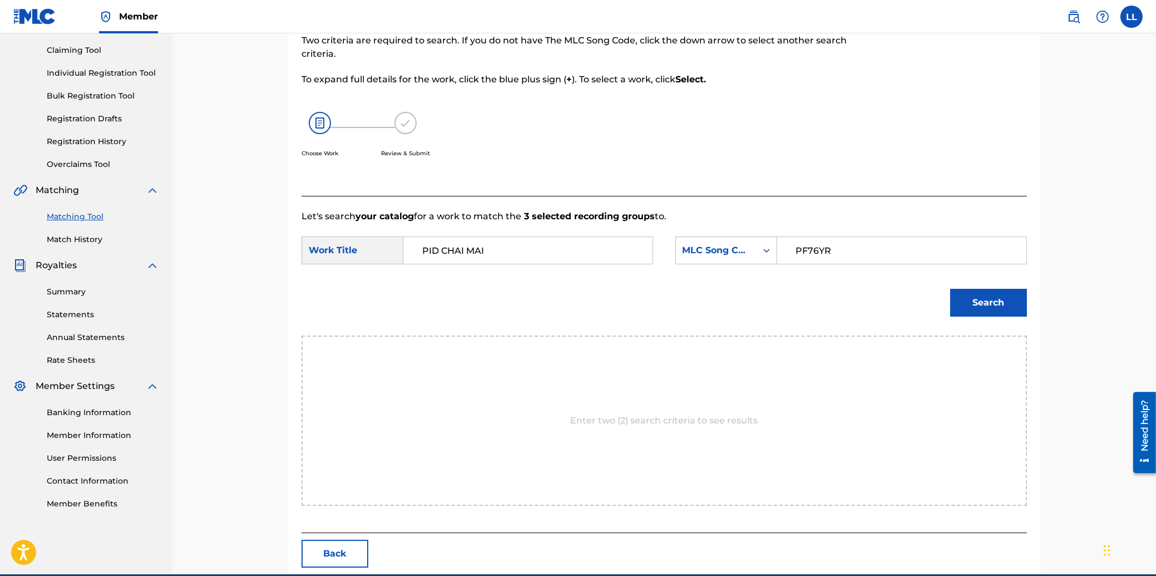
type input "PF76YR"
click at [985, 300] on button "Search" at bounding box center [988, 303] width 77 height 28
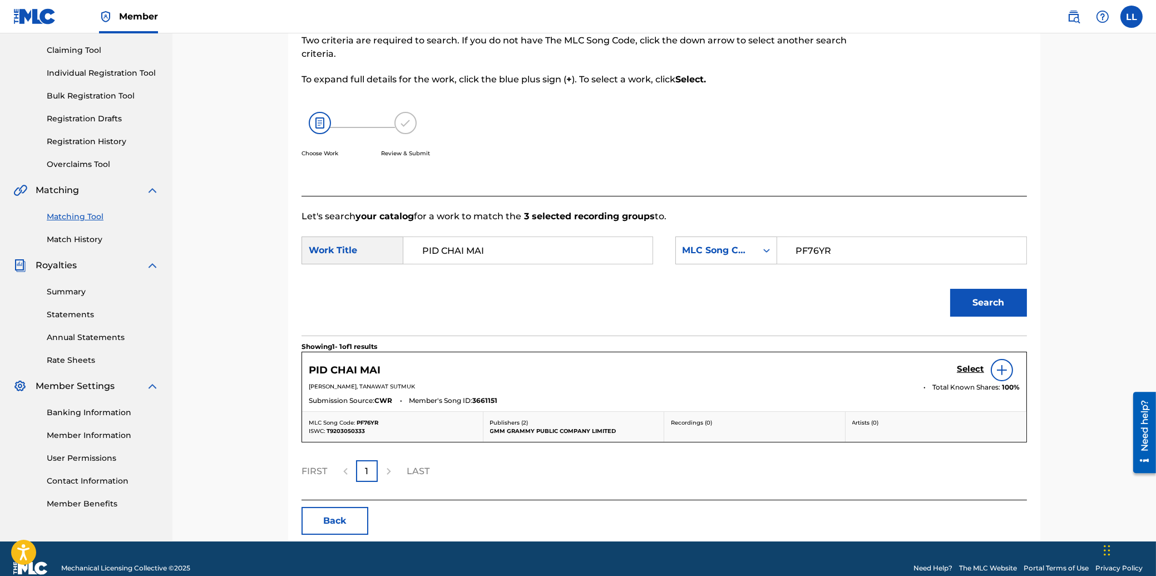
click at [970, 367] on h5 "Select" at bounding box center [970, 369] width 27 height 11
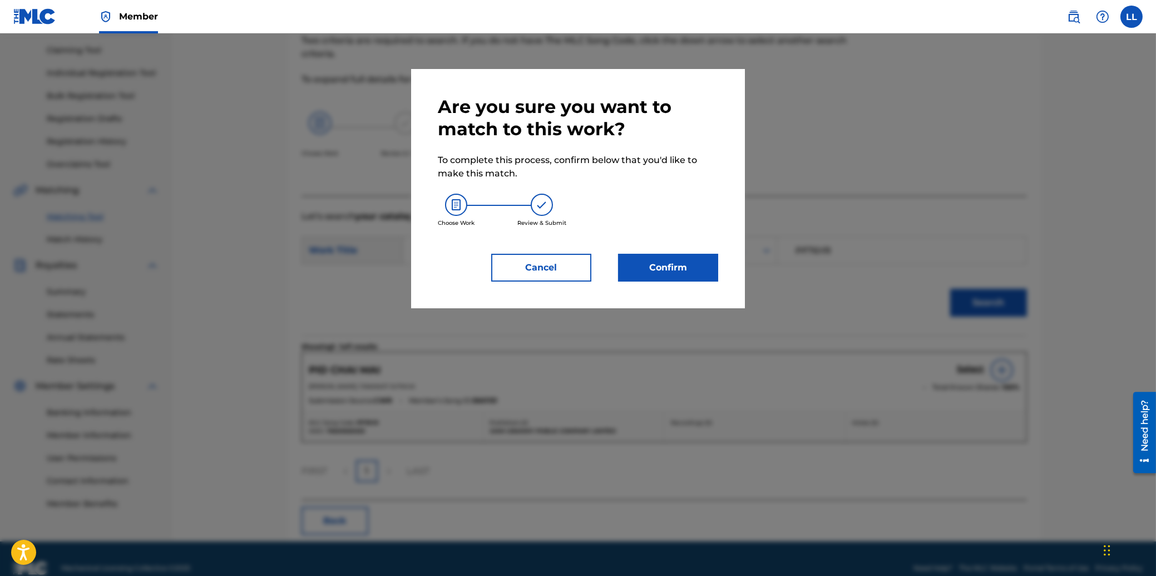
click at [659, 268] on button "Confirm" at bounding box center [668, 268] width 100 height 28
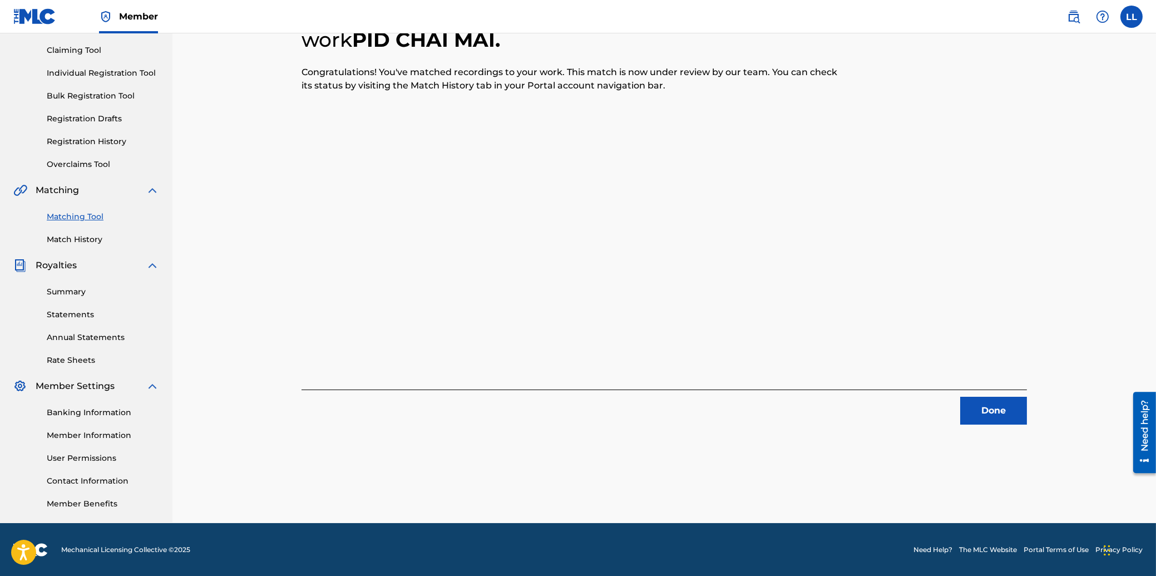
click at [990, 409] on button "Done" at bounding box center [993, 411] width 67 height 28
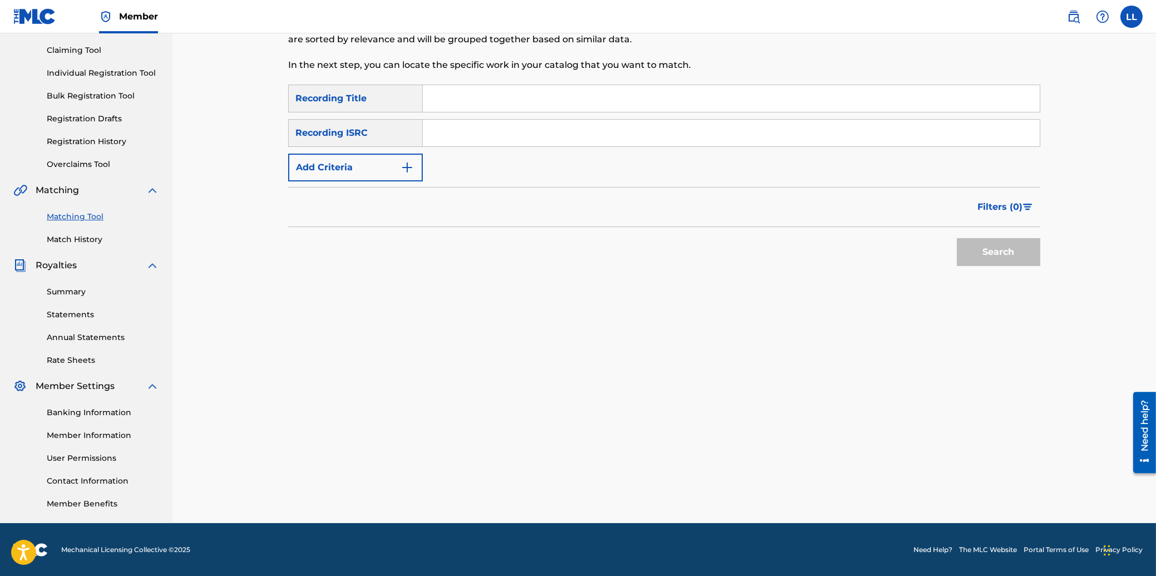
click at [552, 133] on input "Search Form" at bounding box center [731, 133] width 617 height 27
type input "THG010816236"
click at [988, 246] on button "Search" at bounding box center [998, 252] width 83 height 28
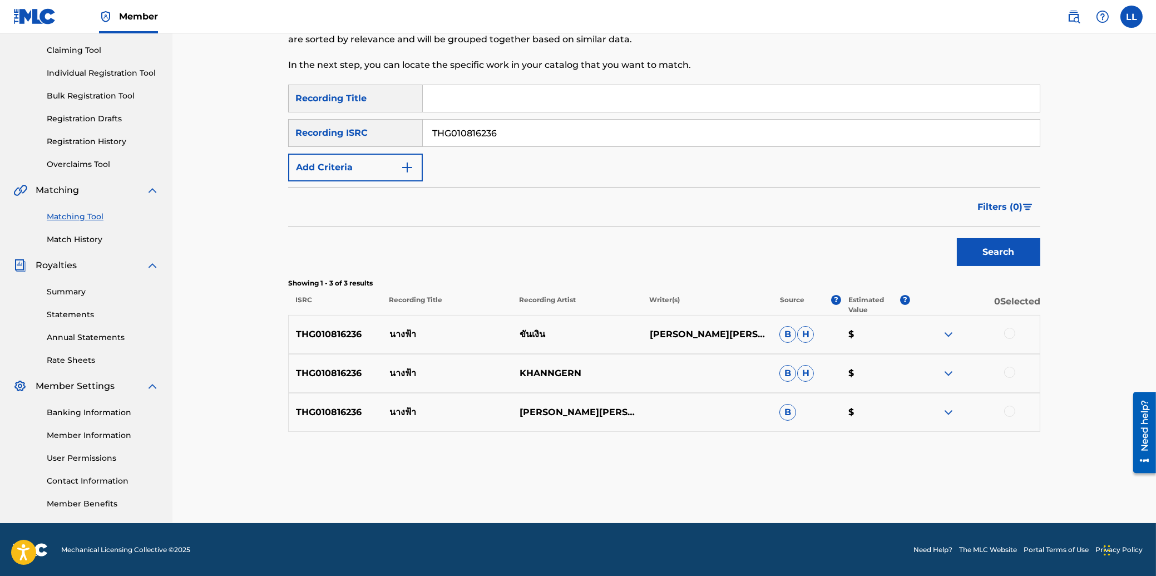
click at [1010, 330] on div at bounding box center [1009, 333] width 11 height 11
click at [1011, 372] on div at bounding box center [1009, 372] width 11 height 11
click at [1010, 410] on div at bounding box center [1009, 410] width 11 height 11
click at [789, 479] on button "Match 3 Groups" at bounding box center [781, 485] width 123 height 28
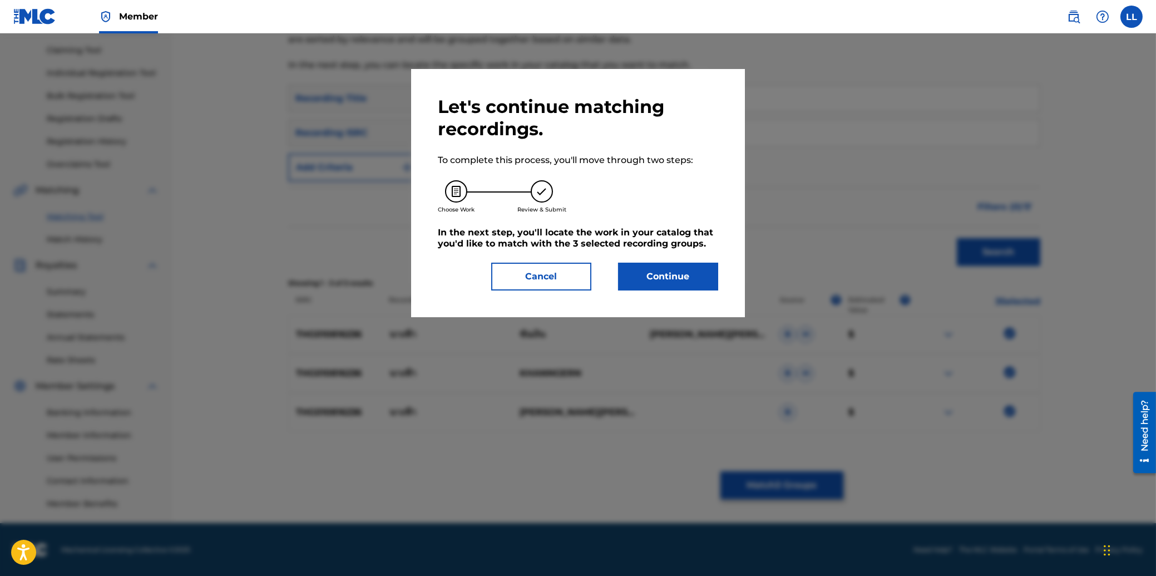
click at [637, 275] on button "Continue" at bounding box center [668, 277] width 100 height 28
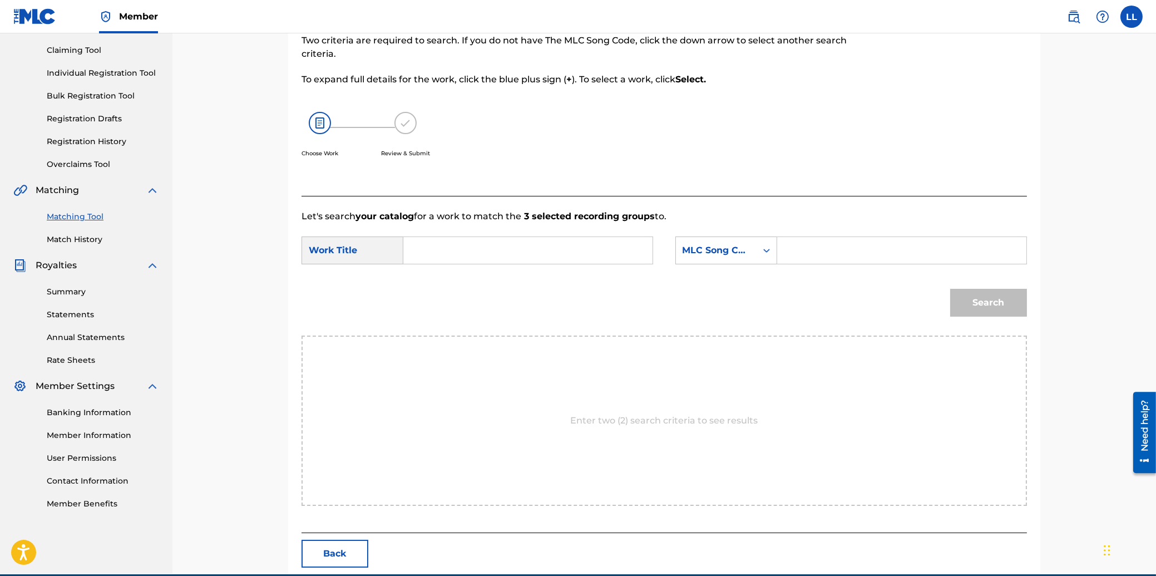
click at [485, 257] on input "Search Form" at bounding box center [528, 250] width 230 height 27
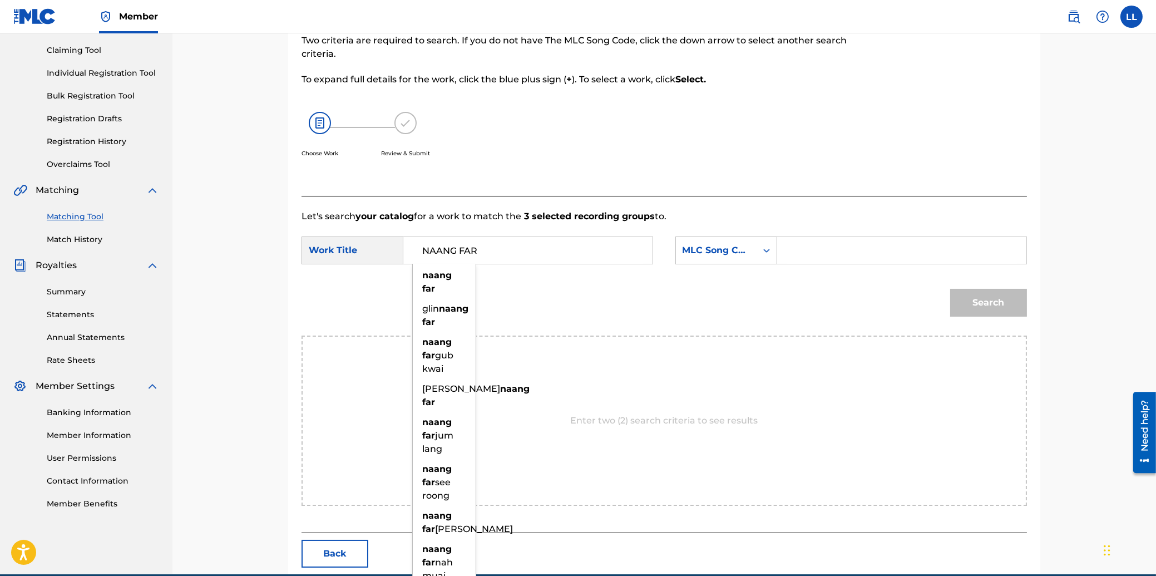
type input "NAANG FAR"
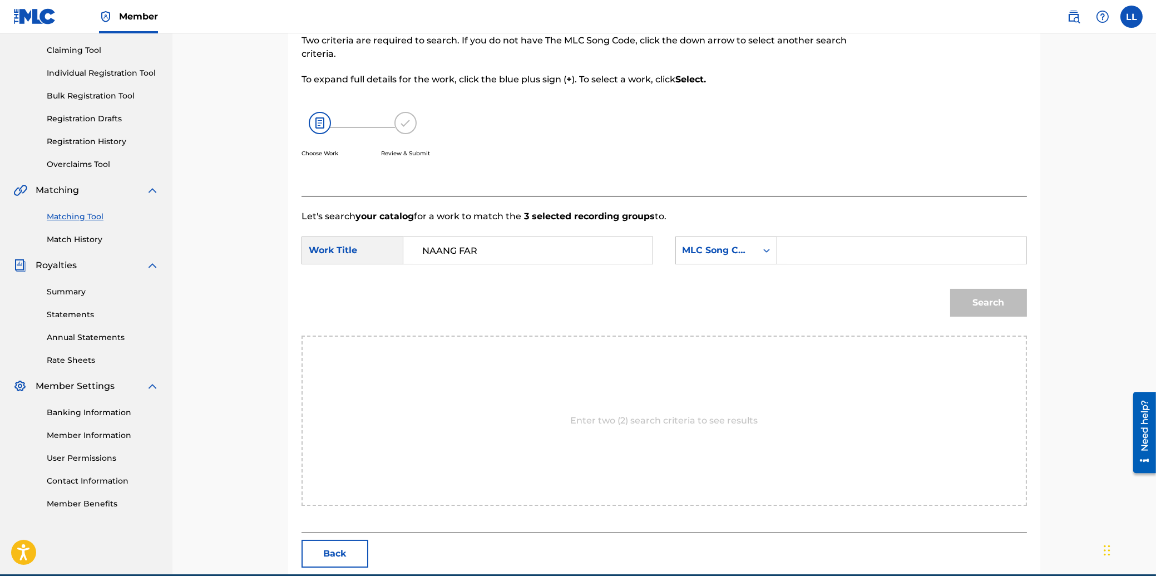
drag, startPoint x: 832, startPoint y: 245, endPoint x: 869, endPoint y: 267, distance: 43.4
click at [832, 245] on input "Search Form" at bounding box center [901, 250] width 230 height 27
type input "ND0BJM"
click at [1002, 304] on button "Search" at bounding box center [988, 303] width 77 height 28
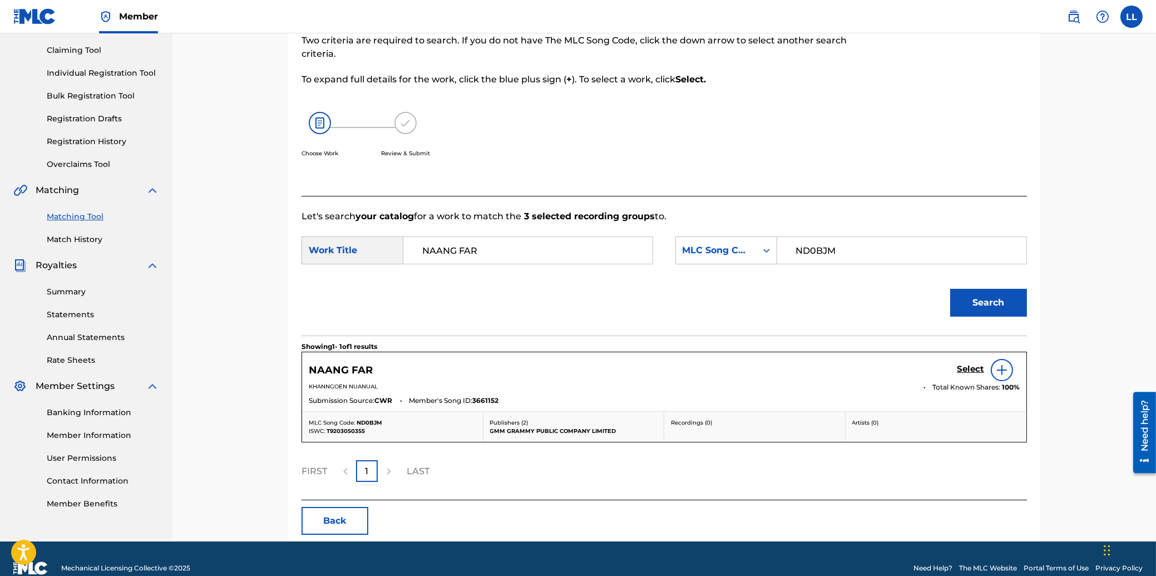
click at [969, 369] on h5 "Select" at bounding box center [970, 369] width 27 height 11
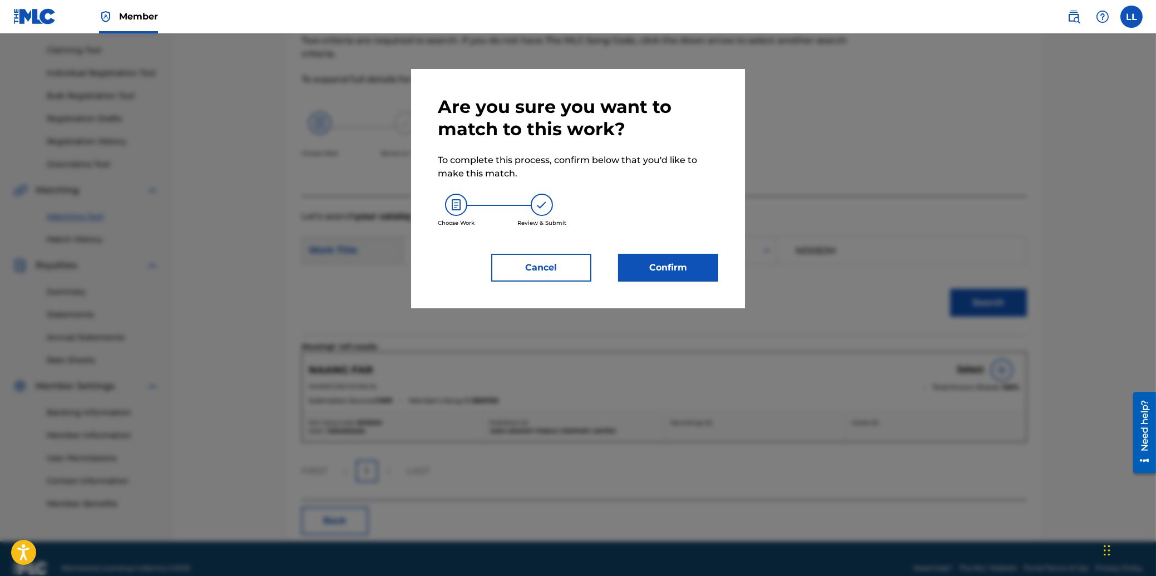
click at [664, 260] on button "Confirm" at bounding box center [668, 268] width 100 height 28
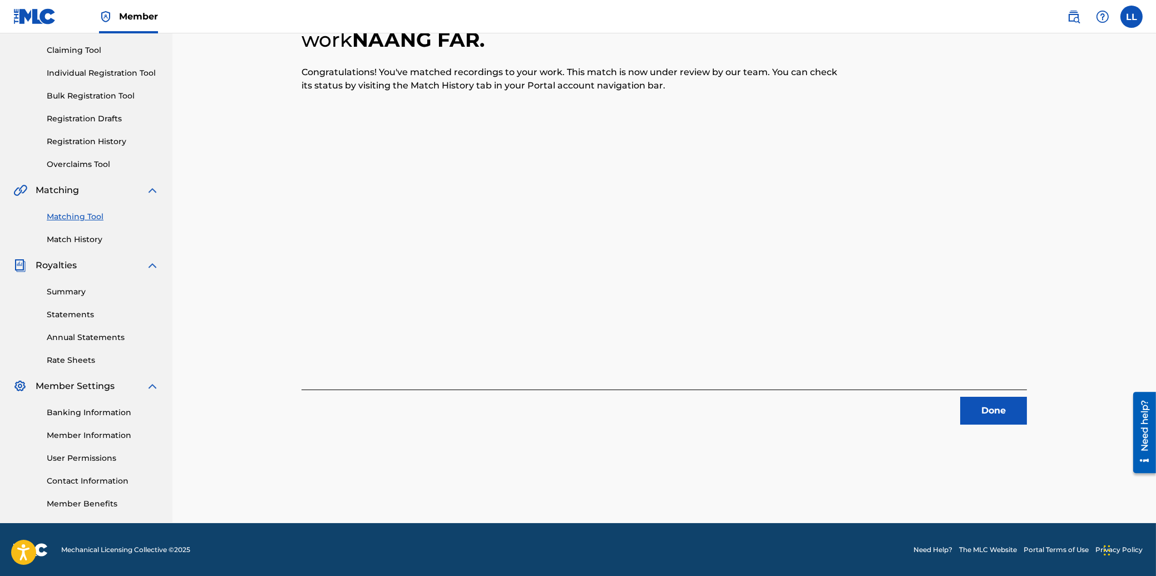
click at [998, 415] on button "Done" at bounding box center [993, 411] width 67 height 28
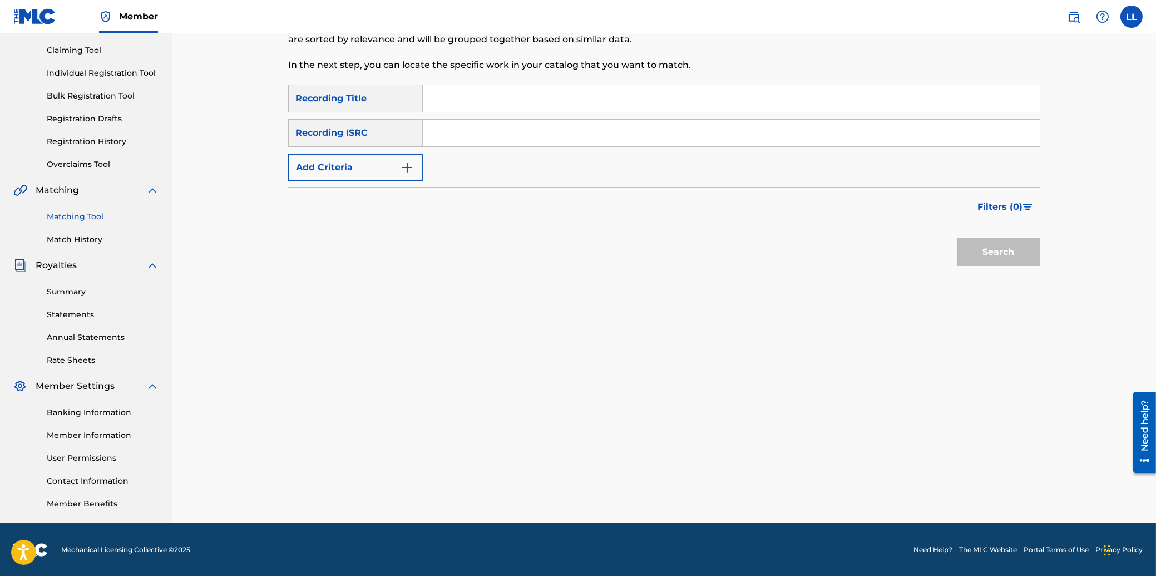
drag, startPoint x: 446, startPoint y: 132, endPoint x: 449, endPoint y: 144, distance: 12.1
click at [446, 132] on input "Search Form" at bounding box center [731, 133] width 617 height 27
type input "THG010816241"
click at [1022, 251] on button "Search" at bounding box center [998, 252] width 83 height 28
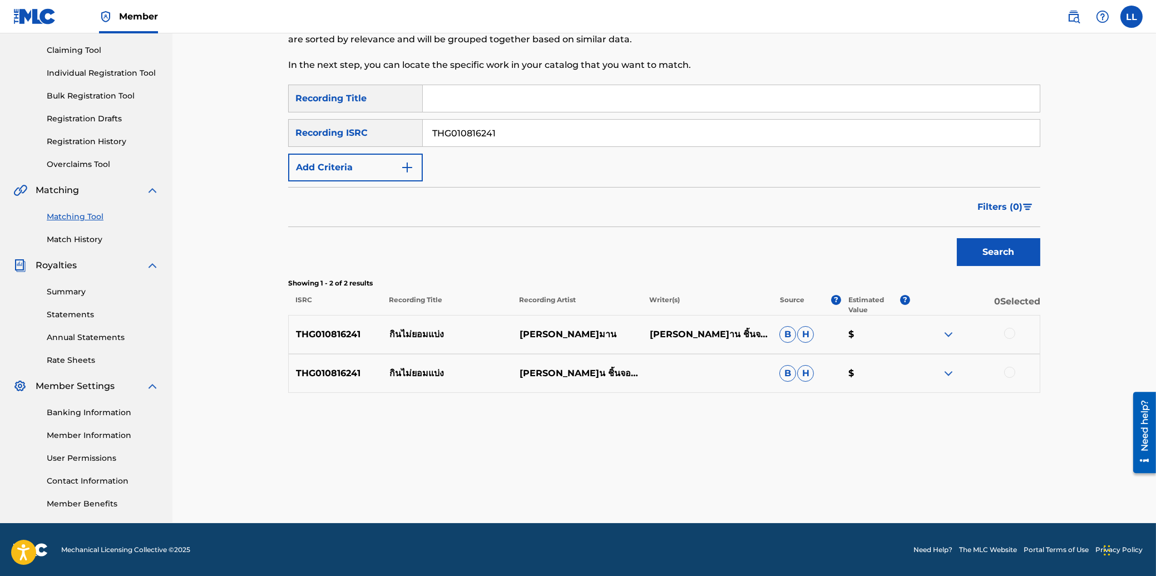
click at [1008, 334] on div at bounding box center [1009, 333] width 11 height 11
click at [1012, 373] on div at bounding box center [1009, 372] width 11 height 11
click at [768, 477] on button "Match 2 Groups" at bounding box center [781, 485] width 123 height 28
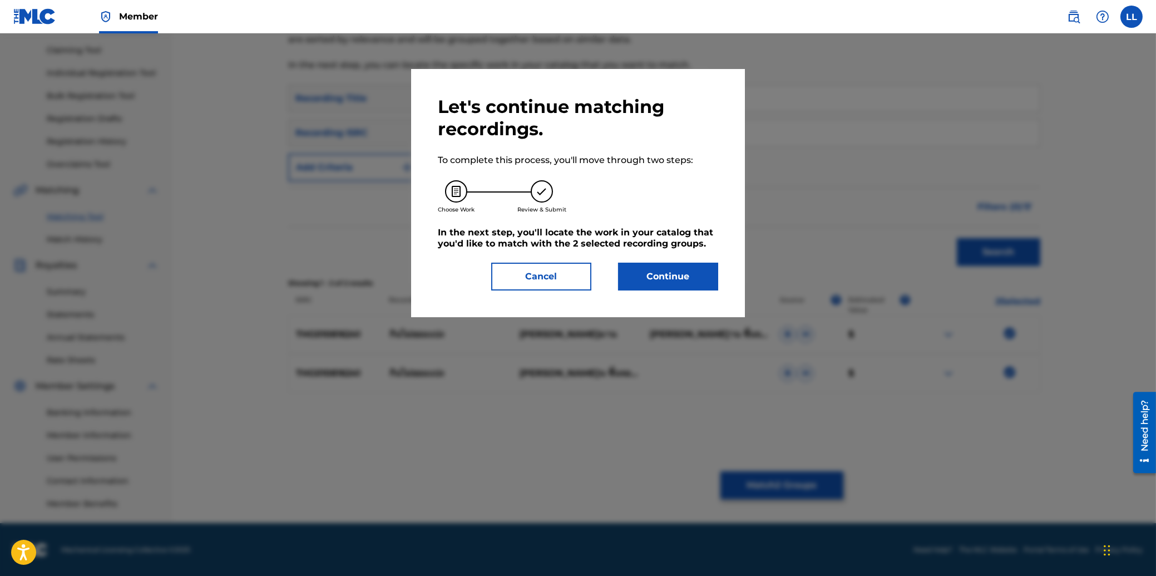
click at [690, 282] on button "Continue" at bounding box center [668, 277] width 100 height 28
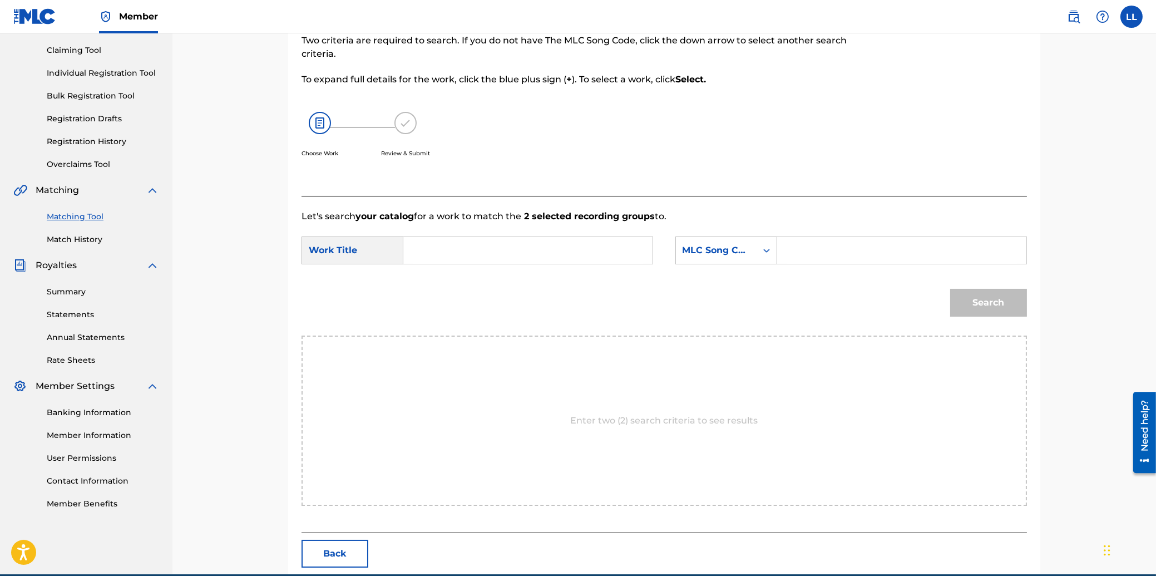
click at [478, 250] on input "Search Form" at bounding box center [528, 250] width 230 height 27
type input "GIN MAI YAUM BANG"
drag, startPoint x: 846, startPoint y: 244, endPoint x: 911, endPoint y: 265, distance: 68.6
click at [846, 245] on input "Search Form" at bounding box center [901, 250] width 230 height 27
type input "GA5DS9"
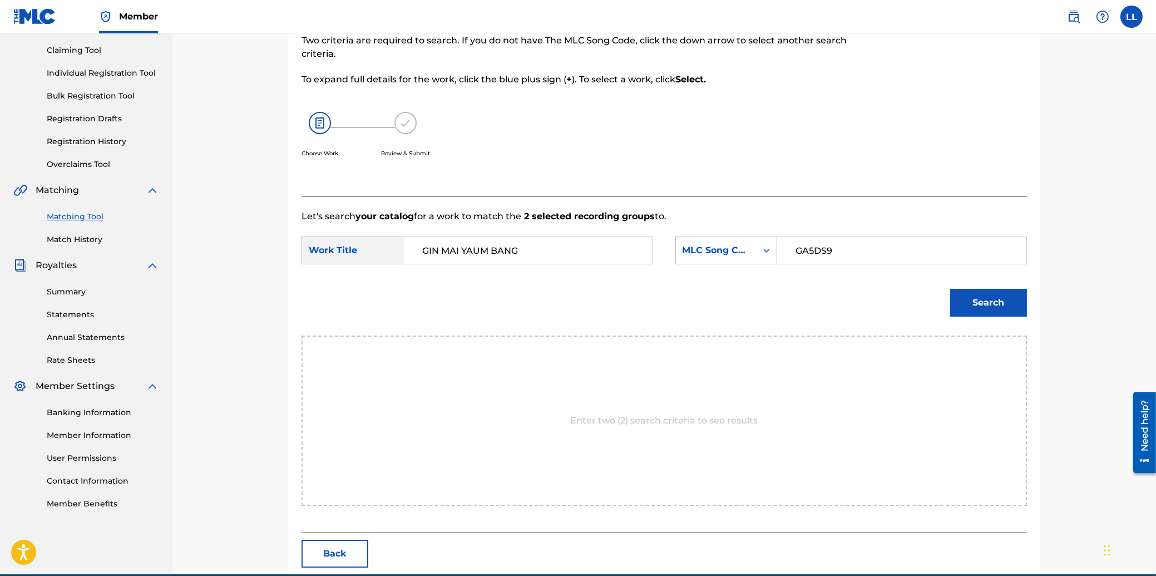
click at [977, 298] on button "Search" at bounding box center [988, 303] width 77 height 28
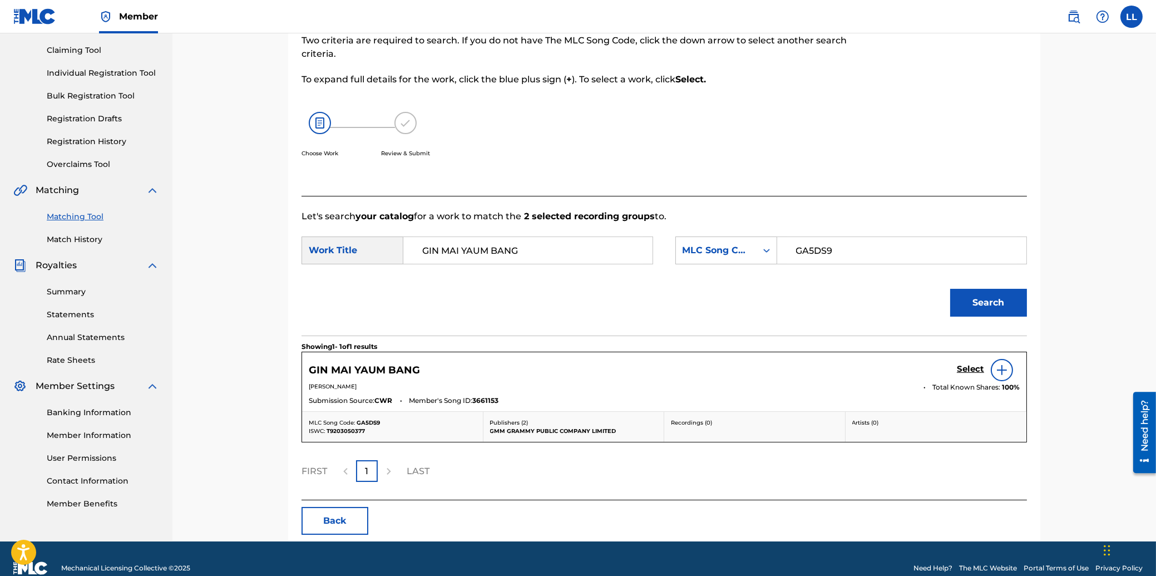
click at [963, 369] on h5 "Select" at bounding box center [970, 369] width 27 height 11
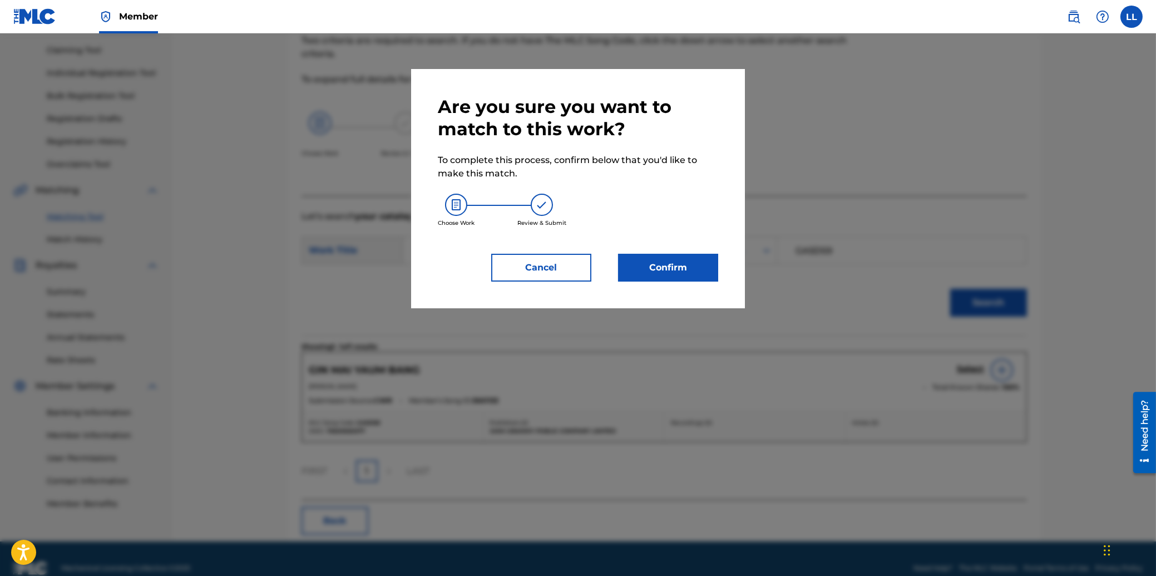
click at [686, 264] on button "Confirm" at bounding box center [668, 268] width 100 height 28
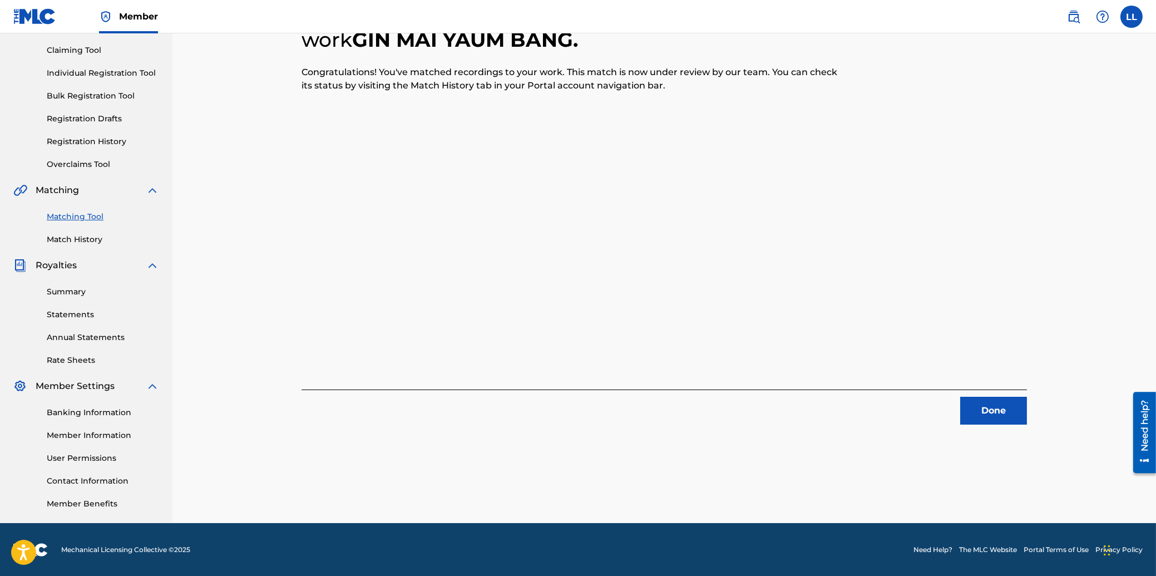
click at [991, 408] on button "Done" at bounding box center [993, 411] width 67 height 28
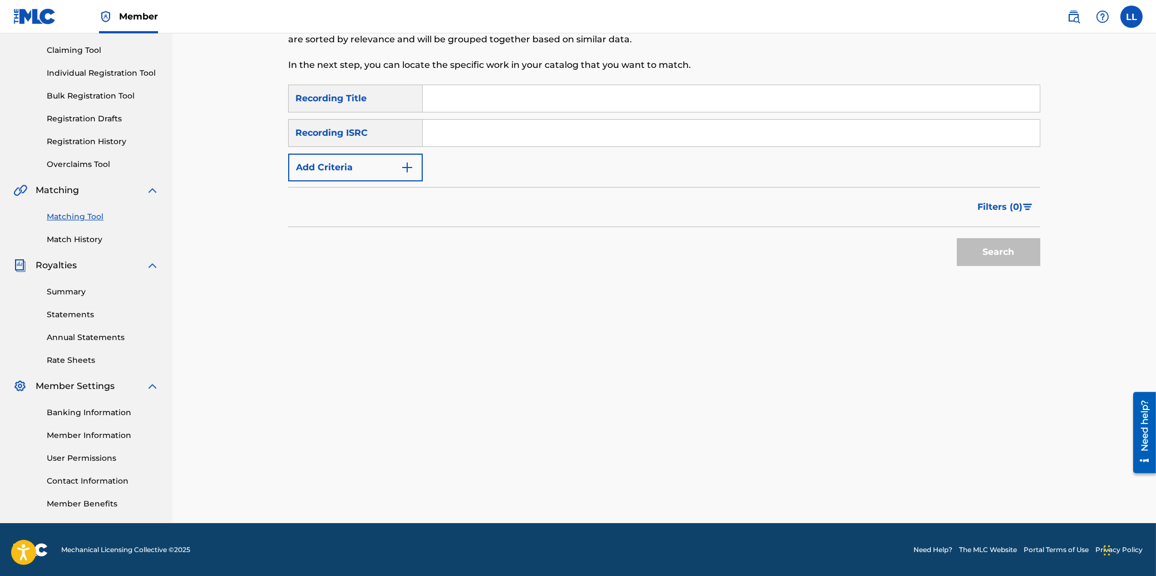
click at [646, 134] on input "Search Form" at bounding box center [731, 133] width 617 height 27
type input "THG010816829"
click at [982, 246] on button "Search" at bounding box center [998, 252] width 83 height 28
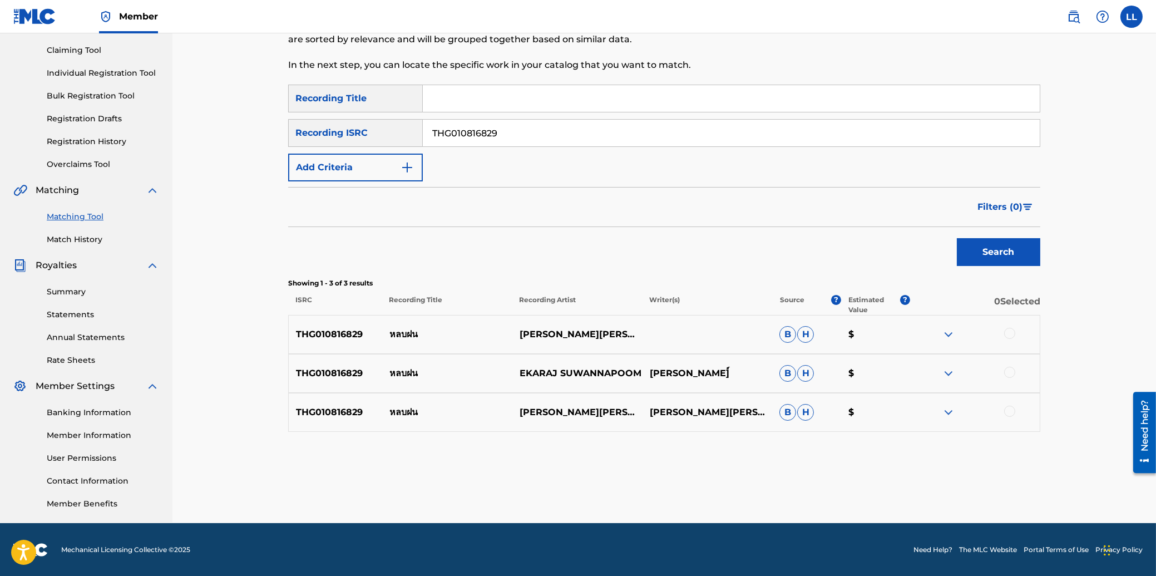
click at [1007, 331] on div at bounding box center [1009, 333] width 11 height 11
click at [1010, 373] on div at bounding box center [1009, 372] width 11 height 11
click at [1008, 411] on div at bounding box center [1009, 410] width 11 height 11
click at [775, 490] on button "Match 3 Groups" at bounding box center [781, 485] width 123 height 28
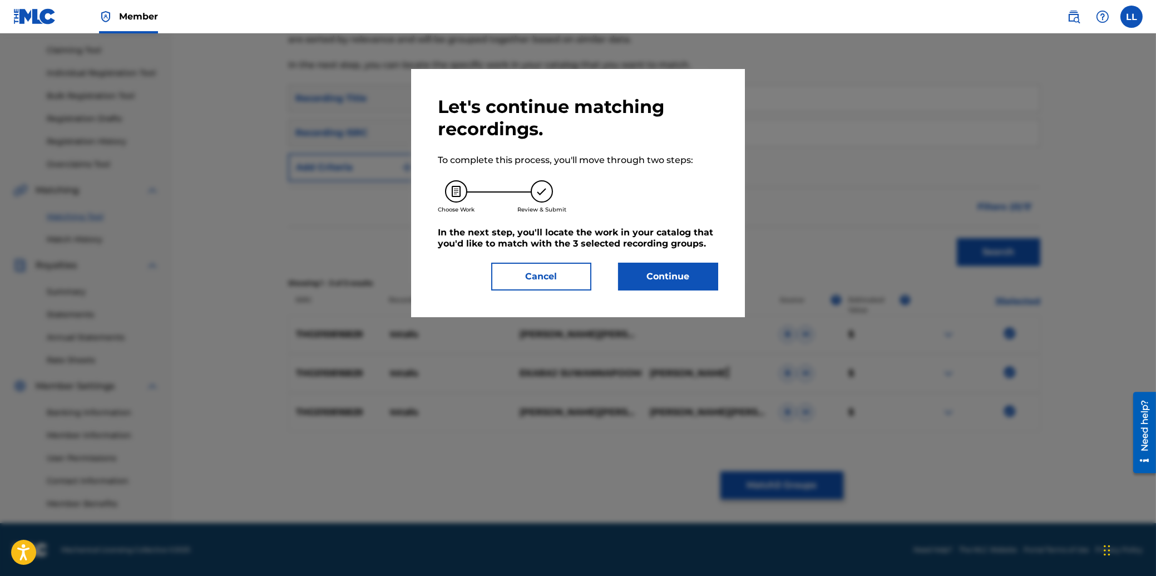
click at [661, 273] on button "Continue" at bounding box center [668, 277] width 100 height 28
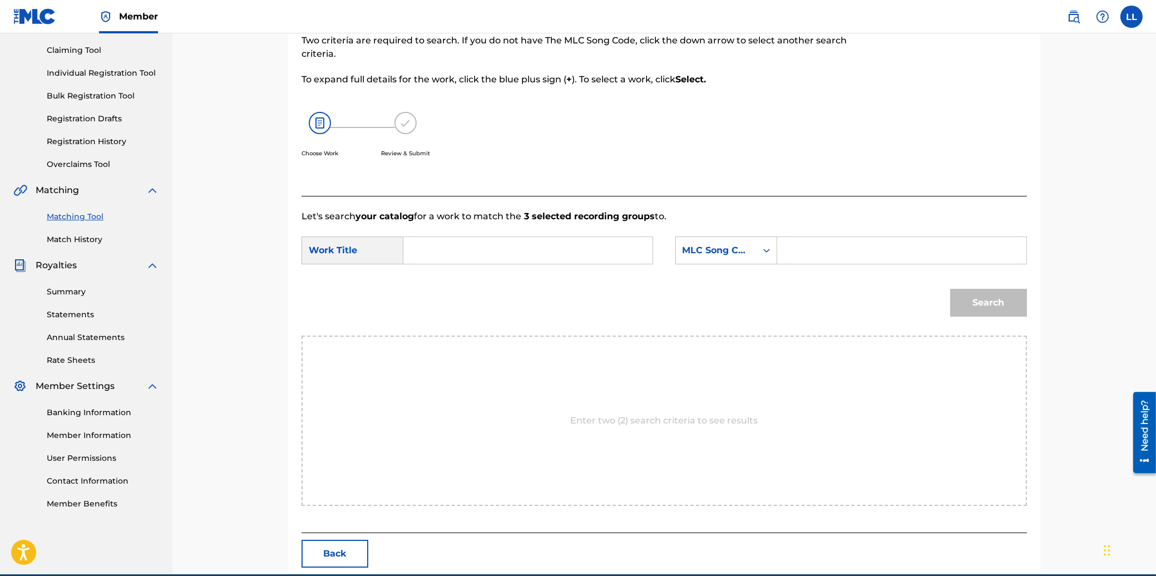
click at [422, 250] on input "Search Form" at bounding box center [528, 250] width 230 height 27
type input "LOP FON"
click at [904, 251] on input "Search Form" at bounding box center [901, 250] width 230 height 27
type input "LB0BRR"
click at [984, 297] on button "Search" at bounding box center [988, 303] width 77 height 28
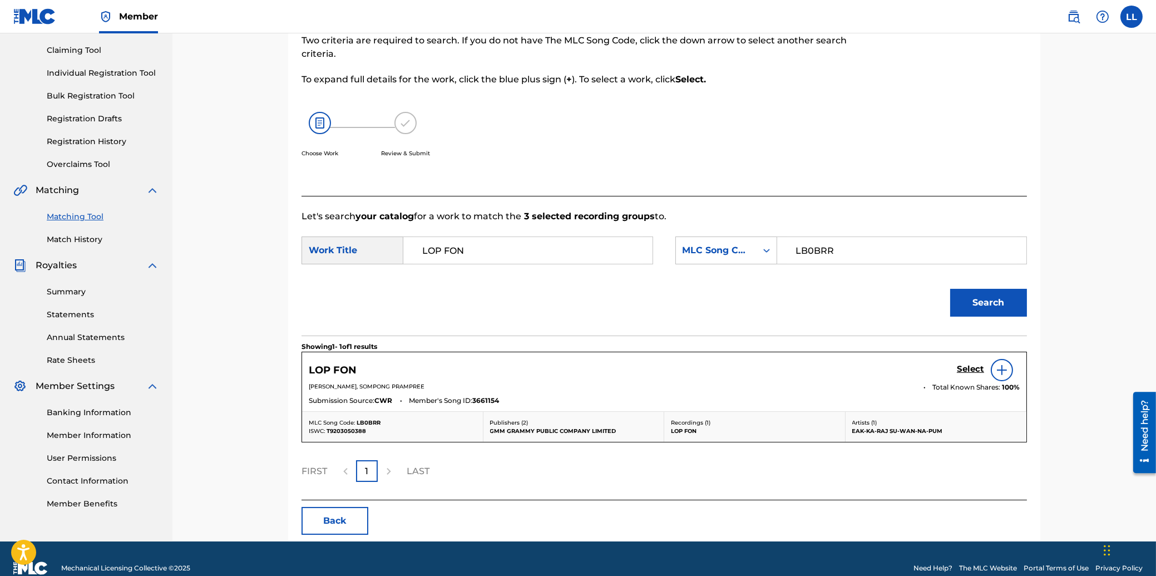
click at [967, 368] on h5 "Select" at bounding box center [970, 369] width 27 height 11
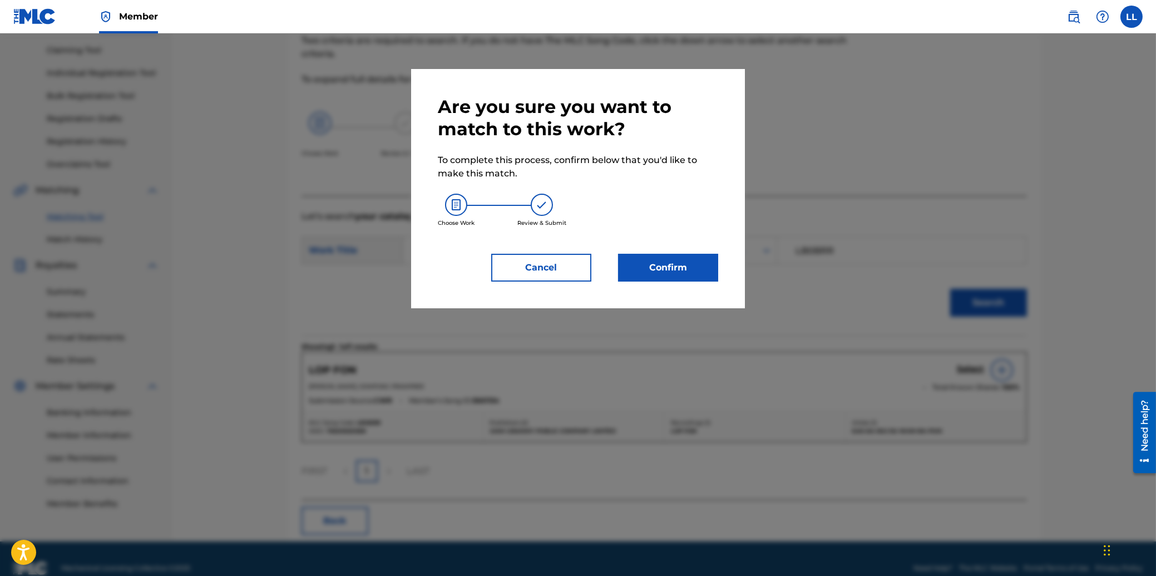
click at [676, 269] on button "Confirm" at bounding box center [668, 268] width 100 height 28
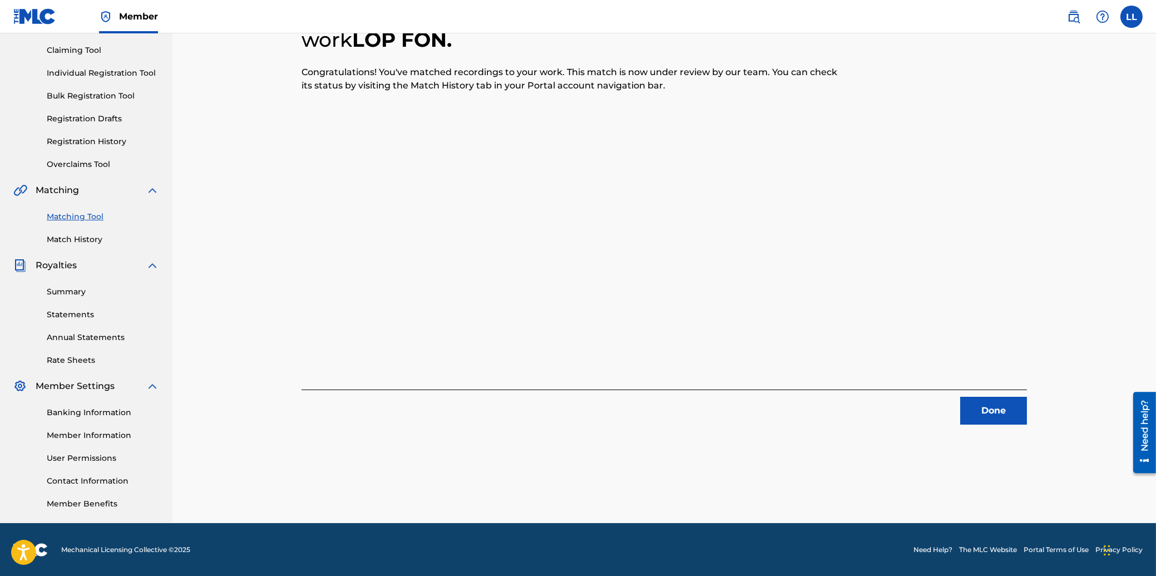
click at [990, 409] on button "Done" at bounding box center [993, 411] width 67 height 28
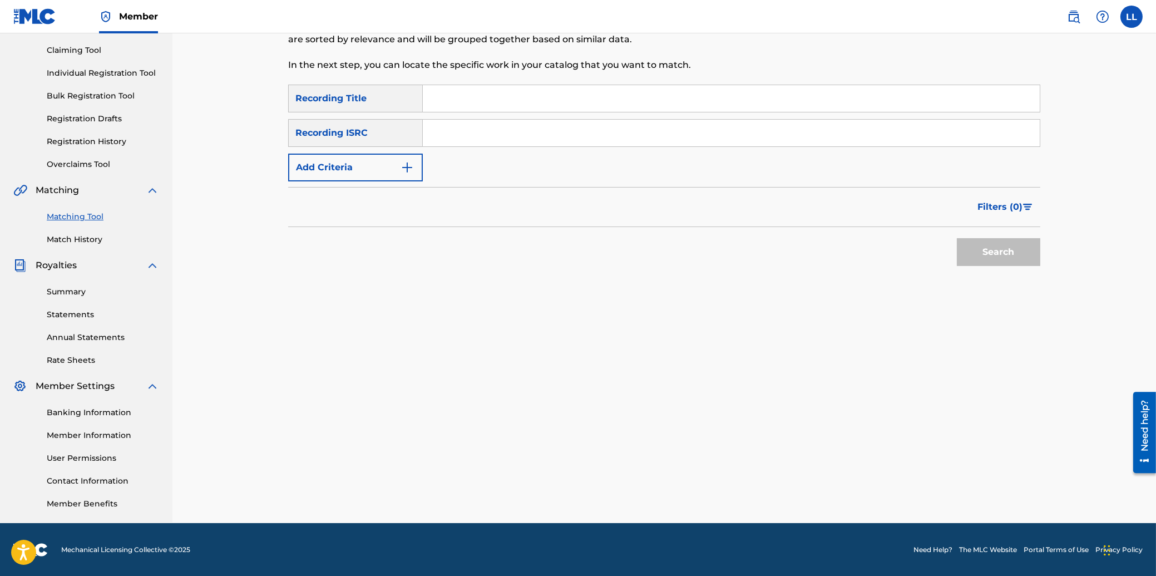
click at [469, 128] on input "Search Form" at bounding box center [731, 133] width 617 height 27
type input "THG010816525"
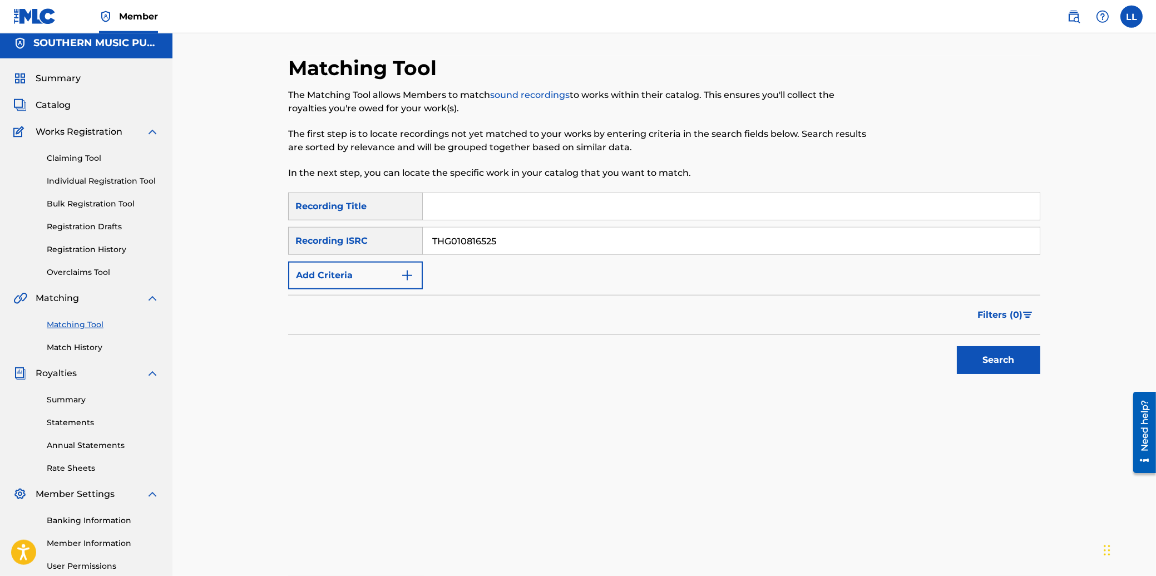
scroll to position [0, 0]
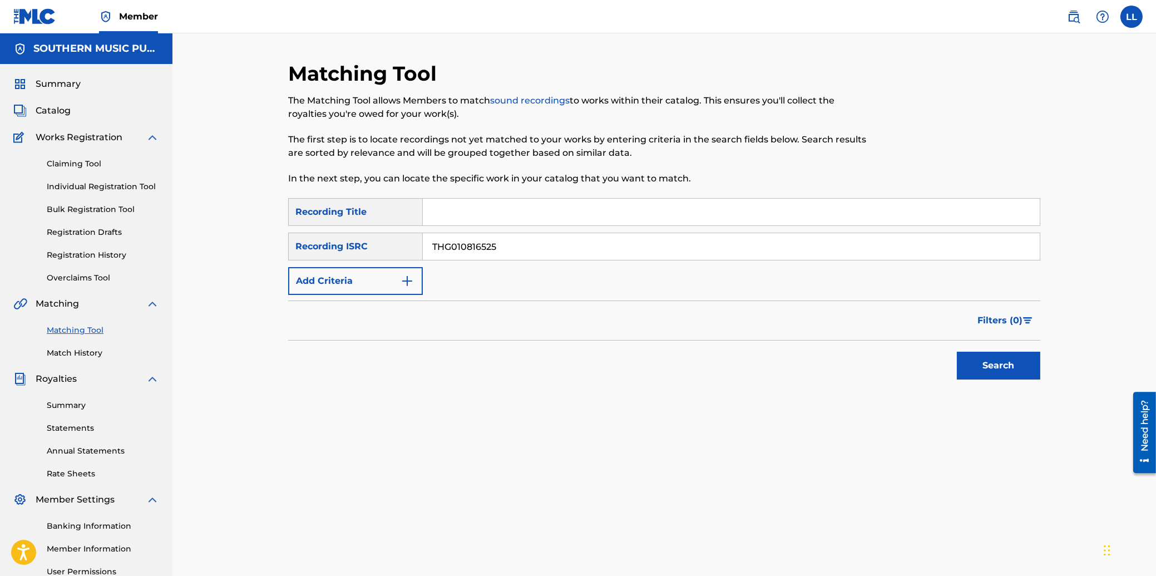
click at [598, 244] on input "THG010816525" at bounding box center [731, 246] width 617 height 27
click at [991, 362] on button "Search" at bounding box center [998, 366] width 83 height 28
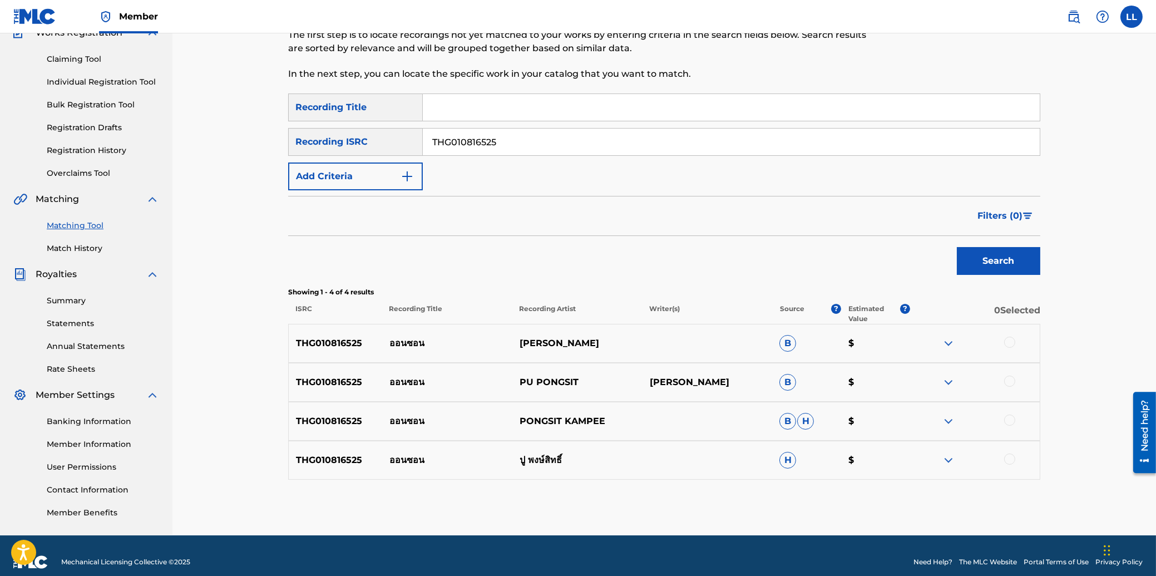
scroll to position [117, 0]
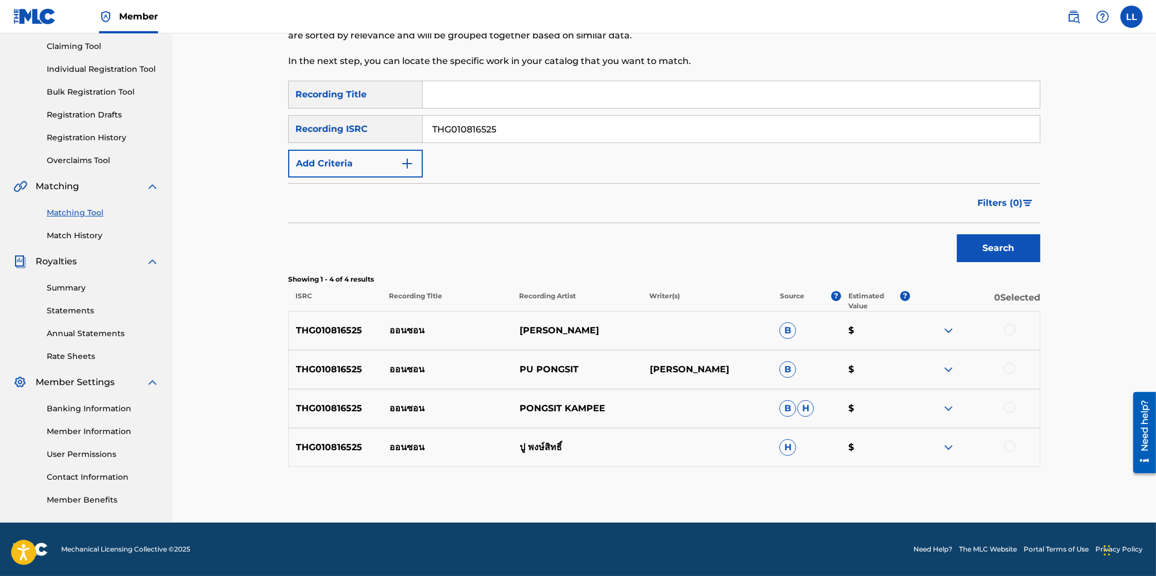
click at [1006, 330] on div at bounding box center [1009, 329] width 11 height 11
click at [1007, 373] on div at bounding box center [1009, 368] width 11 height 11
click at [1011, 407] on div at bounding box center [1009, 407] width 11 height 11
click at [1013, 446] on div at bounding box center [1009, 446] width 11 height 11
click at [750, 479] on button "Match 4 Groups" at bounding box center [781, 485] width 123 height 28
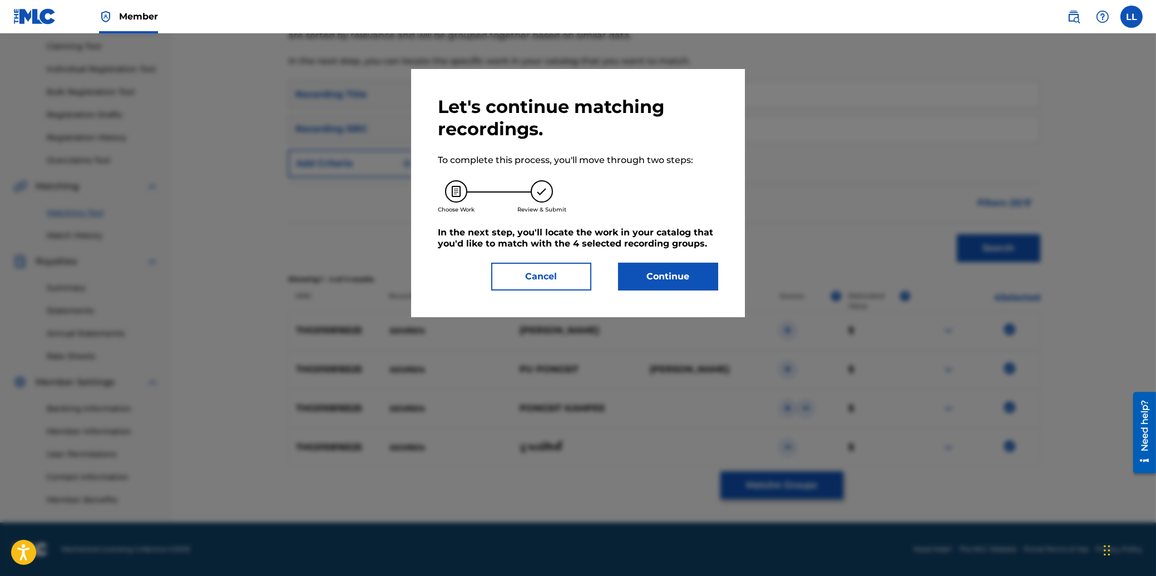
click at [653, 275] on button "Continue" at bounding box center [668, 277] width 100 height 28
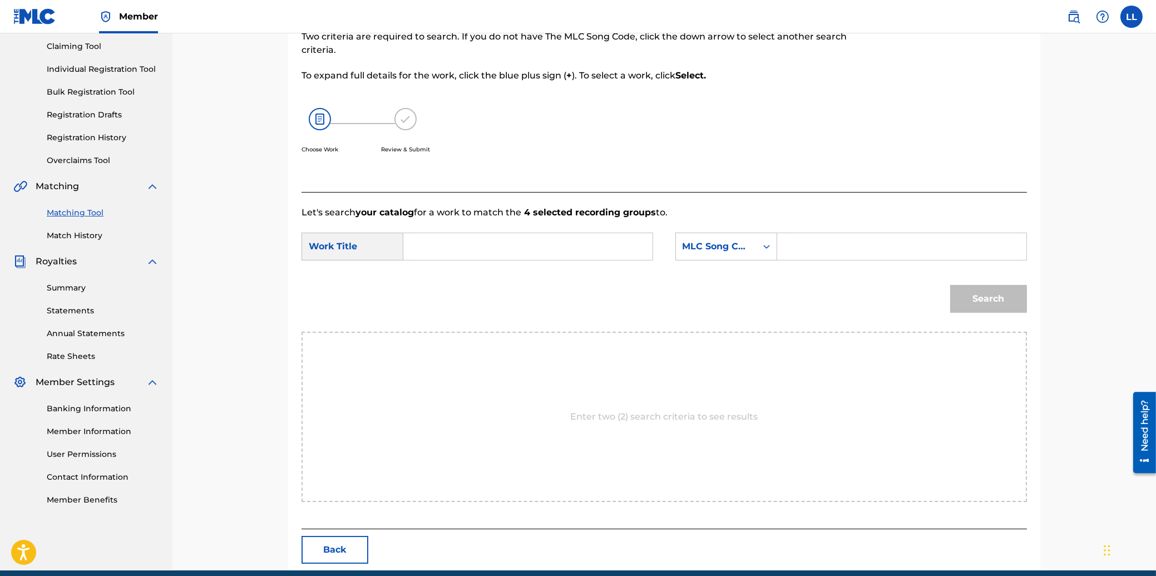
scroll to position [113, 0]
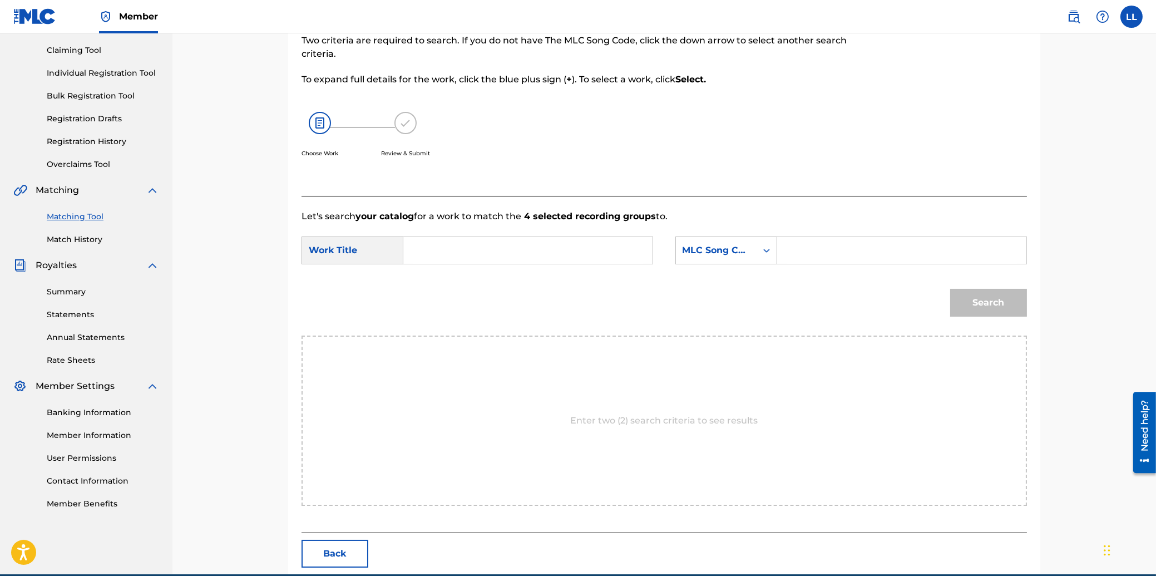
click at [459, 253] on input "Search Form" at bounding box center [528, 250] width 230 height 27
type input "[PERSON_NAME]"
click at [825, 250] on input "Search Form" at bounding box center [901, 250] width 230 height 27
type input "AB3LO9"
click at [980, 301] on button "Search" at bounding box center [988, 303] width 77 height 28
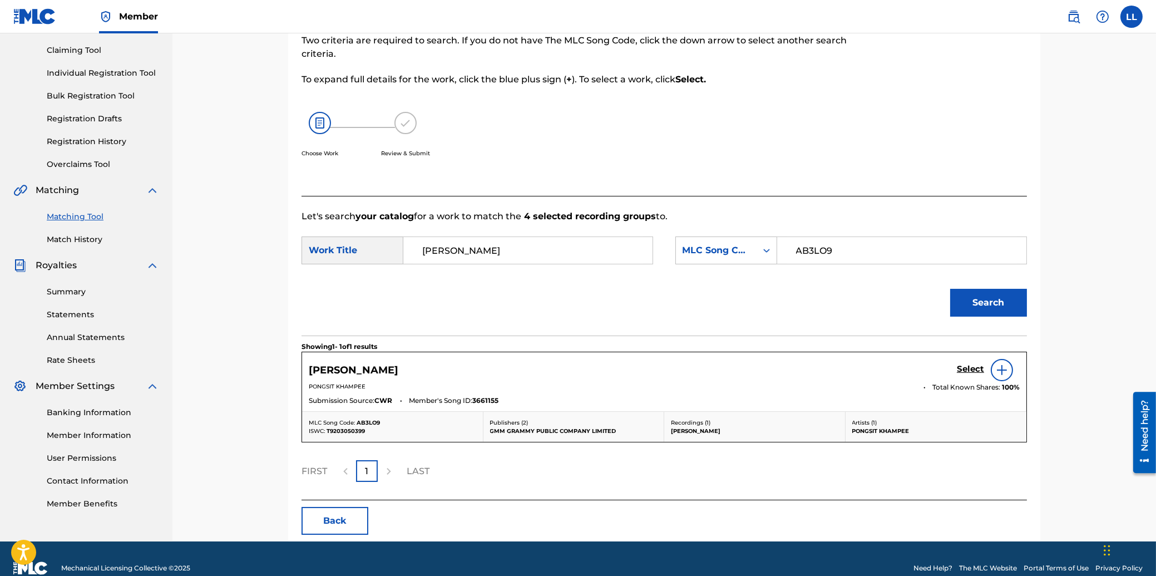
click at [965, 367] on h5 "Select" at bounding box center [970, 369] width 27 height 11
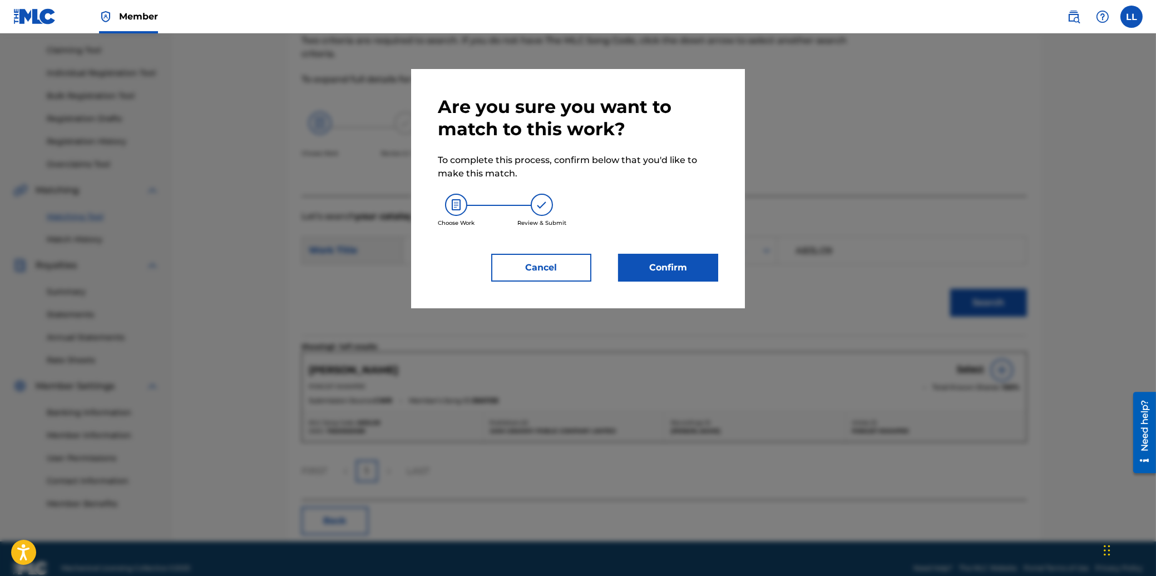
click at [690, 264] on button "Confirm" at bounding box center [668, 268] width 100 height 28
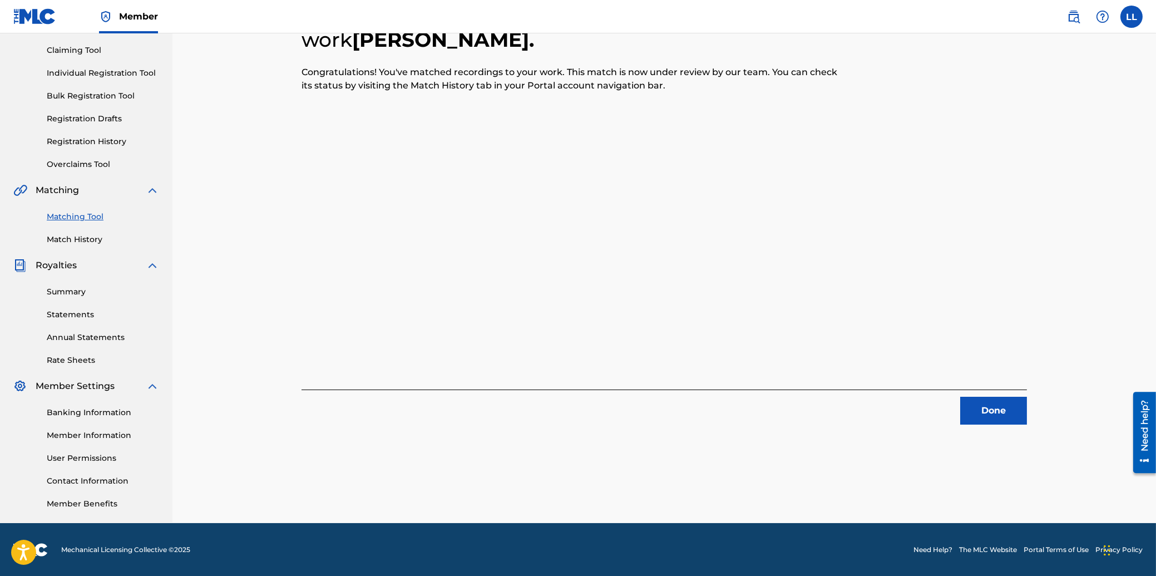
click at [1001, 408] on button "Done" at bounding box center [993, 411] width 67 height 28
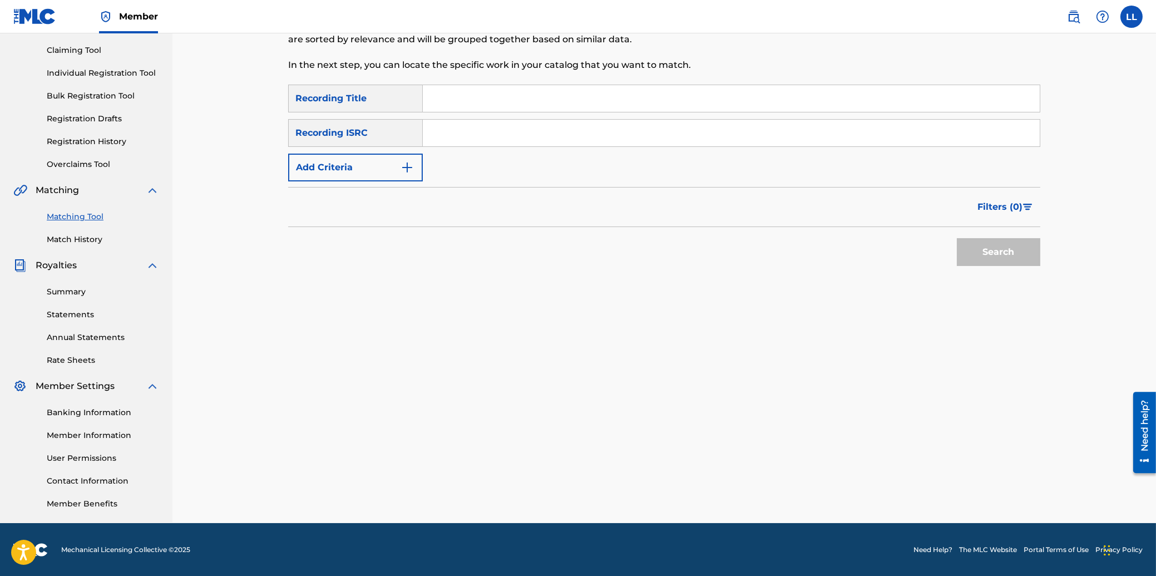
click at [598, 129] on input "Search Form" at bounding box center [731, 133] width 617 height 27
type input "THG011200398"
click at [997, 255] on button "Search" at bounding box center [998, 252] width 83 height 28
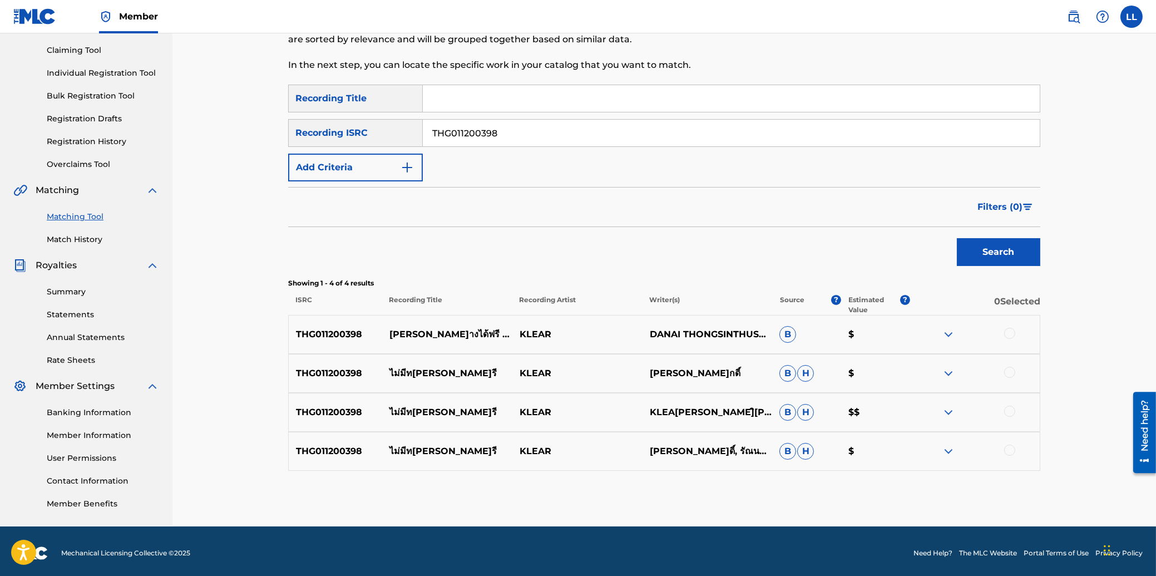
scroll to position [117, 0]
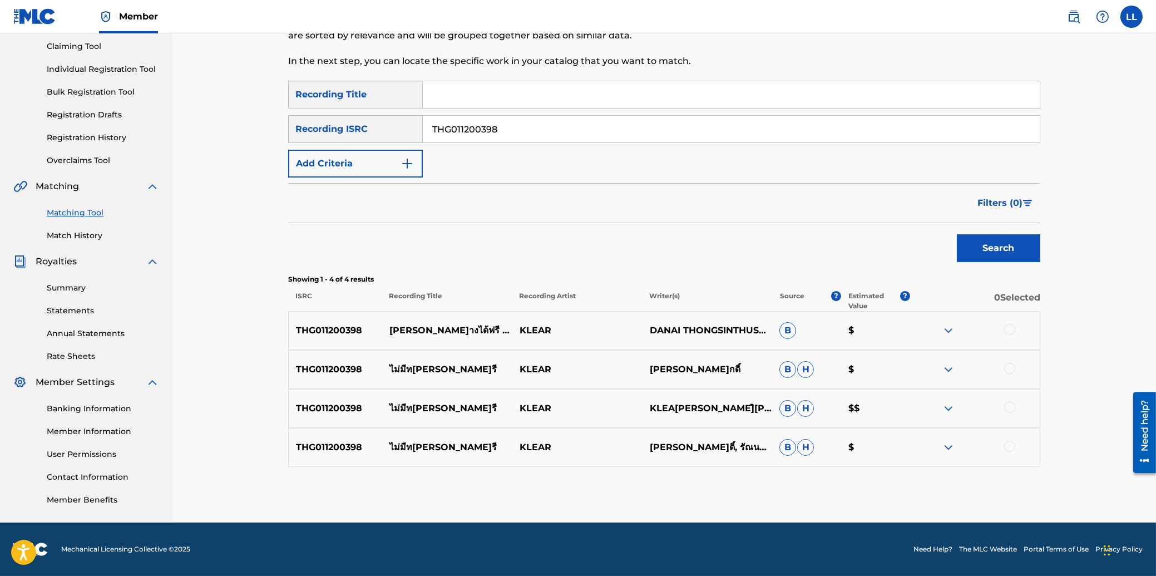
click at [1010, 329] on div at bounding box center [1009, 329] width 11 height 11
click at [1010, 367] on div at bounding box center [1009, 368] width 11 height 11
click at [1010, 405] on div at bounding box center [1009, 407] width 11 height 11
click at [1010, 448] on div at bounding box center [1009, 446] width 11 height 11
click at [793, 489] on button "Match 4 Groups" at bounding box center [781, 485] width 123 height 28
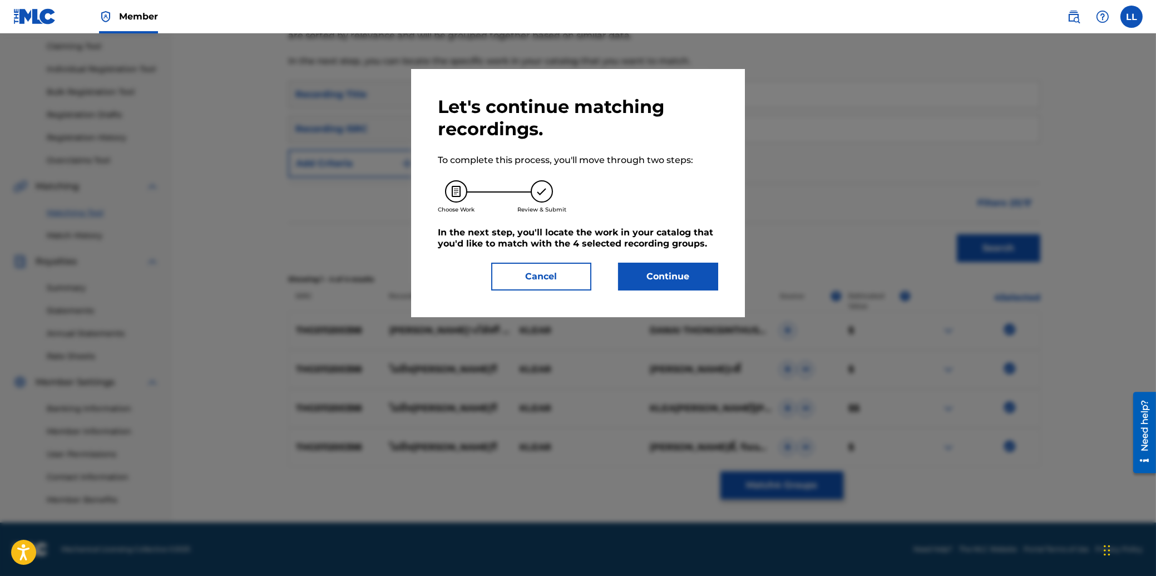
click at [685, 276] on button "Continue" at bounding box center [668, 277] width 100 height 28
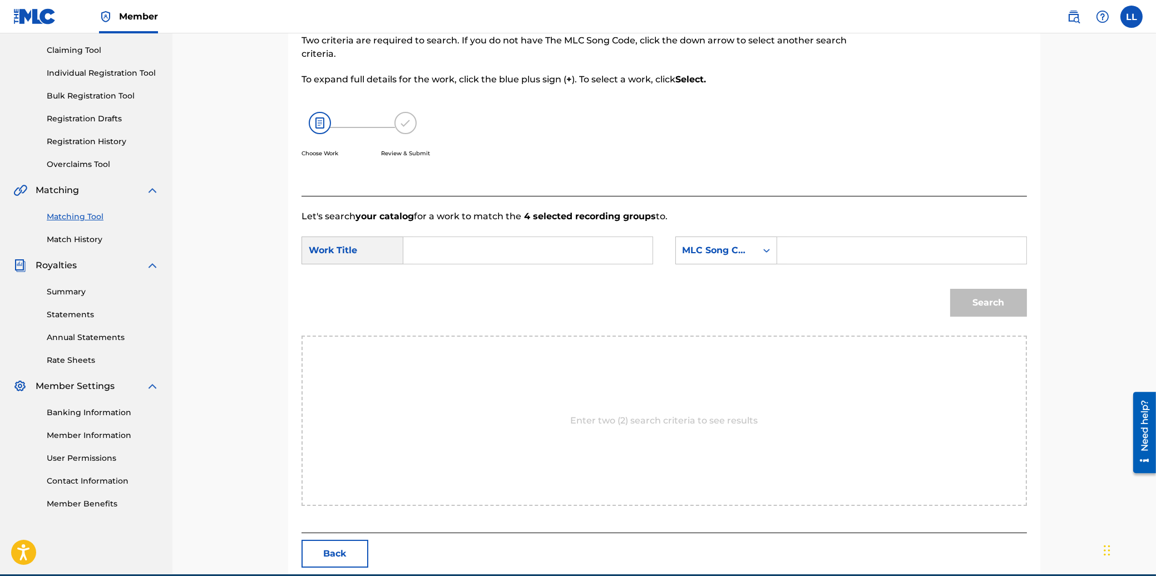
click at [518, 251] on input "Search Form" at bounding box center [528, 250] width 230 height 27
type input "MAI MEE TAANG DAI FREE"
click at [847, 249] on input "Search Form" at bounding box center [901, 250] width 230 height 27
type input "MA11ME"
click at [982, 297] on button "Search" at bounding box center [988, 303] width 77 height 28
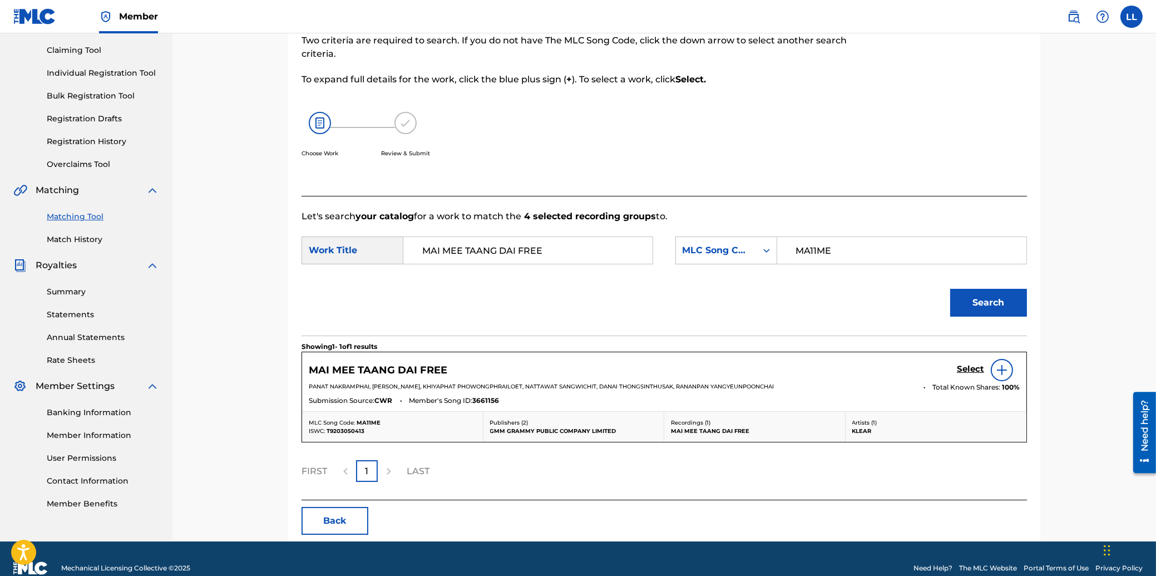
click at [973, 365] on h5 "Select" at bounding box center [970, 369] width 27 height 11
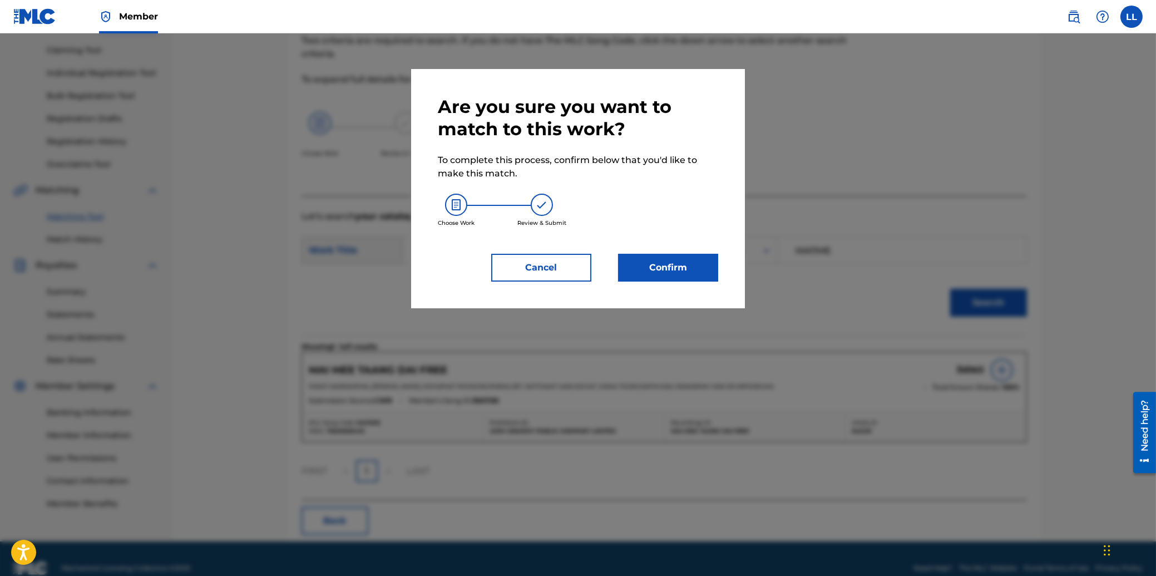
click at [694, 265] on button "Confirm" at bounding box center [668, 268] width 100 height 28
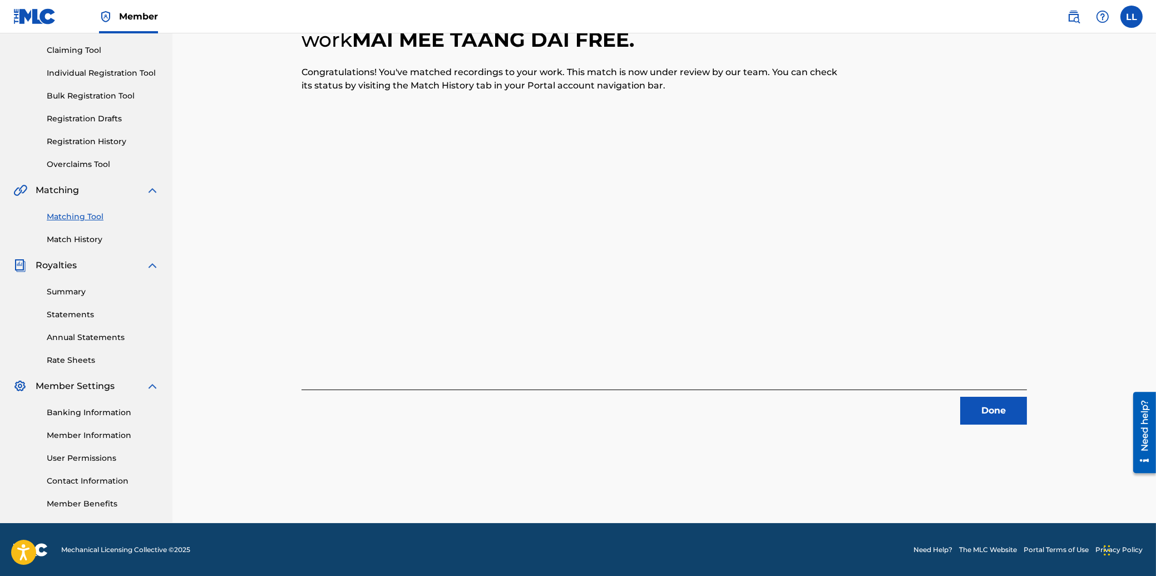
drag, startPoint x: 997, startPoint y: 400, endPoint x: 248, endPoint y: 304, distance: 754.8
click at [987, 400] on button "Done" at bounding box center [993, 411] width 67 height 28
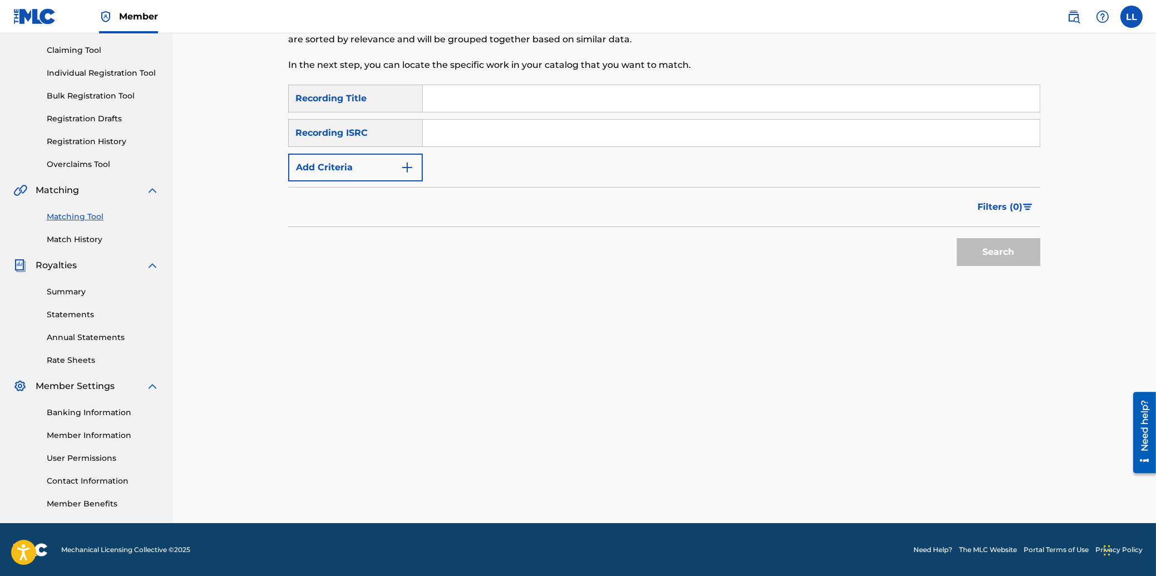
click at [549, 131] on input "Search Form" at bounding box center [731, 133] width 617 height 27
type input "THG011200508"
click at [972, 250] on button "Search" at bounding box center [998, 252] width 83 height 28
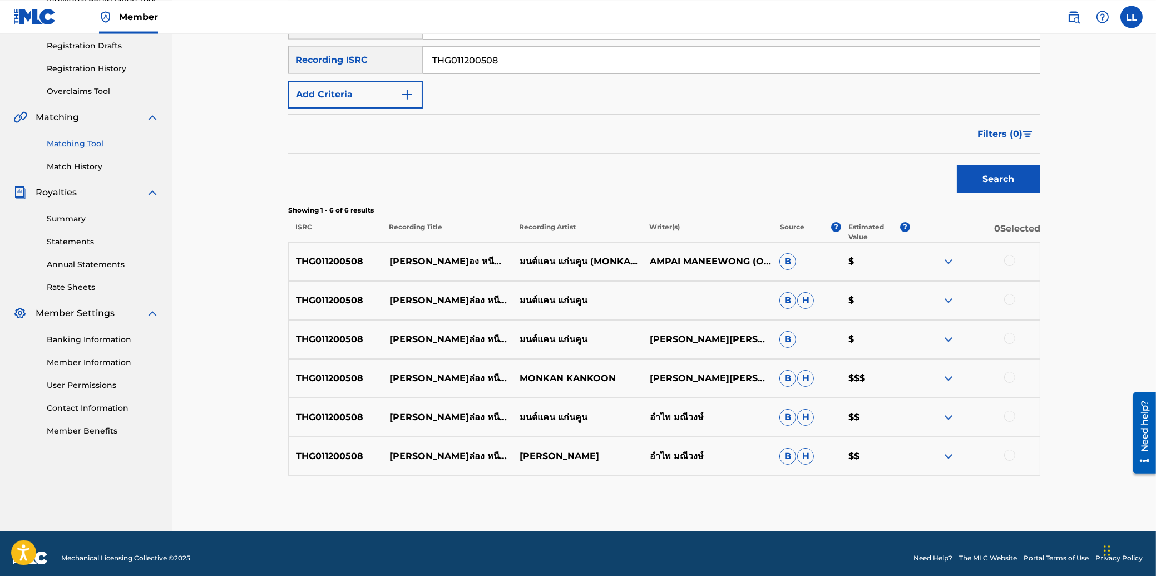
scroll to position [195, 0]
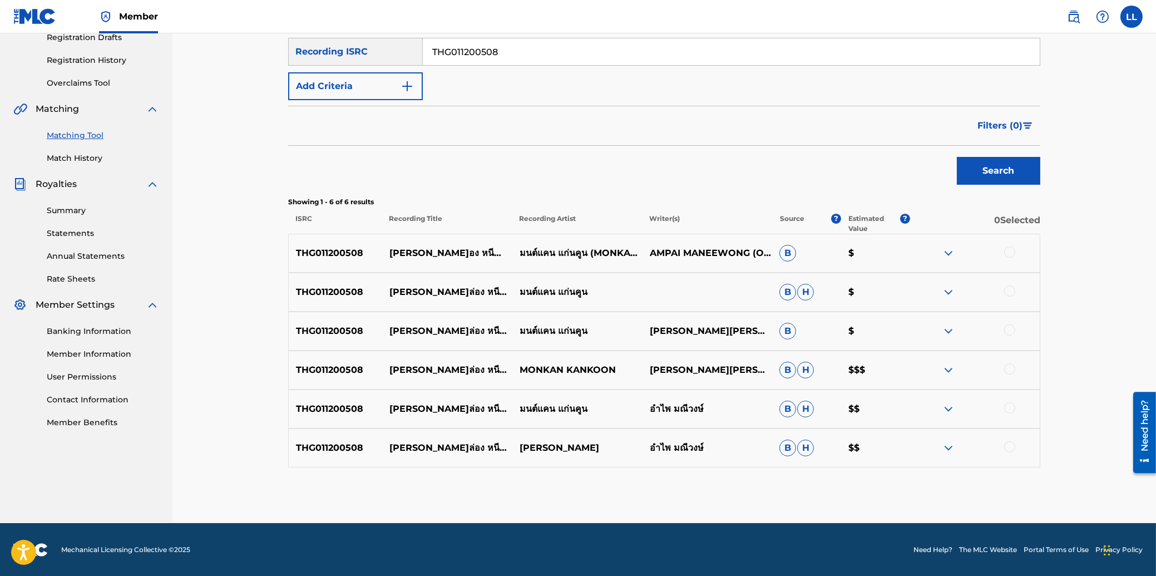
drag, startPoint x: 1007, startPoint y: 251, endPoint x: 1008, endPoint y: 260, distance: 9.5
click at [1007, 251] on div at bounding box center [1009, 251] width 11 height 11
click at [1008, 291] on div at bounding box center [1009, 290] width 11 height 11
click at [1012, 329] on div at bounding box center [1009, 329] width 11 height 11
click at [1011, 369] on div at bounding box center [1009, 368] width 11 height 11
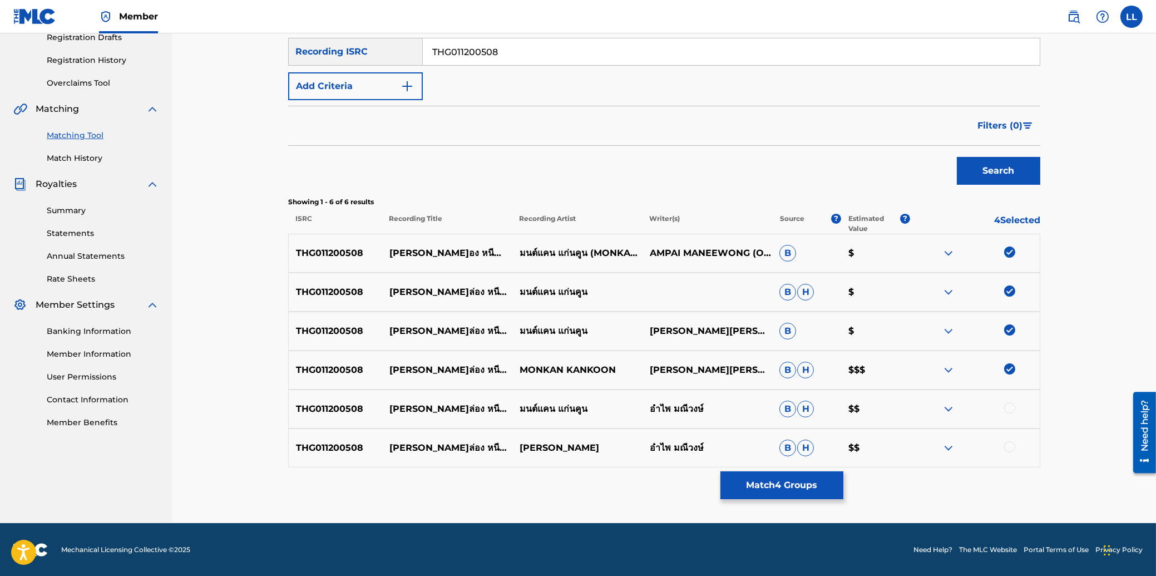
click at [1008, 405] on div at bounding box center [1009, 407] width 11 height 11
click at [1010, 448] on div at bounding box center [1009, 446] width 11 height 11
click at [754, 484] on button "Match 6 Groups" at bounding box center [781, 485] width 123 height 28
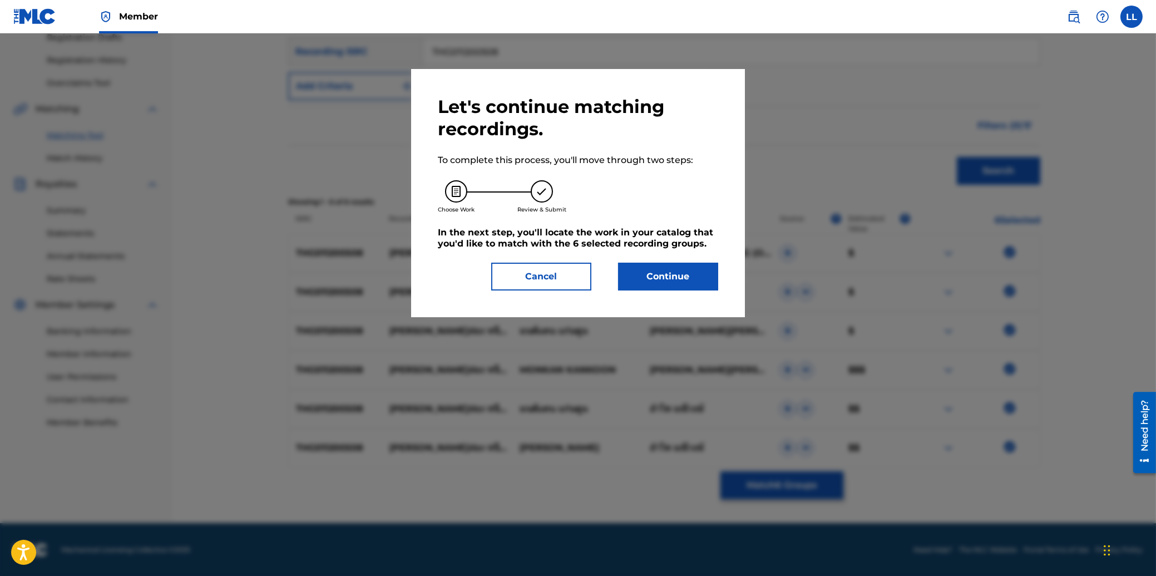
click at [656, 270] on button "Continue" at bounding box center [668, 277] width 100 height 28
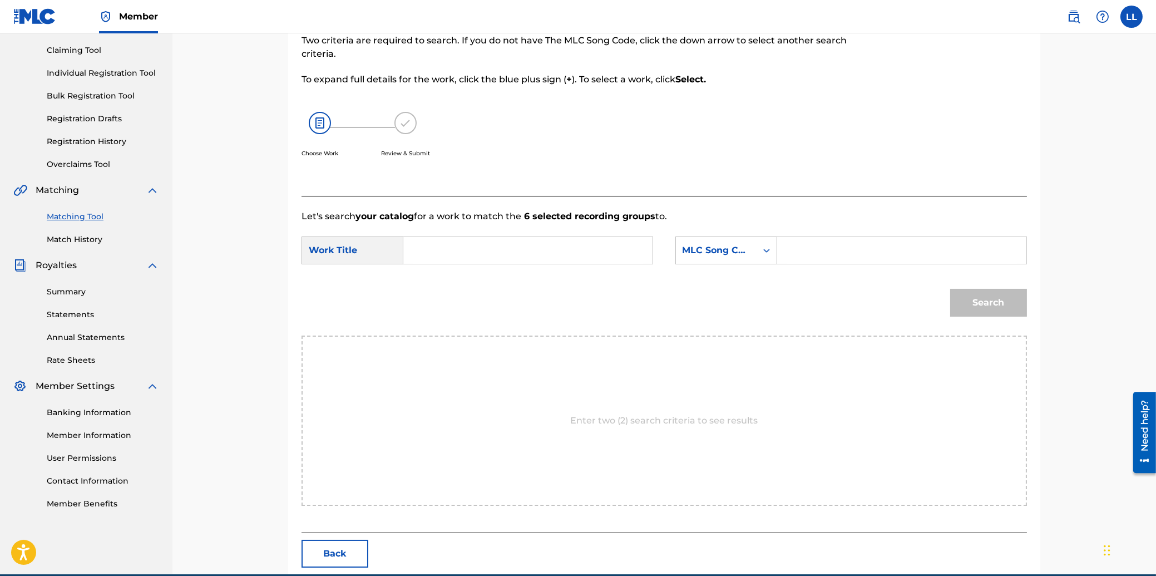
click at [449, 248] on input "Search Form" at bounding box center [528, 250] width 230 height 27
type input "LUM LONG NEE CHUM REU TAAM HAH"
click at [849, 246] on input "Search Form" at bounding box center [901, 250] width 230 height 27
type input "LB0X9D"
click at [991, 308] on button "Search" at bounding box center [988, 303] width 77 height 28
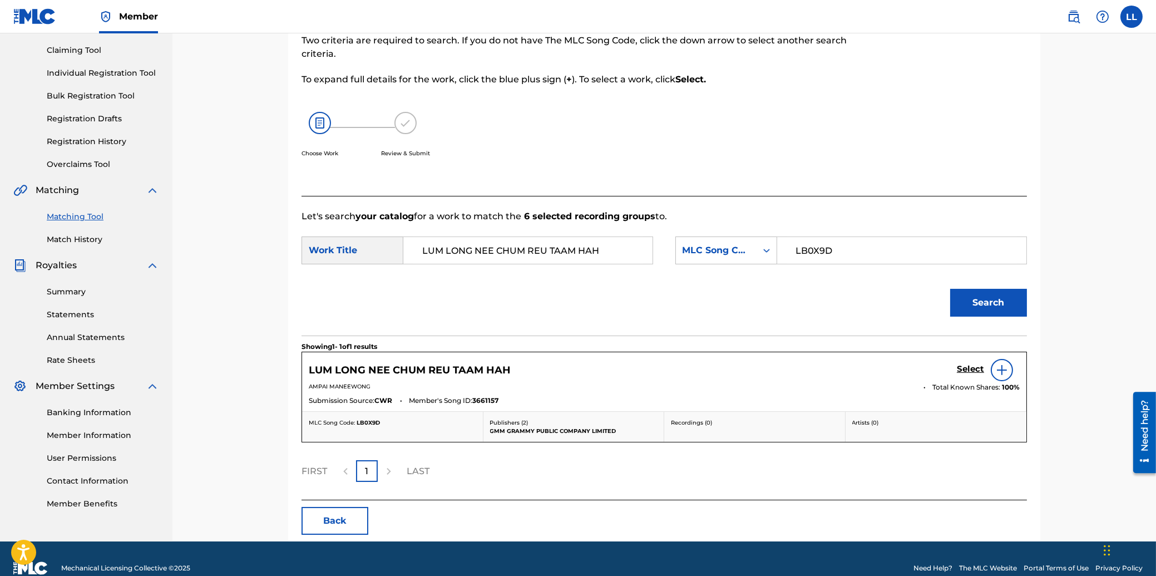
click at [973, 368] on h5 "Select" at bounding box center [970, 369] width 27 height 11
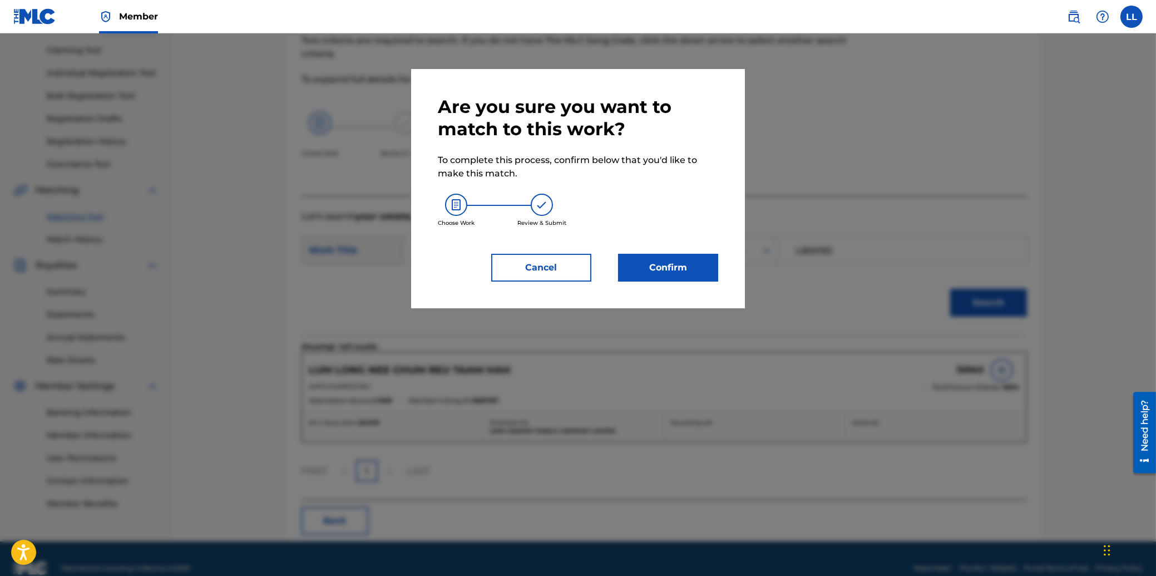
click at [675, 264] on button "Confirm" at bounding box center [668, 268] width 100 height 28
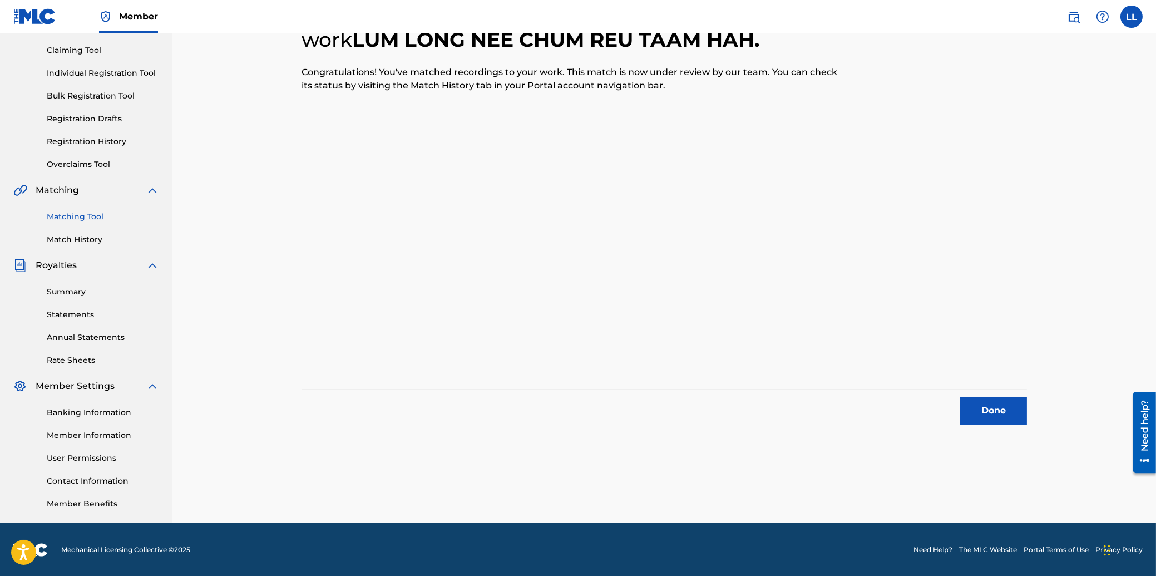
click at [994, 410] on button "Done" at bounding box center [993, 411] width 67 height 28
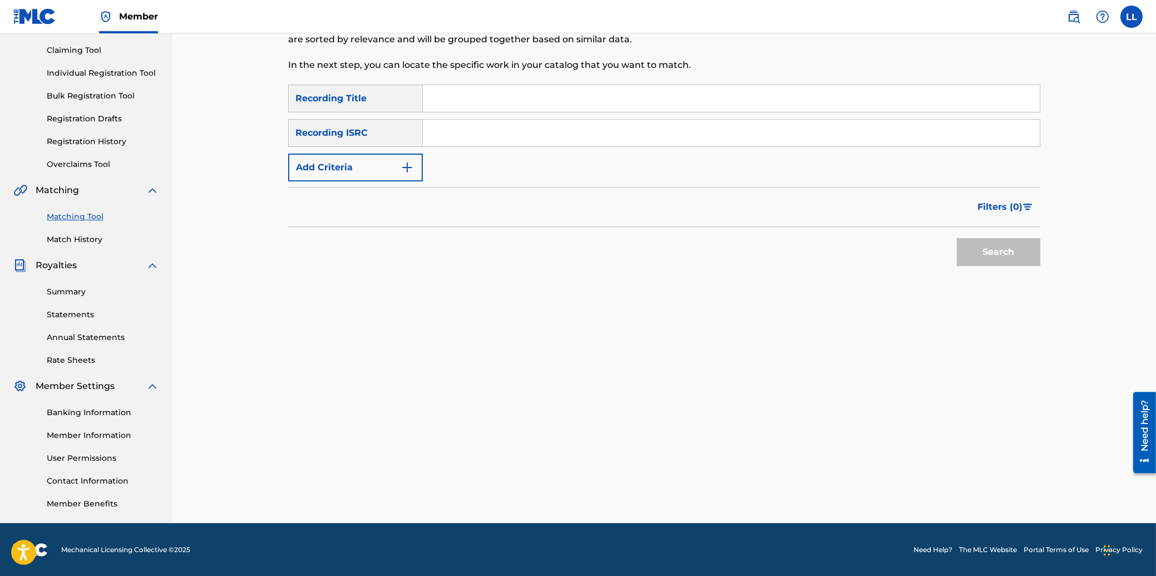
click at [597, 138] on input "Search Form" at bounding box center [731, 133] width 617 height 27
type input "THG010813672"
click at [1008, 253] on button "Search" at bounding box center [998, 252] width 83 height 28
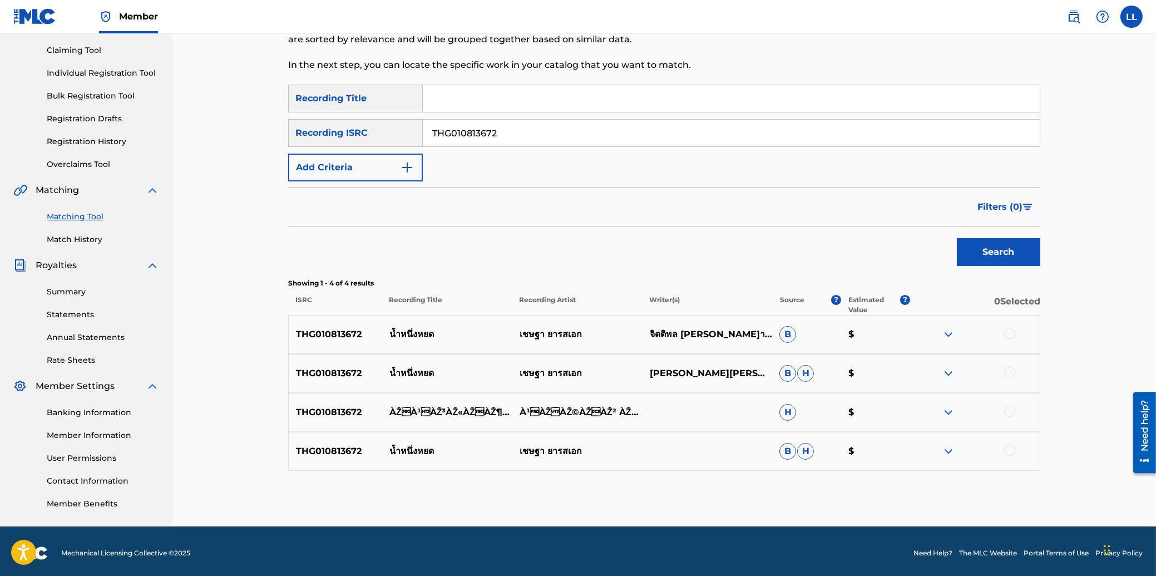
scroll to position [117, 0]
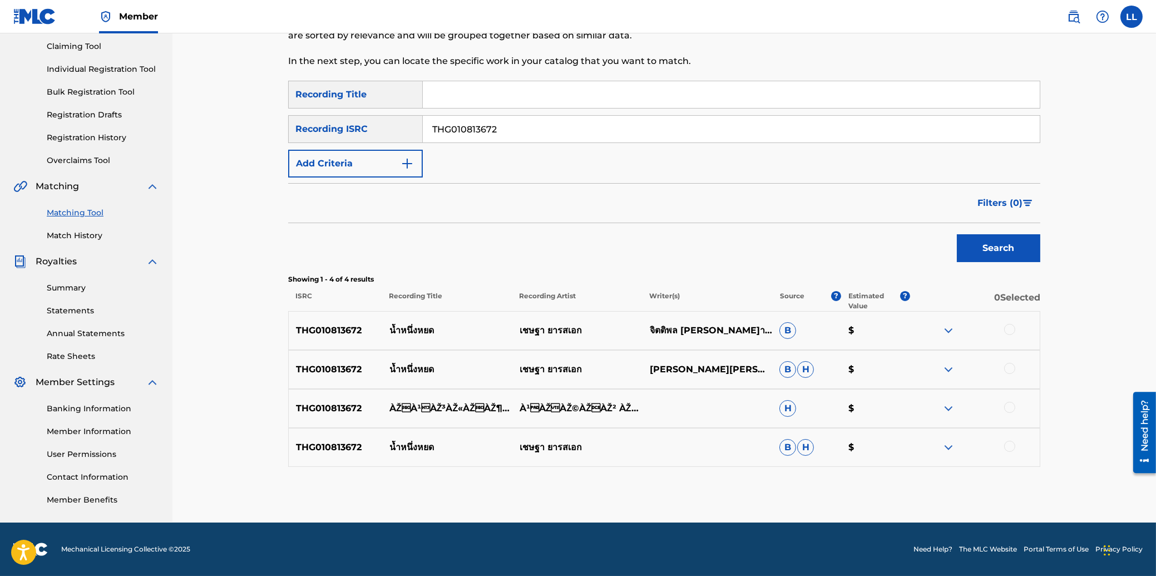
drag, startPoint x: 1010, startPoint y: 329, endPoint x: 1010, endPoint y: 355, distance: 26.7
click at [1010, 332] on div at bounding box center [1009, 329] width 11 height 11
click at [1011, 373] on div at bounding box center [1009, 368] width 11 height 11
click at [1007, 410] on div at bounding box center [1009, 407] width 11 height 11
click at [1008, 442] on div at bounding box center [1009, 446] width 11 height 11
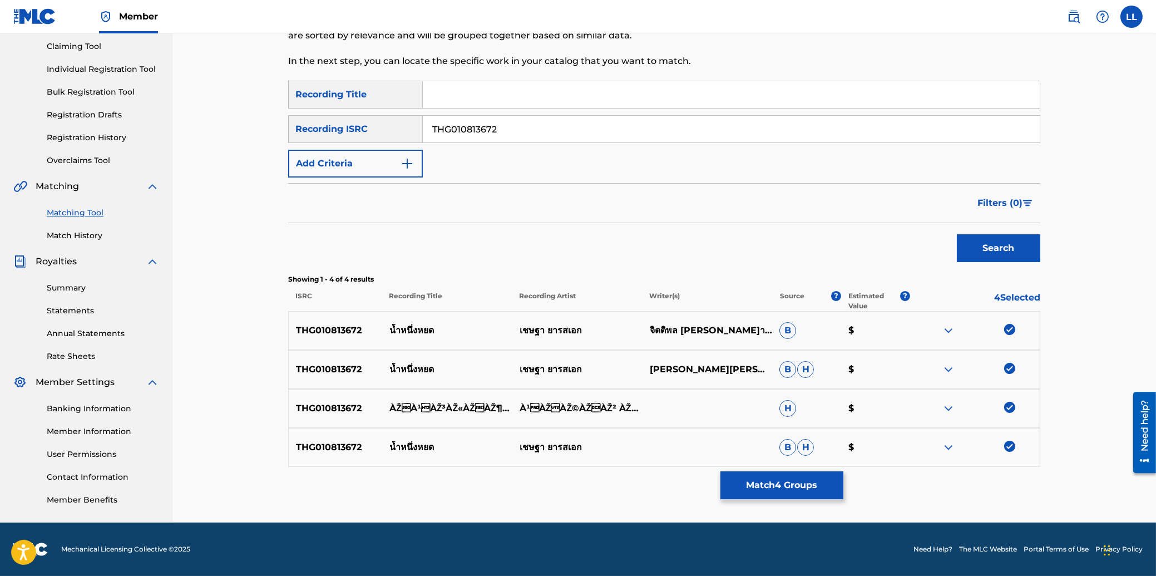
click at [795, 487] on button "Match 4 Groups" at bounding box center [781, 485] width 123 height 28
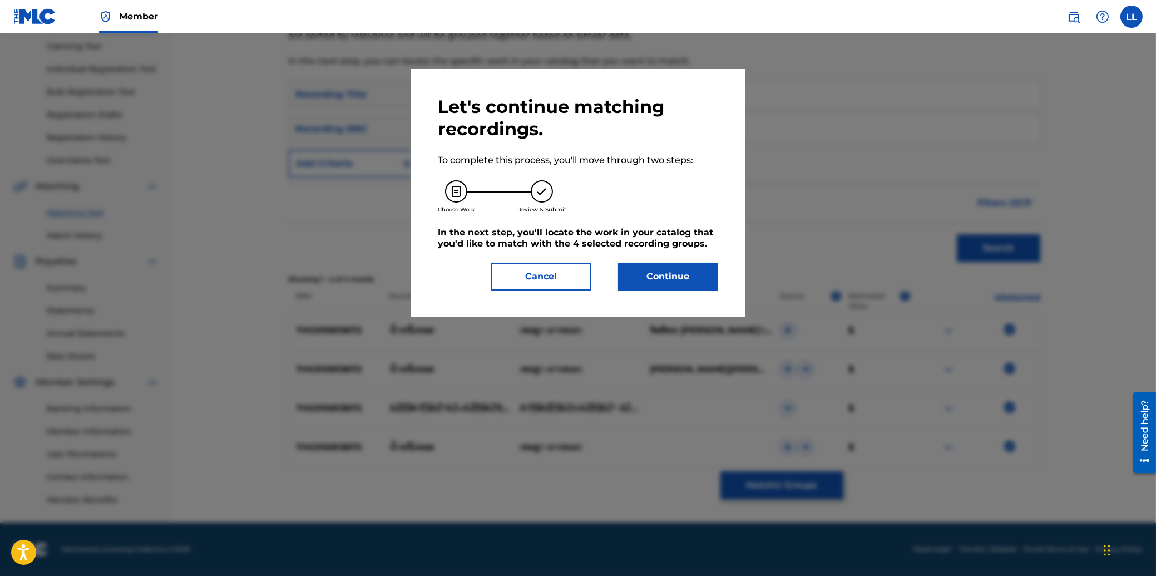
click at [662, 276] on button "Continue" at bounding box center [668, 277] width 100 height 28
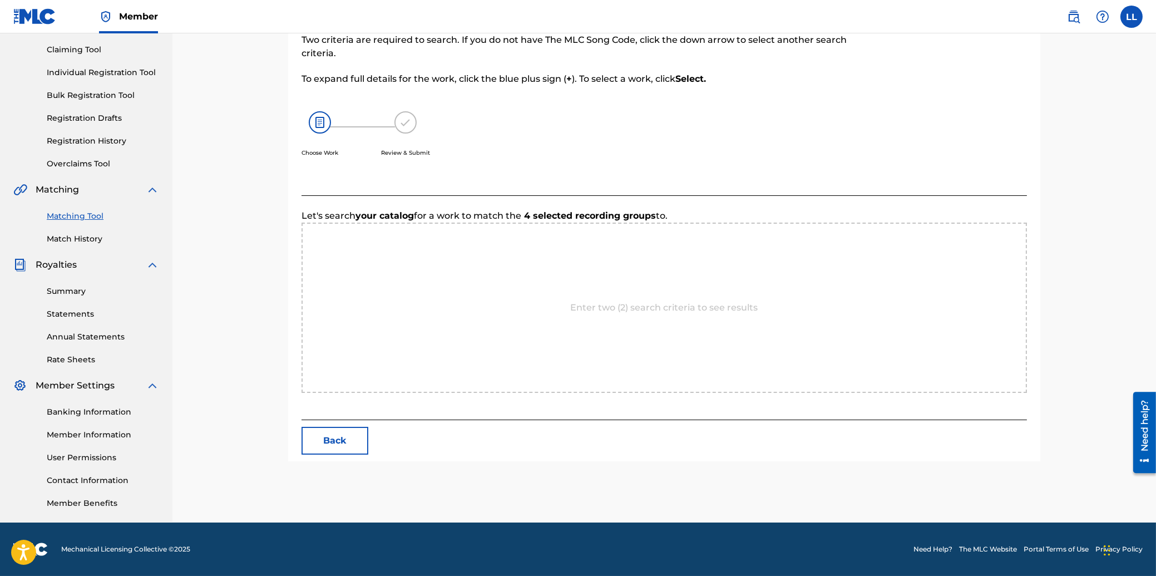
scroll to position [113, 0]
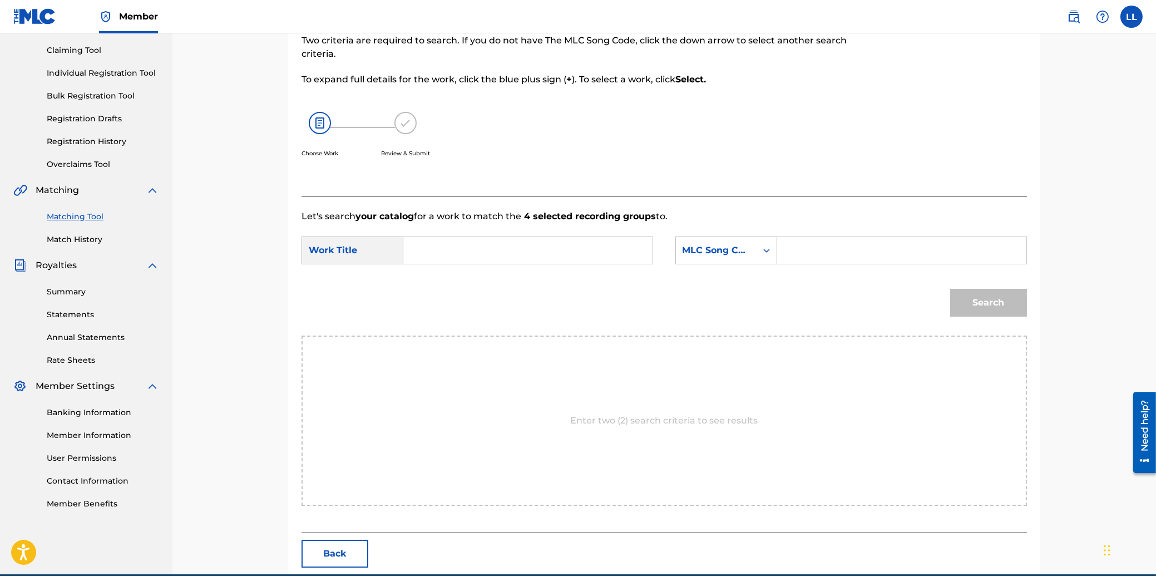
drag, startPoint x: 462, startPoint y: 247, endPoint x: 563, endPoint y: 288, distance: 109.3
click at [462, 250] on input "Search Form" at bounding box center [528, 250] width 230 height 27
type input "NAM NEUNG YOT"
click at [927, 246] on input "Search Form" at bounding box center [901, 250] width 230 height 27
type input "NC9BZ9"
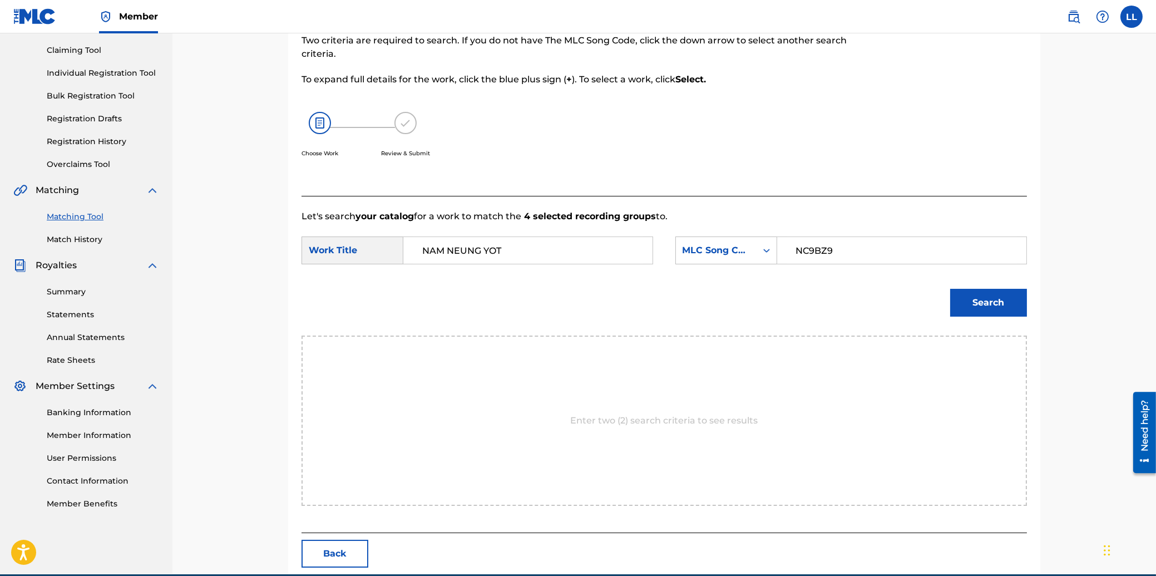
click at [989, 306] on button "Search" at bounding box center [988, 303] width 77 height 28
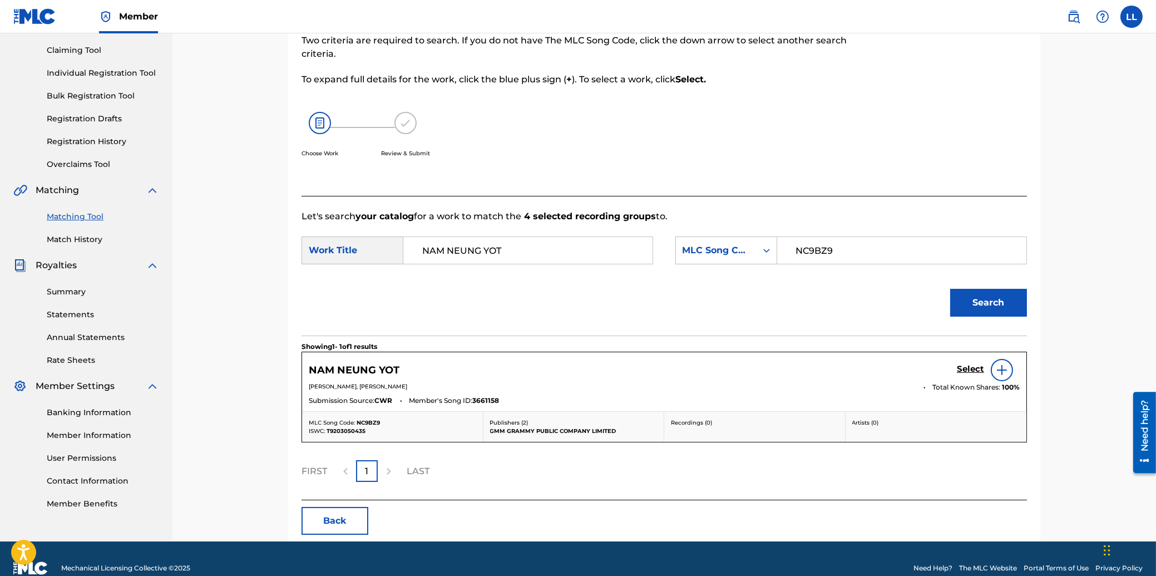
click at [975, 367] on h5 "Select" at bounding box center [970, 369] width 27 height 11
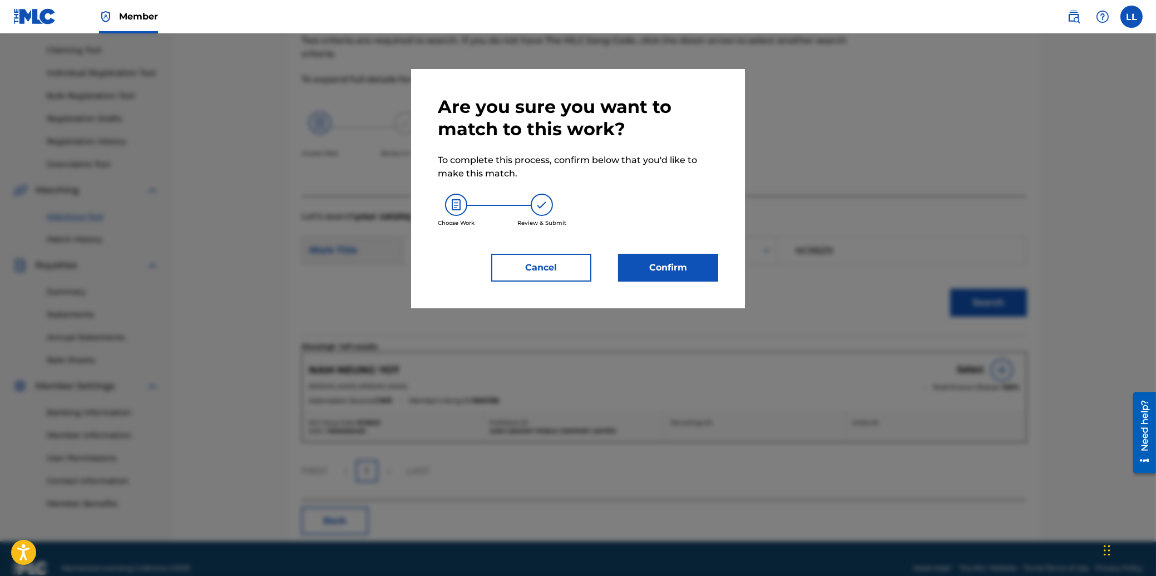
click at [665, 270] on button "Confirm" at bounding box center [668, 268] width 100 height 28
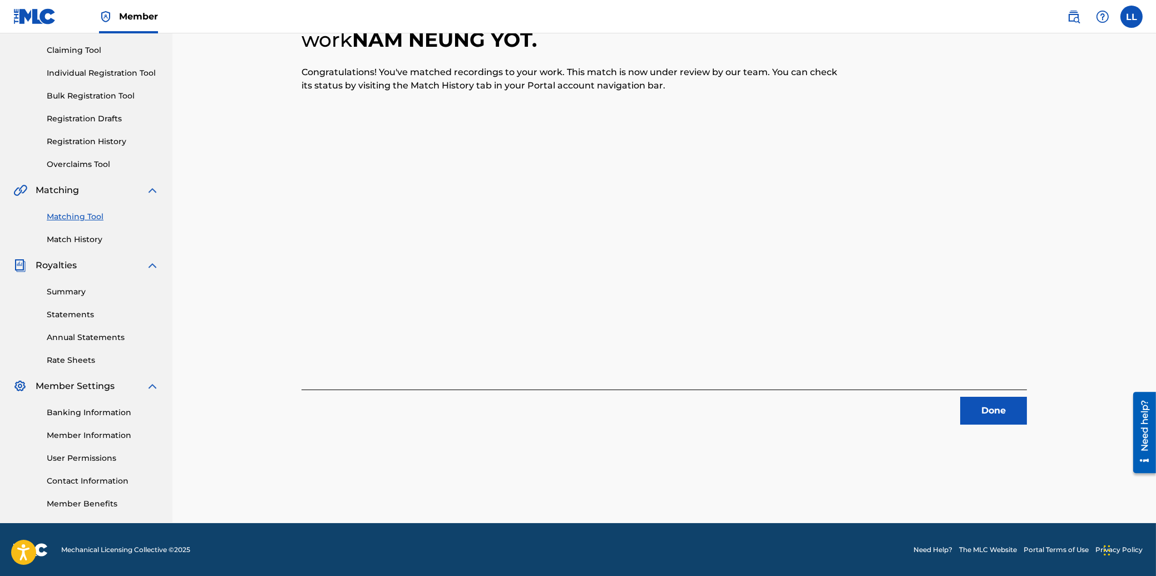
click at [1008, 406] on button "Done" at bounding box center [993, 411] width 67 height 28
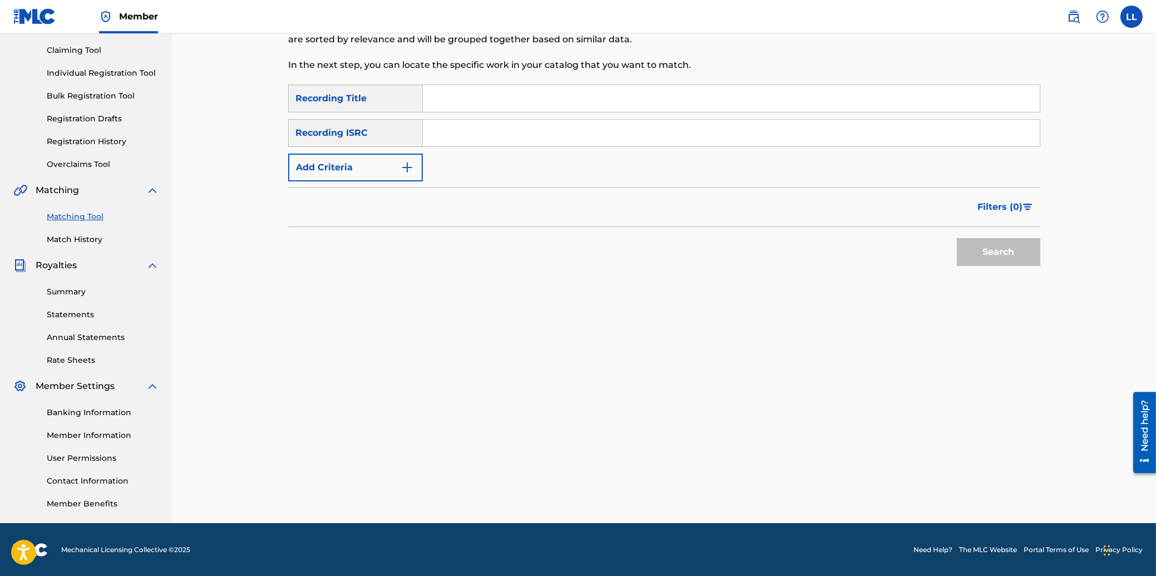
click at [485, 134] on input "Search Form" at bounding box center [731, 133] width 617 height 27
click at [987, 244] on button "Search" at bounding box center [998, 252] width 83 height 28
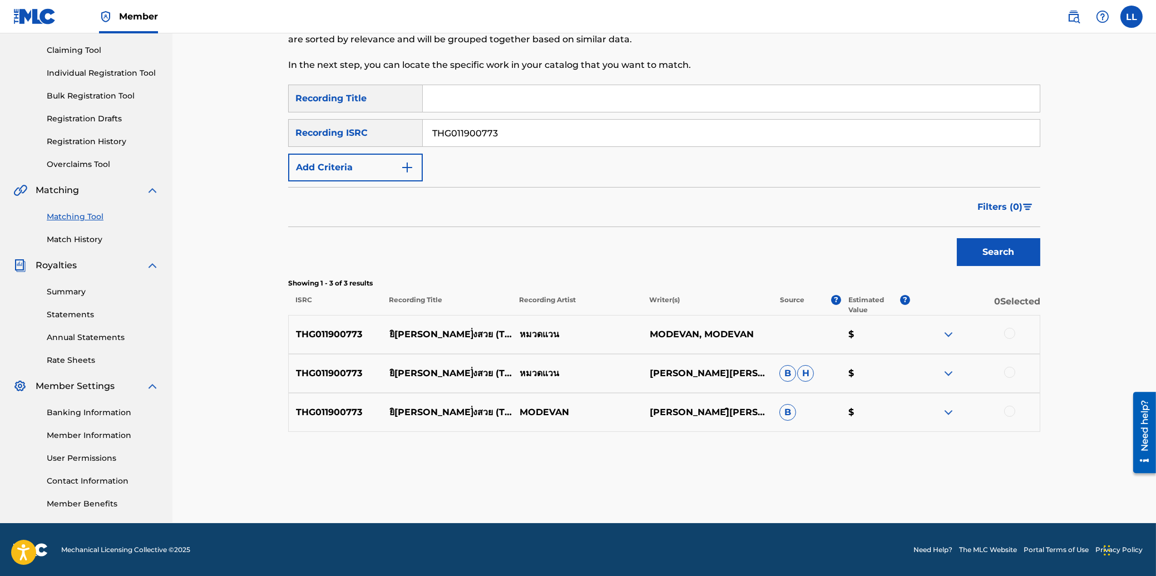
drag, startPoint x: 1008, startPoint y: 332, endPoint x: 1007, endPoint y: 347, distance: 14.5
click at [1008, 334] on div at bounding box center [1009, 333] width 11 height 11
click at [1007, 368] on div at bounding box center [1009, 372] width 11 height 11
click at [1010, 410] on div at bounding box center [1009, 410] width 11 height 11
drag, startPoint x: 484, startPoint y: 132, endPoint x: 422, endPoint y: 140, distance: 62.7
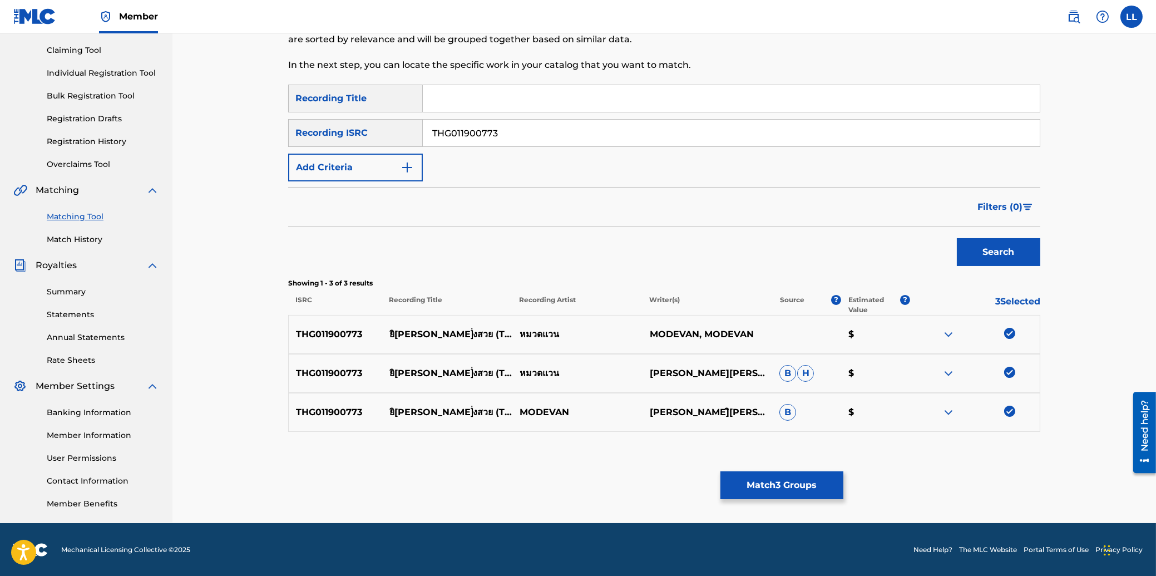
click at [423, 132] on input "THG011900773" at bounding box center [731, 133] width 617 height 27
click at [998, 251] on button "Search" at bounding box center [998, 252] width 83 height 28
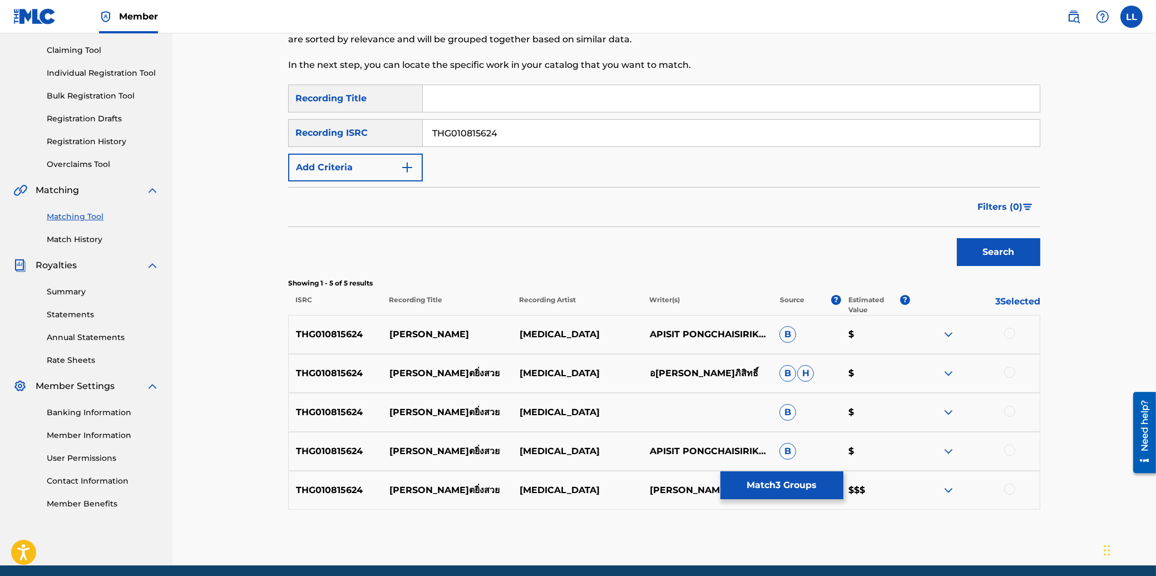
click at [1008, 332] on div at bounding box center [1009, 333] width 11 height 11
click at [1010, 369] on div at bounding box center [1009, 372] width 11 height 11
click at [1008, 410] on div at bounding box center [1009, 410] width 11 height 11
click at [1012, 446] on div at bounding box center [1009, 449] width 11 height 11
click at [1012, 489] on div at bounding box center [1009, 488] width 11 height 11
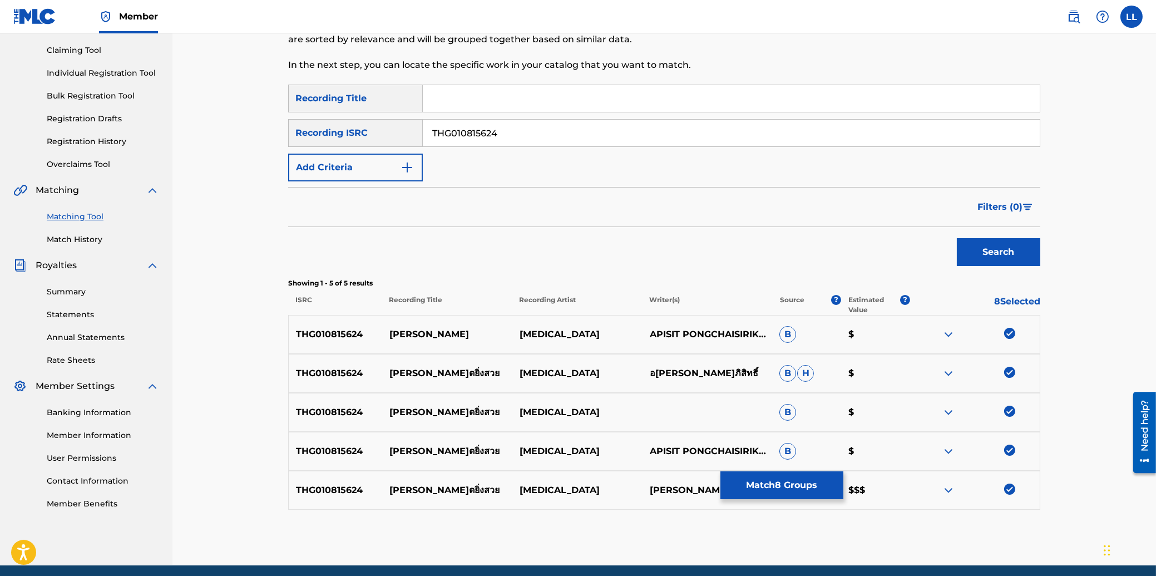
drag, startPoint x: 526, startPoint y: 132, endPoint x: 339, endPoint y: 138, distance: 187.0
click at [423, 132] on input "THG010815624" at bounding box center [731, 133] width 617 height 27
type input "THG010814806"
click at [997, 254] on button "Search" at bounding box center [998, 252] width 83 height 28
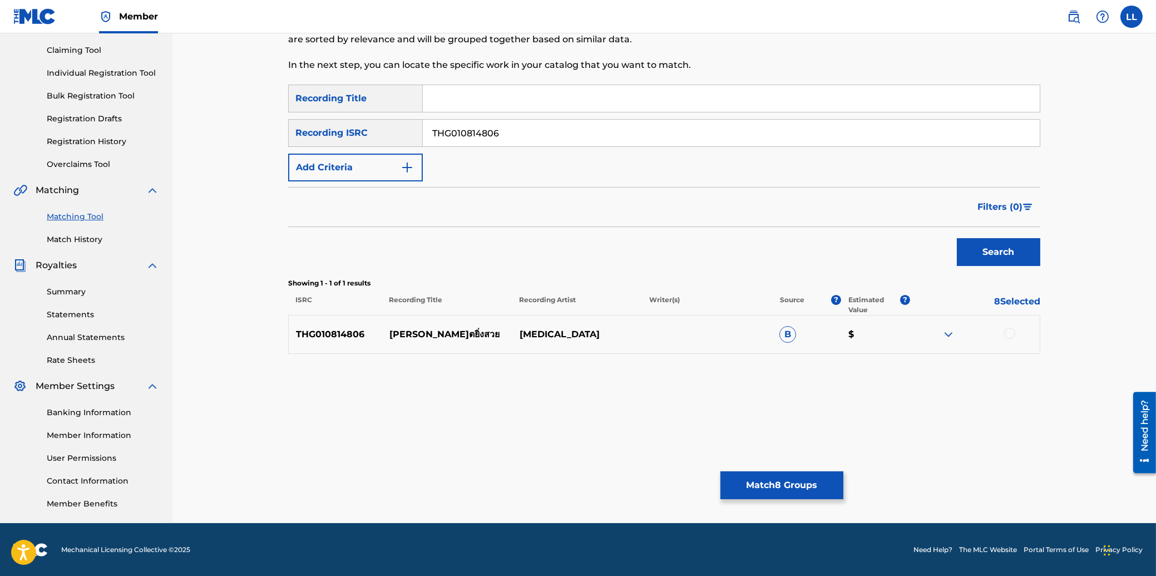
click at [1010, 332] on div at bounding box center [1009, 333] width 11 height 11
click at [757, 484] on button "Match 9 Groups" at bounding box center [781, 485] width 123 height 28
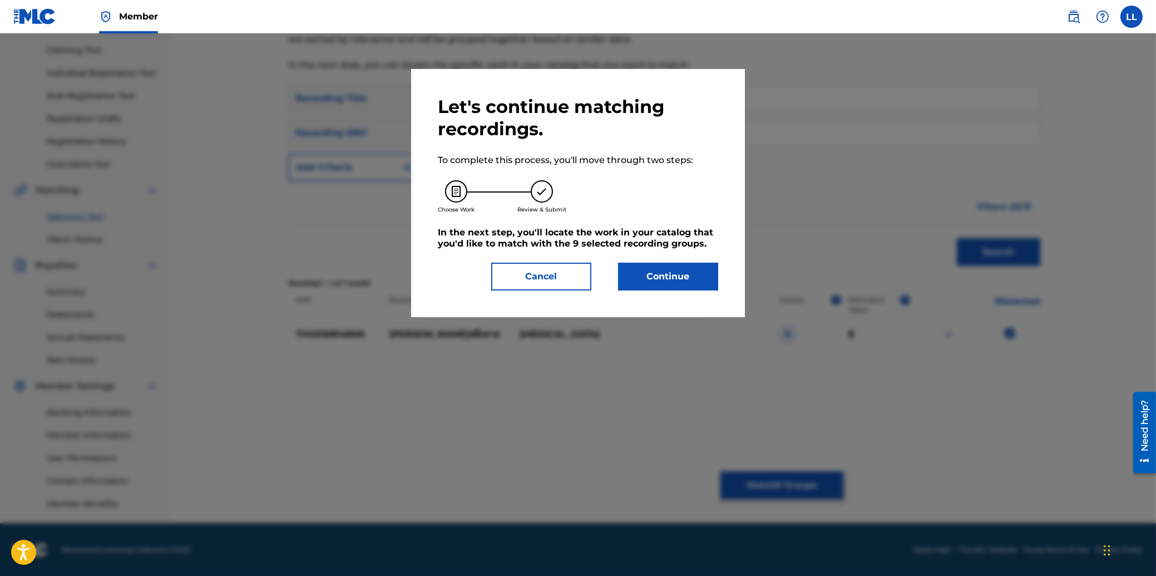
click at [667, 278] on button "Continue" at bounding box center [668, 277] width 100 height 28
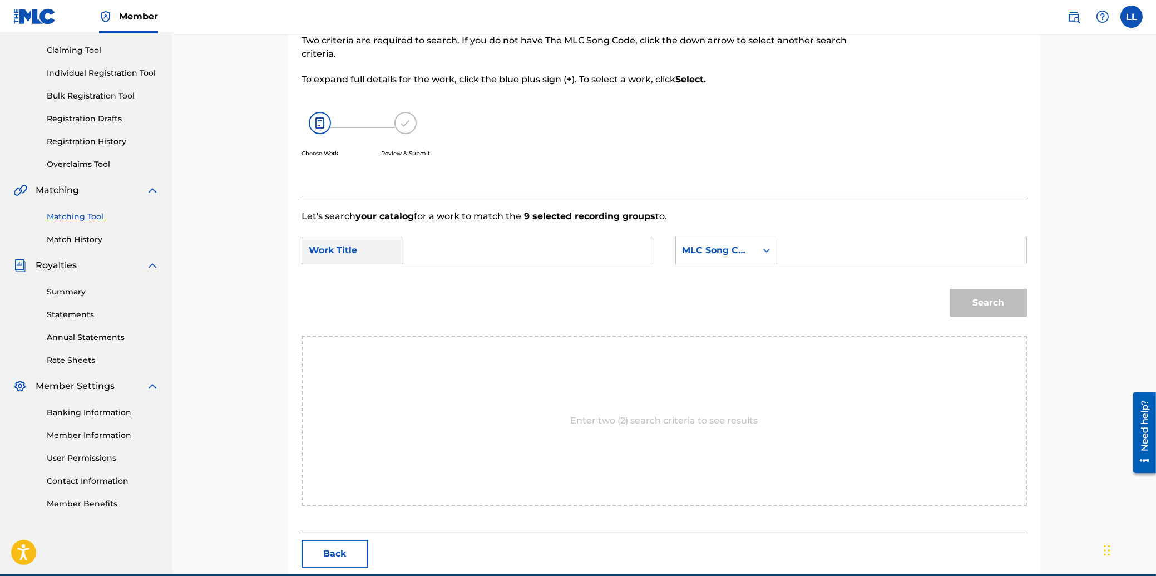
drag, startPoint x: 523, startPoint y: 235, endPoint x: 523, endPoint y: 245, distance: 9.5
click at [523, 238] on form "SearchWithCriteria35778806-ff8e-458b-b4b6-0837c99ce61e Work Title SearchWithCri…" at bounding box center [663, 279] width 725 height 112
click at [523, 245] on input "Search Form" at bounding box center [528, 250] width 230 height 27
type input "[PERSON_NAME]"
click at [821, 251] on input "Search Form" at bounding box center [901, 250] width 230 height 27
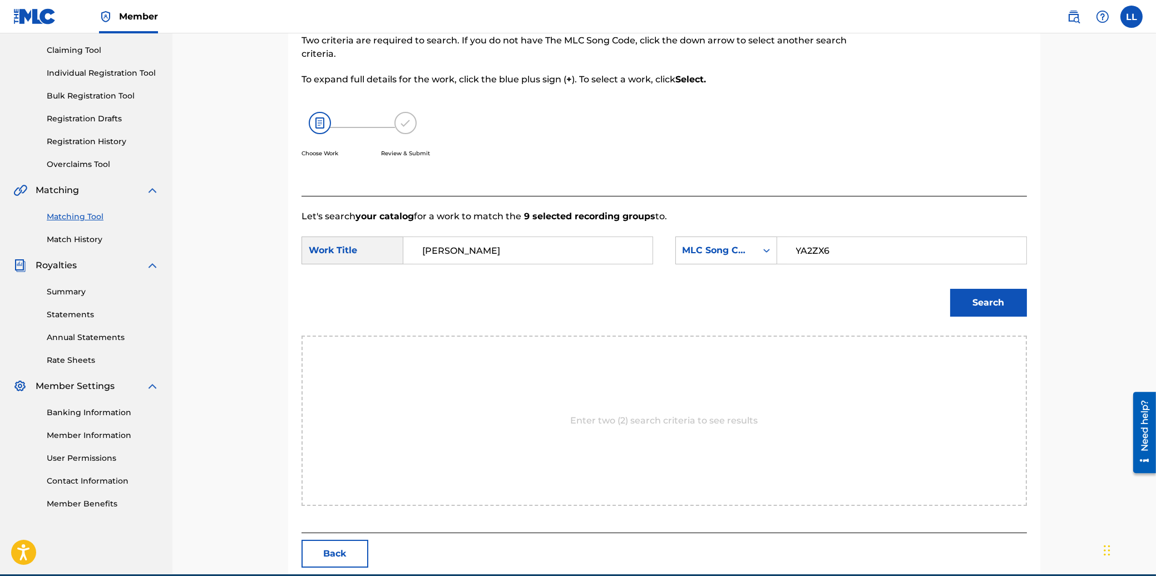
type input "YA2ZX6"
click at [996, 300] on button "Search" at bounding box center [988, 303] width 77 height 28
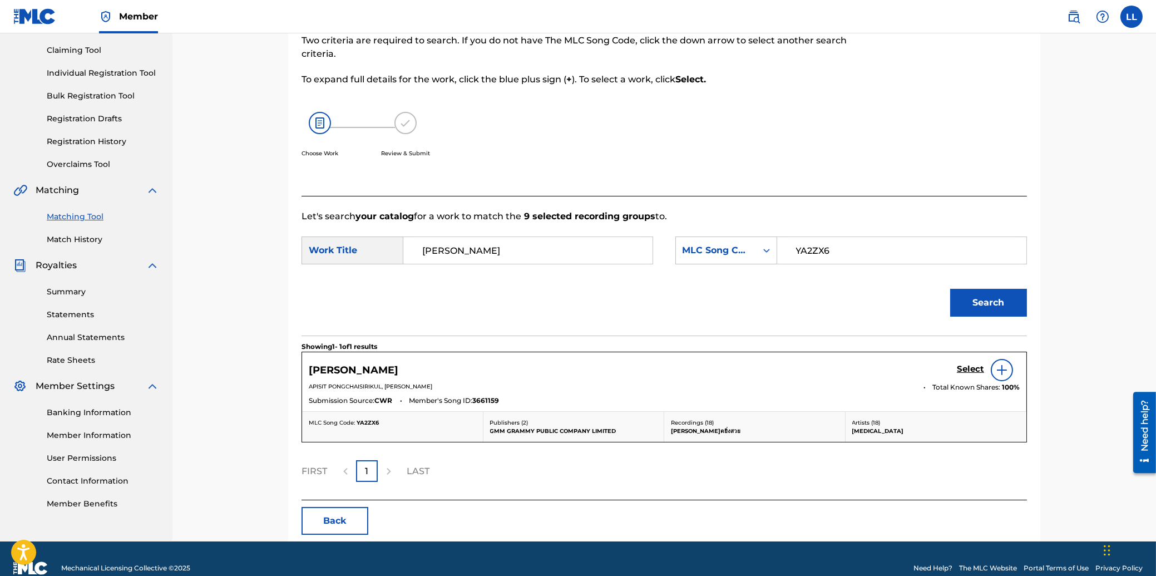
click at [971, 366] on h5 "Select" at bounding box center [970, 369] width 27 height 11
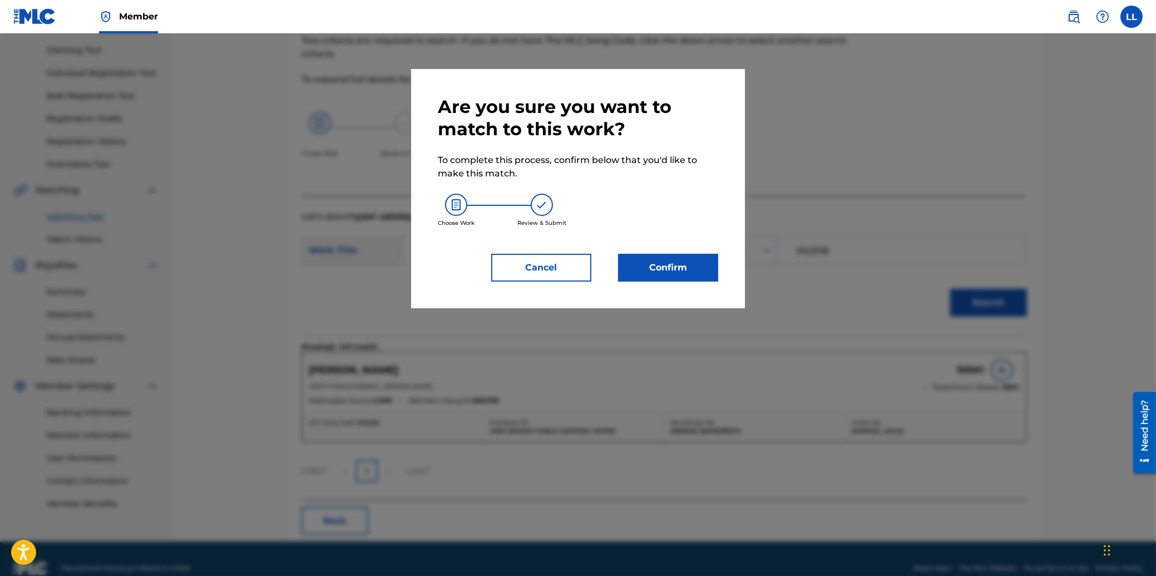
click at [683, 272] on button "Confirm" at bounding box center [668, 268] width 100 height 28
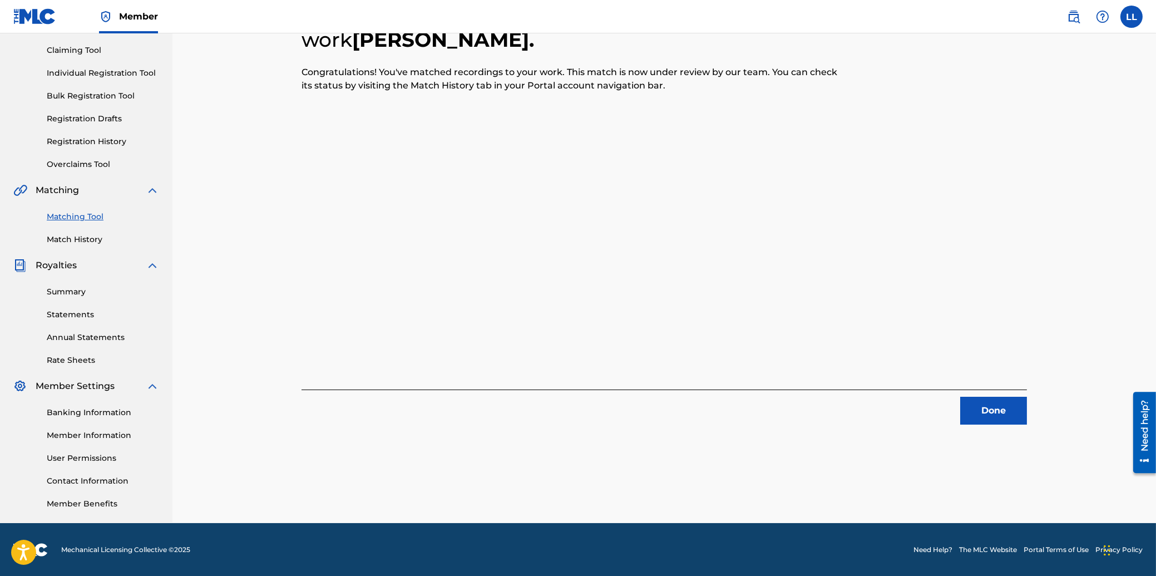
drag, startPoint x: 997, startPoint y: 412, endPoint x: 112, endPoint y: 341, distance: 887.2
click at [992, 412] on button "Done" at bounding box center [993, 411] width 67 height 28
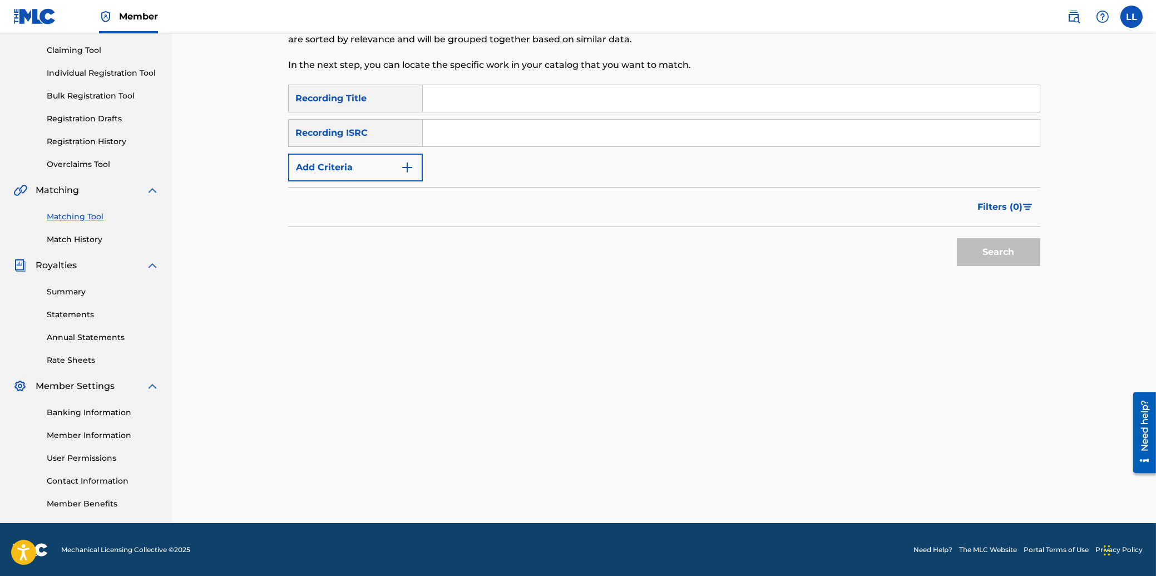
click at [504, 130] on input "Search Form" at bounding box center [731, 133] width 617 height 27
type input "THG010816245"
click at [1003, 247] on button "Search" at bounding box center [998, 252] width 83 height 28
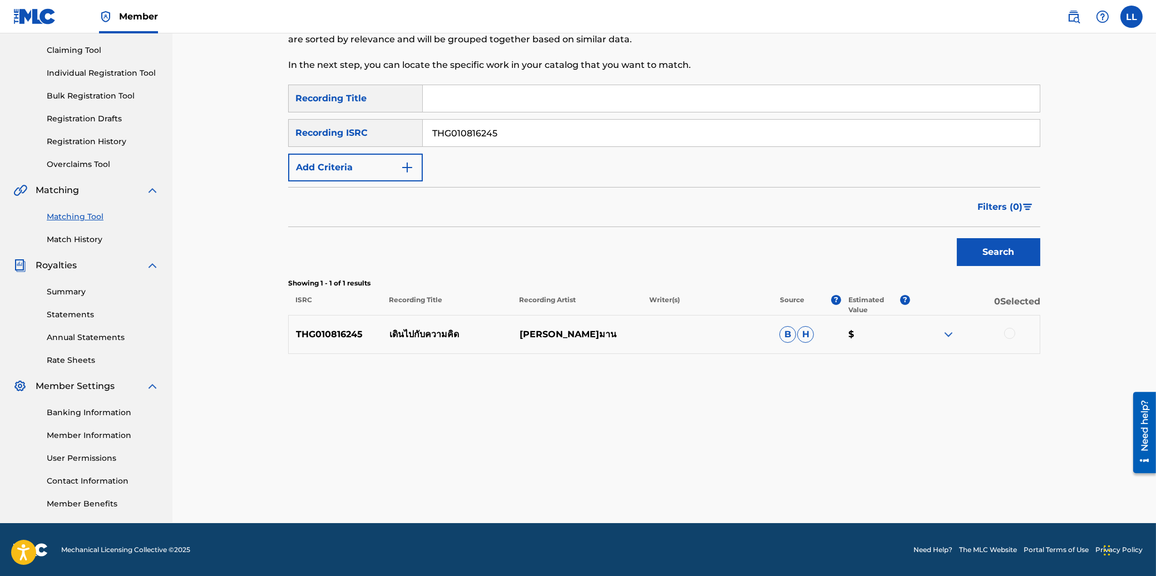
click at [1007, 334] on div at bounding box center [1009, 333] width 11 height 11
click at [758, 487] on button "Match 1 Group" at bounding box center [781, 485] width 123 height 28
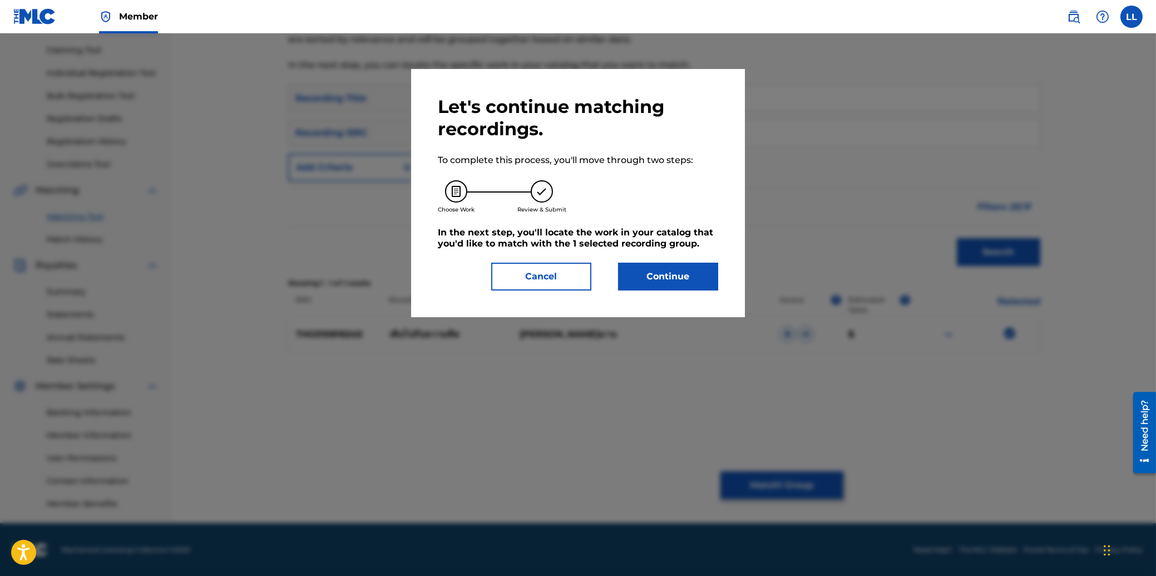
click at [665, 276] on button "Continue" at bounding box center [668, 277] width 100 height 28
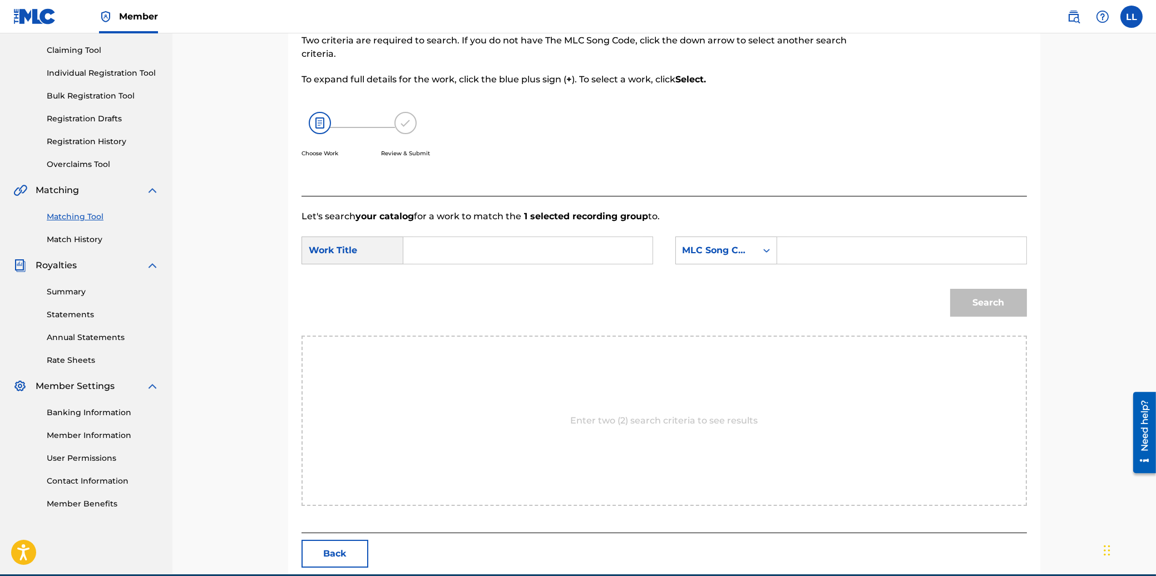
click at [475, 249] on input "Search Form" at bounding box center [528, 250] width 230 height 27
type input "DERN PAI GUB KWARM KID"
click at [892, 251] on input "Search Form" at bounding box center [901, 250] width 230 height 27
type input "DA5RCK"
click at [988, 294] on button "Search" at bounding box center [988, 303] width 77 height 28
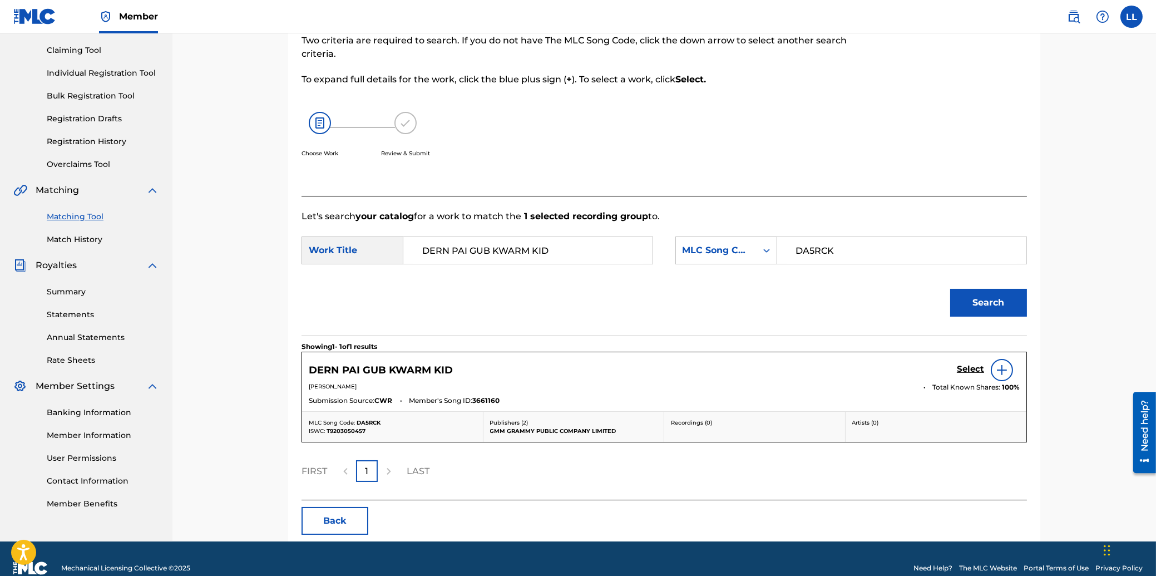
click at [969, 371] on h5 "Select" at bounding box center [970, 369] width 27 height 11
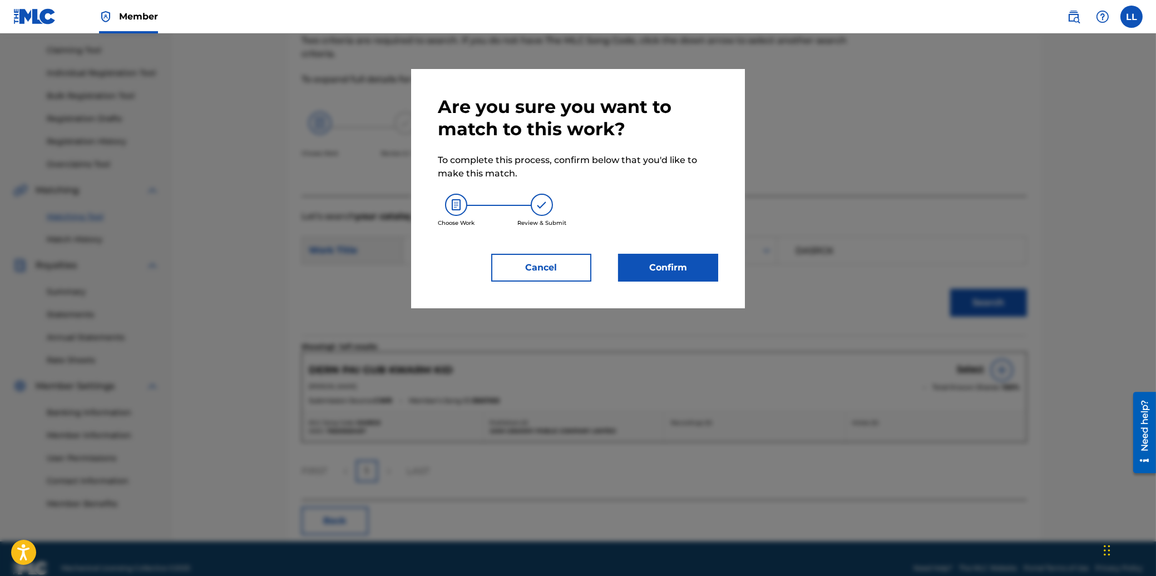
click at [673, 269] on button "Confirm" at bounding box center [668, 268] width 100 height 28
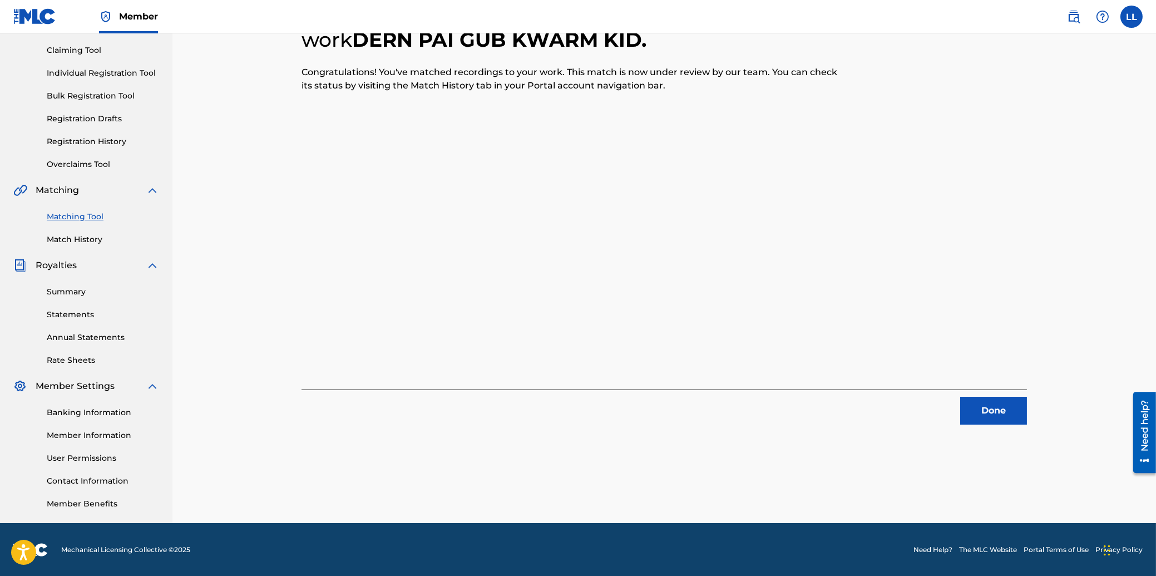
click at [1002, 412] on button "Done" at bounding box center [993, 411] width 67 height 28
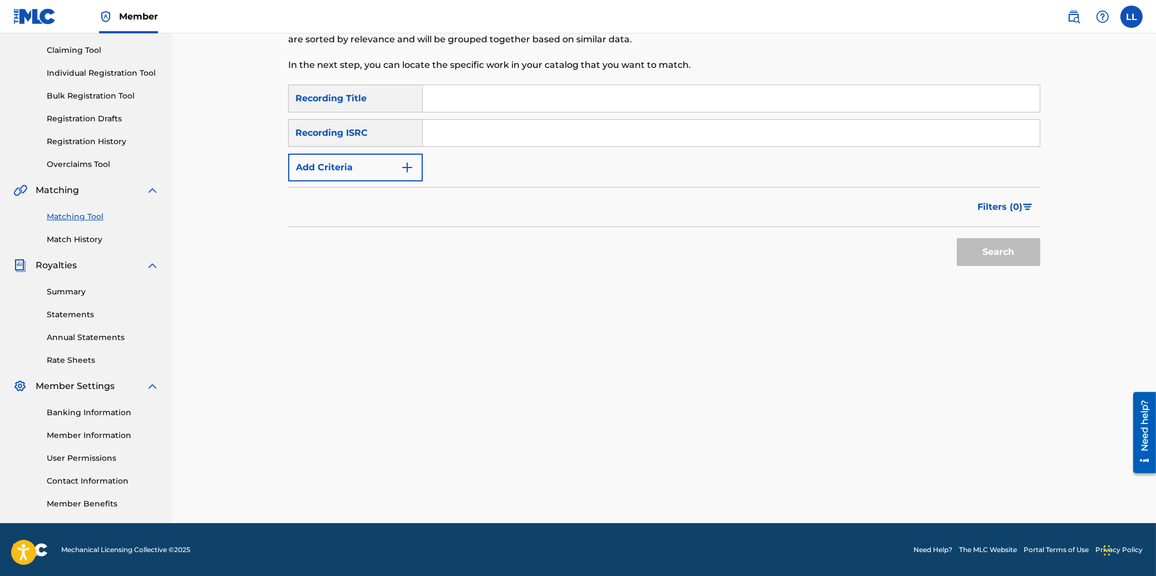
drag, startPoint x: 562, startPoint y: 146, endPoint x: 558, endPoint y: 135, distance: 11.8
click at [565, 144] on input "Search Form" at bounding box center [731, 133] width 617 height 27
click at [1008, 254] on button "Search" at bounding box center [998, 252] width 83 height 28
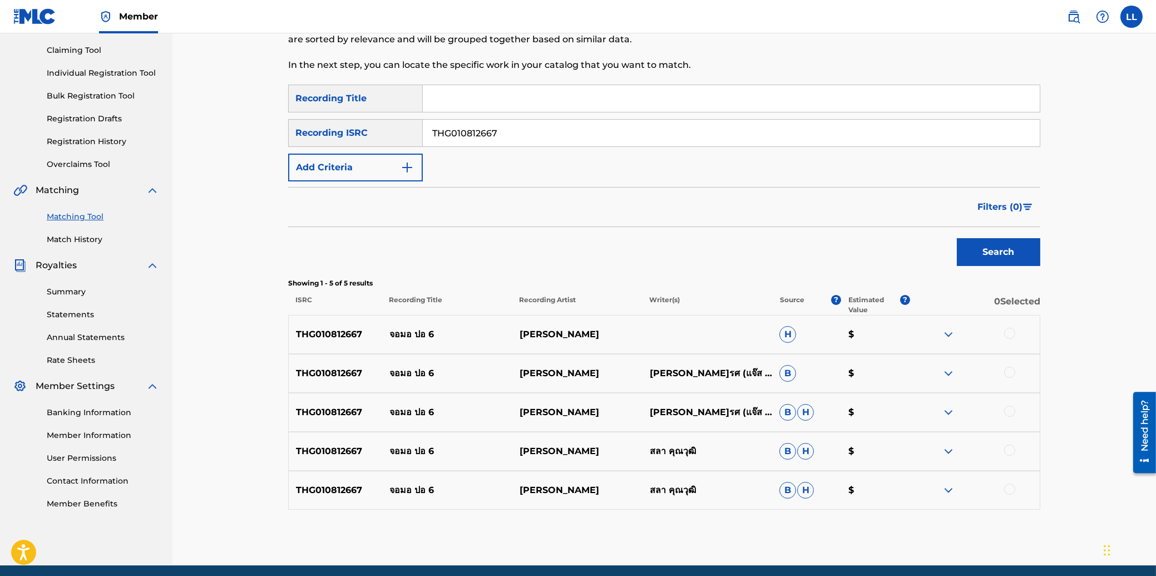
drag, startPoint x: 1011, startPoint y: 331, endPoint x: 1011, endPoint y: 356, distance: 25.0
click at [1011, 335] on div at bounding box center [1009, 333] width 11 height 11
click at [1008, 372] on div at bounding box center [1009, 372] width 11 height 11
click at [1010, 409] on div at bounding box center [1009, 410] width 11 height 11
click at [1011, 447] on div at bounding box center [1009, 449] width 11 height 11
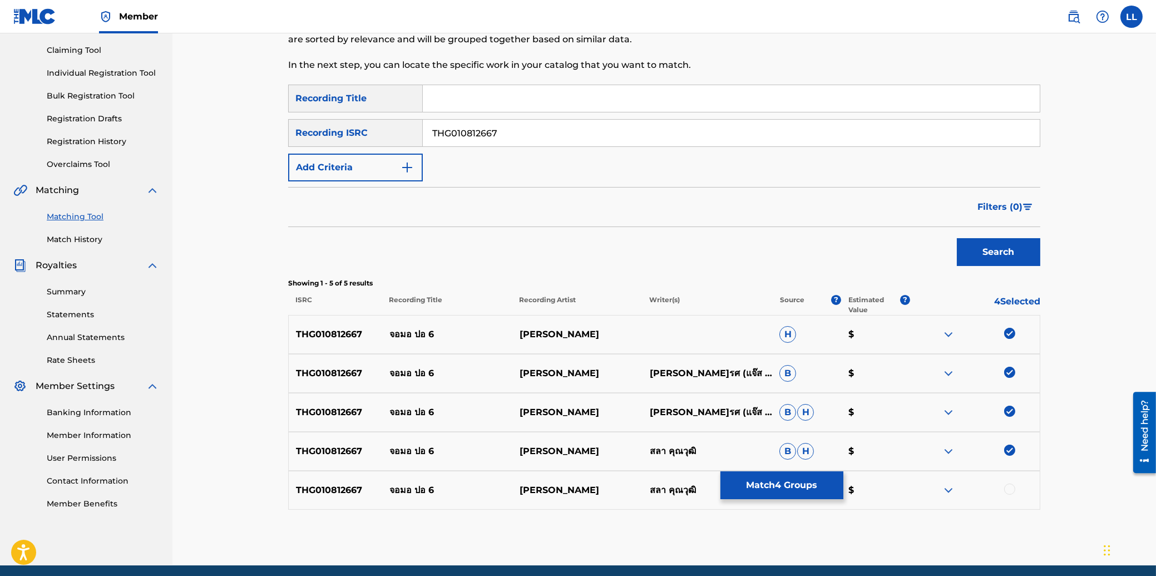
drag, startPoint x: 1008, startPoint y: 489, endPoint x: 554, endPoint y: 497, distance: 454.5
click at [1008, 489] on div at bounding box center [1009, 488] width 11 height 11
drag, startPoint x: 510, startPoint y: 133, endPoint x: 382, endPoint y: 127, distance: 128.1
click at [423, 126] on input "THG010812667" at bounding box center [731, 133] width 617 height 27
click at [1011, 252] on button "Search" at bounding box center [998, 252] width 83 height 28
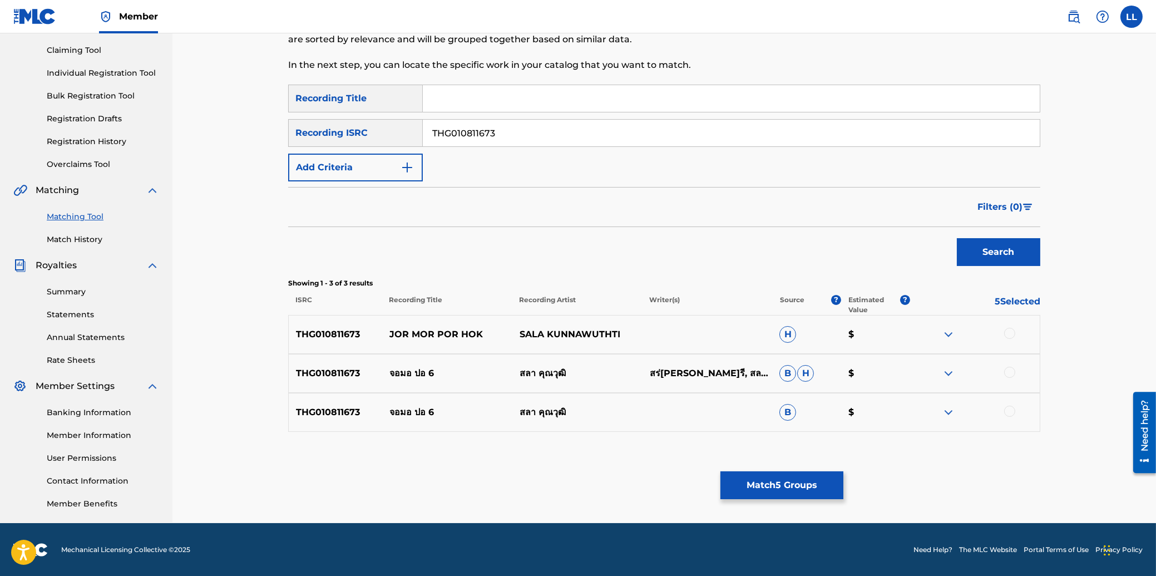
click at [1013, 335] on div at bounding box center [1009, 333] width 11 height 11
click at [1010, 369] on div at bounding box center [1009, 372] width 11 height 11
click at [1011, 411] on div at bounding box center [1009, 410] width 11 height 11
drag, startPoint x: 521, startPoint y: 131, endPoint x: 389, endPoint y: 142, distance: 132.3
click at [423, 133] on input "THG010811673" at bounding box center [731, 133] width 617 height 27
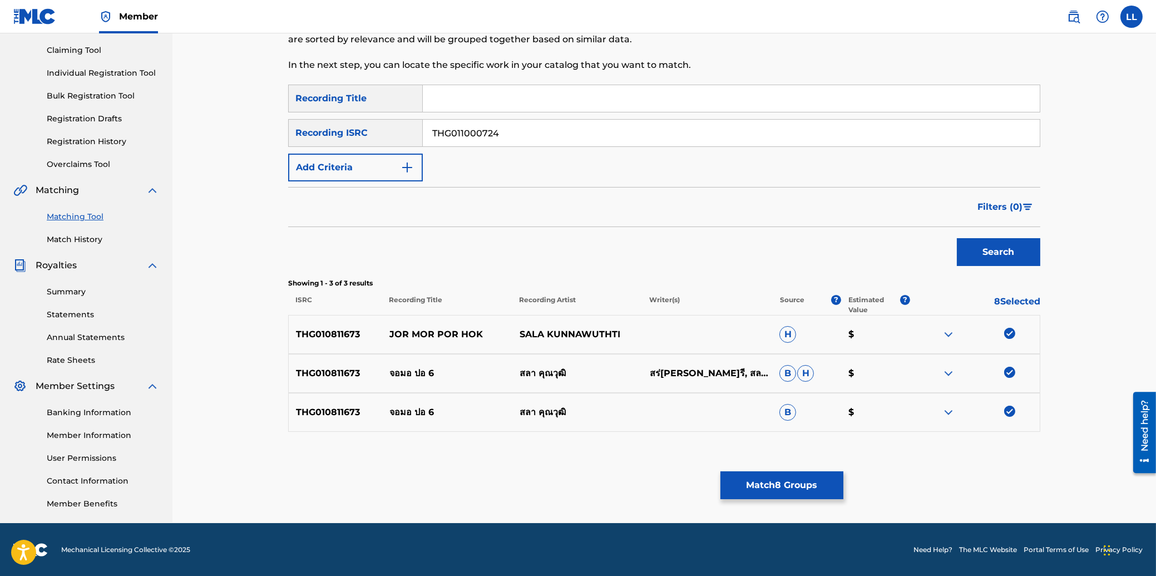
click at [1002, 253] on button "Search" at bounding box center [998, 252] width 83 height 28
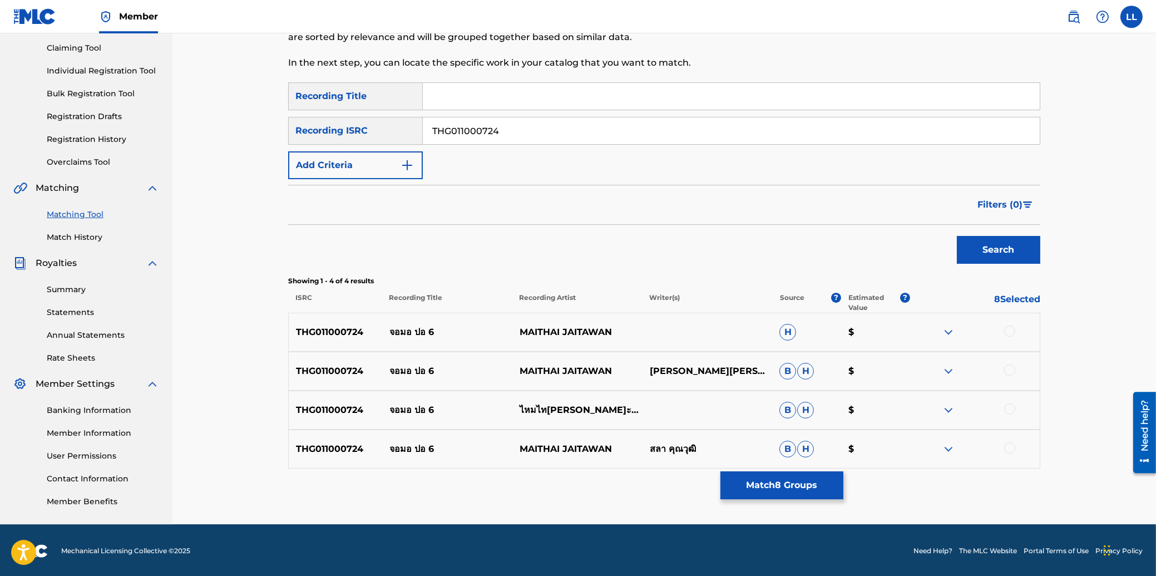
scroll to position [117, 0]
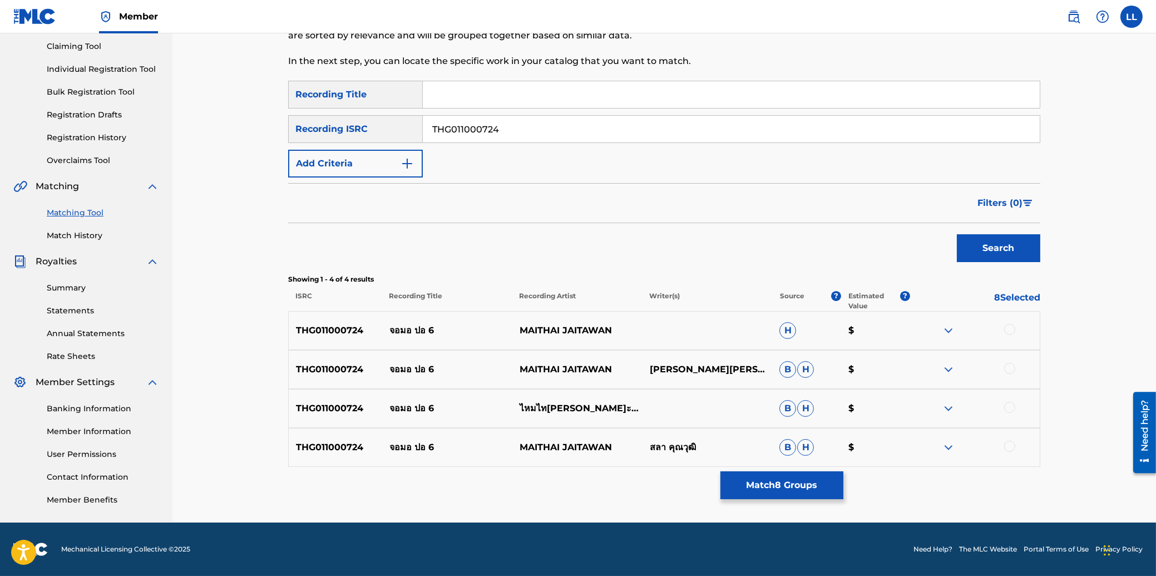
click at [1008, 331] on div at bounding box center [1009, 329] width 11 height 11
click at [1011, 367] on div at bounding box center [1009, 368] width 11 height 11
click at [1008, 409] on div at bounding box center [1009, 407] width 11 height 11
click at [1008, 443] on div at bounding box center [1009, 446] width 11 height 11
drag, startPoint x: 520, startPoint y: 127, endPoint x: 373, endPoint y: 124, distance: 146.3
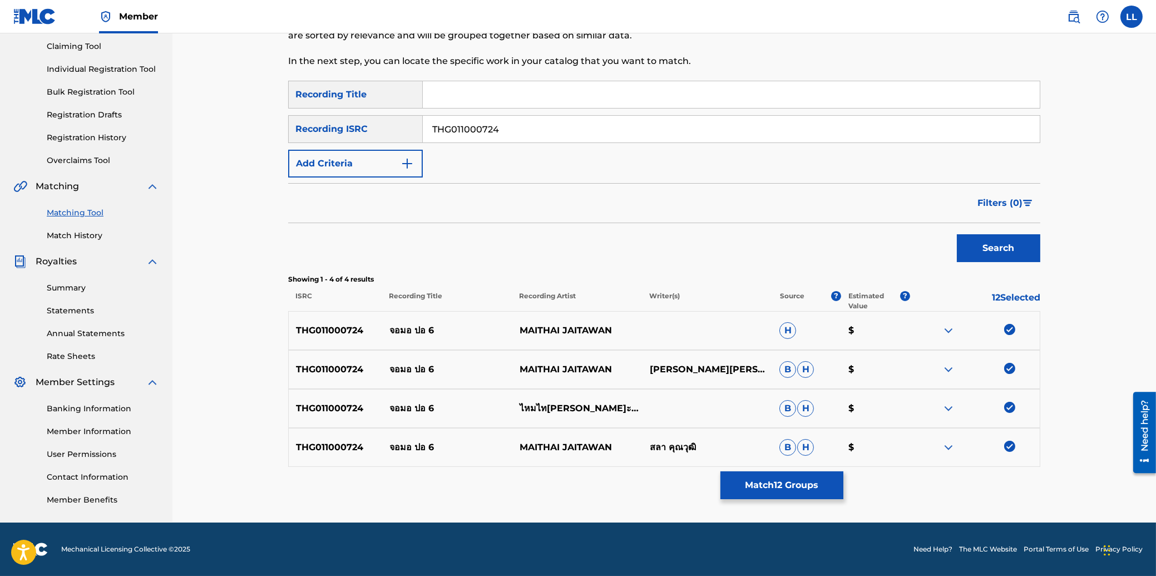
click at [423, 118] on input "THG011000724" at bounding box center [731, 129] width 617 height 27
click at [1000, 246] on button "Search" at bounding box center [998, 248] width 83 height 28
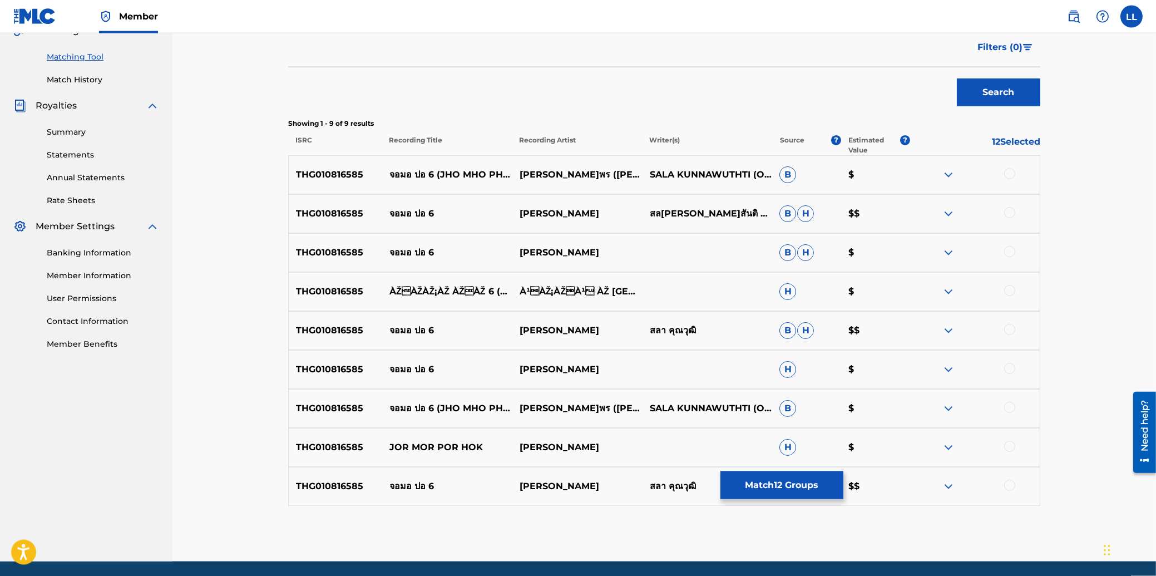
scroll to position [292, 0]
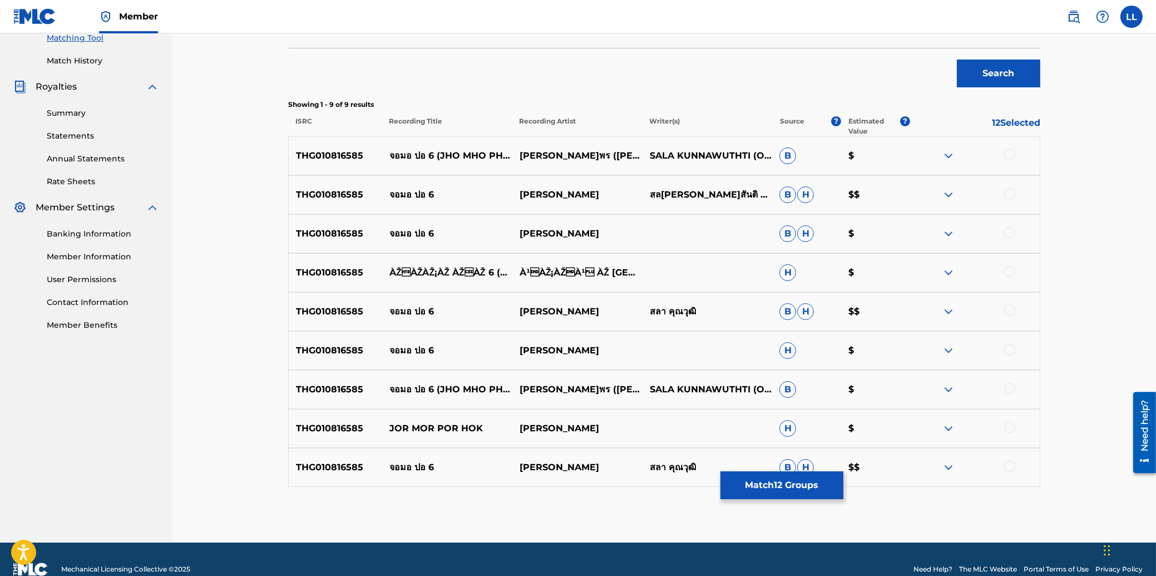
drag, startPoint x: 1008, startPoint y: 153, endPoint x: 1008, endPoint y: 180, distance: 26.7
click at [1008, 154] on div at bounding box center [1009, 154] width 11 height 11
click at [1010, 190] on div at bounding box center [1009, 193] width 11 height 11
drag, startPoint x: 1010, startPoint y: 229, endPoint x: 1013, endPoint y: 254, distance: 25.3
click at [1010, 229] on div at bounding box center [1009, 232] width 11 height 11
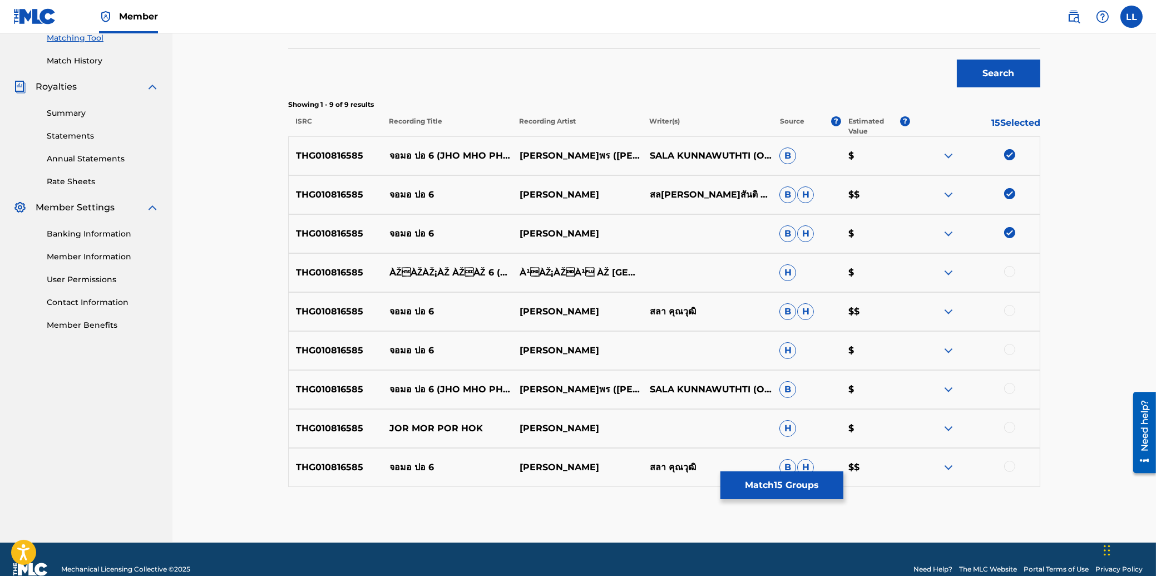
click at [1011, 270] on div at bounding box center [1009, 271] width 11 height 11
drag, startPoint x: 1008, startPoint y: 309, endPoint x: 1011, endPoint y: 317, distance: 8.1
click at [1008, 310] on div at bounding box center [1009, 310] width 11 height 11
click at [1011, 346] on div at bounding box center [1009, 349] width 11 height 11
click at [1010, 385] on div at bounding box center [1009, 388] width 11 height 11
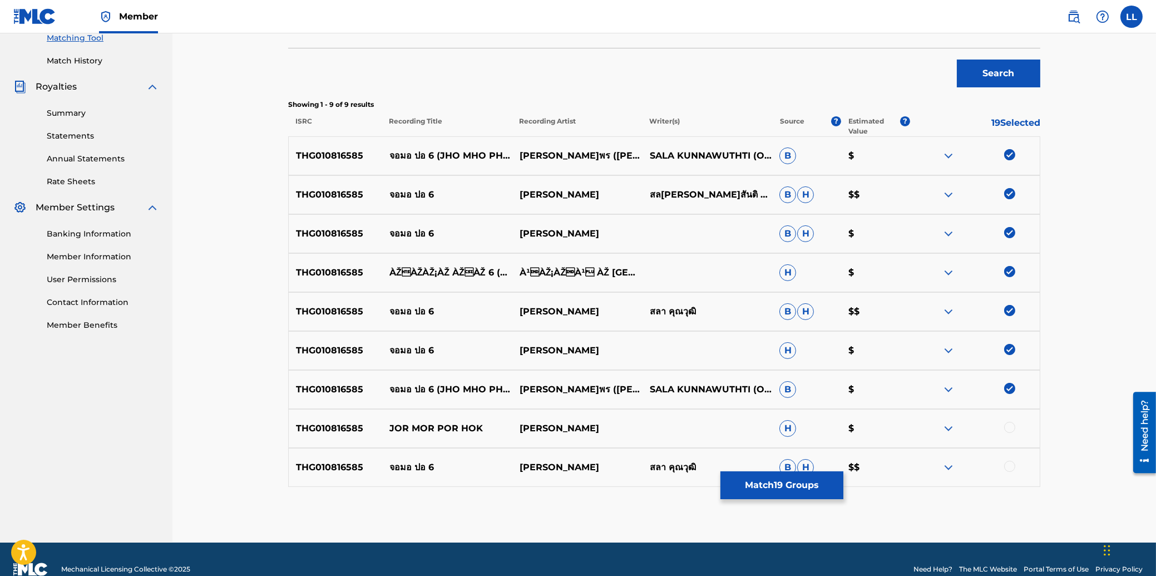
click at [1008, 426] on div at bounding box center [1009, 427] width 11 height 11
click at [1008, 462] on div at bounding box center [1009, 466] width 11 height 11
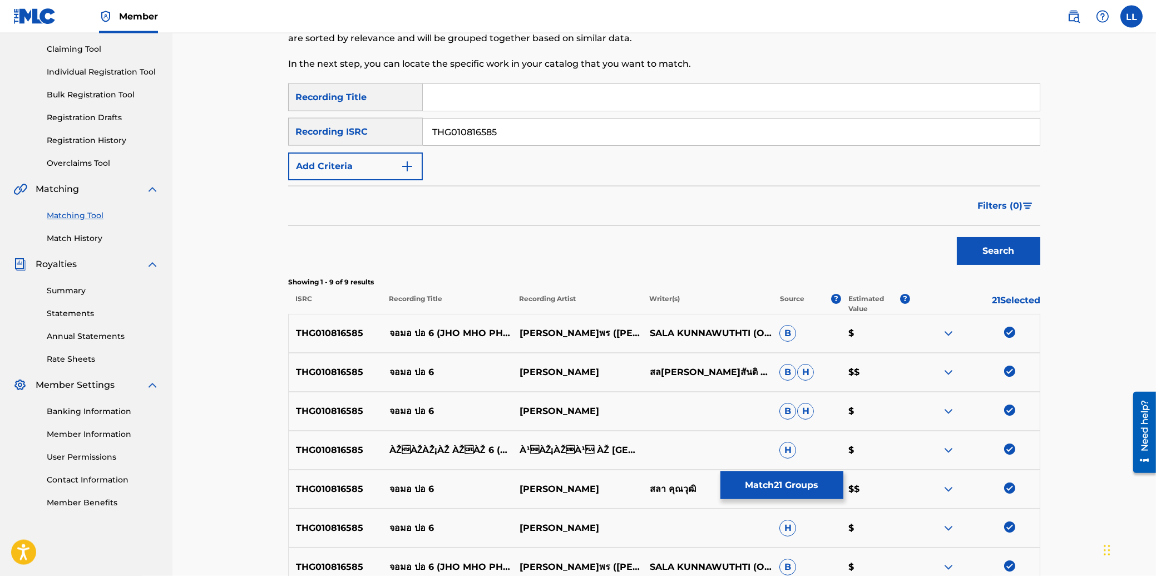
scroll to position [113, 0]
drag, startPoint x: 539, startPoint y: 134, endPoint x: 388, endPoint y: 132, distance: 150.7
click at [423, 132] on input "THG010816585" at bounding box center [731, 133] width 617 height 27
type input "THG010734608"
click at [1006, 250] on button "Search" at bounding box center [998, 252] width 83 height 28
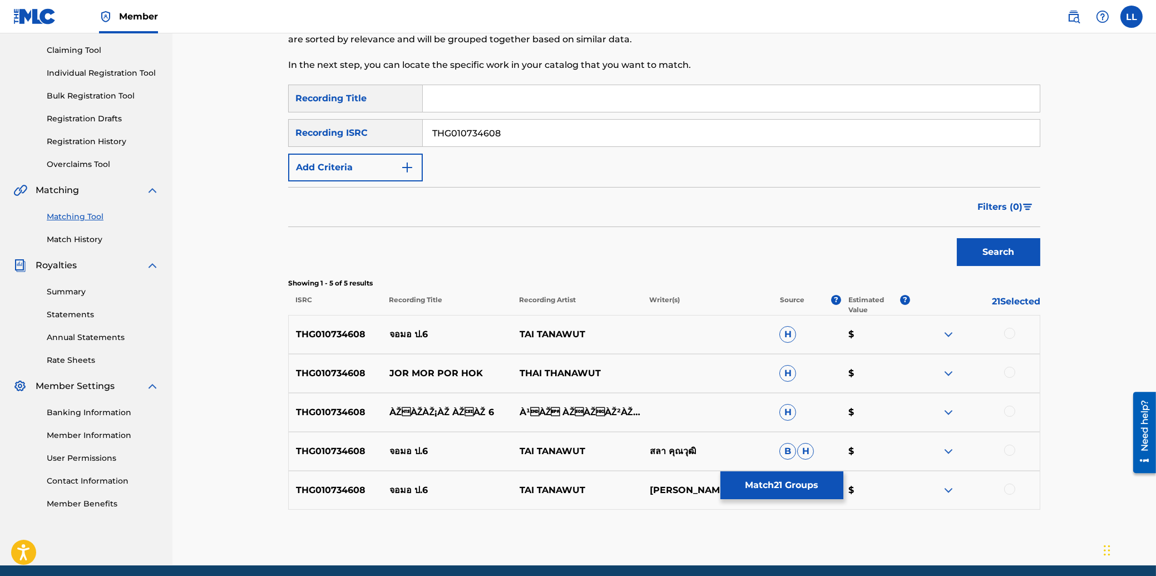
scroll to position [156, 0]
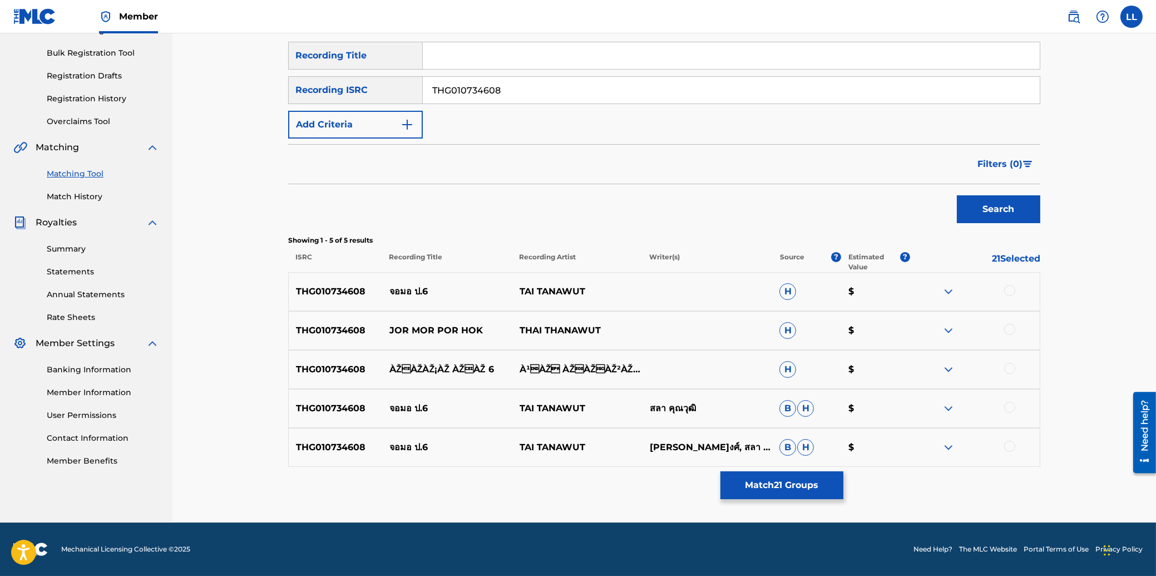
click at [1008, 288] on div at bounding box center [1009, 290] width 11 height 11
click at [1010, 329] on div at bounding box center [1009, 329] width 11 height 11
drag, startPoint x: 1008, startPoint y: 366, endPoint x: 1012, endPoint y: 381, distance: 15.4
click at [1008, 367] on div at bounding box center [1009, 368] width 11 height 11
click at [1011, 405] on div at bounding box center [1009, 407] width 11 height 11
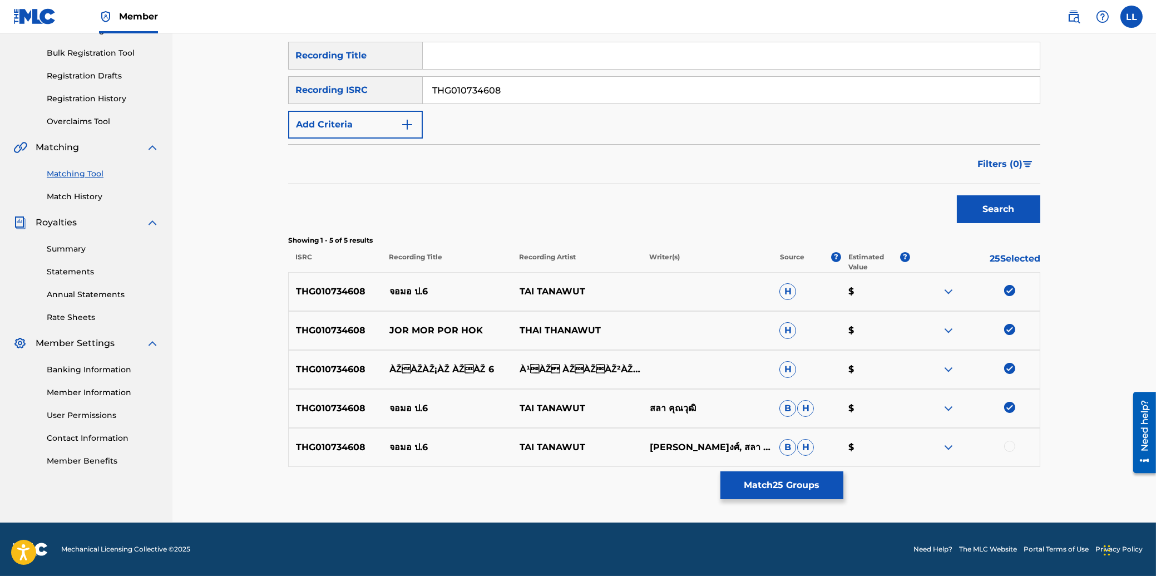
click at [1010, 444] on div at bounding box center [1009, 446] width 11 height 11
click at [787, 480] on button "Match 26 Groups" at bounding box center [781, 485] width 123 height 28
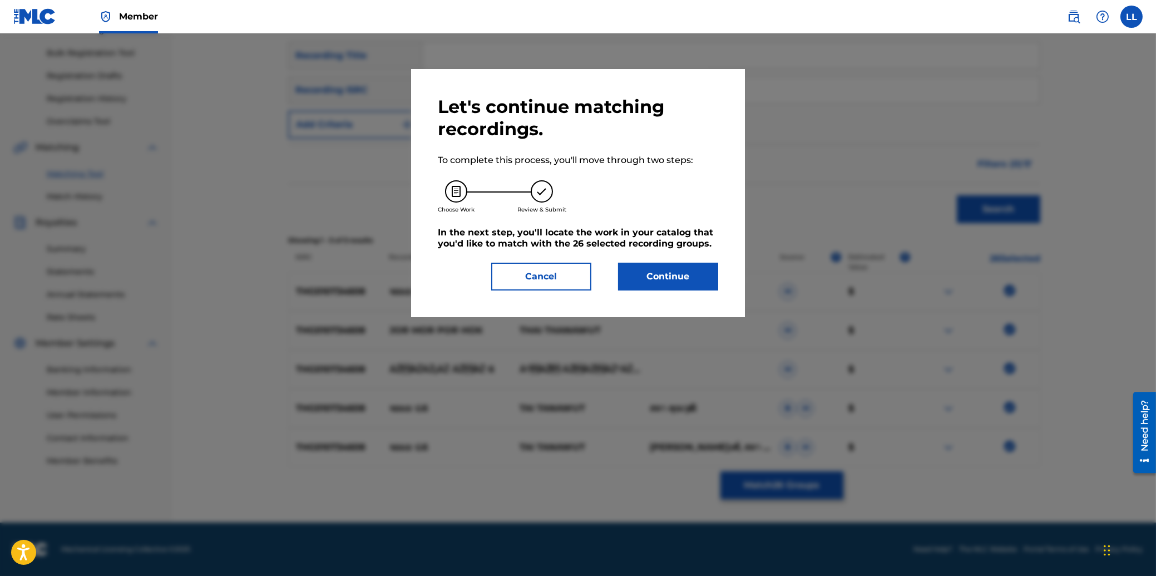
click at [672, 276] on button "Continue" at bounding box center [668, 277] width 100 height 28
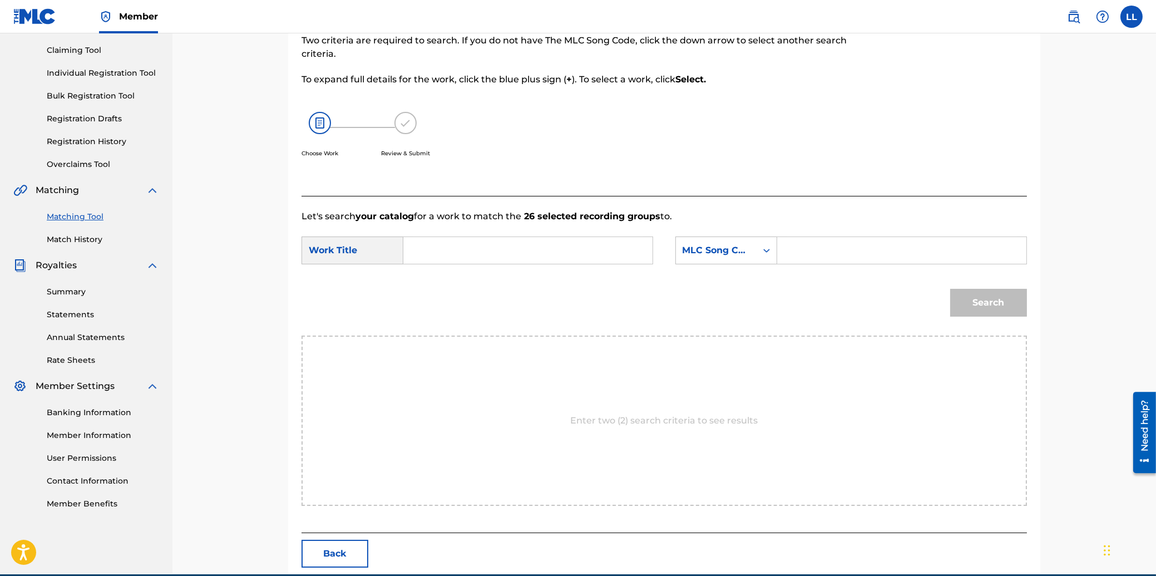
click at [537, 255] on input "Search Form" at bounding box center [528, 250] width 230 height 27
type input "JAU MAU PAU 6"
click at [822, 250] on input "Search Form" at bounding box center [901, 250] width 230 height 27
type input "JC87ZL"
click at [1003, 299] on button "Search" at bounding box center [988, 303] width 77 height 28
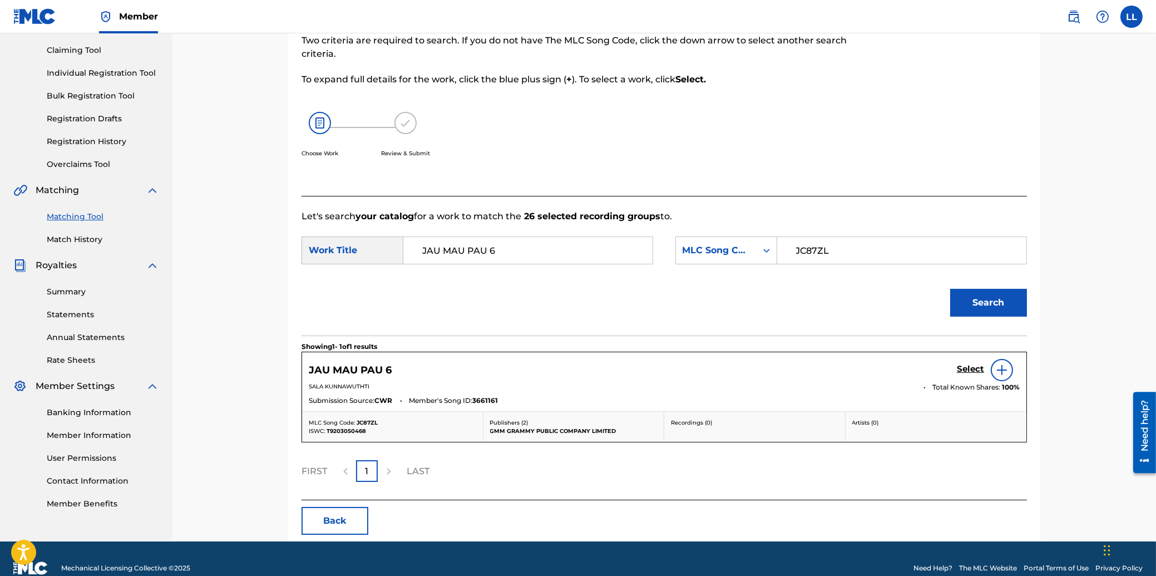
click at [968, 366] on h5 "Select" at bounding box center [970, 369] width 27 height 11
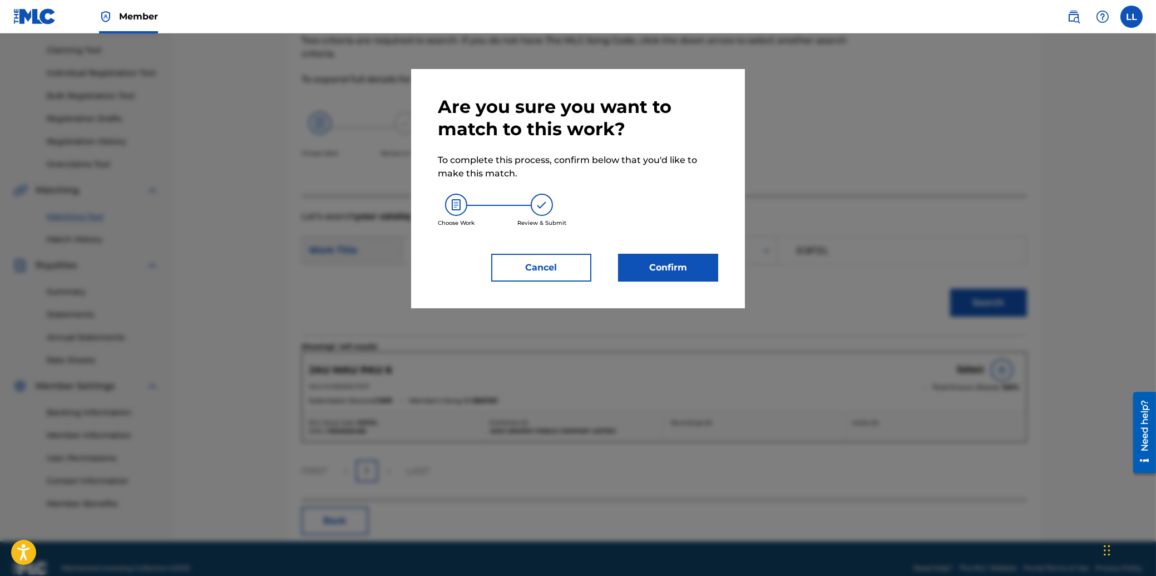
click at [666, 272] on button "Confirm" at bounding box center [668, 268] width 100 height 28
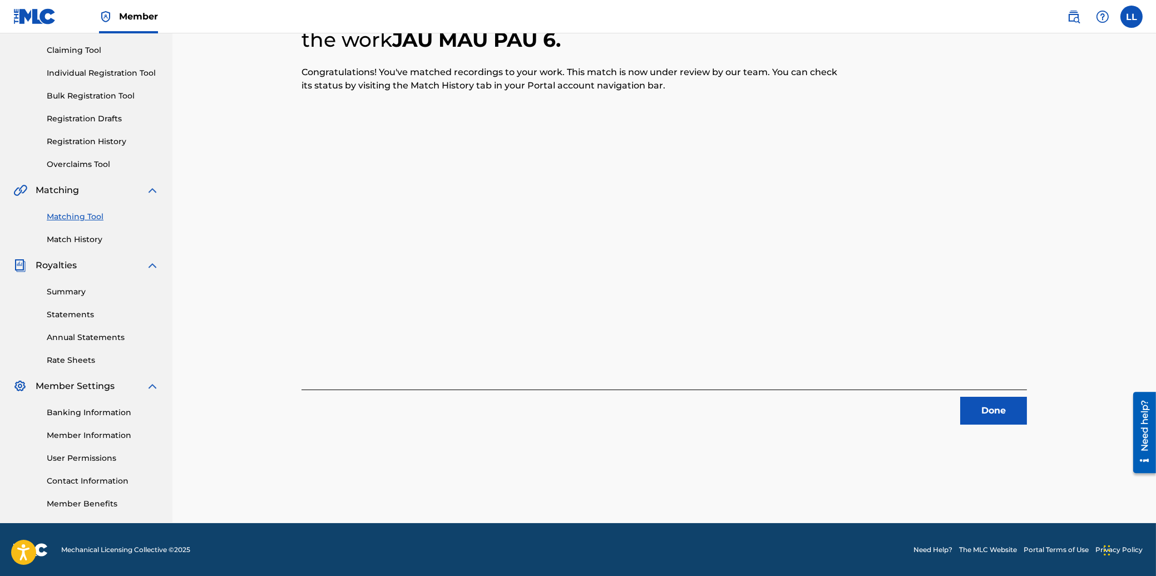
click at [996, 414] on button "Done" at bounding box center [993, 411] width 67 height 28
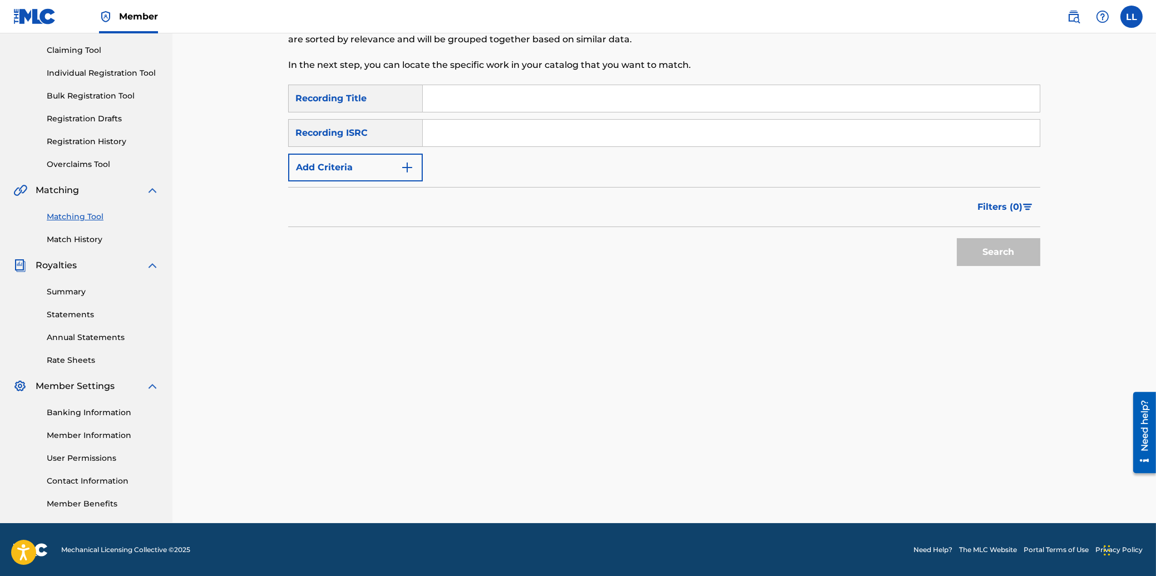
click at [478, 131] on input "Search Form" at bounding box center [731, 133] width 617 height 27
click at [1017, 250] on button "Search" at bounding box center [998, 252] width 83 height 28
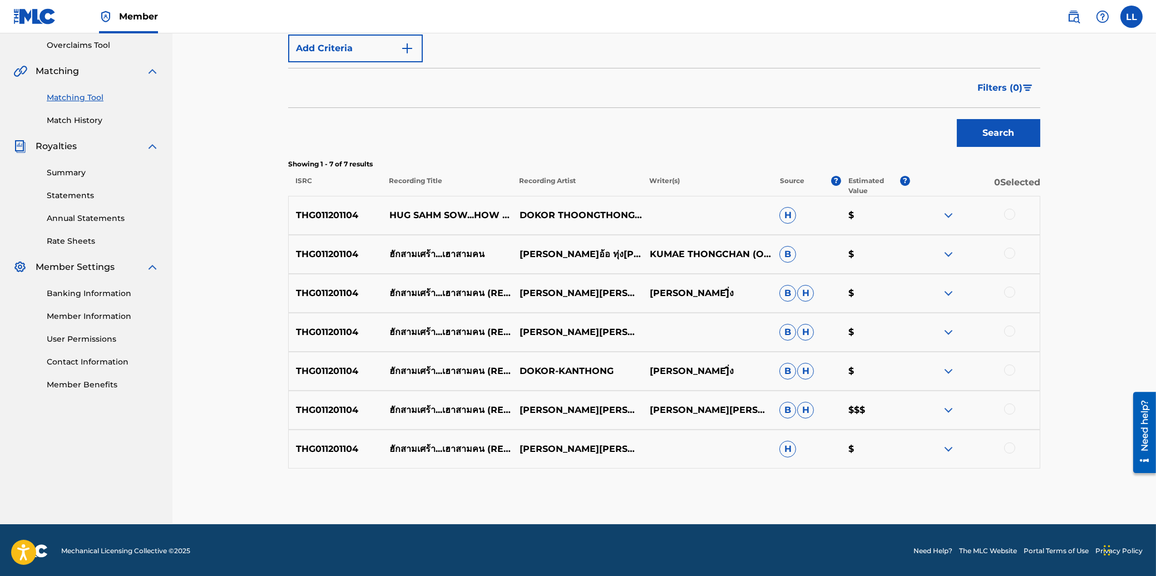
scroll to position [234, 0]
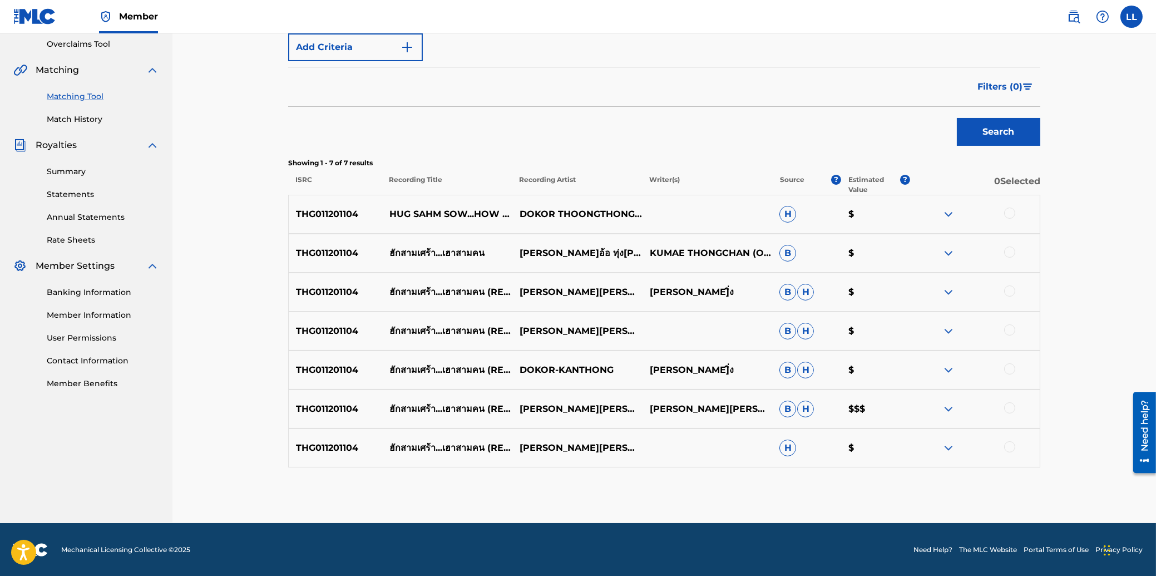
click at [1010, 215] on div at bounding box center [1009, 212] width 11 height 11
click at [1011, 248] on div at bounding box center [1009, 251] width 11 height 11
drag, startPoint x: 1011, startPoint y: 288, endPoint x: 1011, endPoint y: 299, distance: 11.1
click at [1011, 291] on div at bounding box center [1009, 290] width 11 height 11
click at [1012, 326] on div at bounding box center [1009, 329] width 11 height 11
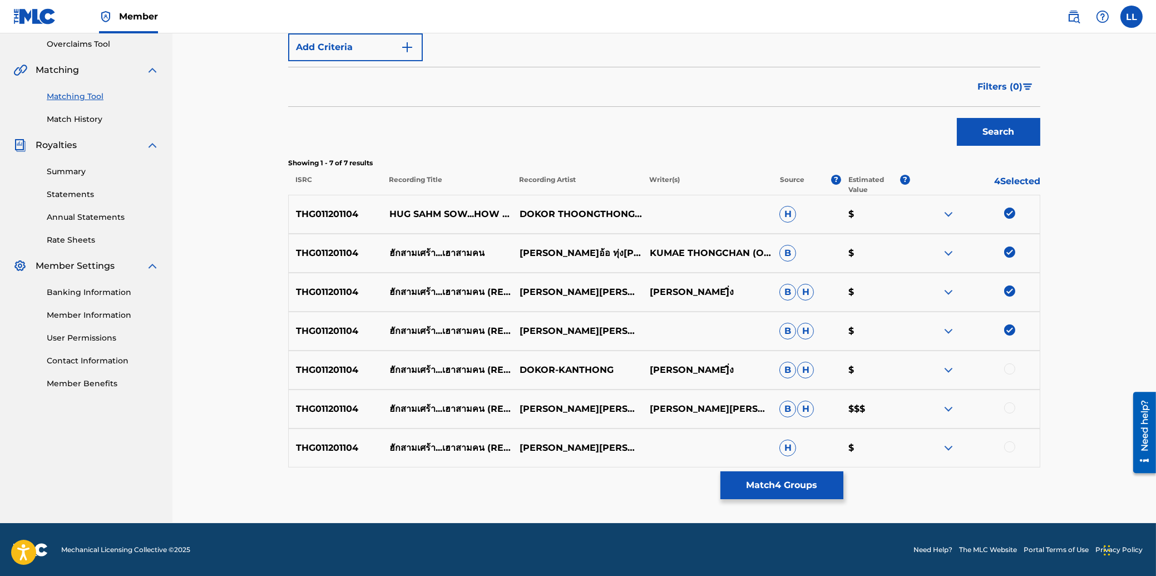
click at [1010, 372] on div at bounding box center [1009, 368] width 11 height 11
click at [1010, 405] on div at bounding box center [1009, 407] width 11 height 11
click at [1008, 444] on div at bounding box center [1009, 446] width 11 height 11
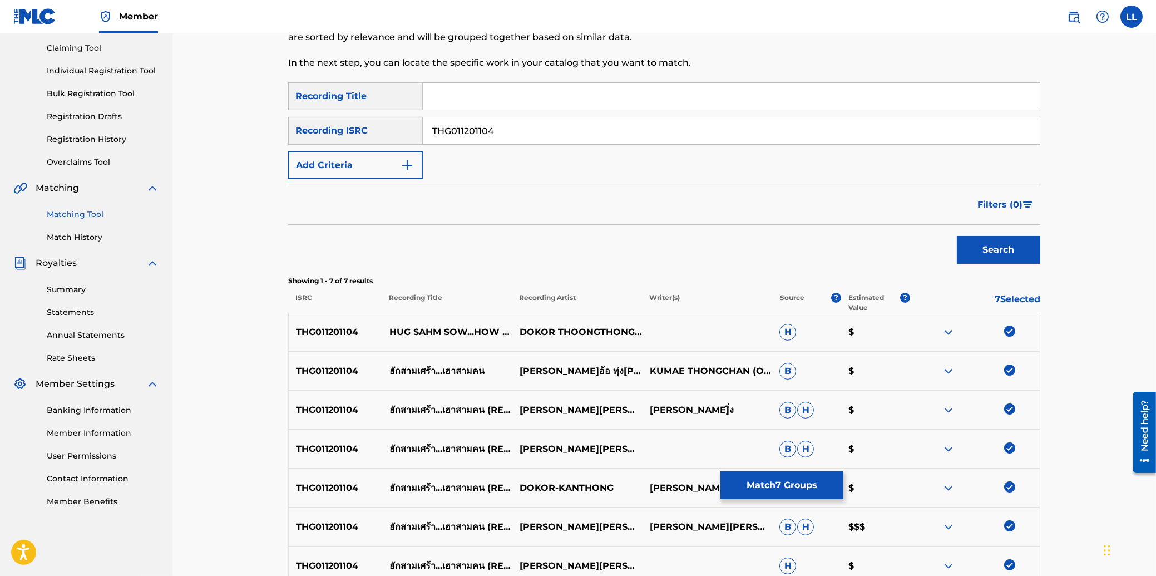
scroll to position [115, 0]
drag, startPoint x: 534, startPoint y: 132, endPoint x: 467, endPoint y: 138, distance: 67.6
click at [423, 131] on input "THG011201104" at bounding box center [731, 131] width 617 height 27
type input "THG011200241"
drag, startPoint x: 997, startPoint y: 258, endPoint x: 971, endPoint y: 249, distance: 27.6
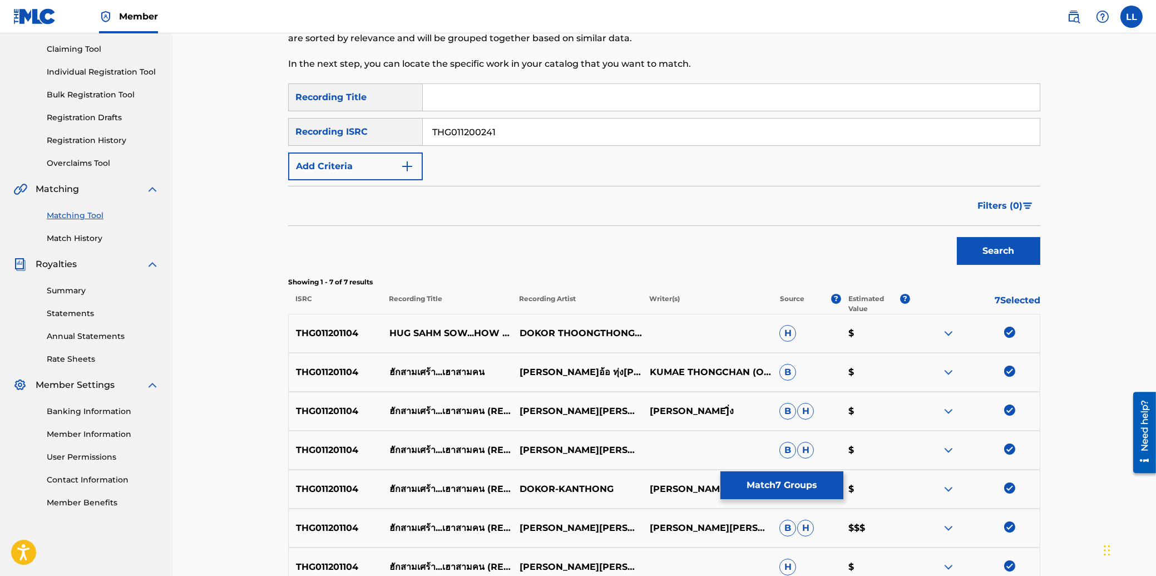
click at [997, 258] on button "Search" at bounding box center [998, 251] width 83 height 28
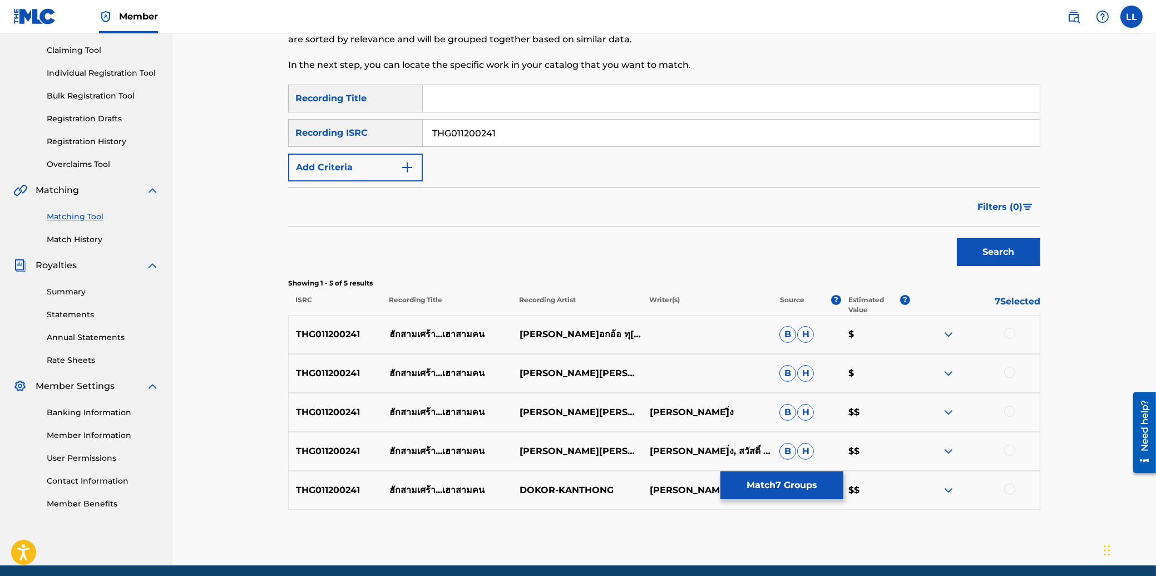
scroll to position [156, 0]
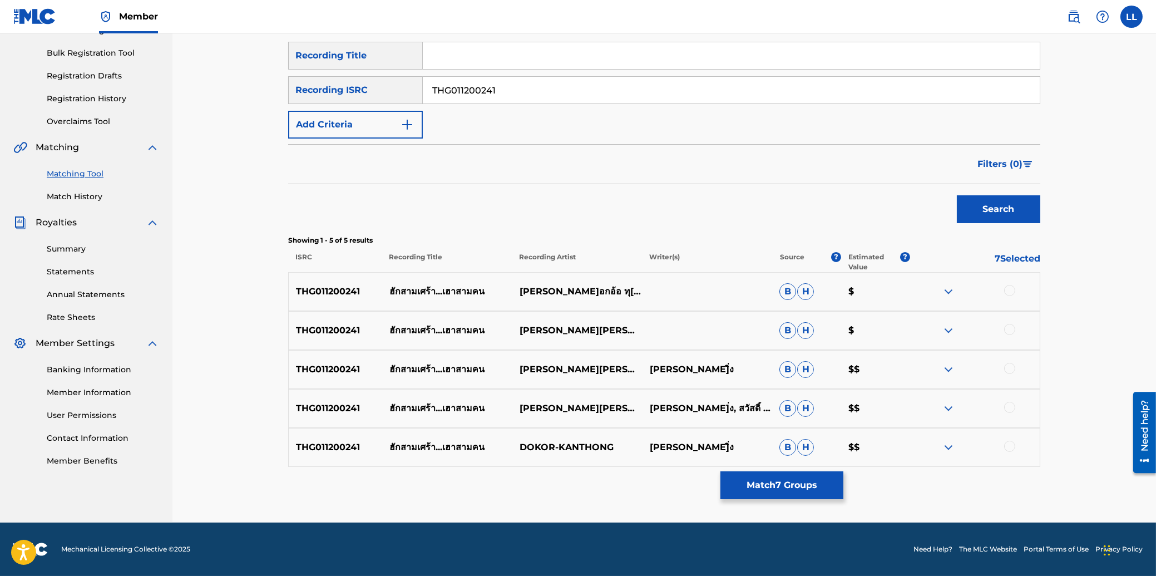
click at [1012, 293] on div at bounding box center [1009, 290] width 11 height 11
click at [1007, 332] on div at bounding box center [1009, 329] width 11 height 11
click at [1010, 366] on div at bounding box center [1009, 368] width 11 height 11
click at [1010, 405] on div at bounding box center [1009, 407] width 11 height 11
click at [1010, 446] on div at bounding box center [1009, 446] width 11 height 11
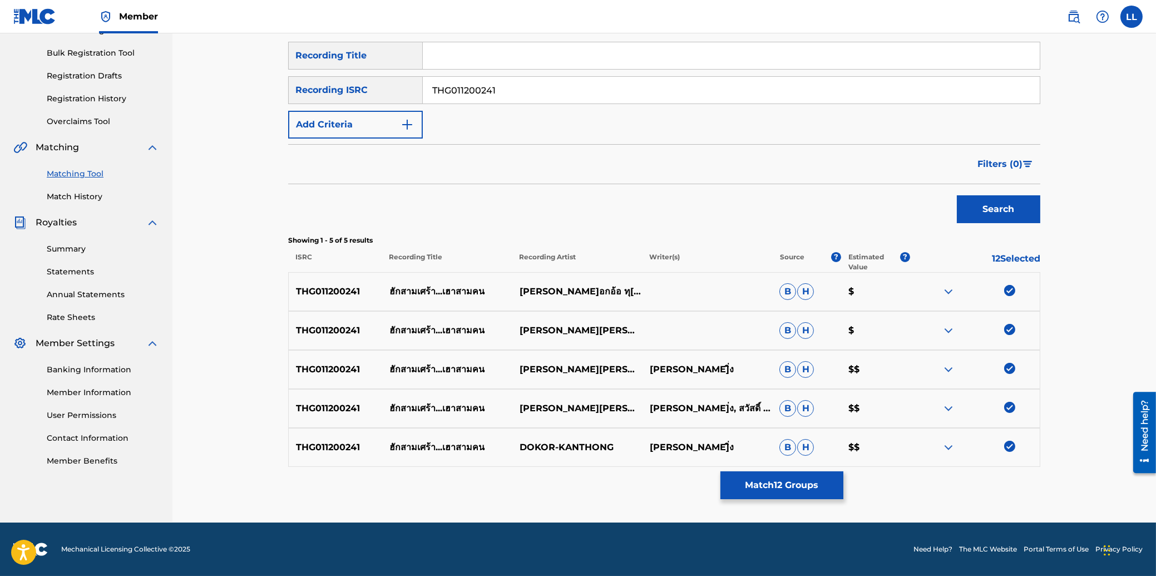
click at [798, 485] on button "Match 12 Groups" at bounding box center [781, 485] width 123 height 28
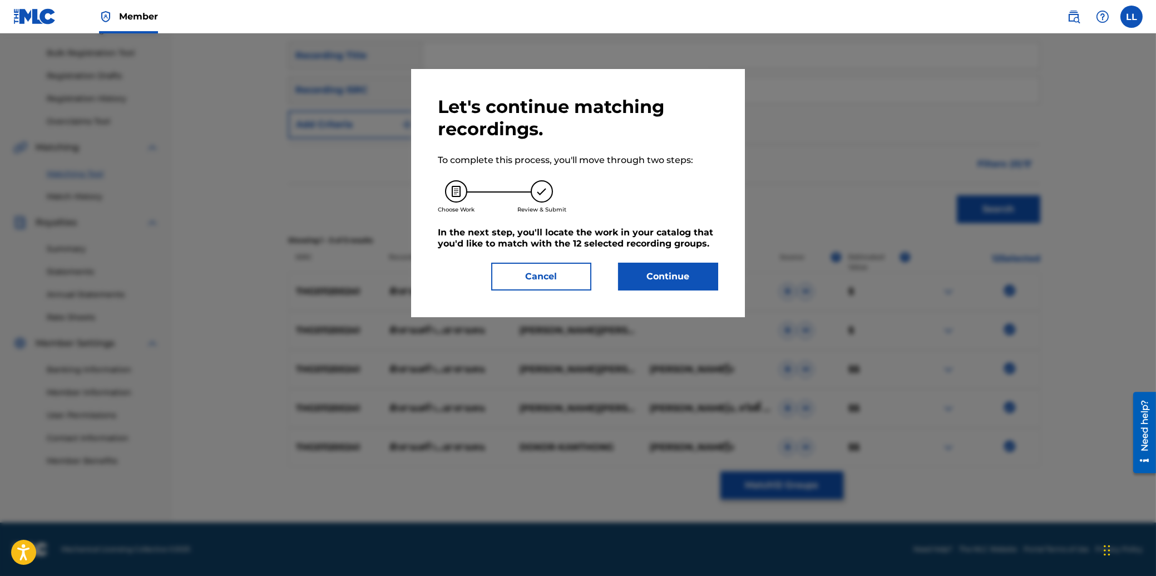
click at [675, 275] on button "Continue" at bounding box center [668, 277] width 100 height 28
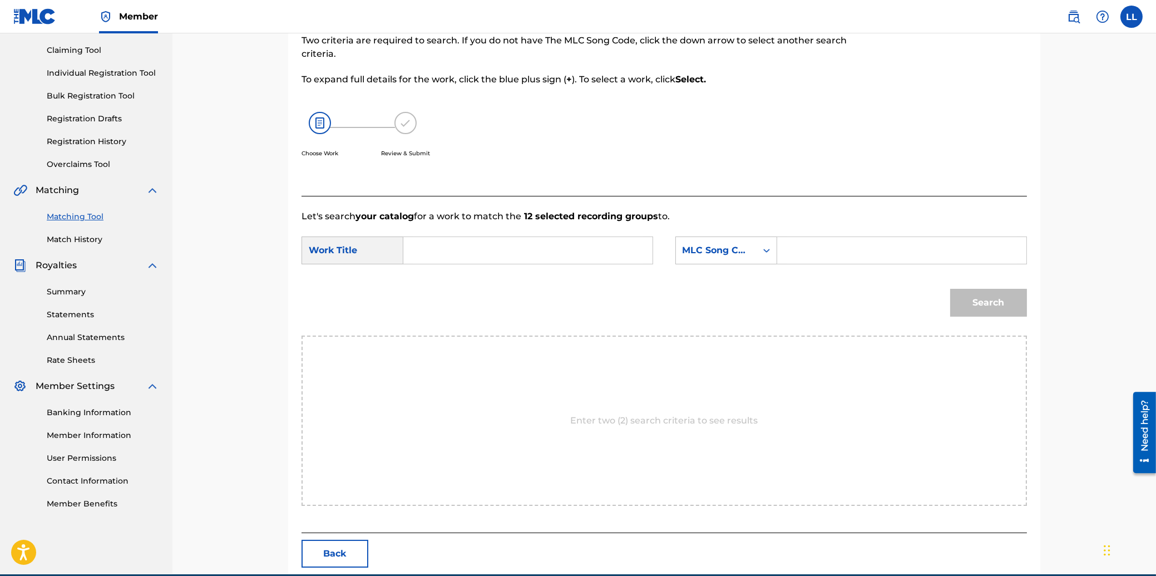
click at [497, 250] on input "Search Form" at bounding box center [528, 250] width 230 height 27
type input "HUG SAHM SOW HOW SAHM KON"
click at [837, 241] on input "Search Form" at bounding box center [901, 250] width 230 height 27
type input "HB5ZLA"
click at [998, 298] on button "Search" at bounding box center [988, 303] width 77 height 28
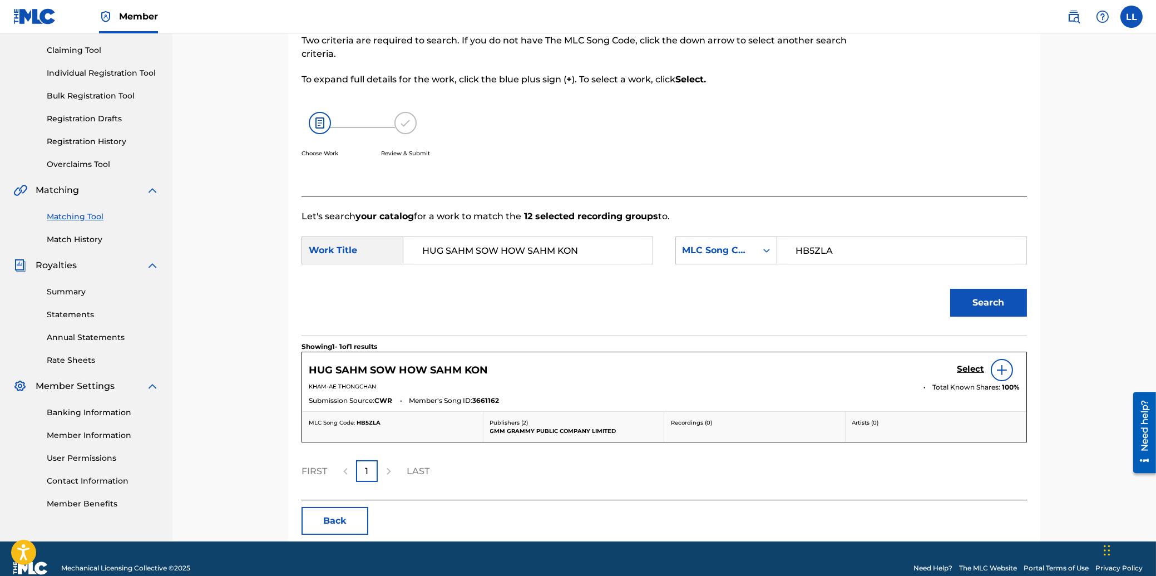
click at [971, 365] on h5 "Select" at bounding box center [970, 369] width 27 height 11
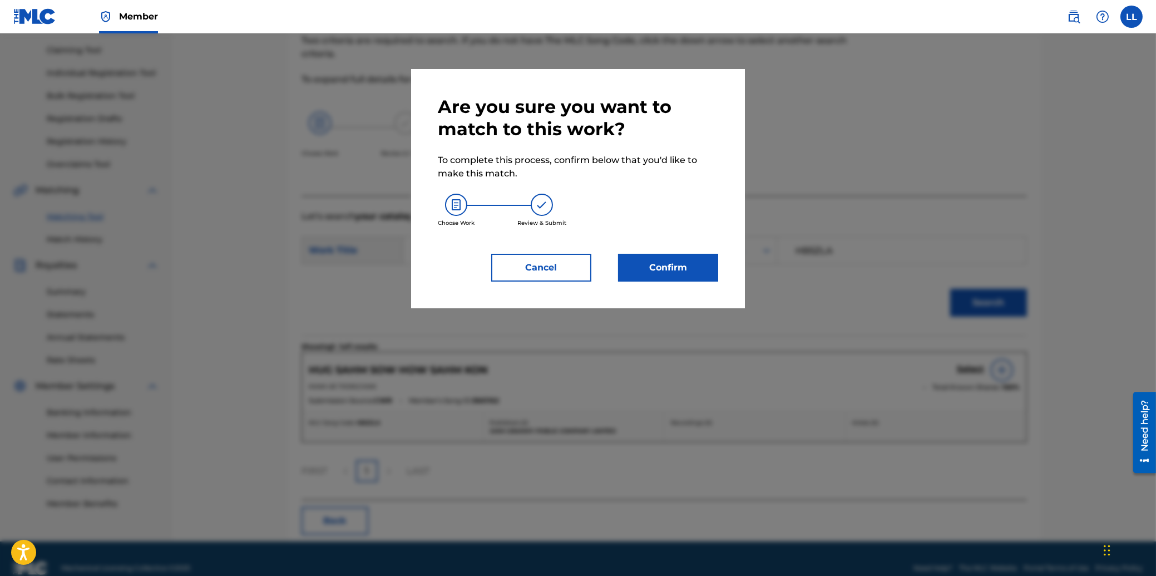
click at [665, 255] on button "Confirm" at bounding box center [668, 268] width 100 height 28
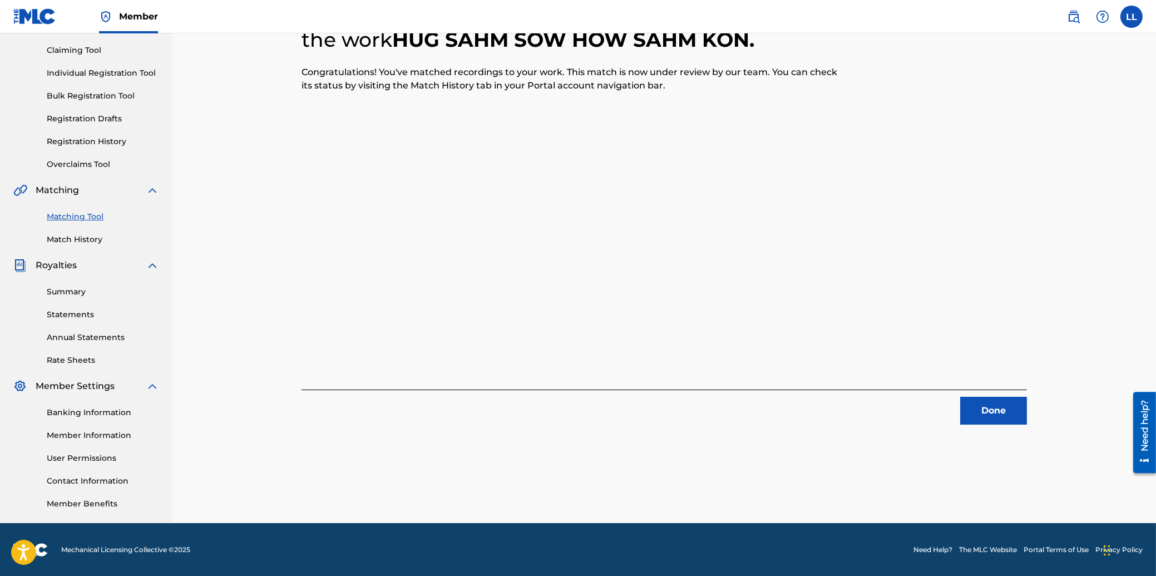
click at [985, 405] on button "Done" at bounding box center [993, 411] width 67 height 28
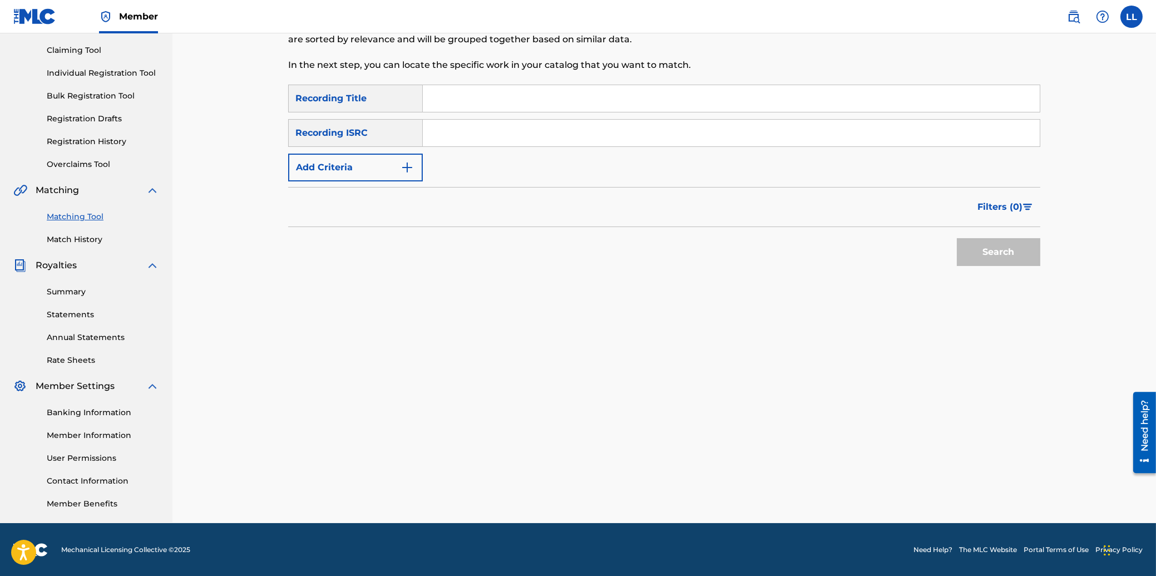
click at [527, 128] on input "Search Form" at bounding box center [731, 133] width 617 height 27
type input "THG010815655"
click at [989, 251] on button "Search" at bounding box center [998, 252] width 83 height 28
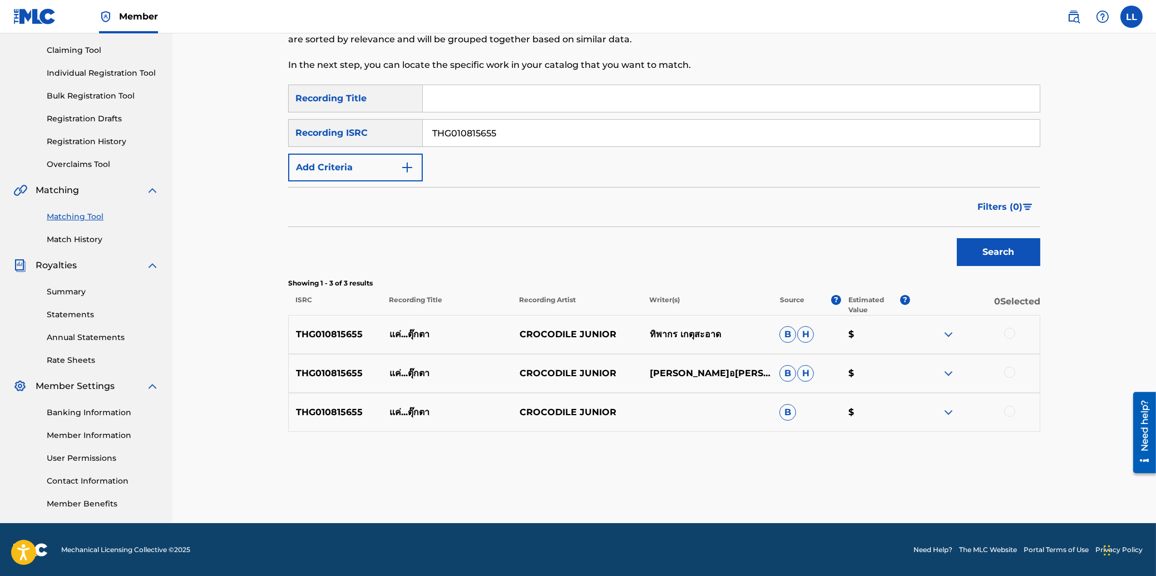
click at [1008, 331] on div at bounding box center [1009, 333] width 11 height 11
click at [1010, 372] on div at bounding box center [1009, 372] width 11 height 11
click at [1010, 410] on div at bounding box center [1009, 410] width 11 height 11
click at [762, 483] on button "Match 3 Groups" at bounding box center [781, 485] width 123 height 28
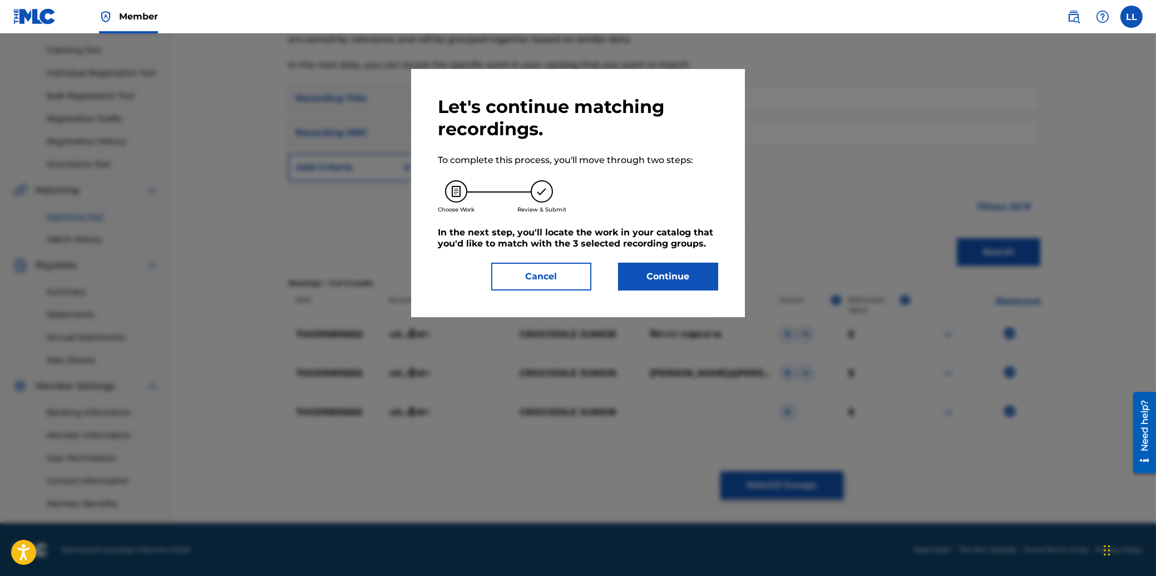
click at [673, 276] on button "Continue" at bounding box center [668, 277] width 100 height 28
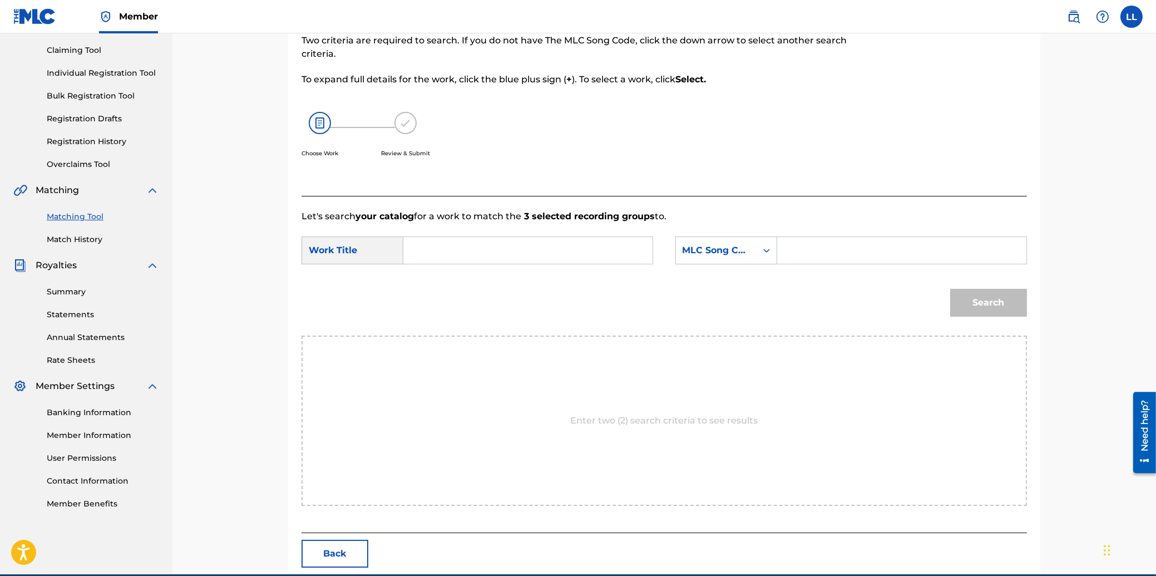
click at [462, 246] on input "Search Form" at bounding box center [528, 250] width 230 height 27
type input "KAE TOOK TAH"
drag, startPoint x: 869, startPoint y: 247, endPoint x: 908, endPoint y: 258, distance: 40.9
click at [869, 246] on input "Search Form" at bounding box center [901, 250] width 230 height 27
type input "KE8TF6"
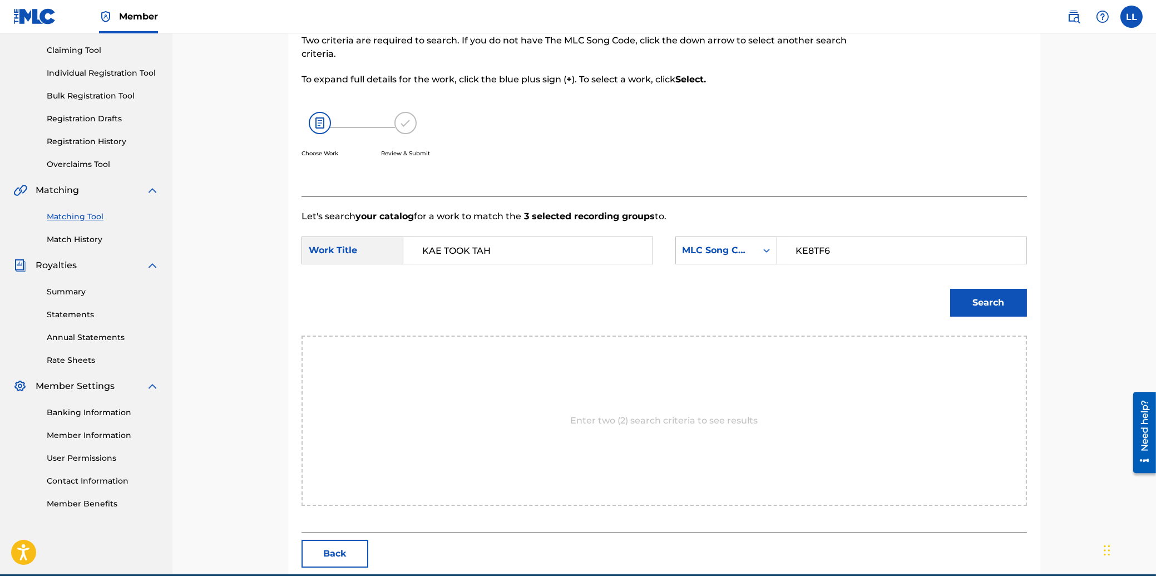
click at [976, 298] on button "Search" at bounding box center [988, 303] width 77 height 28
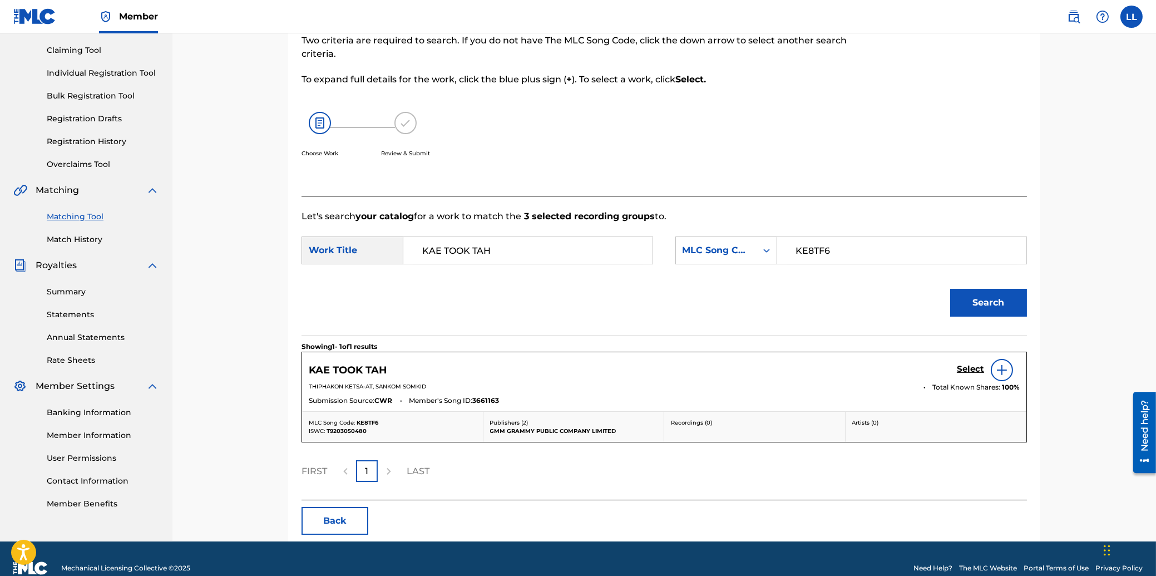
click at [963, 369] on h5 "Select" at bounding box center [970, 369] width 27 height 11
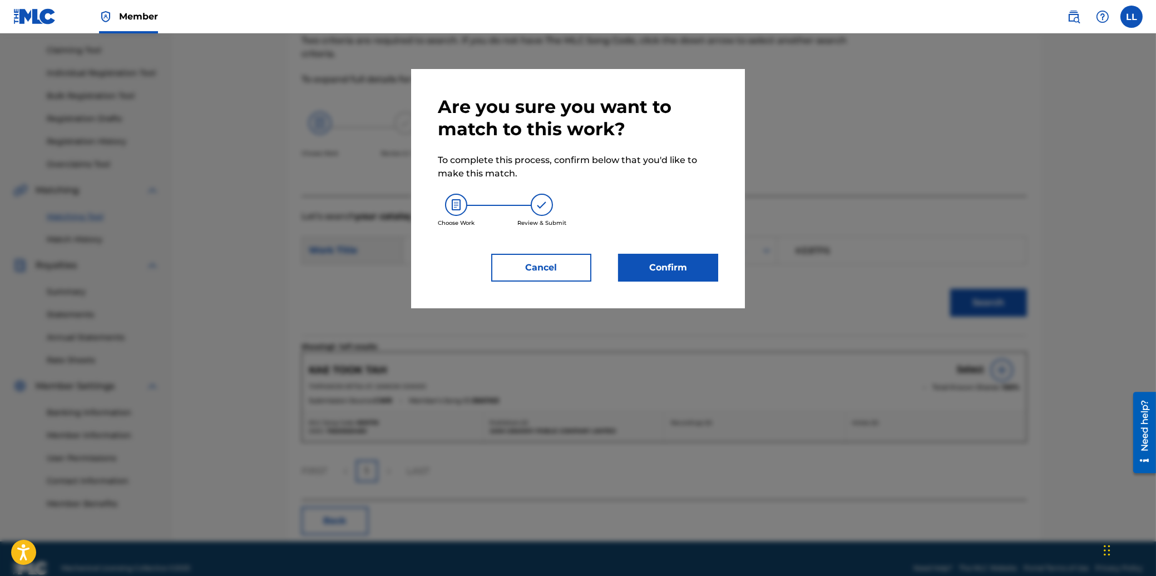
click at [680, 270] on button "Confirm" at bounding box center [668, 268] width 100 height 28
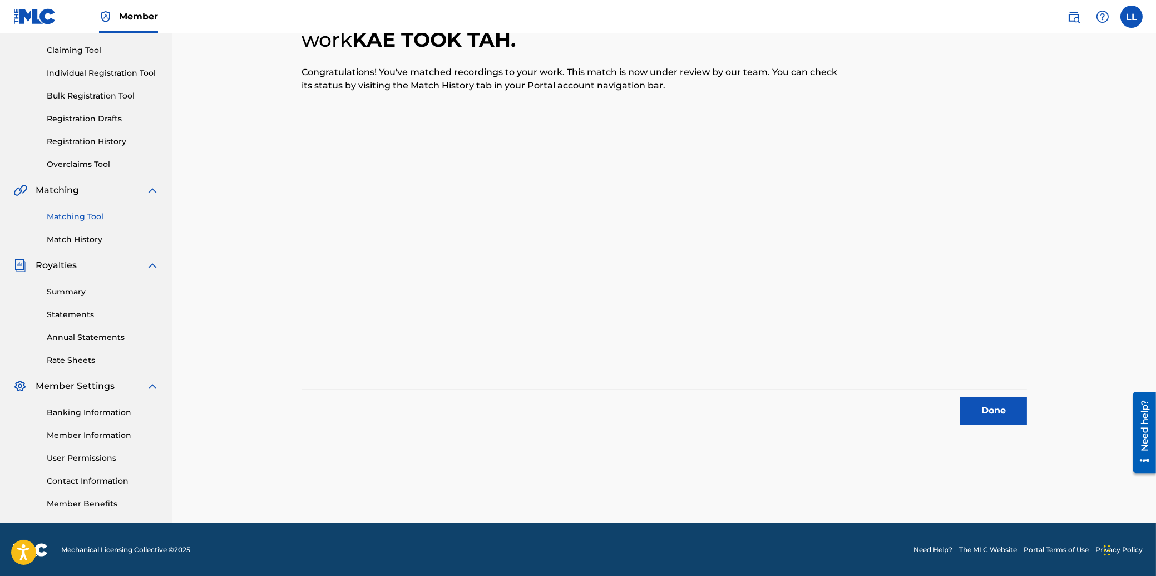
click at [983, 405] on button "Done" at bounding box center [993, 411] width 67 height 28
